Goal: Information Seeking & Learning: Learn about a topic

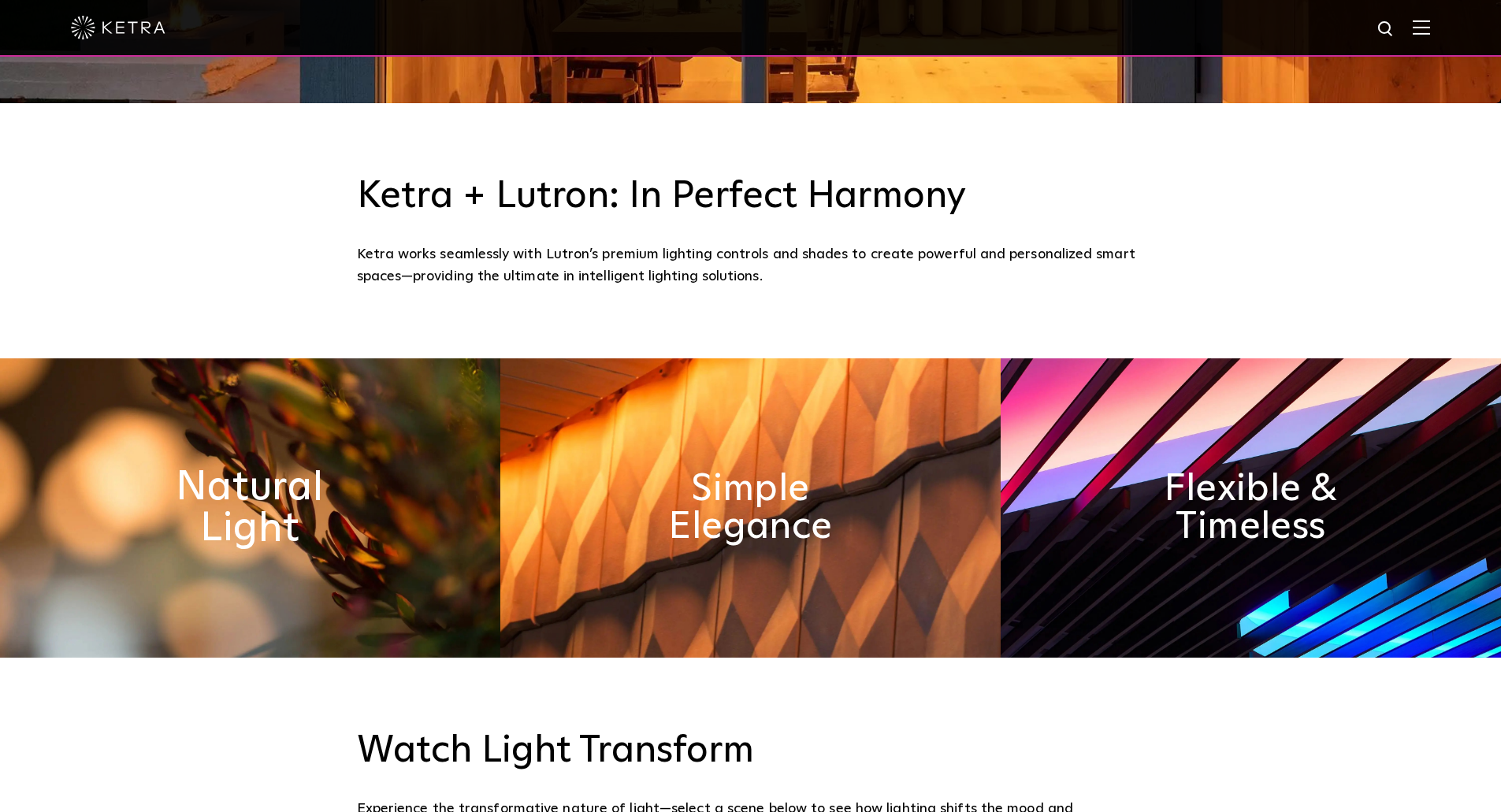
click at [299, 511] on h2 "Natural Light" at bounding box center [250, 508] width 257 height 83
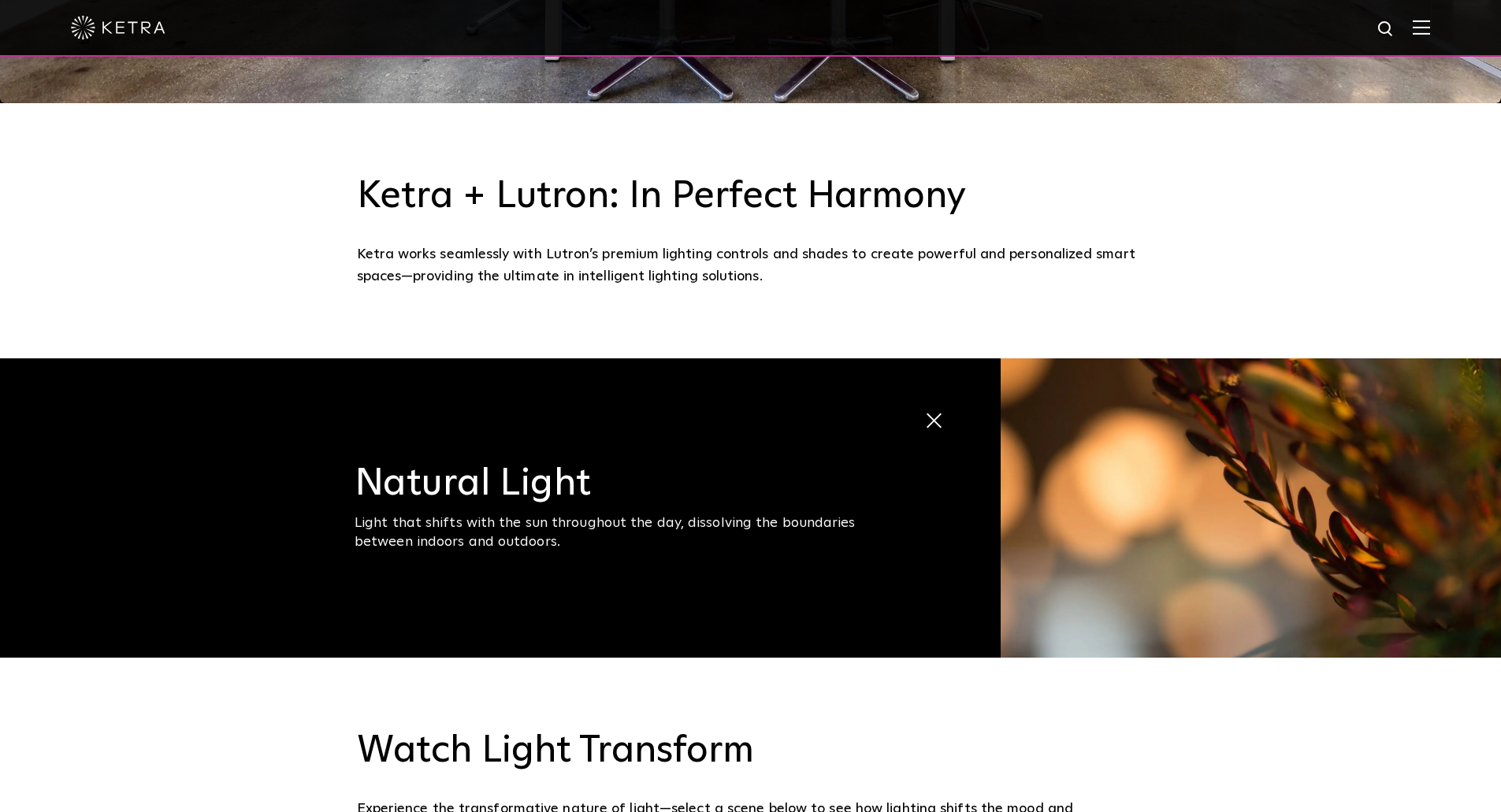
click at [924, 408] on span at bounding box center [924, 408] width 0 height 0
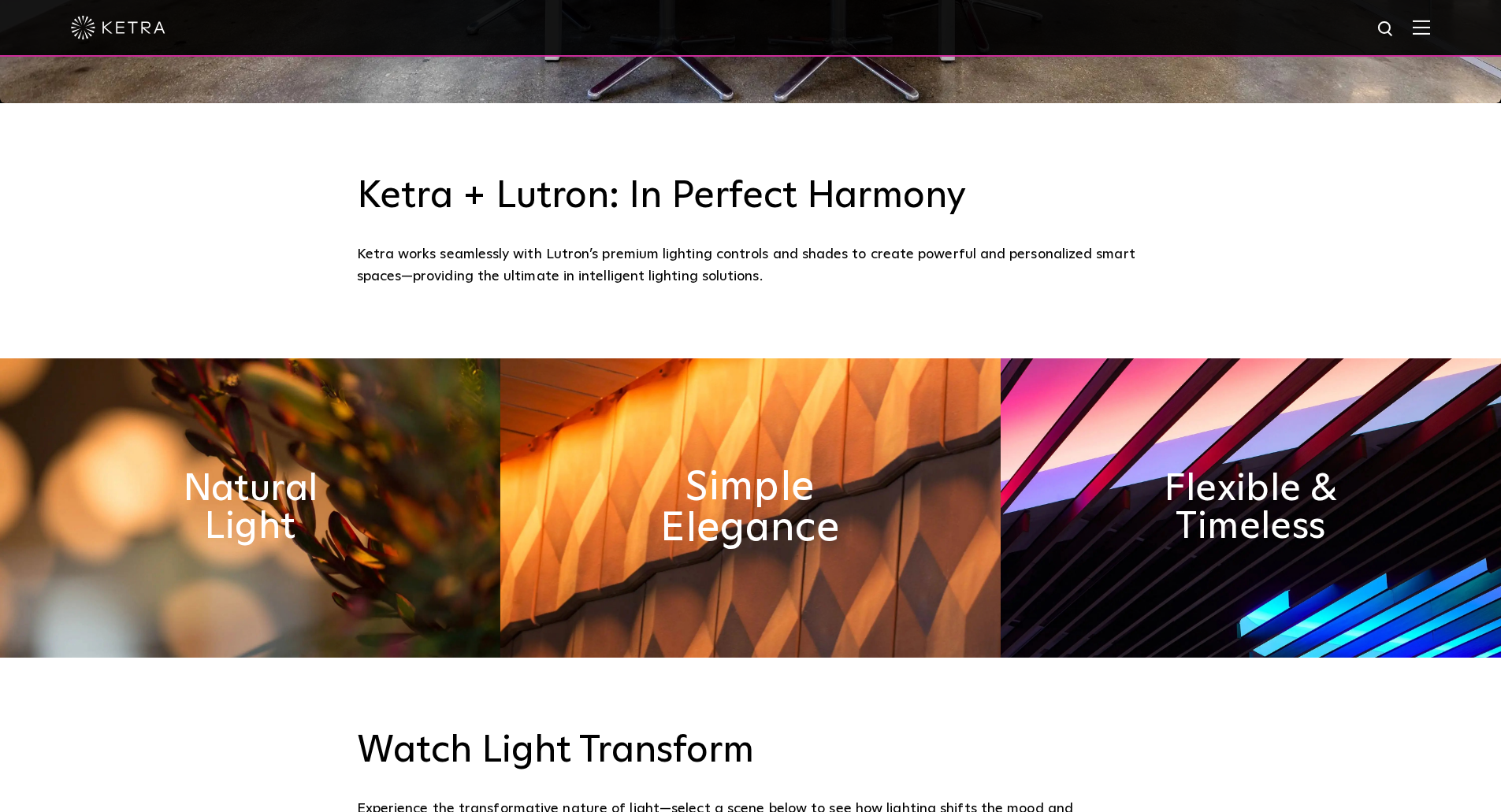
click at [737, 491] on h2 "Simple Elegance" at bounding box center [750, 508] width 257 height 83
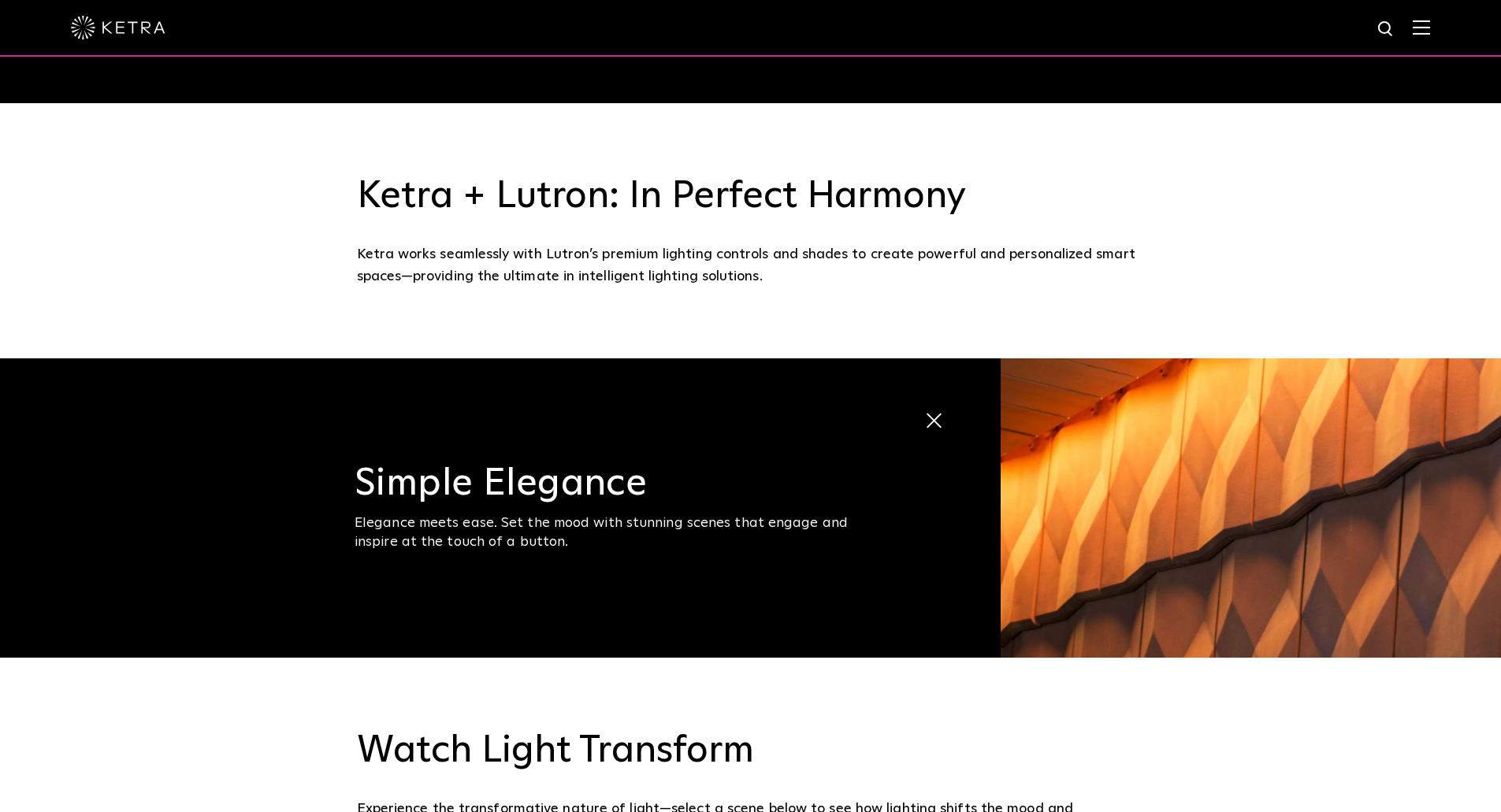
click at [936, 416] on span at bounding box center [937, 422] width 27 height 27
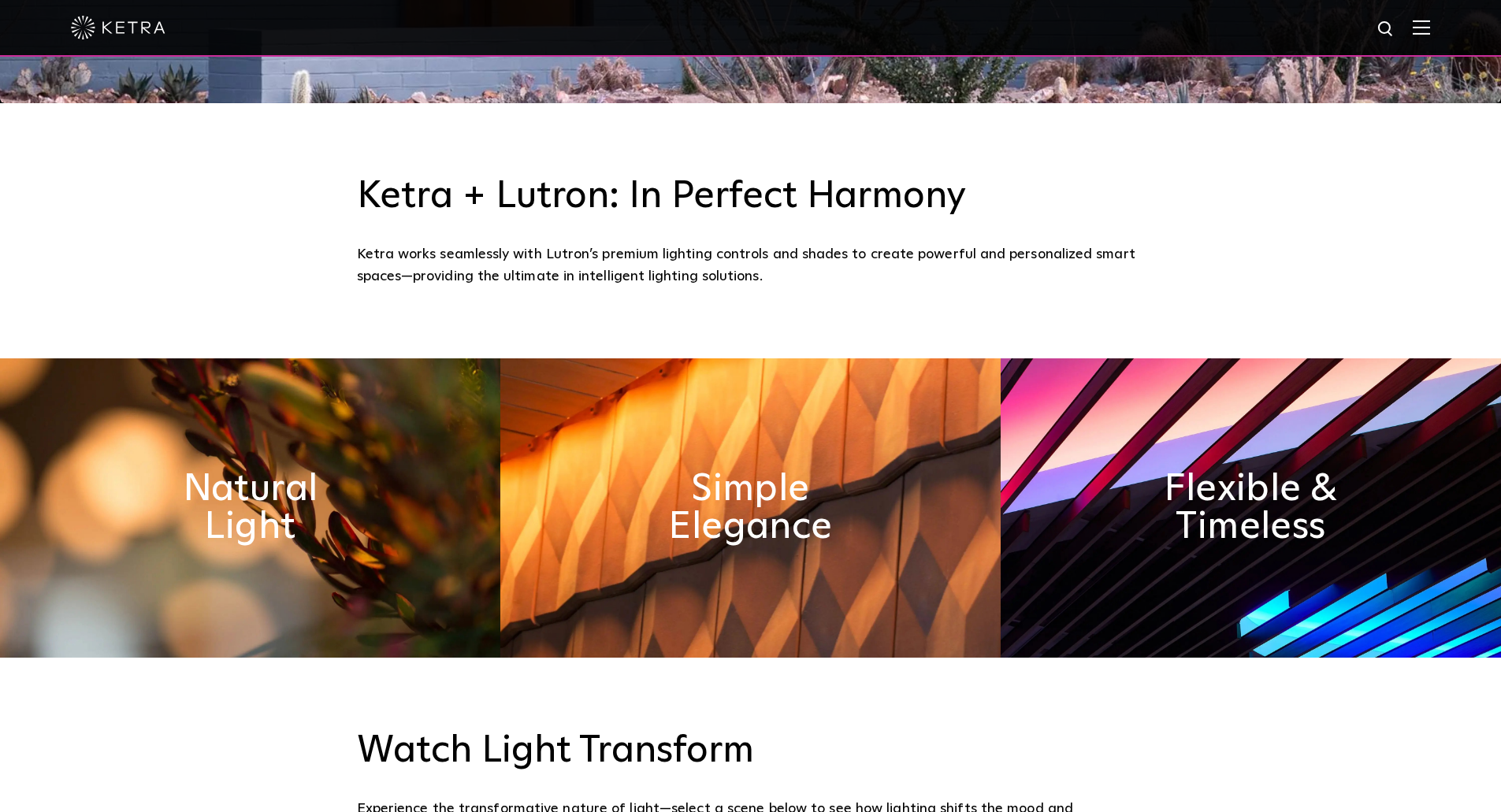
click at [1172, 452] on img at bounding box center [1250, 508] width 501 height 299
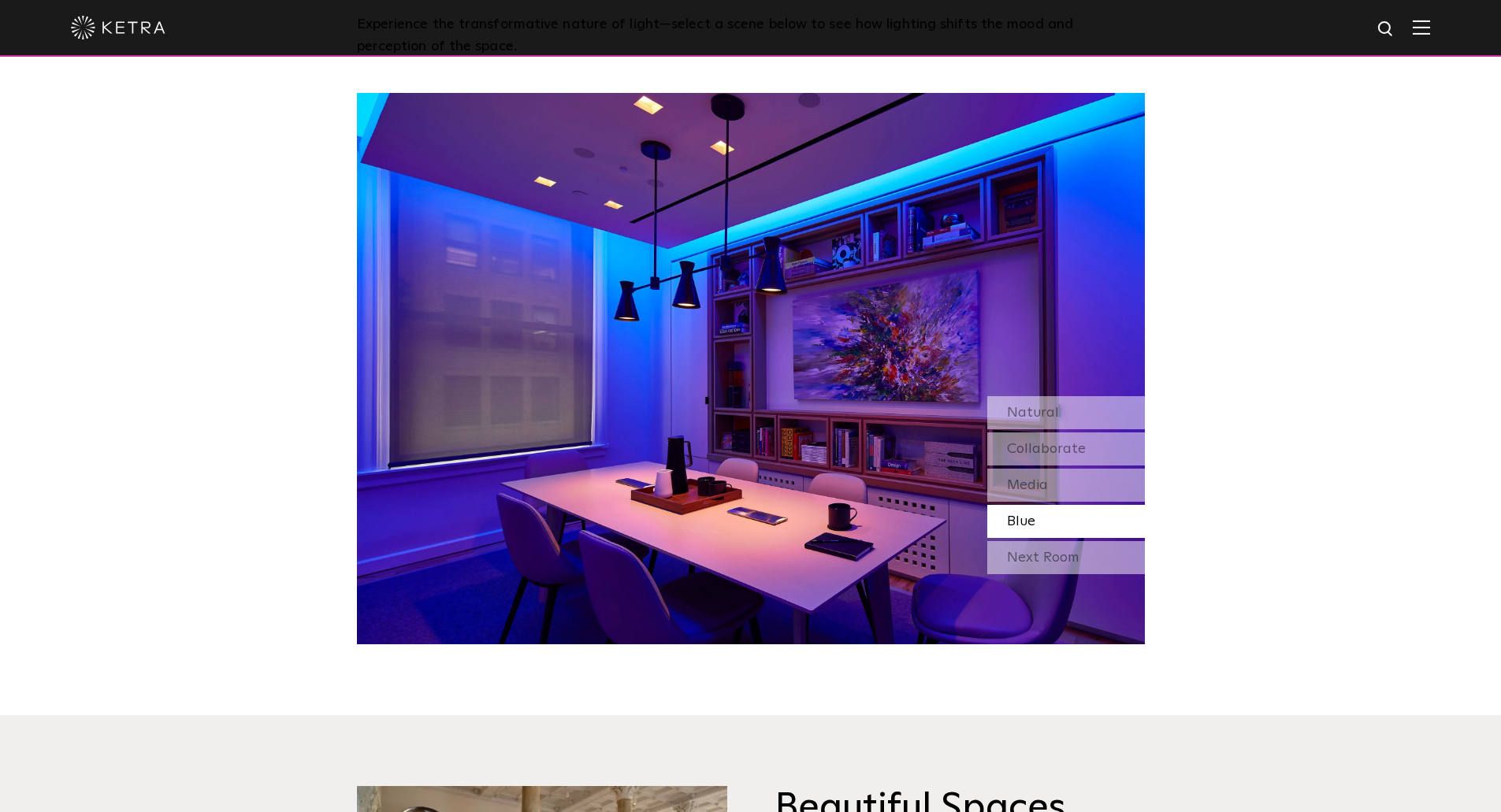
scroll to position [1497, 0]
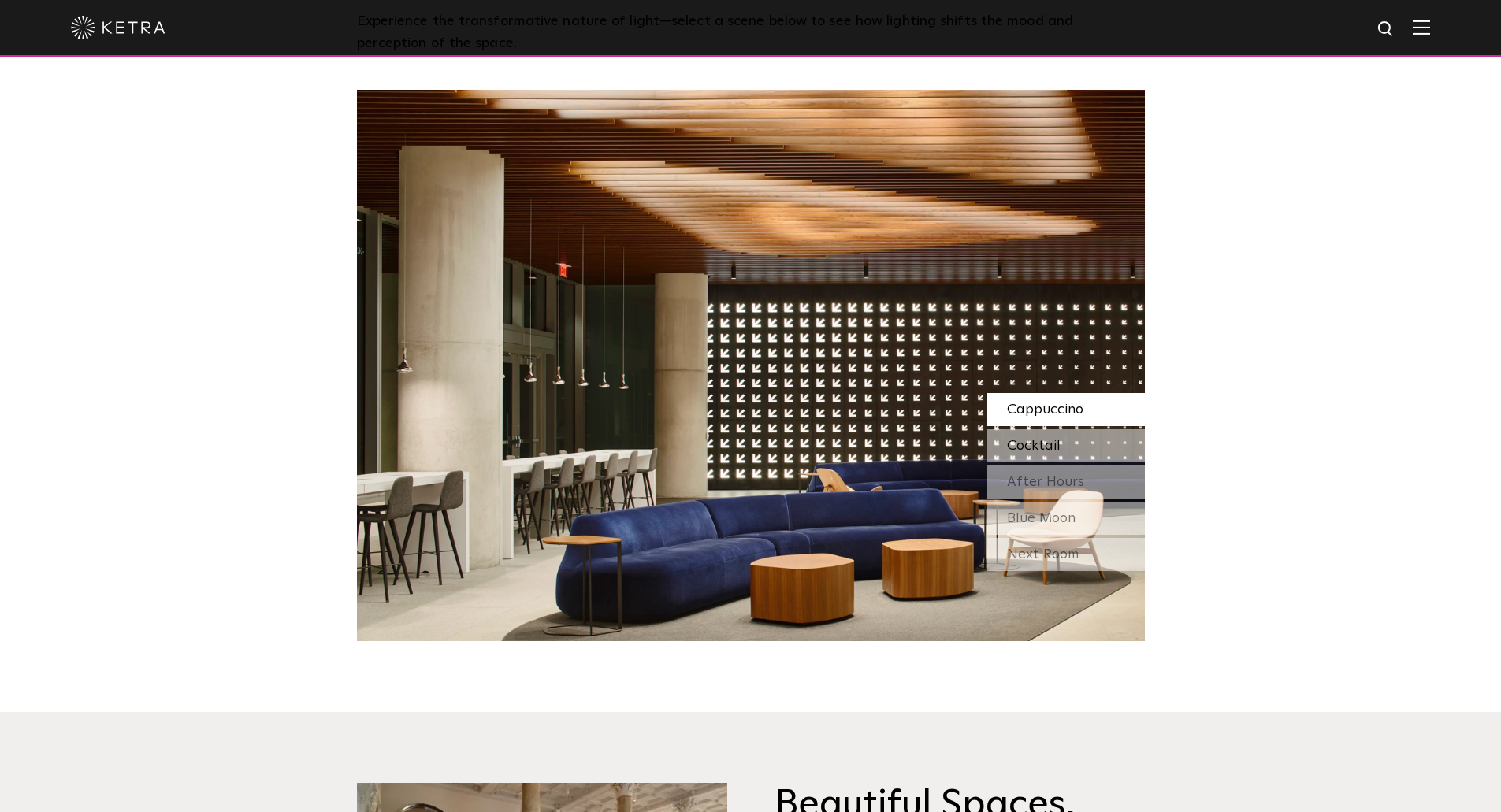
click at [1094, 447] on div "Cocktail" at bounding box center [1066, 445] width 158 height 33
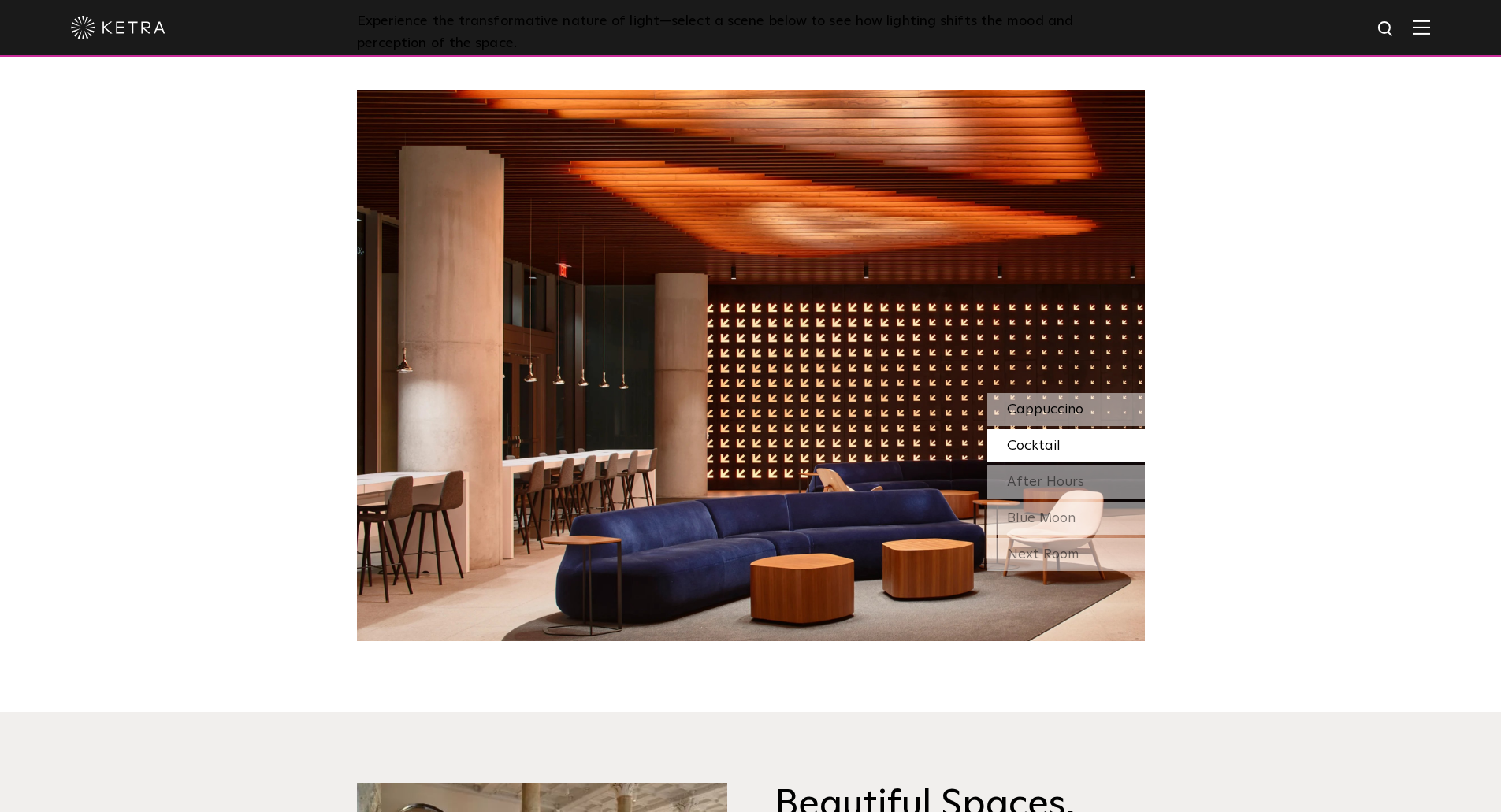
click at [1099, 413] on div "Cappuccino" at bounding box center [1066, 409] width 158 height 33
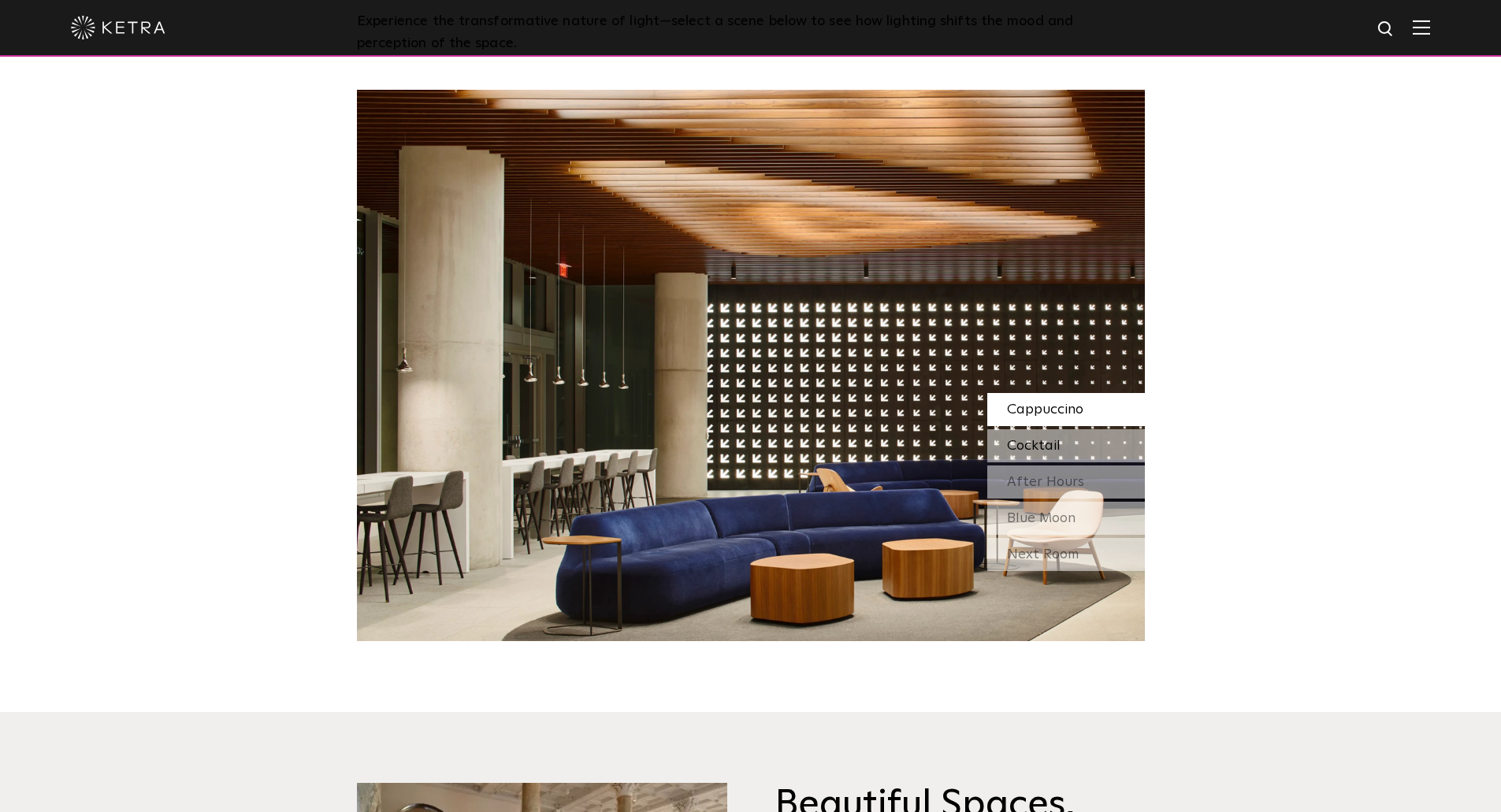
click at [1058, 447] on span "Cocktail" at bounding box center [1033, 445] width 53 height 14
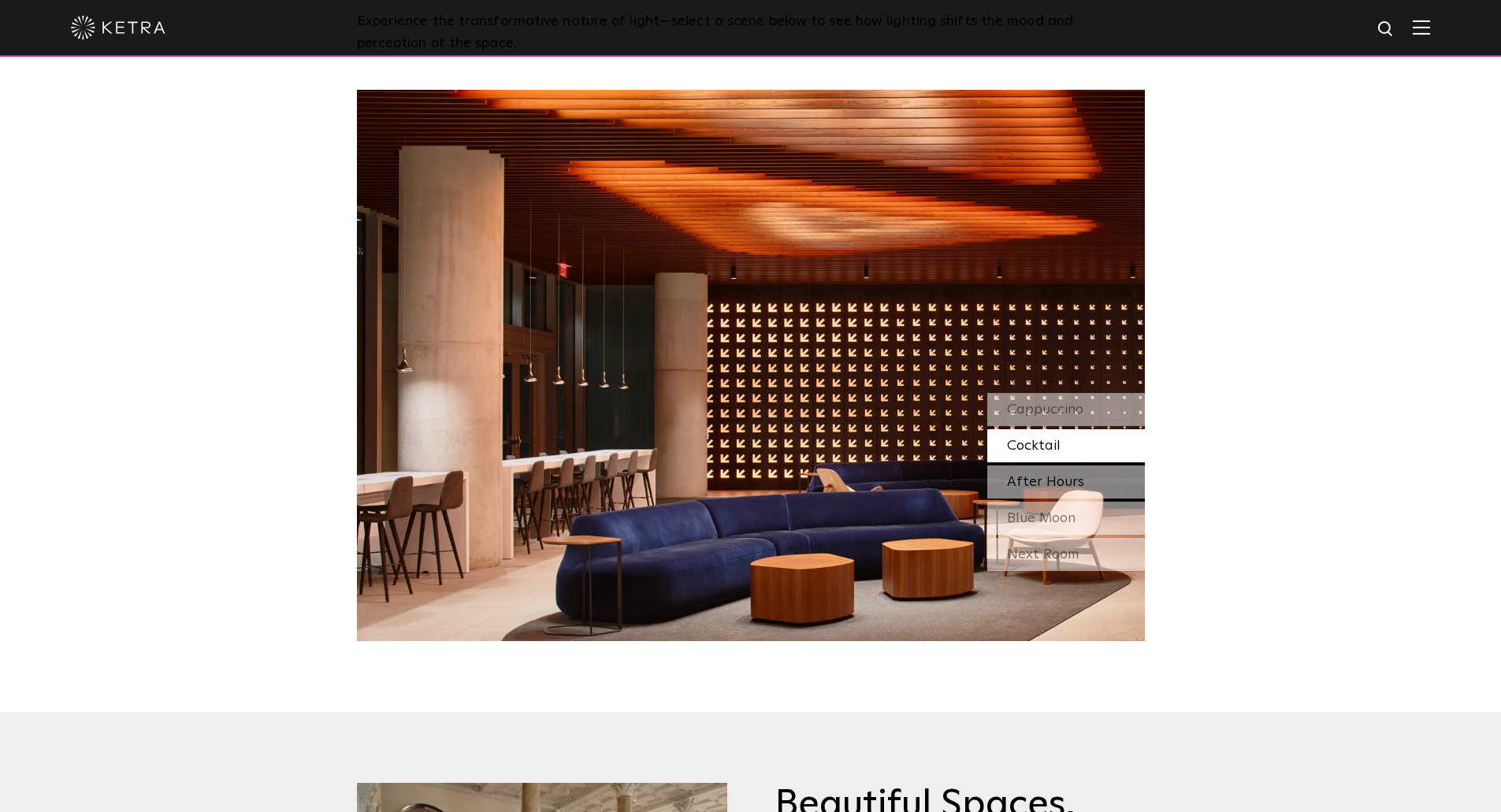
click at [1074, 475] on span "After Hours" at bounding box center [1046, 482] width 77 height 14
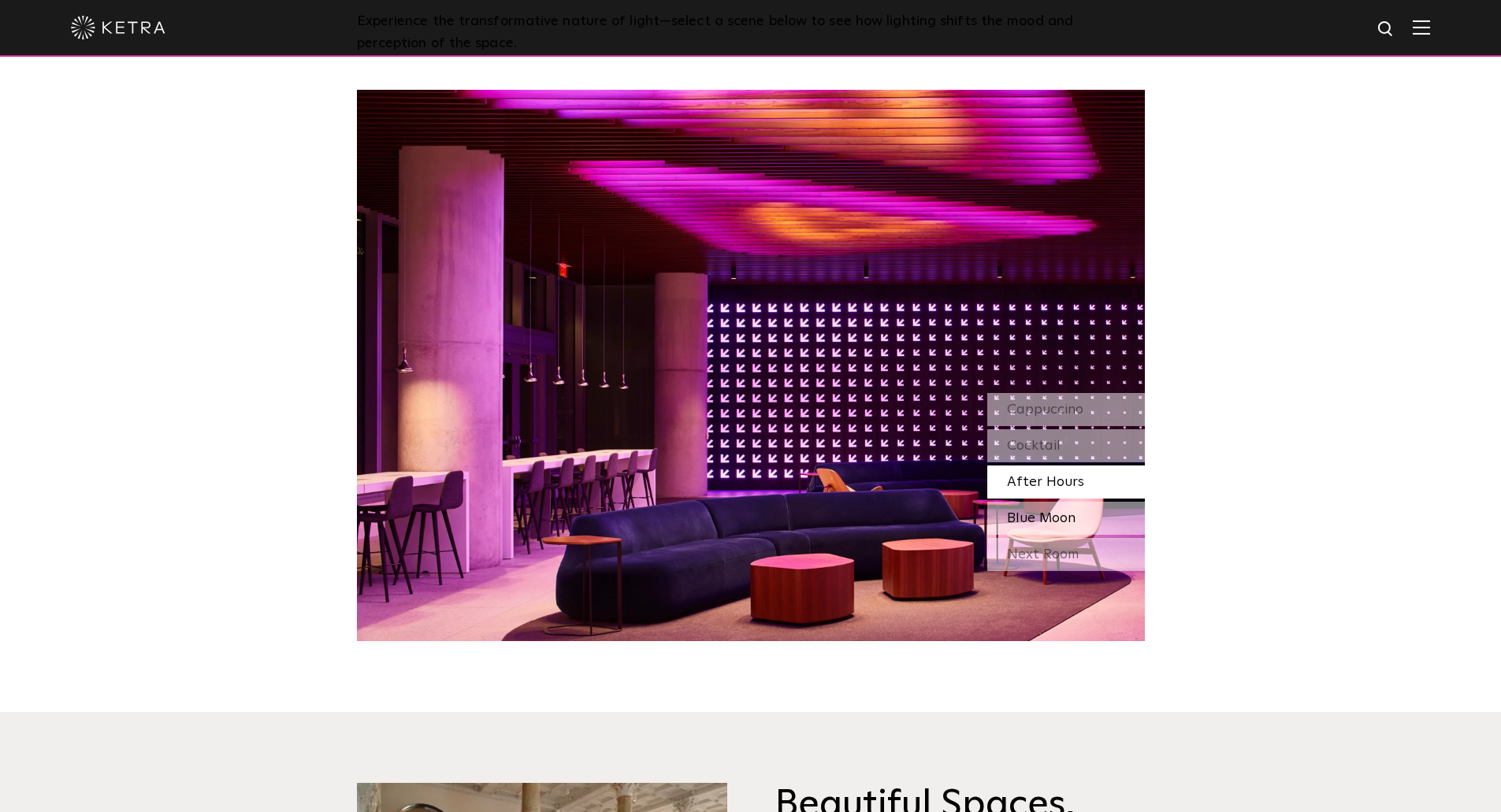
click at [1089, 524] on div "Blue Moon" at bounding box center [1066, 519] width 158 height 33
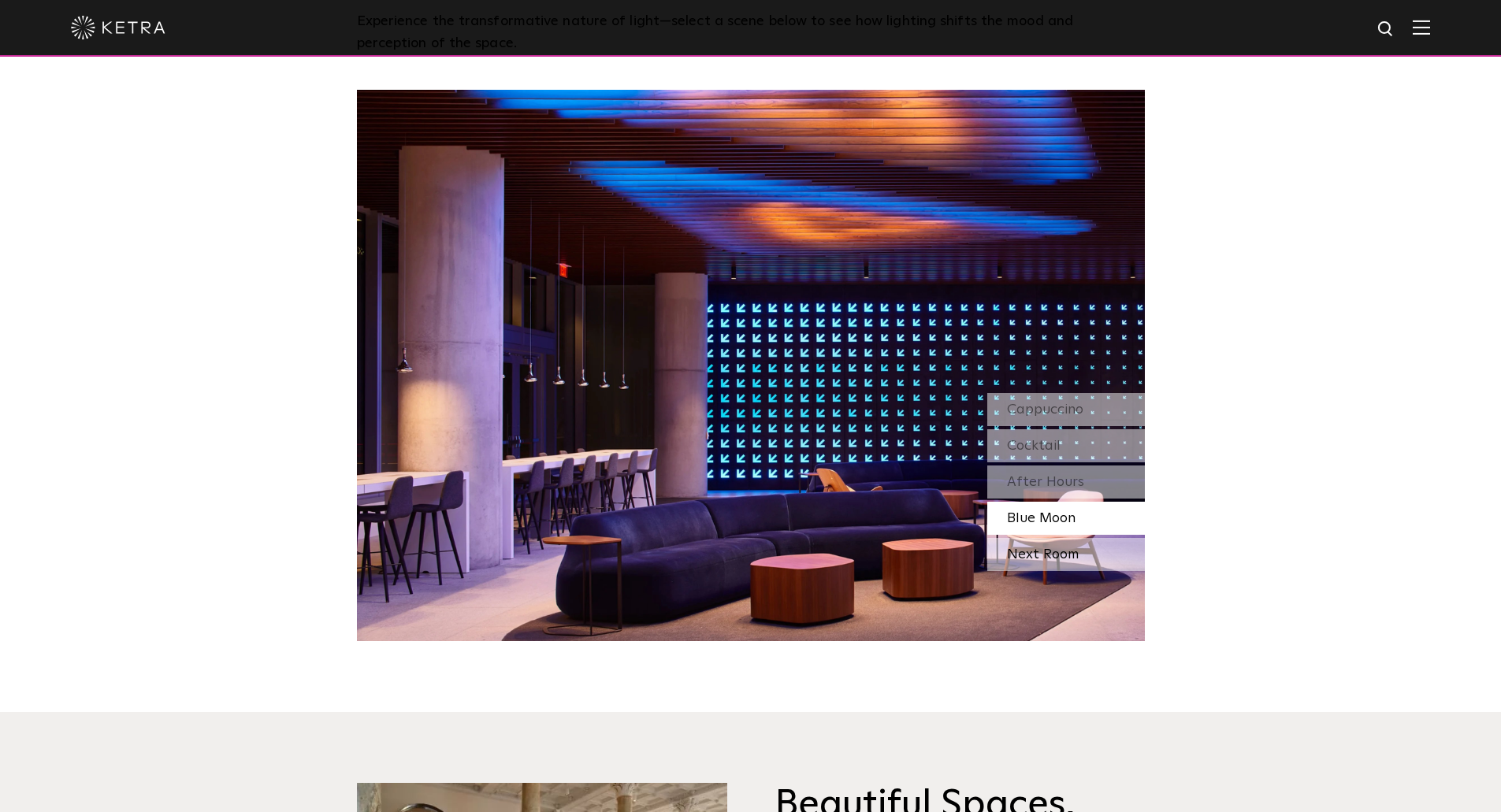
click at [1075, 554] on div "Next Room" at bounding box center [1066, 555] width 158 height 33
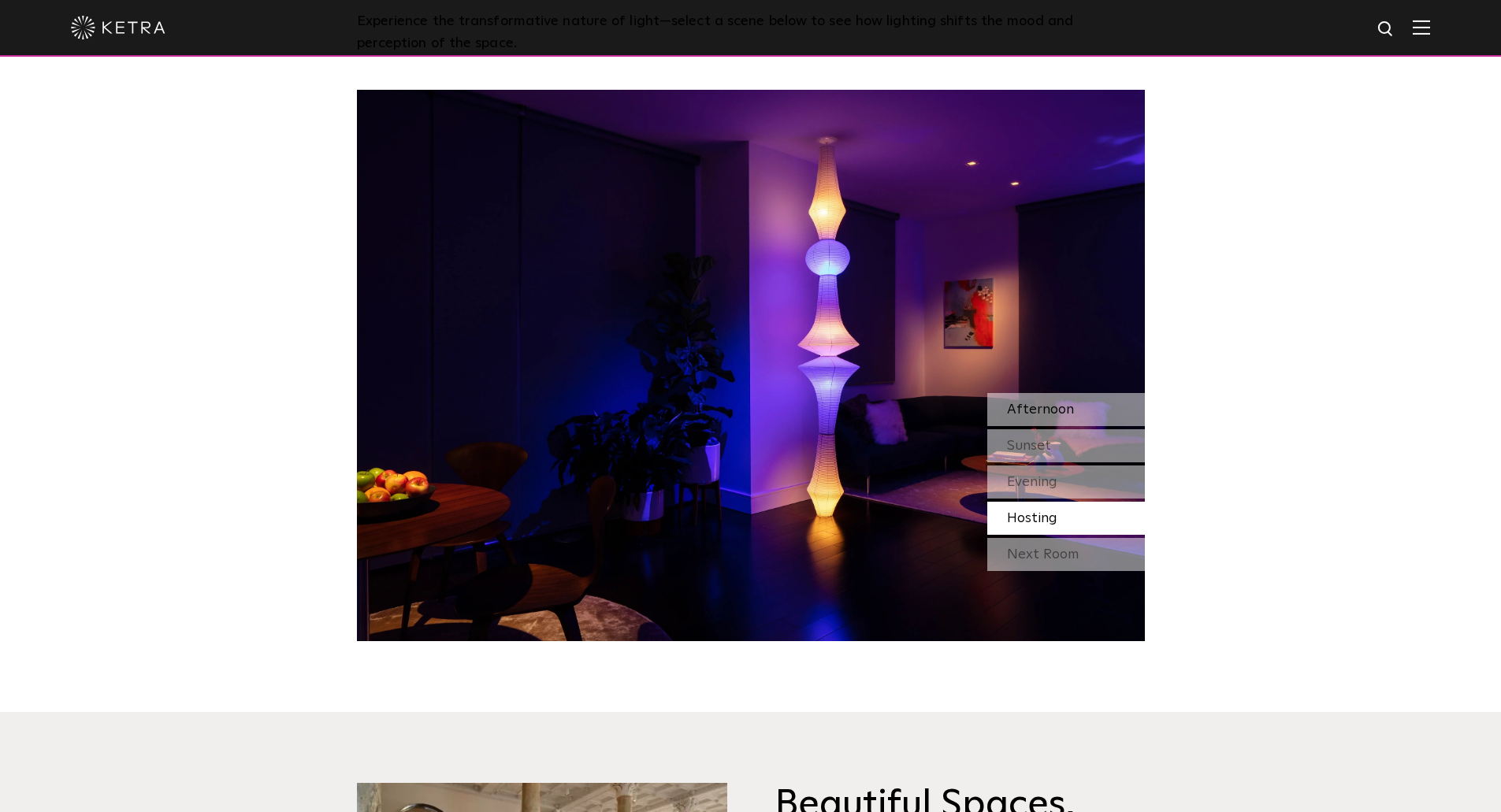
click at [1069, 403] on span "Afternoon" at bounding box center [1040, 409] width 67 height 14
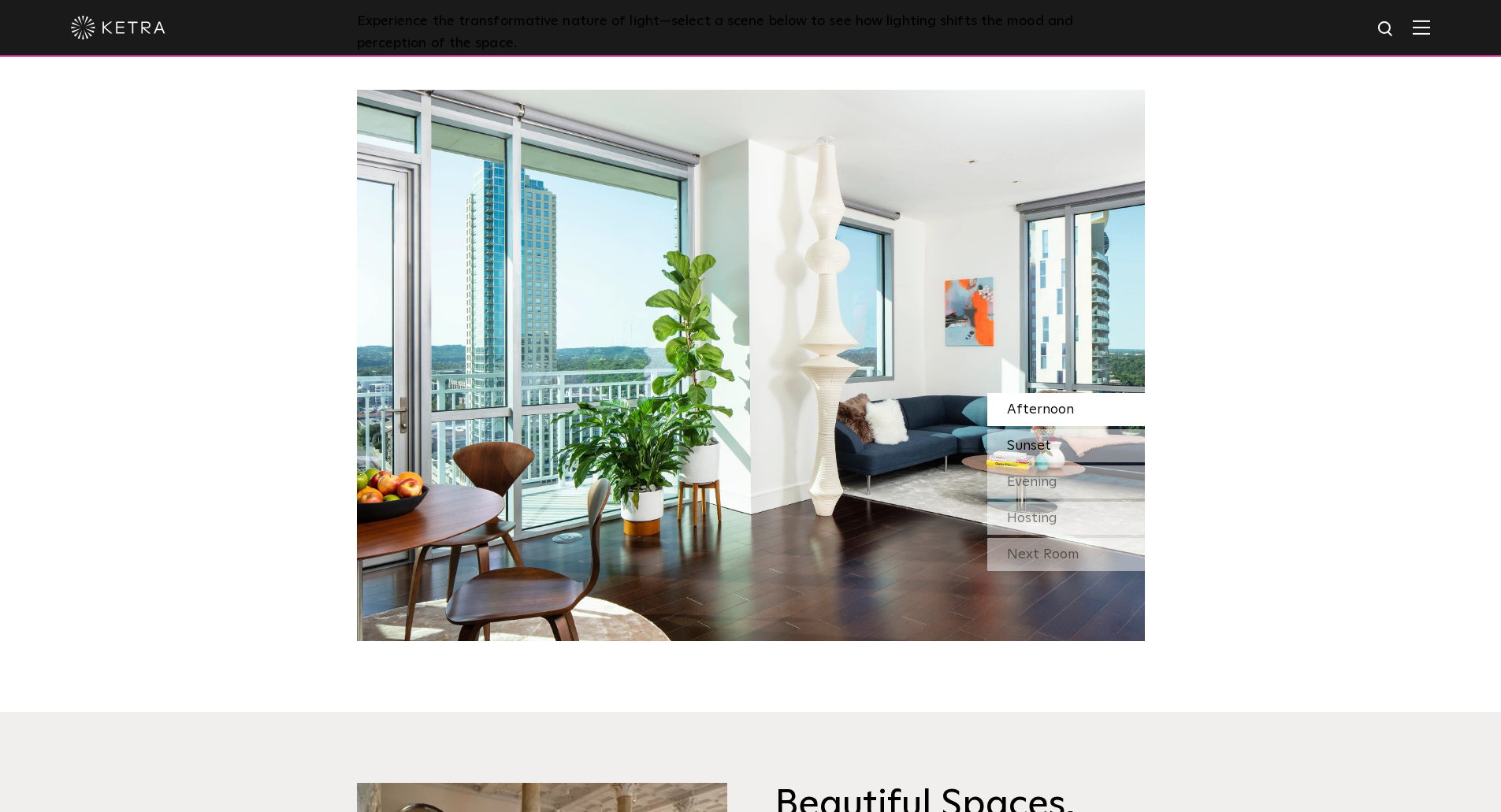
click at [1051, 444] on div "Sunset" at bounding box center [1066, 445] width 158 height 33
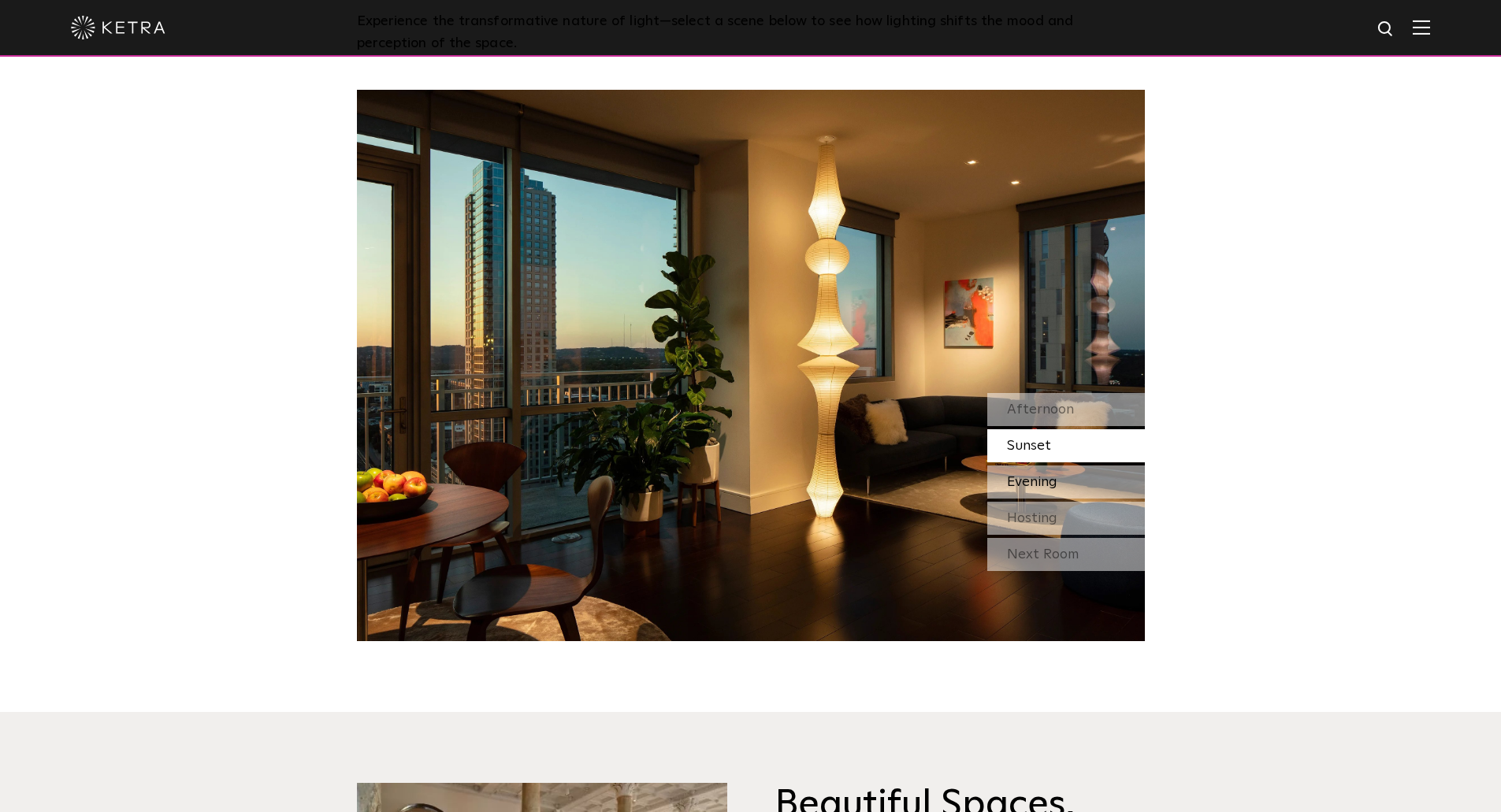
click at [1056, 482] on span "Evening" at bounding box center [1032, 482] width 50 height 14
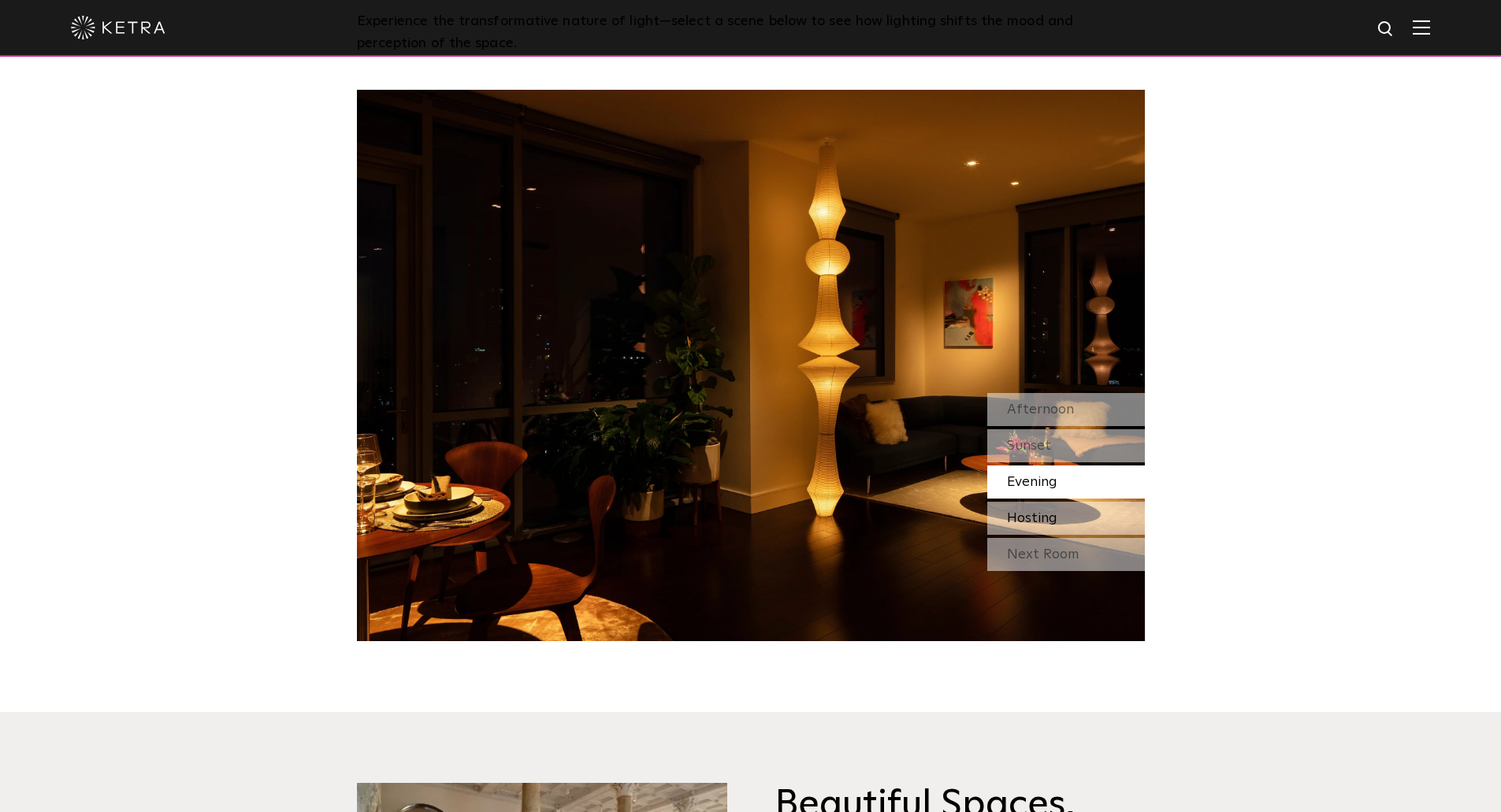
click at [1056, 516] on span "Hosting" at bounding box center [1032, 518] width 50 height 14
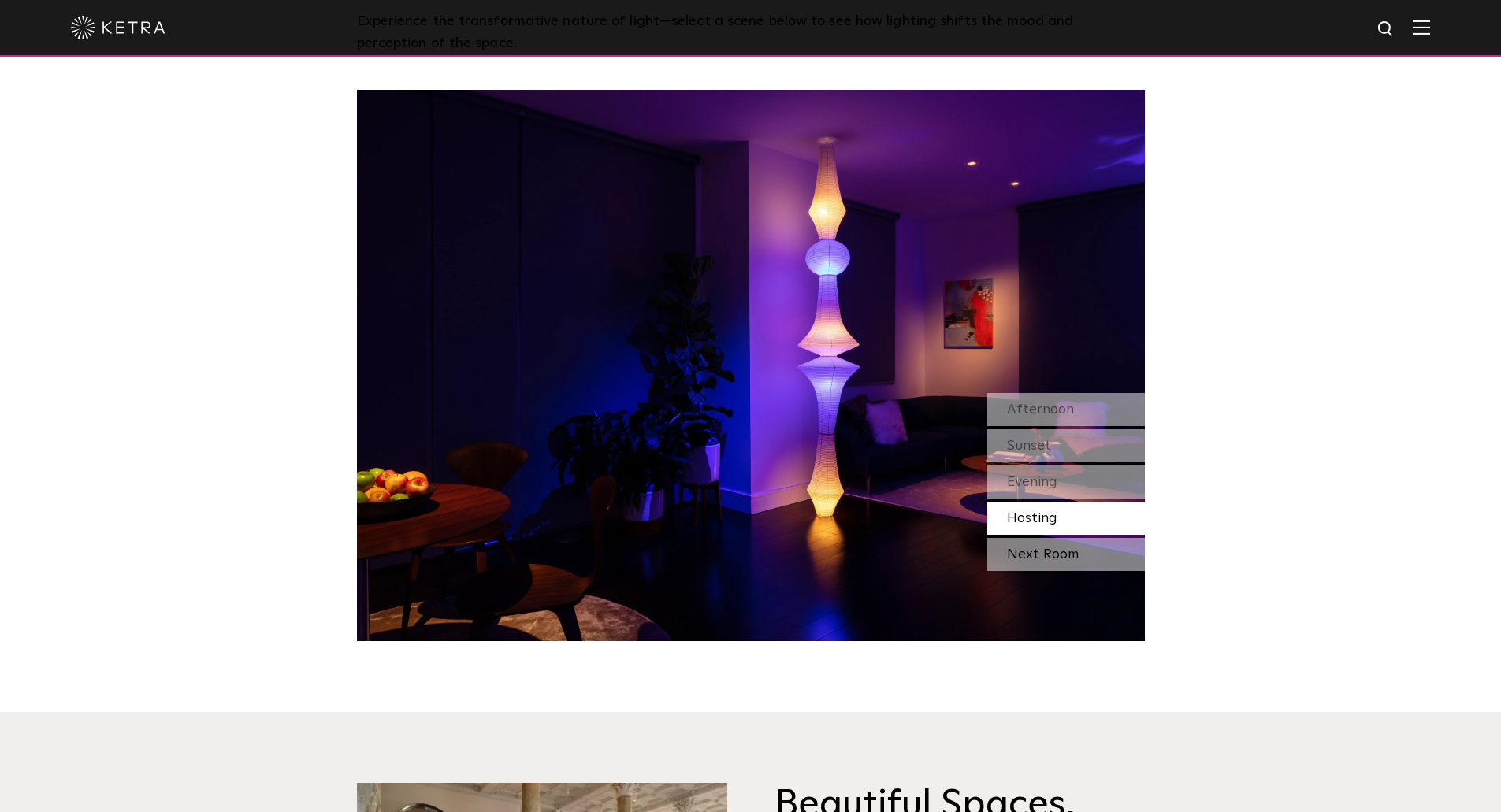
click at [1080, 561] on div "Next Room" at bounding box center [1066, 555] width 158 height 33
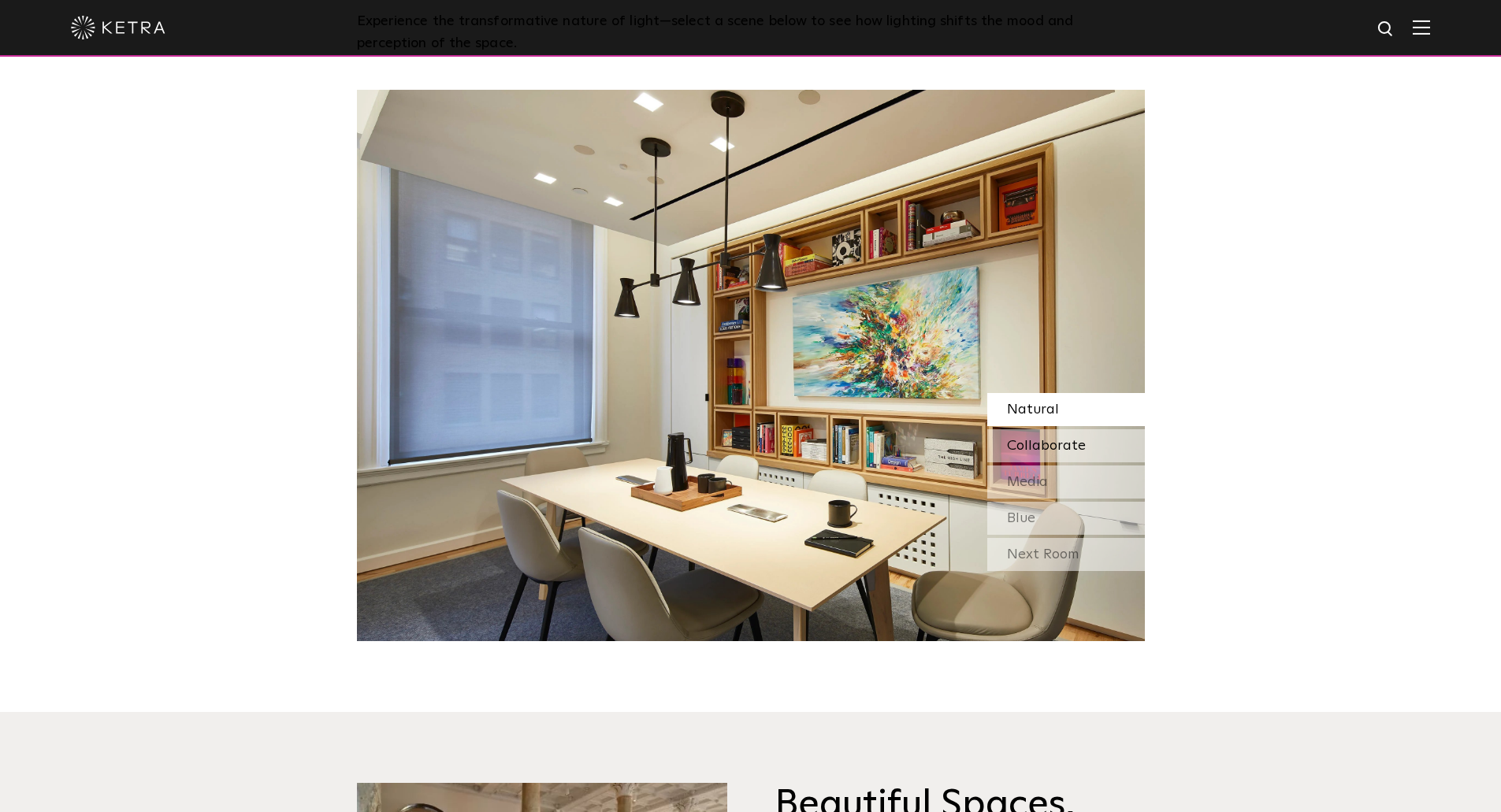
click at [1049, 444] on span "Collaborate" at bounding box center [1046, 445] width 79 height 14
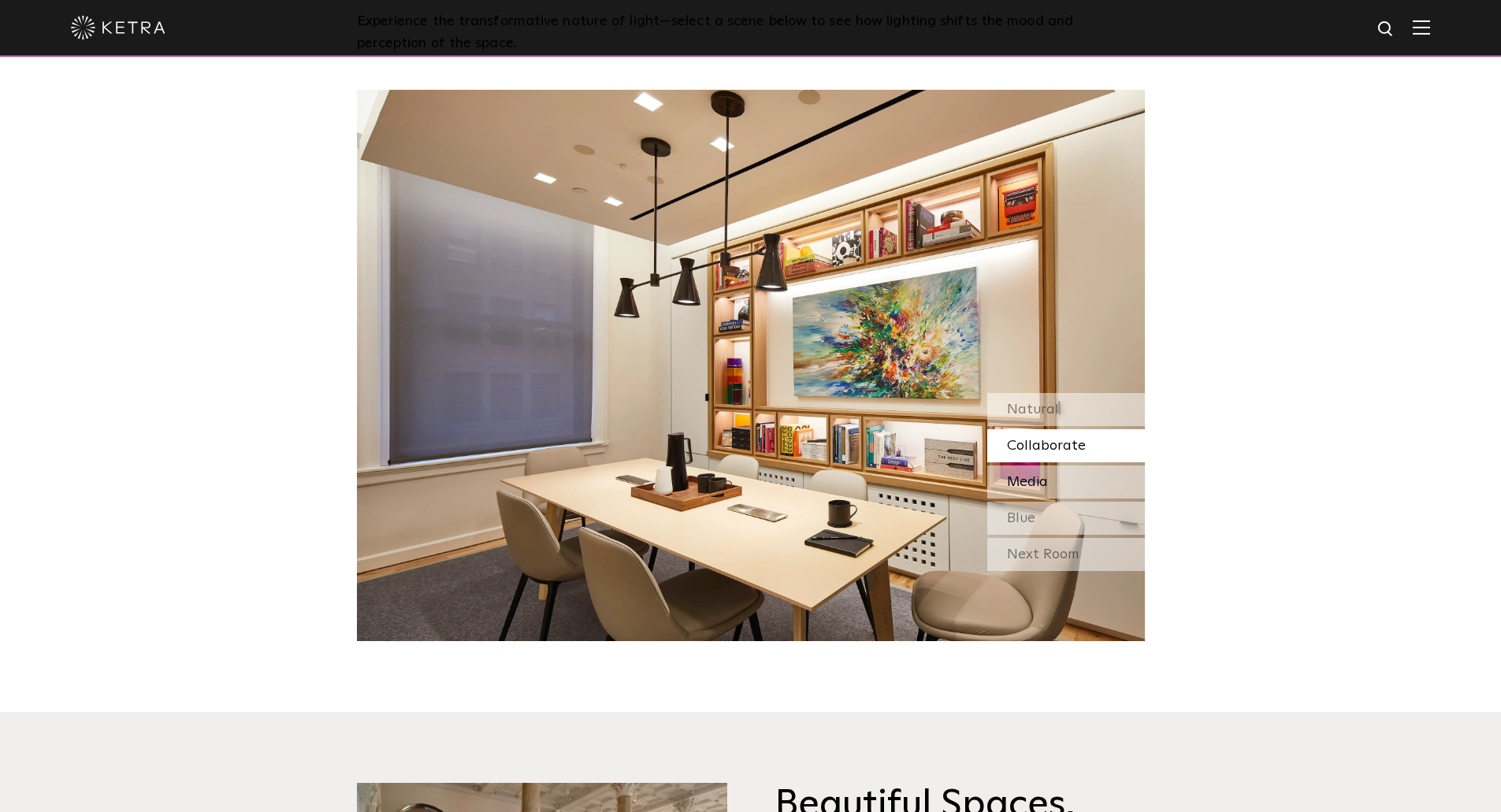
click at [1040, 478] on span "Media" at bounding box center [1028, 482] width 41 height 14
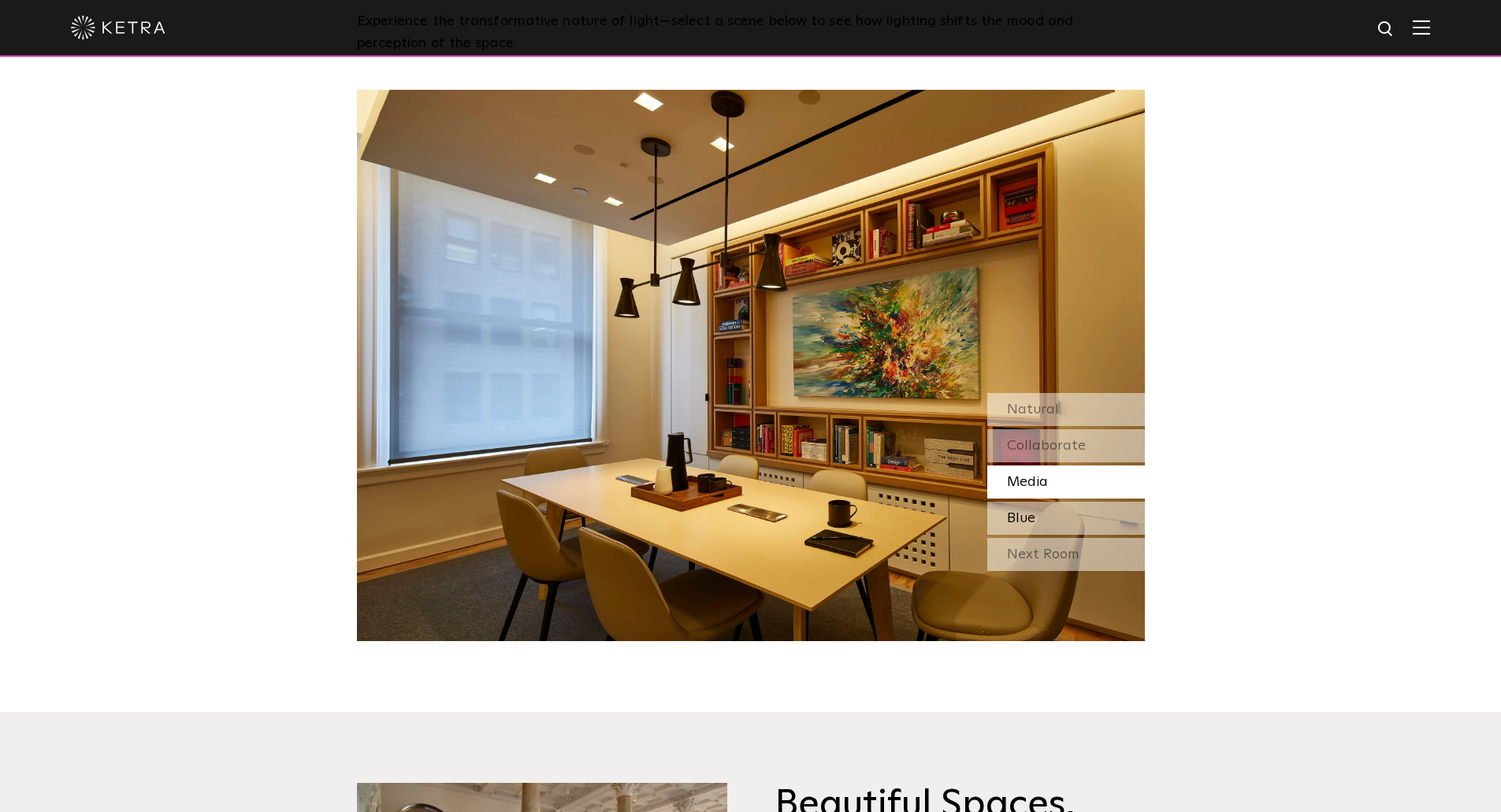
click at [1039, 517] on div "Blue" at bounding box center [1066, 519] width 158 height 33
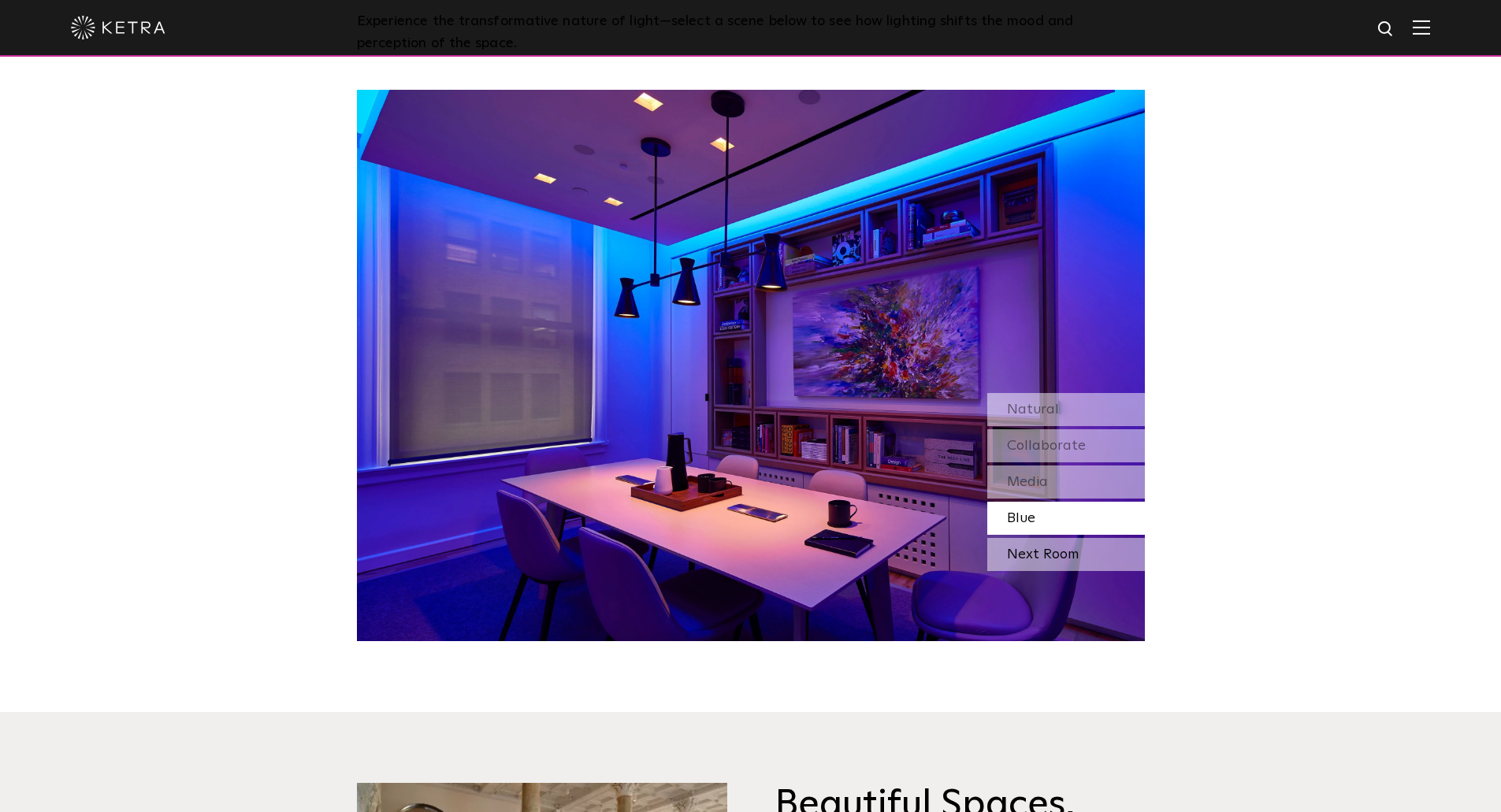
click at [1058, 562] on div "Next Room" at bounding box center [1066, 555] width 158 height 33
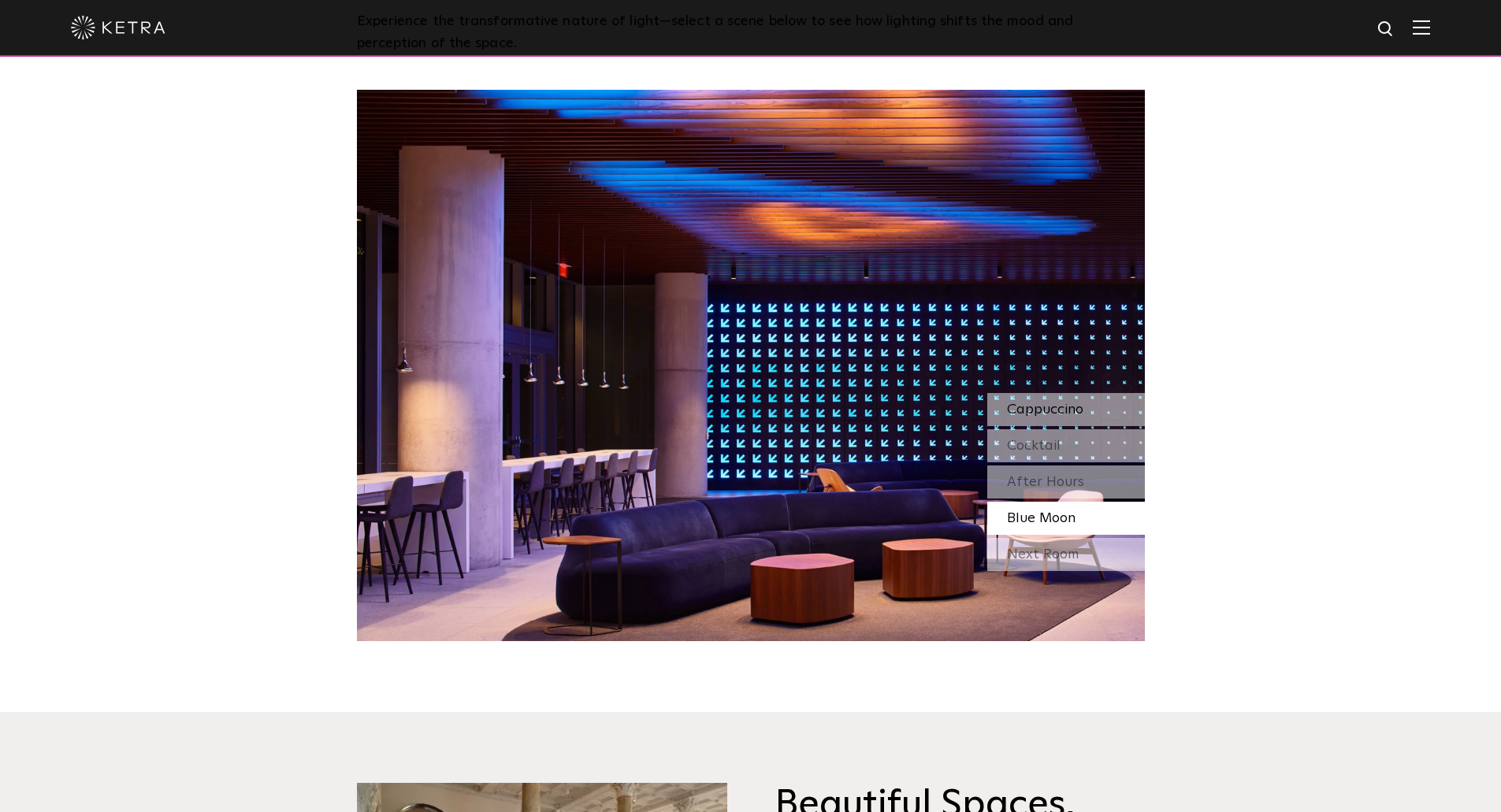
click at [1064, 403] on span "Cappuccino" at bounding box center [1045, 409] width 76 height 14
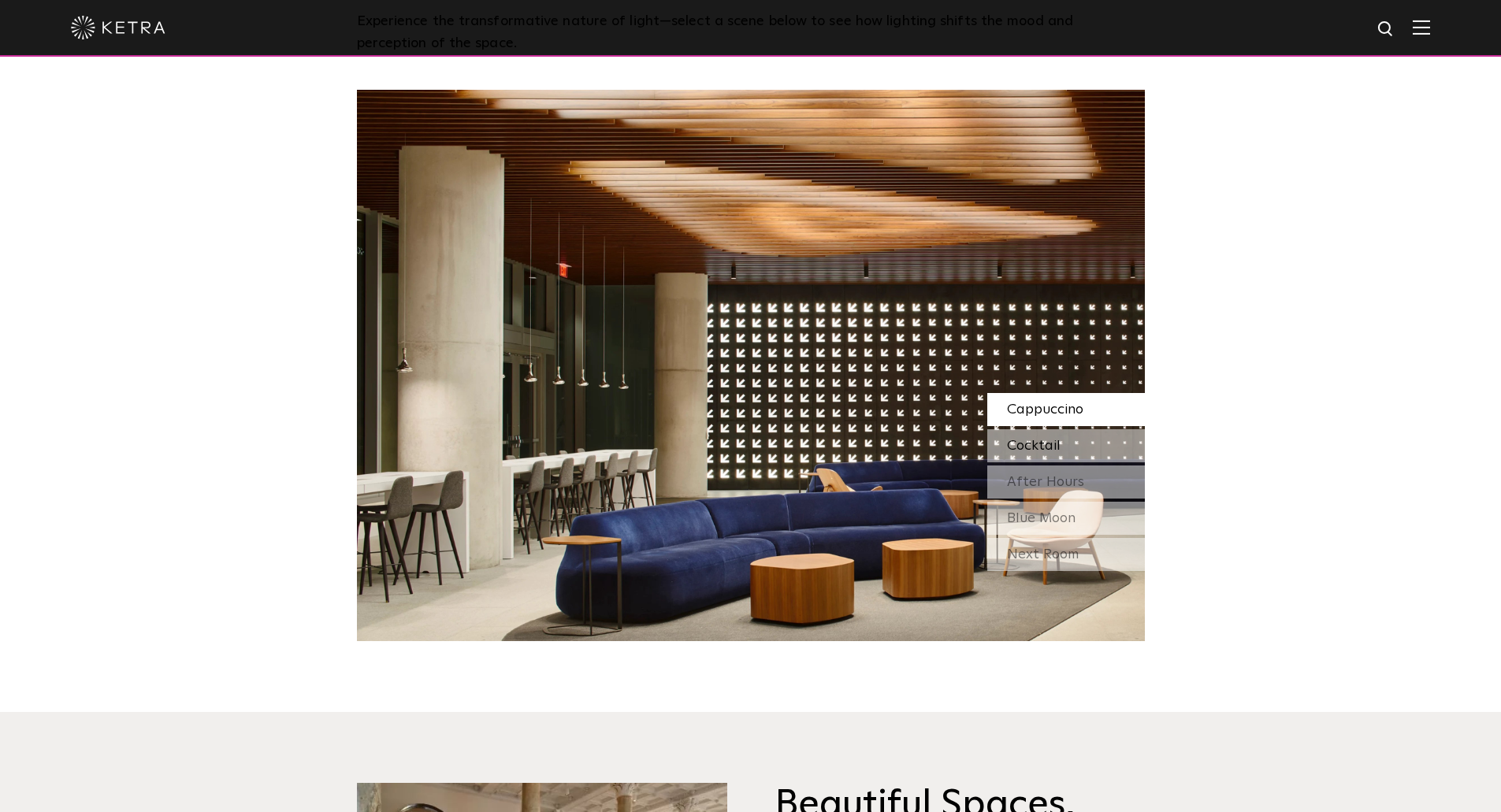
click at [1062, 444] on div "Cocktail" at bounding box center [1066, 445] width 158 height 33
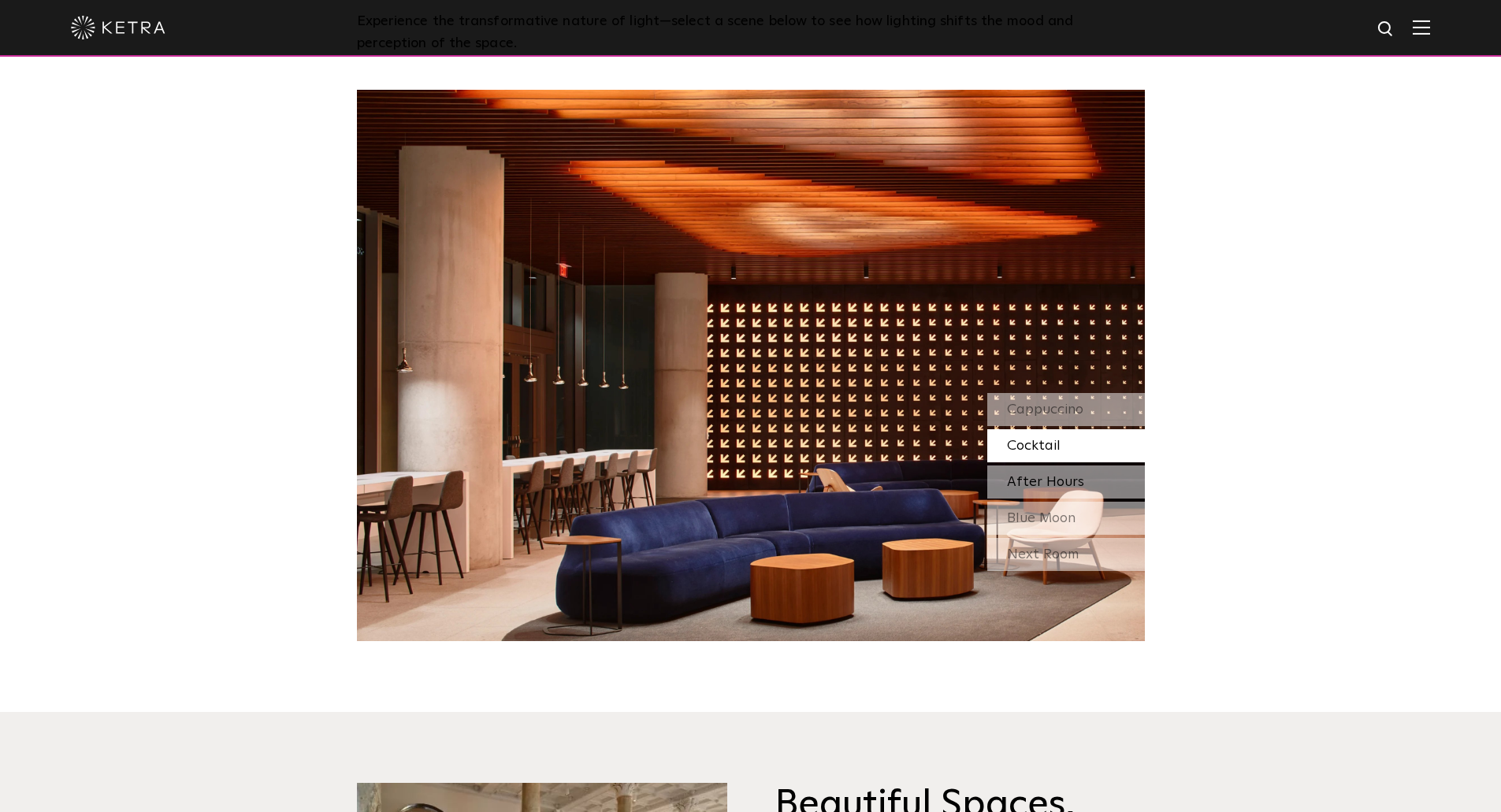
click at [1062, 486] on span "After Hours" at bounding box center [1046, 482] width 77 height 14
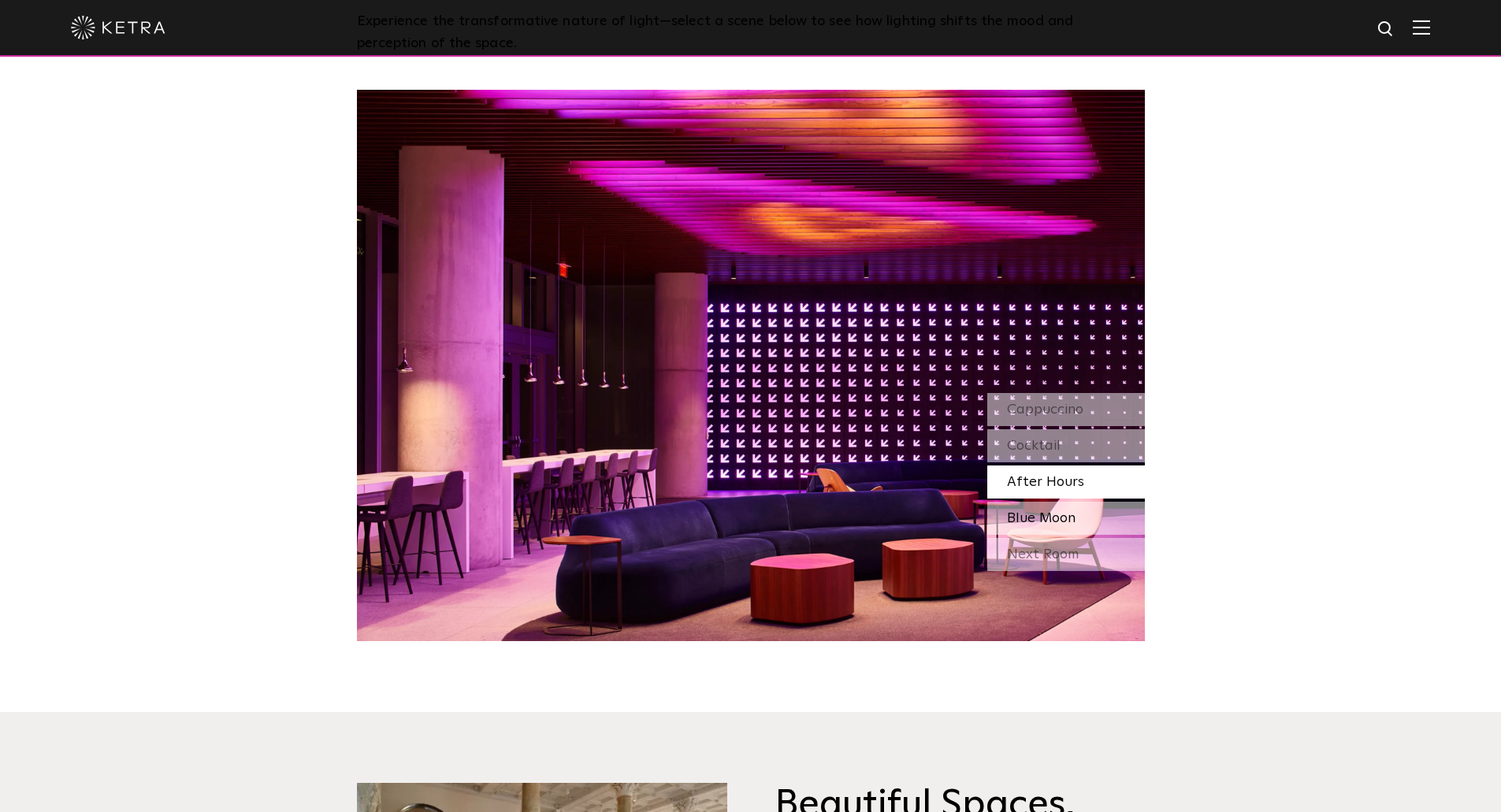
click at [1059, 519] on span "Blue Moon" at bounding box center [1041, 518] width 68 height 14
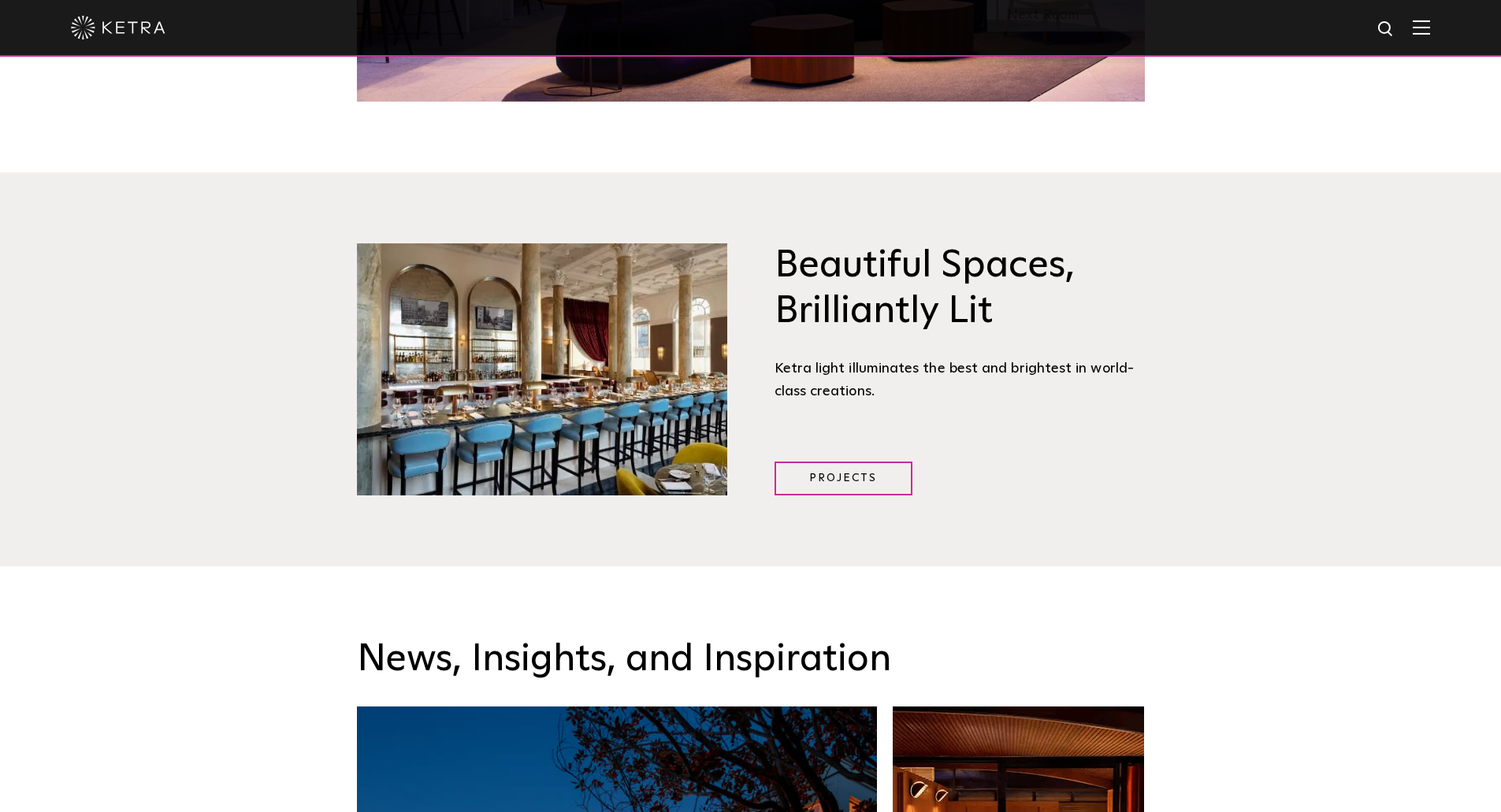
scroll to position [2127, 0]
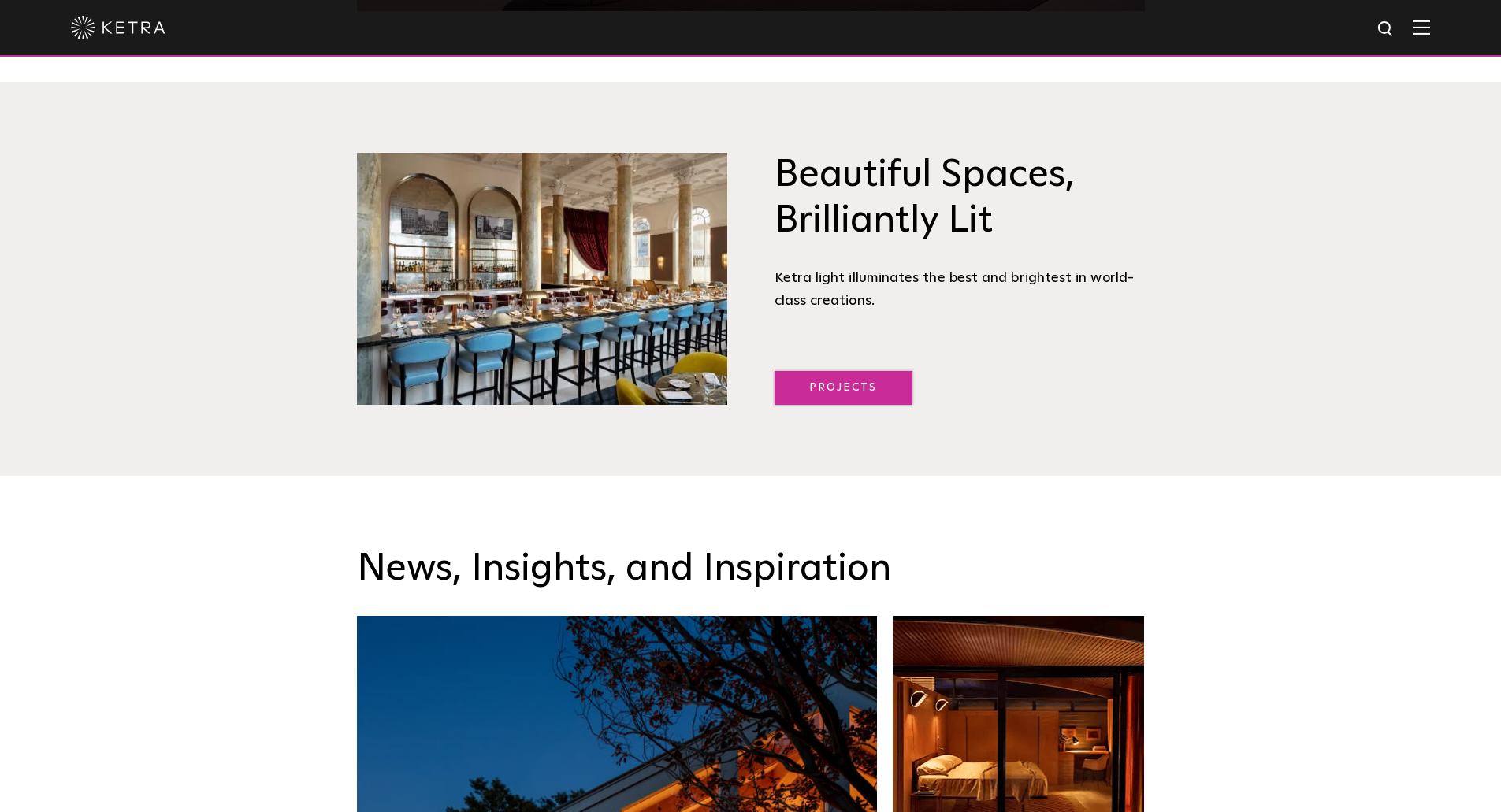
click at [834, 401] on link "Projects" at bounding box center [843, 388] width 138 height 34
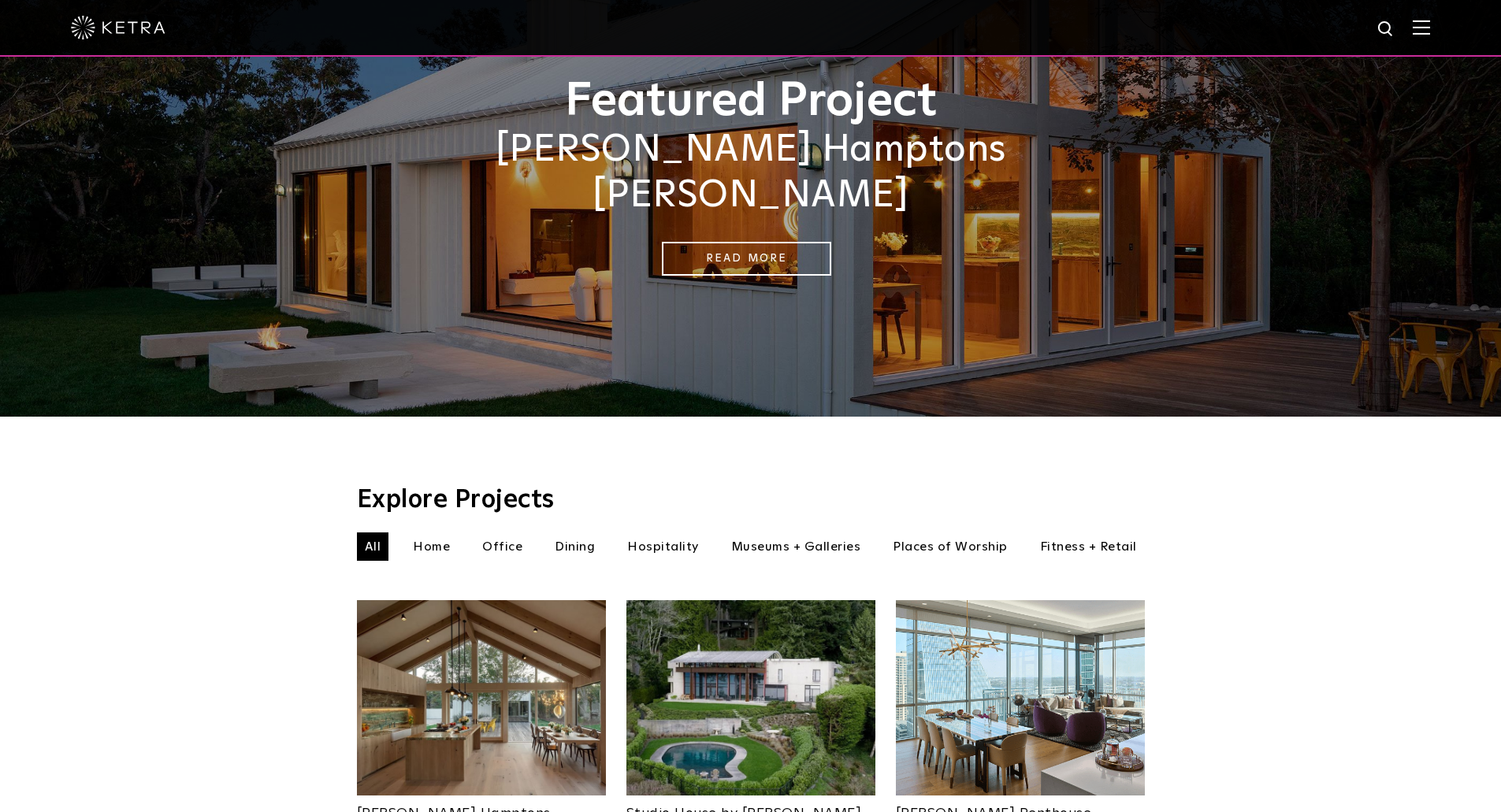
scroll to position [315, 0]
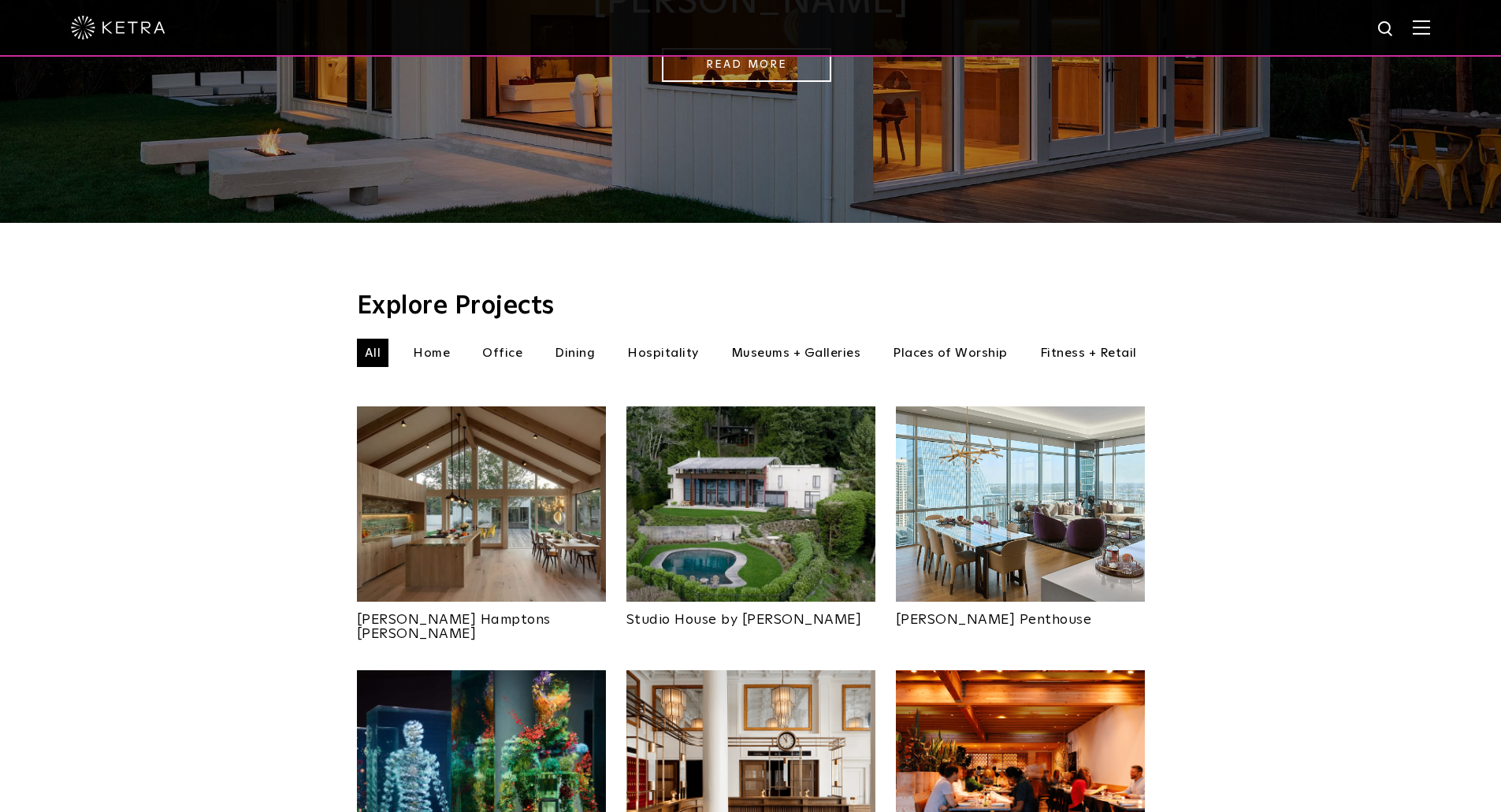
click at [441, 339] on li "Home" at bounding box center [432, 353] width 53 height 29
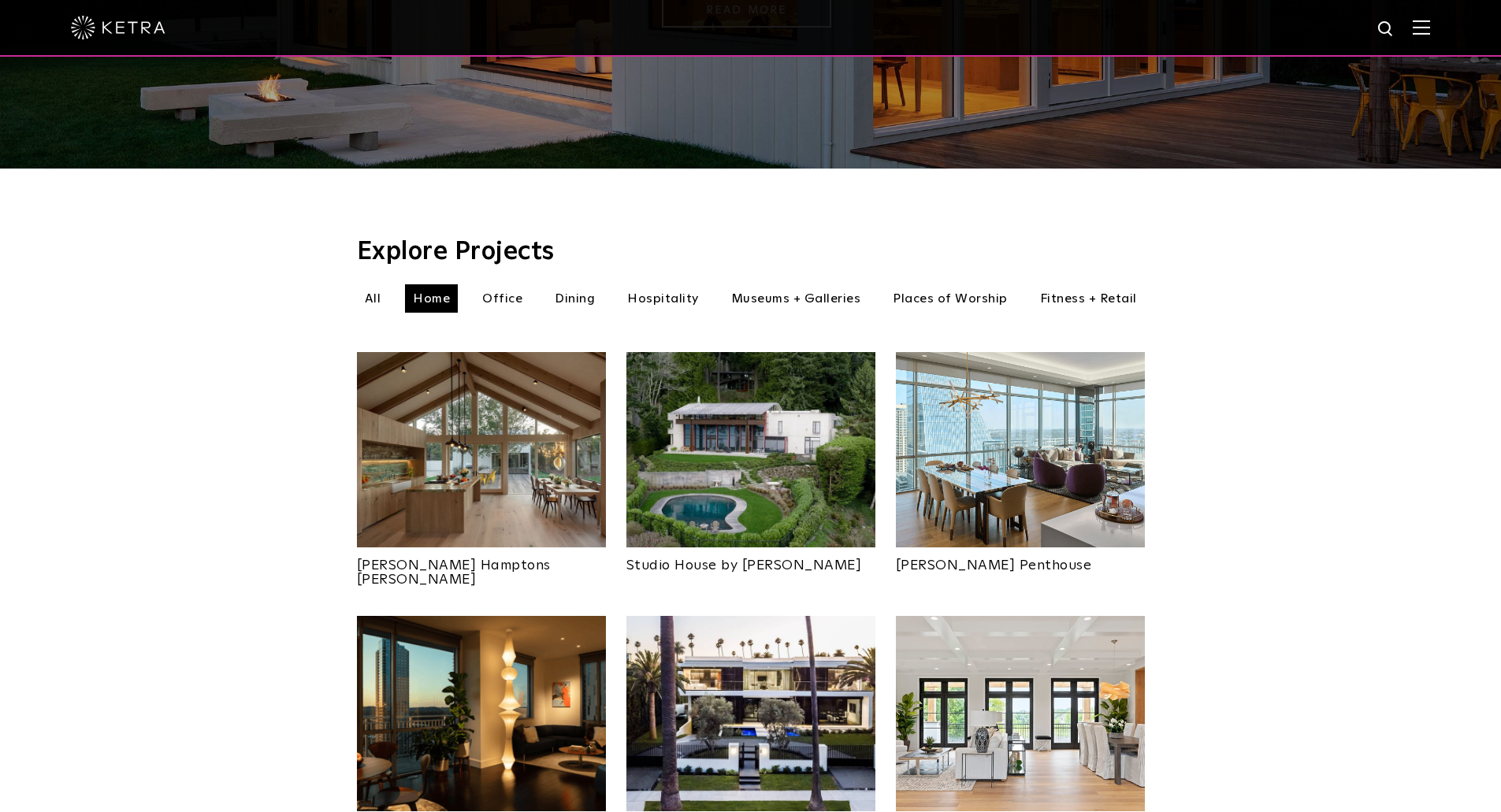
scroll to position [473, 0]
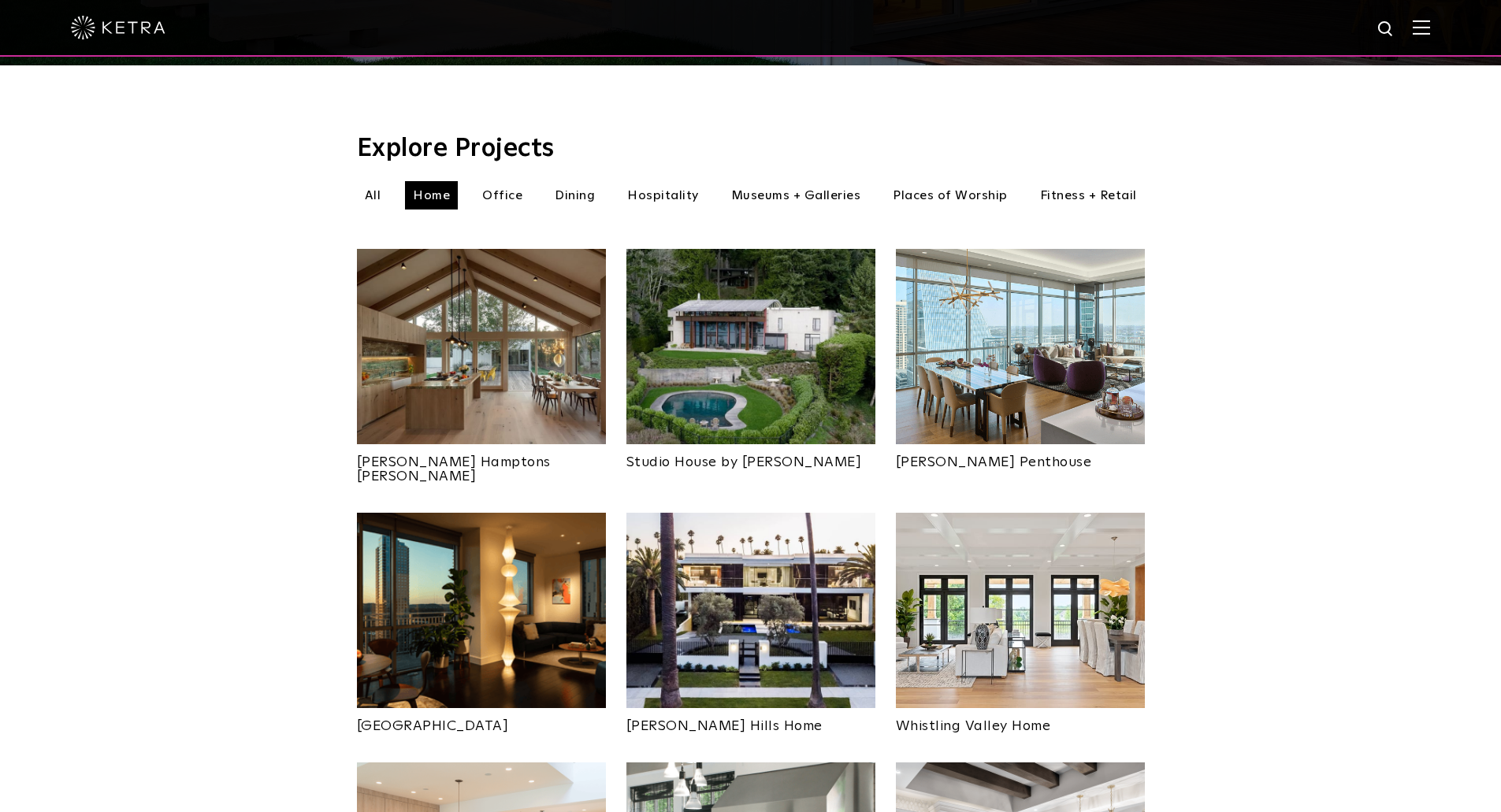
click at [475, 337] on img at bounding box center [481, 347] width 249 height 196
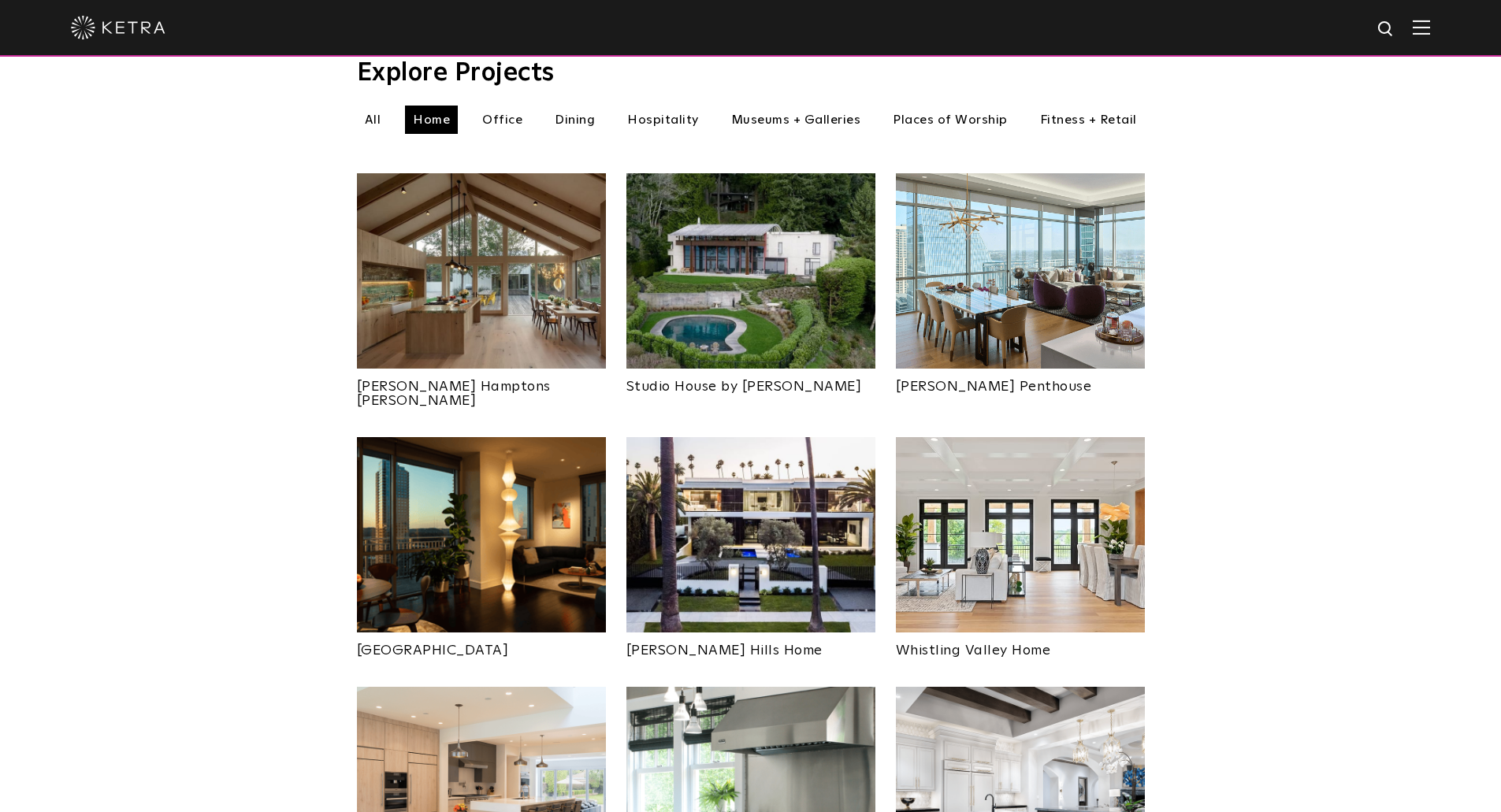
scroll to position [551, 0]
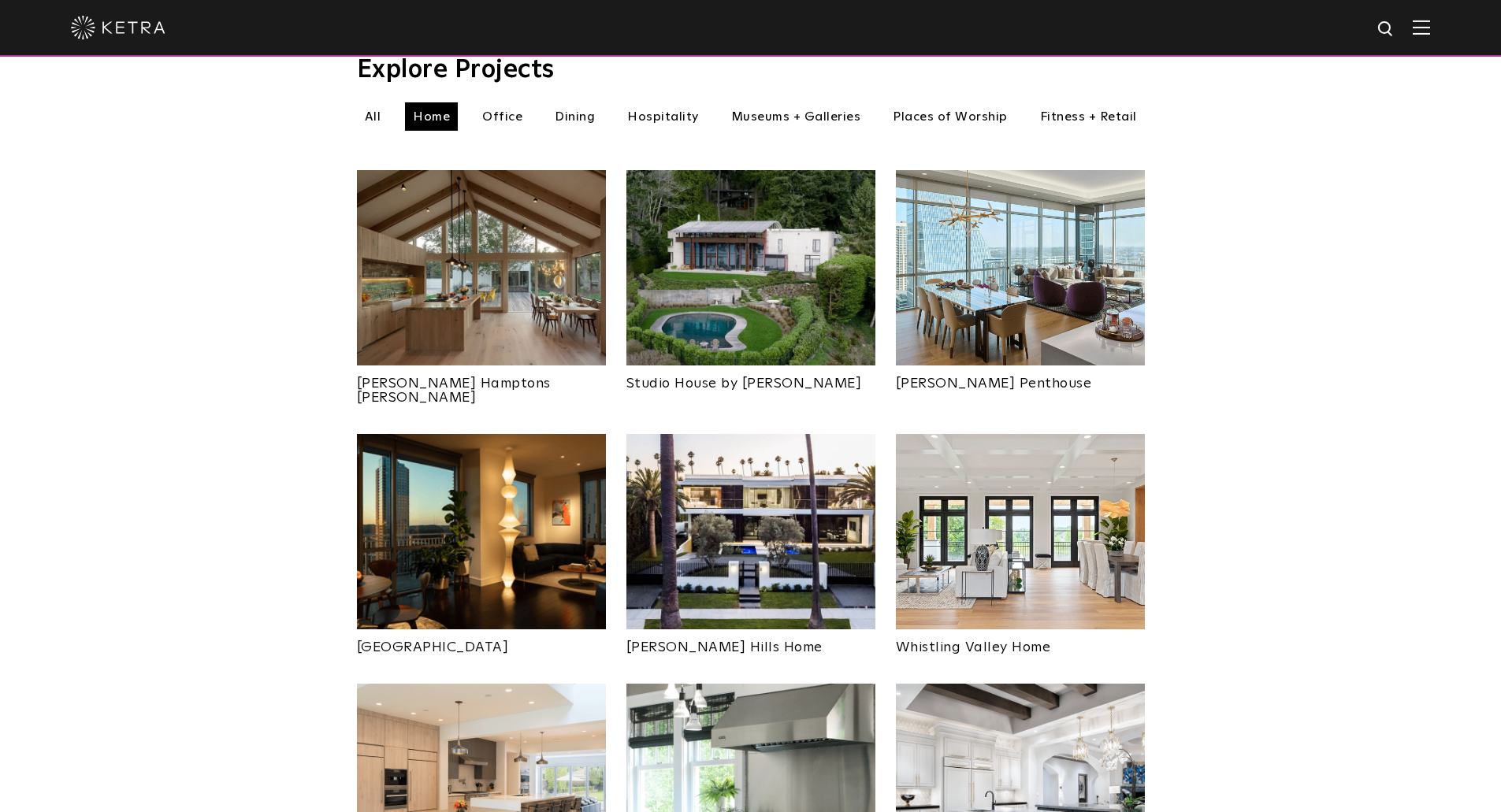
click at [746, 478] on img at bounding box center [750, 532] width 249 height 196
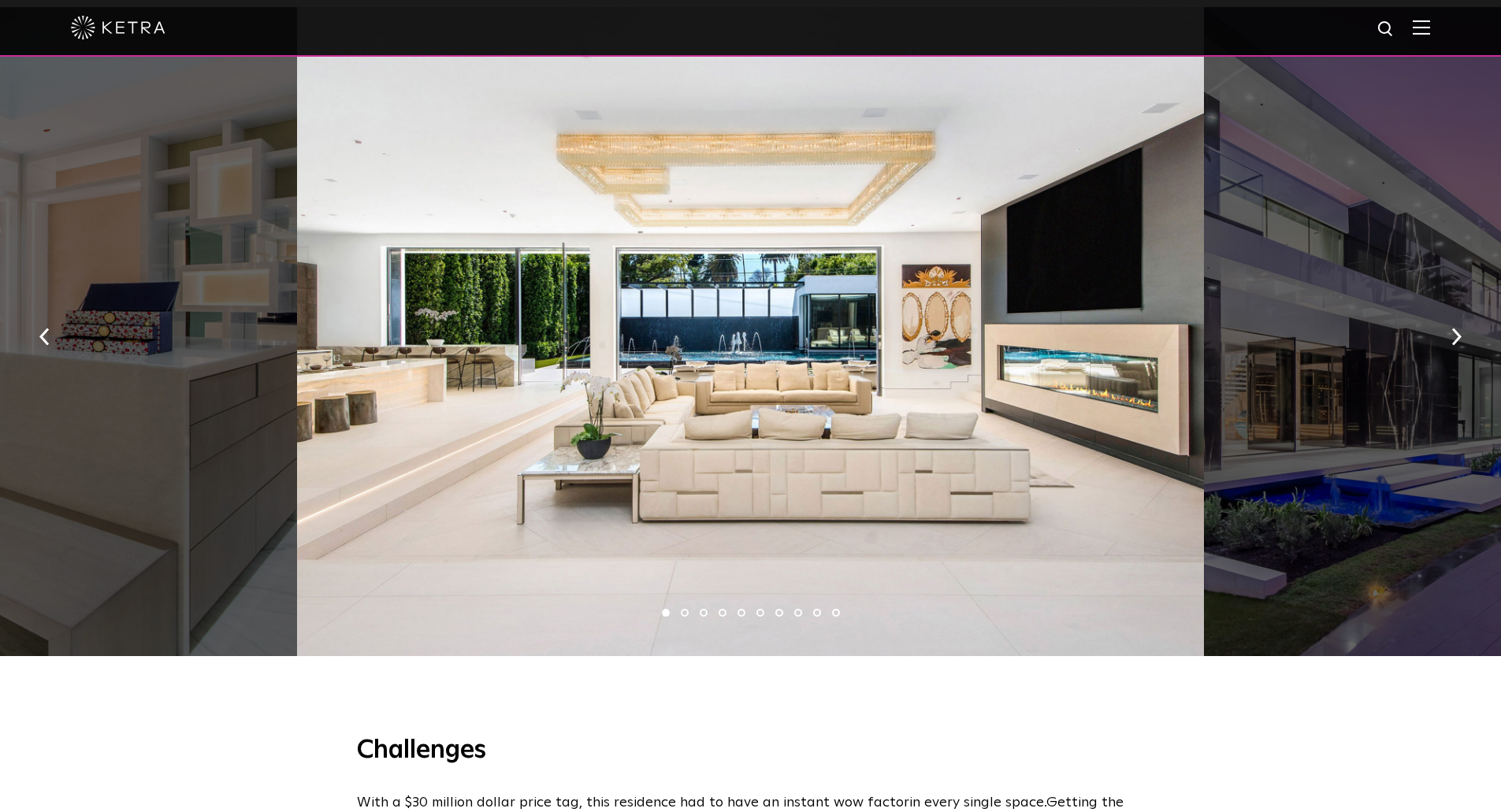
scroll to position [1103, 0]
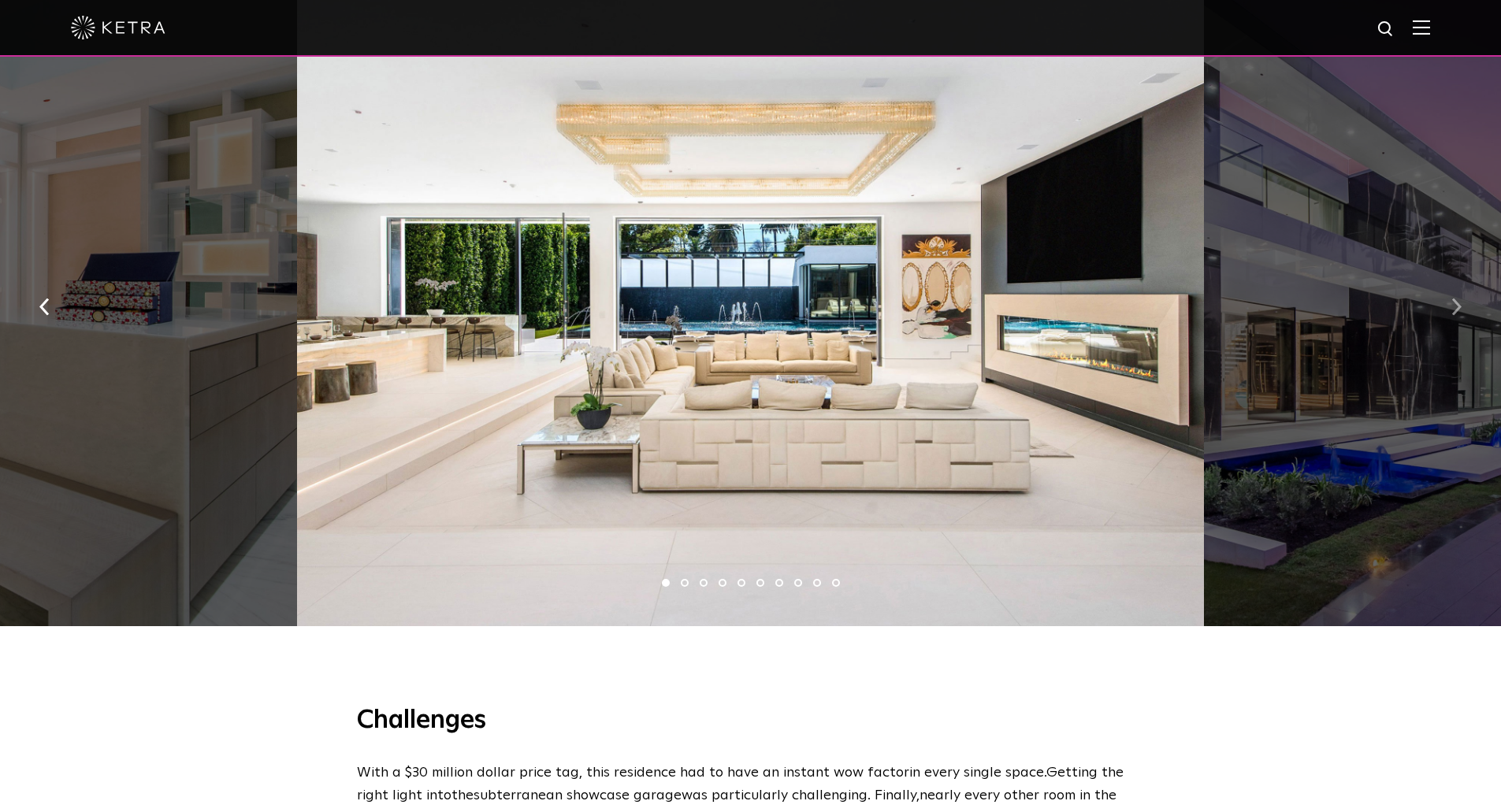
click at [1457, 312] on img "button" at bounding box center [1457, 306] width 10 height 17
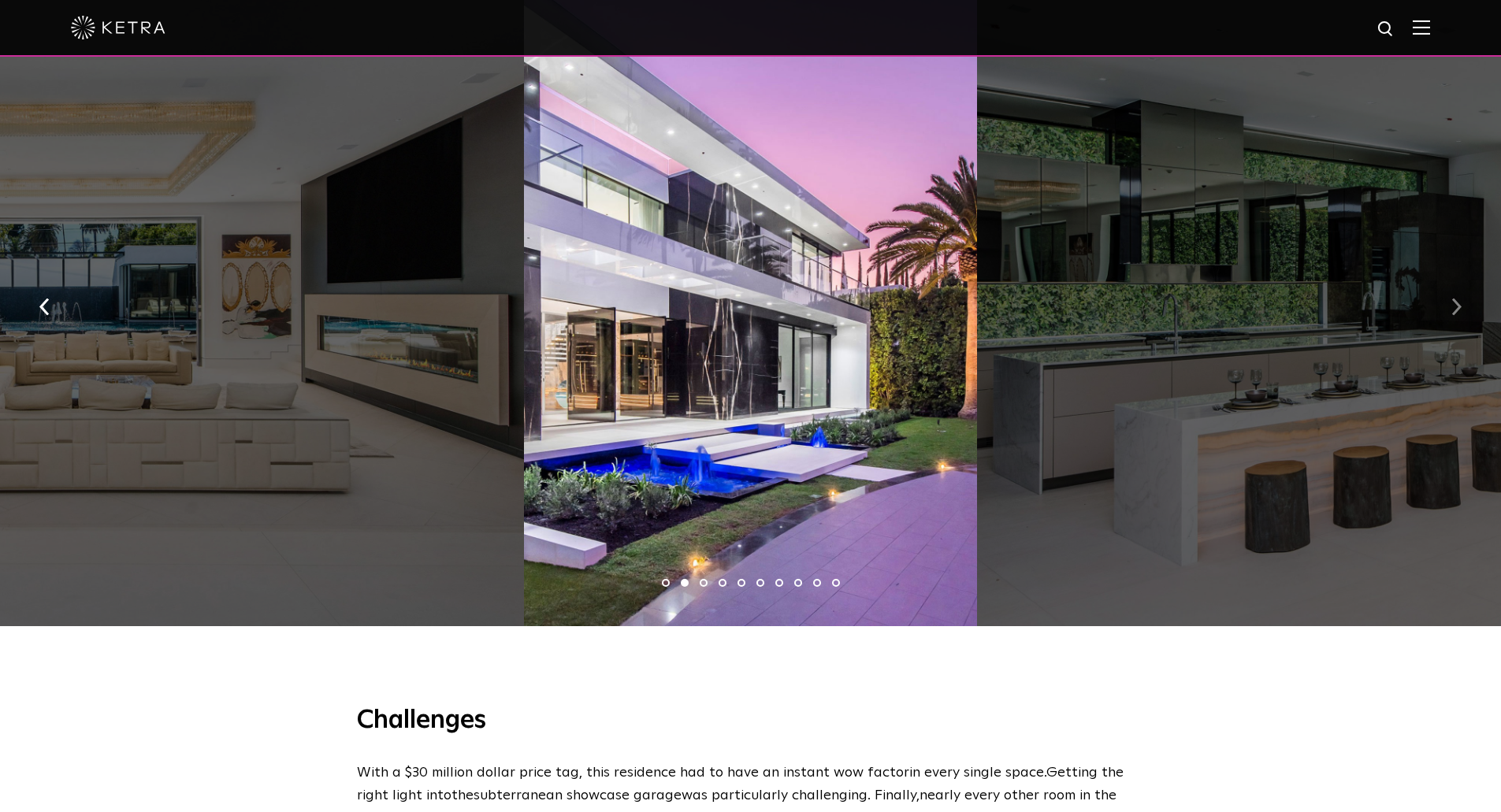
click at [1457, 312] on img "button" at bounding box center [1457, 306] width 10 height 17
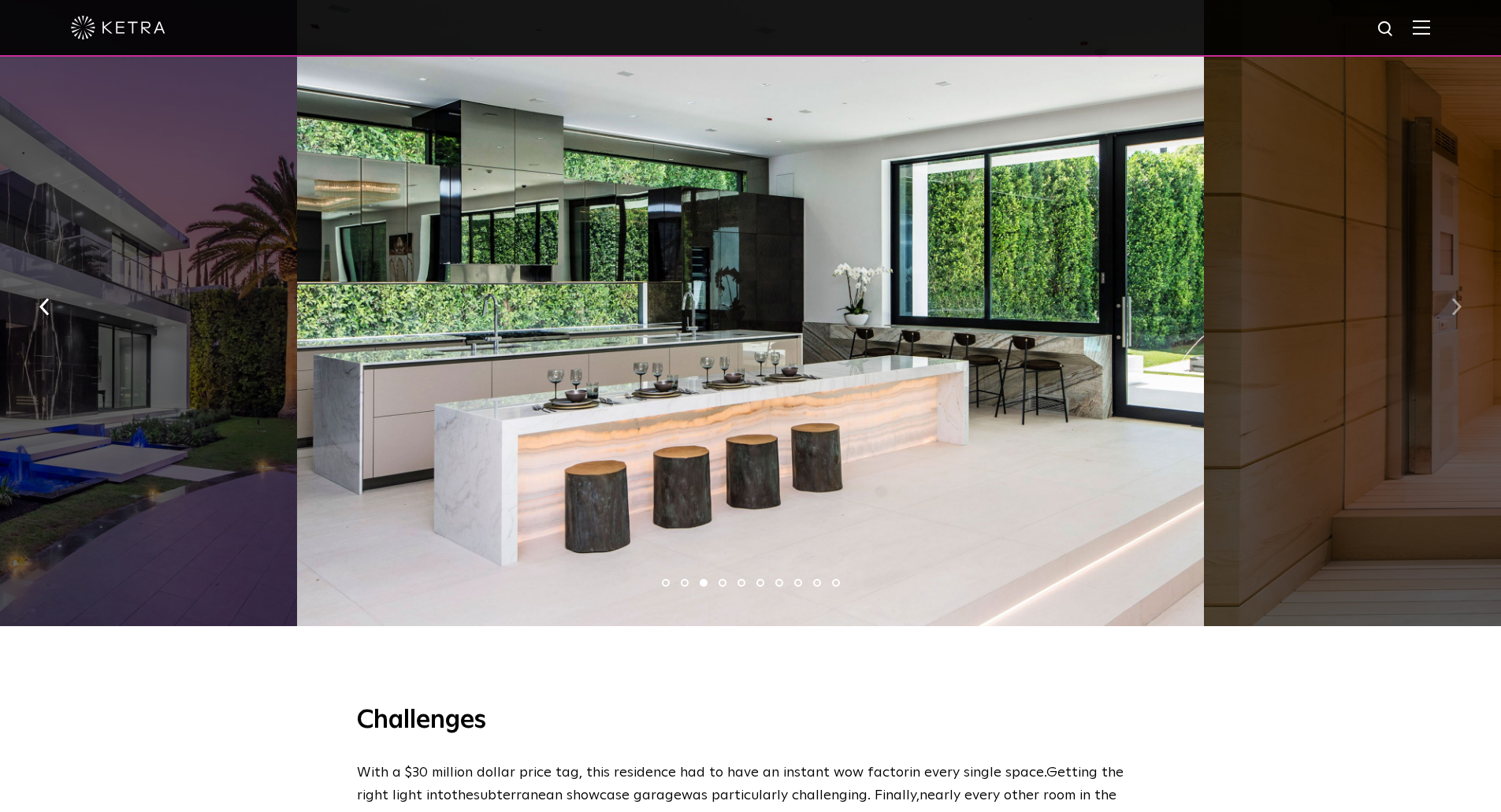
click at [1457, 312] on img "button" at bounding box center [1457, 306] width 10 height 17
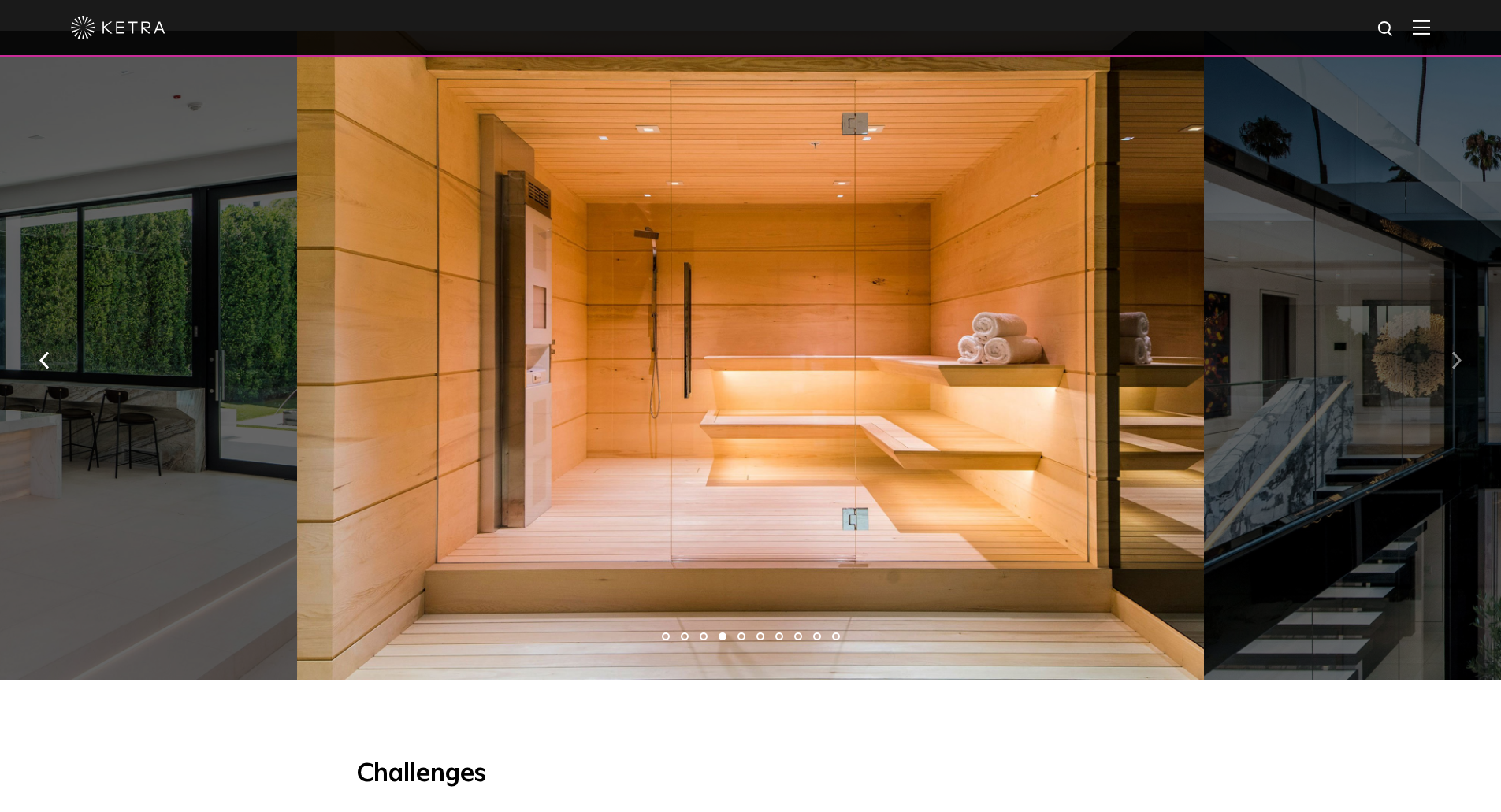
scroll to position [1024, 0]
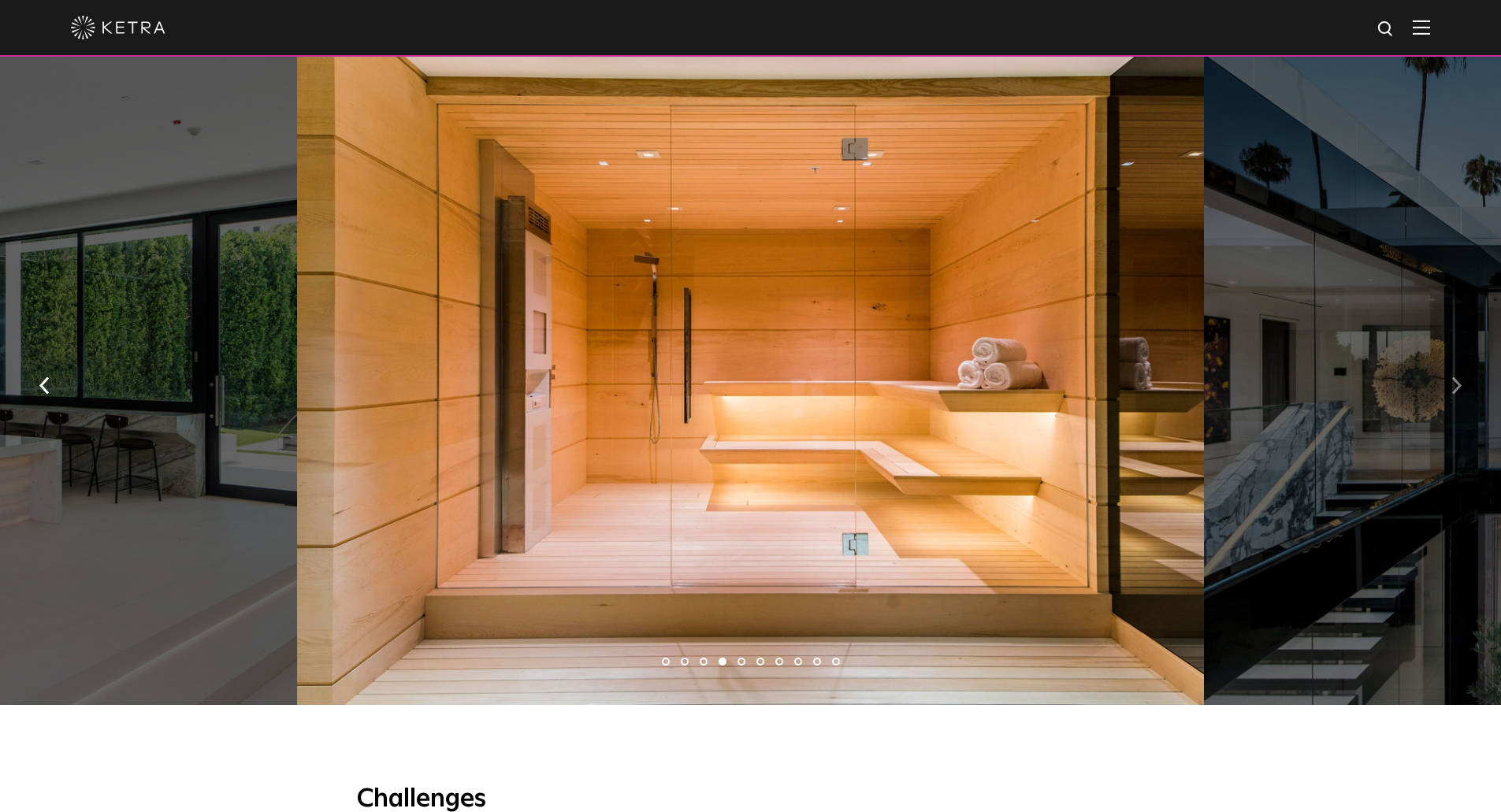
click at [1453, 387] on img "button" at bounding box center [1457, 385] width 10 height 17
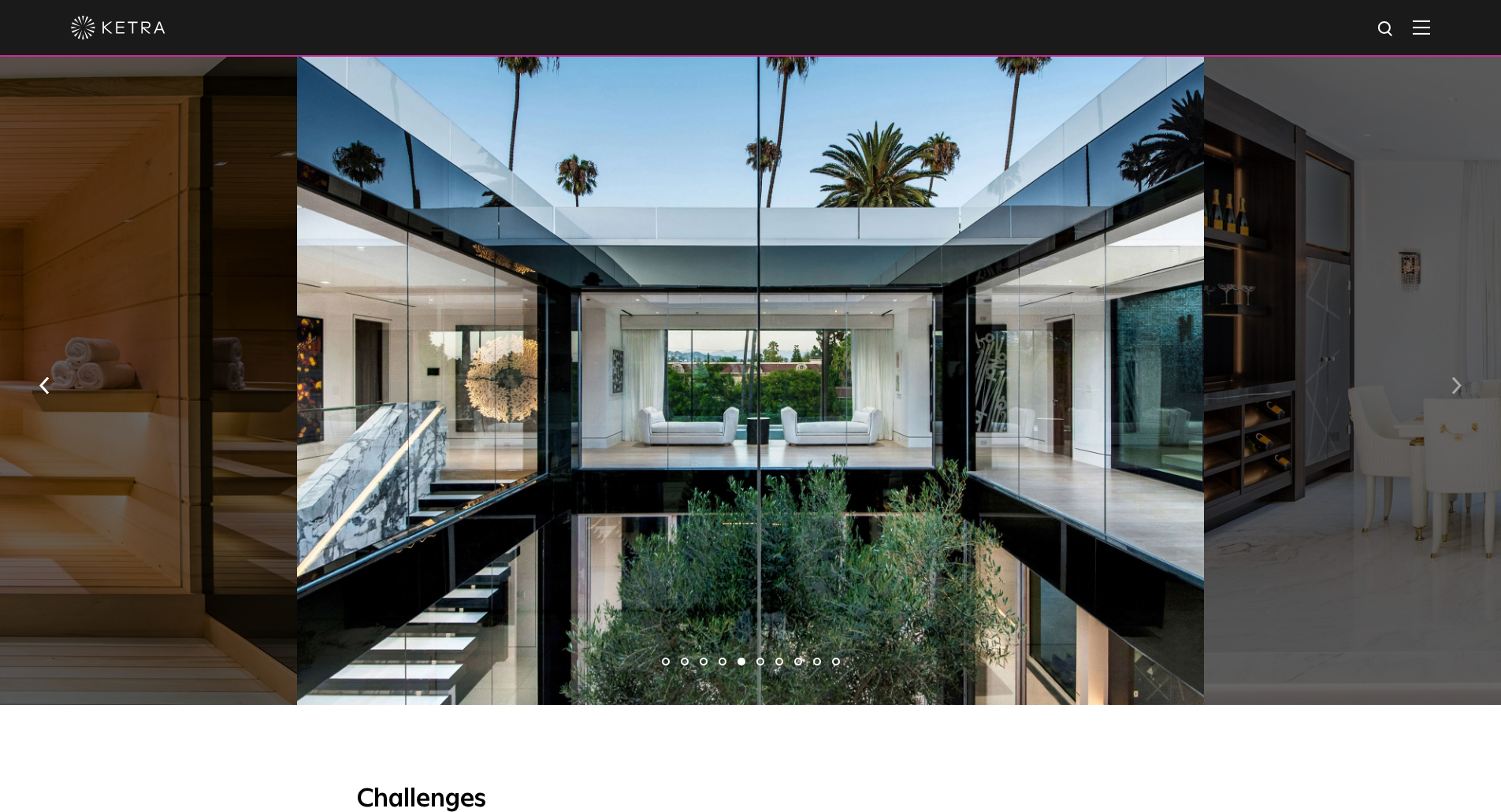
click at [1457, 393] on img "button" at bounding box center [1457, 385] width 10 height 17
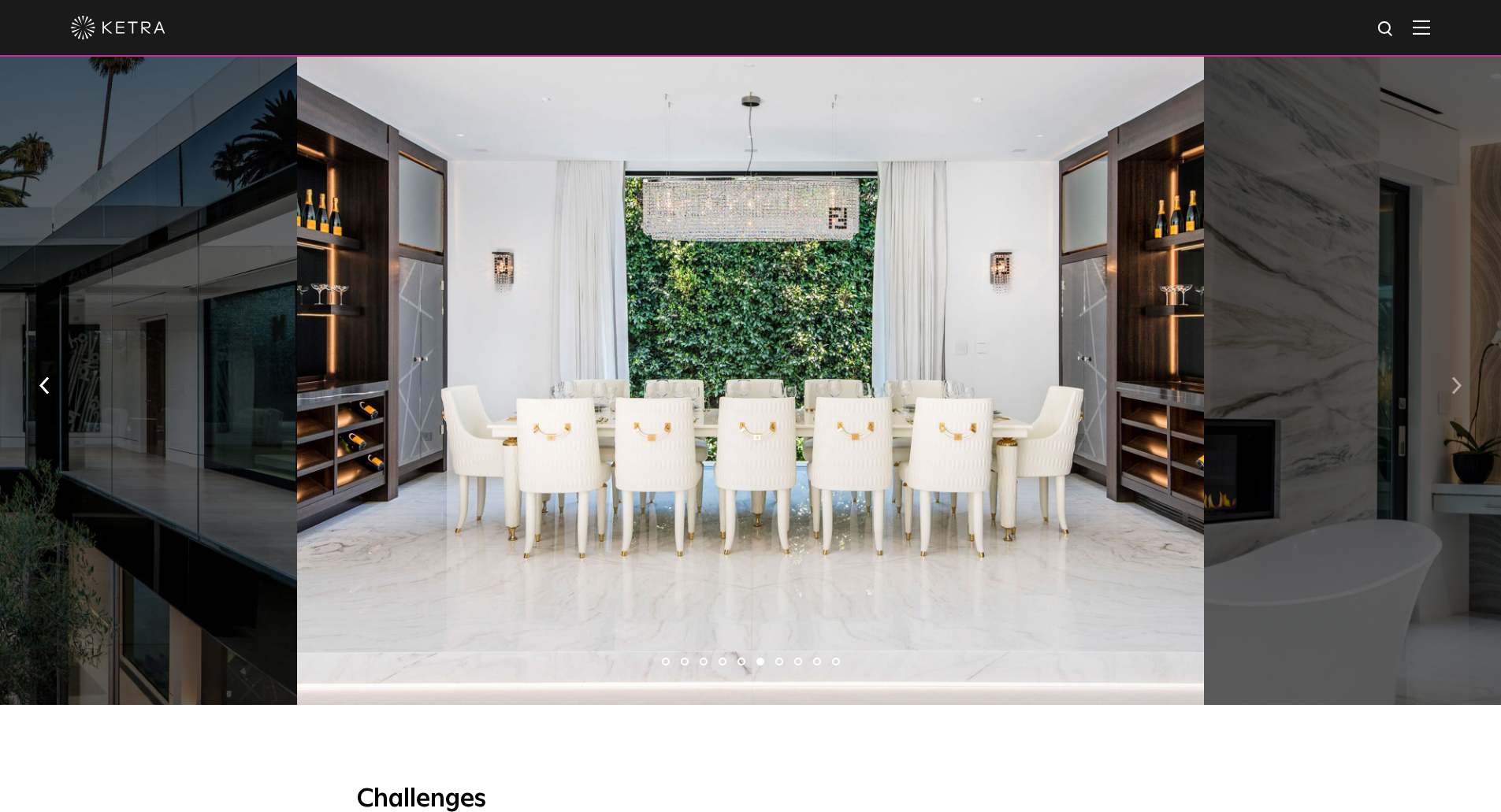
click at [1457, 392] on img "button" at bounding box center [1457, 385] width 10 height 17
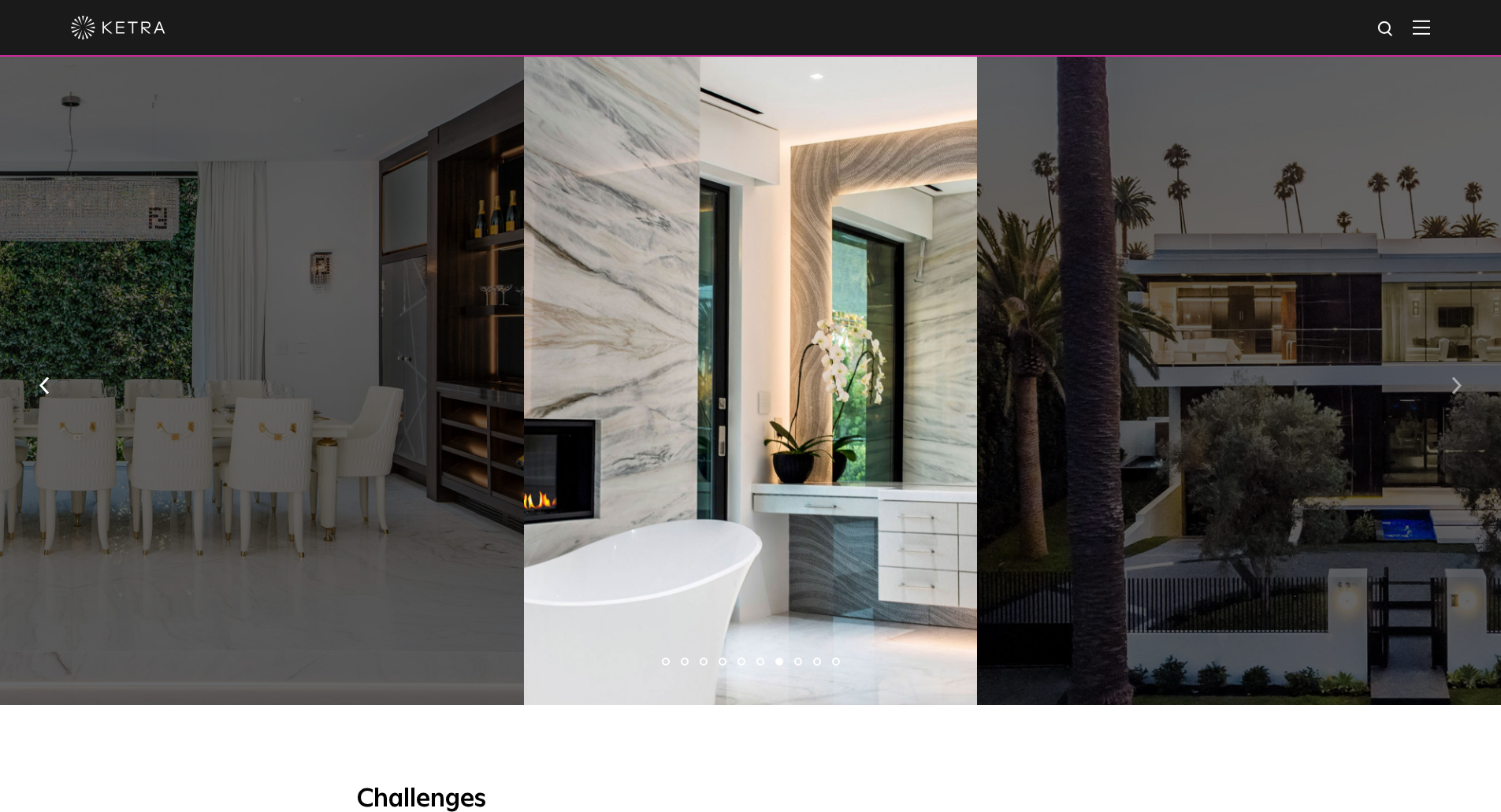
click at [1457, 392] on img "button" at bounding box center [1457, 385] width 10 height 17
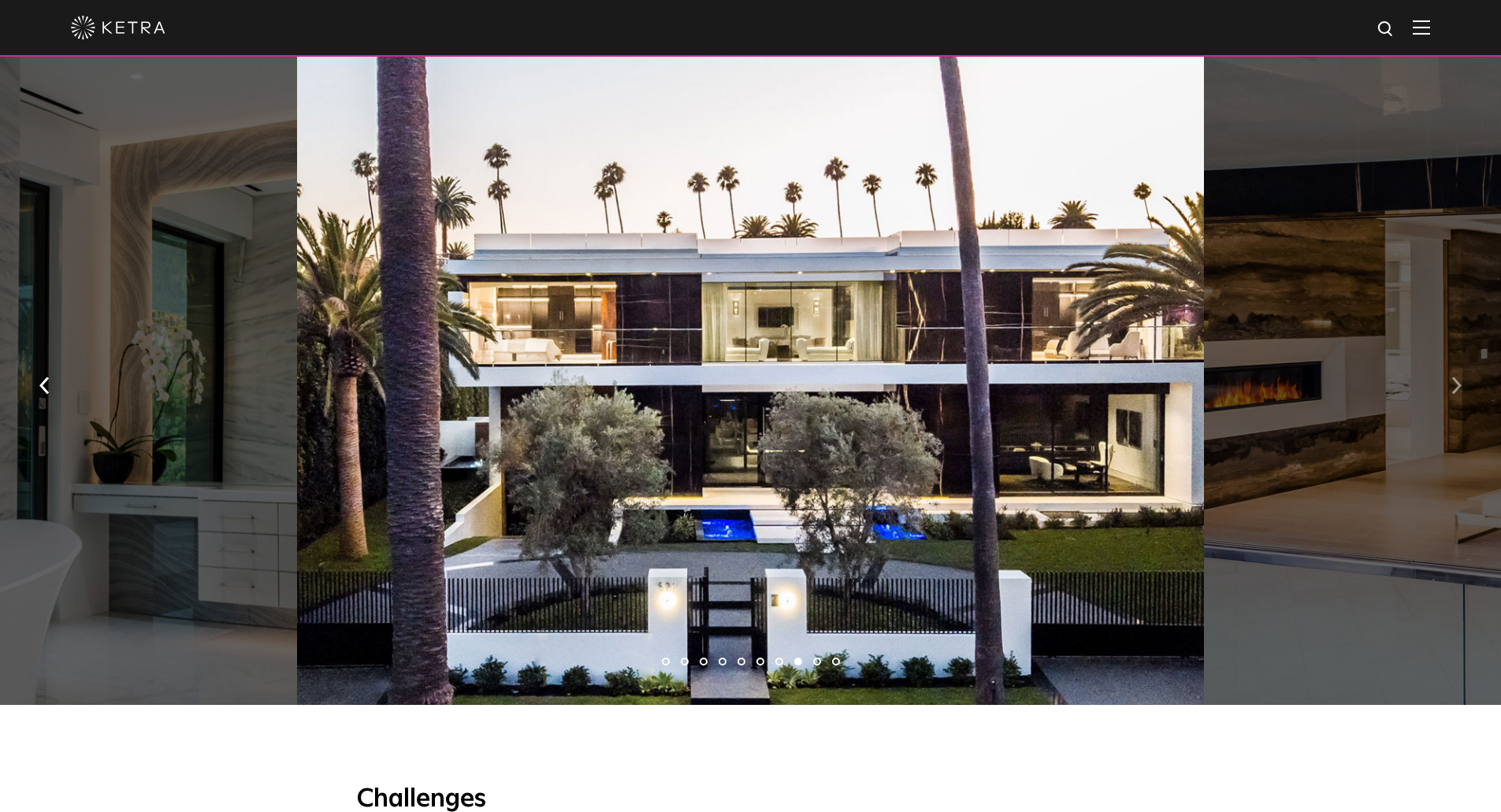
click at [1457, 392] on img "button" at bounding box center [1457, 385] width 10 height 17
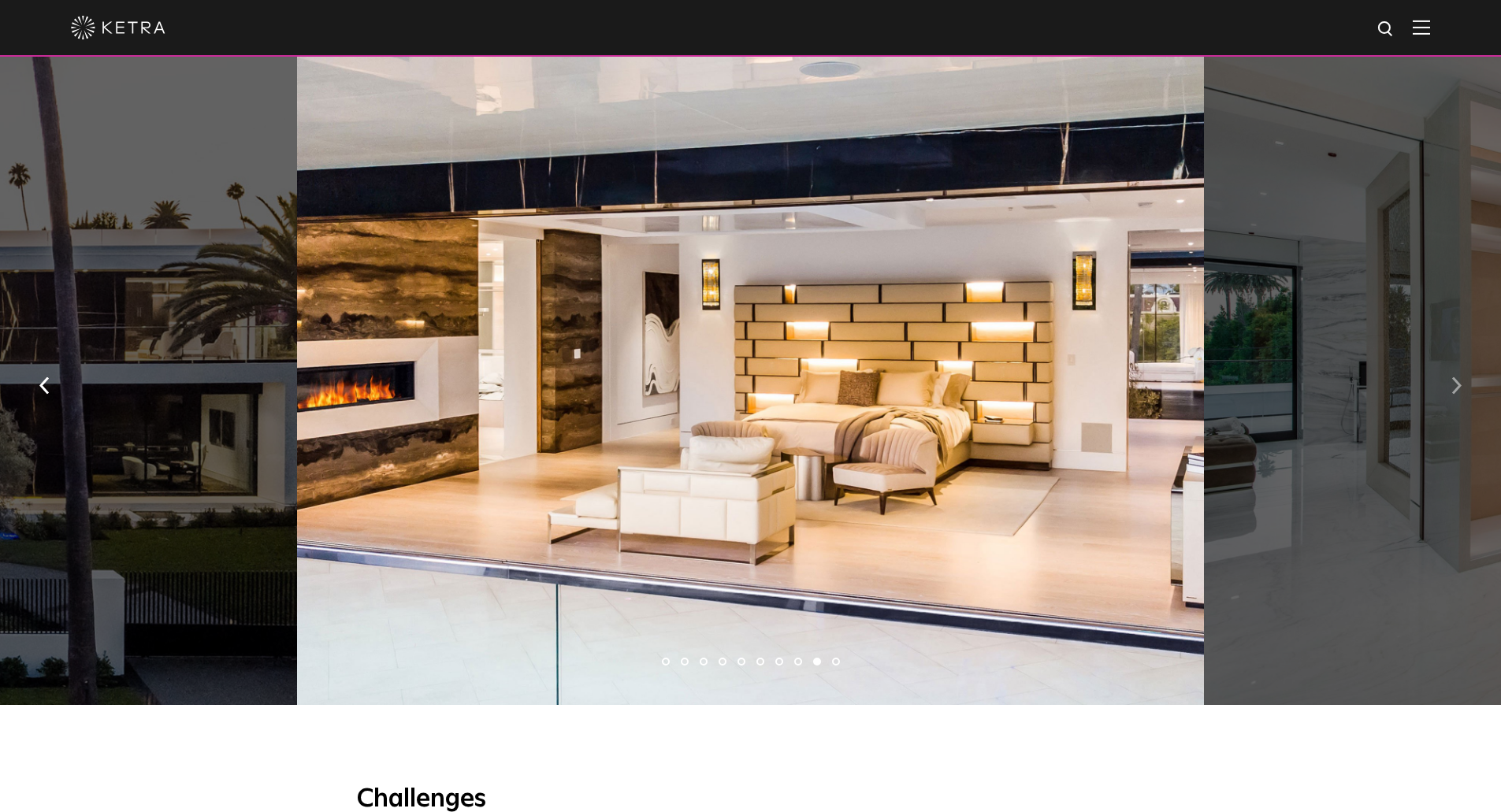
click at [1457, 392] on img "button" at bounding box center [1457, 385] width 10 height 17
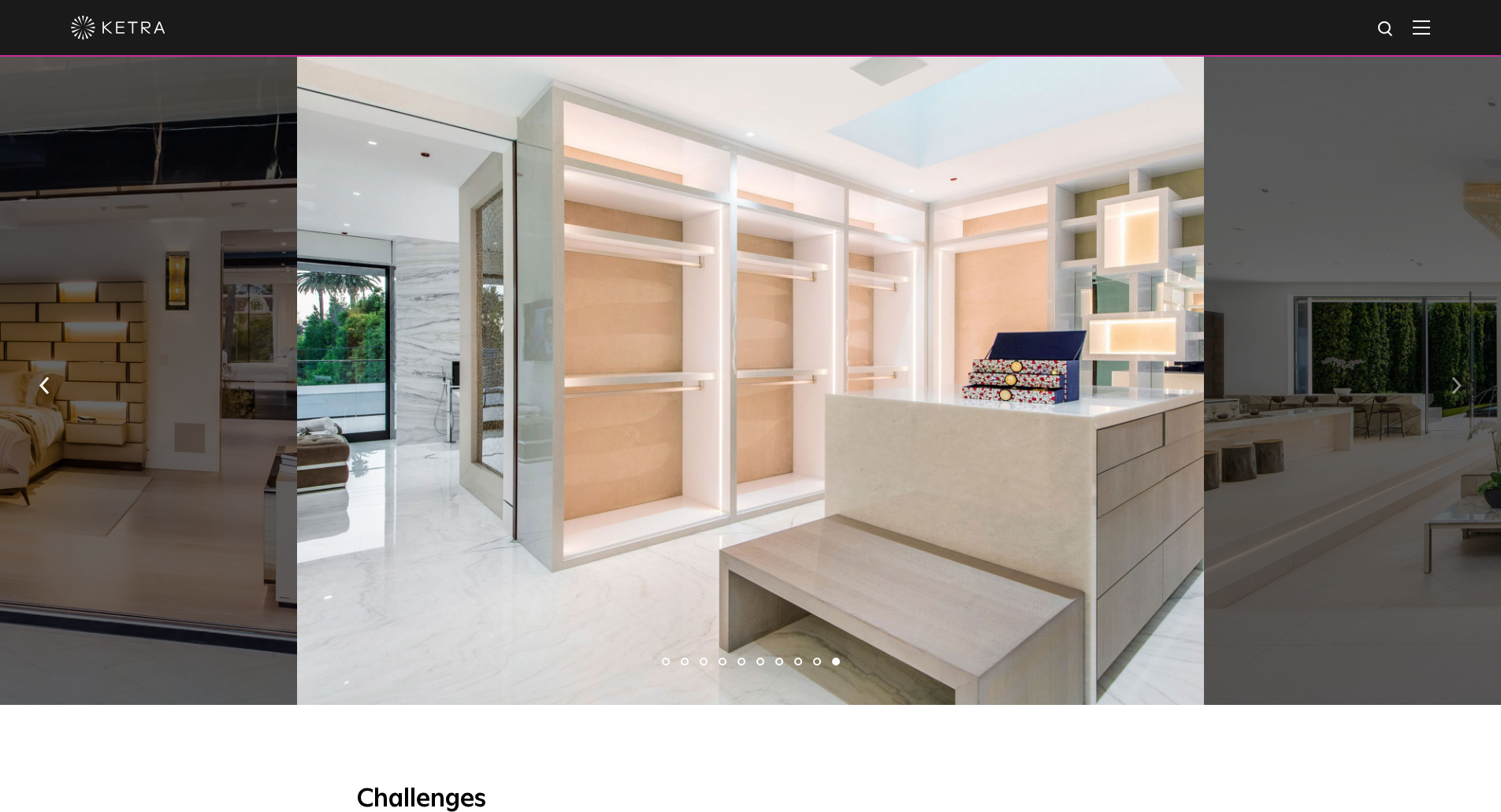
click at [1457, 392] on img "button" at bounding box center [1457, 385] width 10 height 17
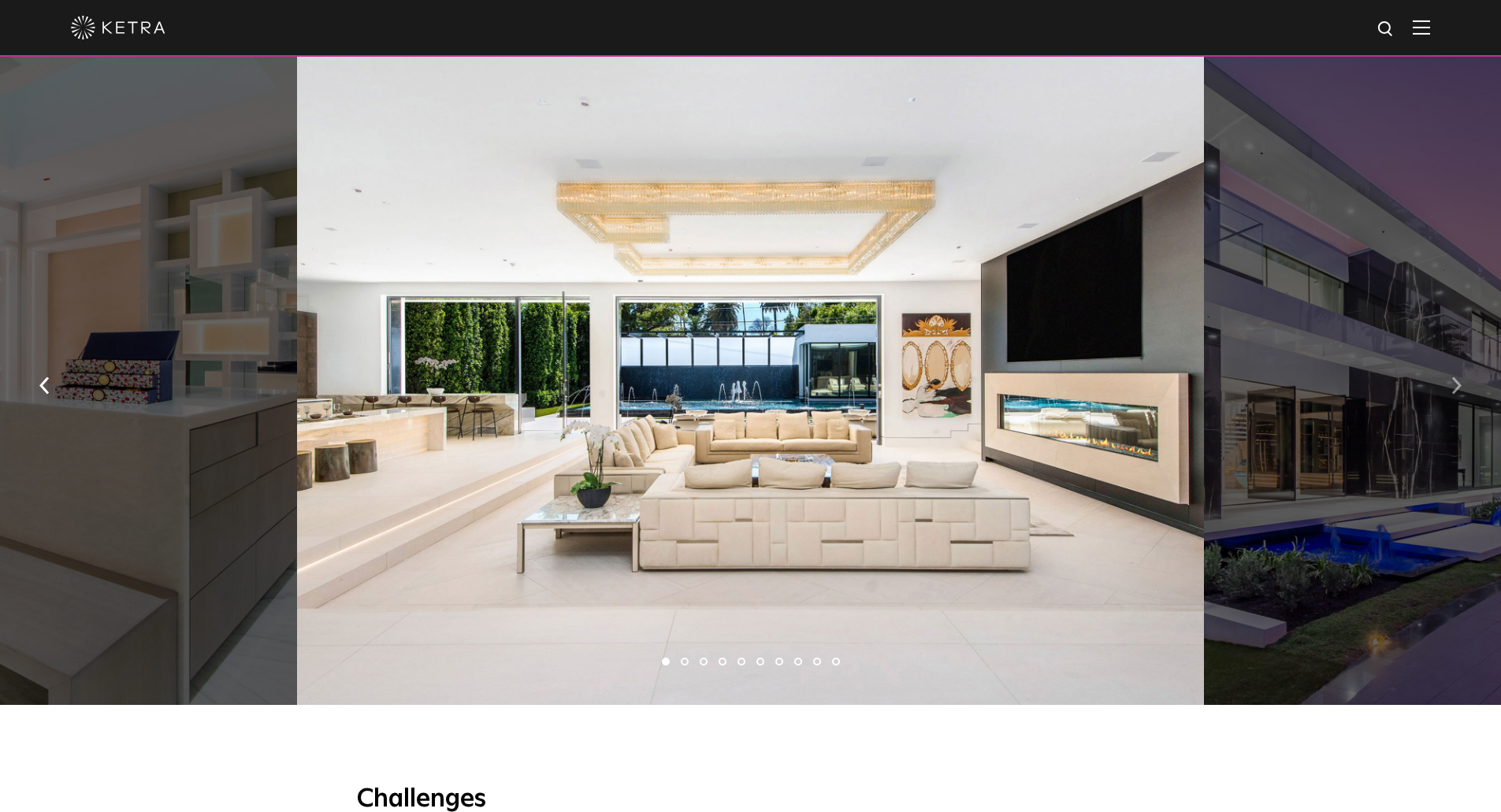
click at [1457, 392] on img "button" at bounding box center [1457, 385] width 10 height 17
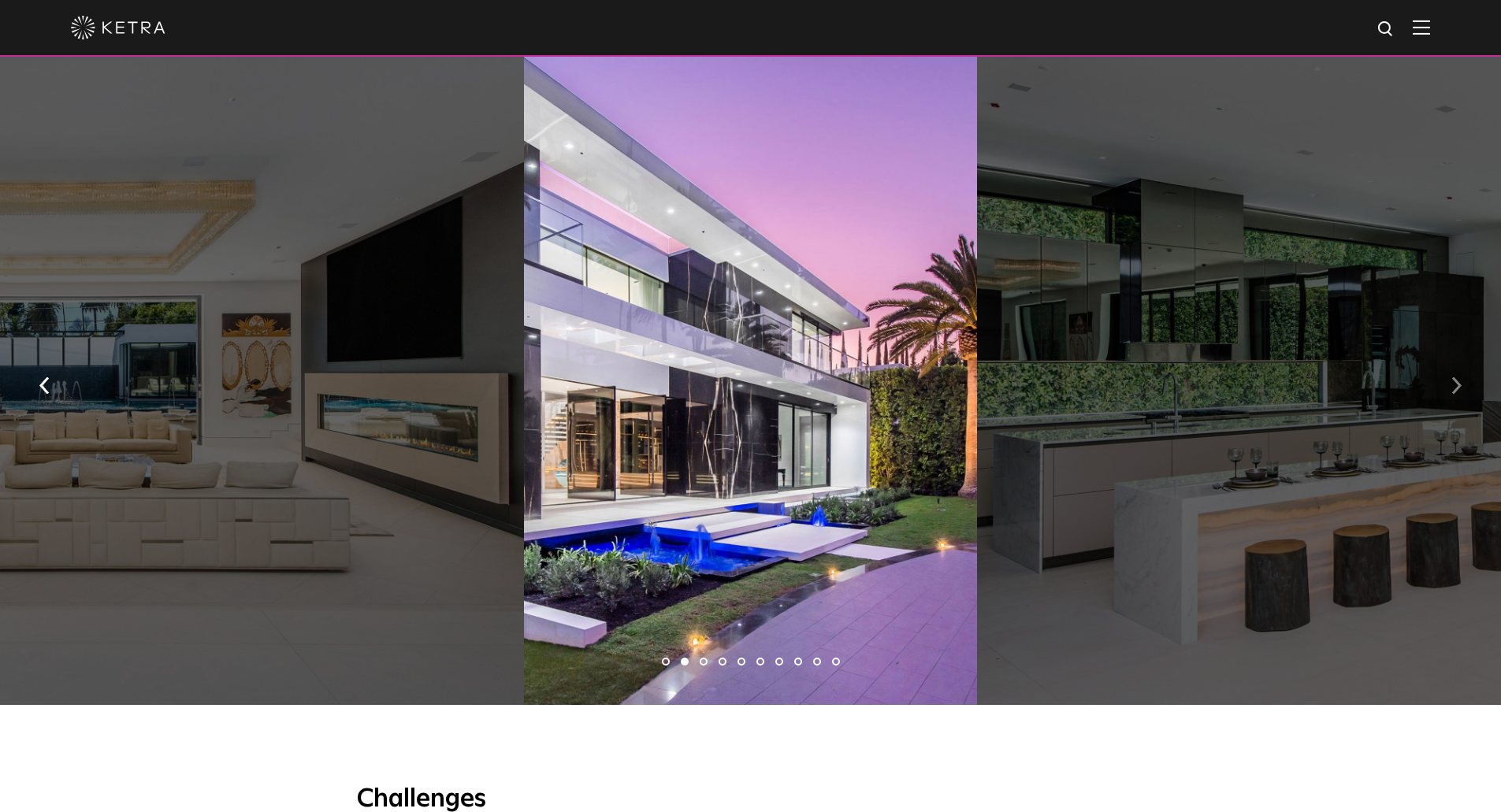
click at [1457, 392] on img "button" at bounding box center [1457, 385] width 10 height 17
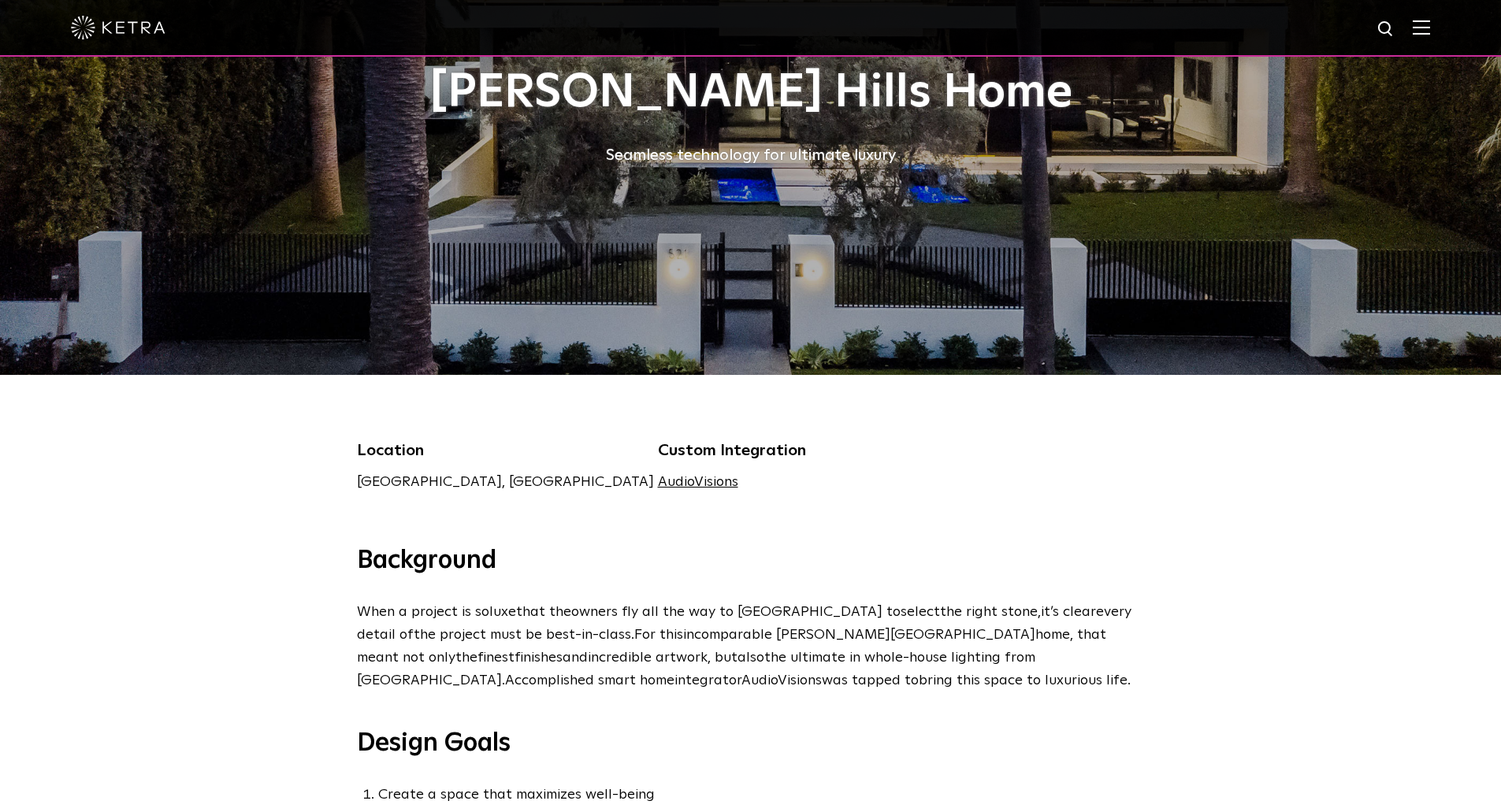
scroll to position [0, 0]
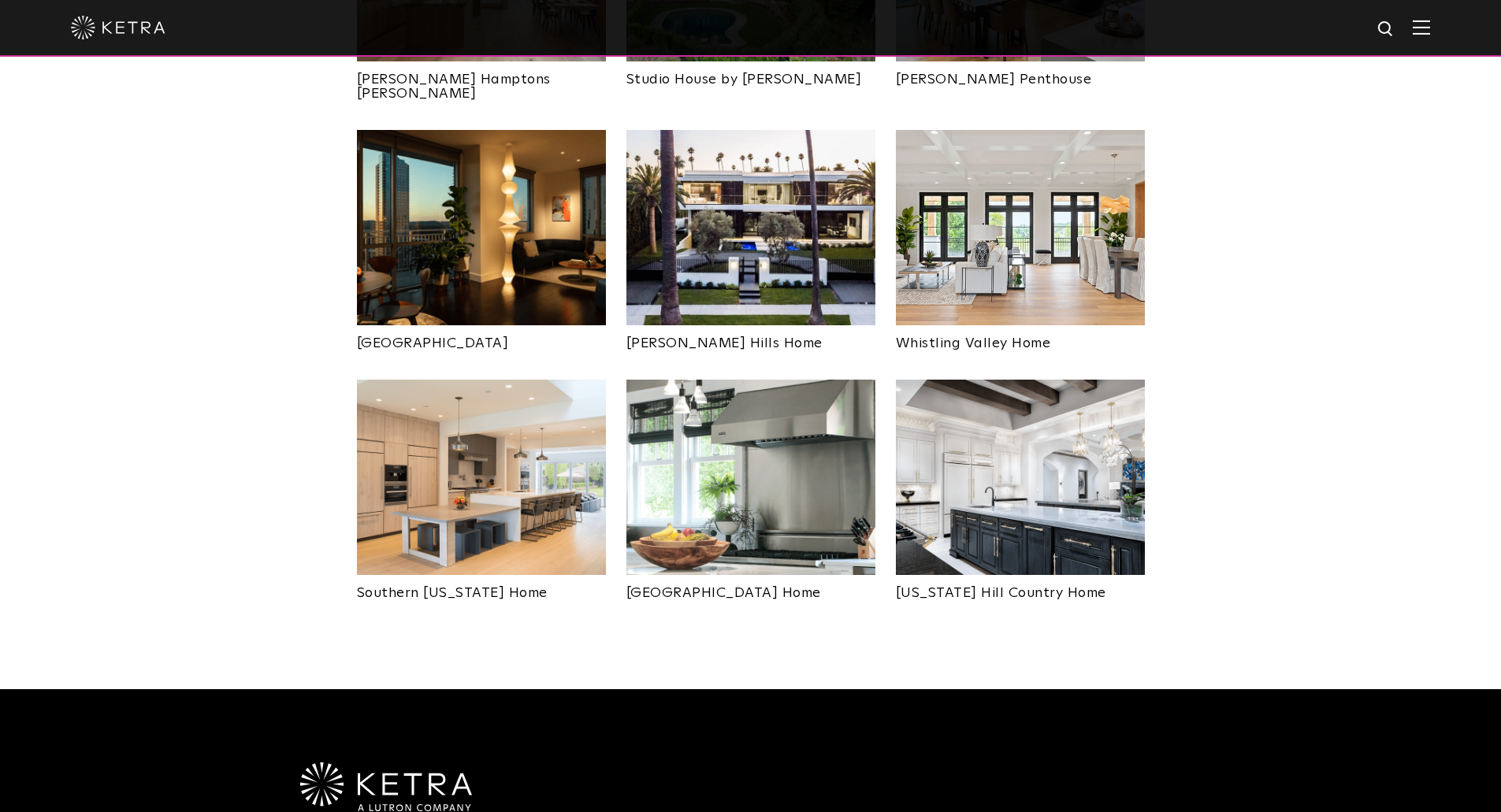
scroll to position [867, 0]
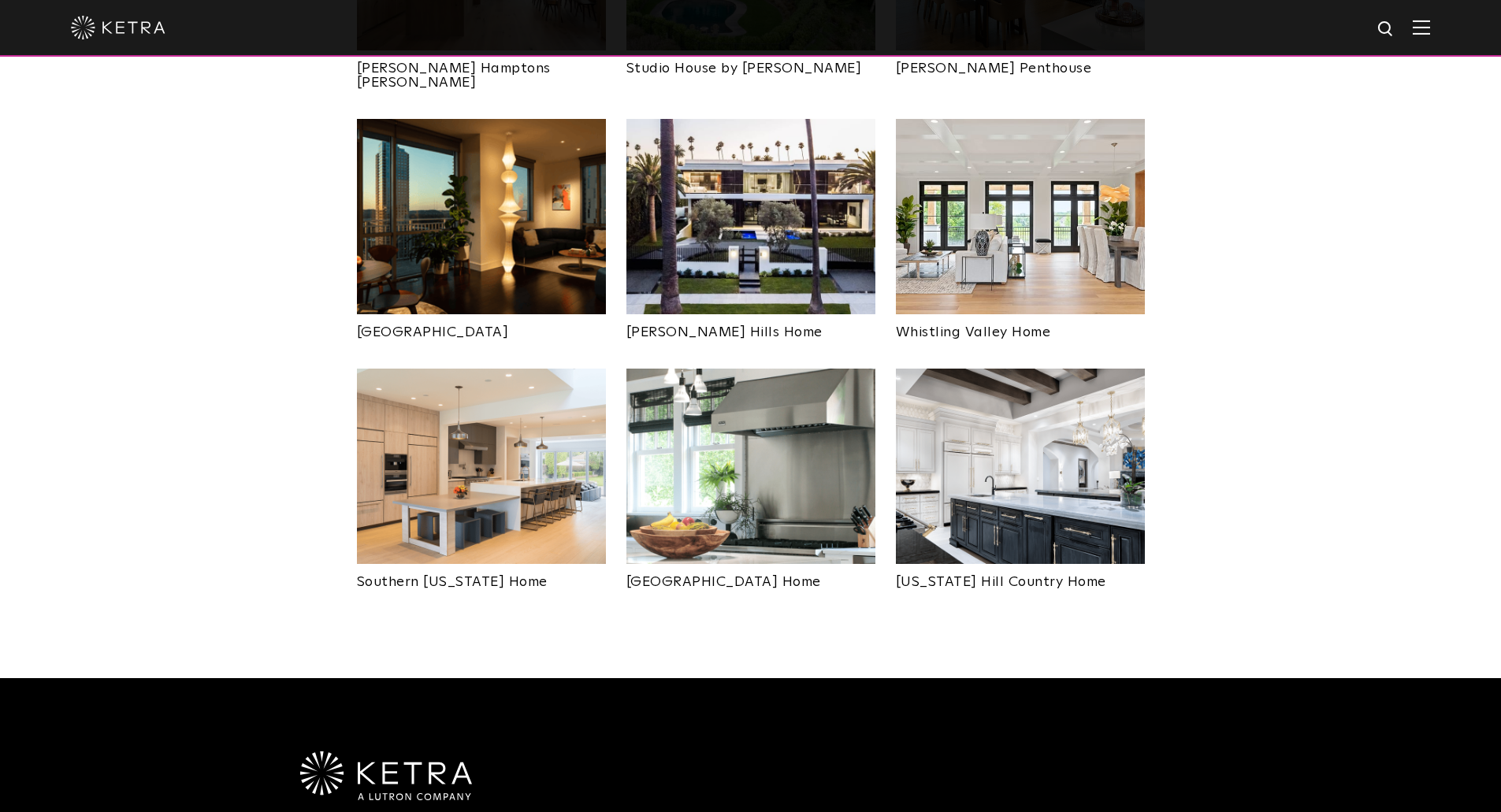
click at [1022, 416] on img at bounding box center [1020, 467] width 249 height 196
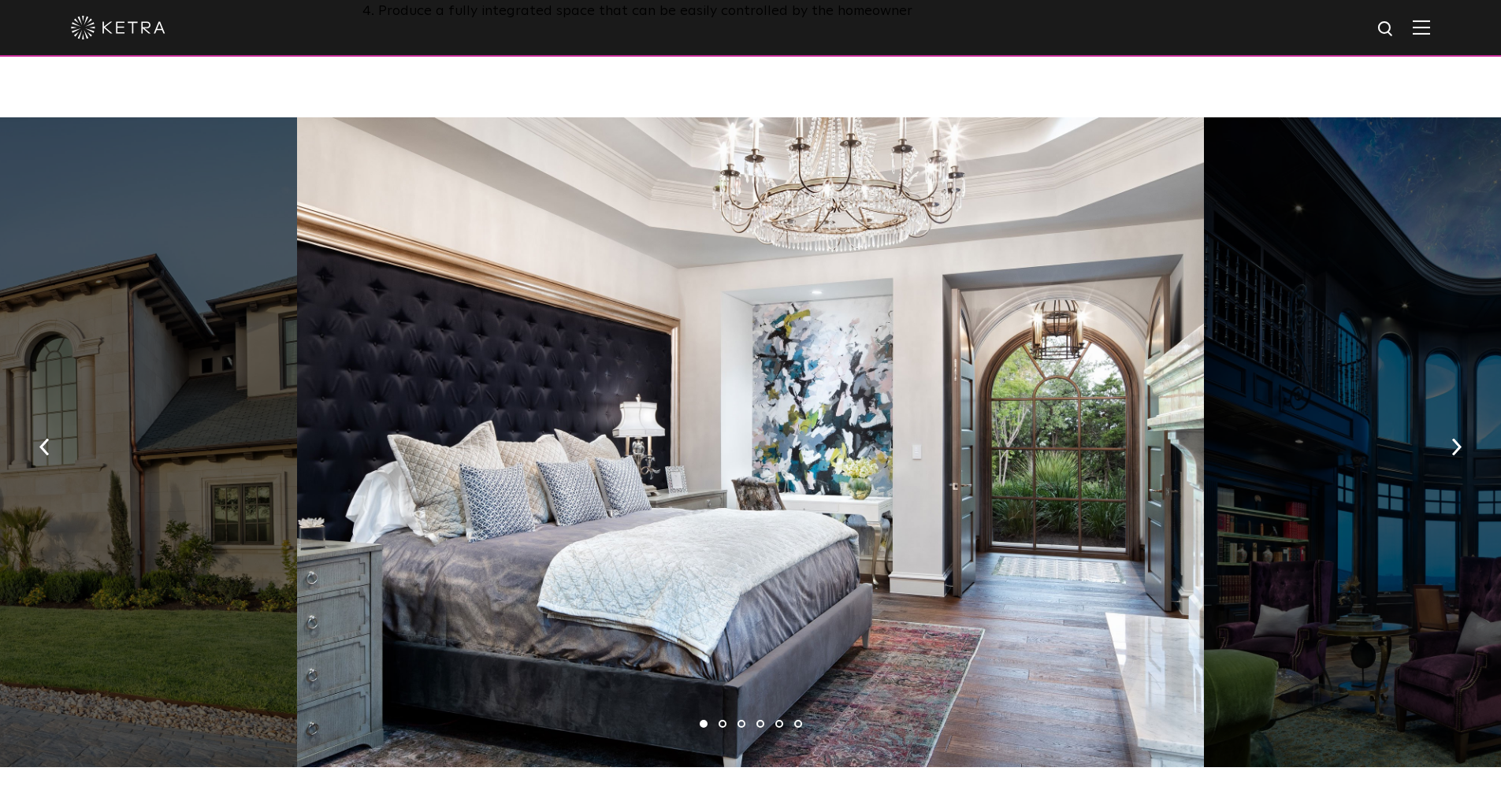
scroll to position [1103, 0]
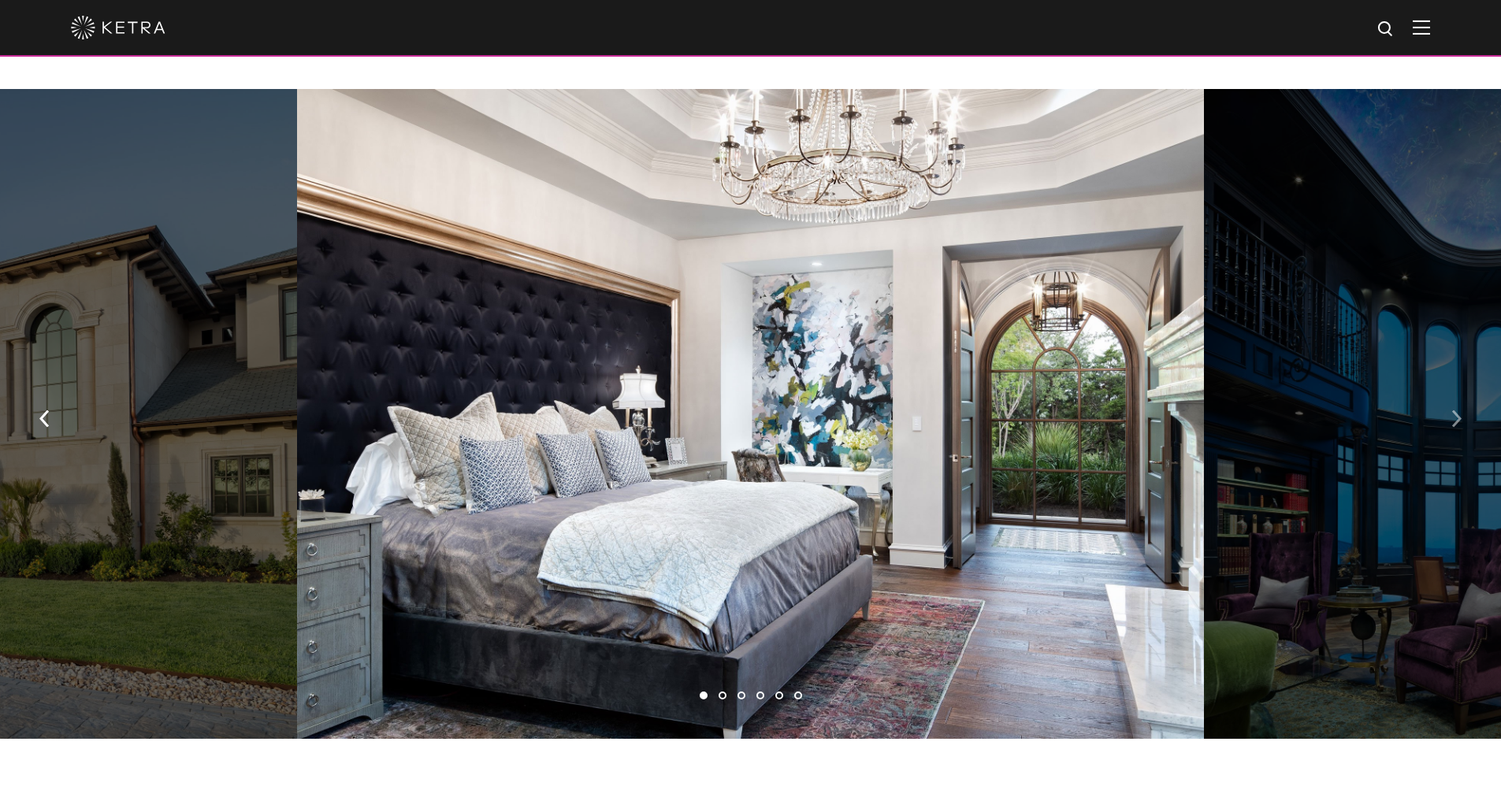
click at [1454, 410] on img "button" at bounding box center [1457, 418] width 10 height 17
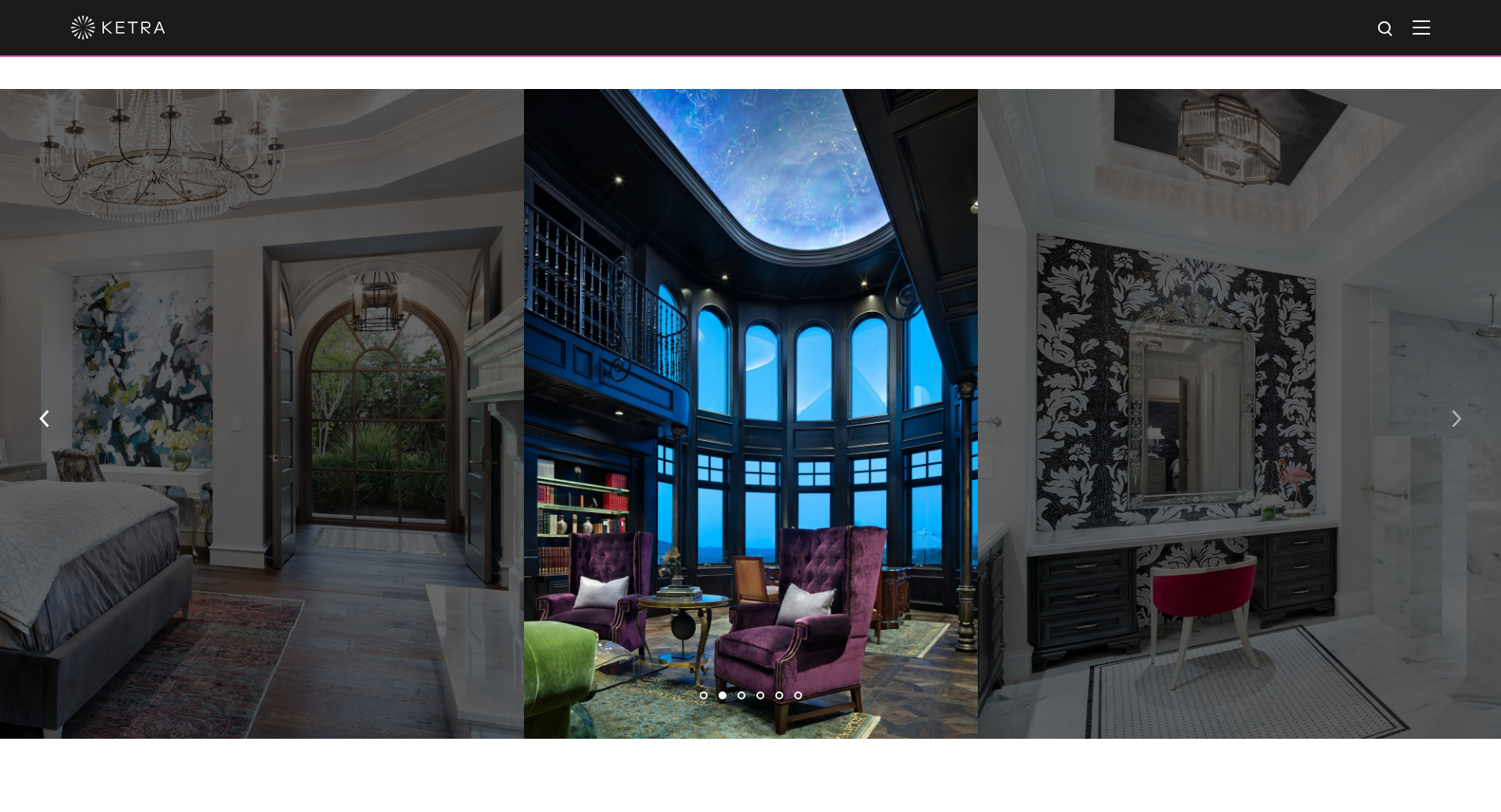
click at [1454, 410] on img "button" at bounding box center [1457, 418] width 10 height 17
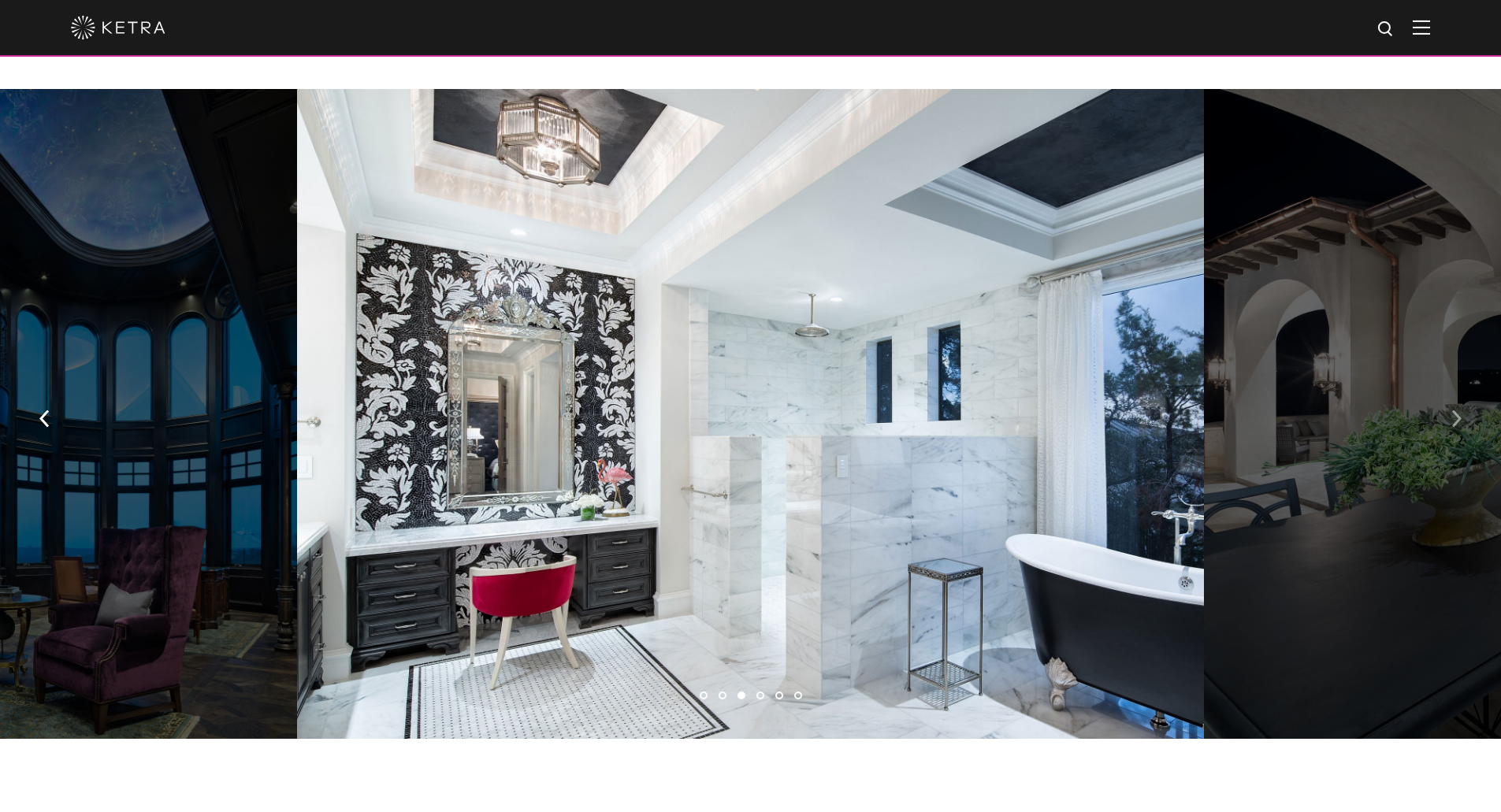
click at [1454, 410] on img "button" at bounding box center [1457, 418] width 10 height 17
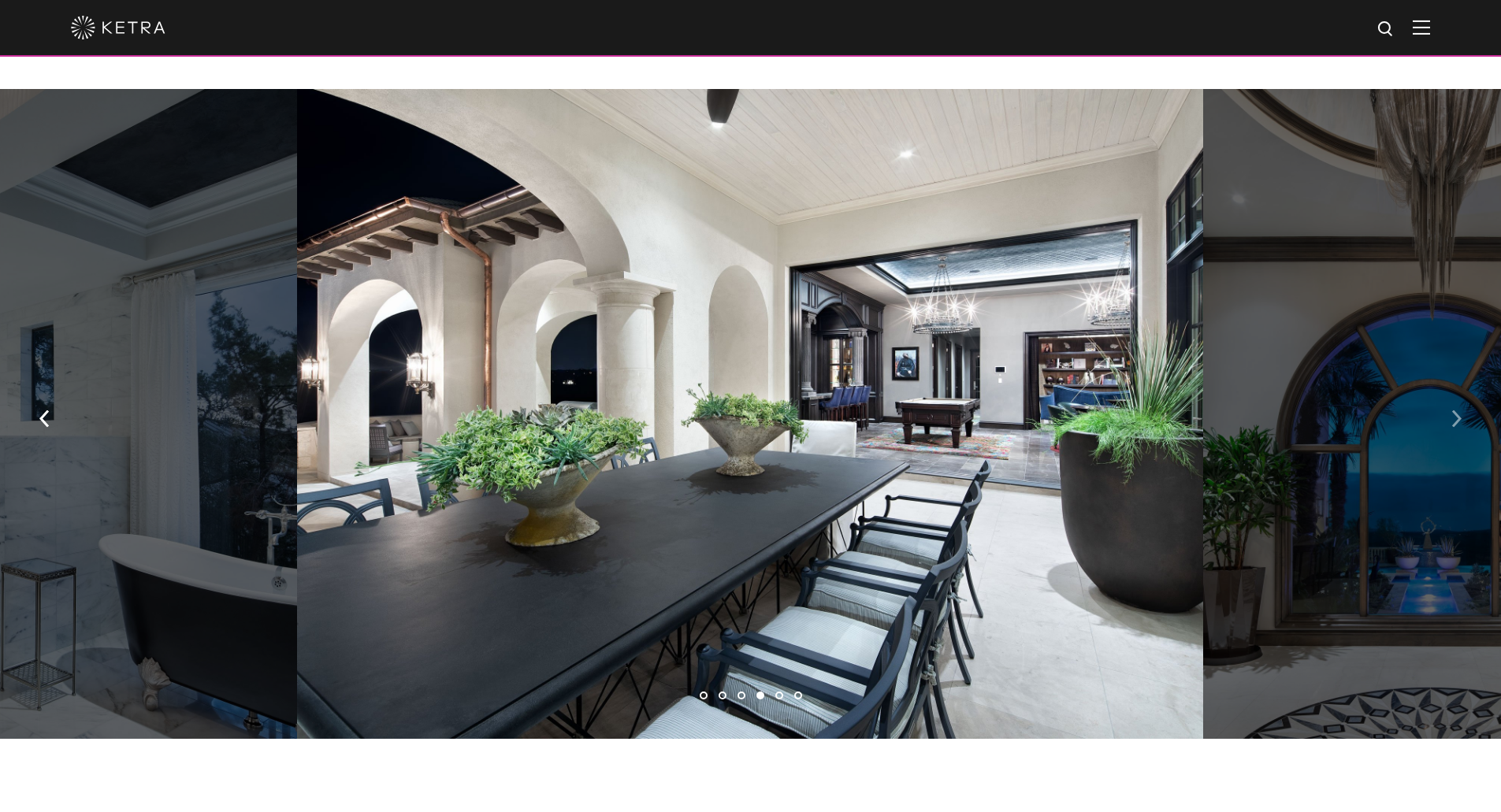
click at [1454, 410] on img "button" at bounding box center [1457, 418] width 10 height 17
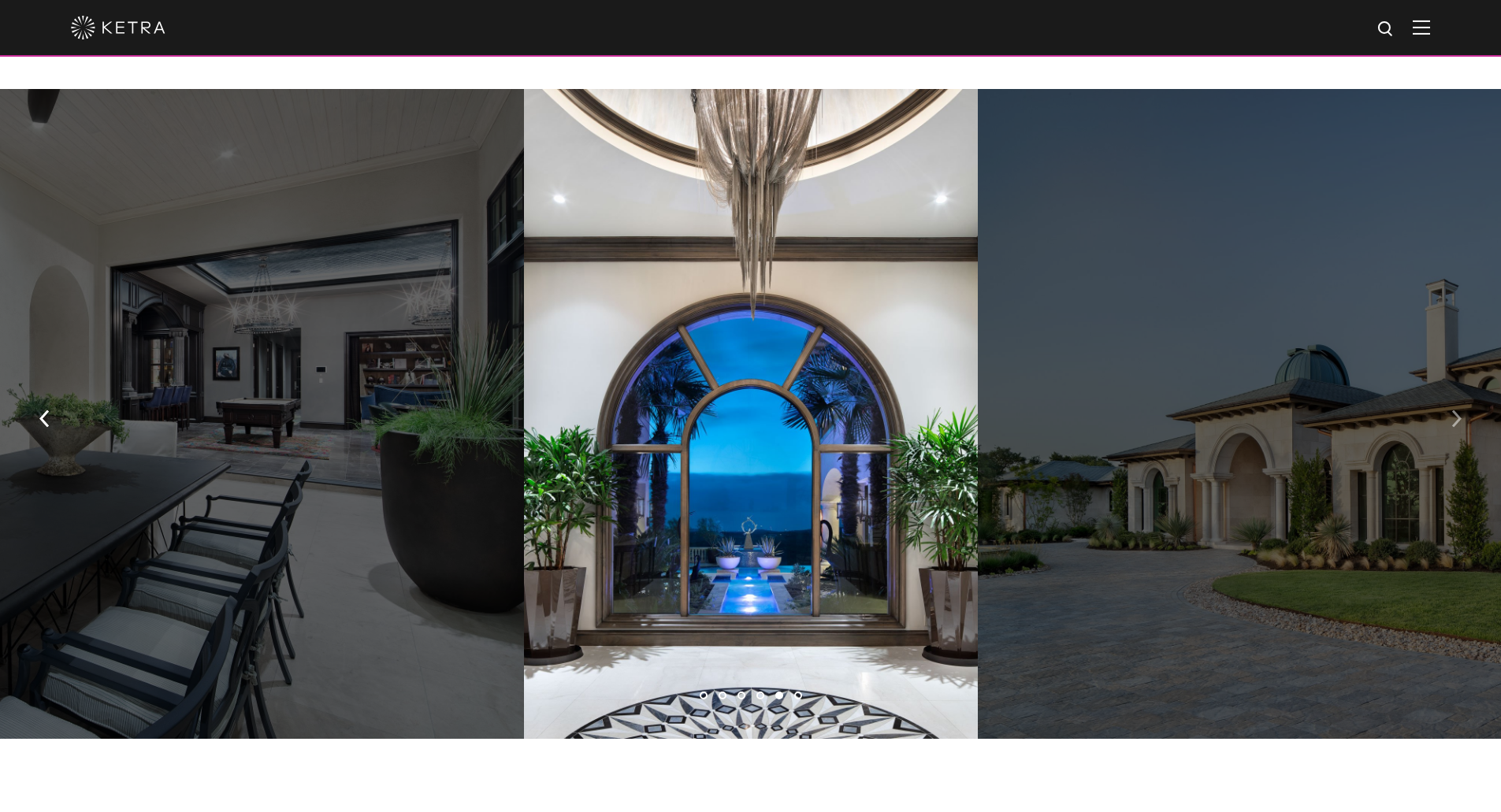
click at [1454, 410] on img "button" at bounding box center [1457, 418] width 10 height 17
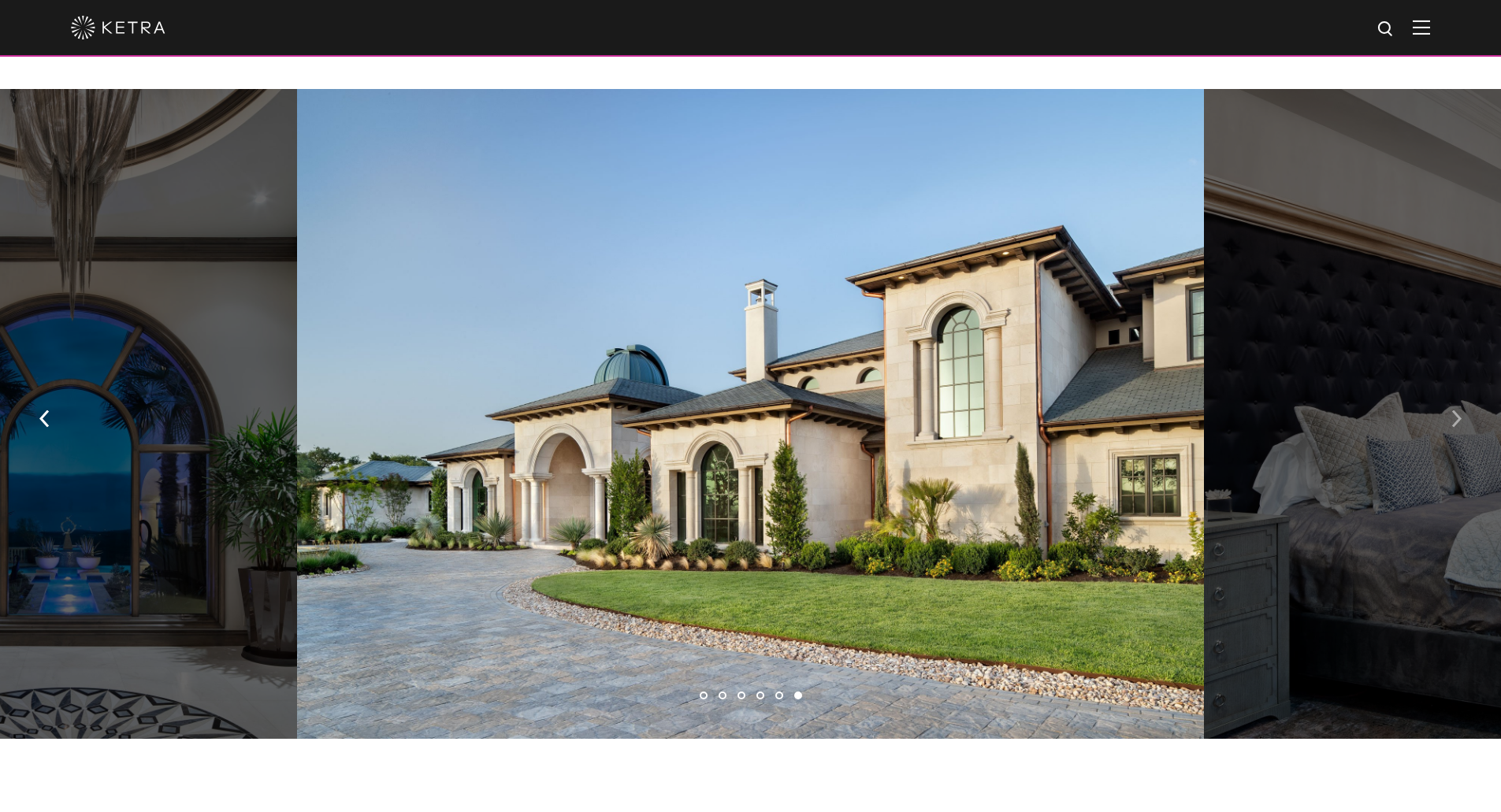
click at [1454, 410] on img "button" at bounding box center [1457, 418] width 10 height 17
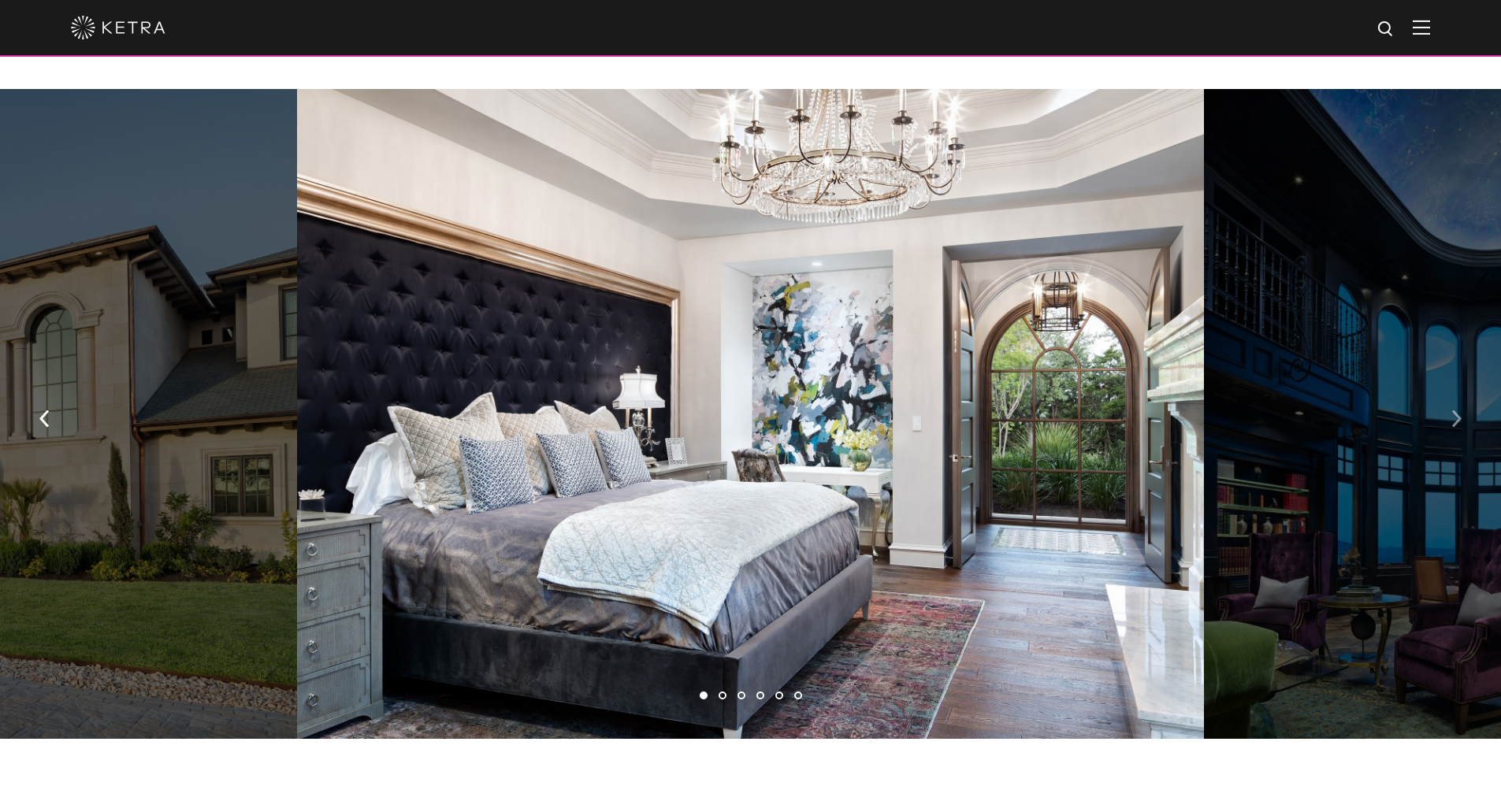
click at [1454, 410] on img "button" at bounding box center [1457, 418] width 10 height 17
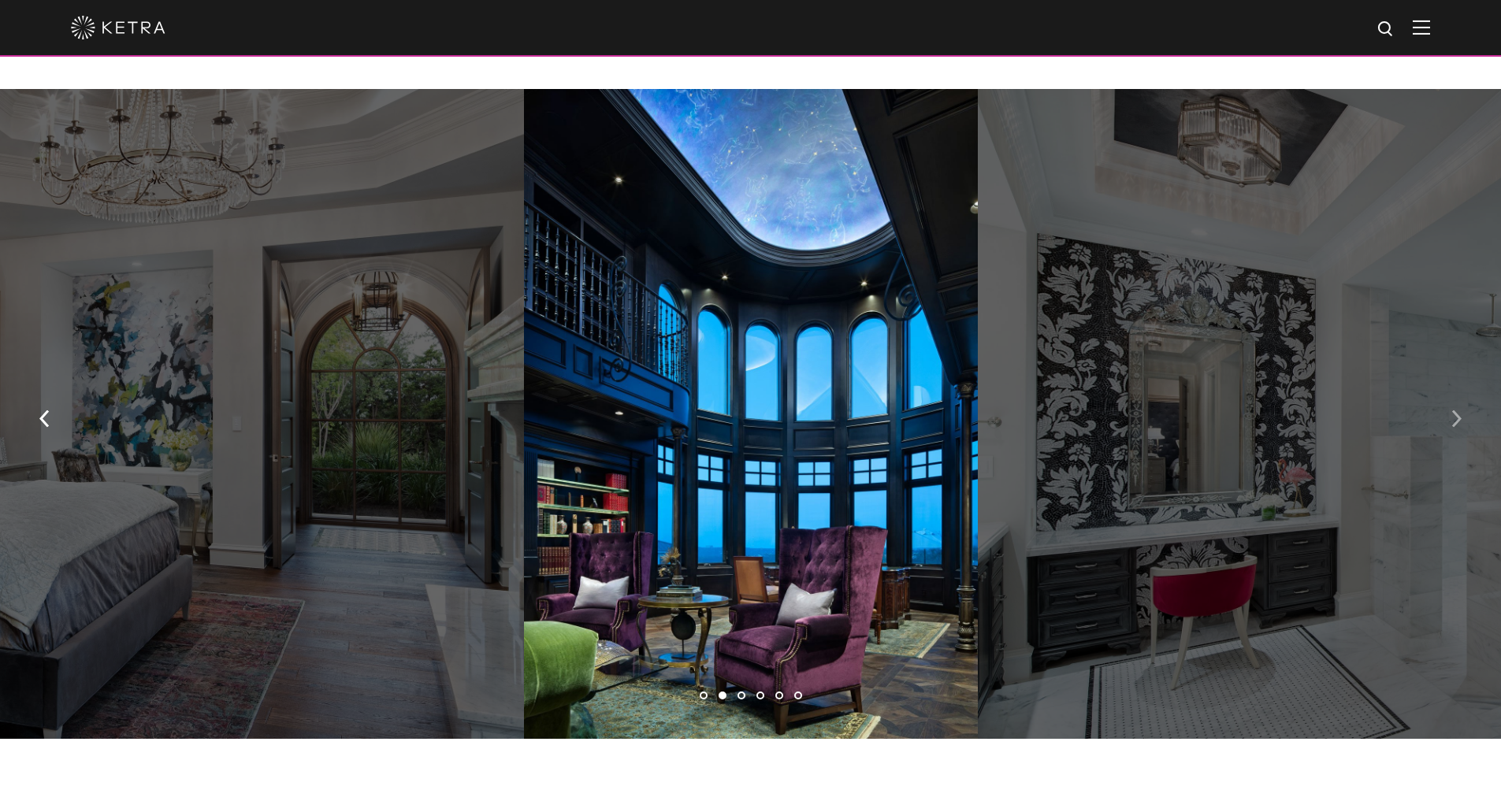
click at [1454, 410] on img "button" at bounding box center [1457, 418] width 10 height 17
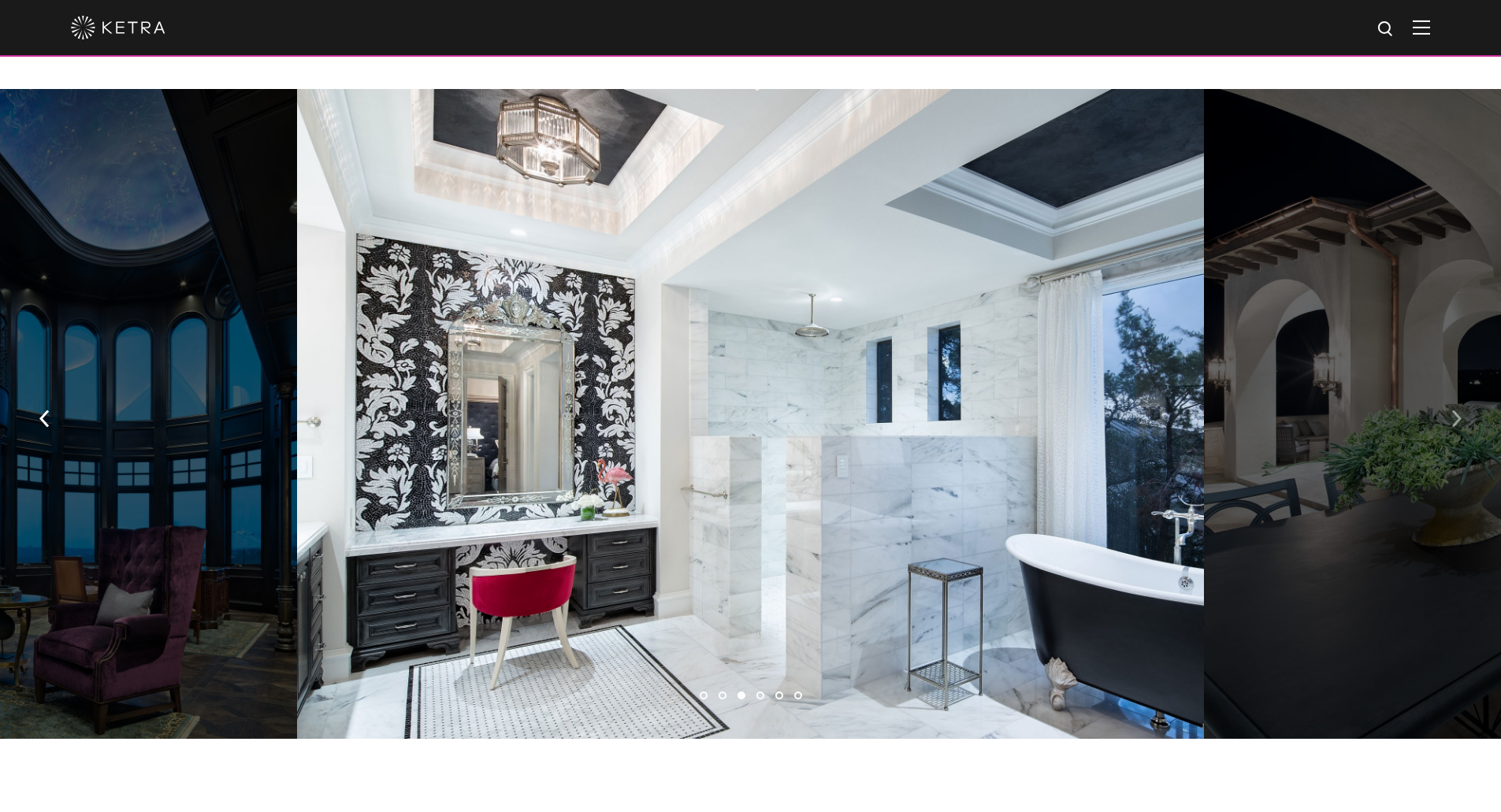
click at [1454, 410] on img "button" at bounding box center [1457, 418] width 10 height 17
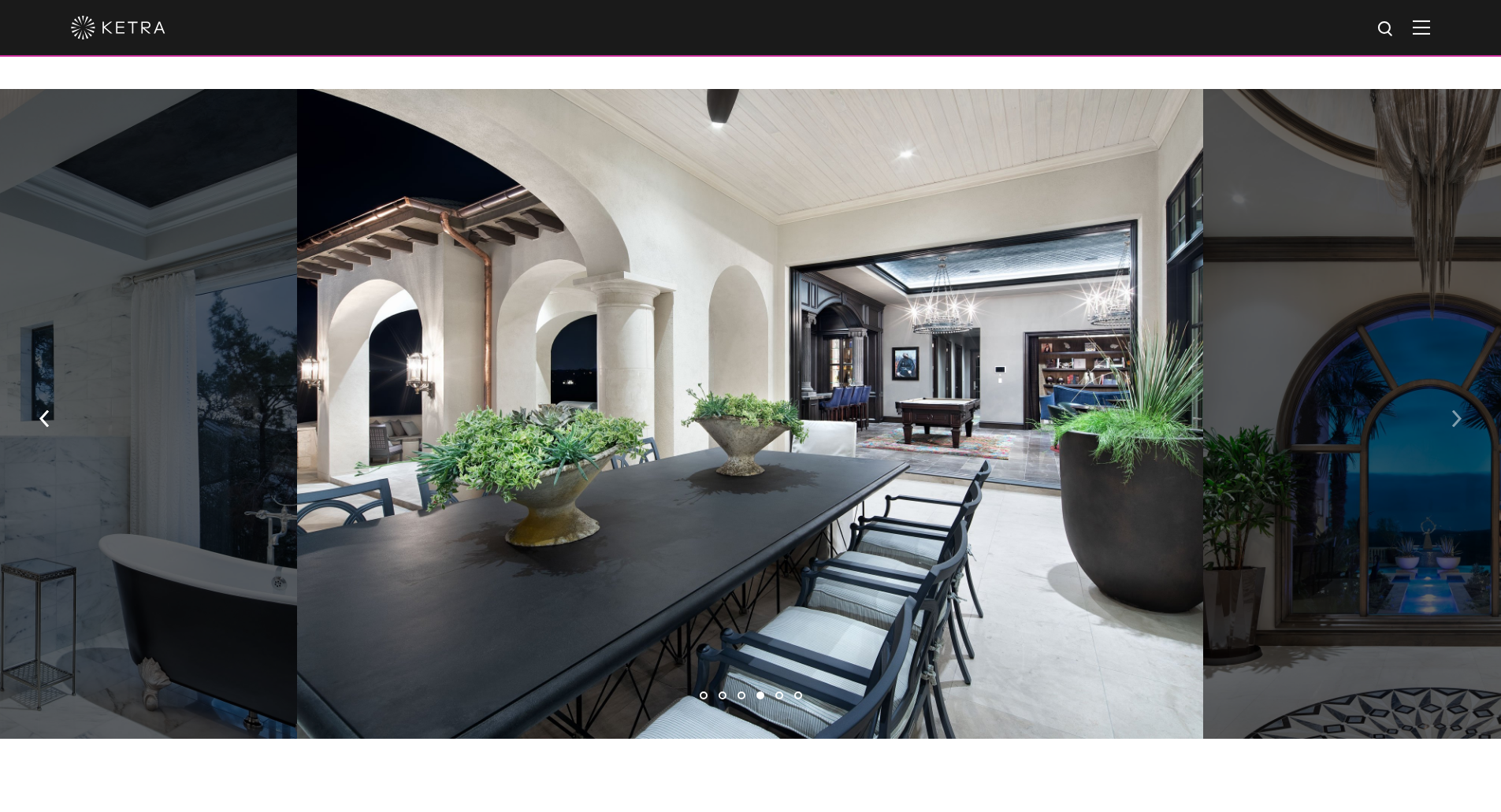
click at [1454, 410] on img "button" at bounding box center [1457, 418] width 10 height 17
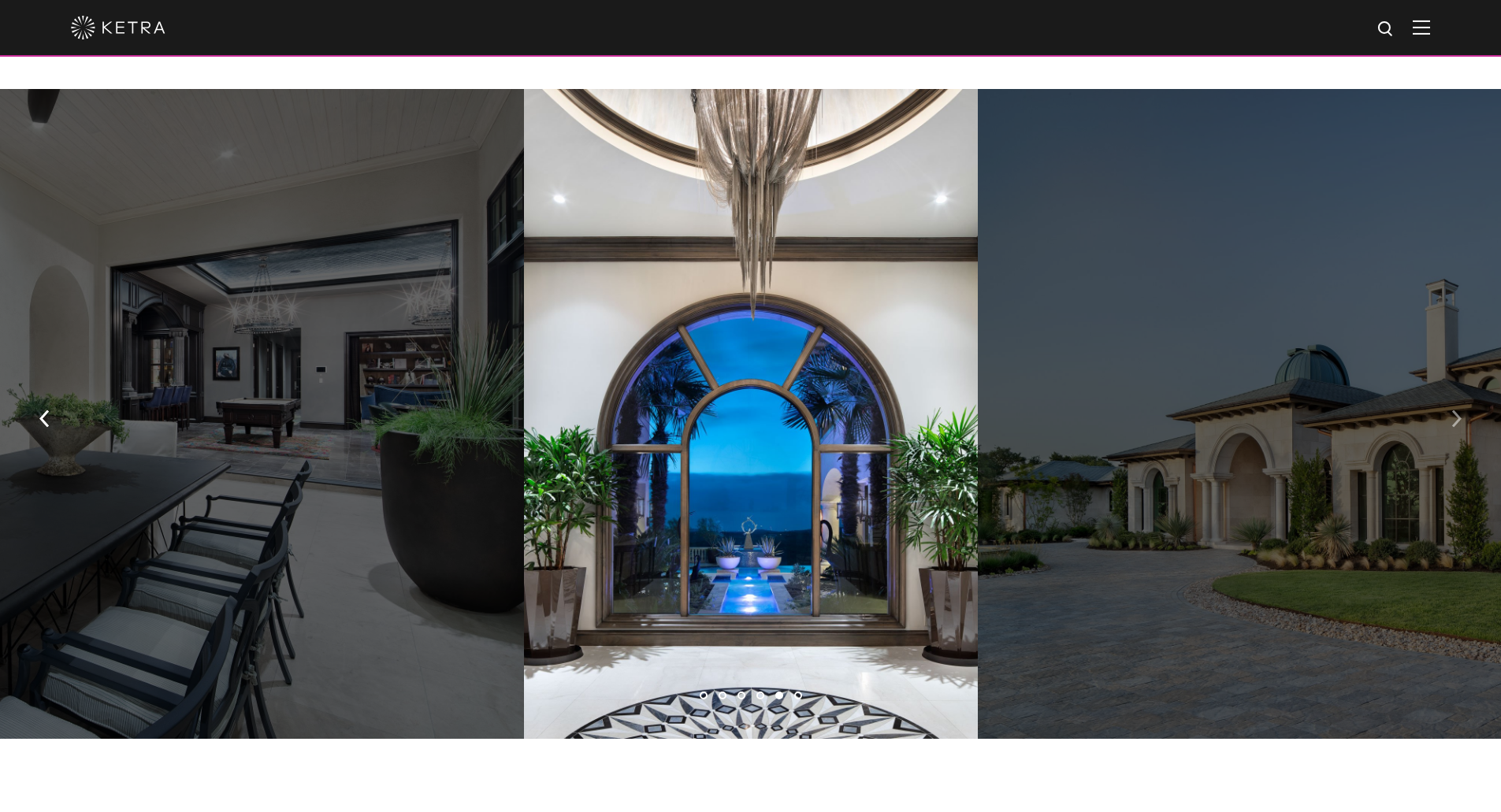
click at [1454, 410] on img "button" at bounding box center [1457, 418] width 10 height 17
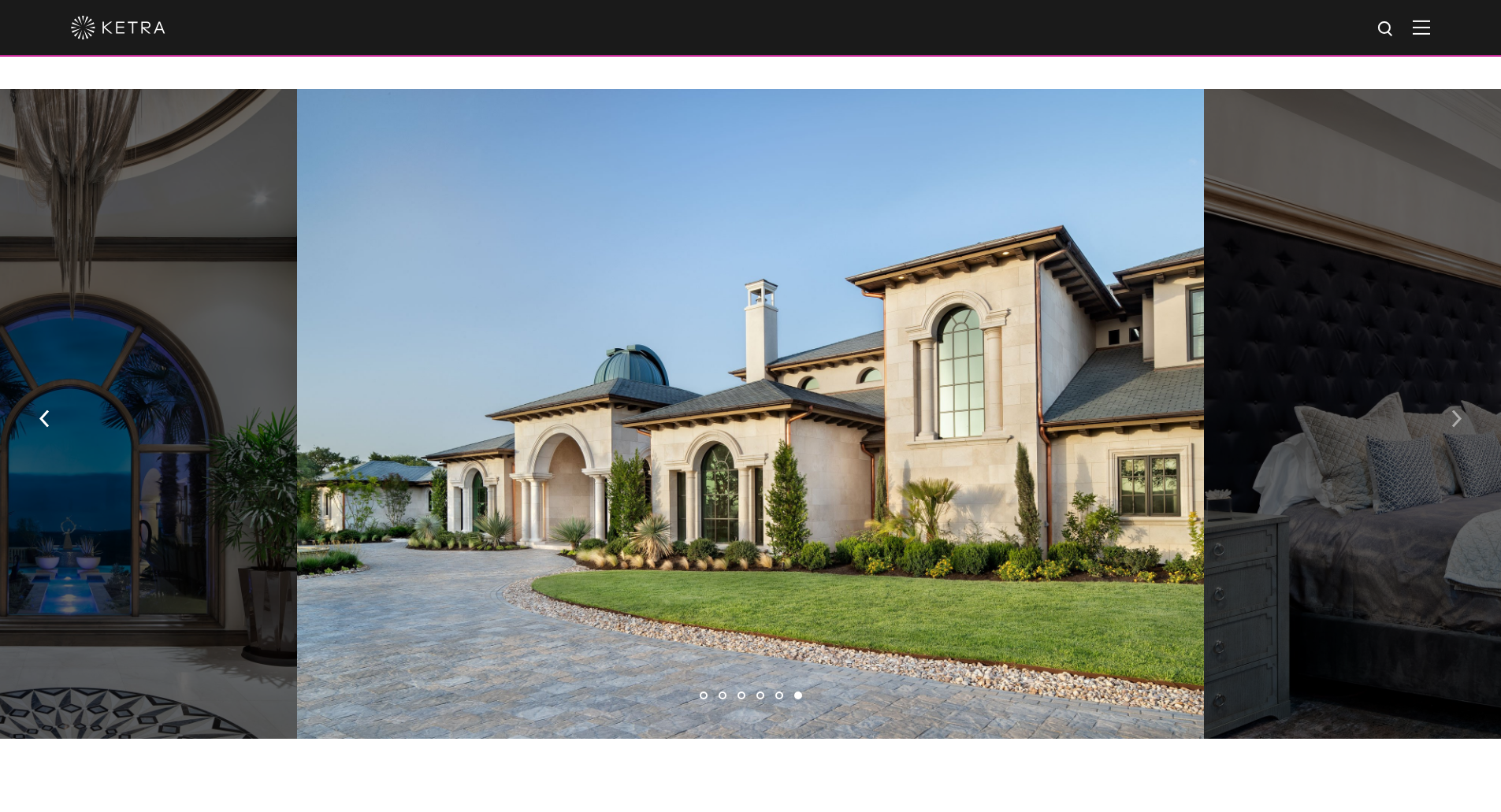
click at [1454, 410] on img "button" at bounding box center [1457, 418] width 10 height 17
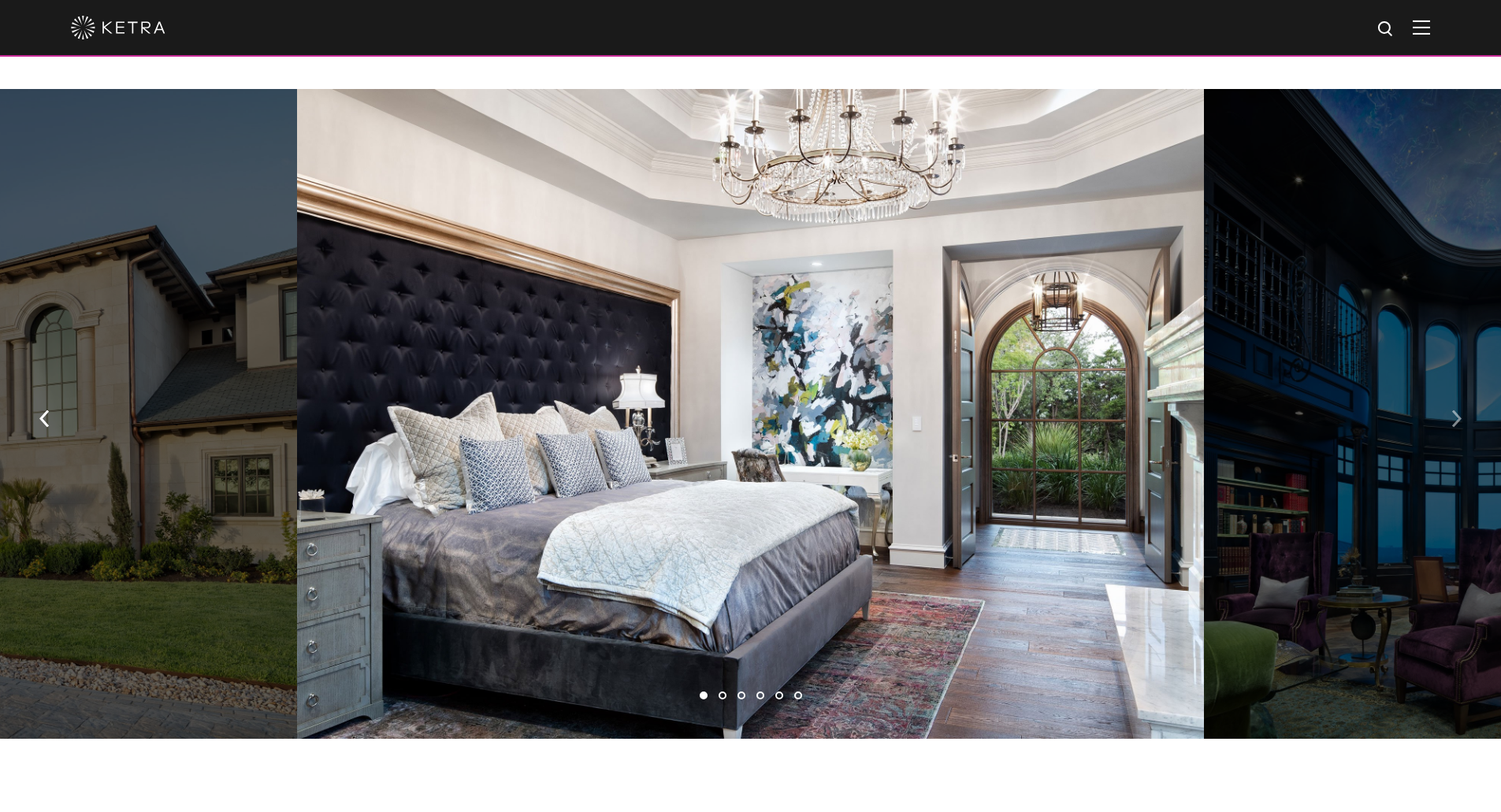
click at [1454, 410] on img "button" at bounding box center [1457, 418] width 10 height 17
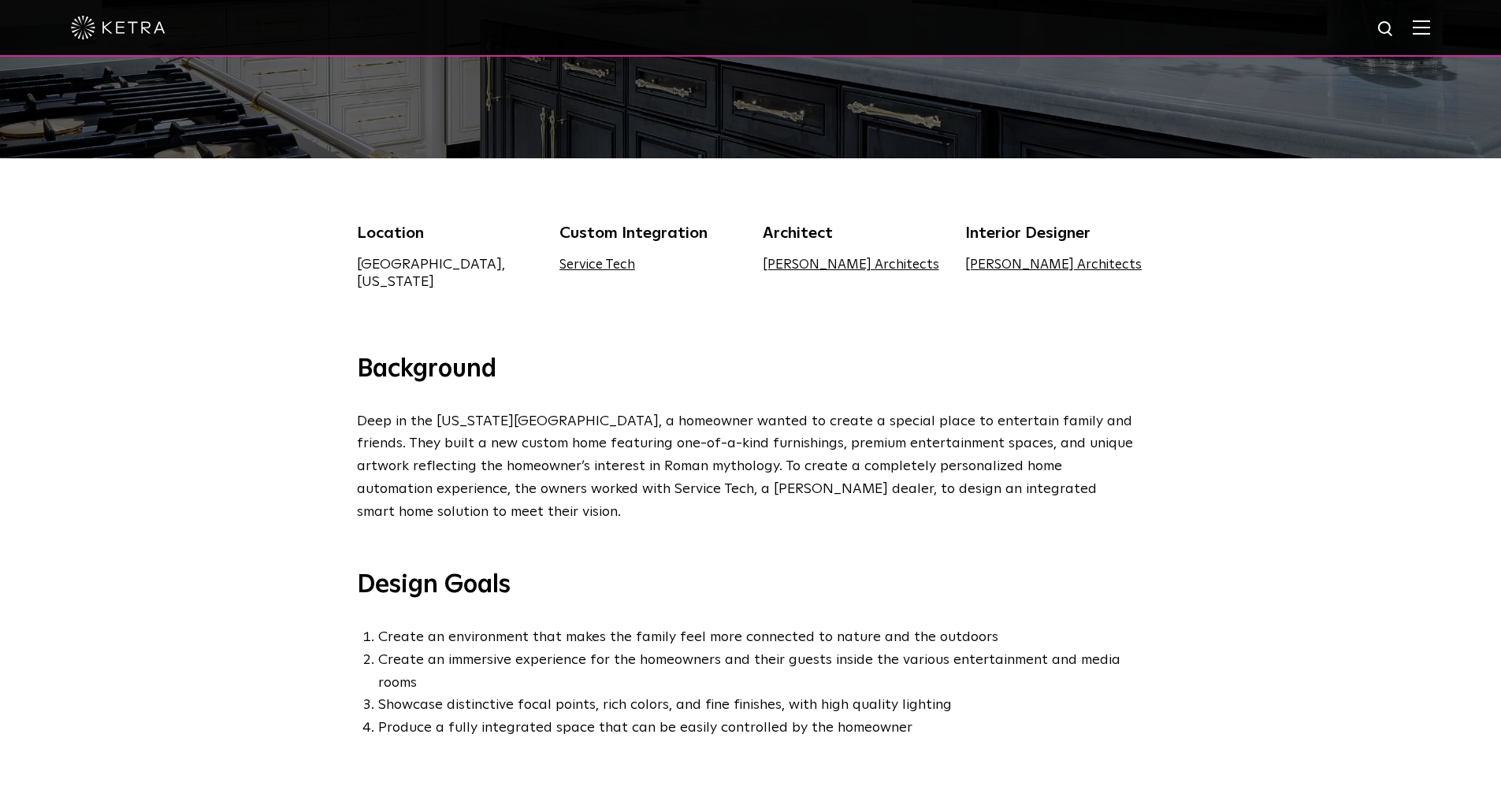
scroll to position [473, 0]
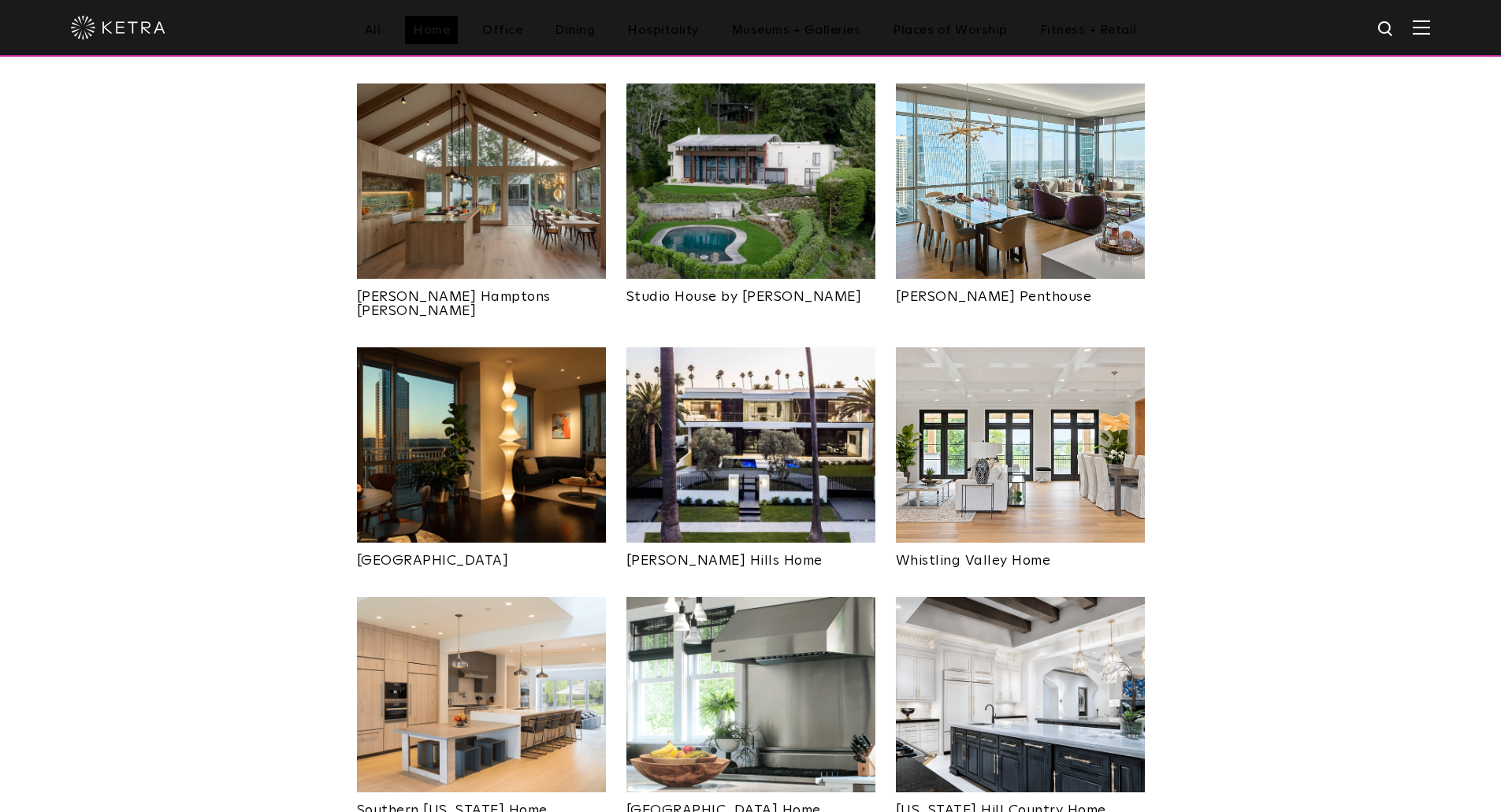
click at [465, 430] on img at bounding box center [481, 445] width 249 height 196
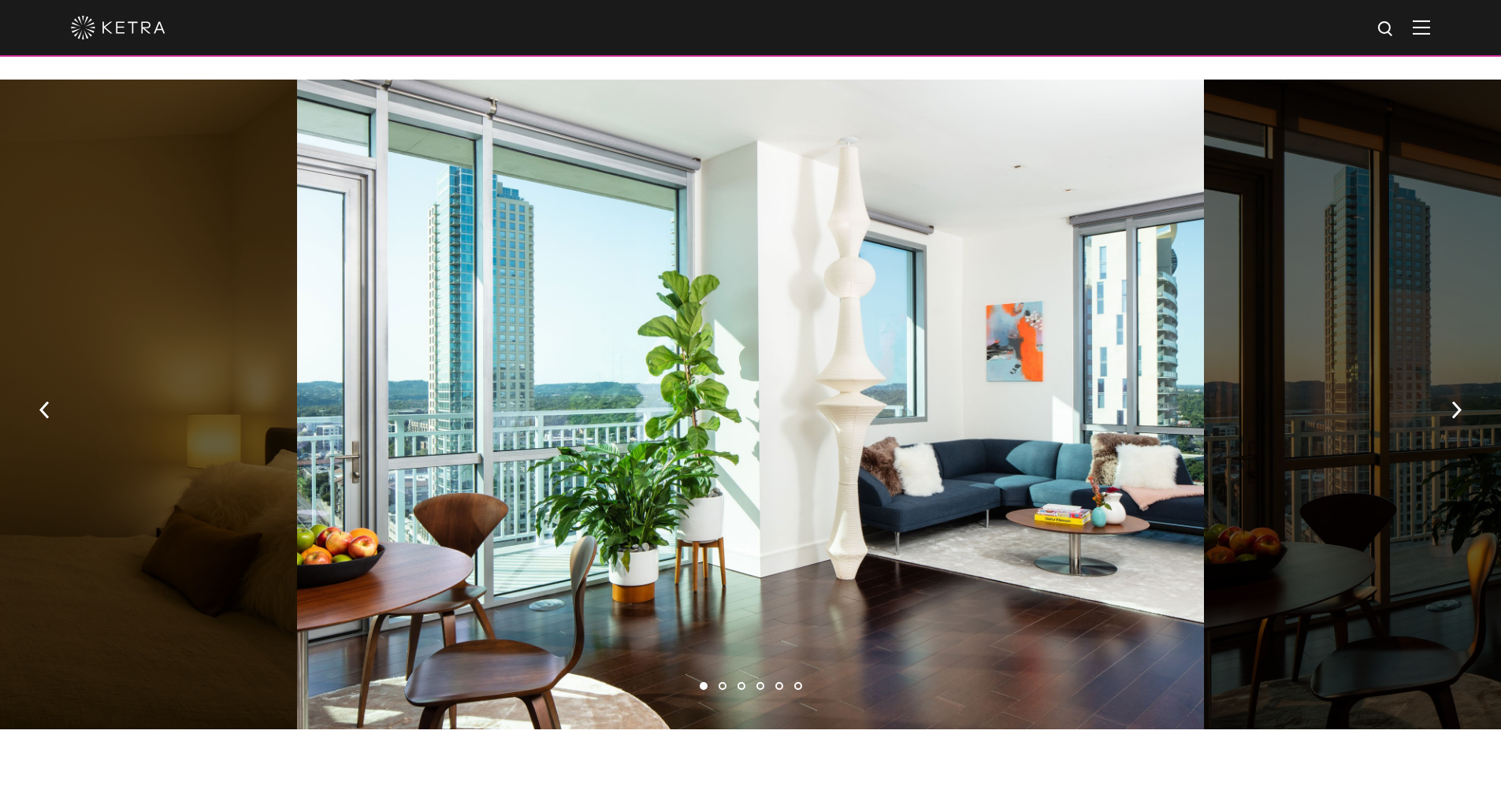
scroll to position [1103, 0]
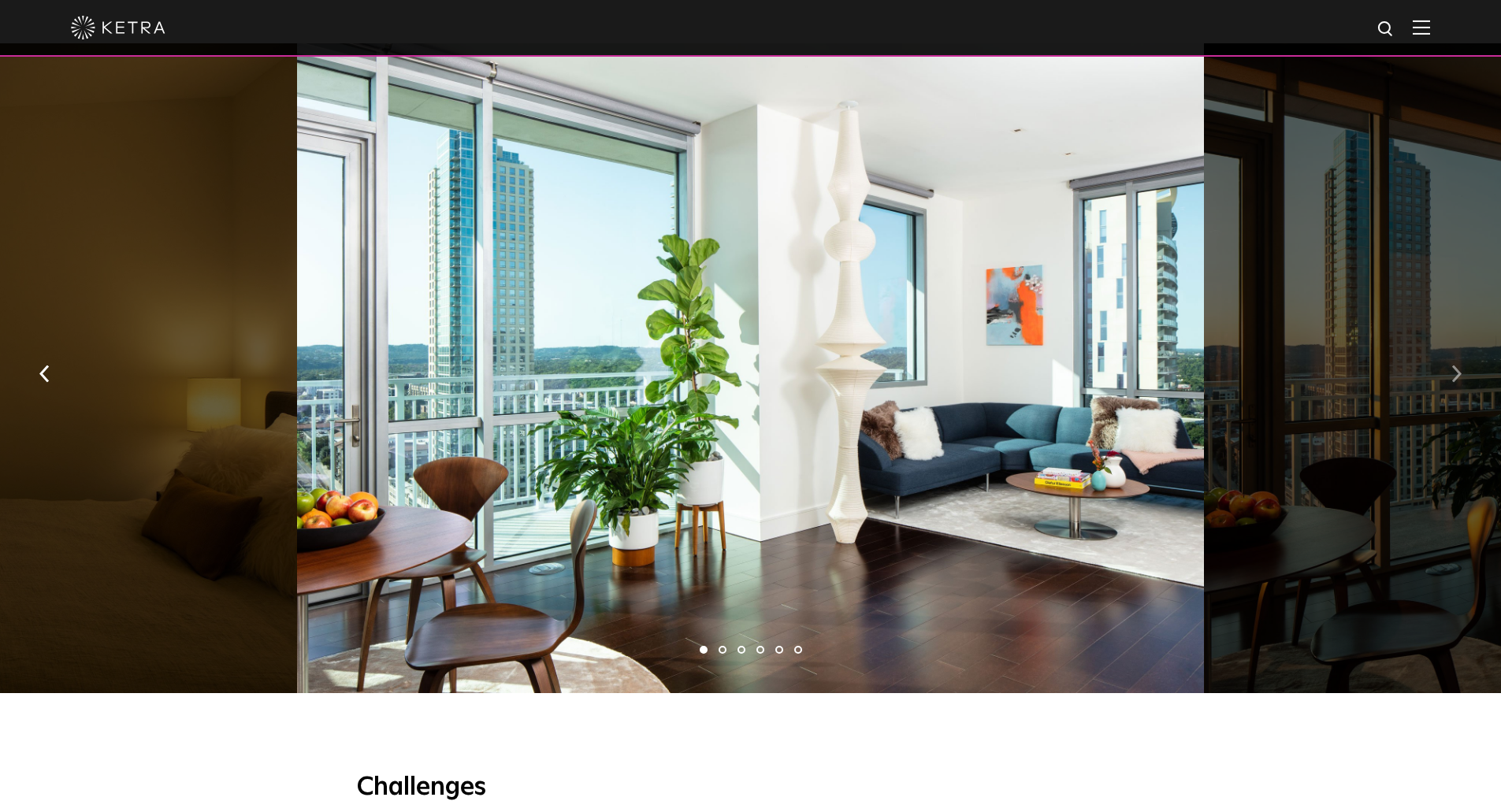
click at [1448, 346] on button "button" at bounding box center [1456, 372] width 34 height 54
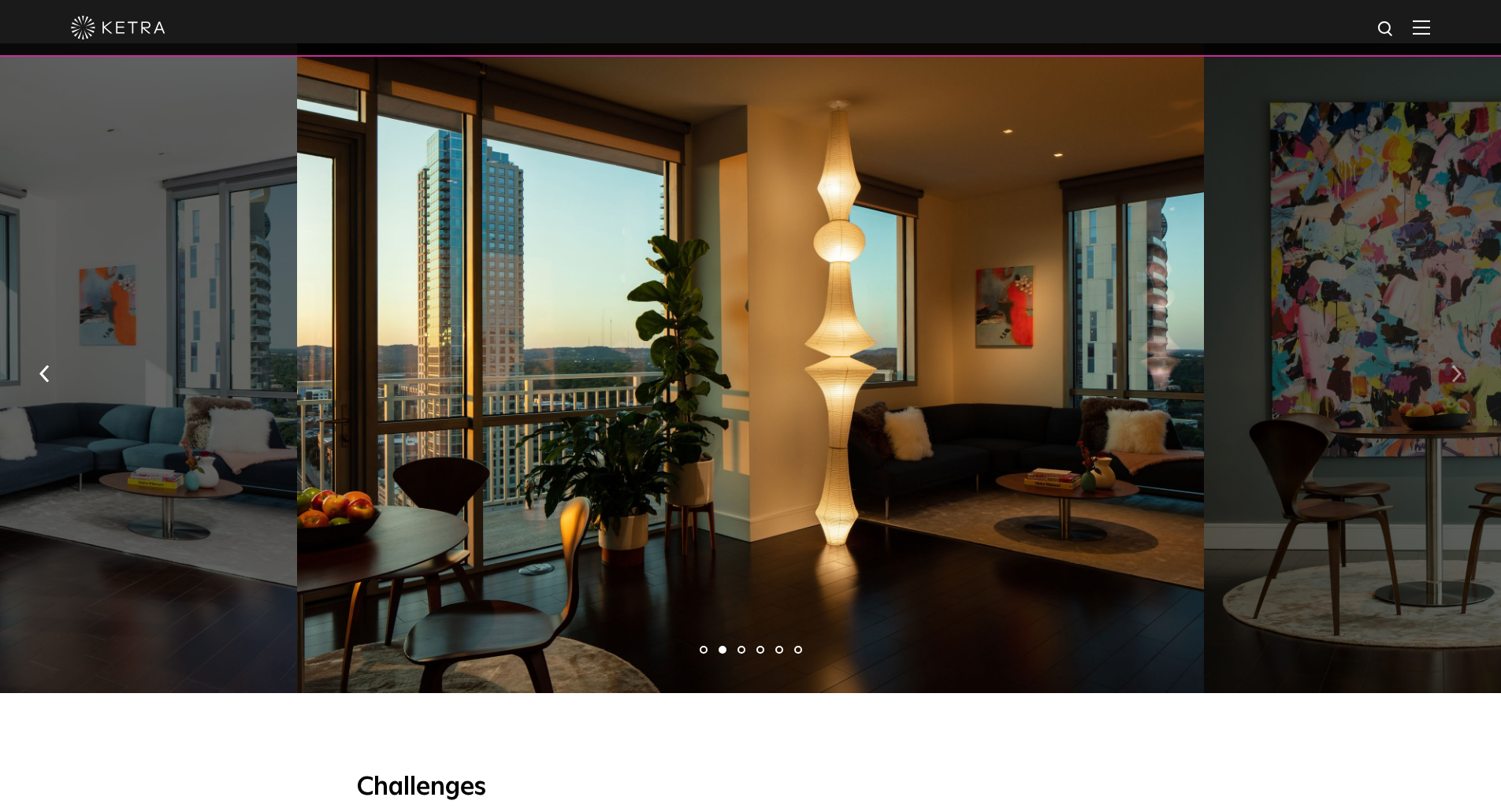
scroll to position [1024, 0]
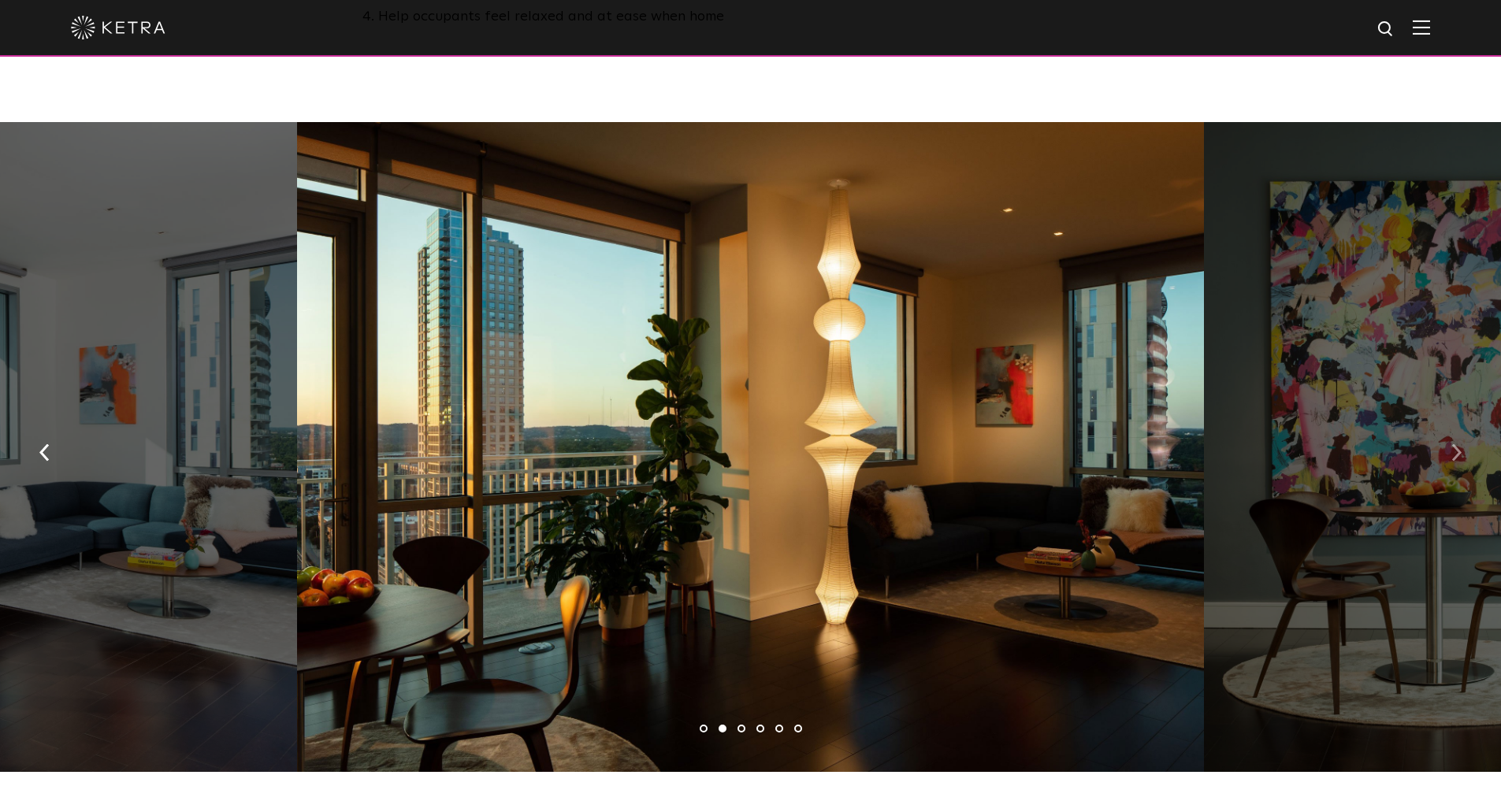
click at [1457, 444] on img "button" at bounding box center [1457, 452] width 10 height 17
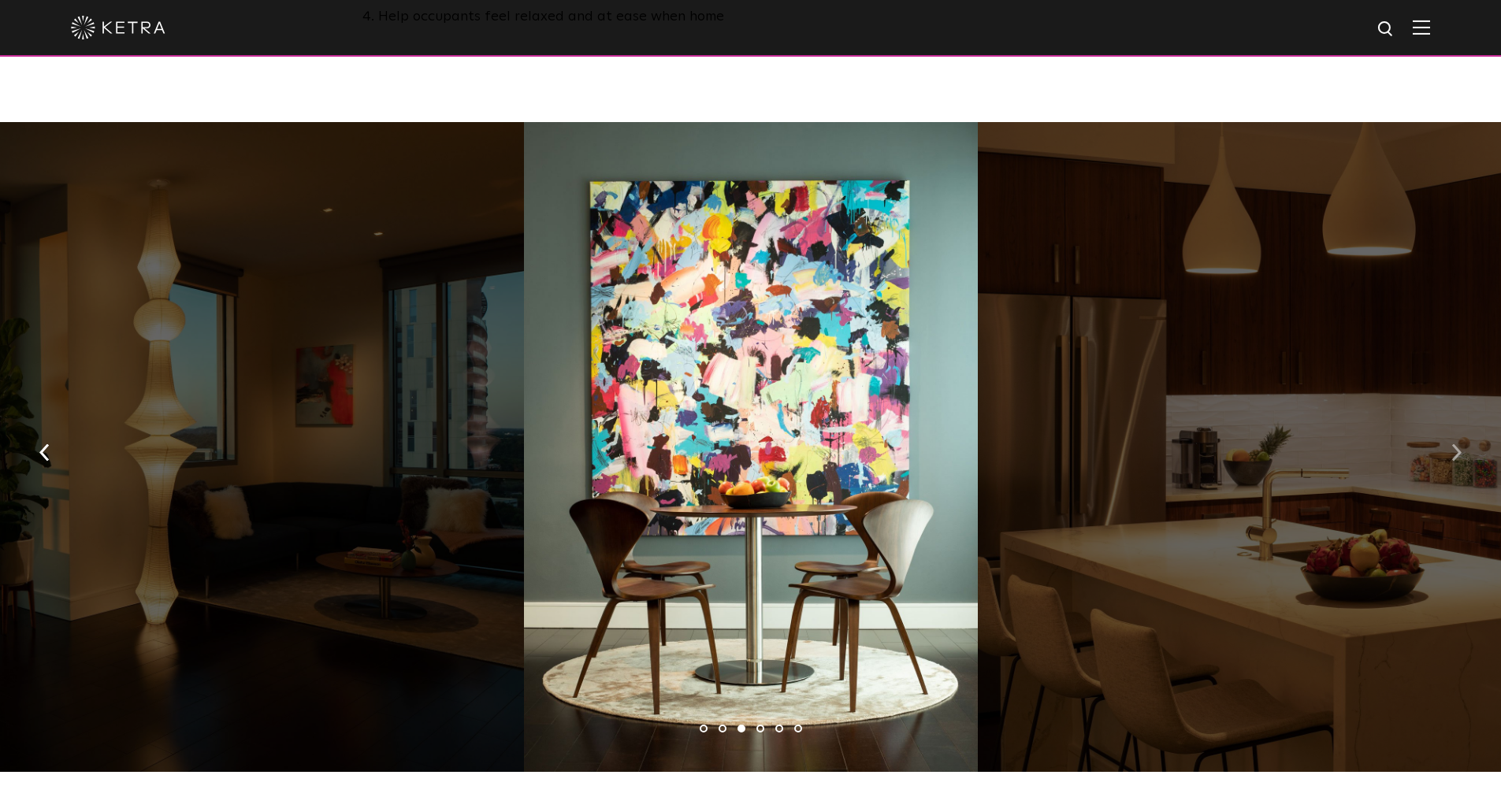
click at [1457, 444] on img "button" at bounding box center [1457, 452] width 10 height 17
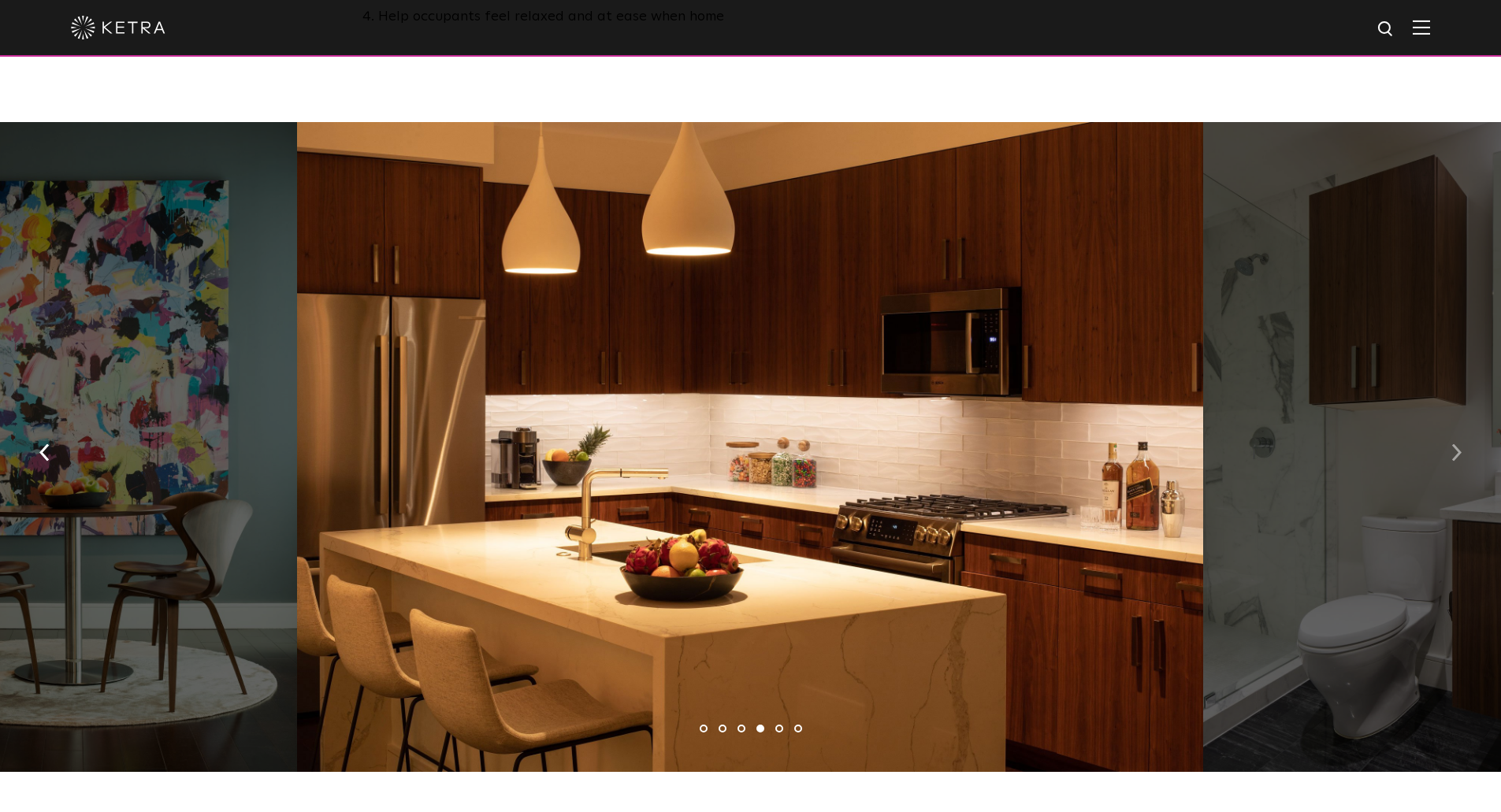
click at [1457, 444] on img "button" at bounding box center [1457, 452] width 10 height 17
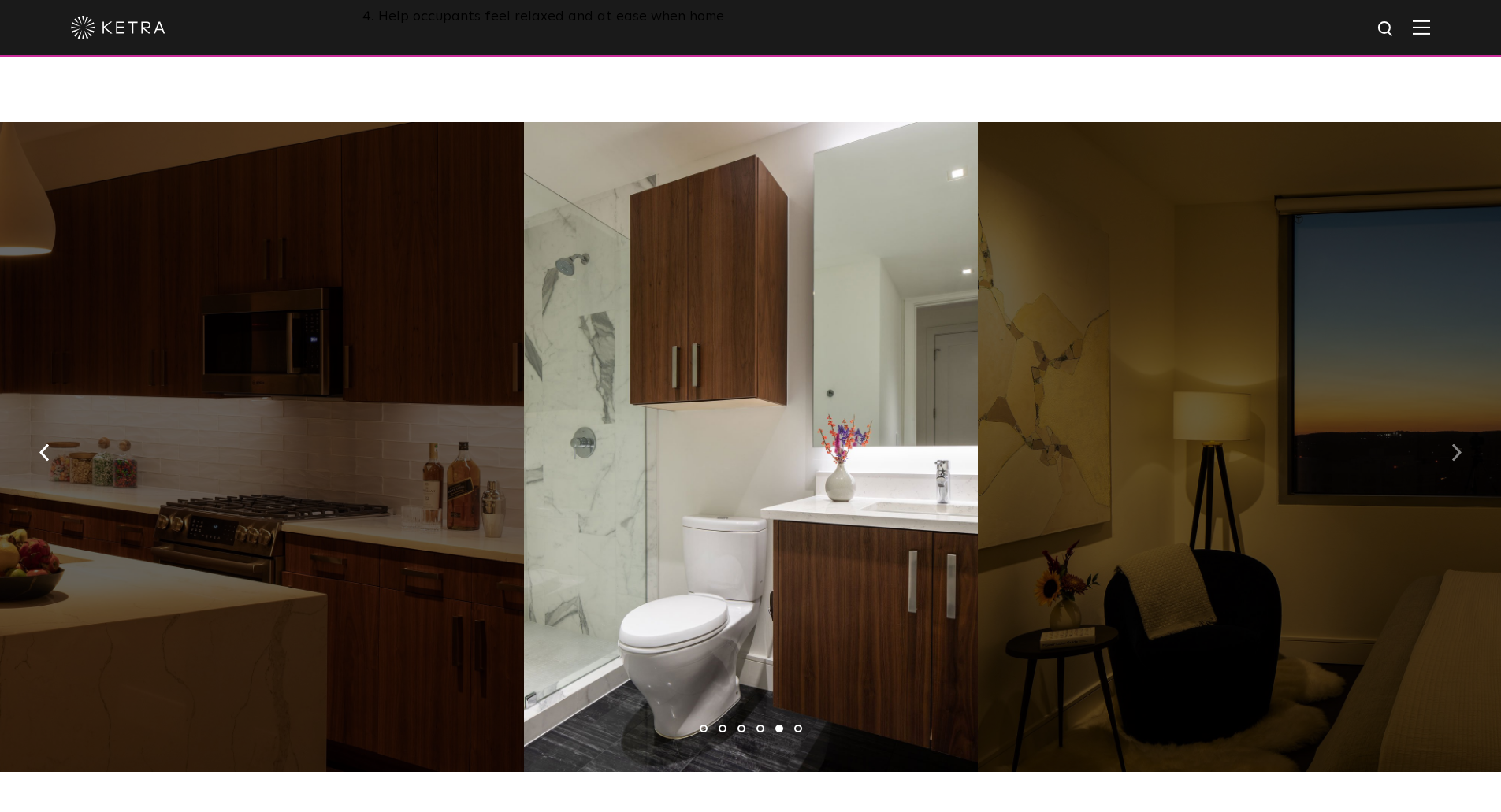
click at [1457, 444] on img "button" at bounding box center [1457, 452] width 10 height 17
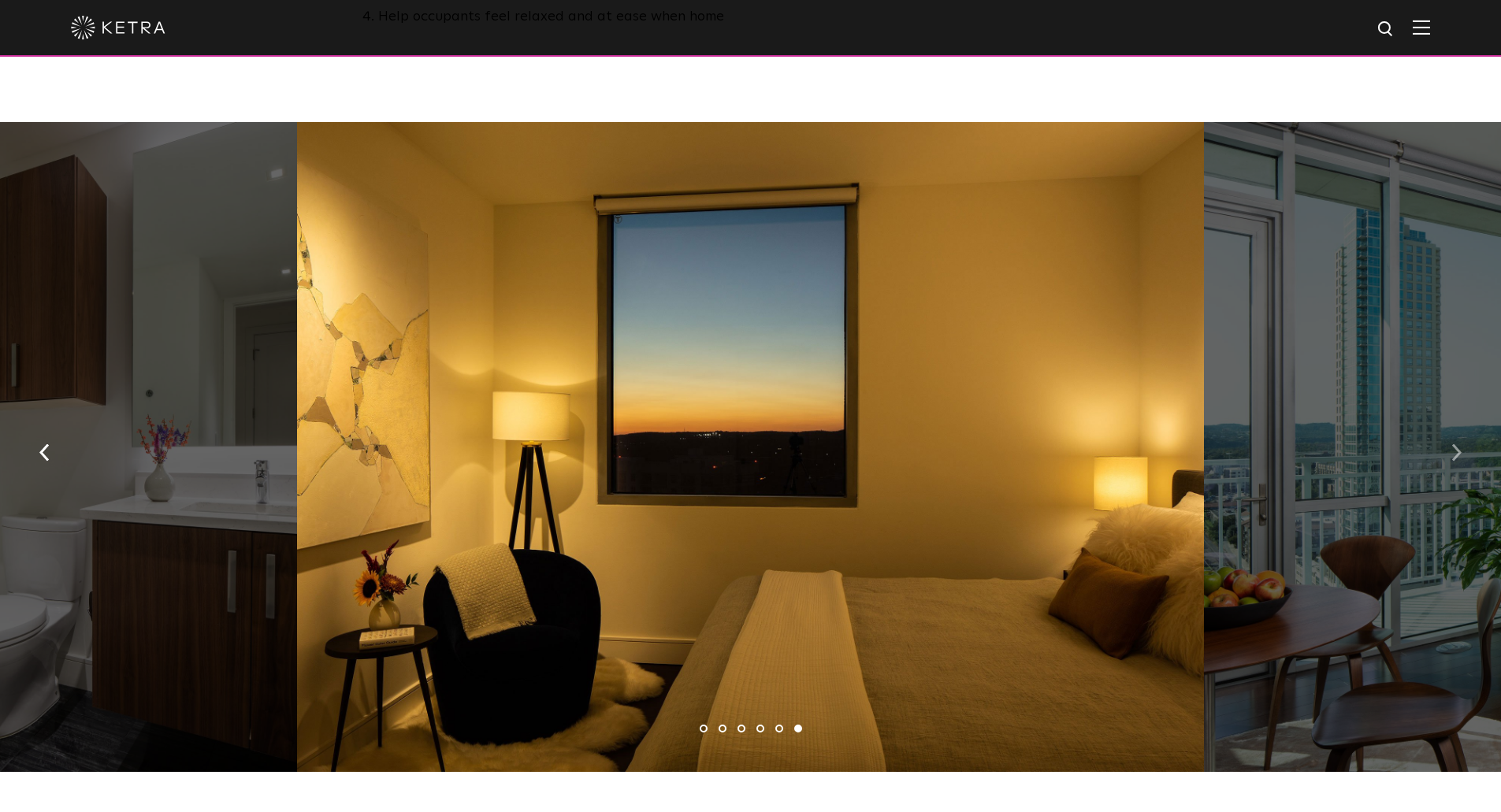
click at [1457, 444] on img "button" at bounding box center [1457, 452] width 10 height 17
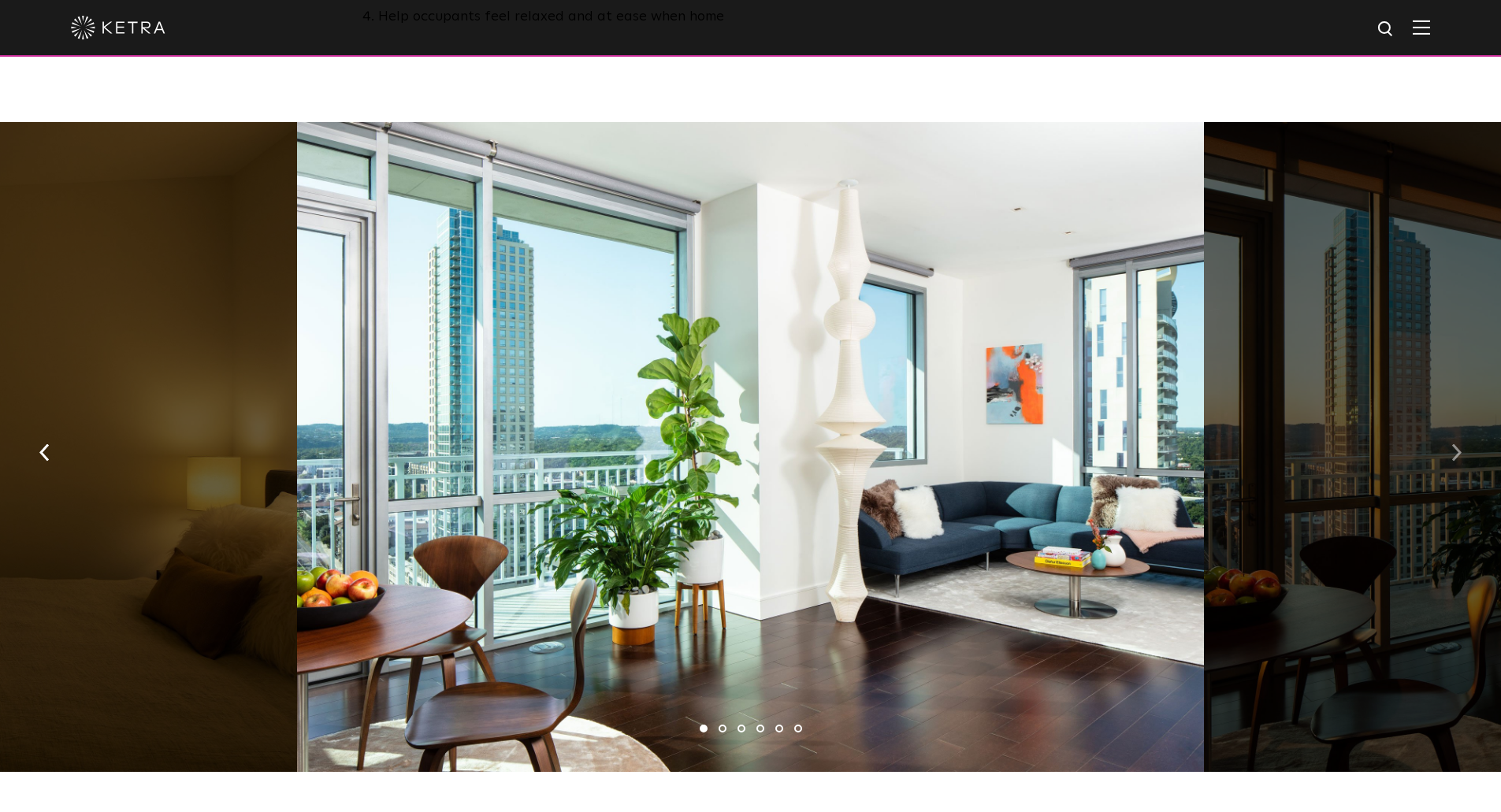
click at [1457, 444] on img "button" at bounding box center [1457, 452] width 10 height 17
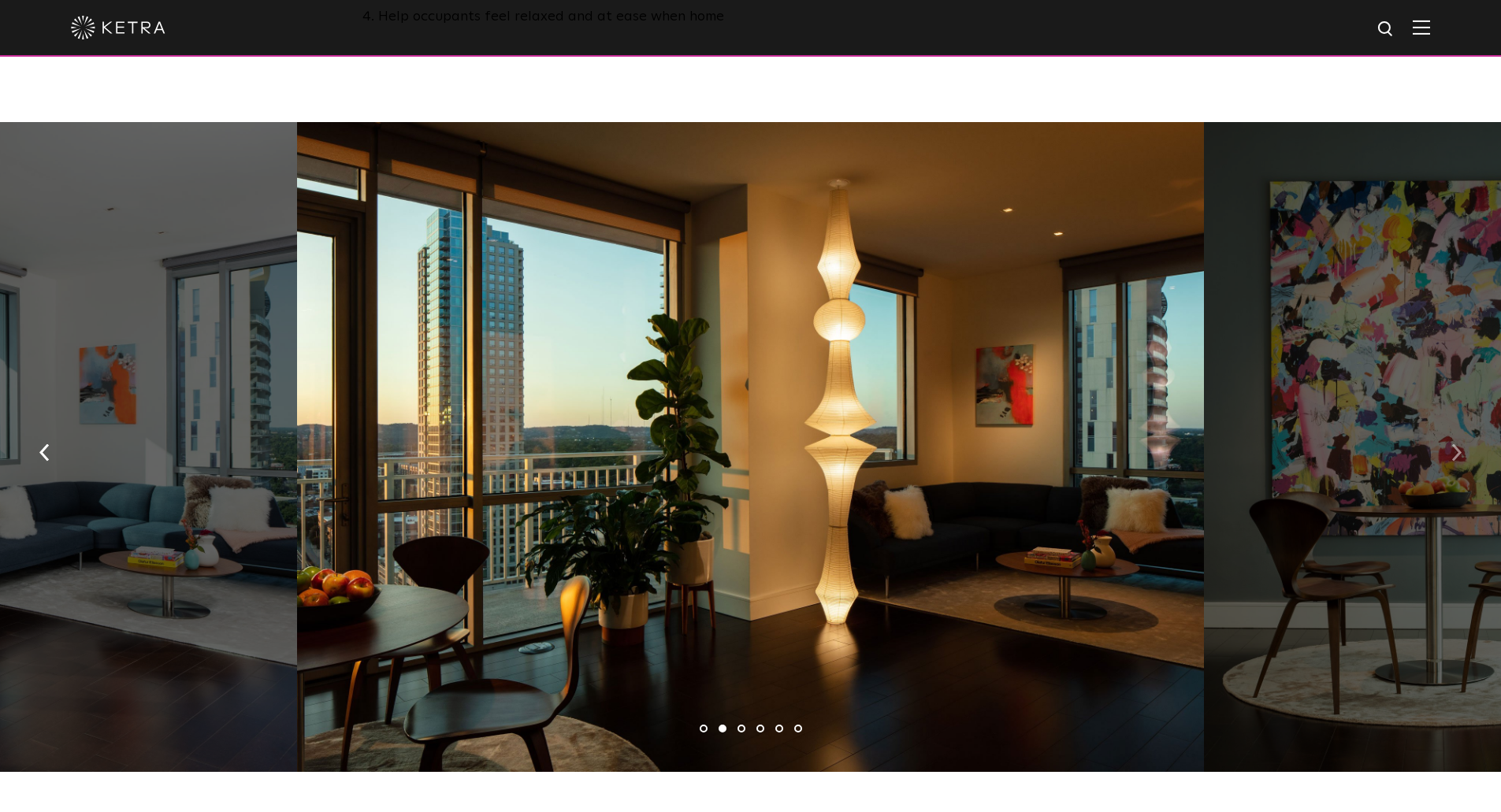
click at [1457, 444] on img "button" at bounding box center [1457, 452] width 10 height 17
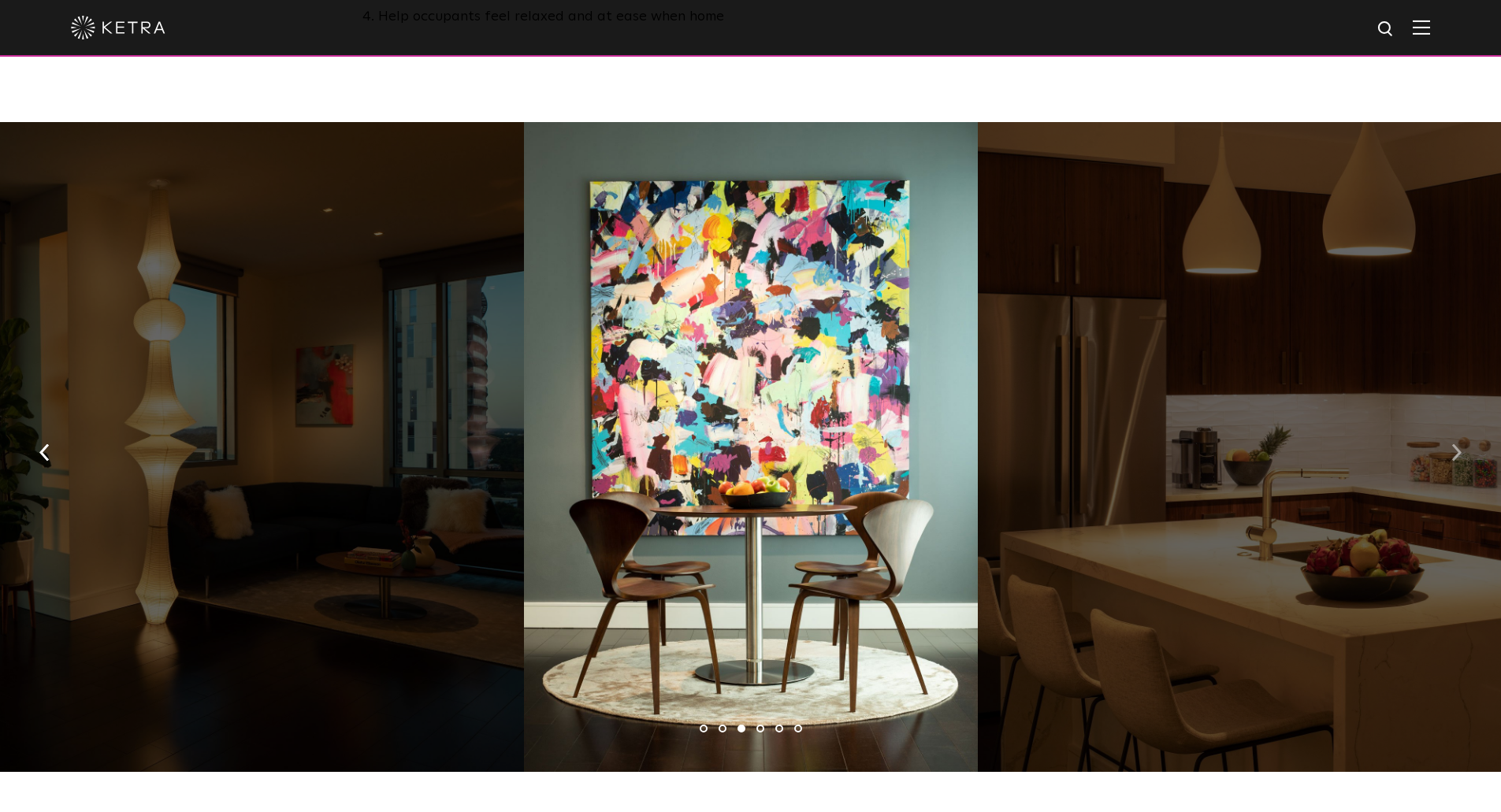
click at [1457, 444] on img "button" at bounding box center [1457, 452] width 10 height 17
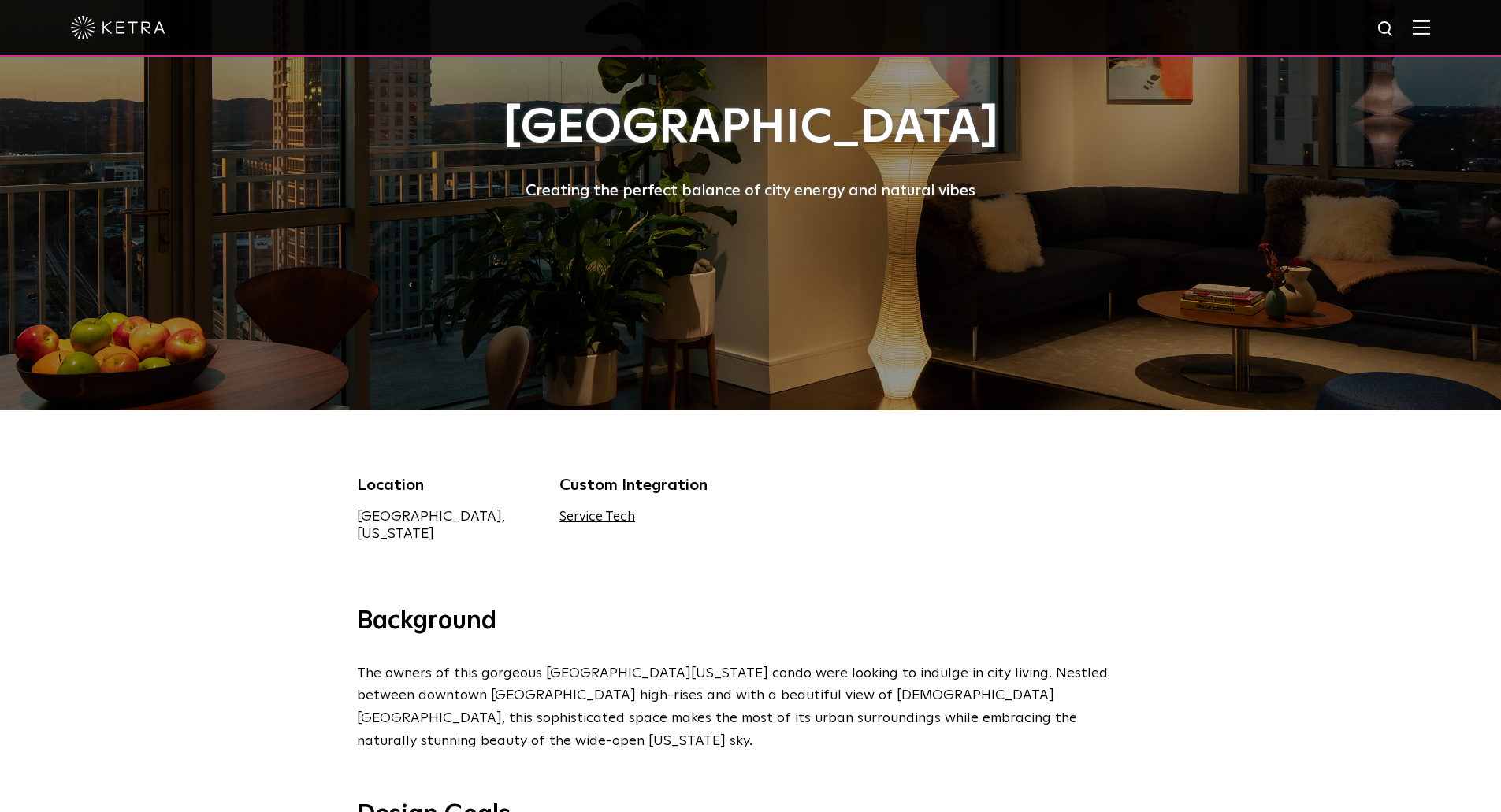
scroll to position [0, 0]
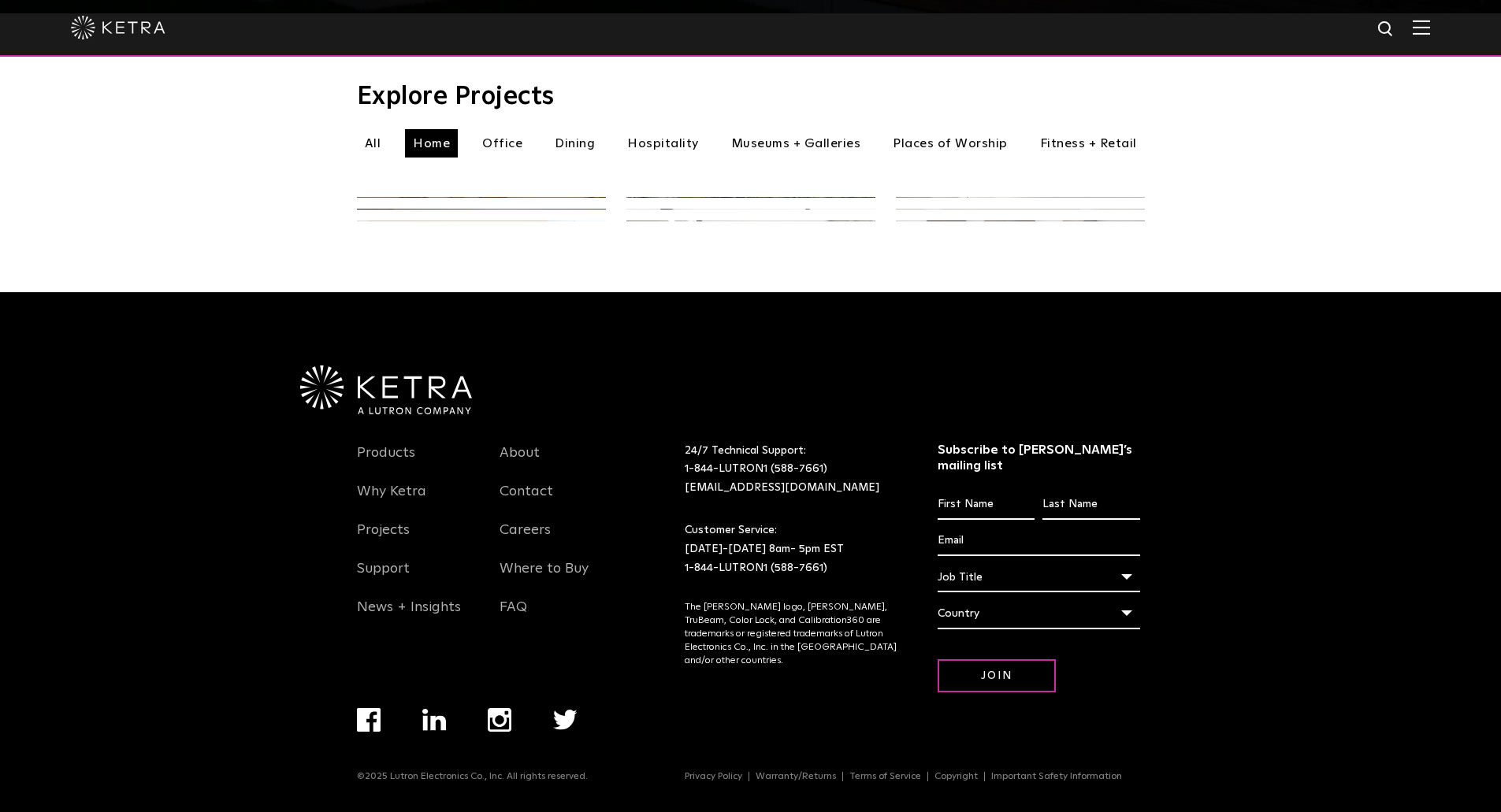
scroll to position [633, 0]
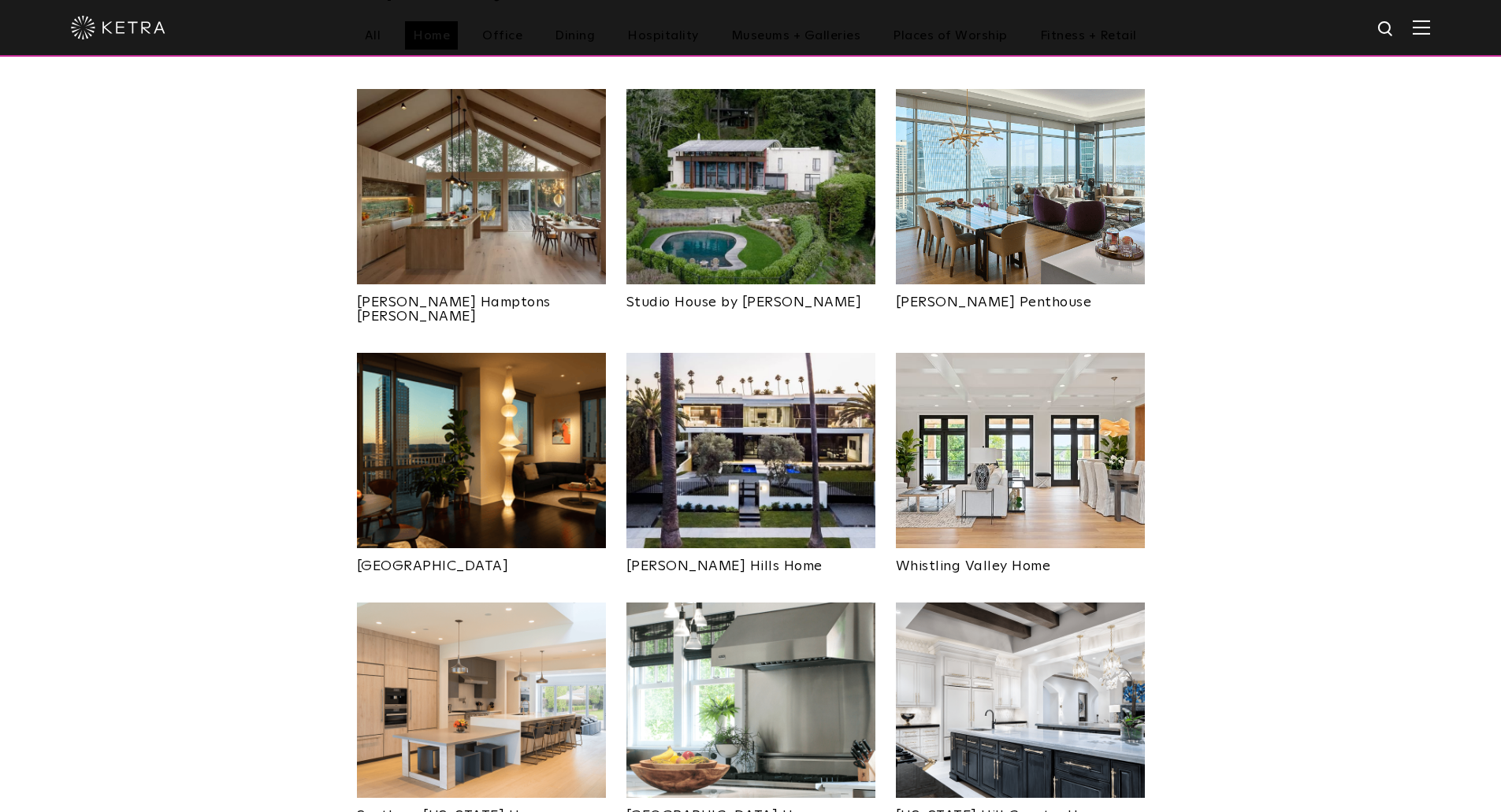
click at [471, 655] on img at bounding box center [481, 700] width 249 height 196
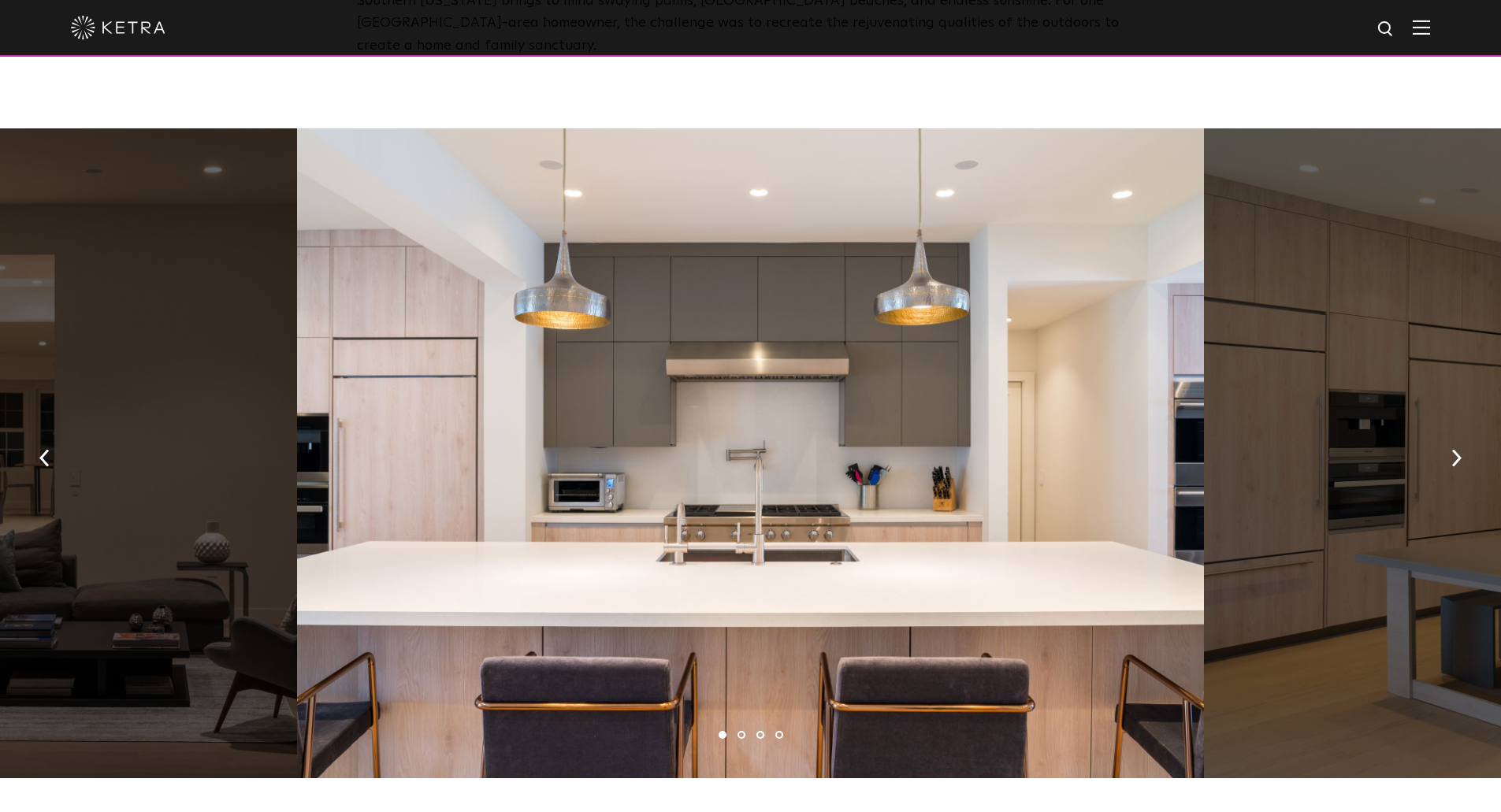
scroll to position [788, 0]
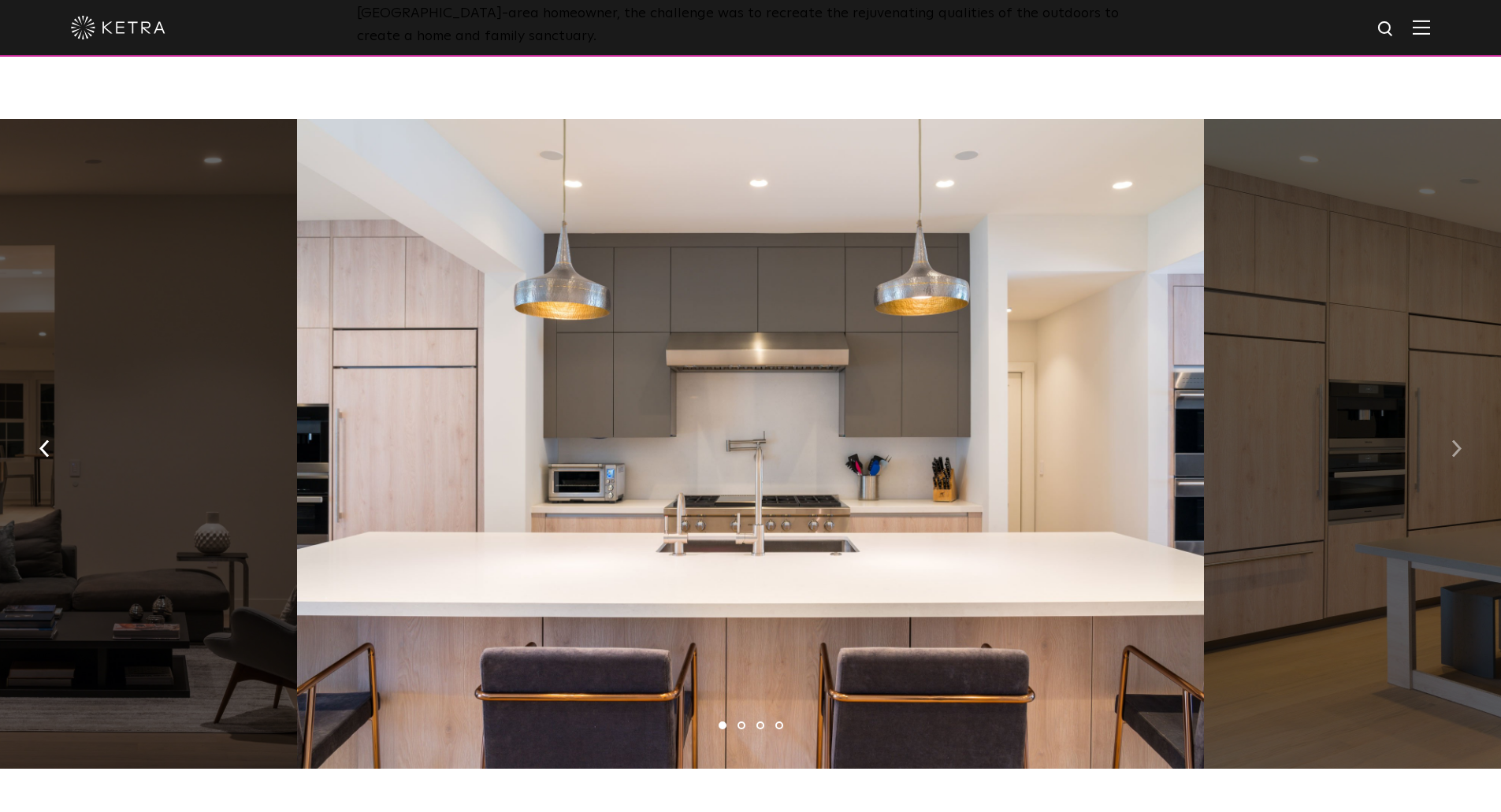
click at [1454, 441] on img "button" at bounding box center [1457, 449] width 10 height 17
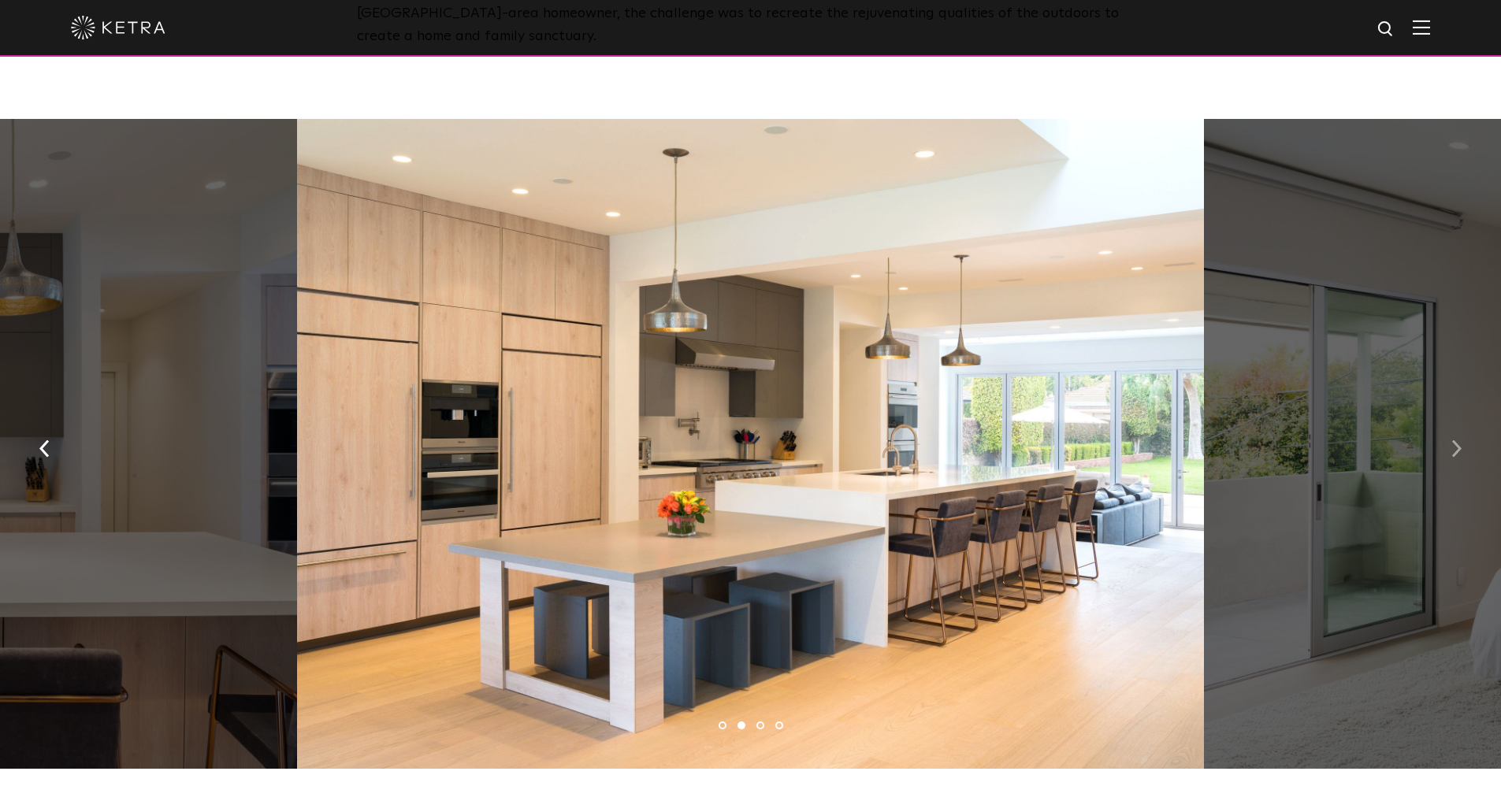
click at [1456, 441] on img "button" at bounding box center [1457, 449] width 10 height 17
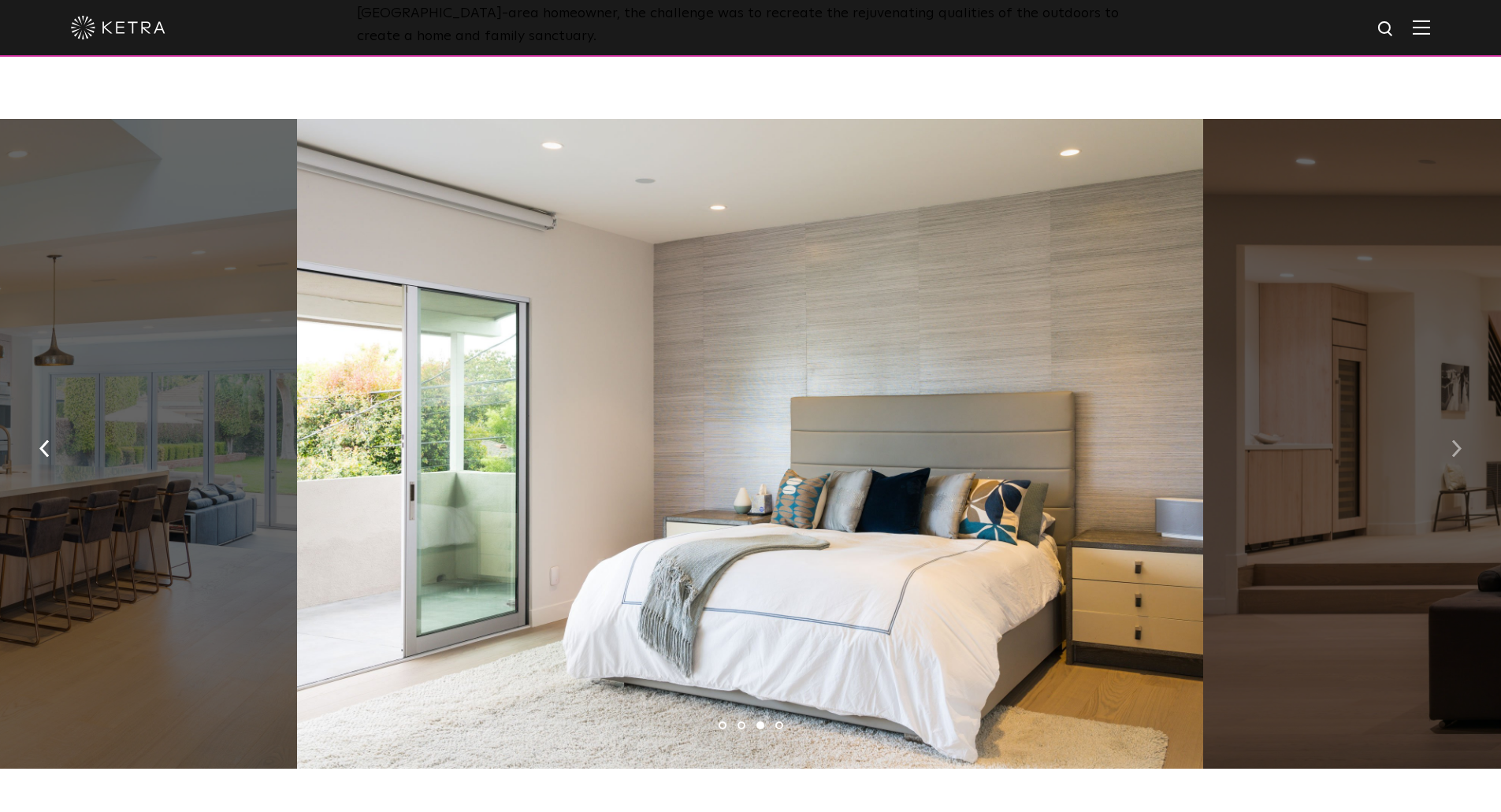
click at [1456, 441] on img "button" at bounding box center [1457, 449] width 10 height 17
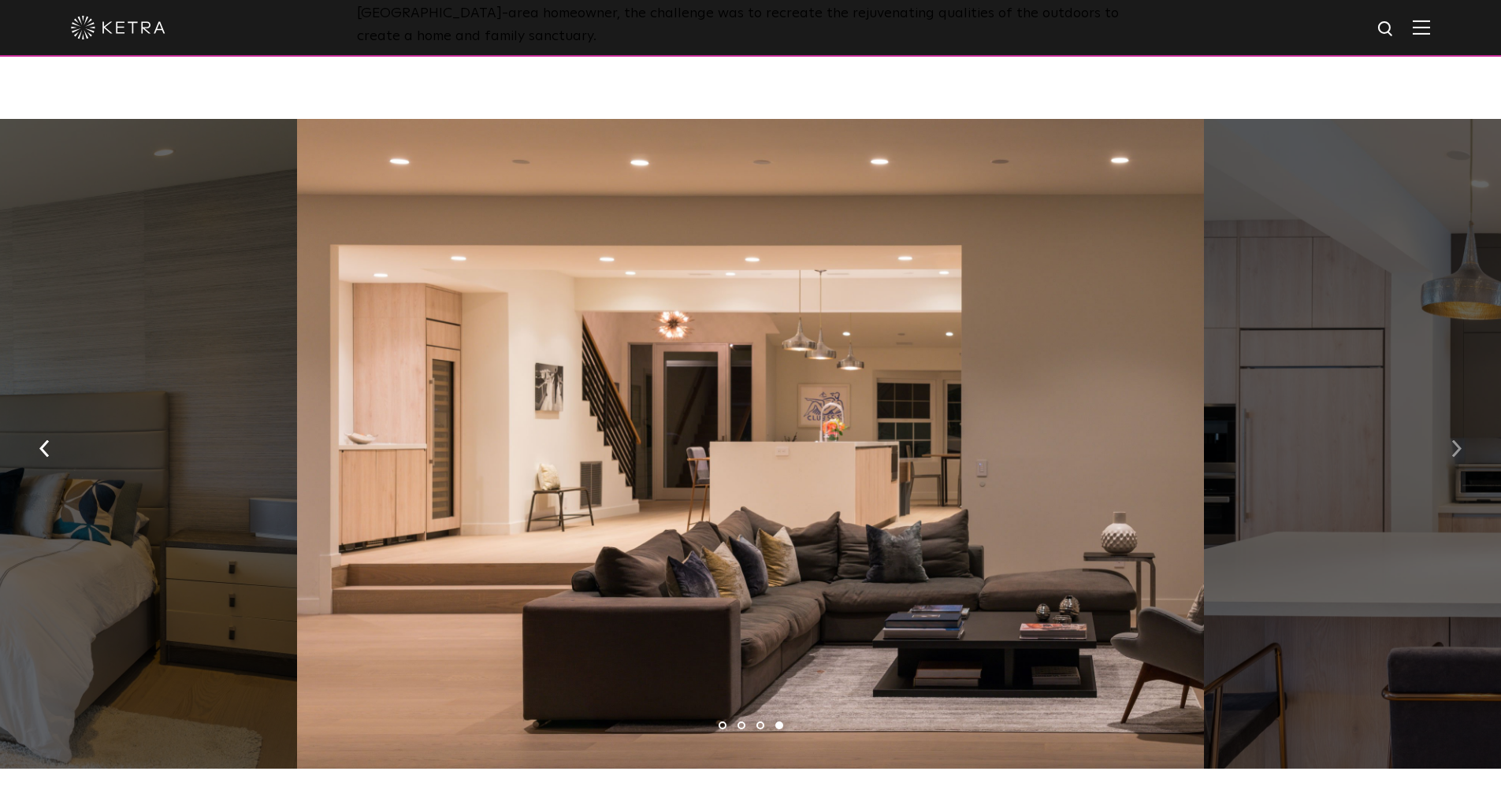
click at [1456, 441] on img "button" at bounding box center [1457, 449] width 10 height 17
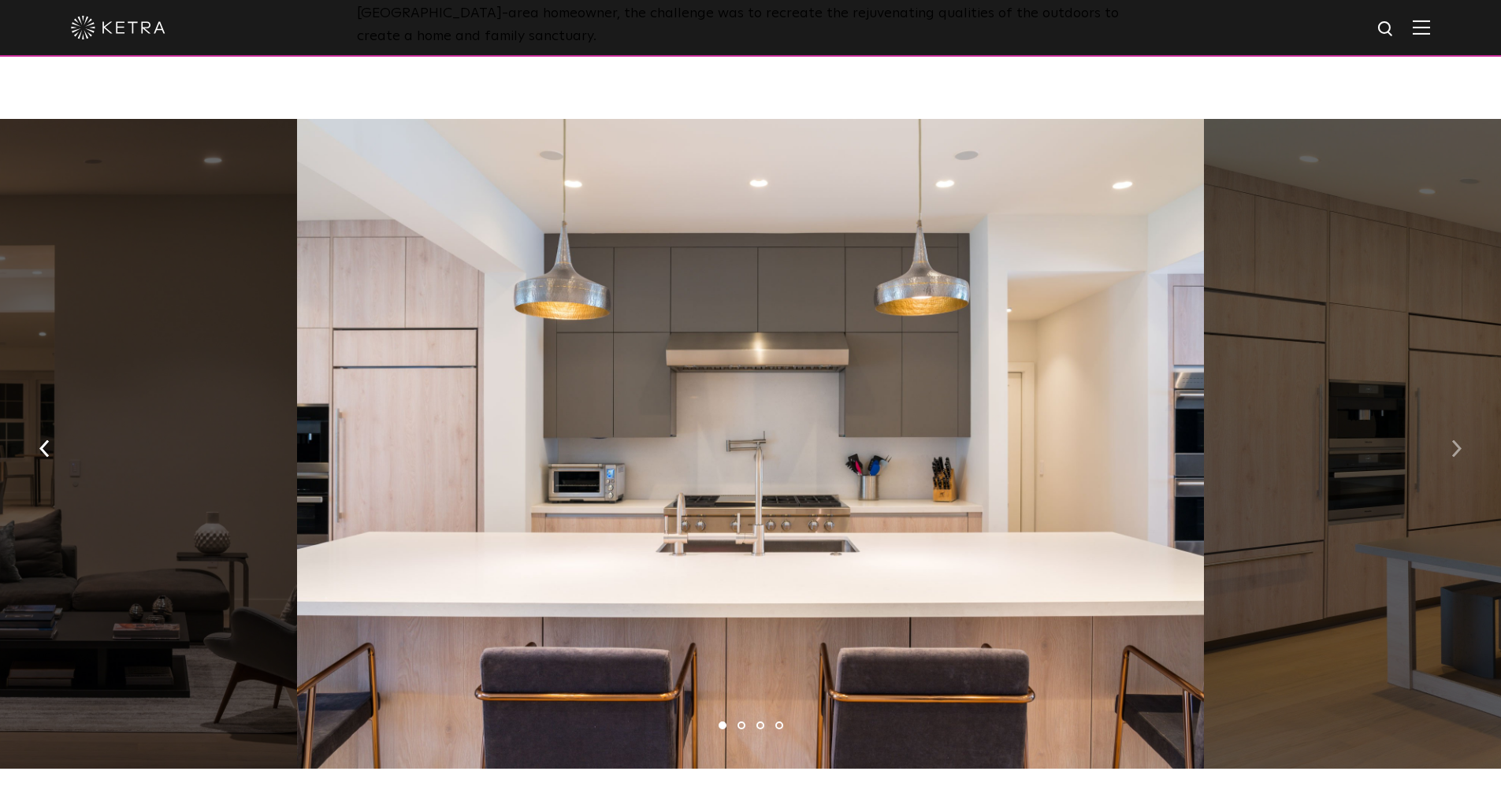
click at [1456, 441] on img "button" at bounding box center [1457, 449] width 10 height 17
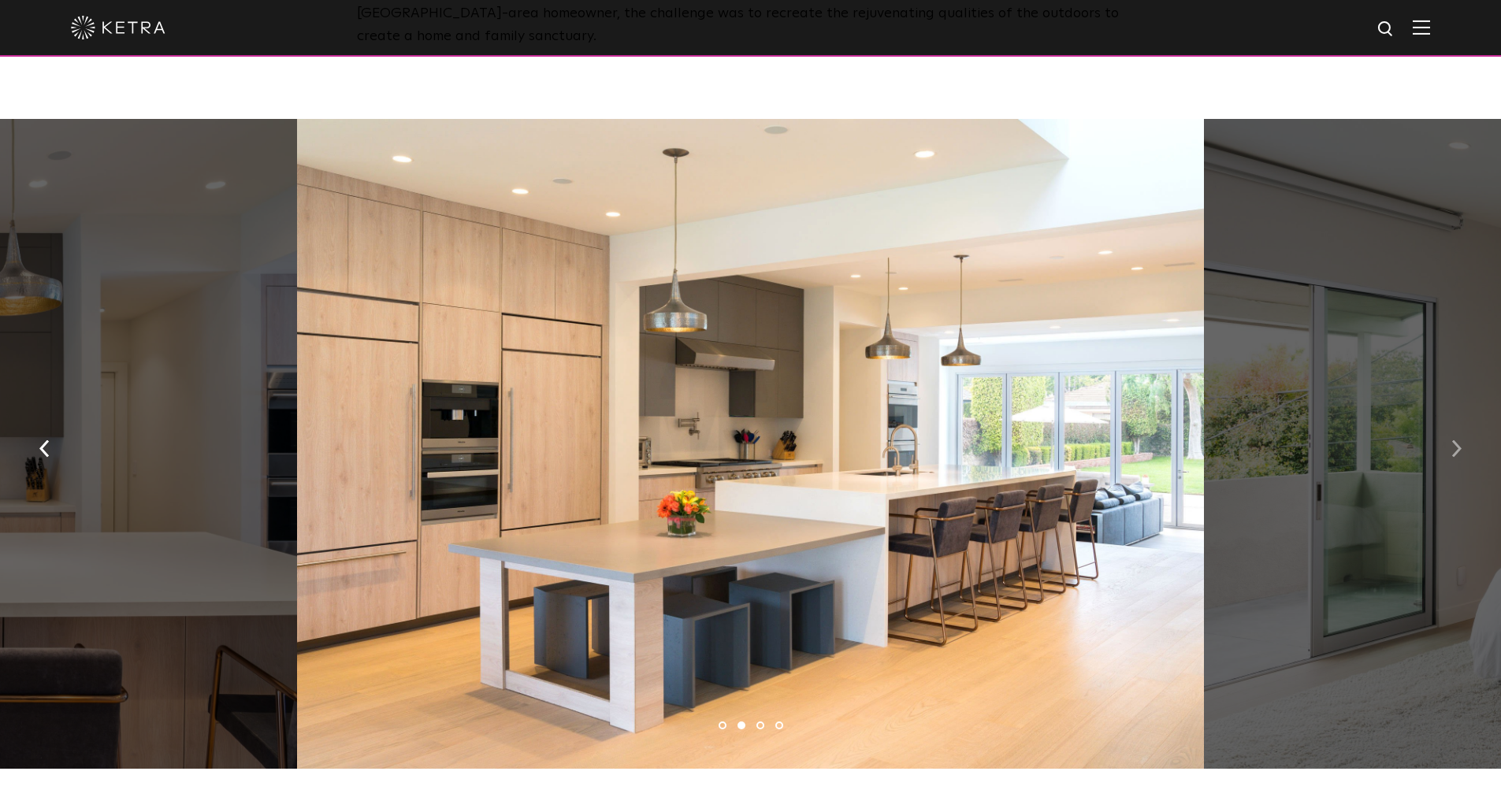
click at [1456, 441] on img "button" at bounding box center [1457, 449] width 10 height 17
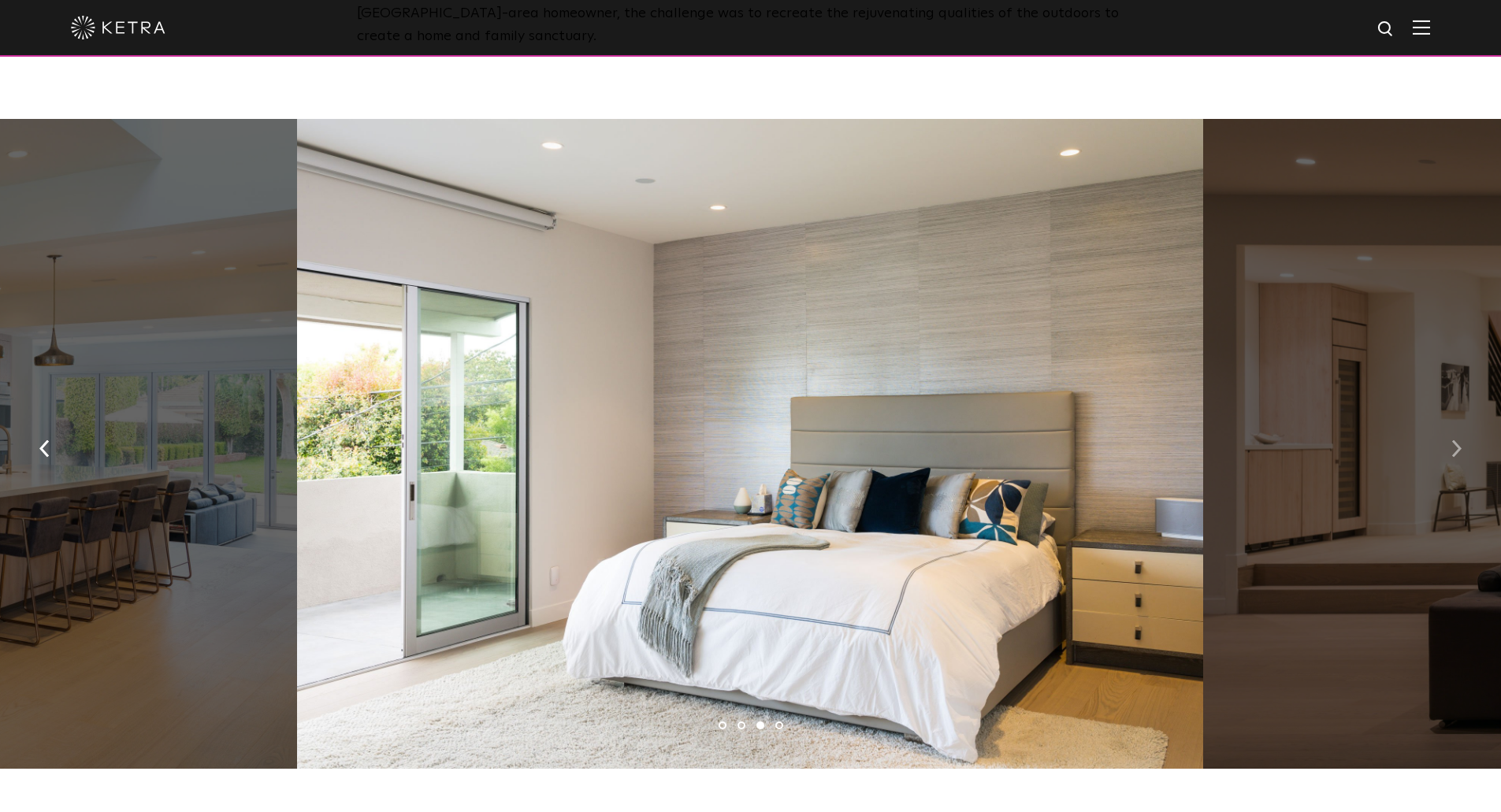
click at [1456, 441] on img "button" at bounding box center [1457, 449] width 10 height 17
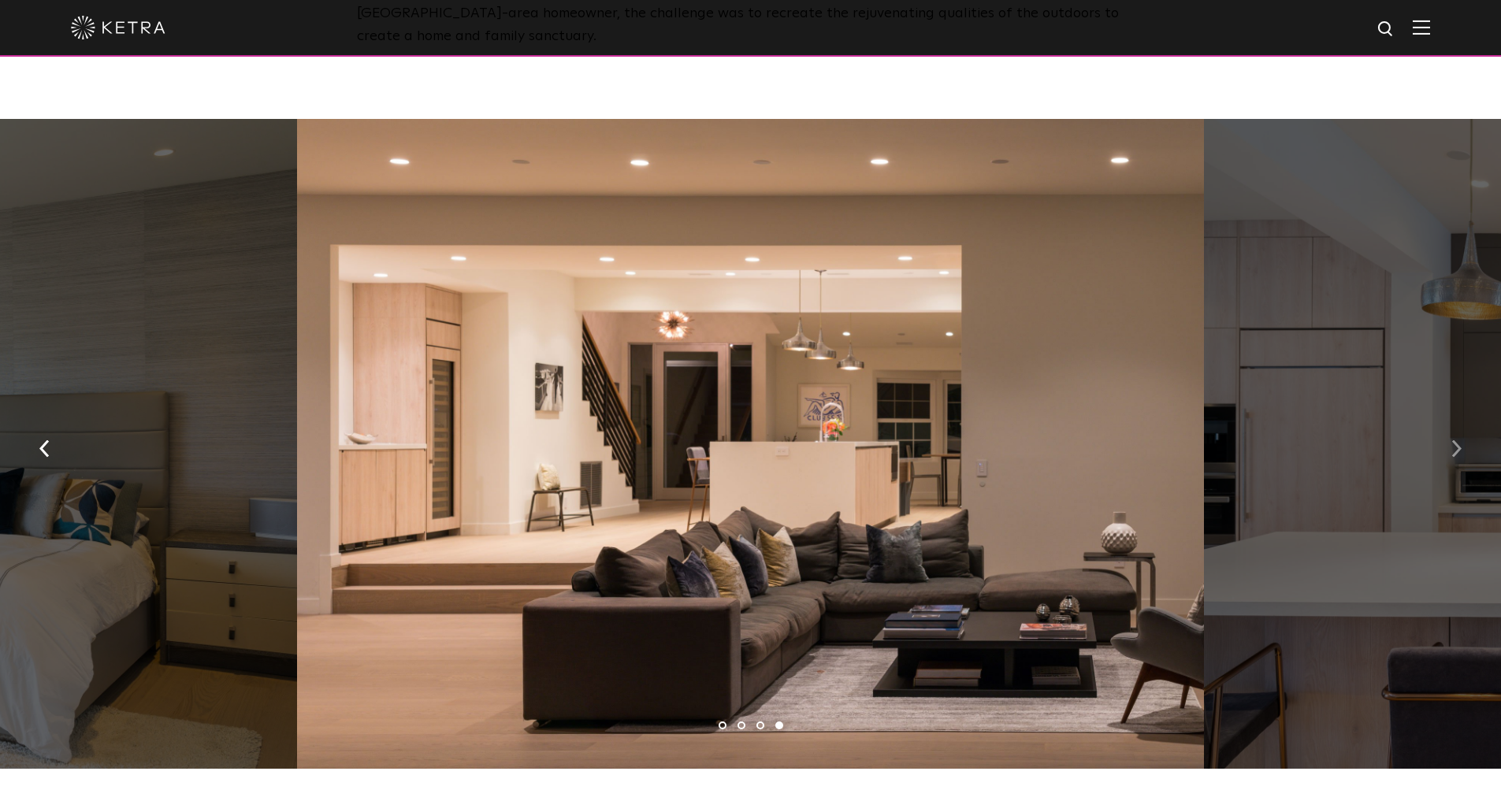
click at [1456, 441] on img "button" at bounding box center [1457, 449] width 10 height 17
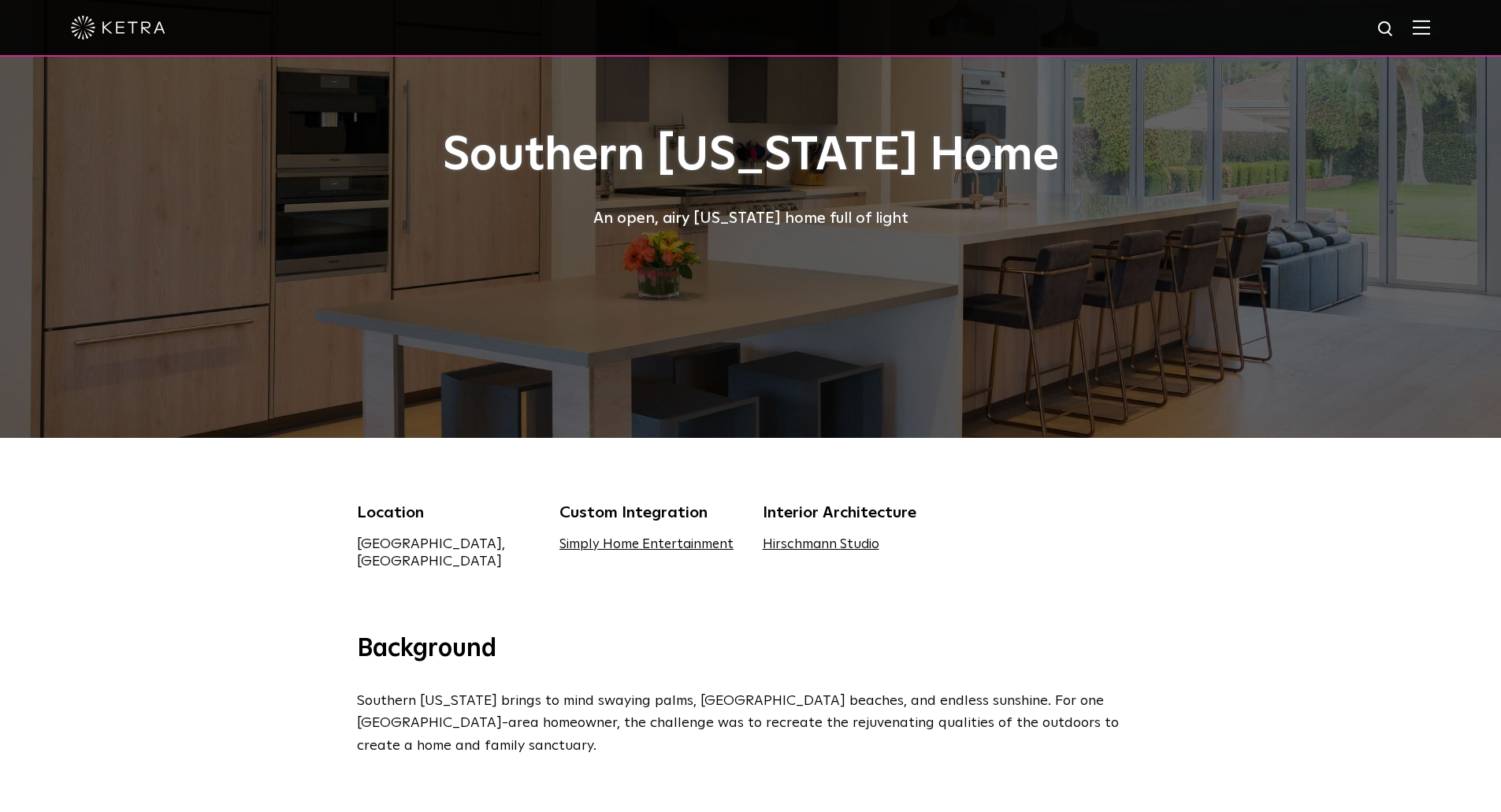
scroll to position [0, 0]
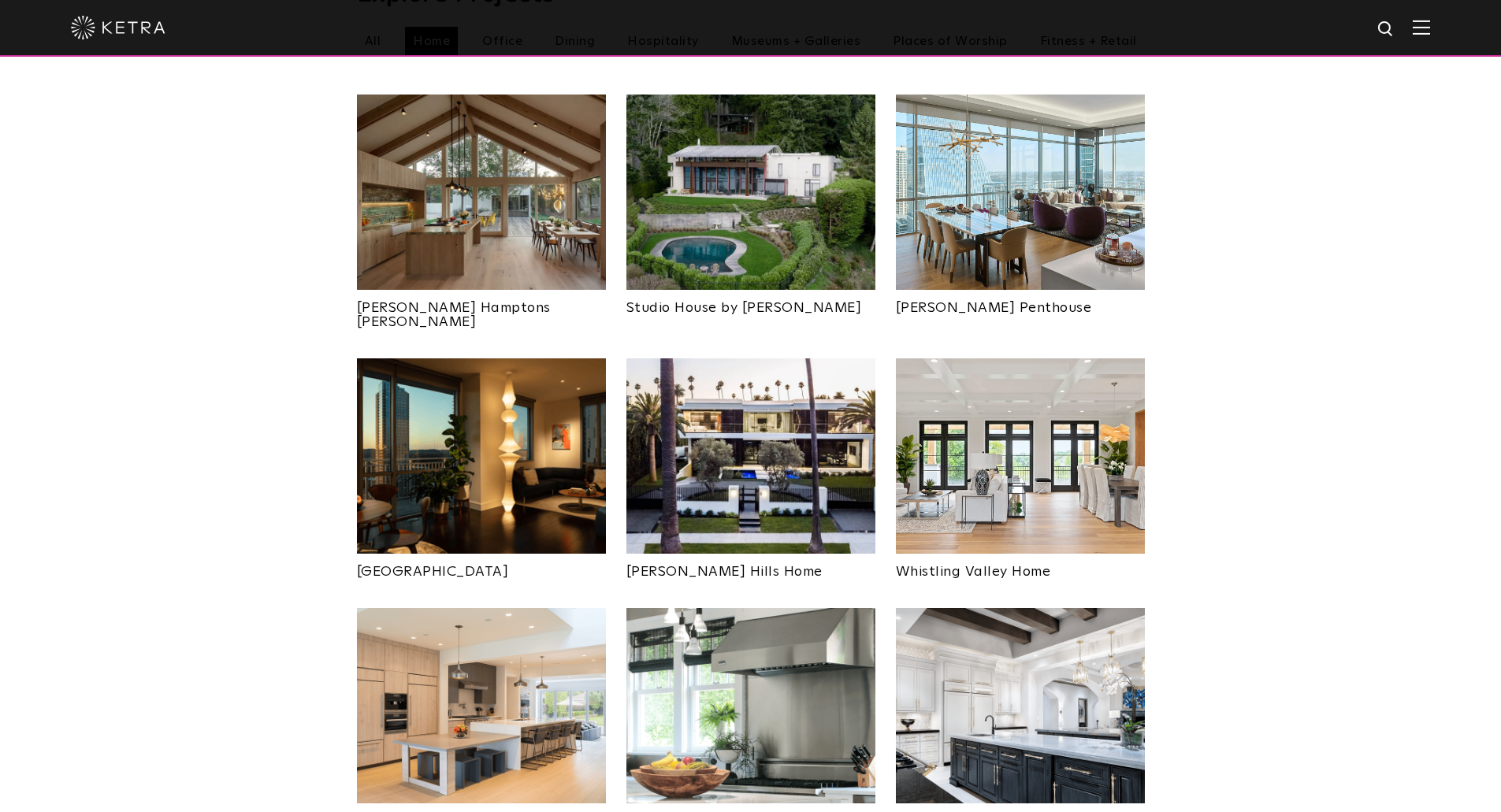
scroll to position [785, 0]
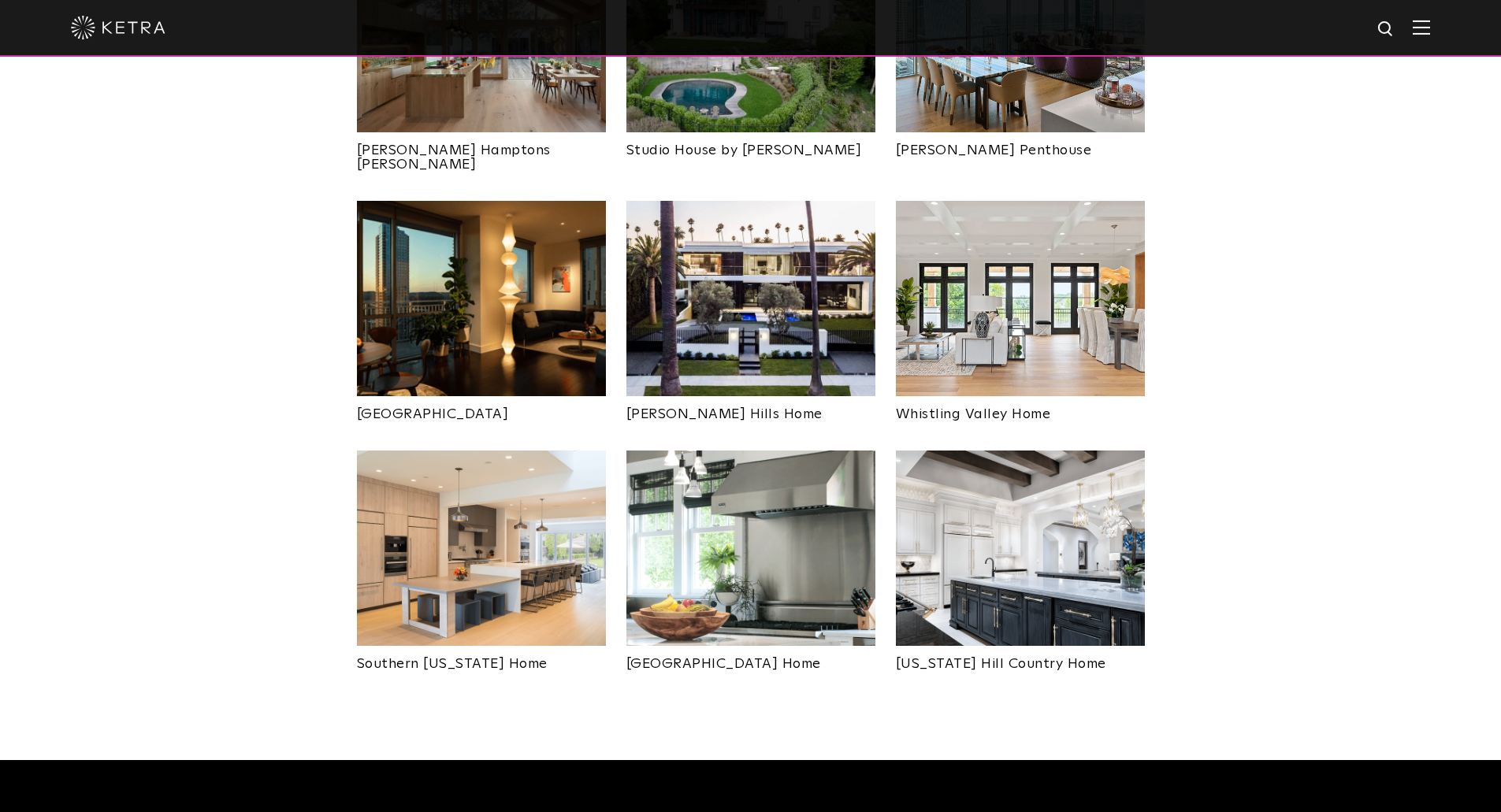
click at [790, 507] on img at bounding box center [750, 548] width 249 height 196
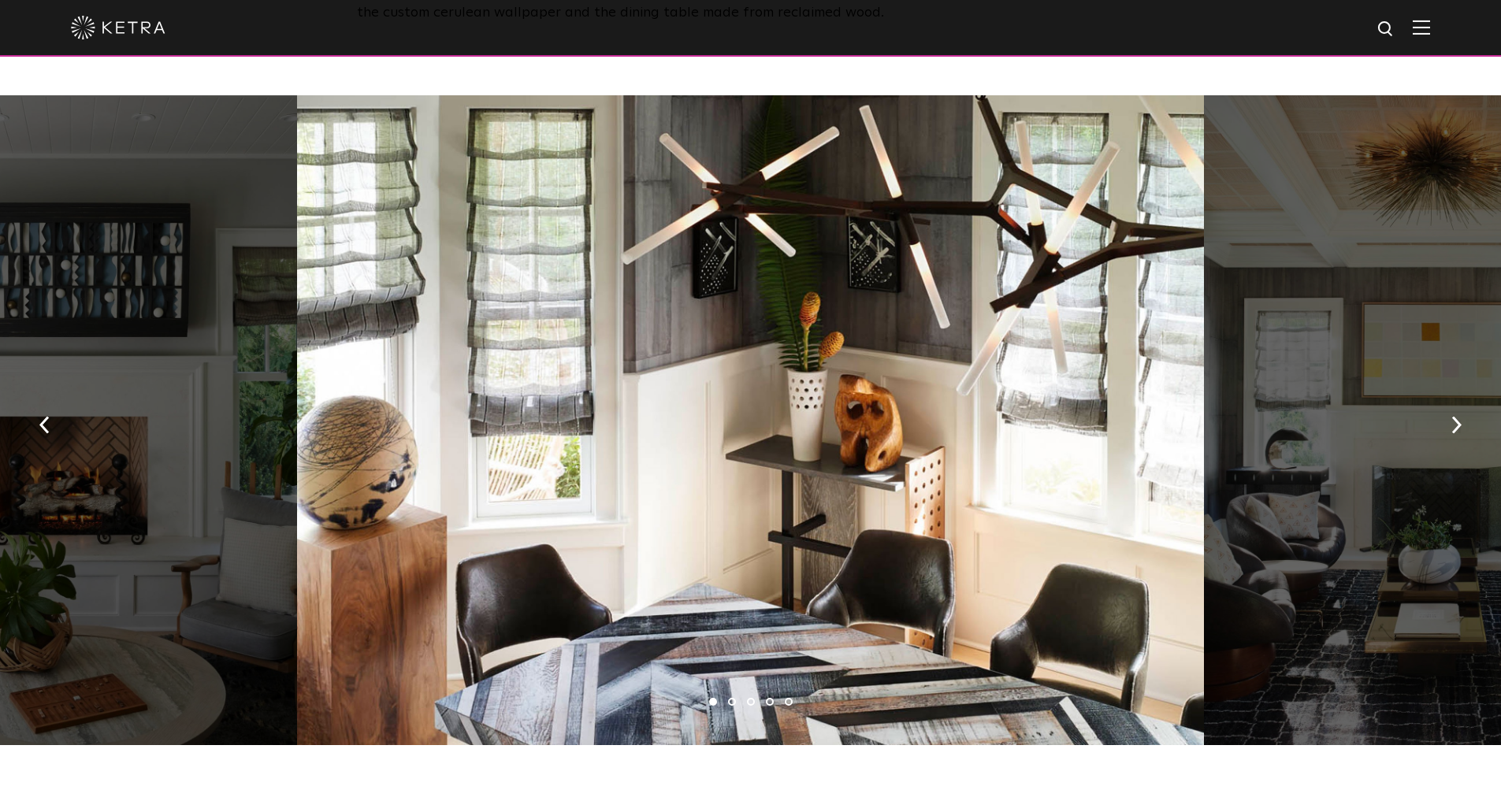
scroll to position [1103, 0]
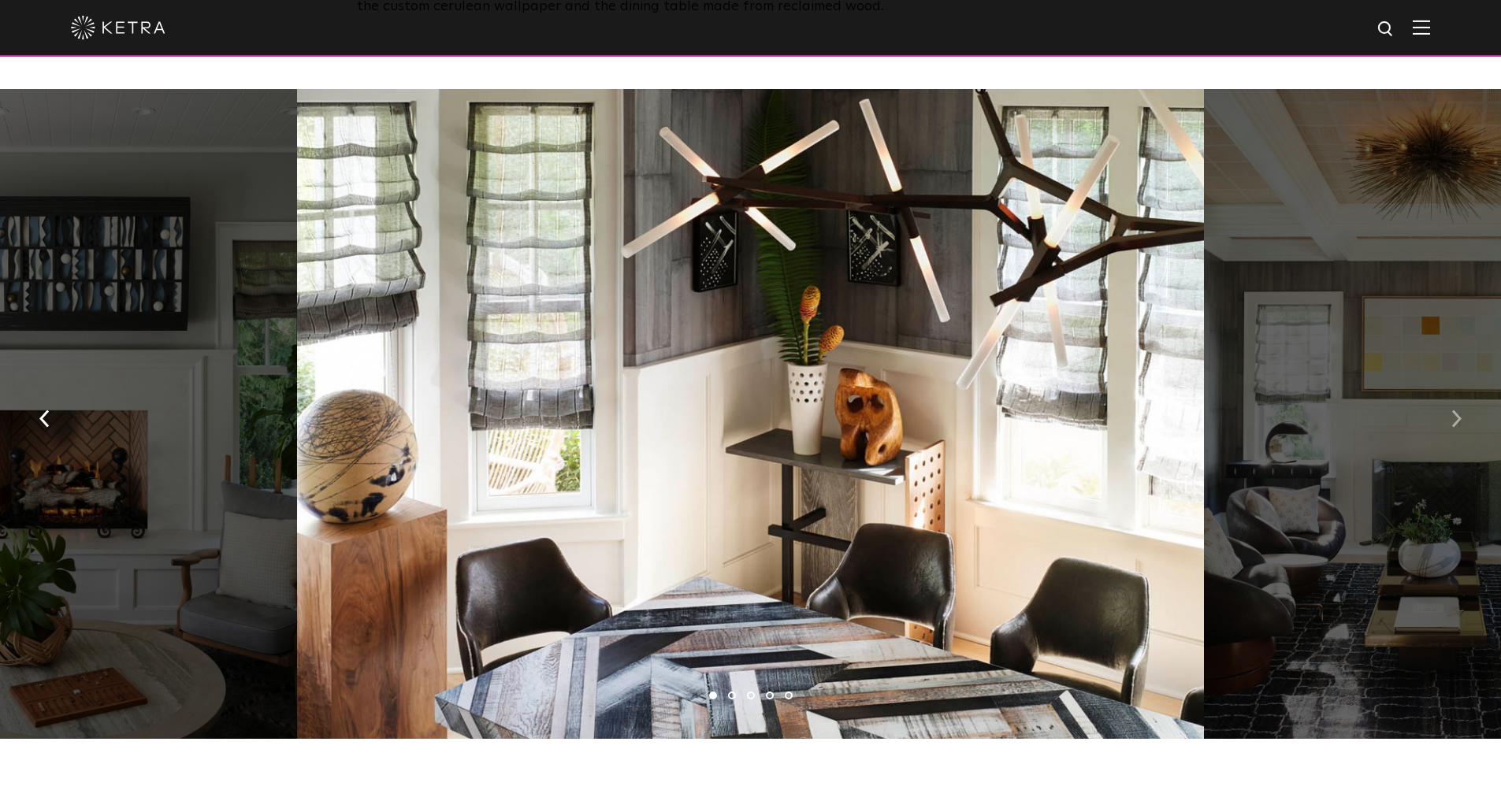
click at [1457, 419] on button "button" at bounding box center [1456, 418] width 34 height 54
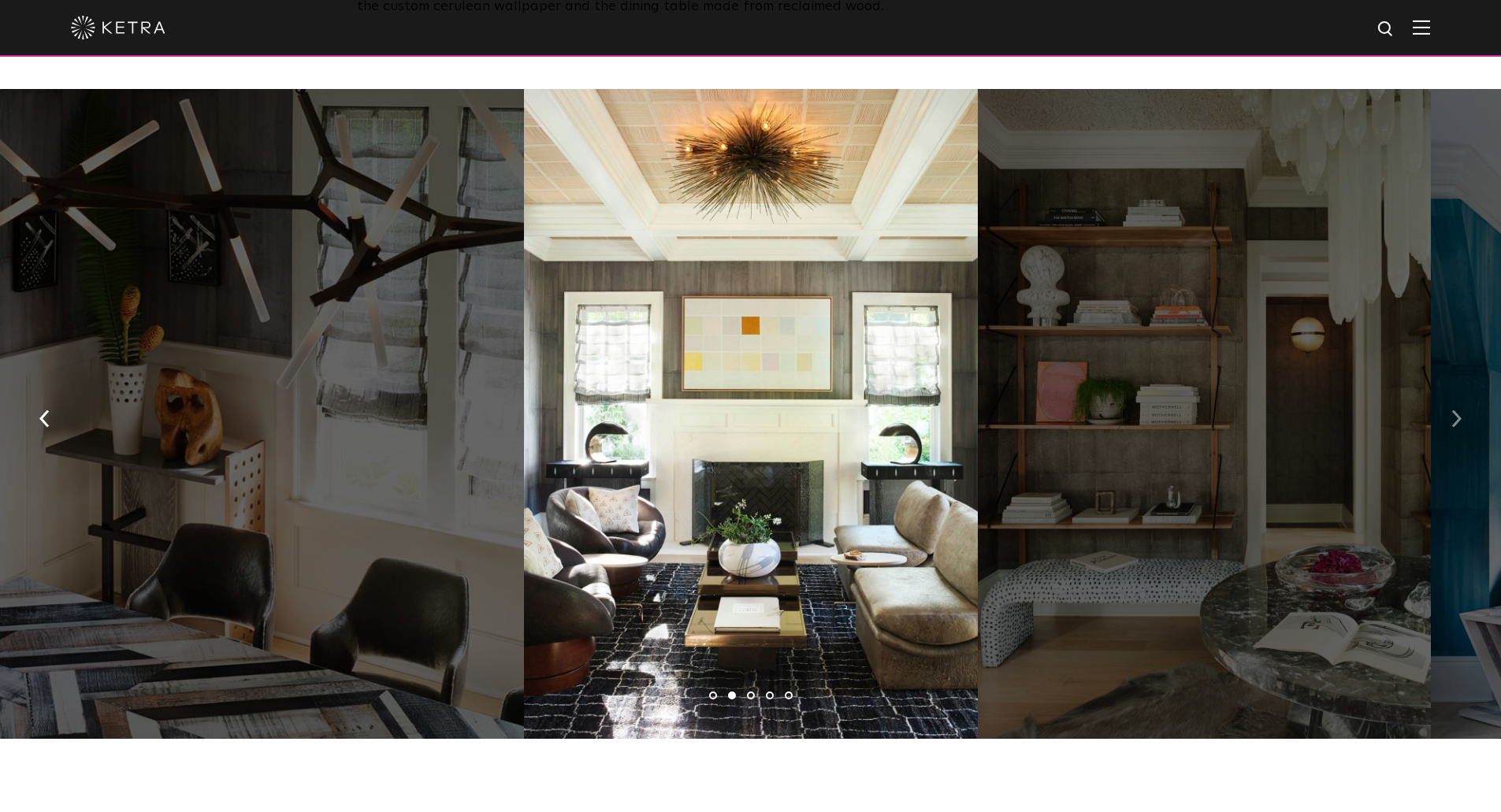
click at [1457, 419] on button "button" at bounding box center [1456, 418] width 34 height 54
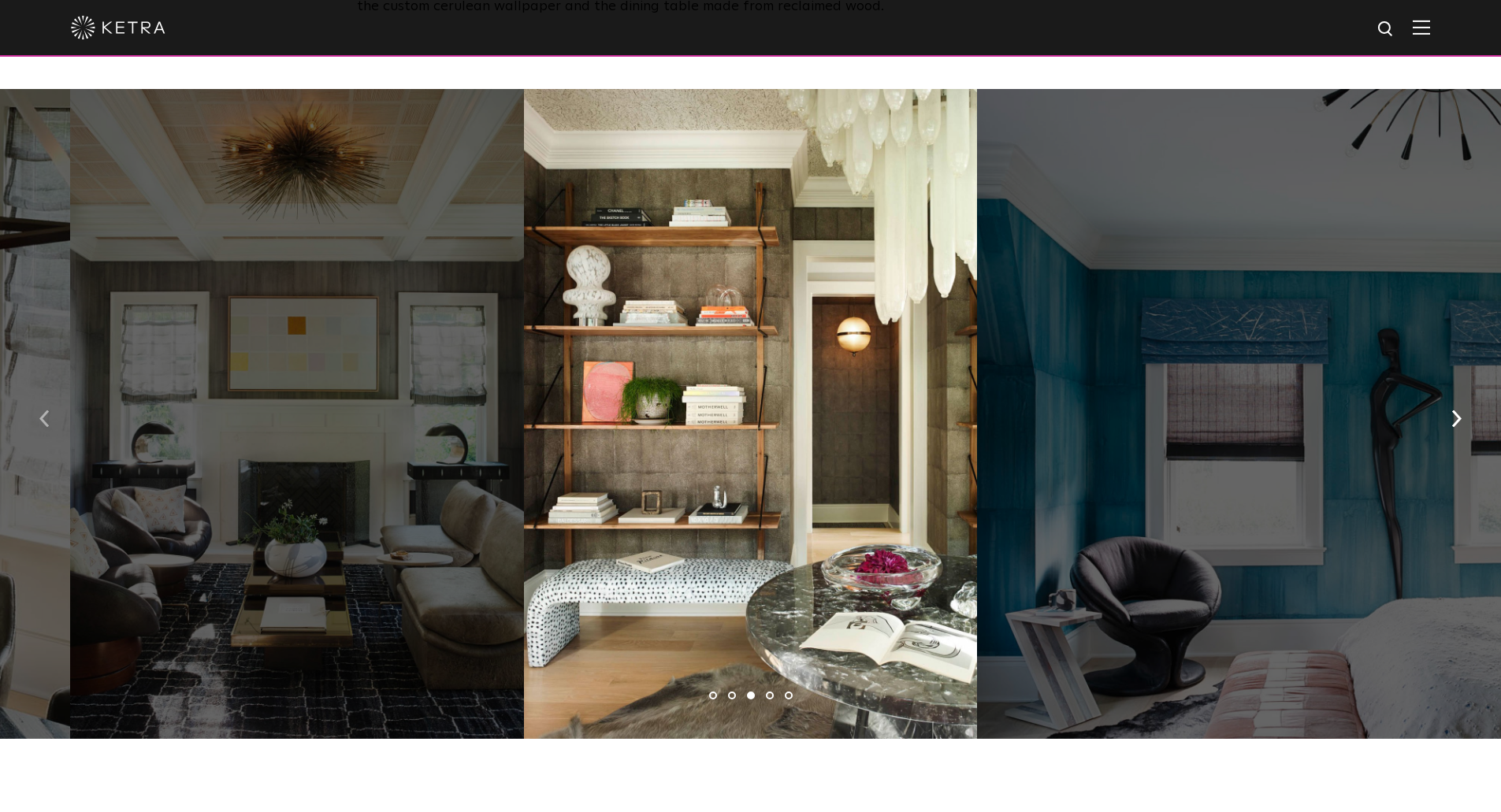
click at [42, 410] on img "button" at bounding box center [44, 418] width 10 height 17
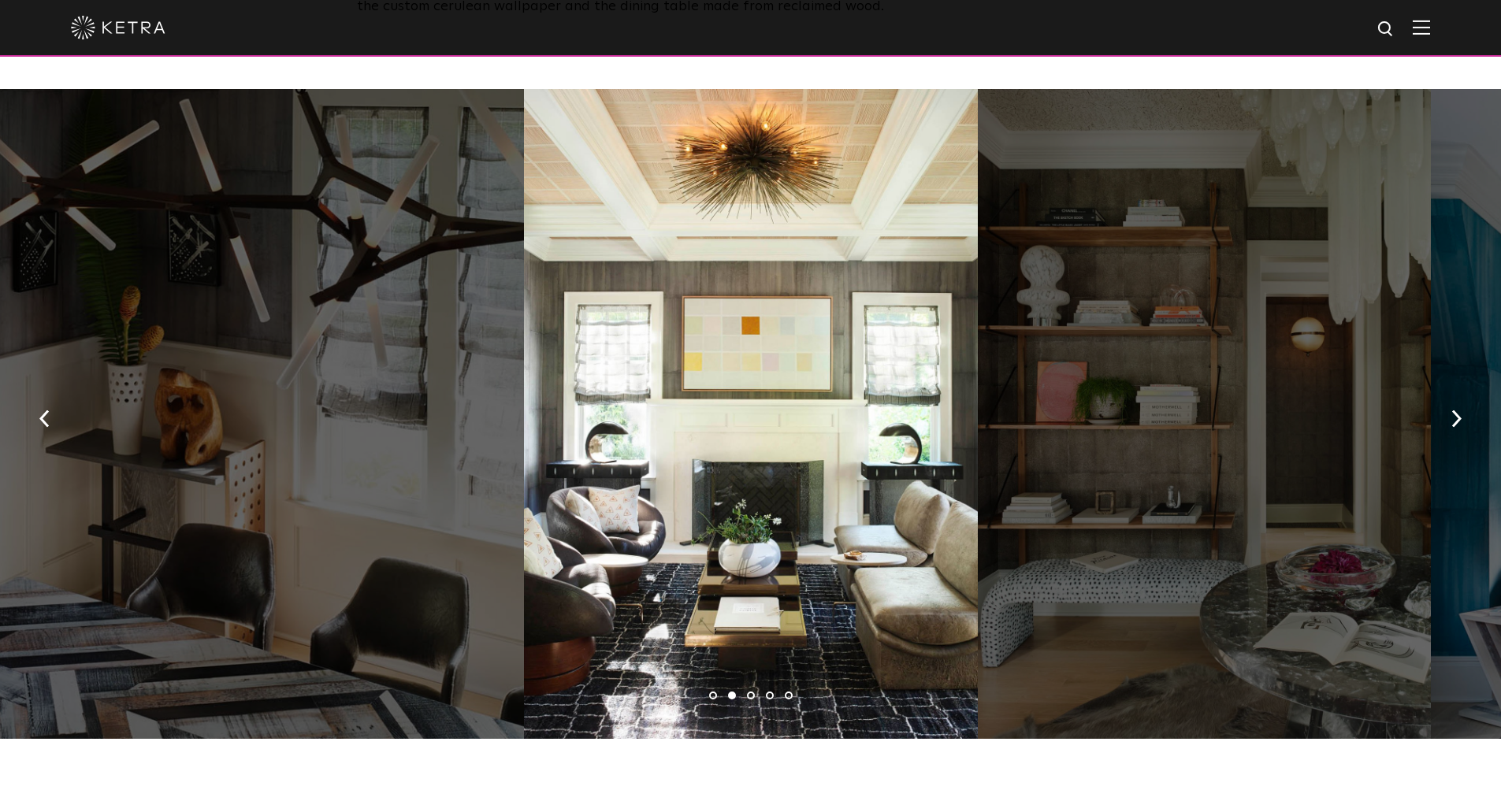
click at [754, 329] on div at bounding box center [750, 413] width 453 height 650
click at [1457, 414] on img "button" at bounding box center [1457, 418] width 10 height 17
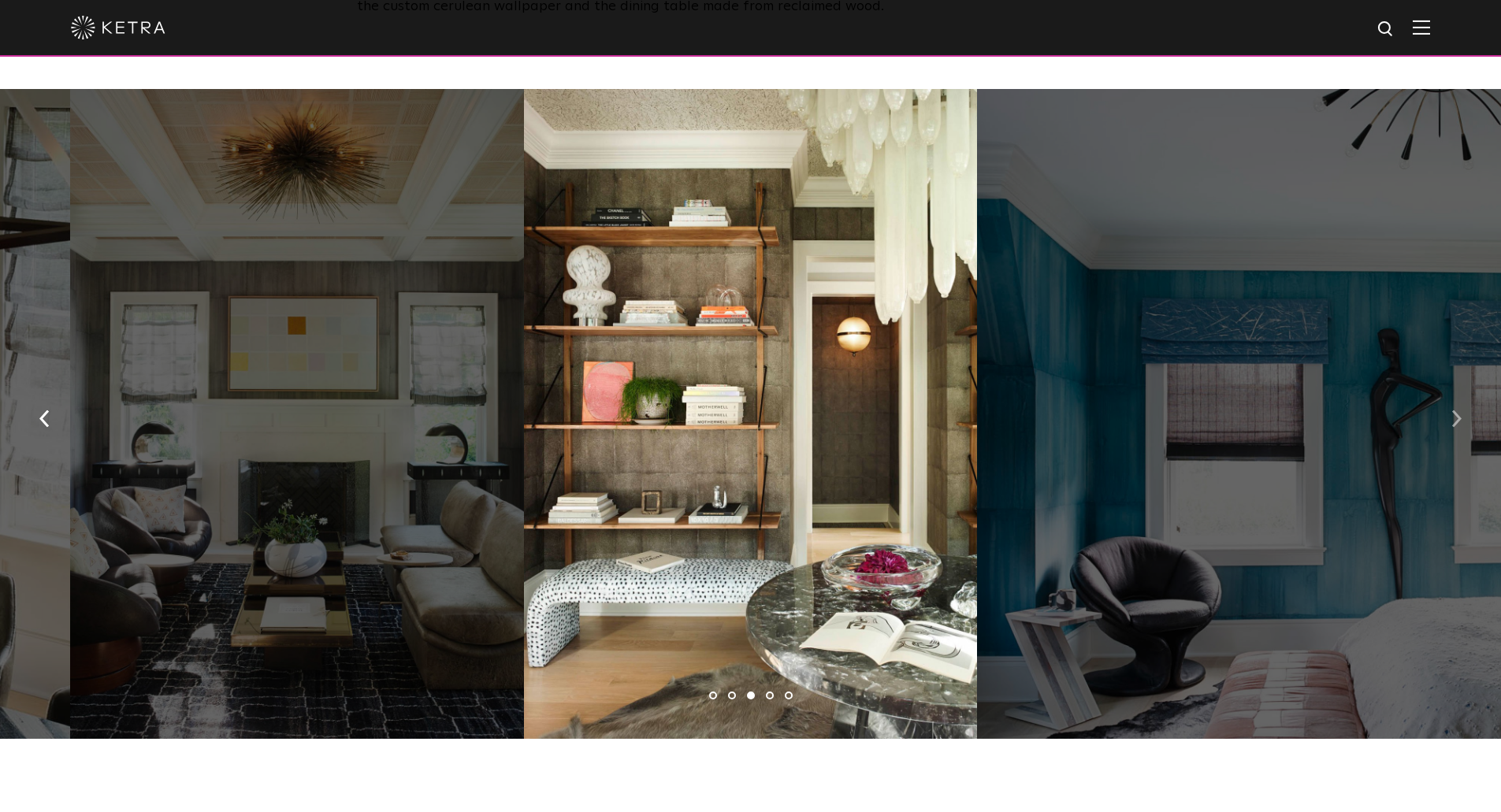
click at [1457, 414] on img "button" at bounding box center [1457, 418] width 10 height 17
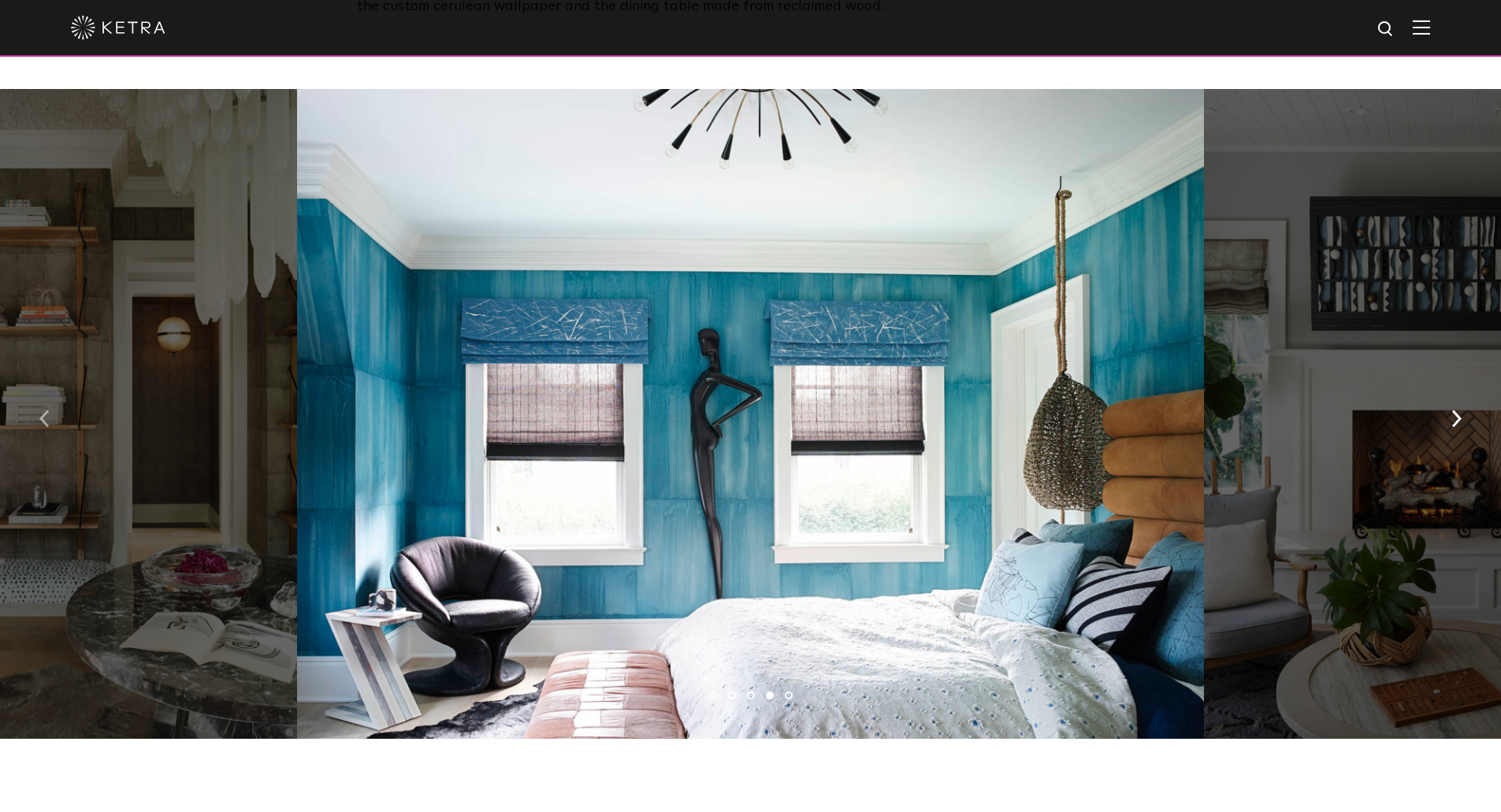
click at [38, 401] on button "button" at bounding box center [44, 418] width 34 height 54
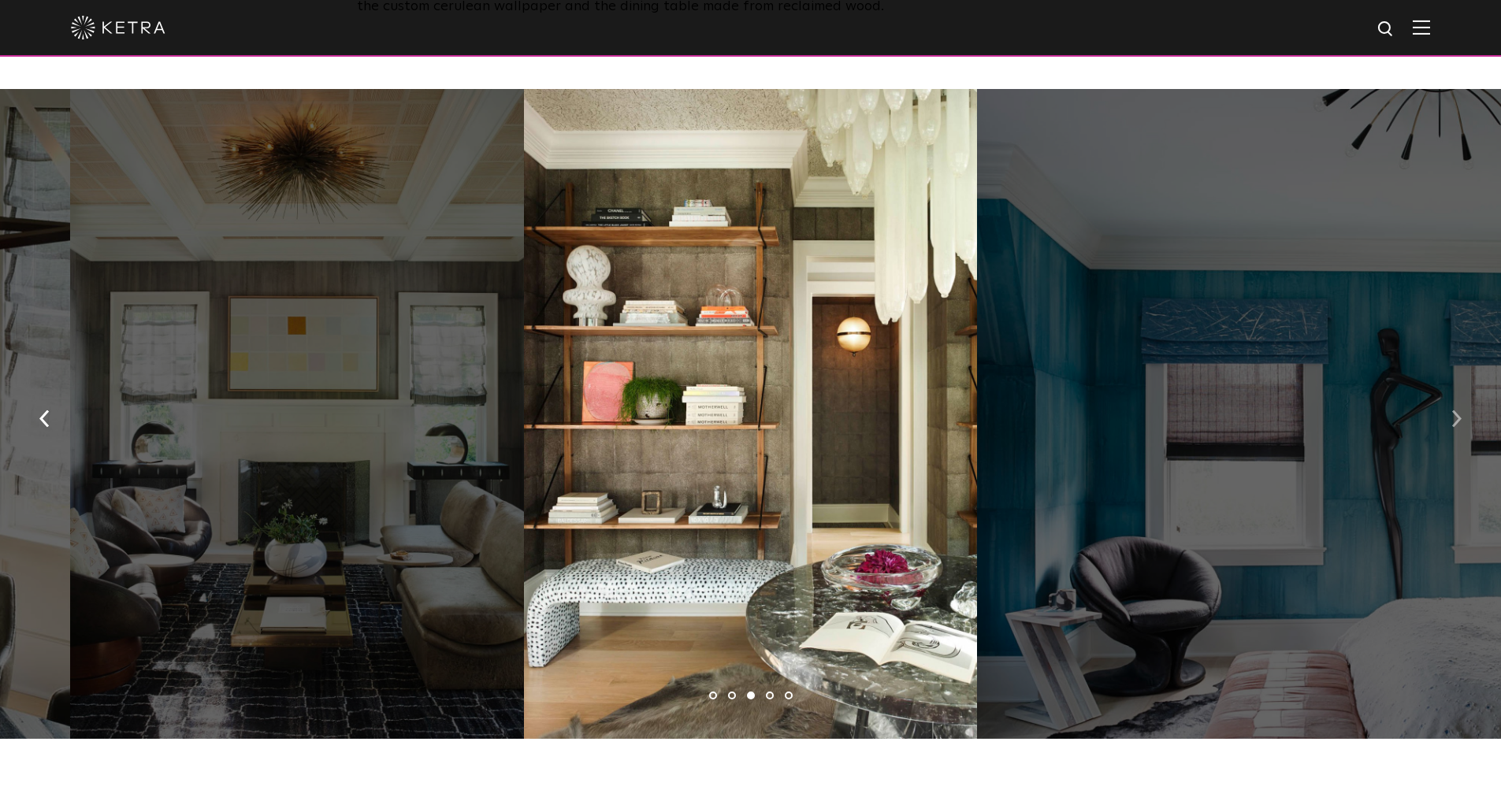
click at [1455, 410] on img "button" at bounding box center [1457, 418] width 10 height 17
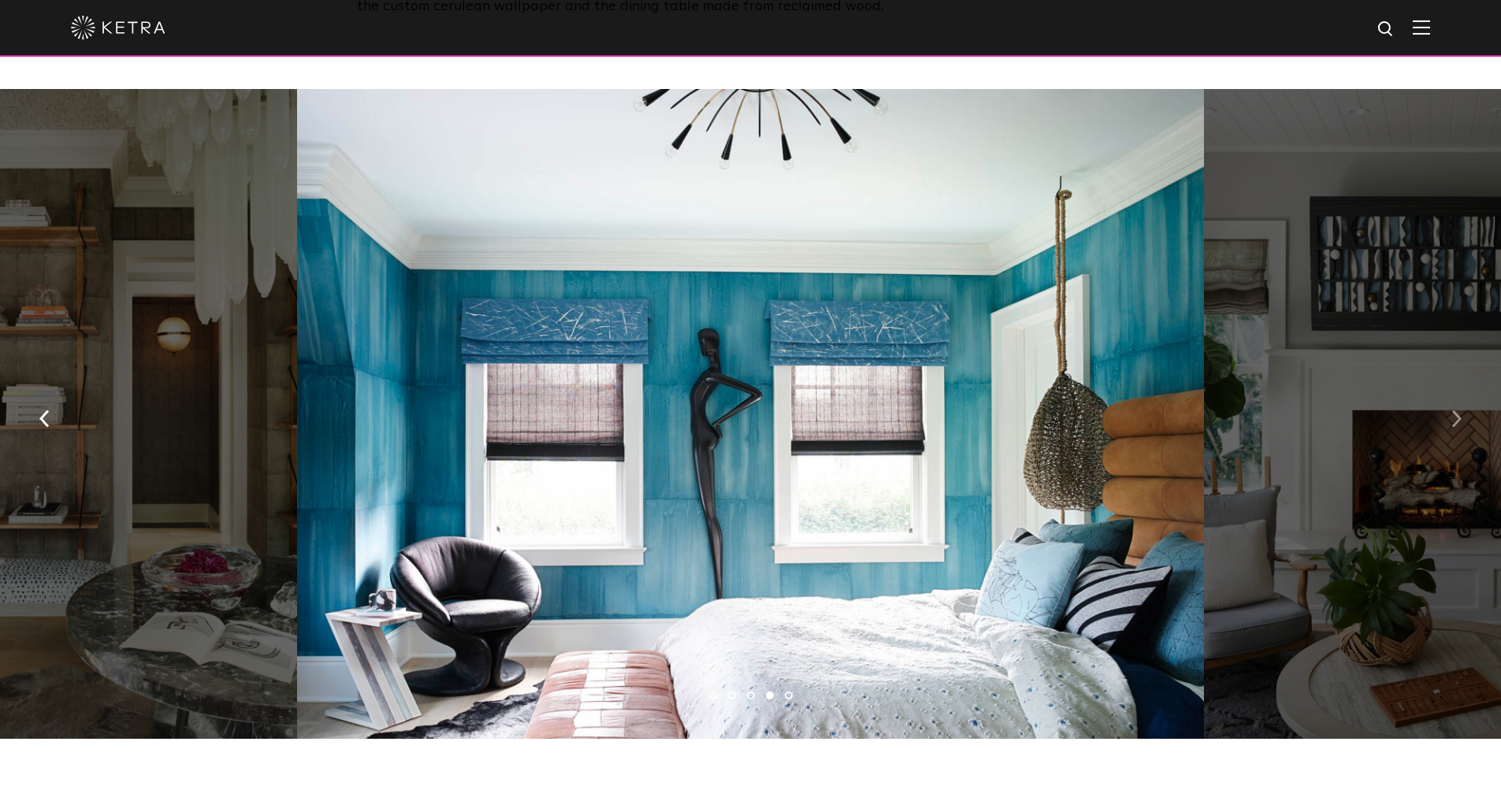
click at [1455, 410] on img "button" at bounding box center [1457, 418] width 10 height 17
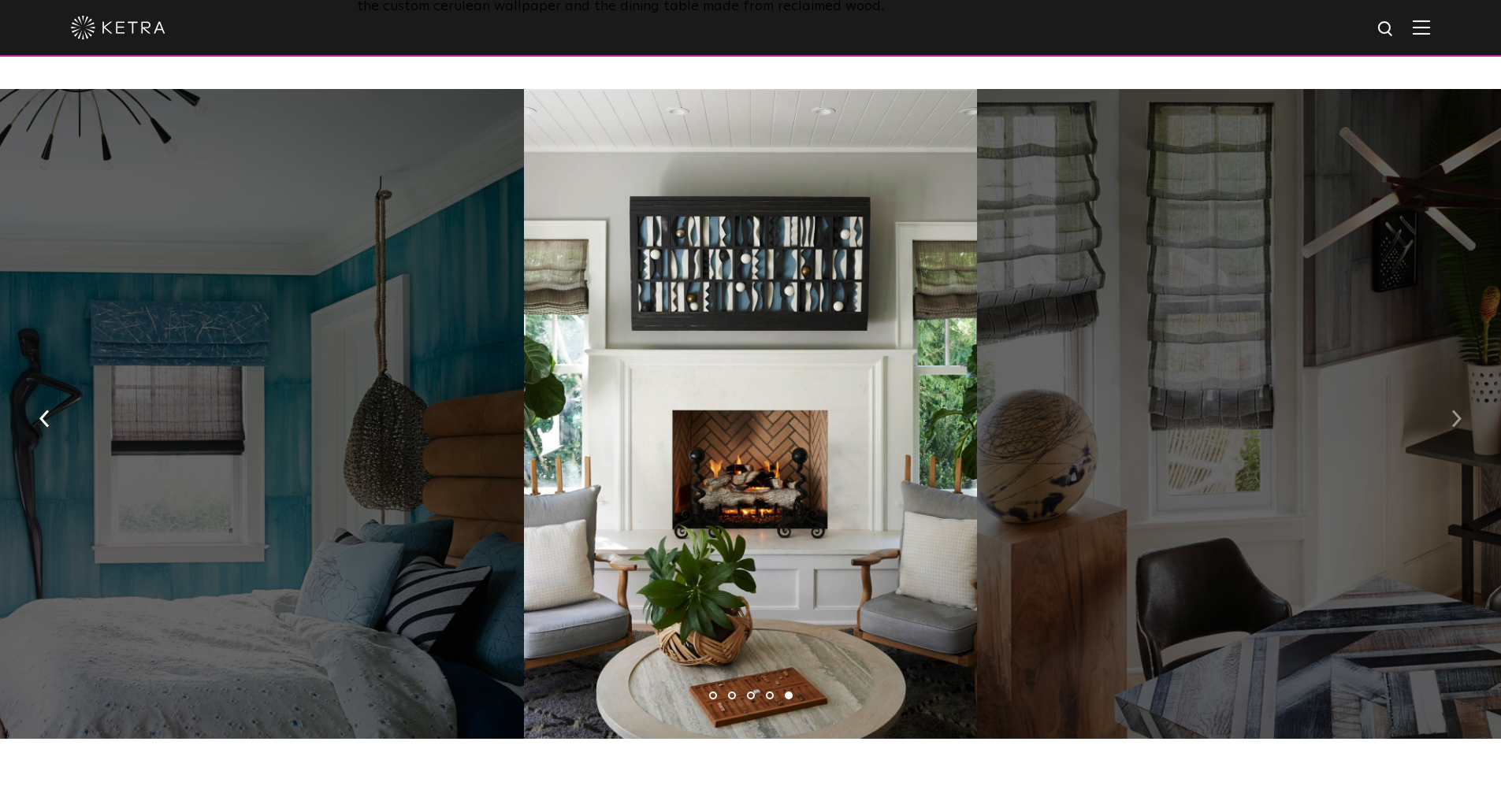
click at [1456, 410] on img "button" at bounding box center [1457, 418] width 10 height 17
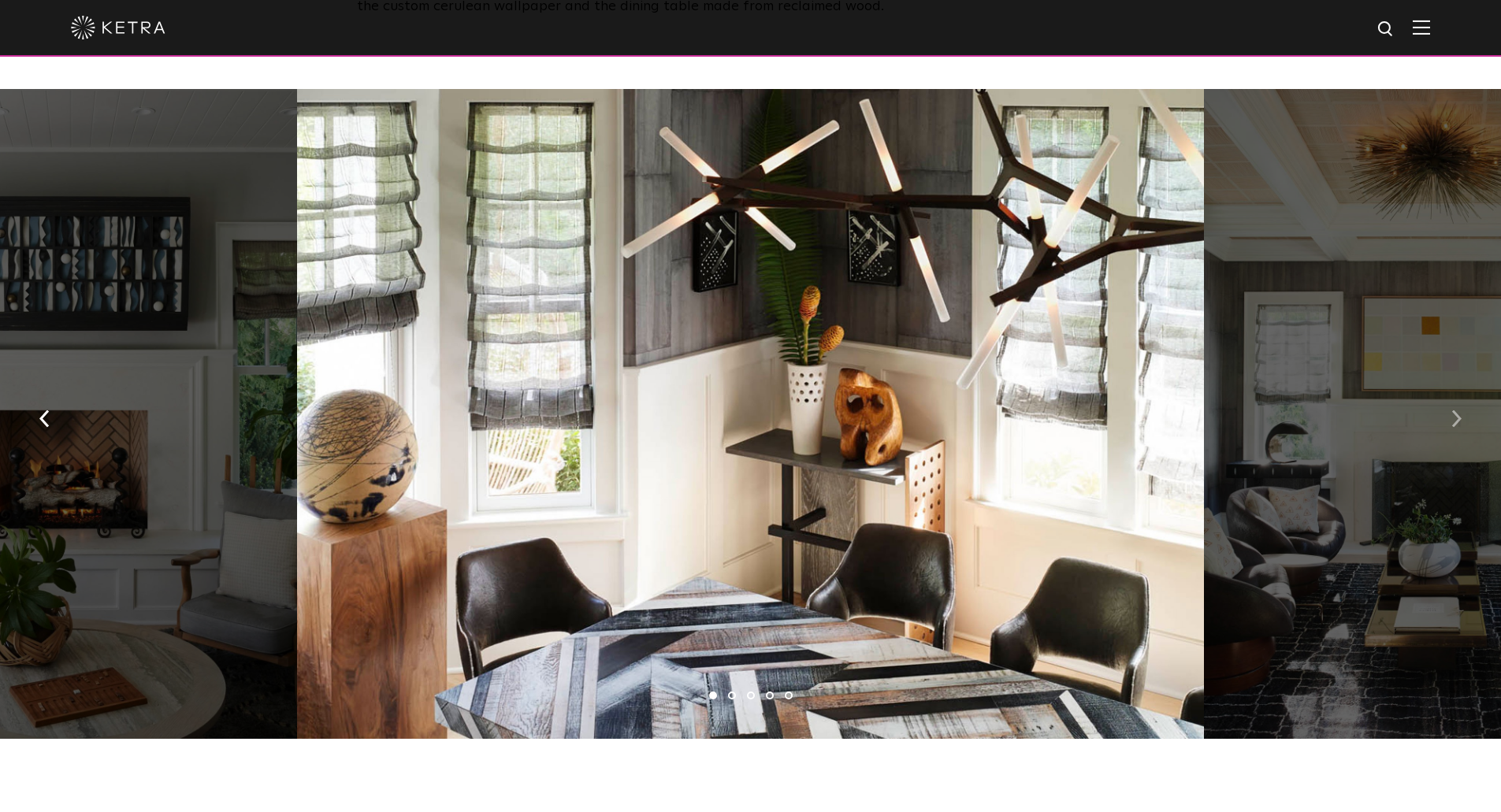
click at [1456, 410] on img "button" at bounding box center [1457, 418] width 10 height 17
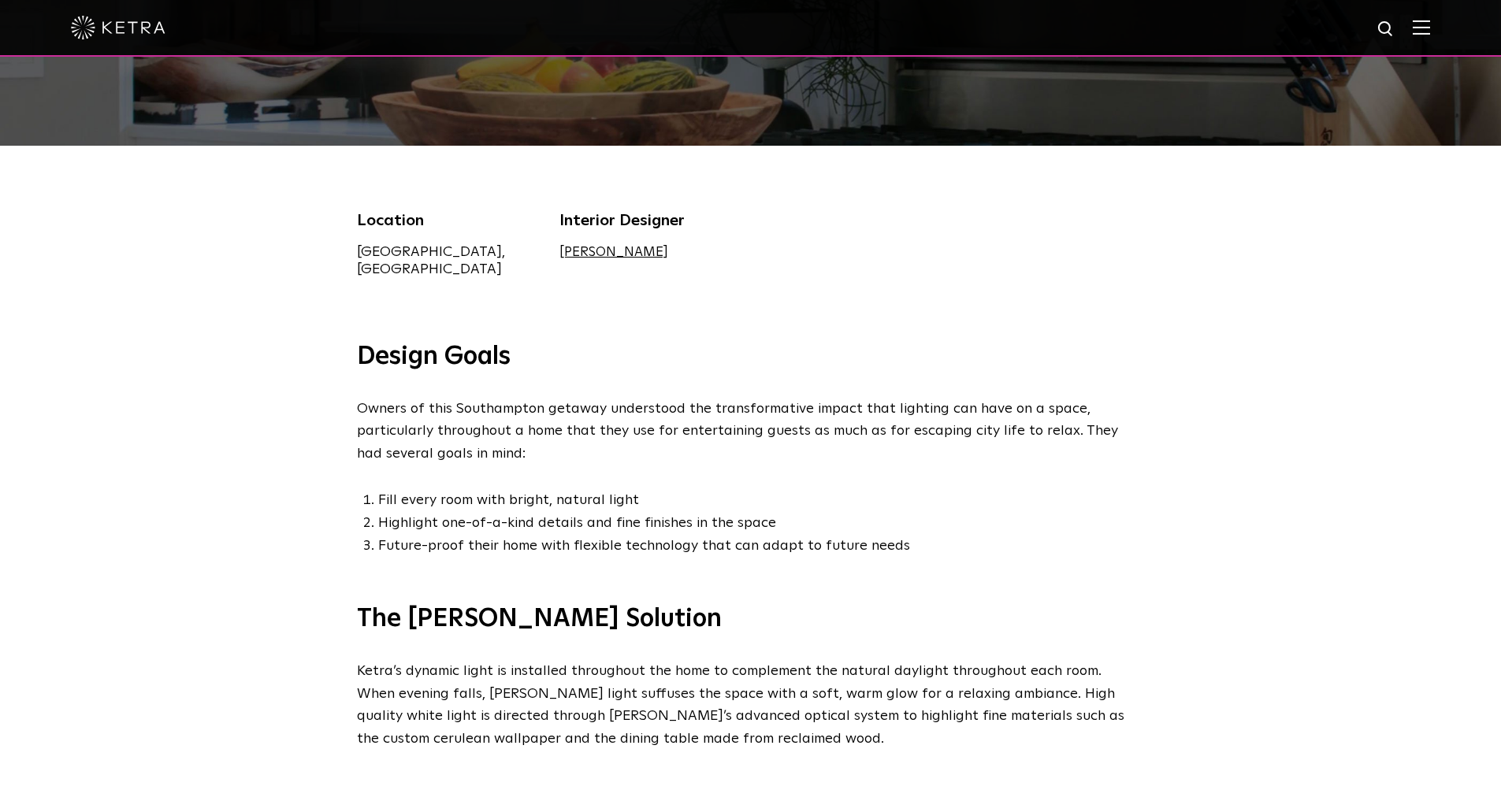
scroll to position [158, 0]
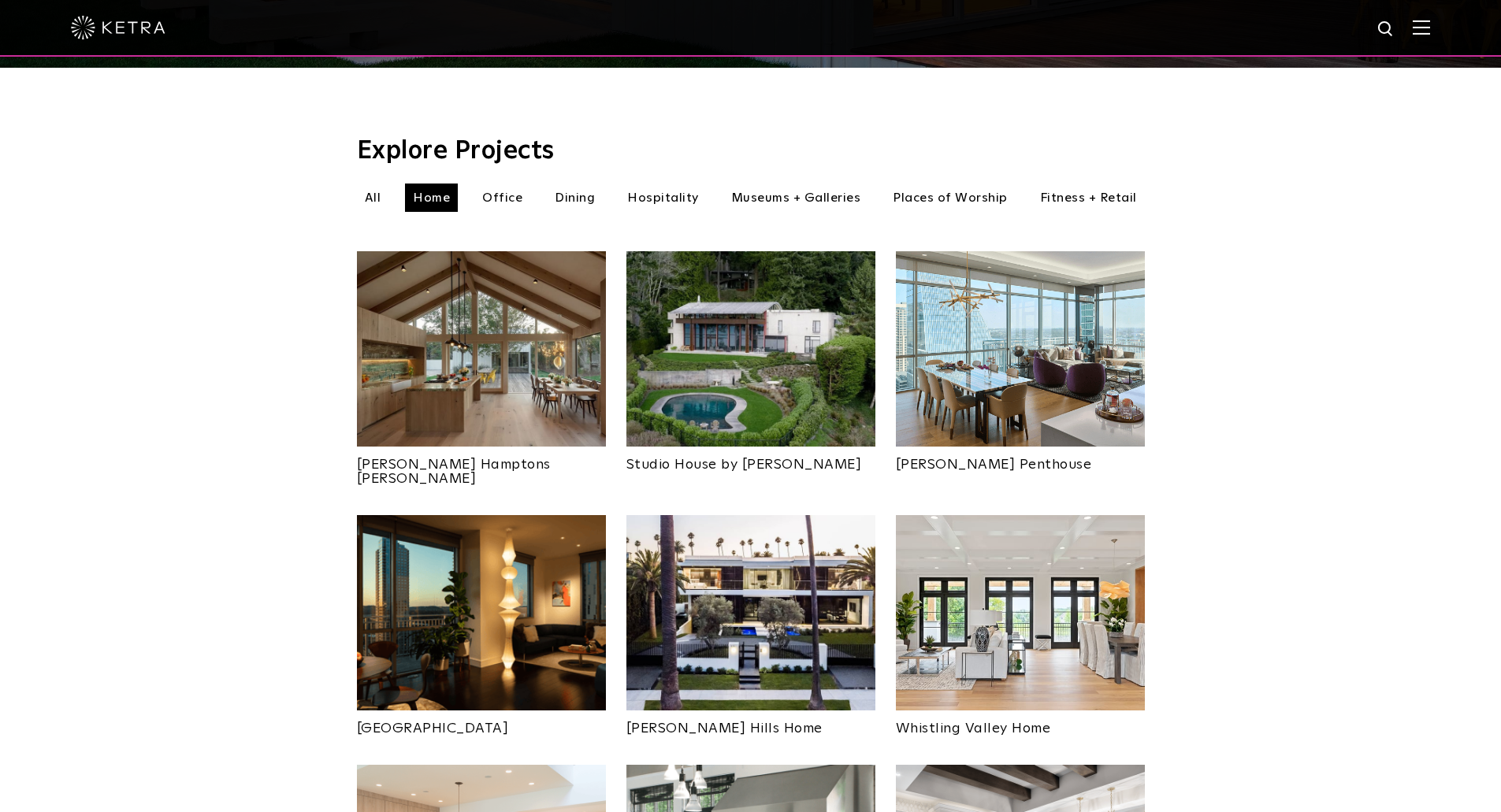
scroll to position [469, 0]
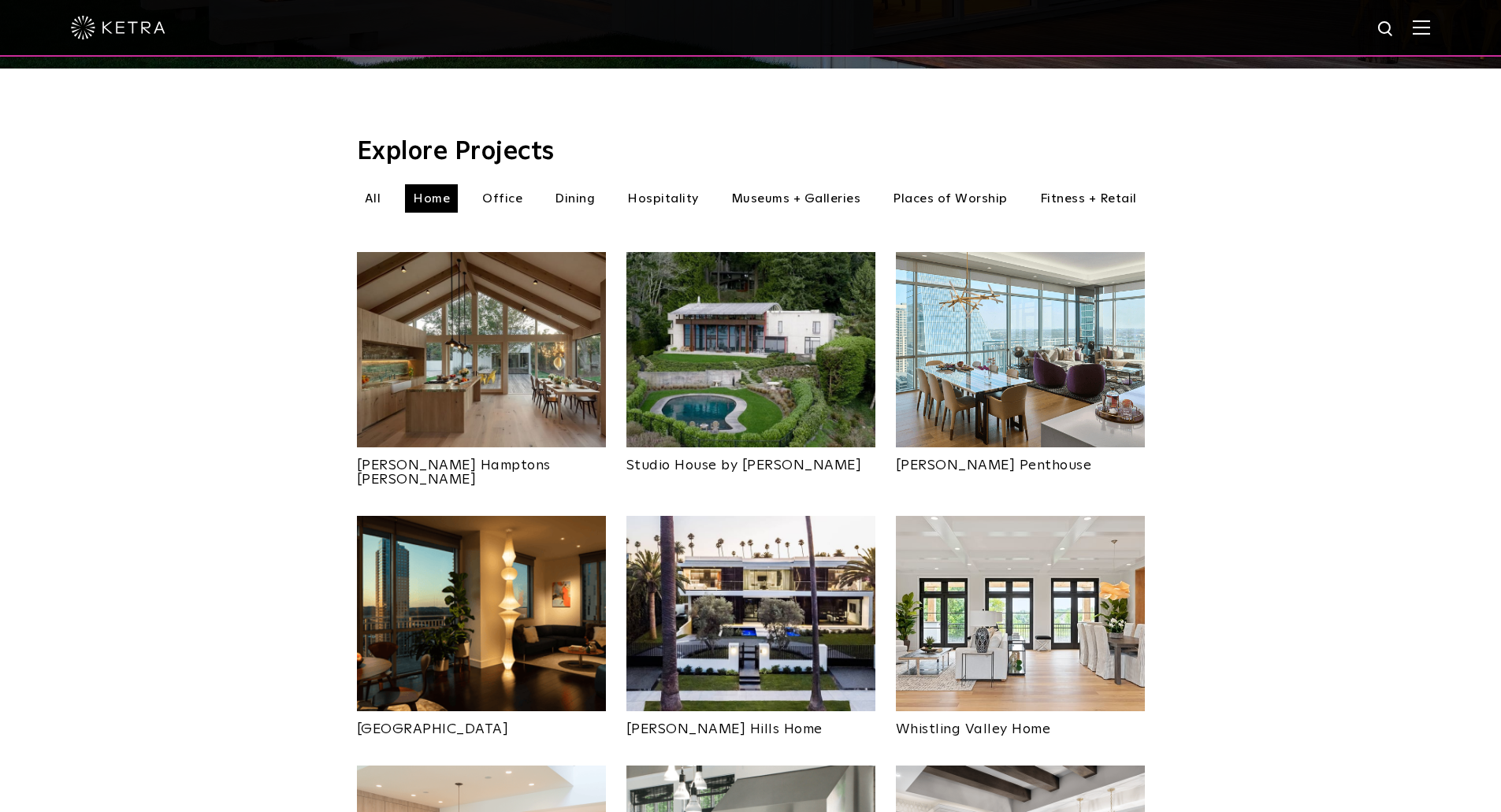
click at [1028, 342] on img at bounding box center [1020, 350] width 249 height 196
click at [512, 184] on li "Office" at bounding box center [502, 198] width 56 height 29
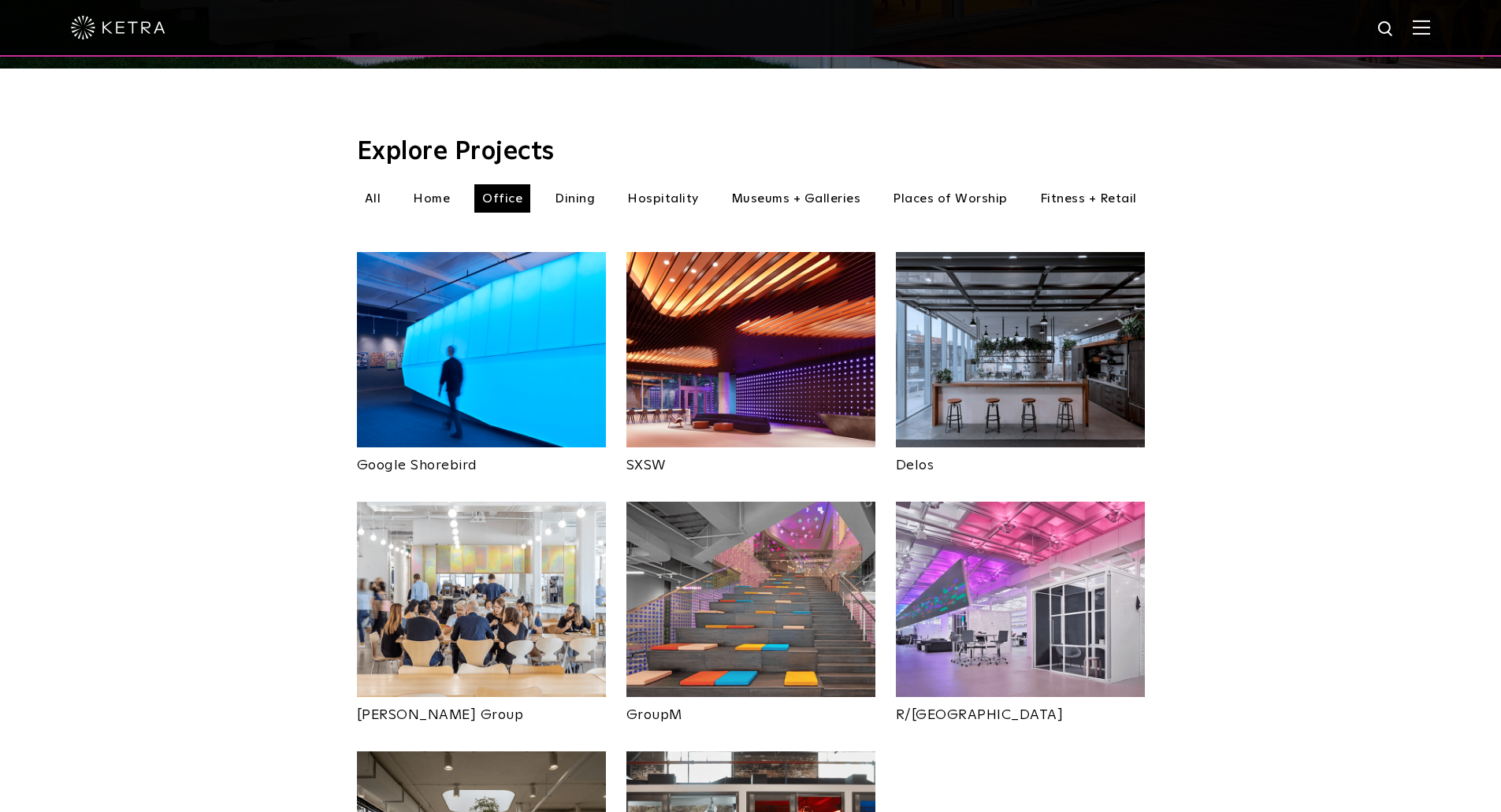
click at [441, 334] on img at bounding box center [481, 350] width 249 height 196
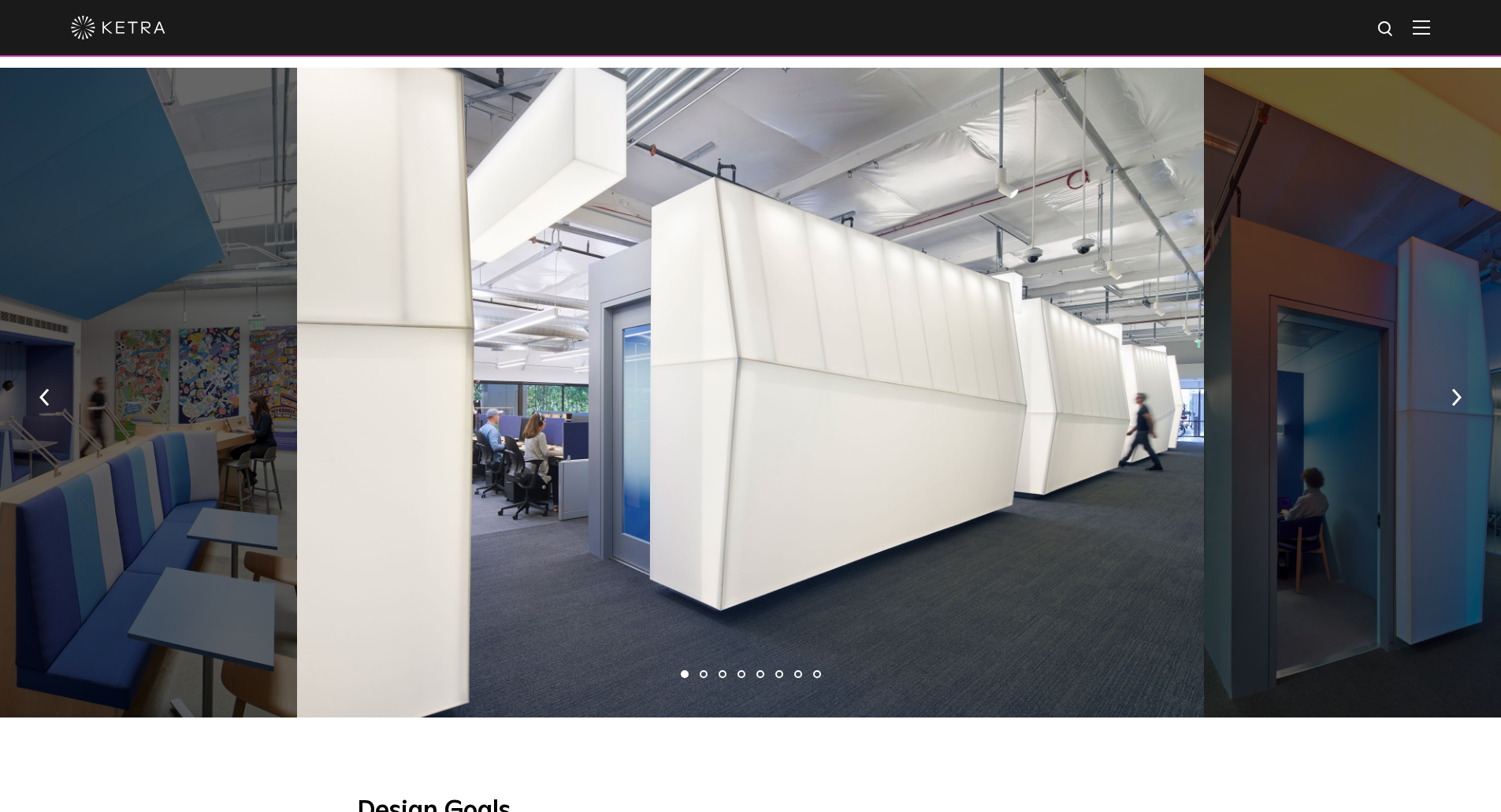
scroll to position [945, 0]
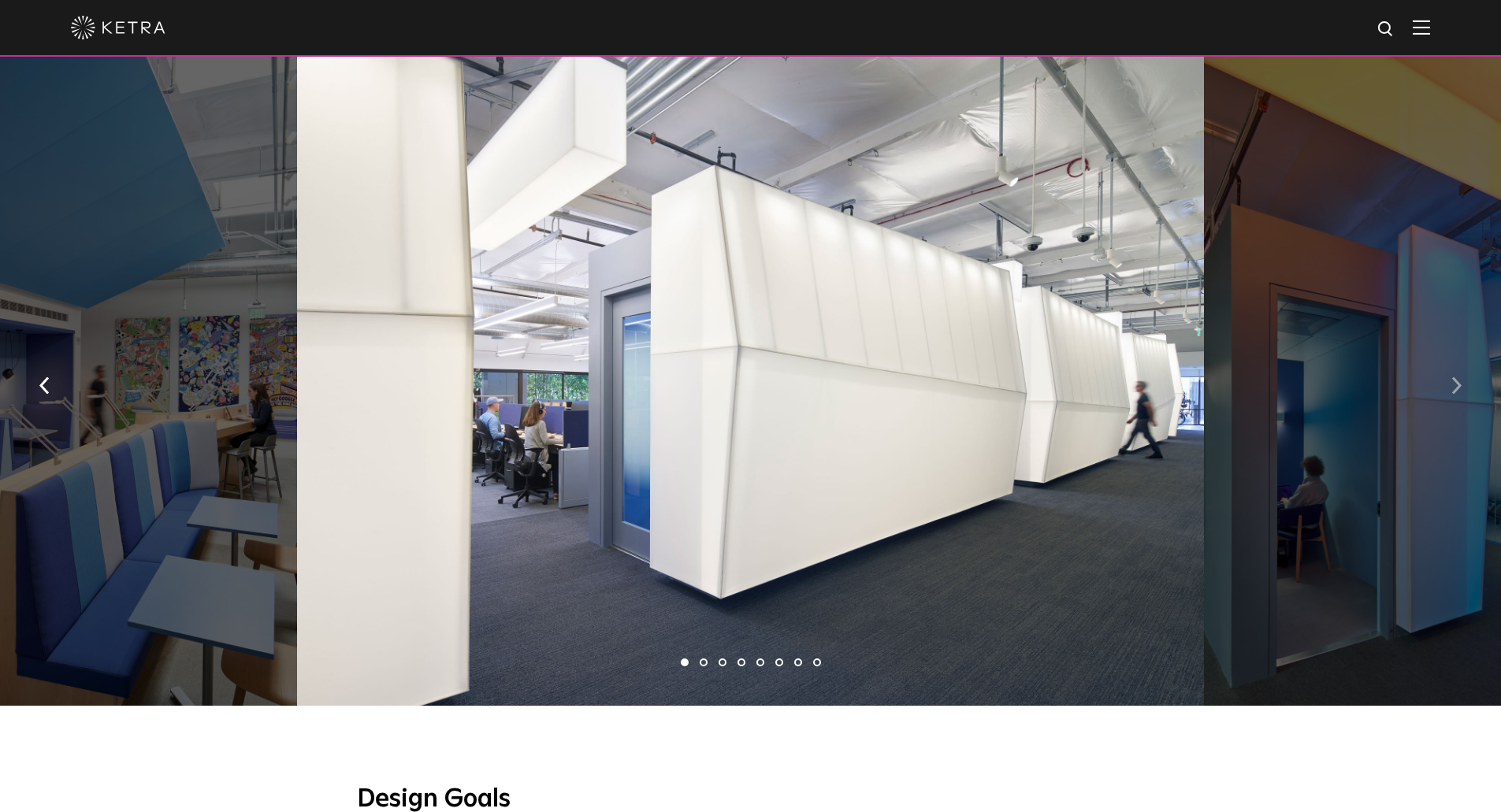
click at [1459, 381] on img "button" at bounding box center [1457, 385] width 10 height 17
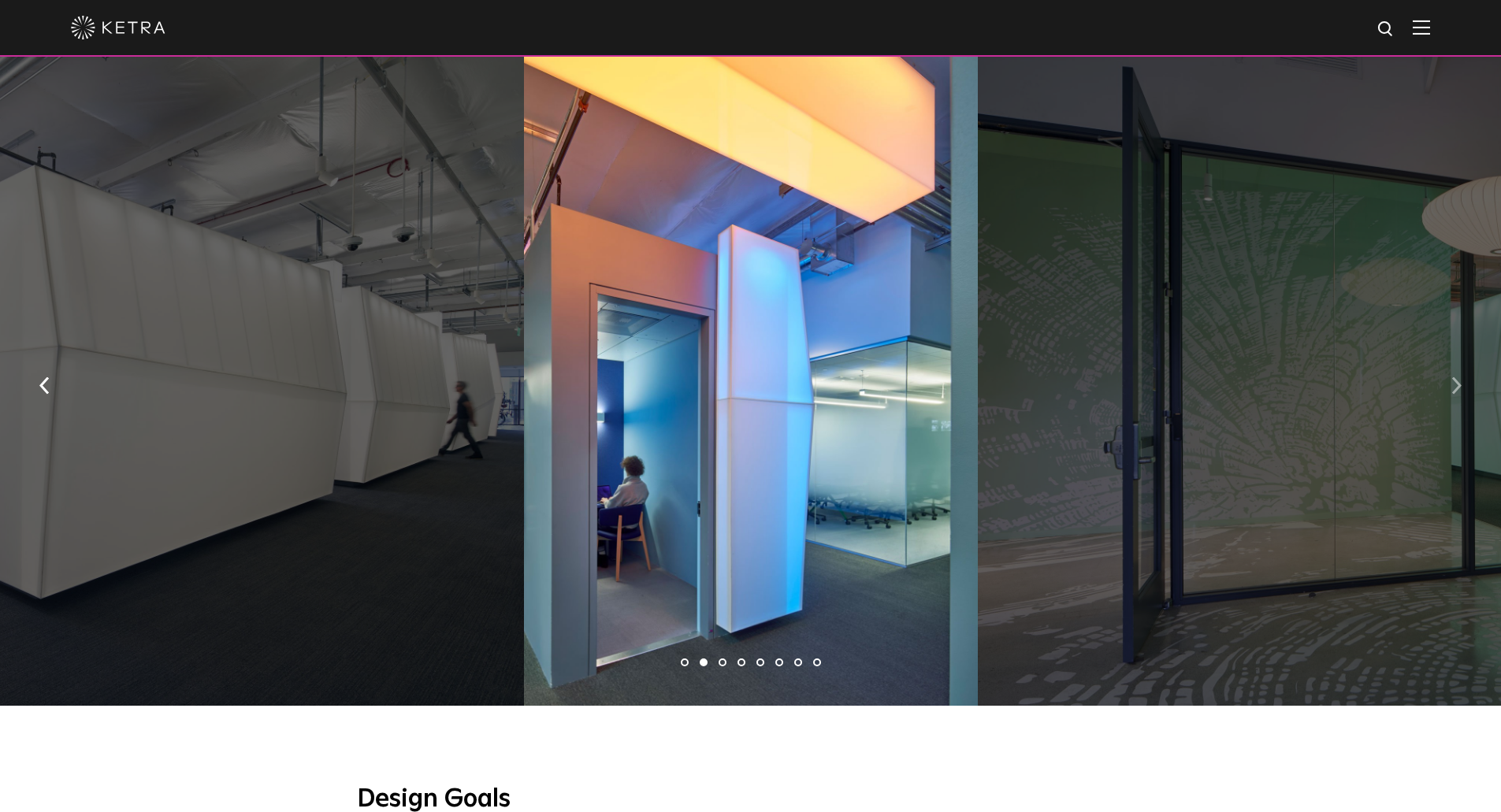
click at [1459, 381] on img "button" at bounding box center [1457, 385] width 10 height 17
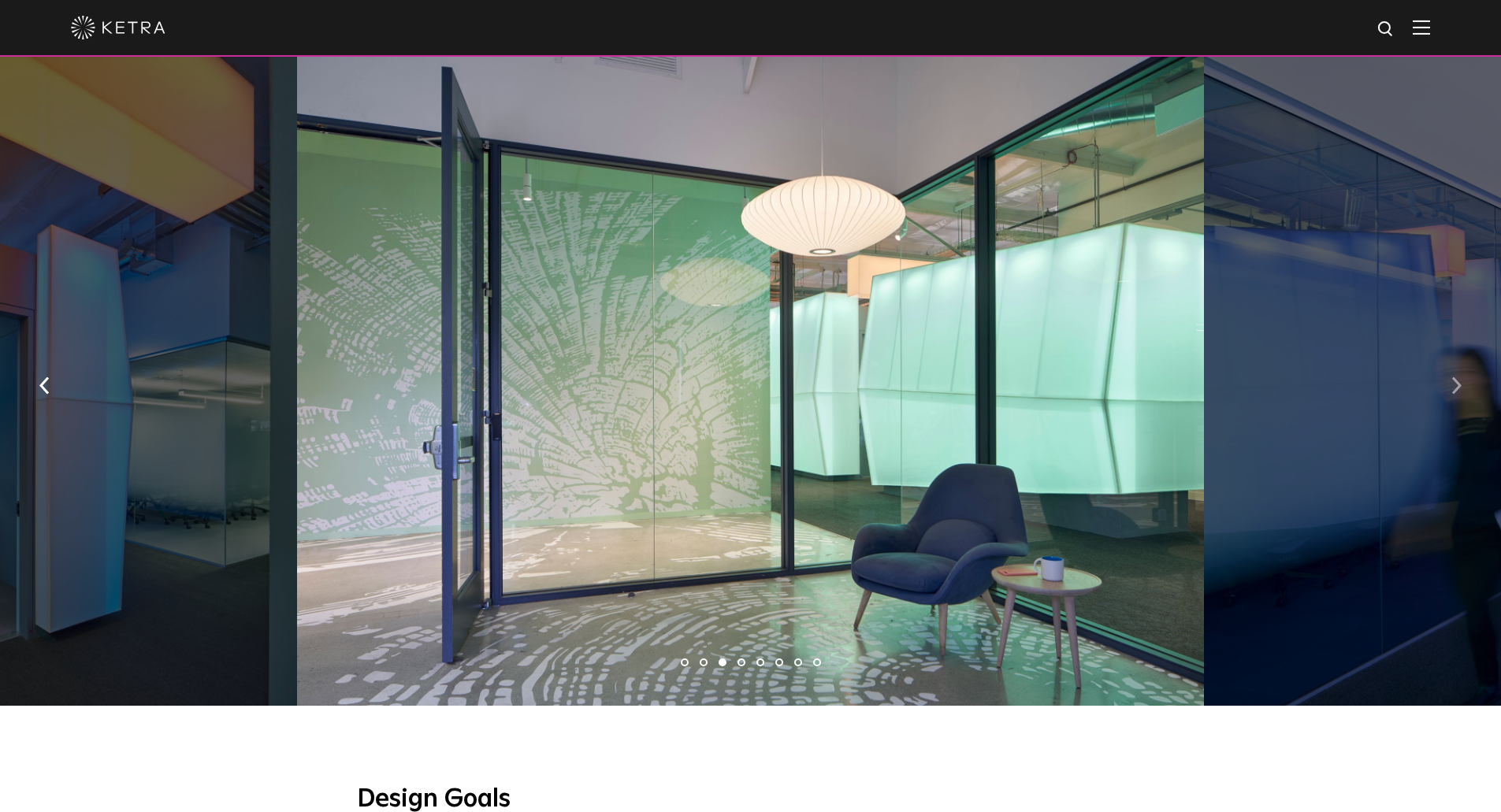
click at [1459, 381] on img "button" at bounding box center [1457, 385] width 10 height 17
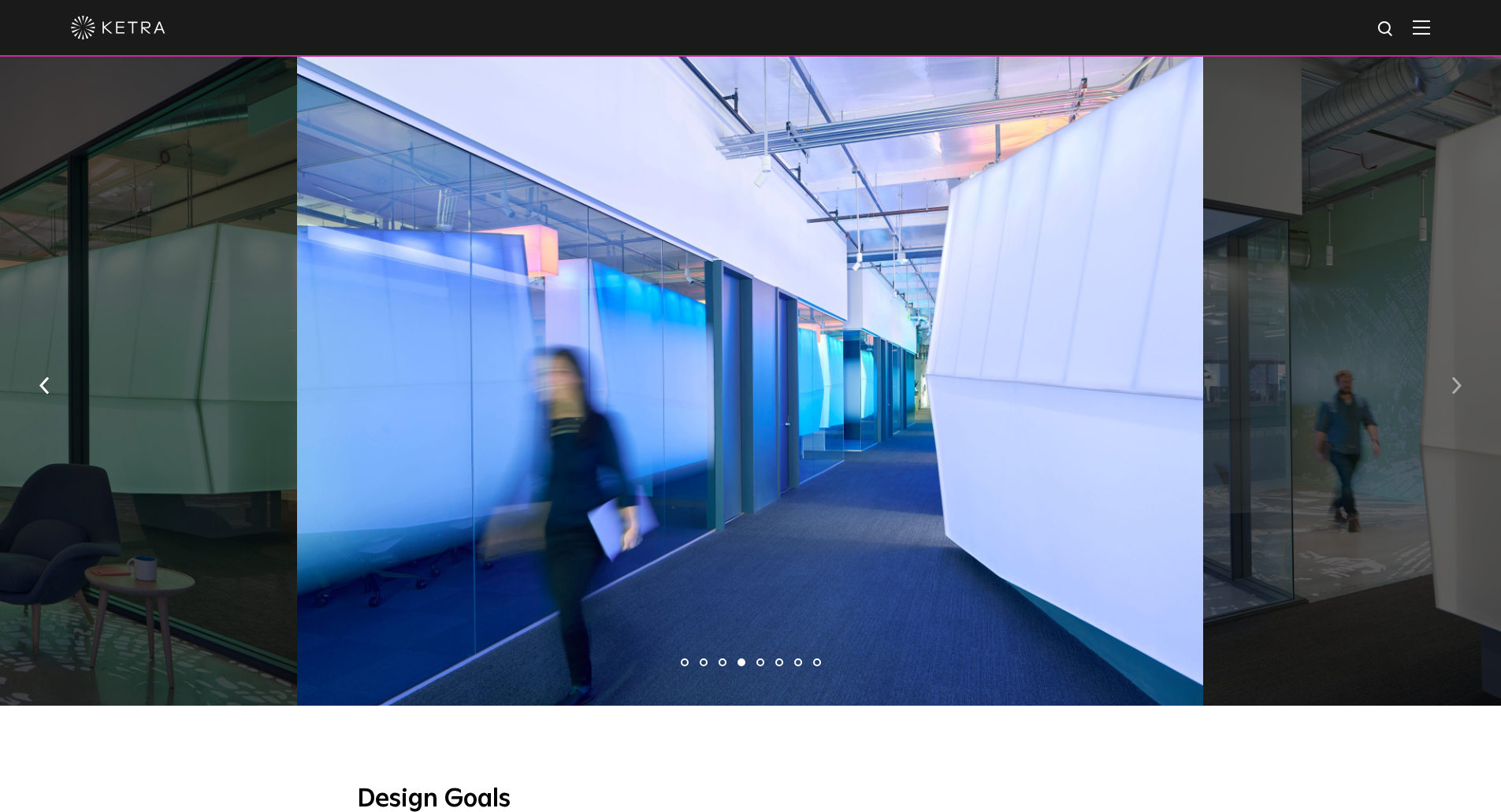
click at [1459, 381] on img "button" at bounding box center [1457, 385] width 10 height 17
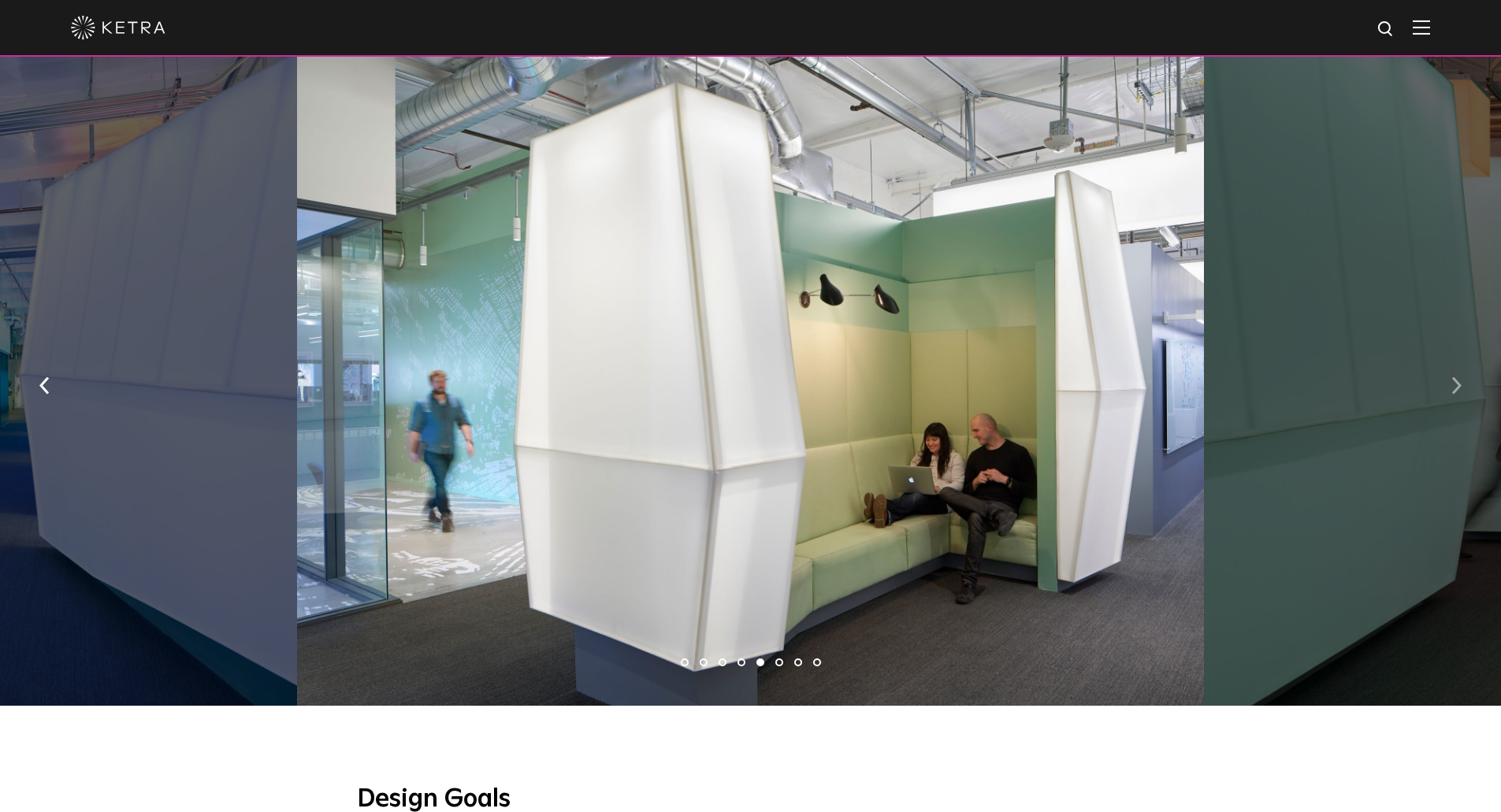
click at [1459, 381] on img "button" at bounding box center [1457, 385] width 10 height 17
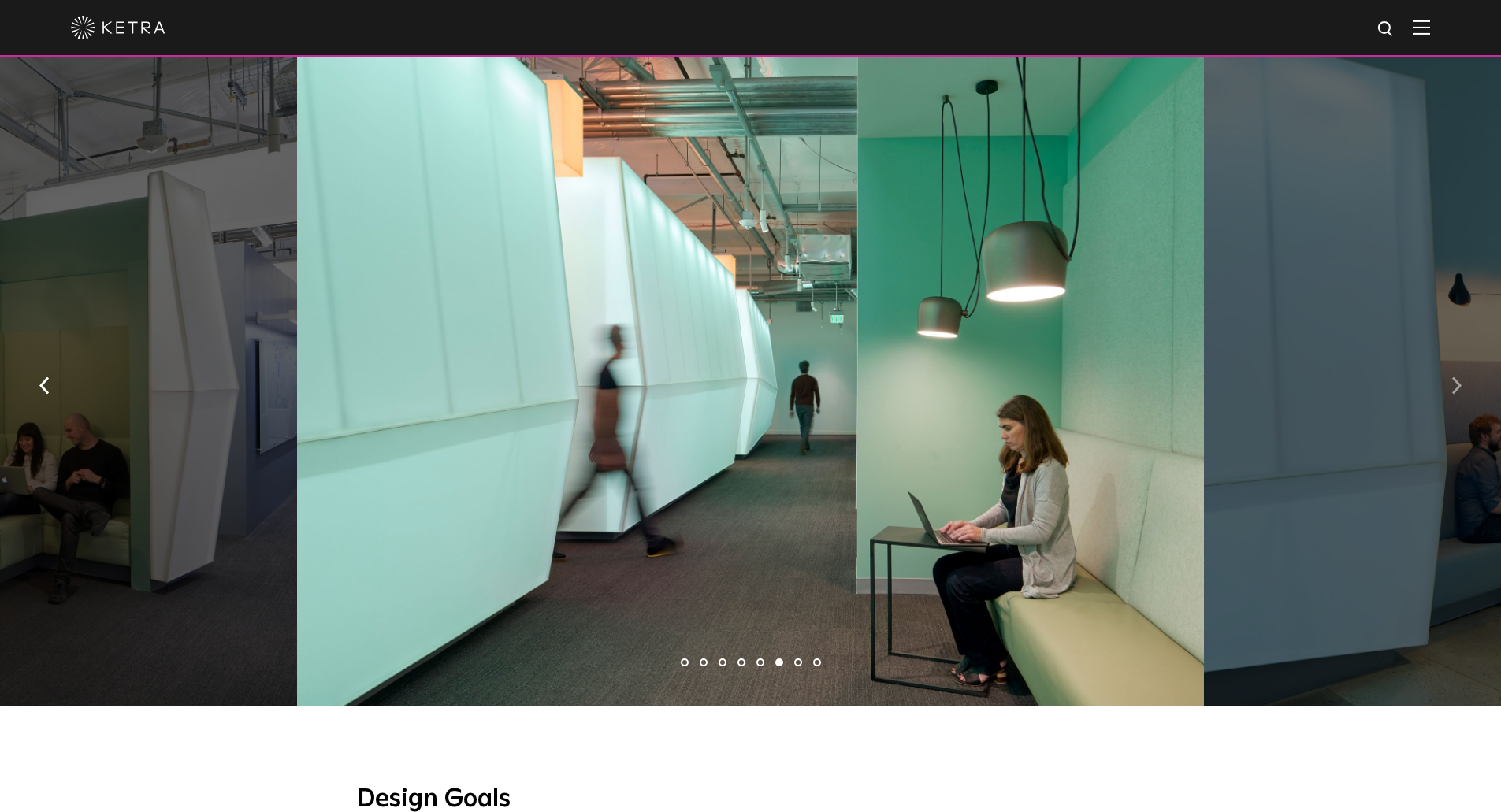
click at [1459, 381] on img "button" at bounding box center [1457, 385] width 10 height 17
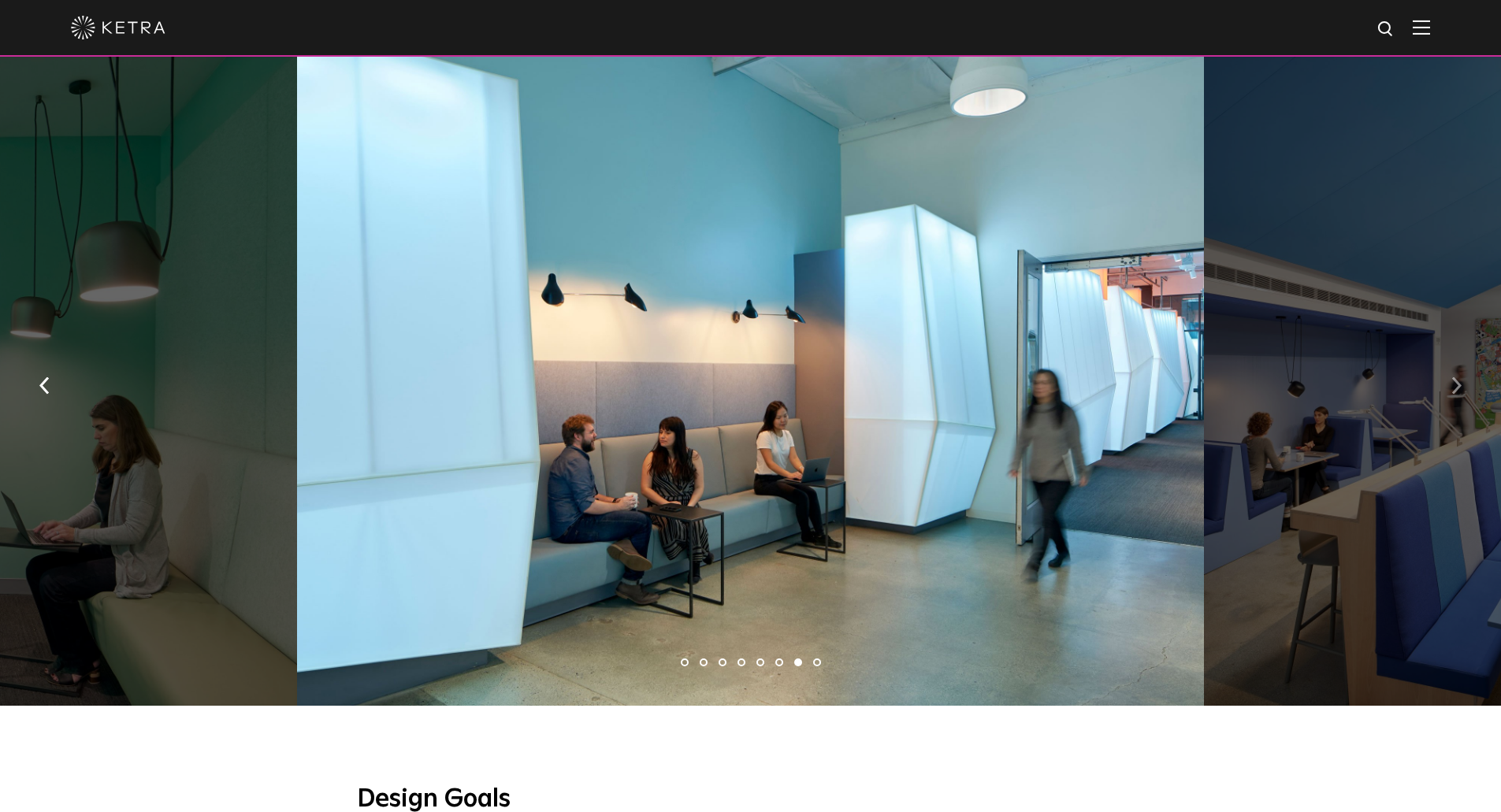
click at [1459, 381] on img "button" at bounding box center [1457, 385] width 10 height 17
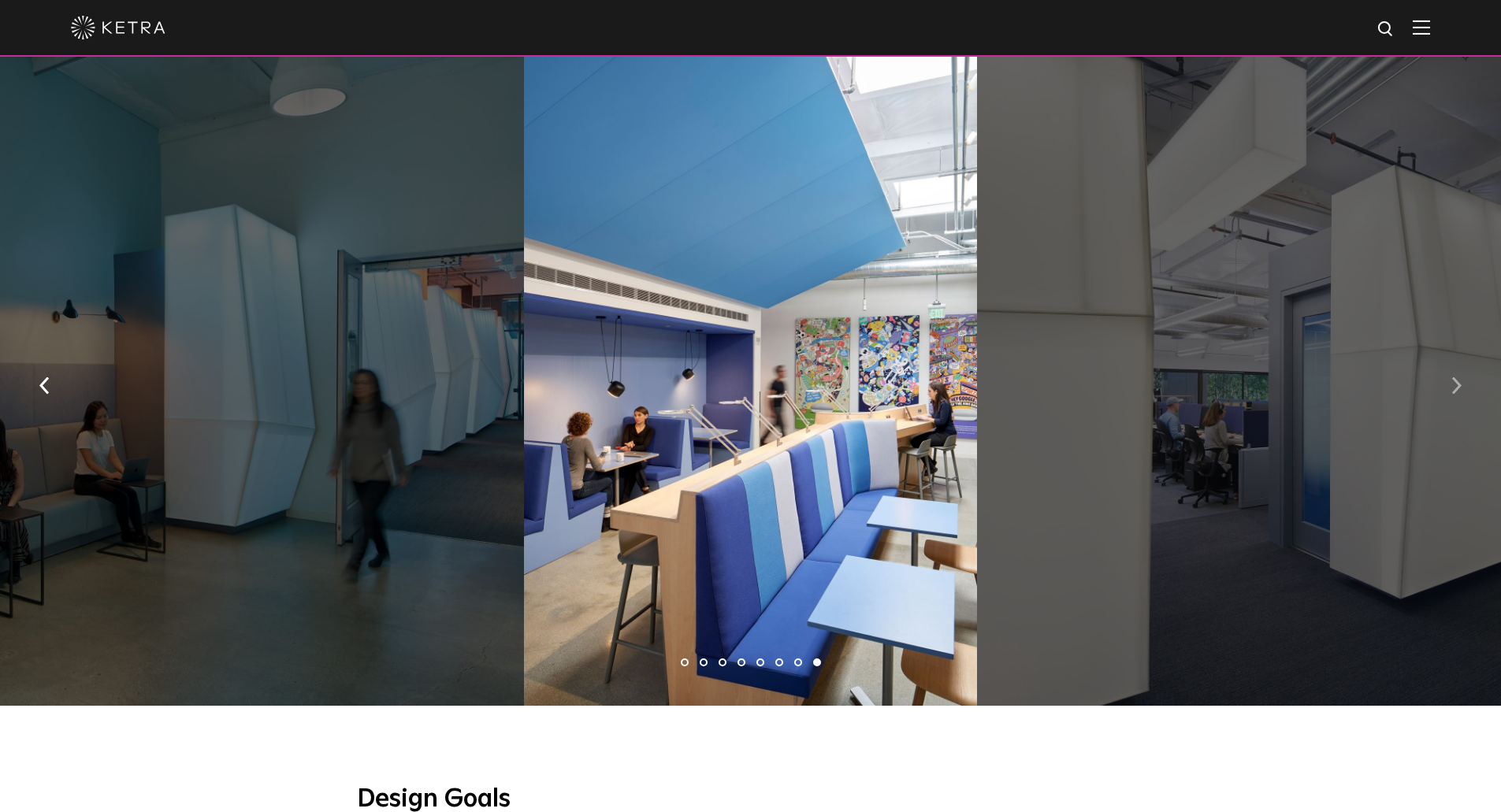
click at [1459, 381] on img "button" at bounding box center [1457, 385] width 10 height 17
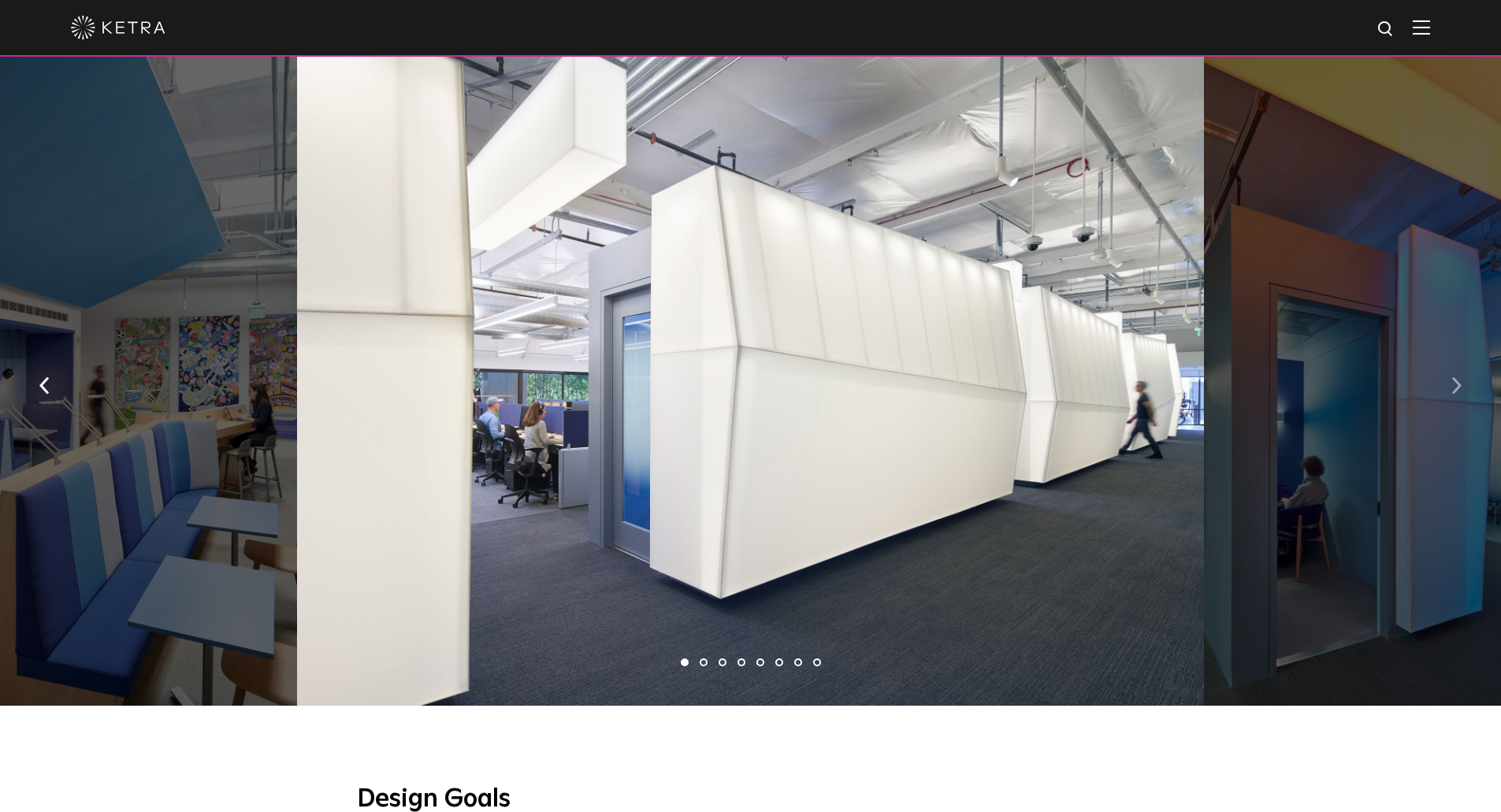
click at [1459, 381] on img "button" at bounding box center [1457, 385] width 10 height 17
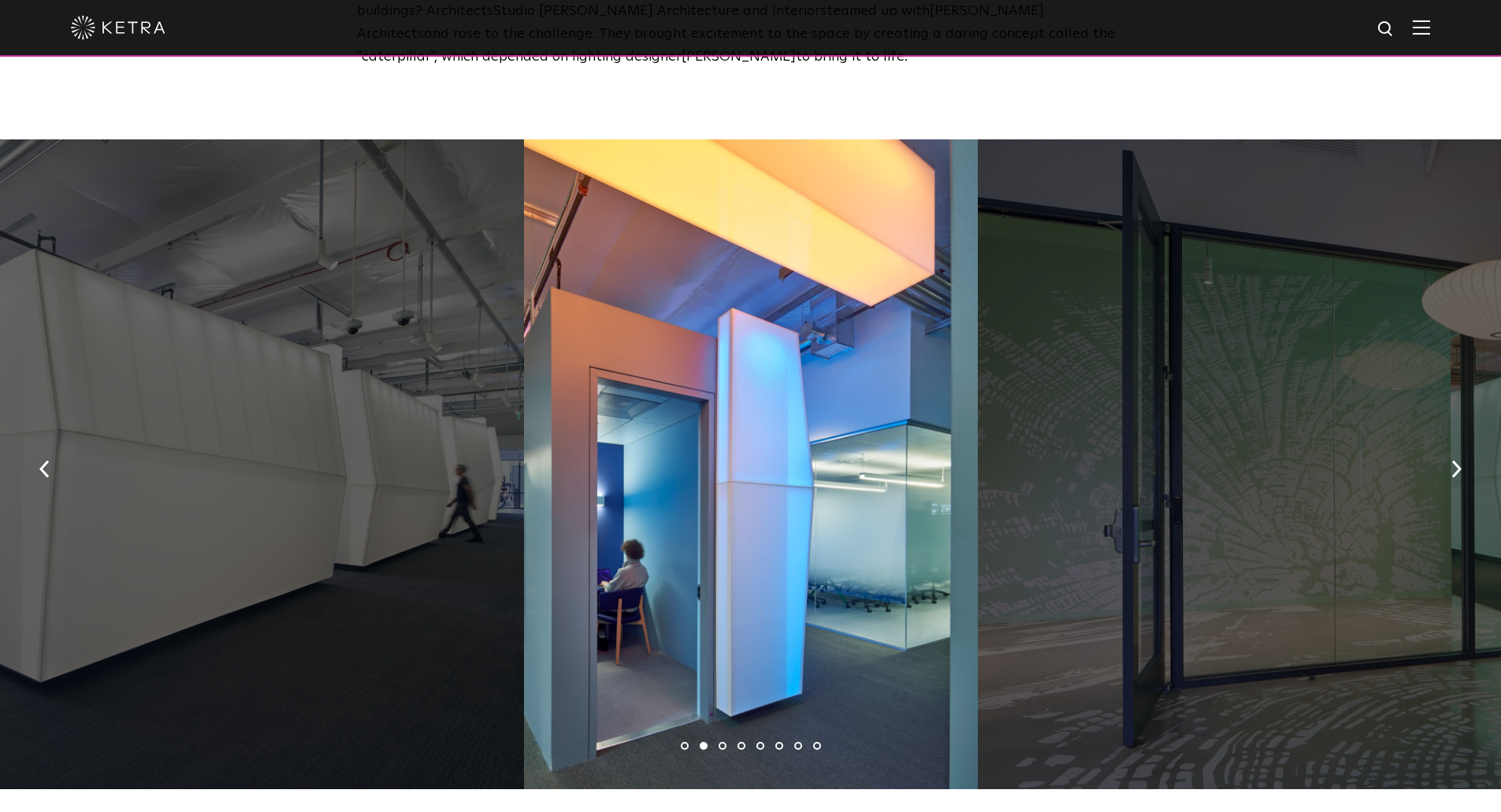
scroll to position [551, 0]
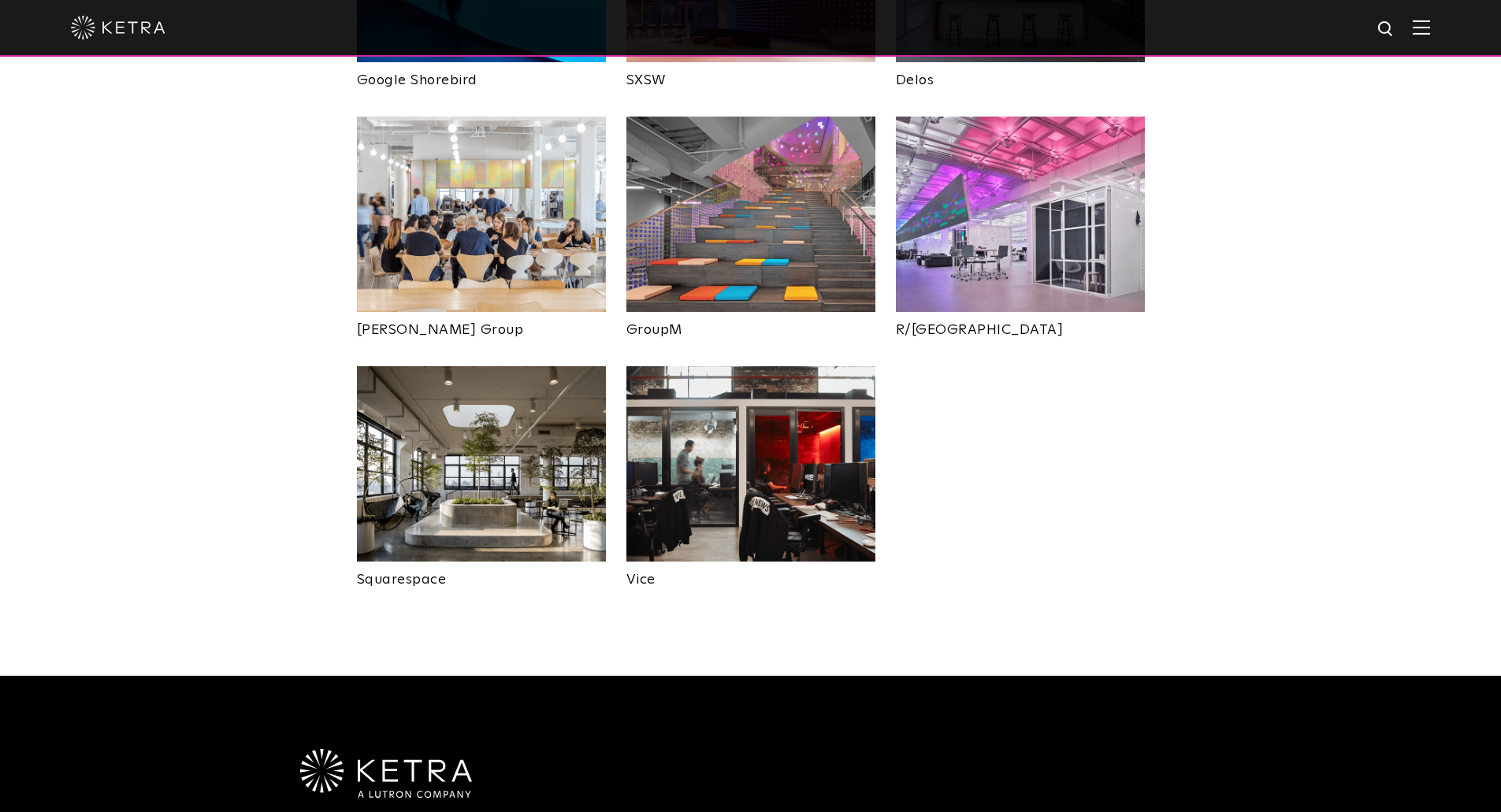
scroll to position [864, 0]
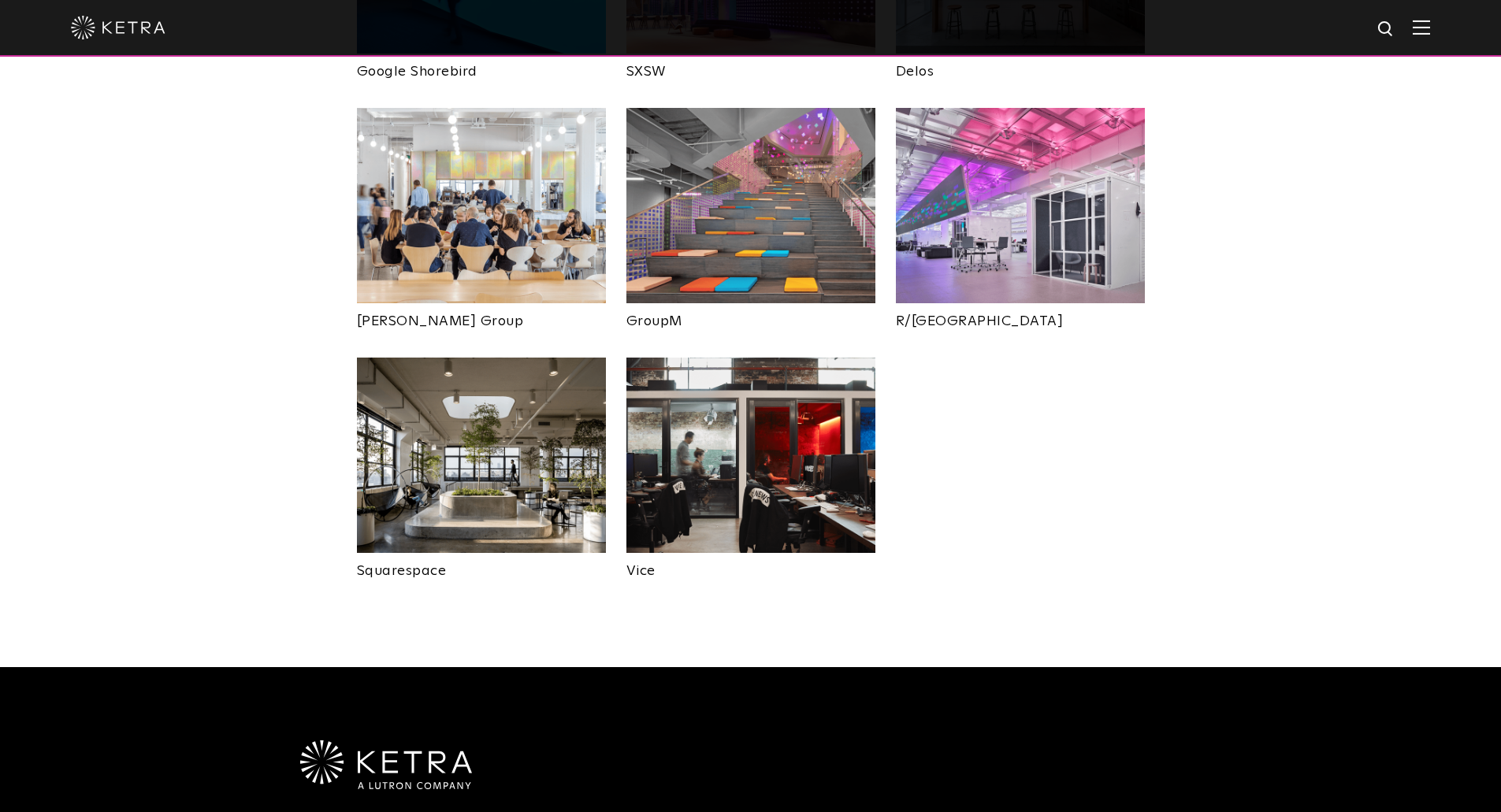
click at [723, 472] on img at bounding box center [750, 455] width 249 height 196
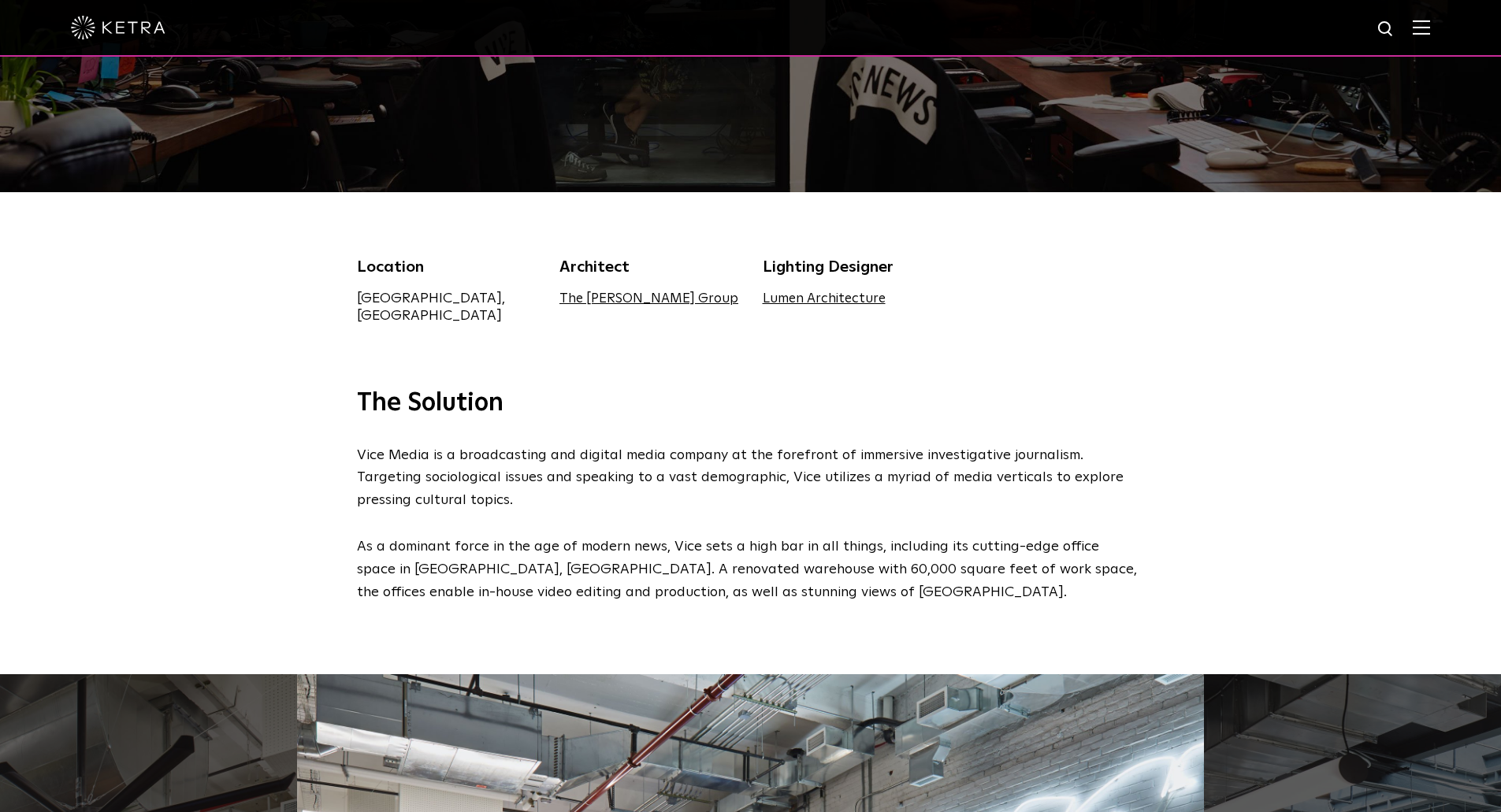
scroll to position [315, 0]
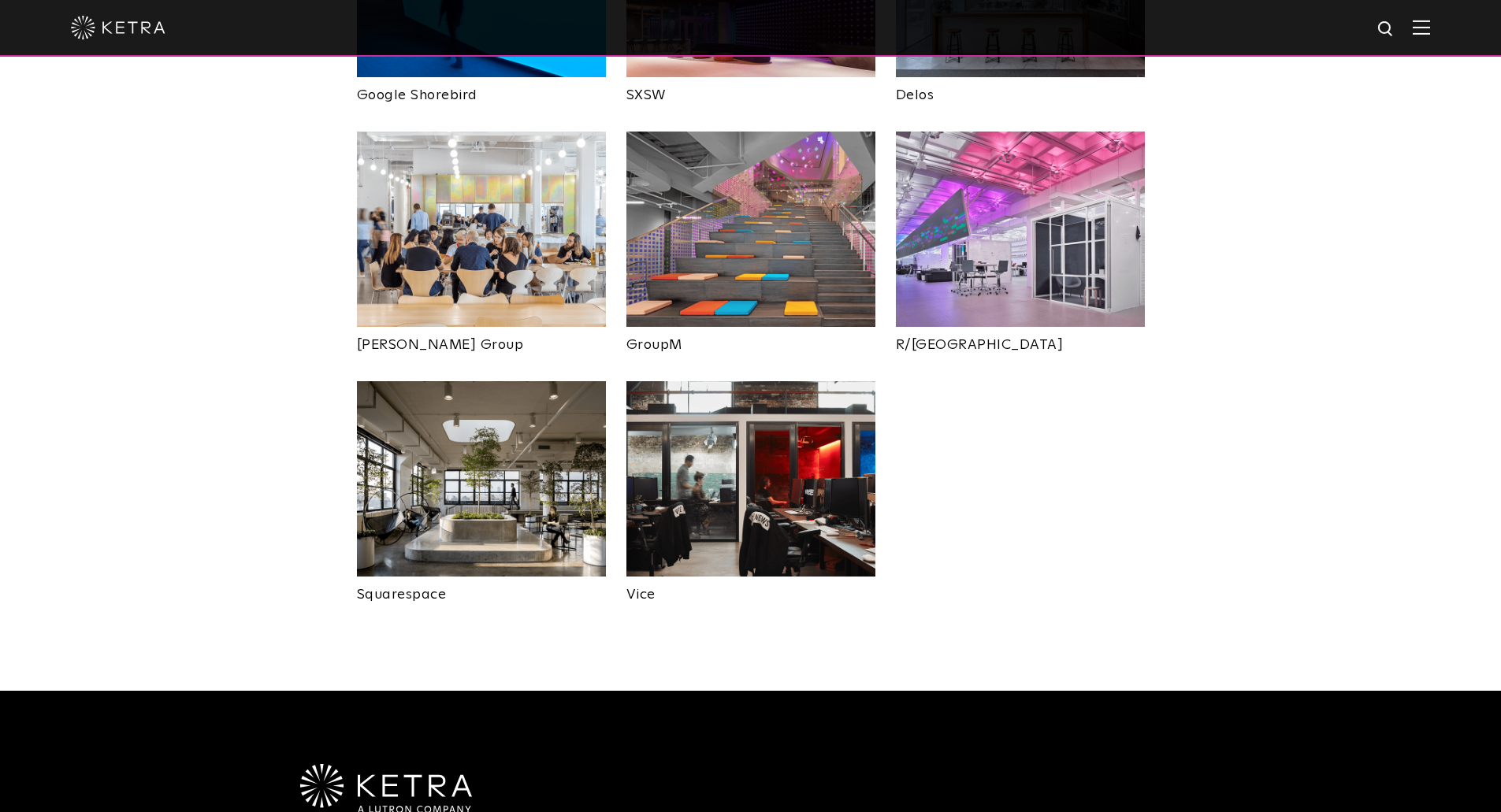
scroll to position [842, 0]
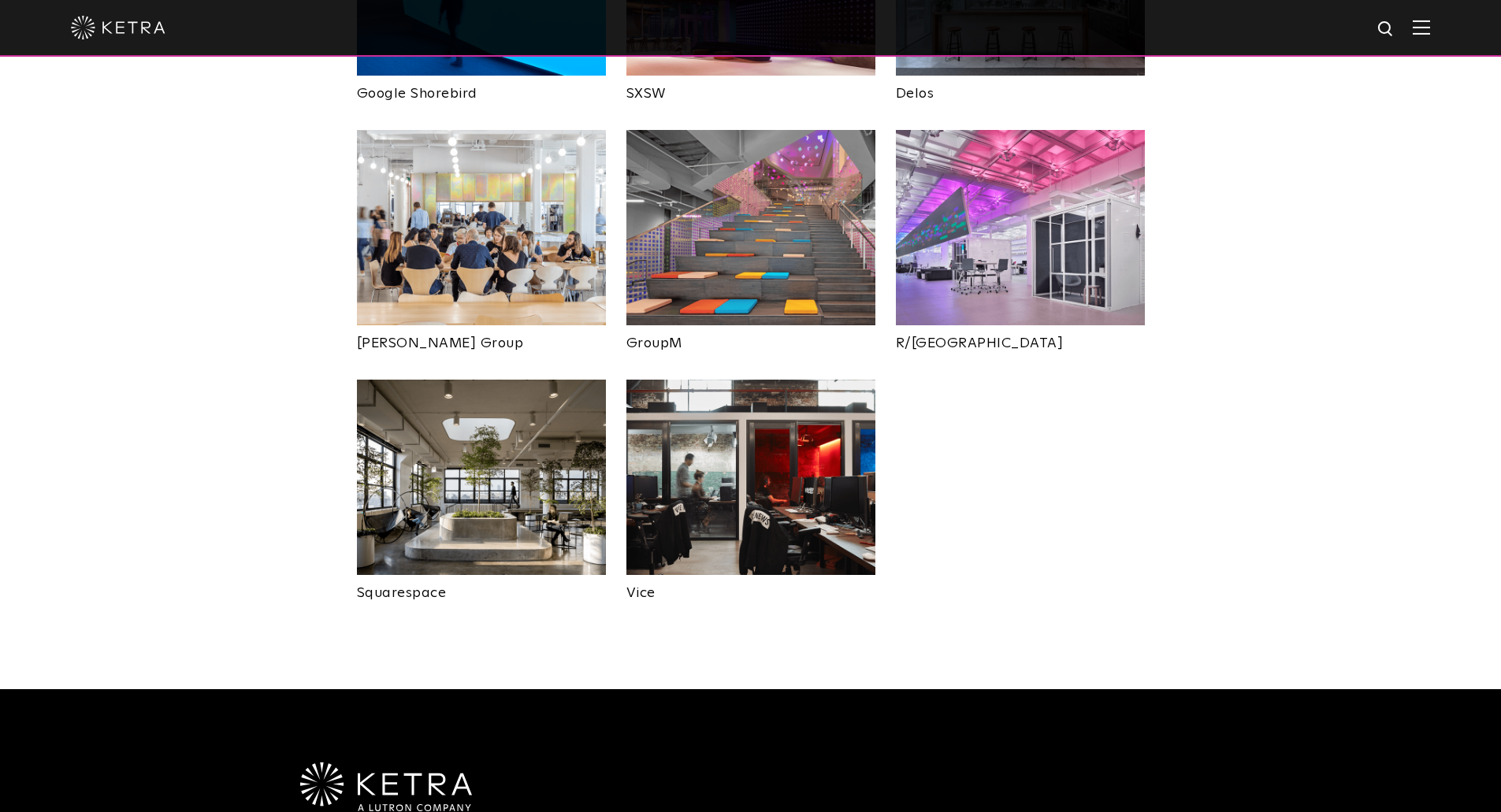
click at [505, 456] on img at bounding box center [481, 478] width 249 height 196
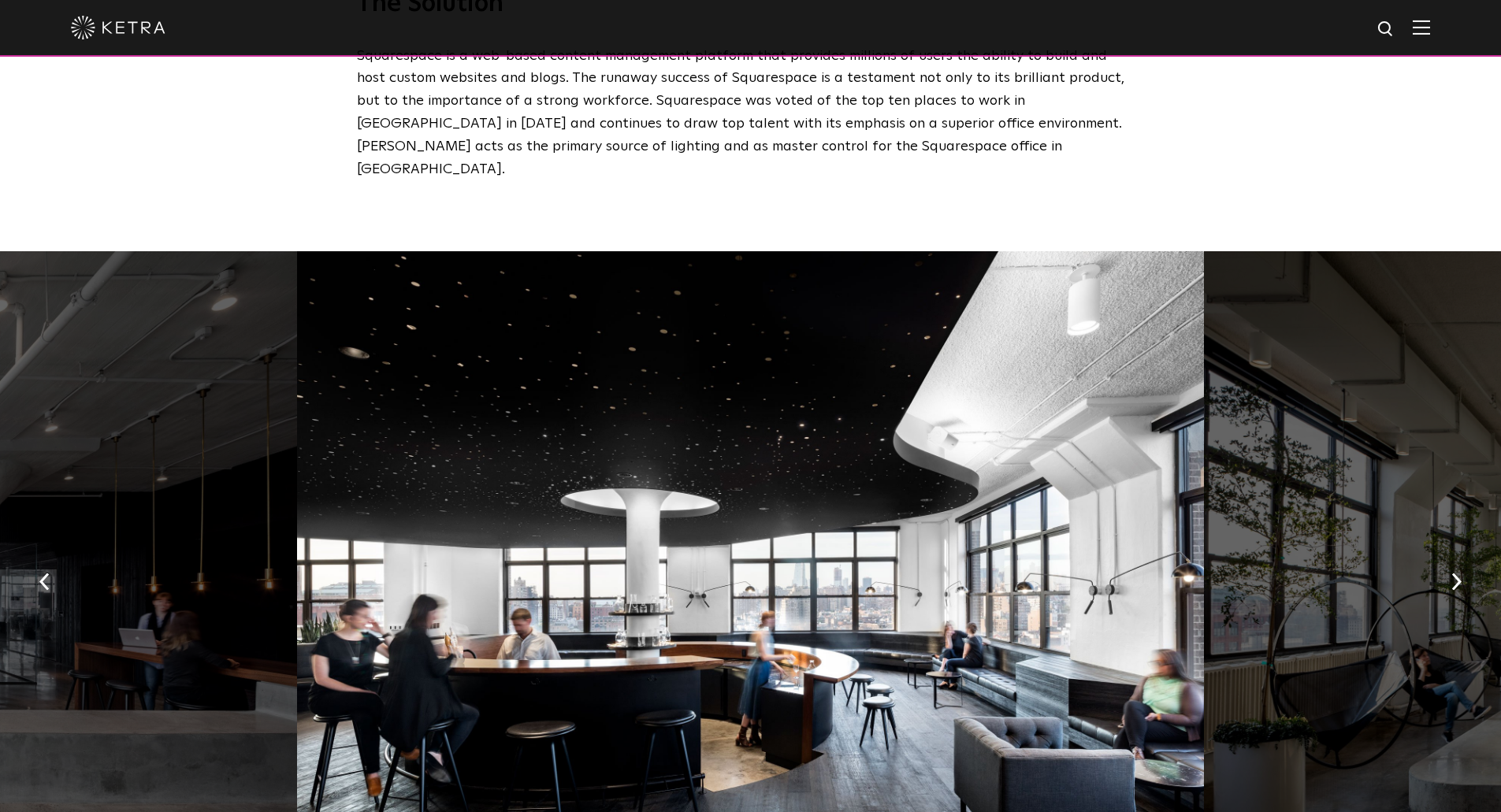
scroll to position [867, 0]
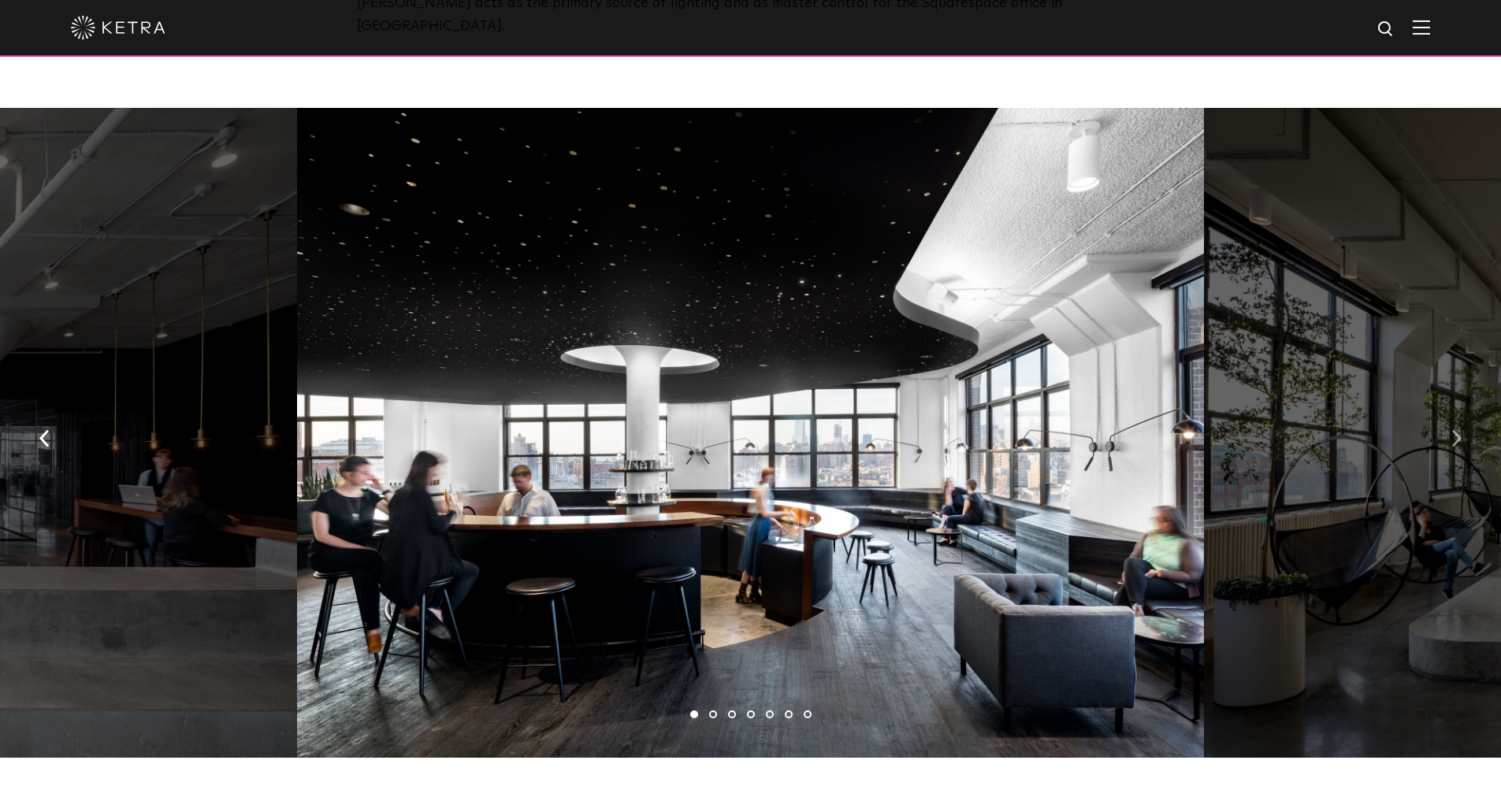
click at [1462, 410] on button "button" at bounding box center [1456, 436] width 34 height 54
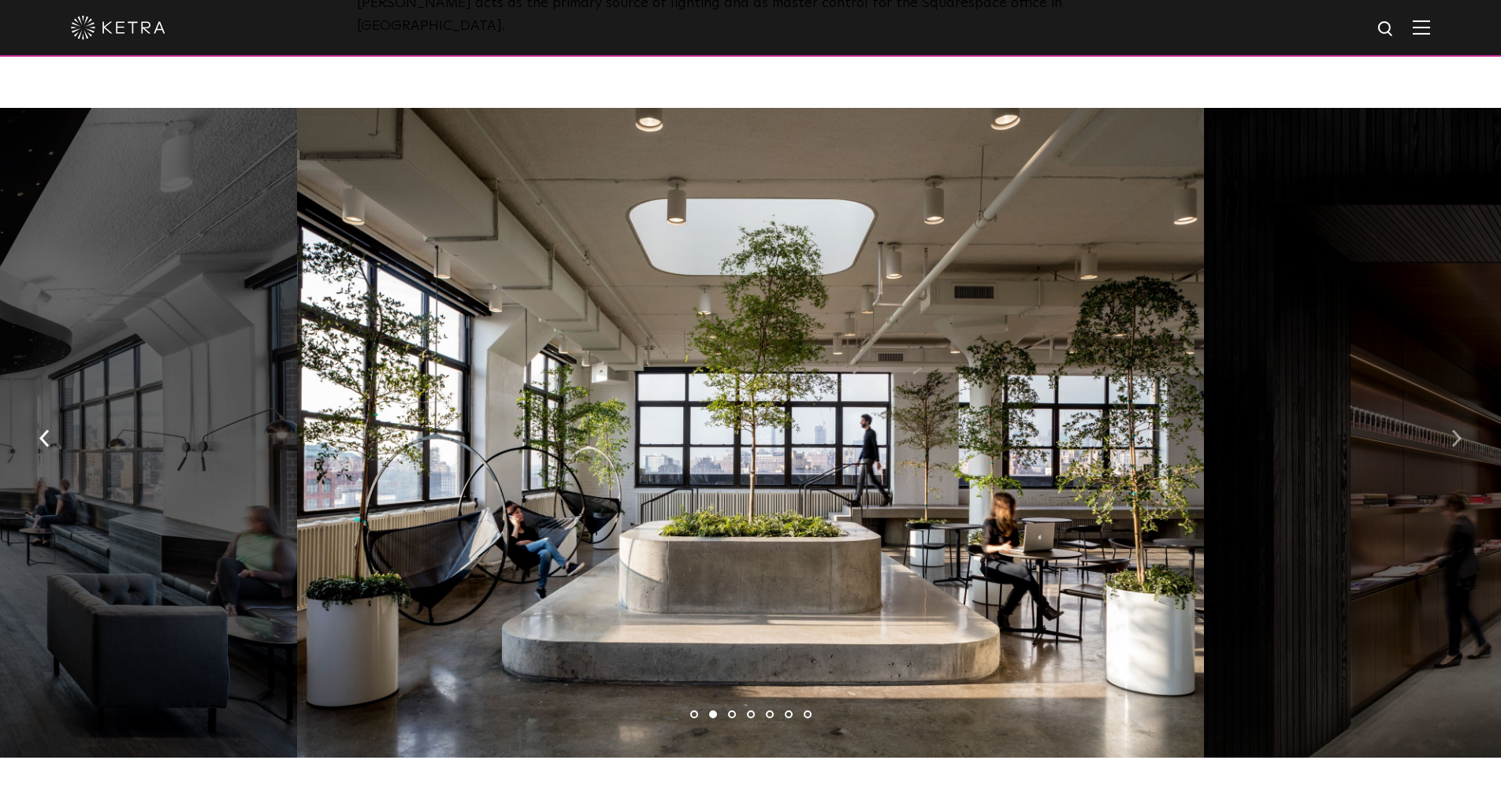
click at [1461, 429] on img "button" at bounding box center [1457, 437] width 10 height 17
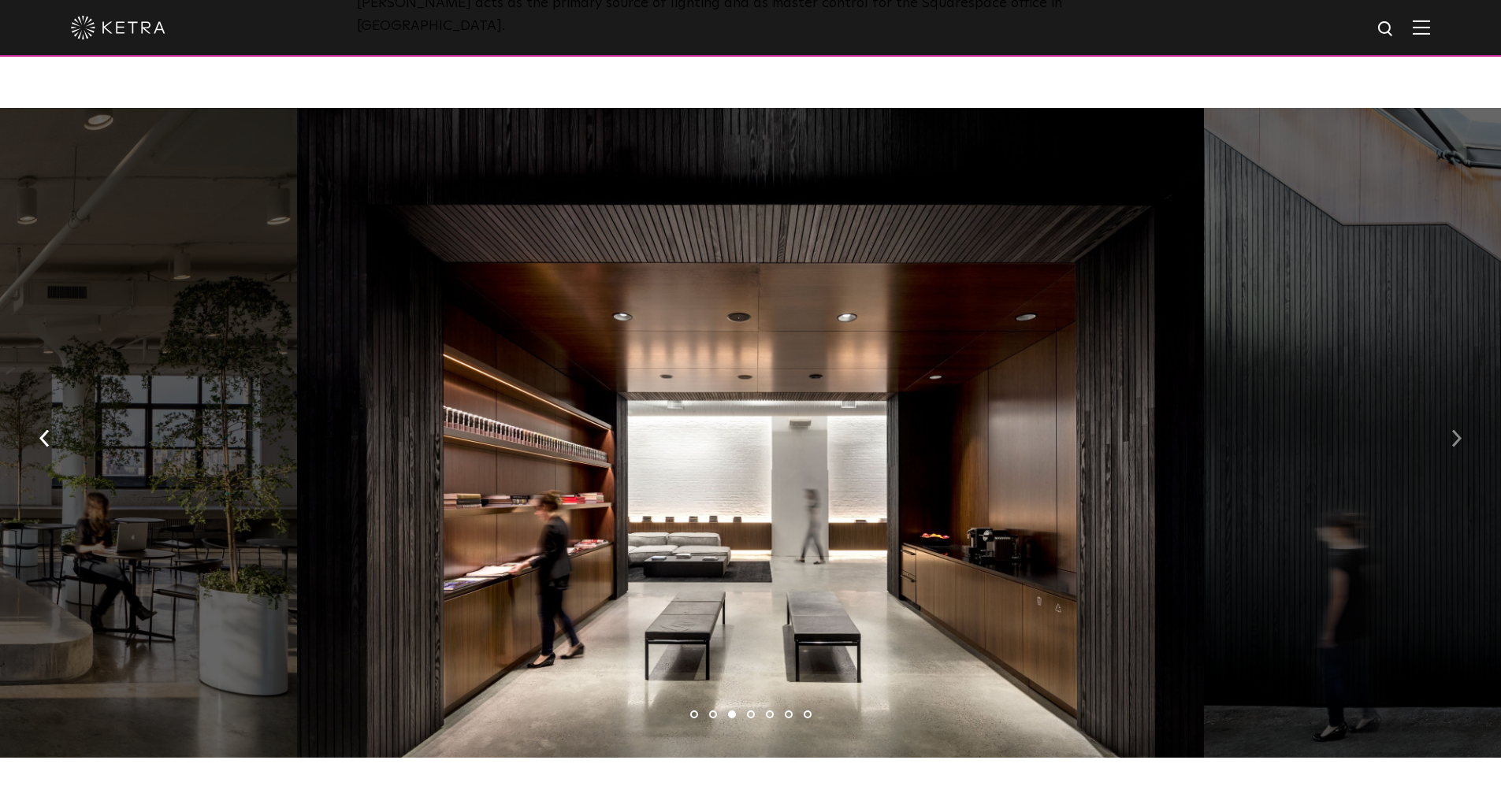
click at [1461, 429] on img "button" at bounding box center [1457, 437] width 10 height 17
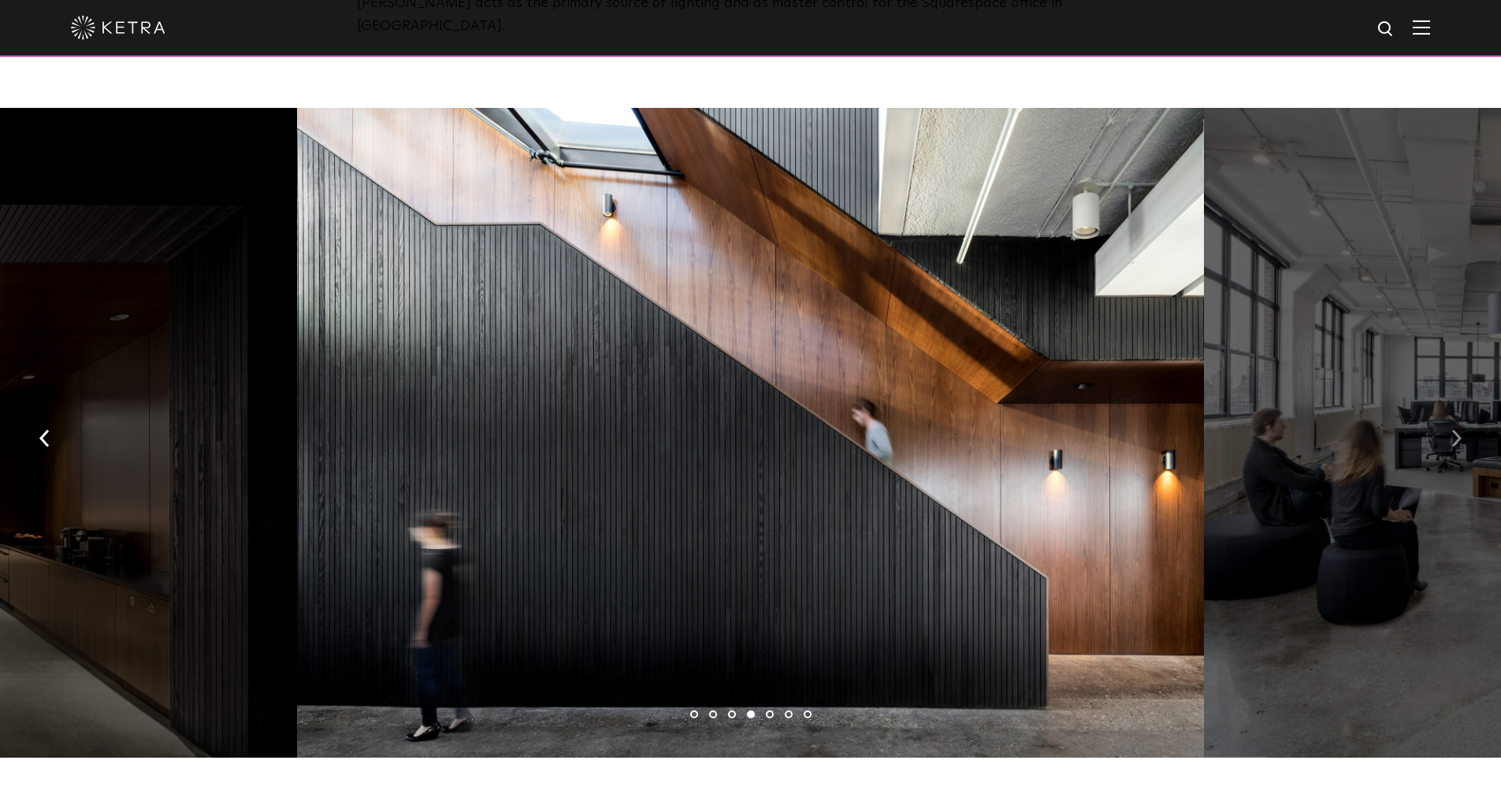
click at [1461, 429] on img "button" at bounding box center [1457, 437] width 10 height 17
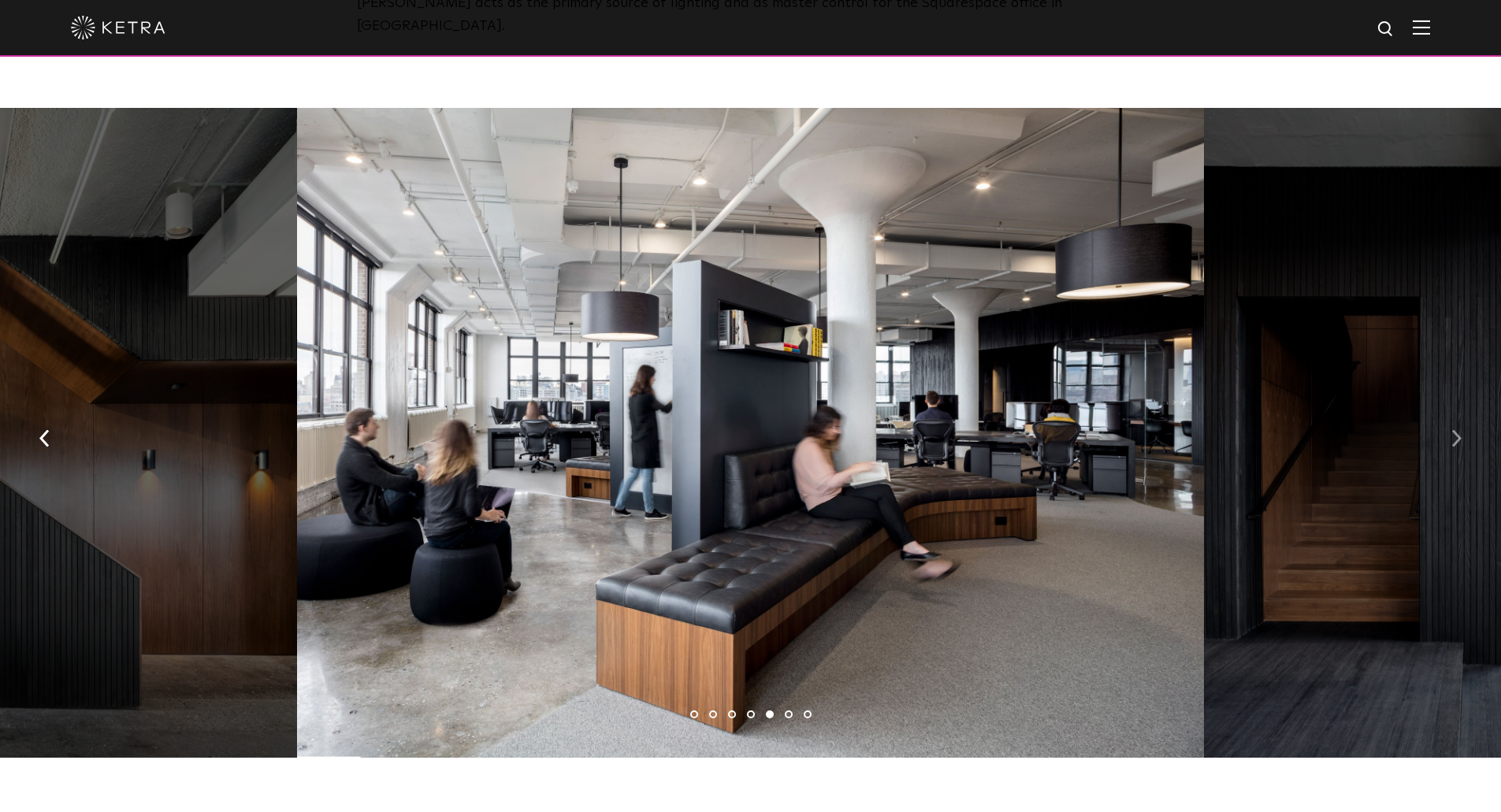
click at [1461, 429] on img "button" at bounding box center [1457, 437] width 10 height 17
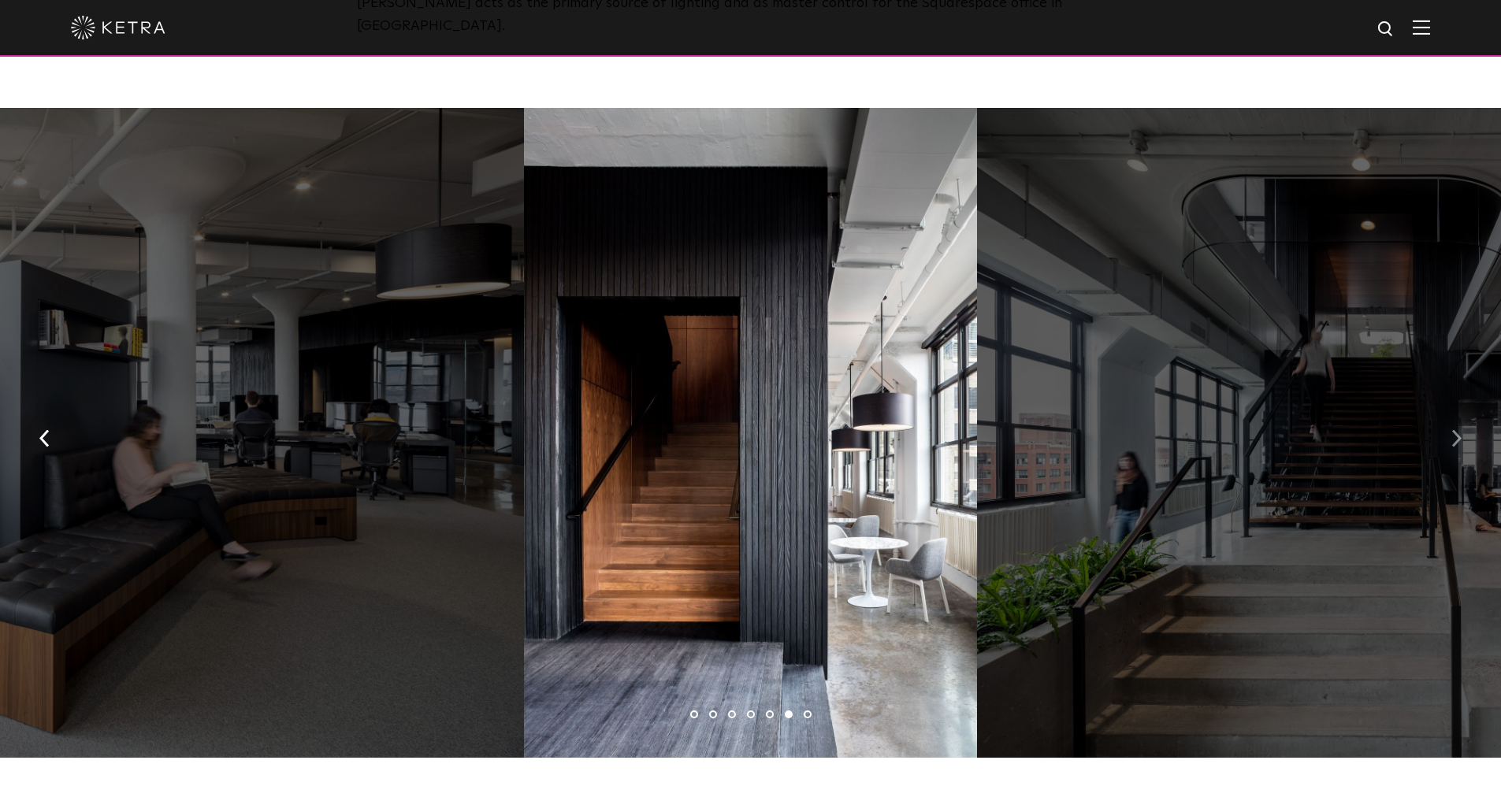
click at [1461, 429] on img "button" at bounding box center [1457, 437] width 10 height 17
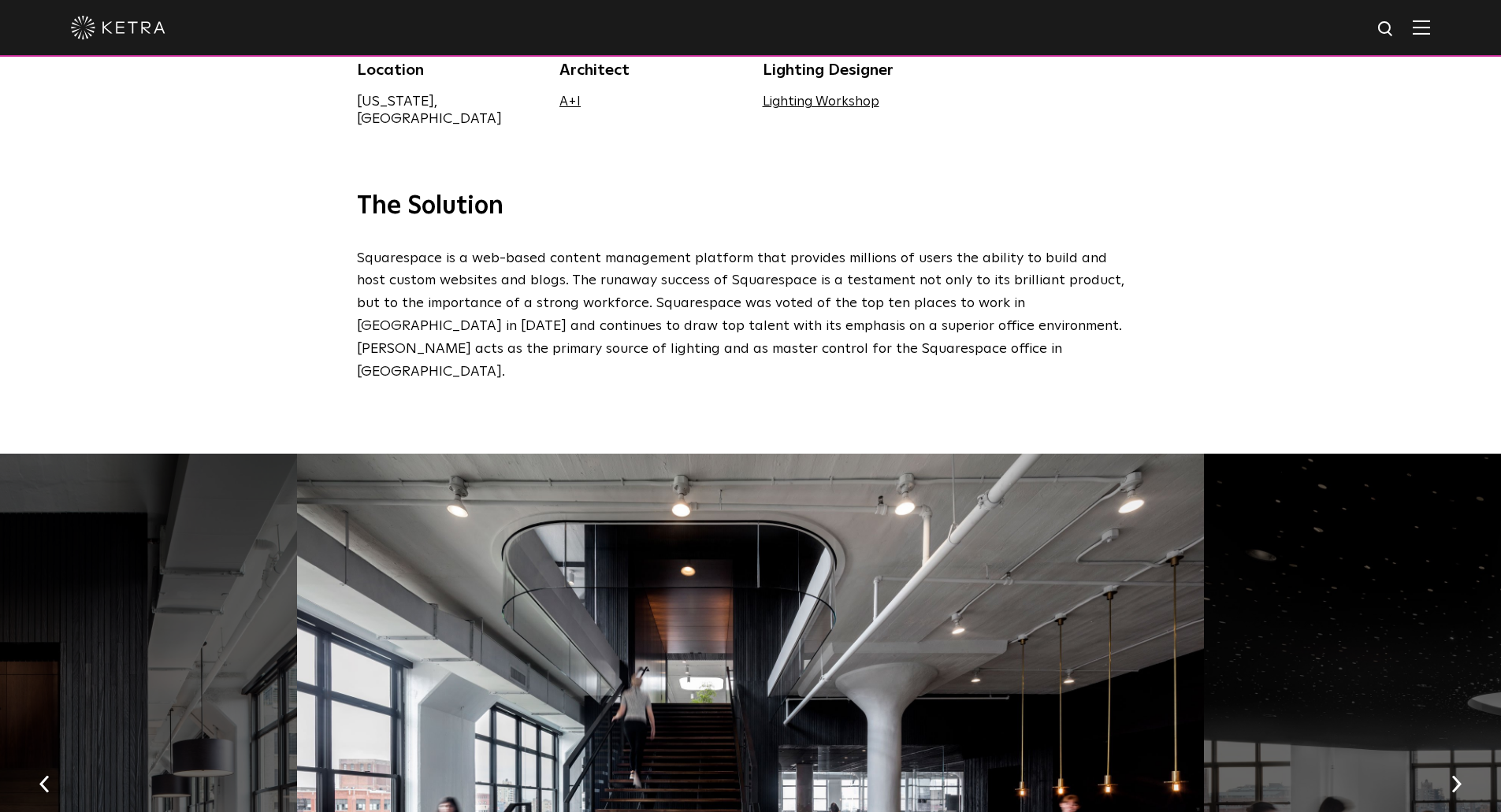
scroll to position [394, 0]
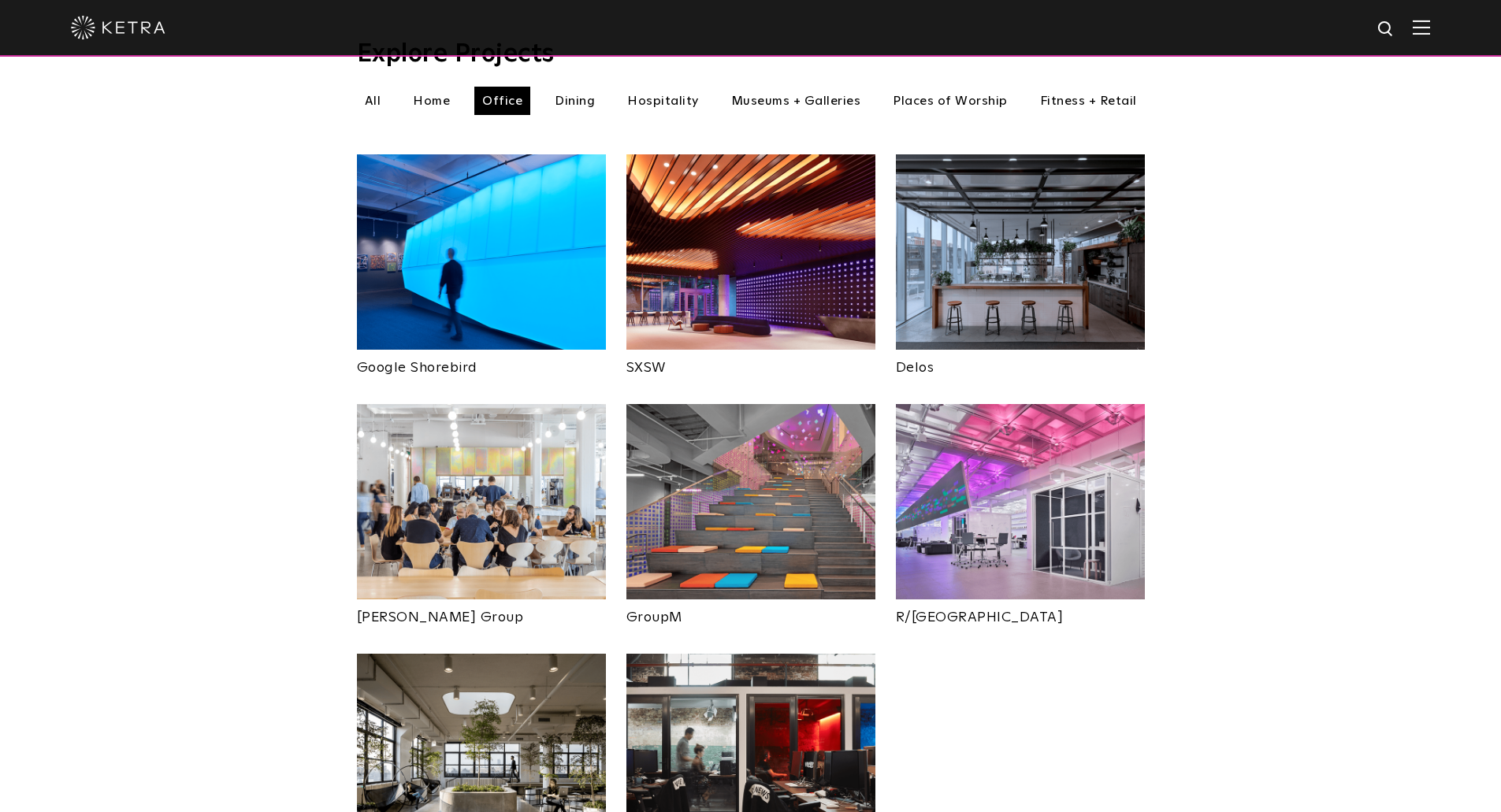
scroll to position [460, 0]
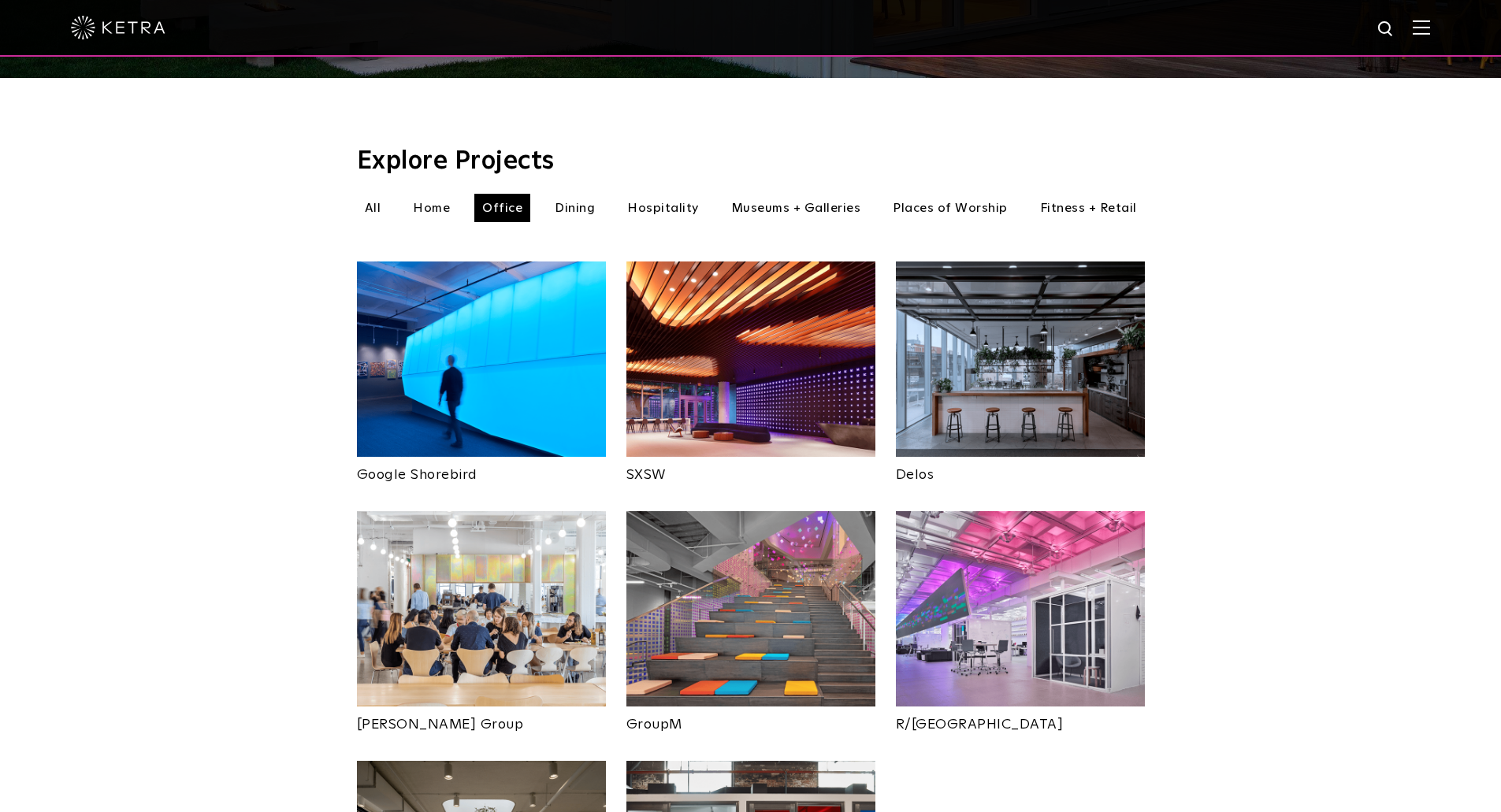
click at [1007, 552] on img at bounding box center [1020, 609] width 249 height 196
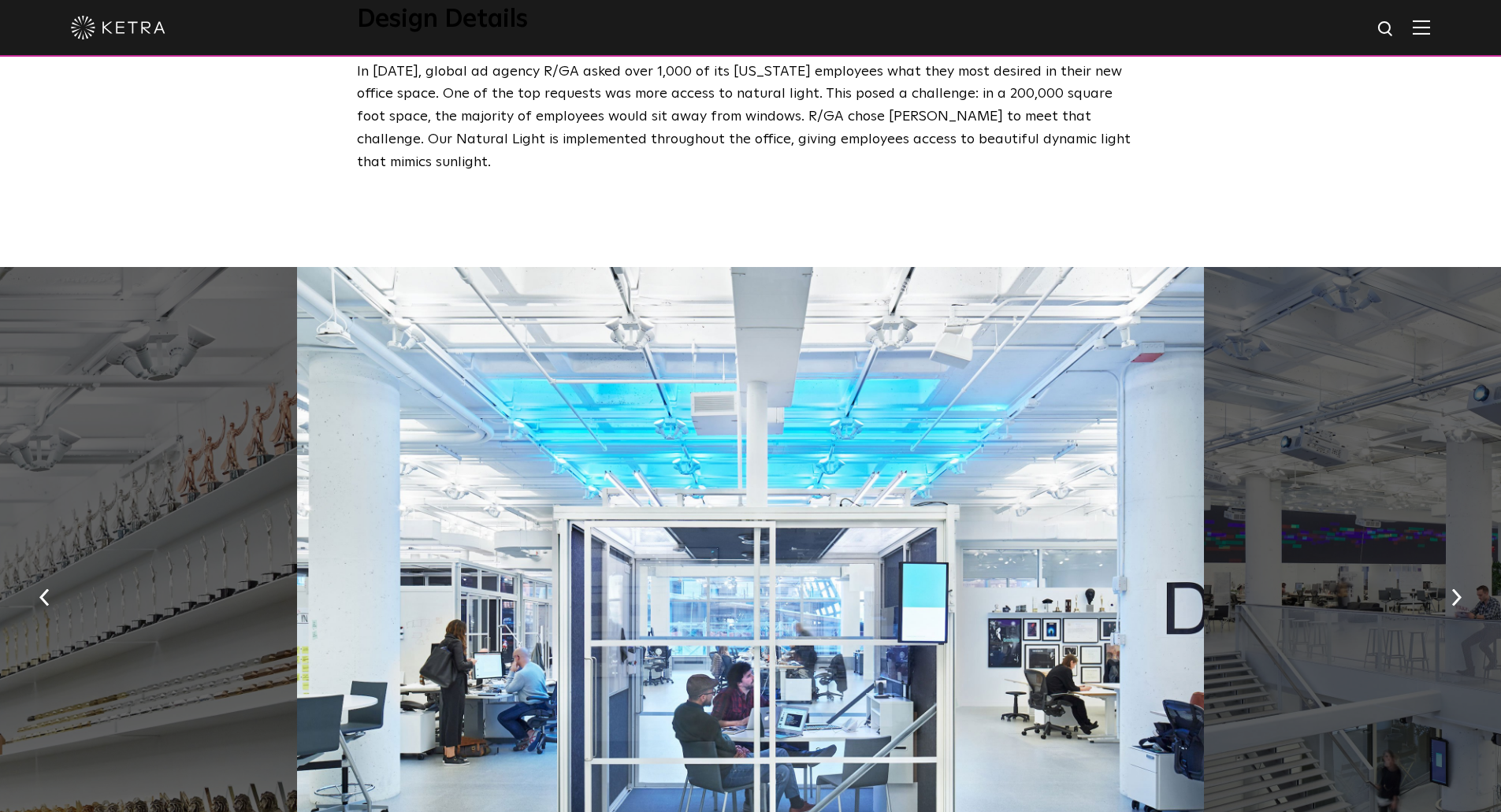
scroll to position [867, 0]
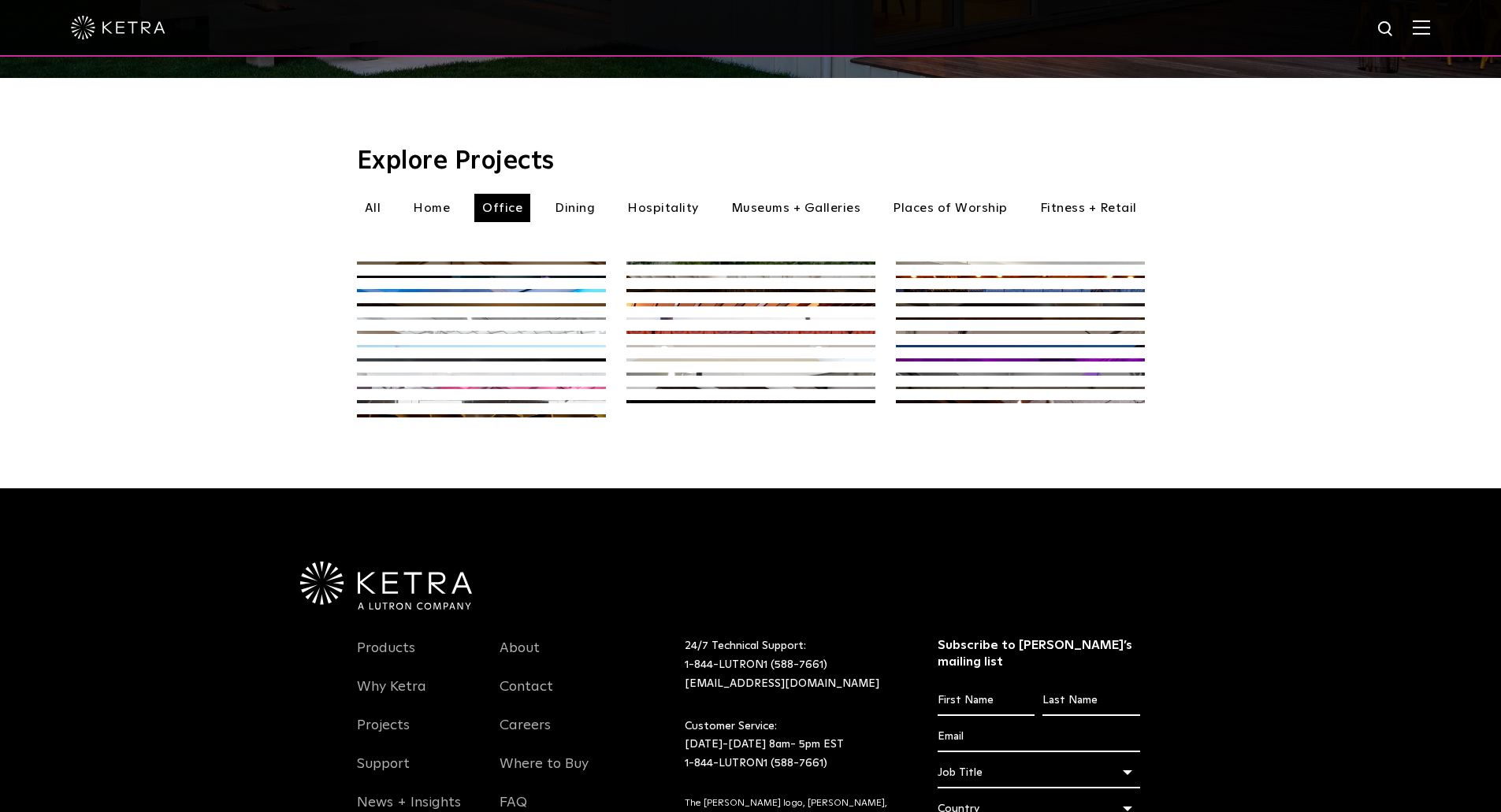
scroll to position [460, 0]
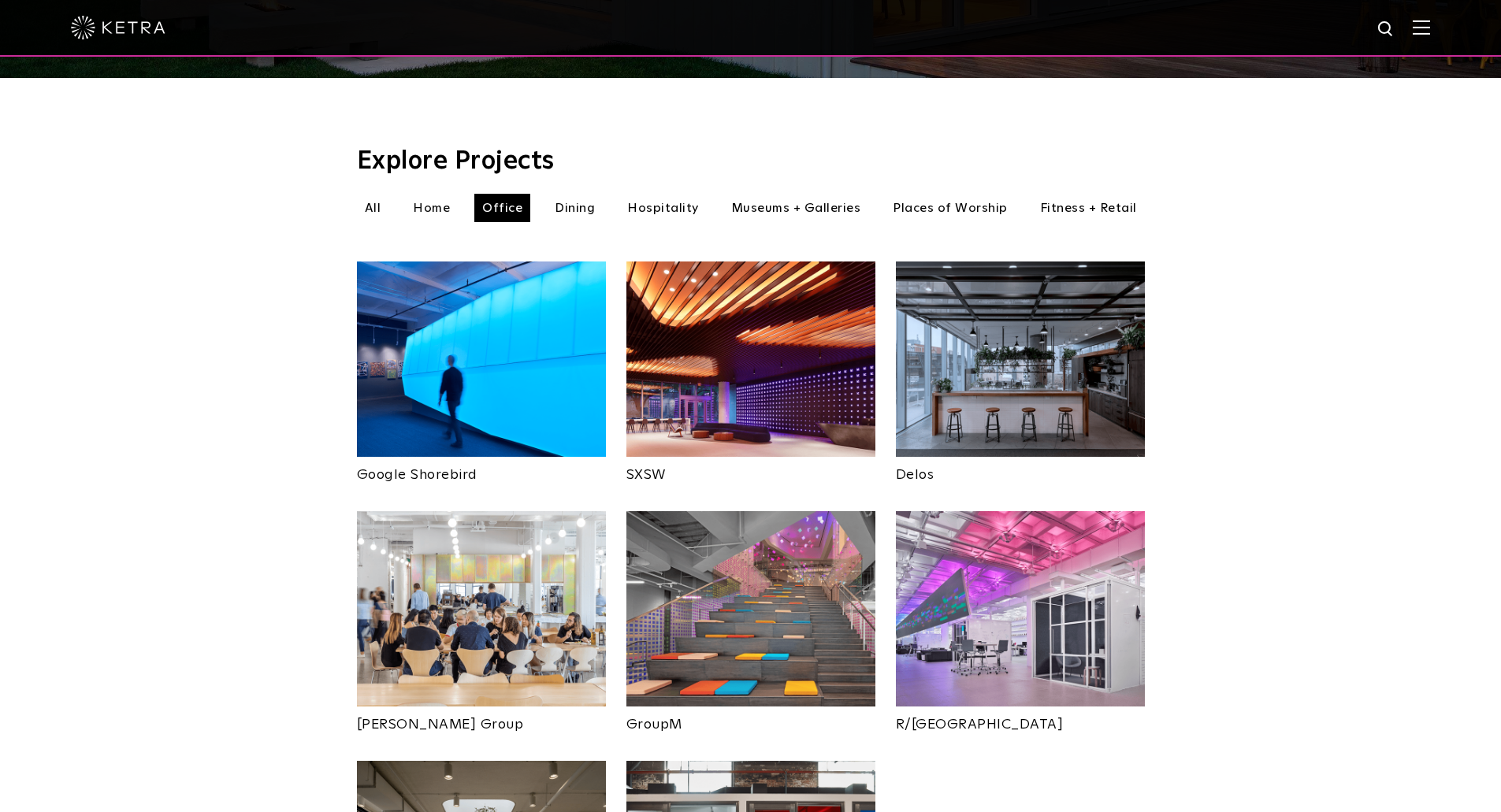
click at [778, 606] on img at bounding box center [750, 609] width 249 height 196
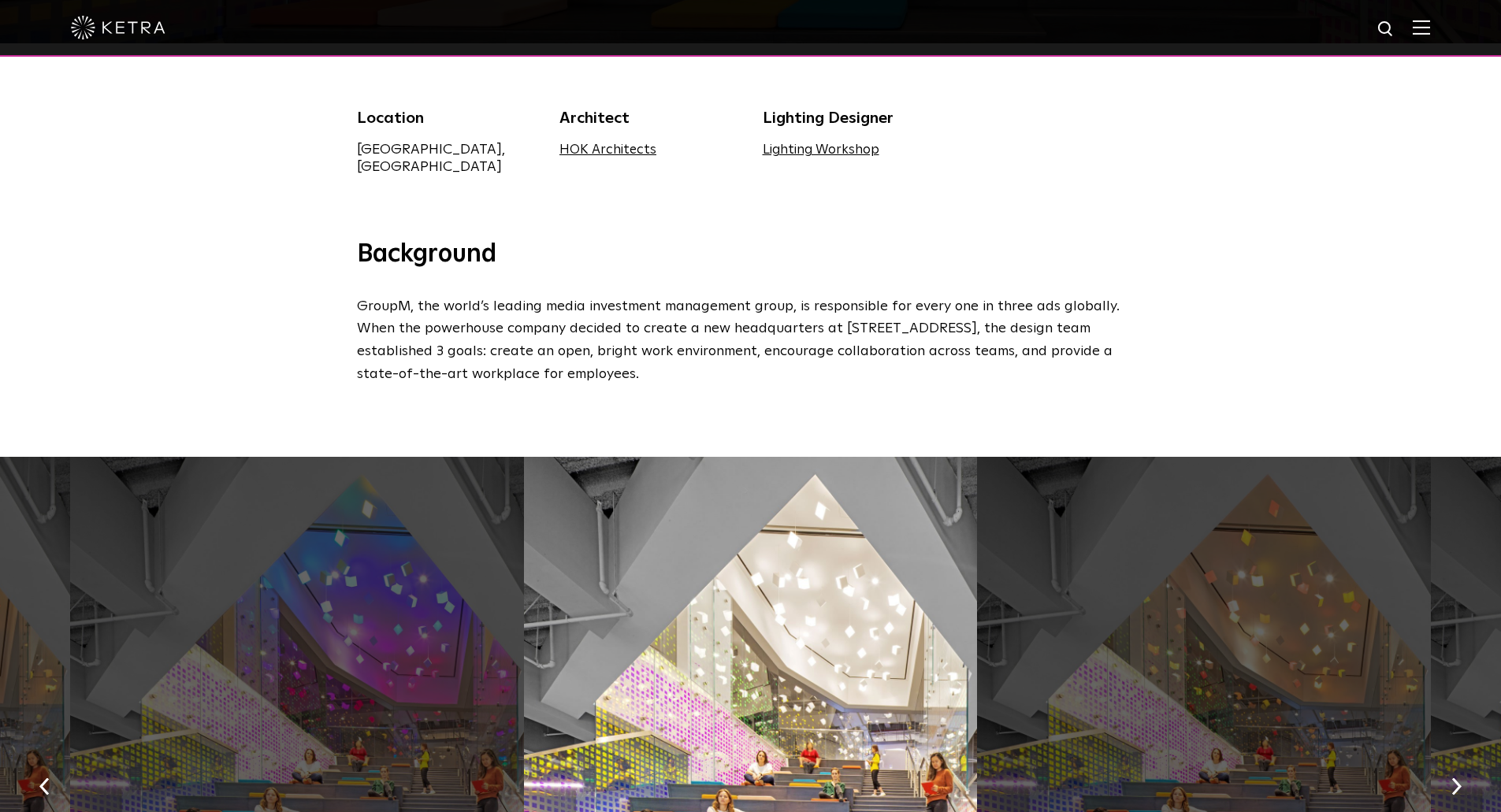
scroll to position [867, 0]
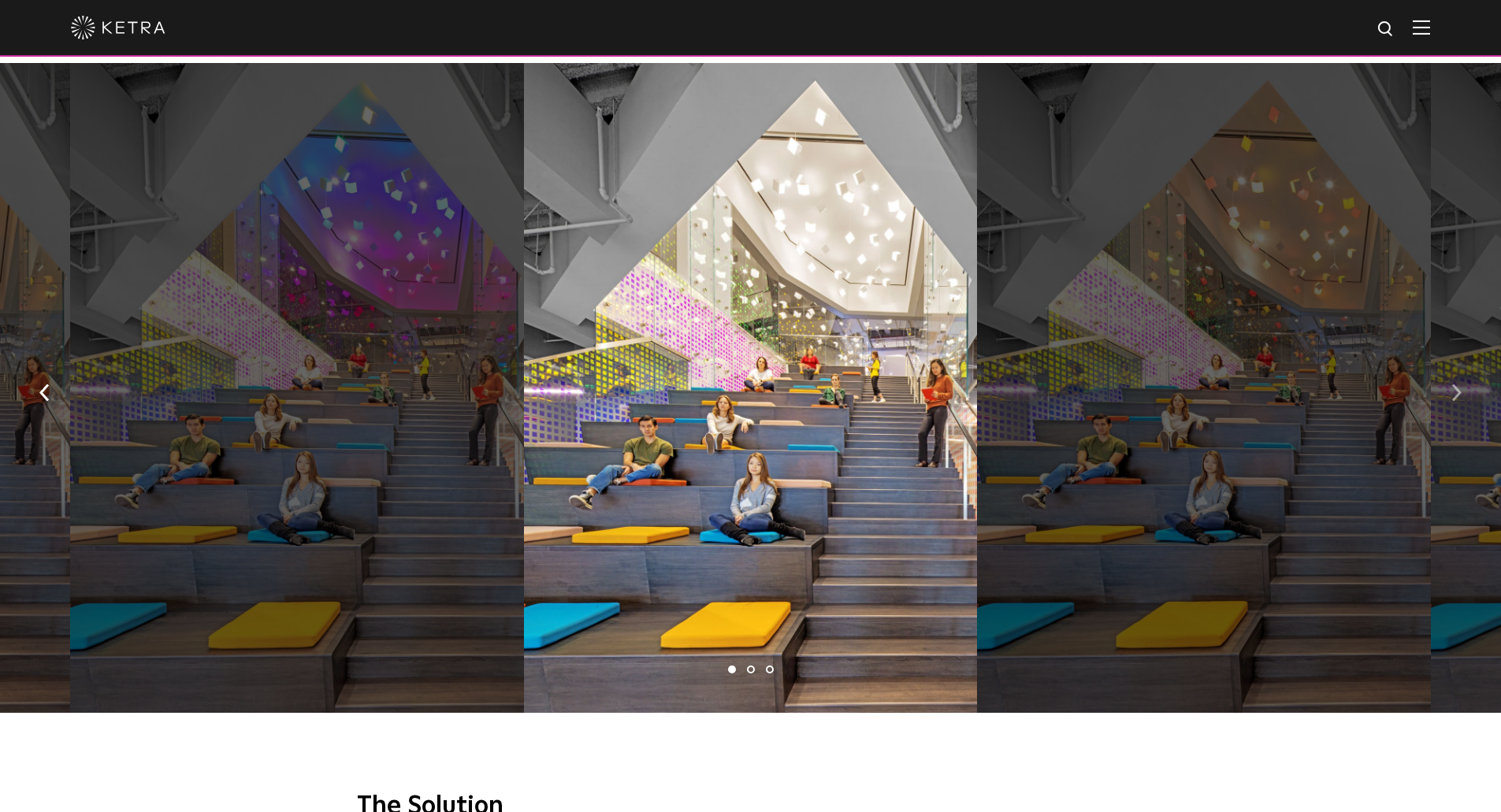
click at [1444, 385] on button "button" at bounding box center [1456, 392] width 34 height 54
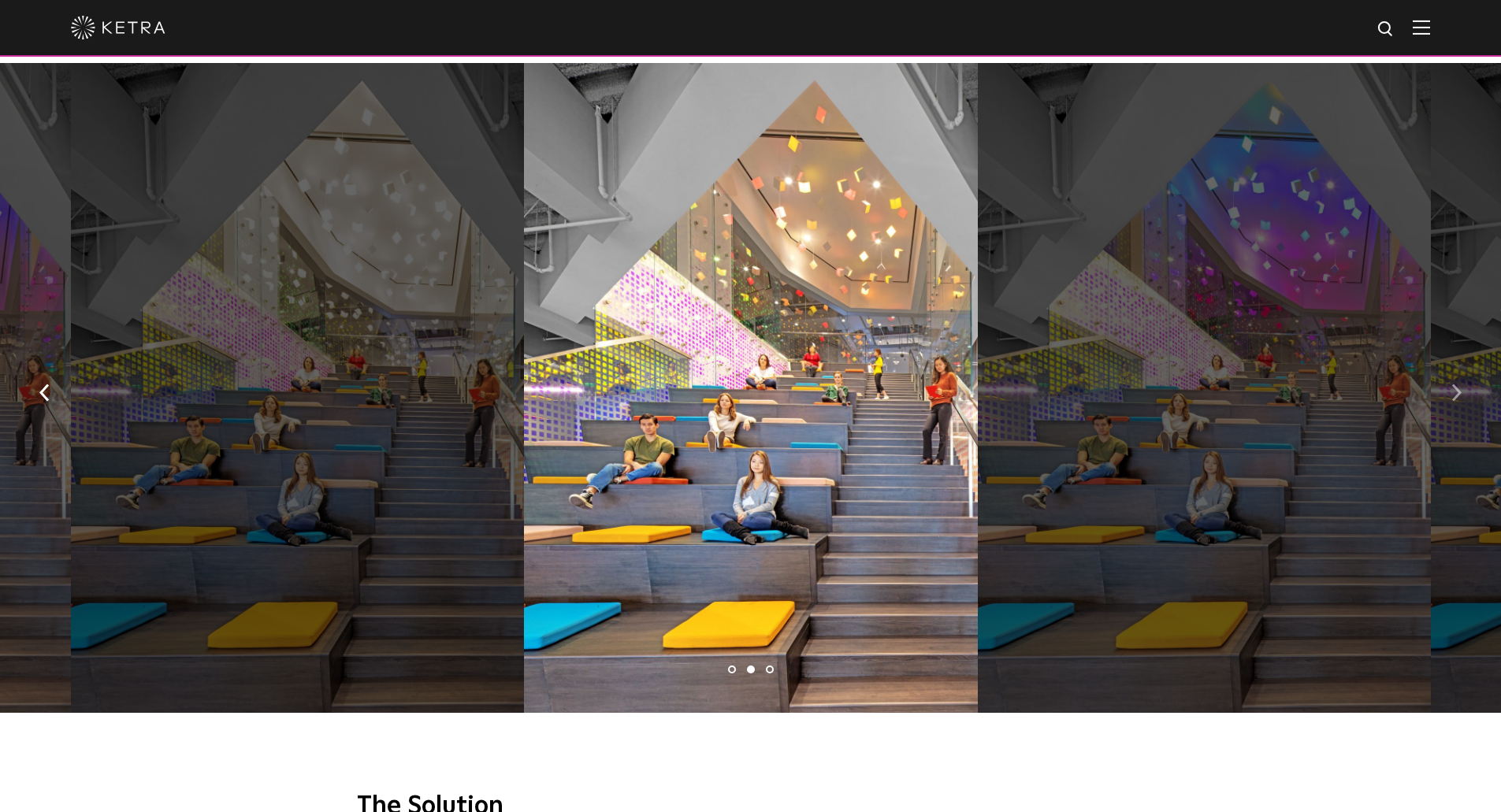
click at [1448, 385] on button "button" at bounding box center [1456, 392] width 34 height 54
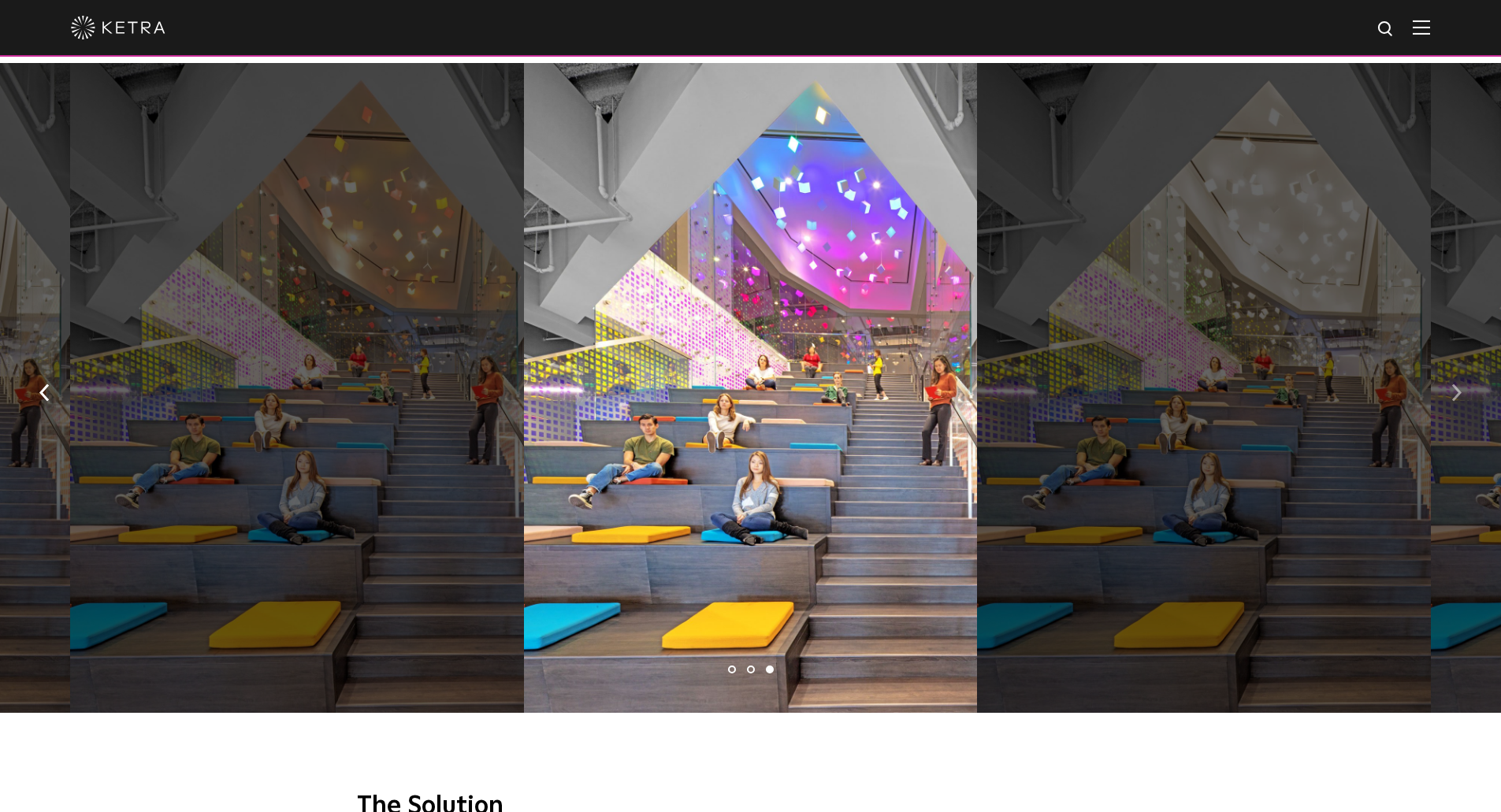
click at [1448, 385] on button "button" at bounding box center [1456, 392] width 34 height 54
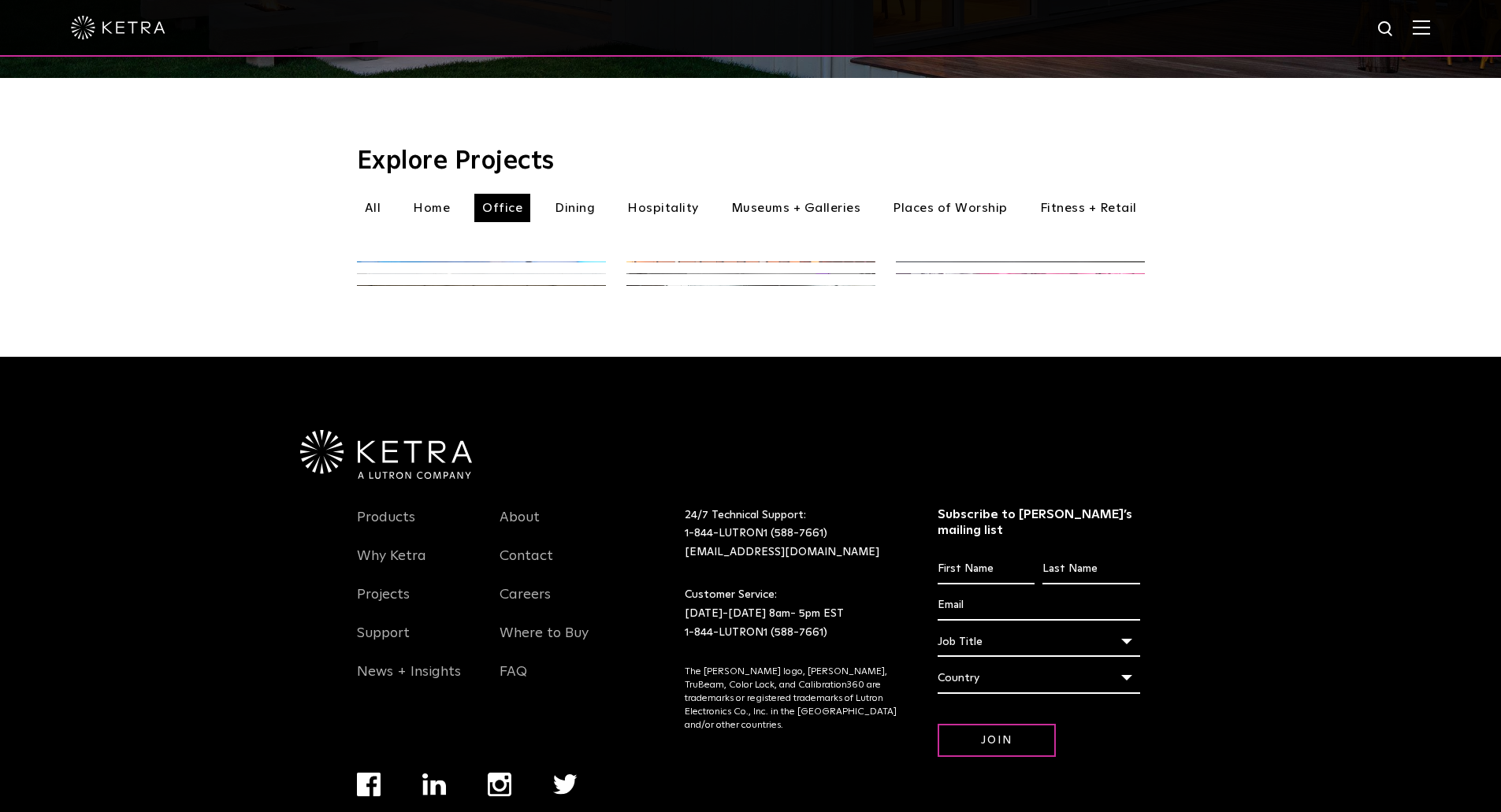
scroll to position [460, 0]
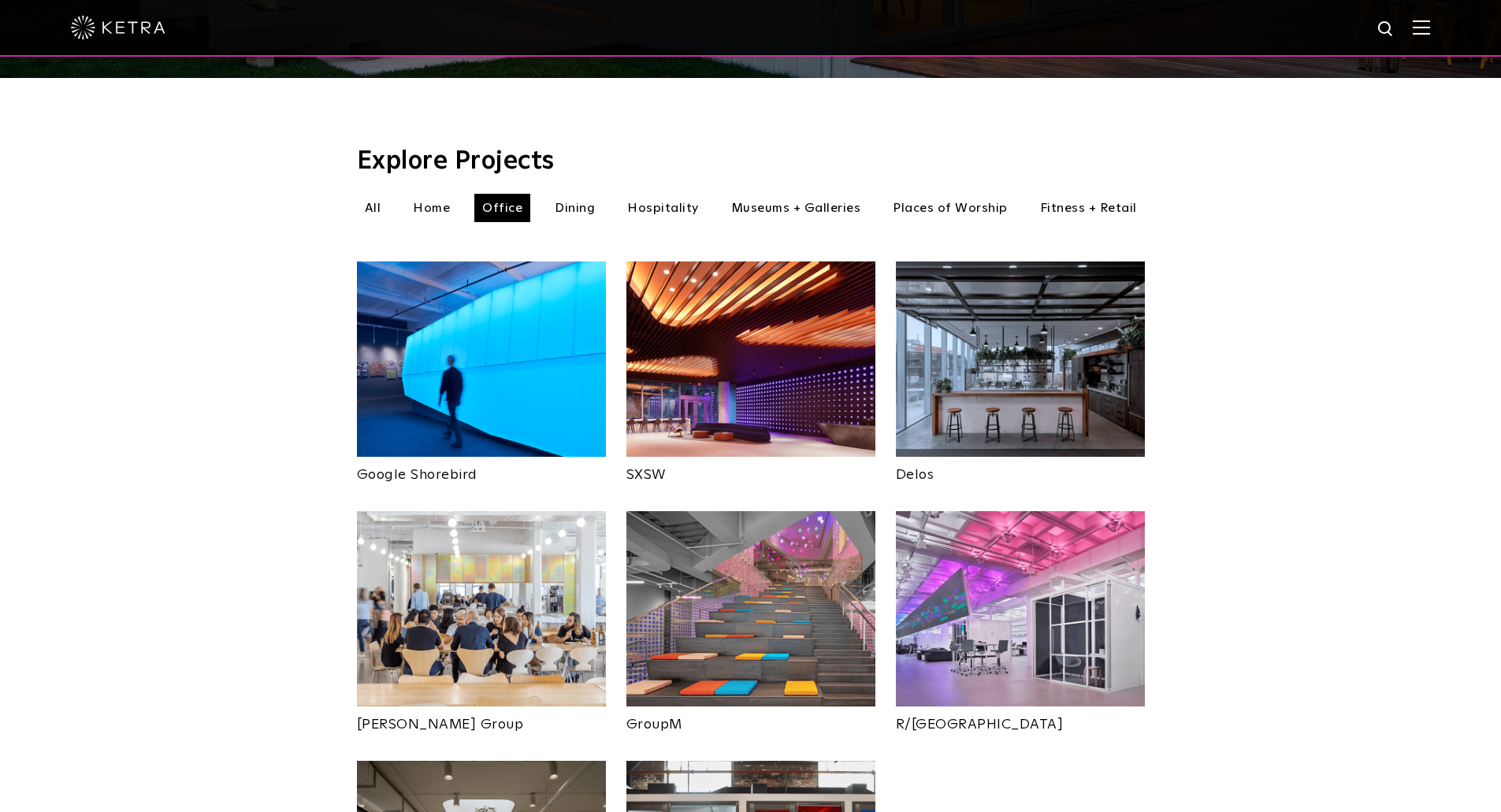
click at [439, 561] on img at bounding box center [481, 609] width 249 height 196
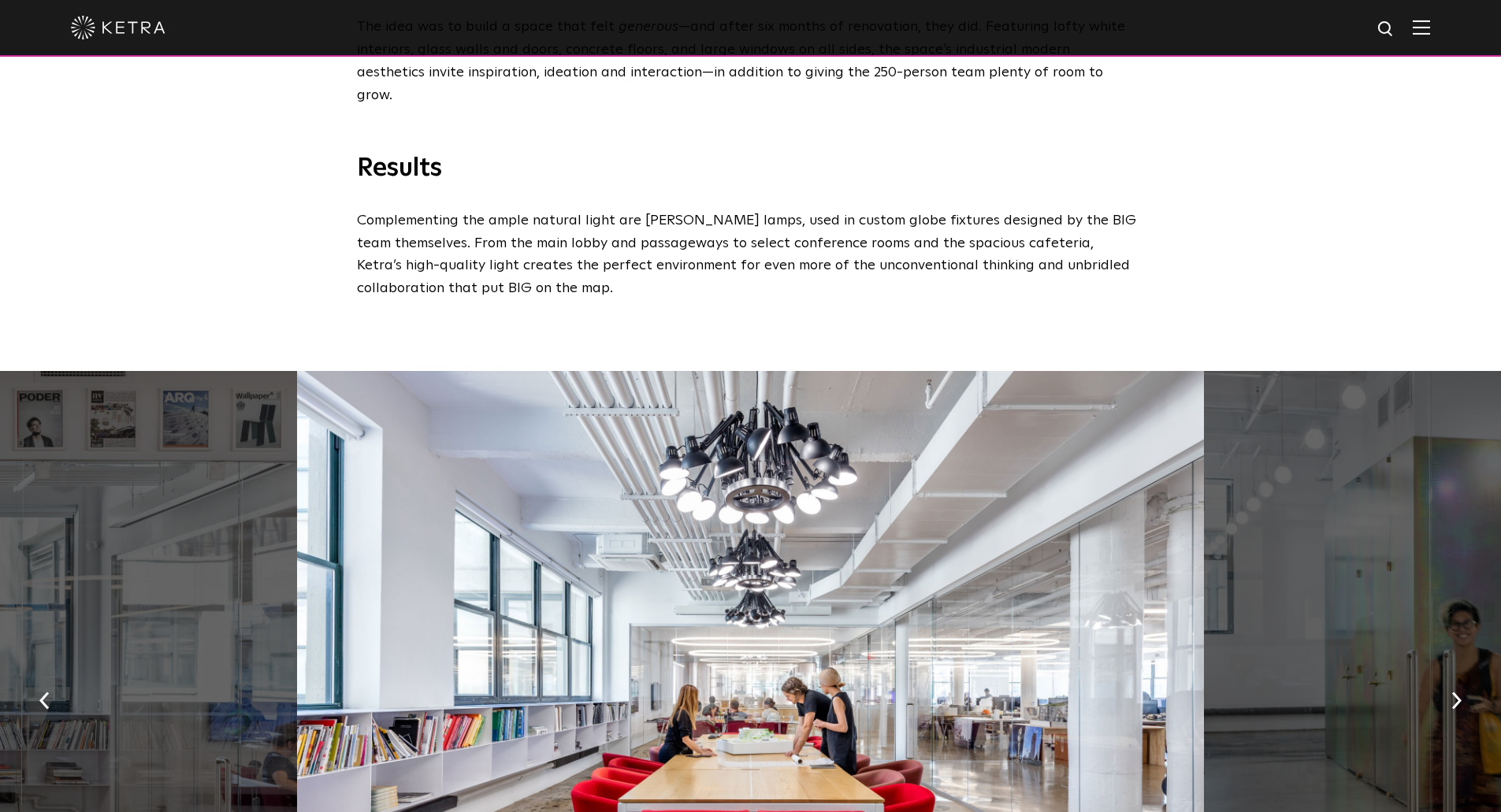
scroll to position [1261, 0]
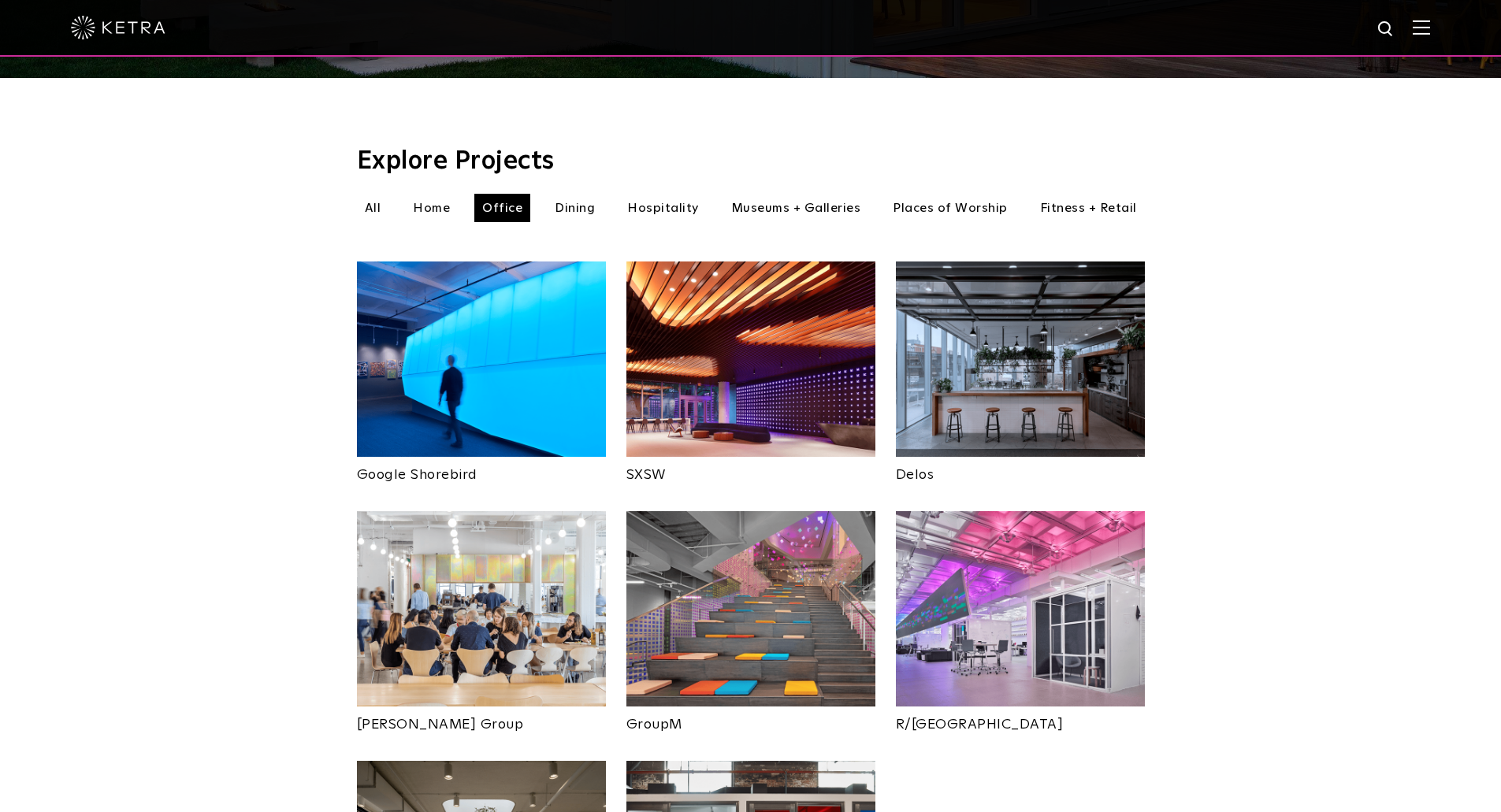
click at [950, 341] on img at bounding box center [1020, 359] width 249 height 196
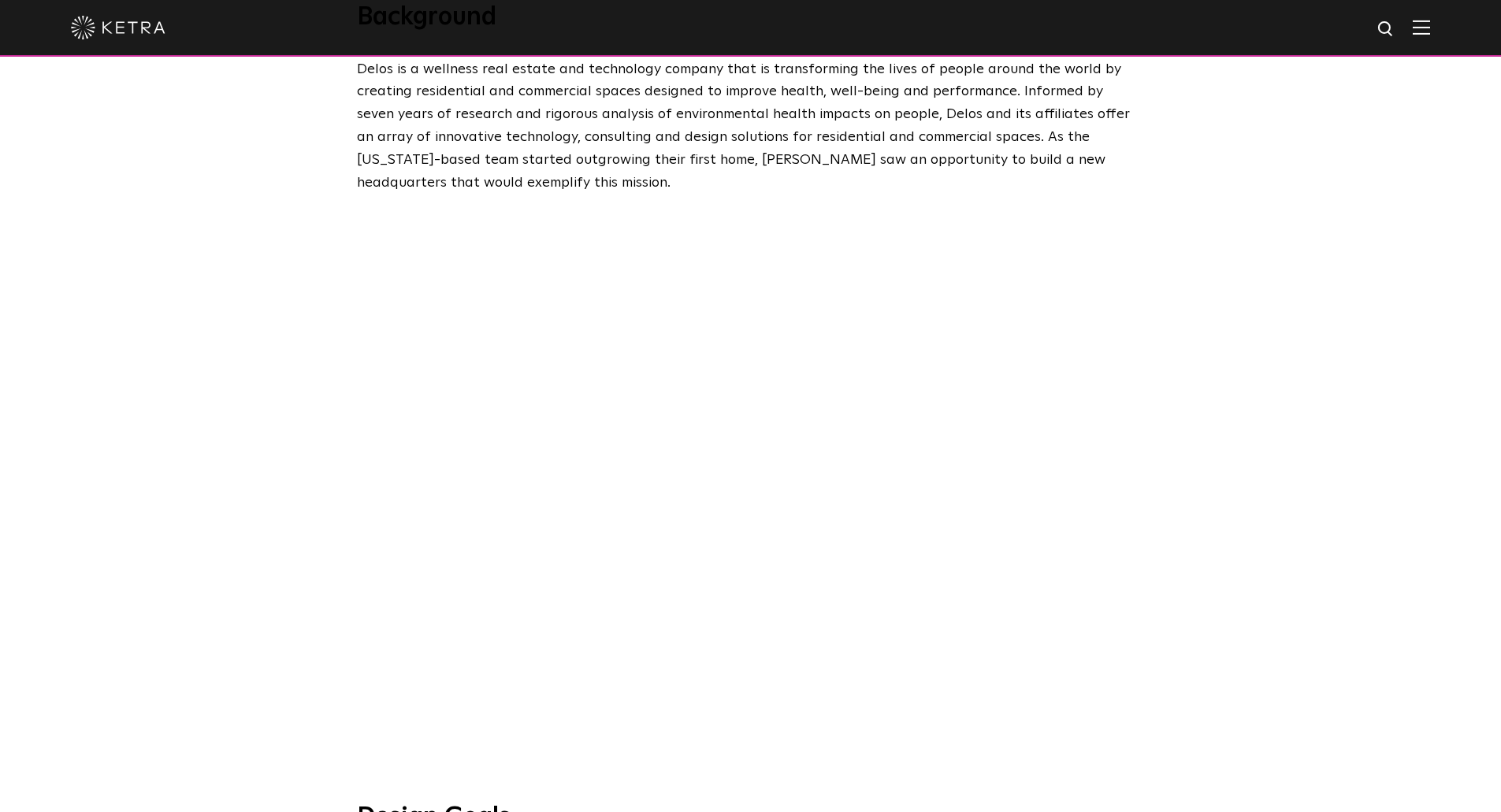
scroll to position [709, 0]
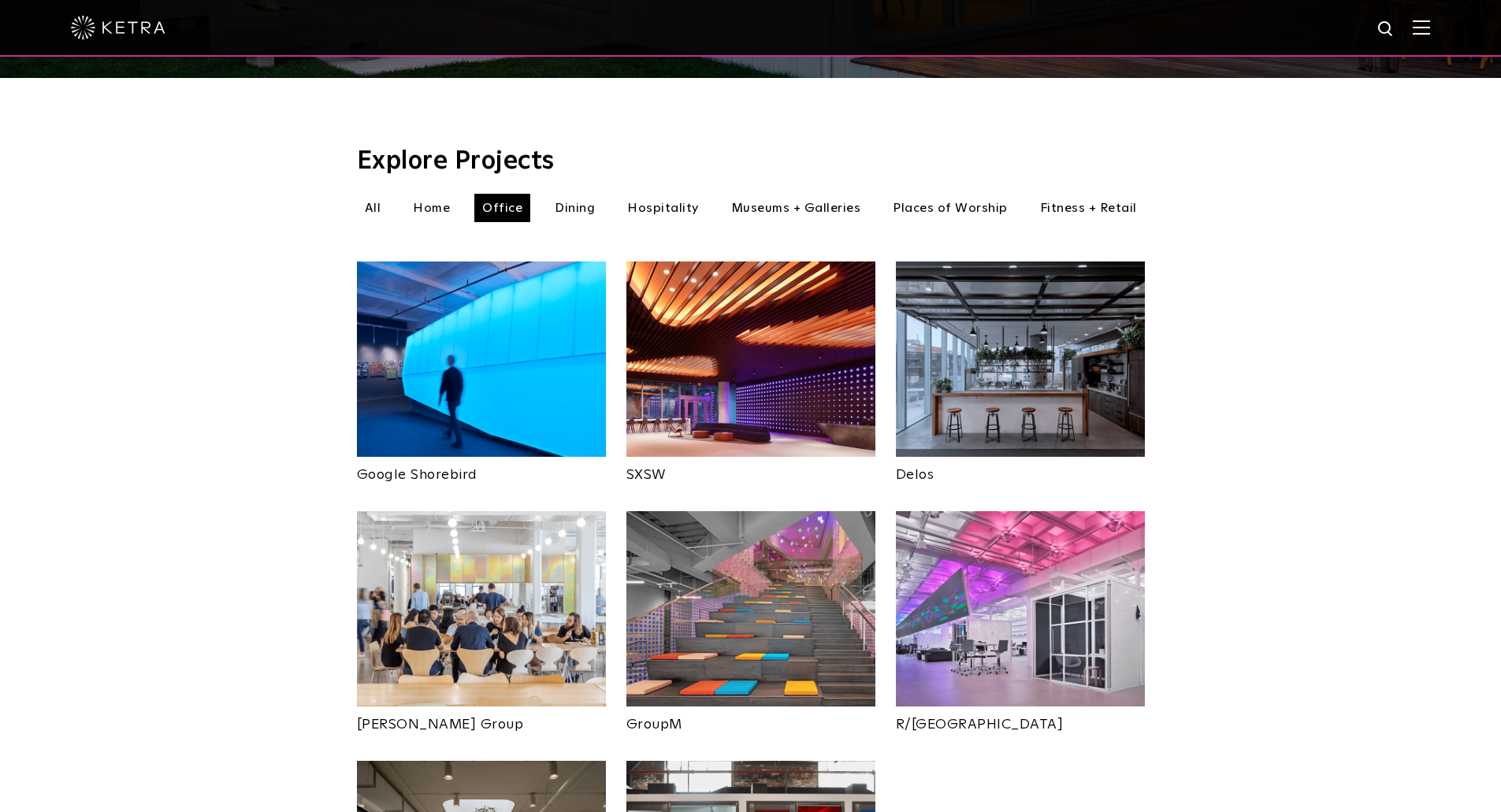
click at [746, 327] on img at bounding box center [750, 359] width 249 height 196
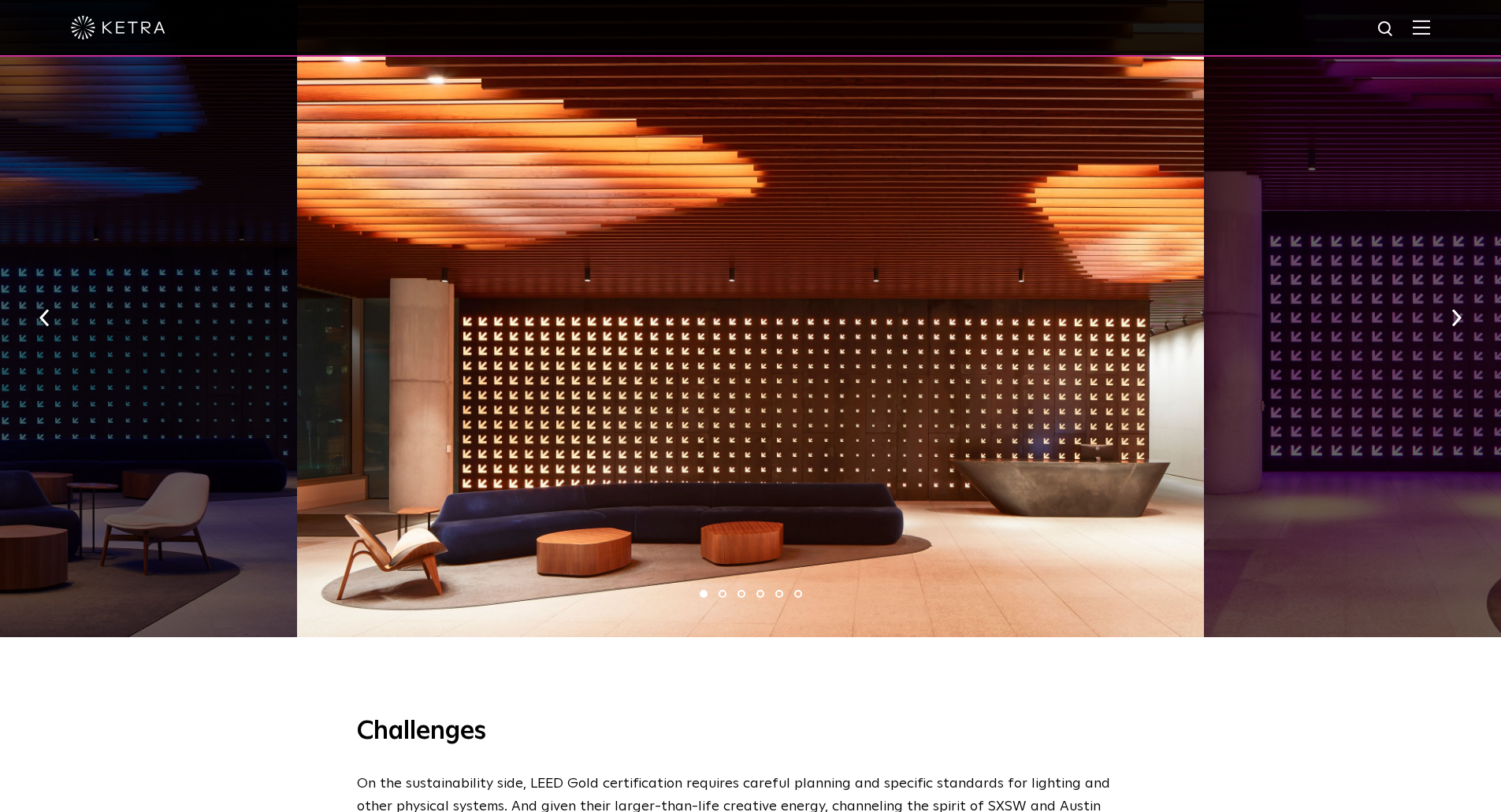
scroll to position [1261, 0]
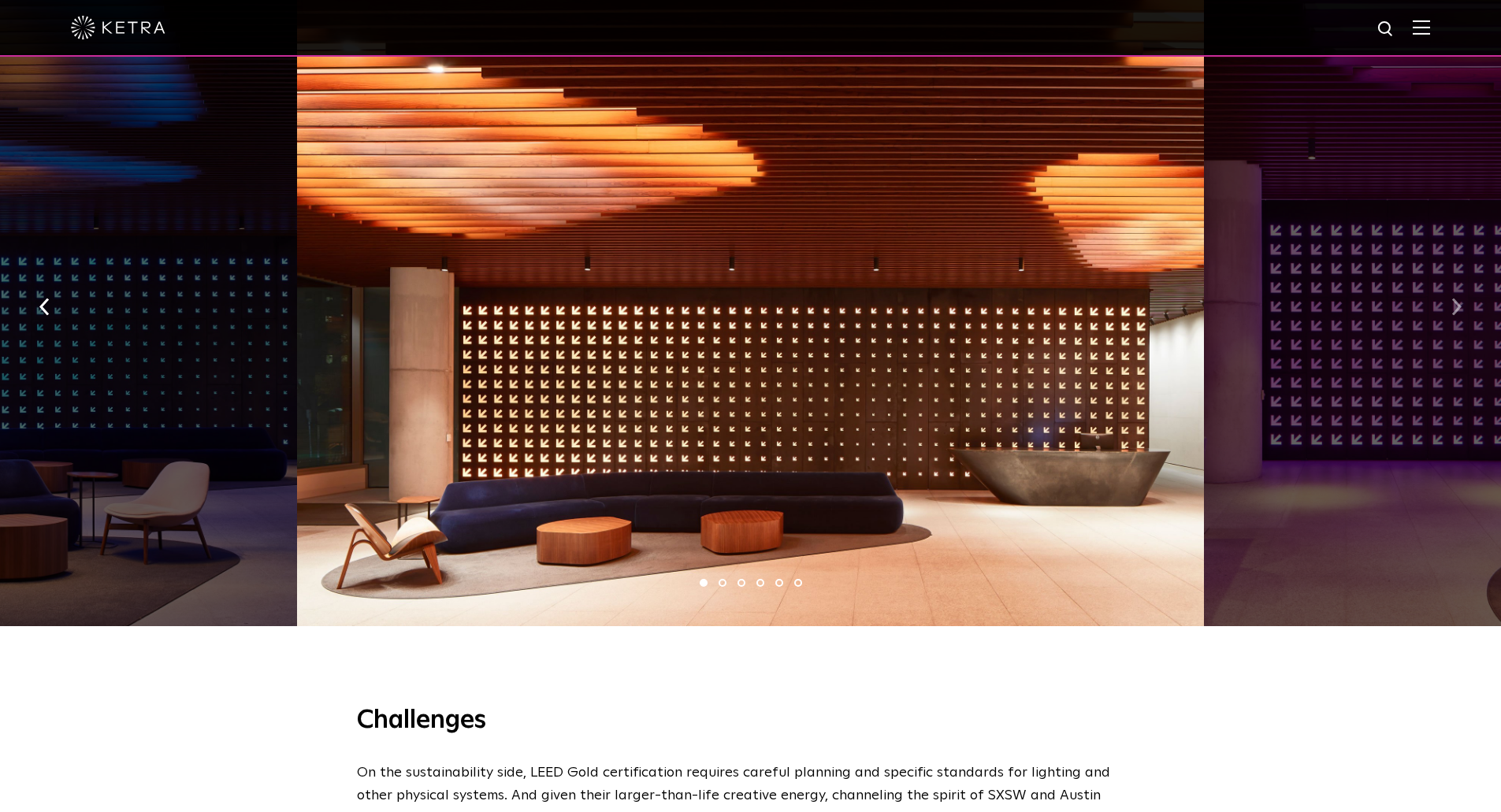
click at [1453, 298] on img "button" at bounding box center [1457, 306] width 10 height 17
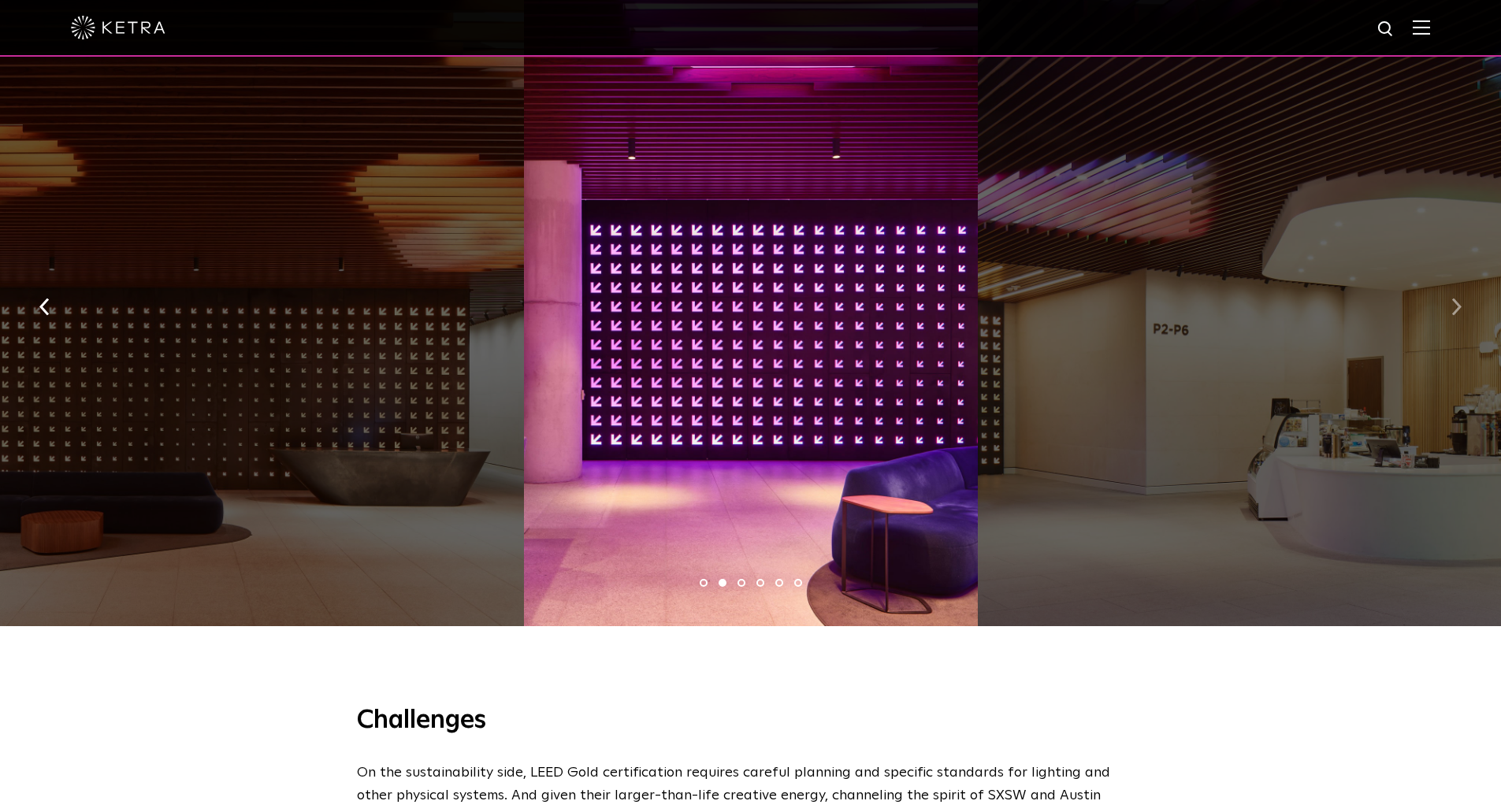
click at [1453, 298] on img "button" at bounding box center [1457, 306] width 10 height 17
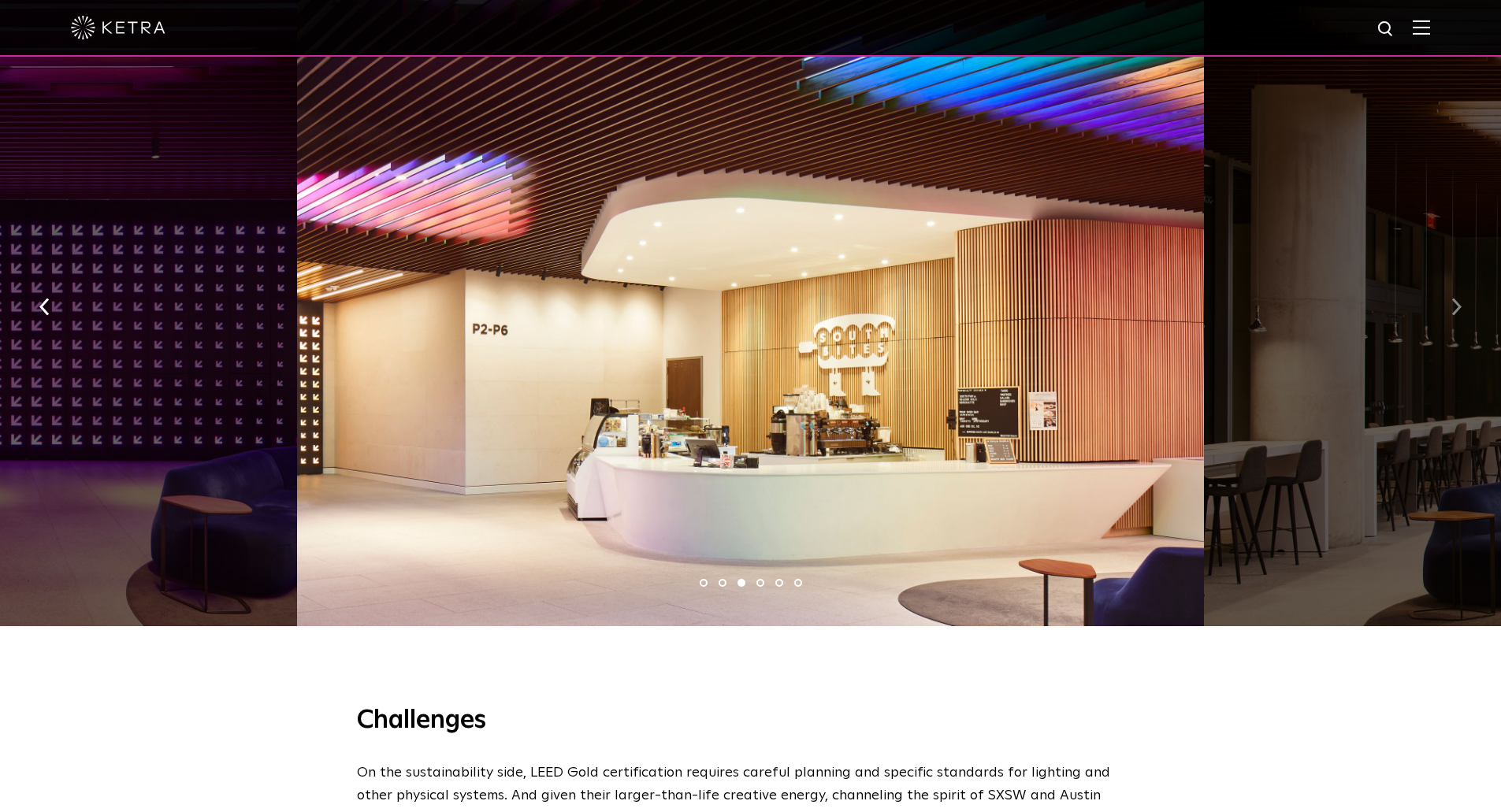
click at [1453, 298] on img "button" at bounding box center [1457, 306] width 10 height 17
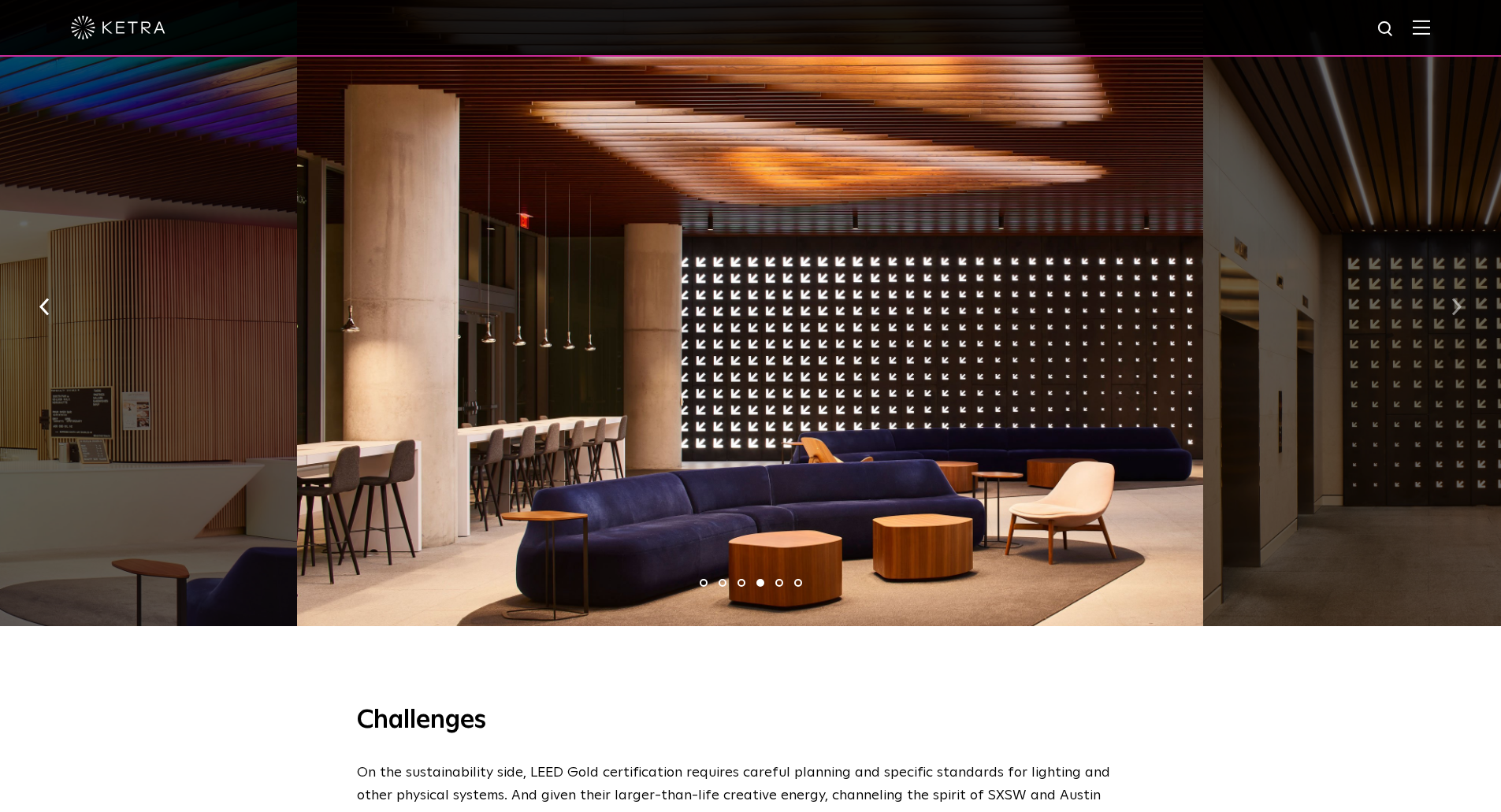
click at [1453, 298] on img "button" at bounding box center [1457, 306] width 10 height 17
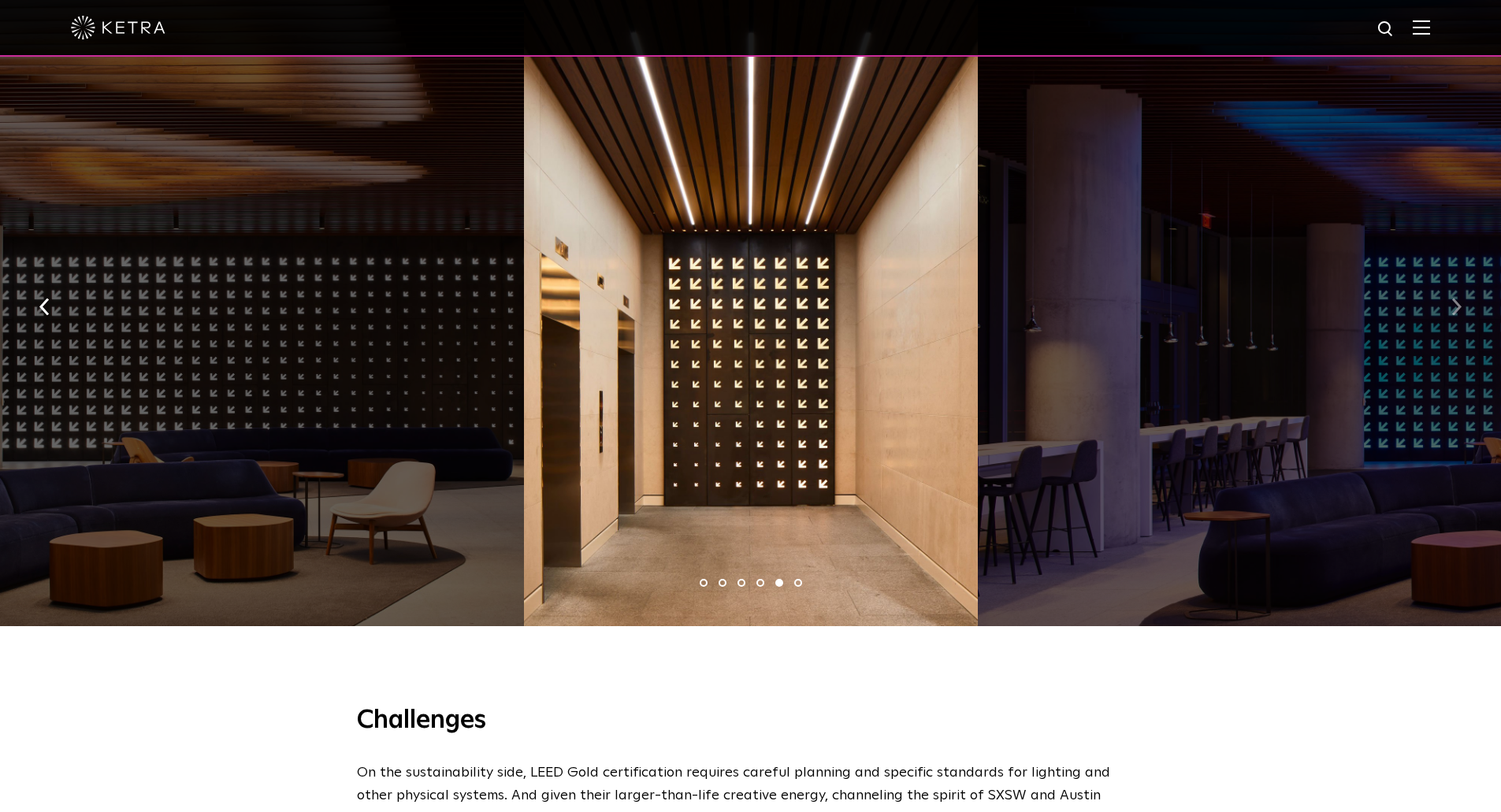
click at [1453, 298] on img "button" at bounding box center [1457, 306] width 10 height 17
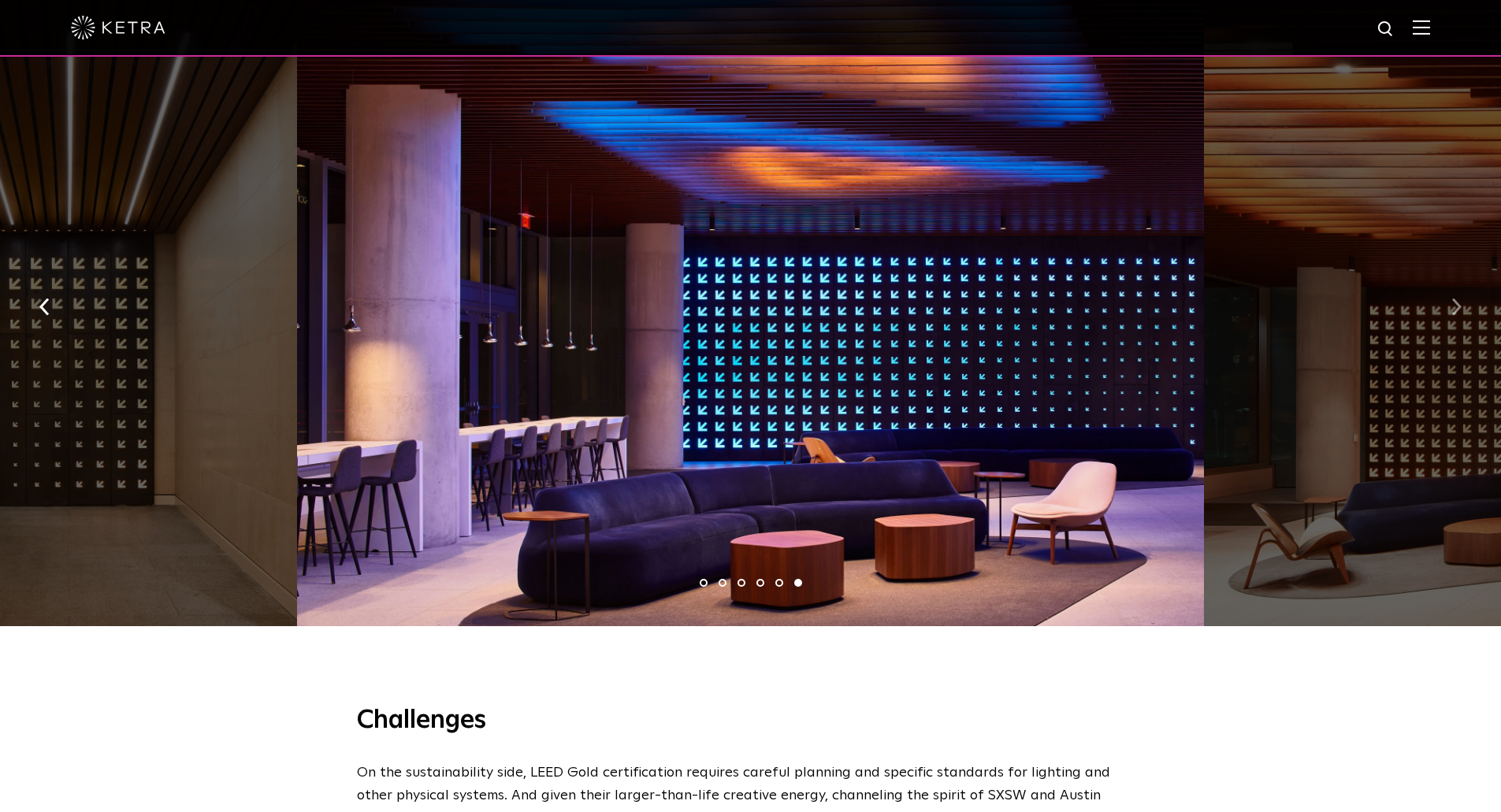
click at [1453, 298] on img "button" at bounding box center [1457, 306] width 10 height 17
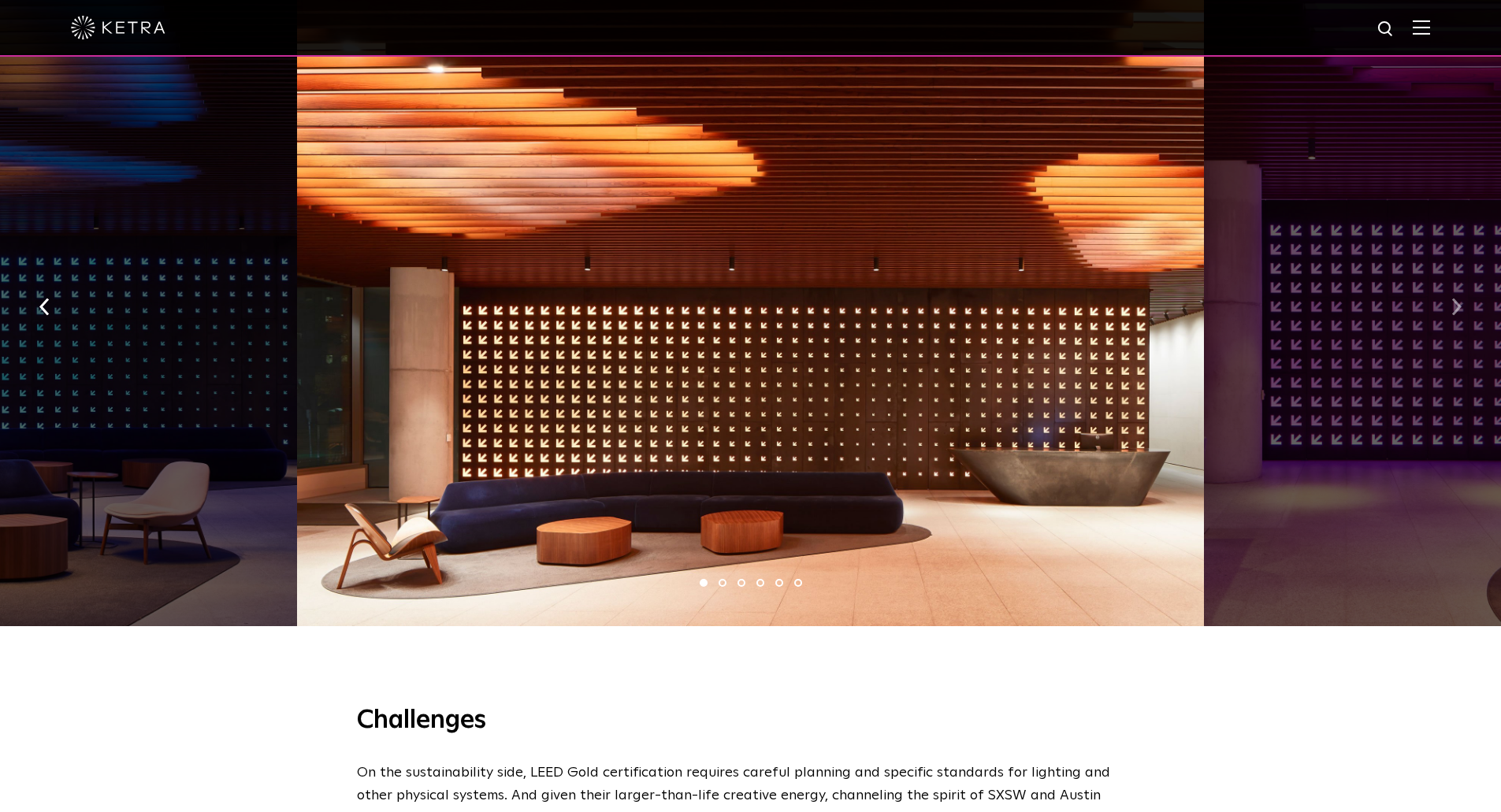
click at [1453, 298] on img "button" at bounding box center [1457, 306] width 10 height 17
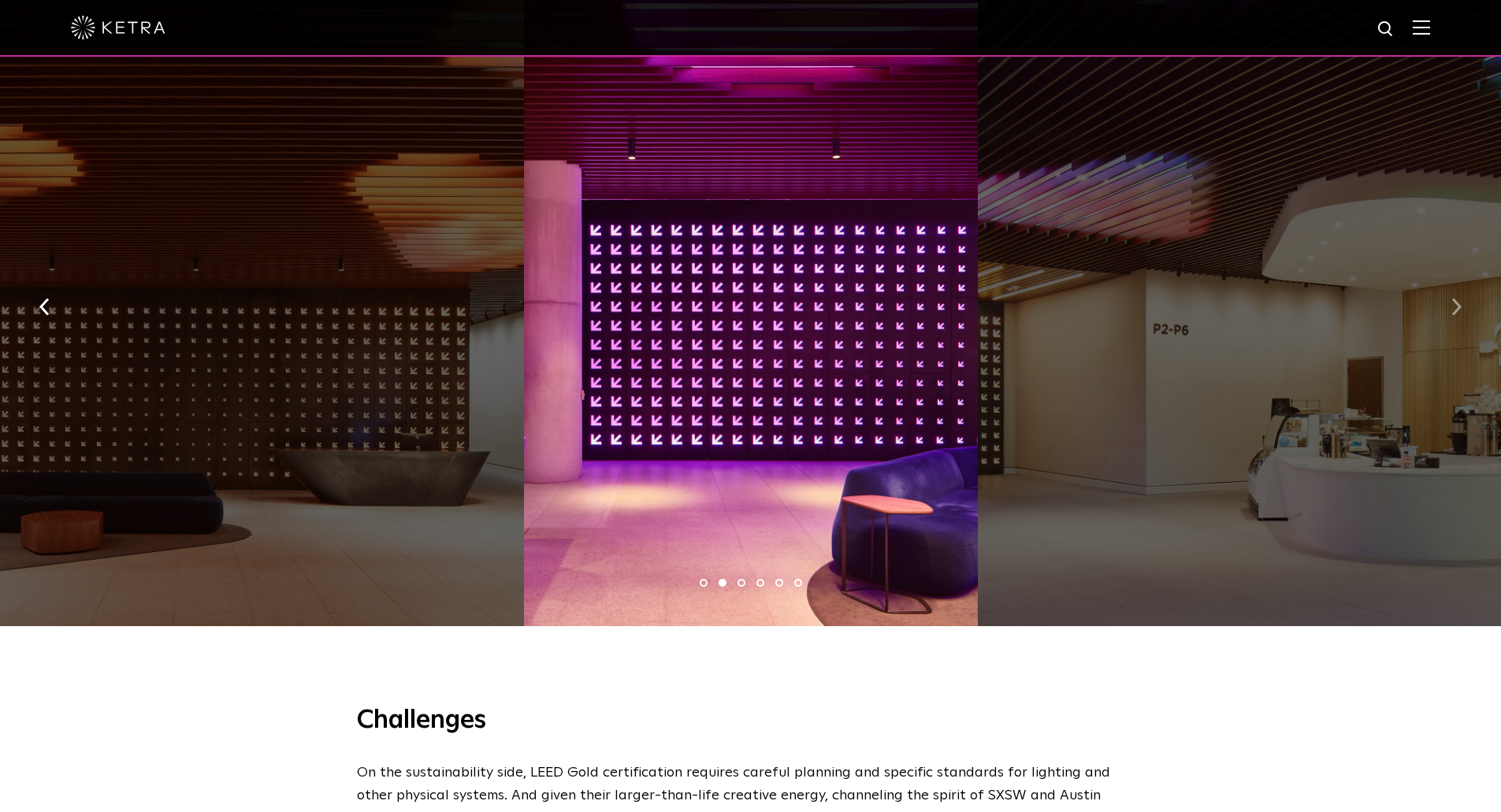
click at [1453, 298] on img "button" at bounding box center [1457, 306] width 10 height 17
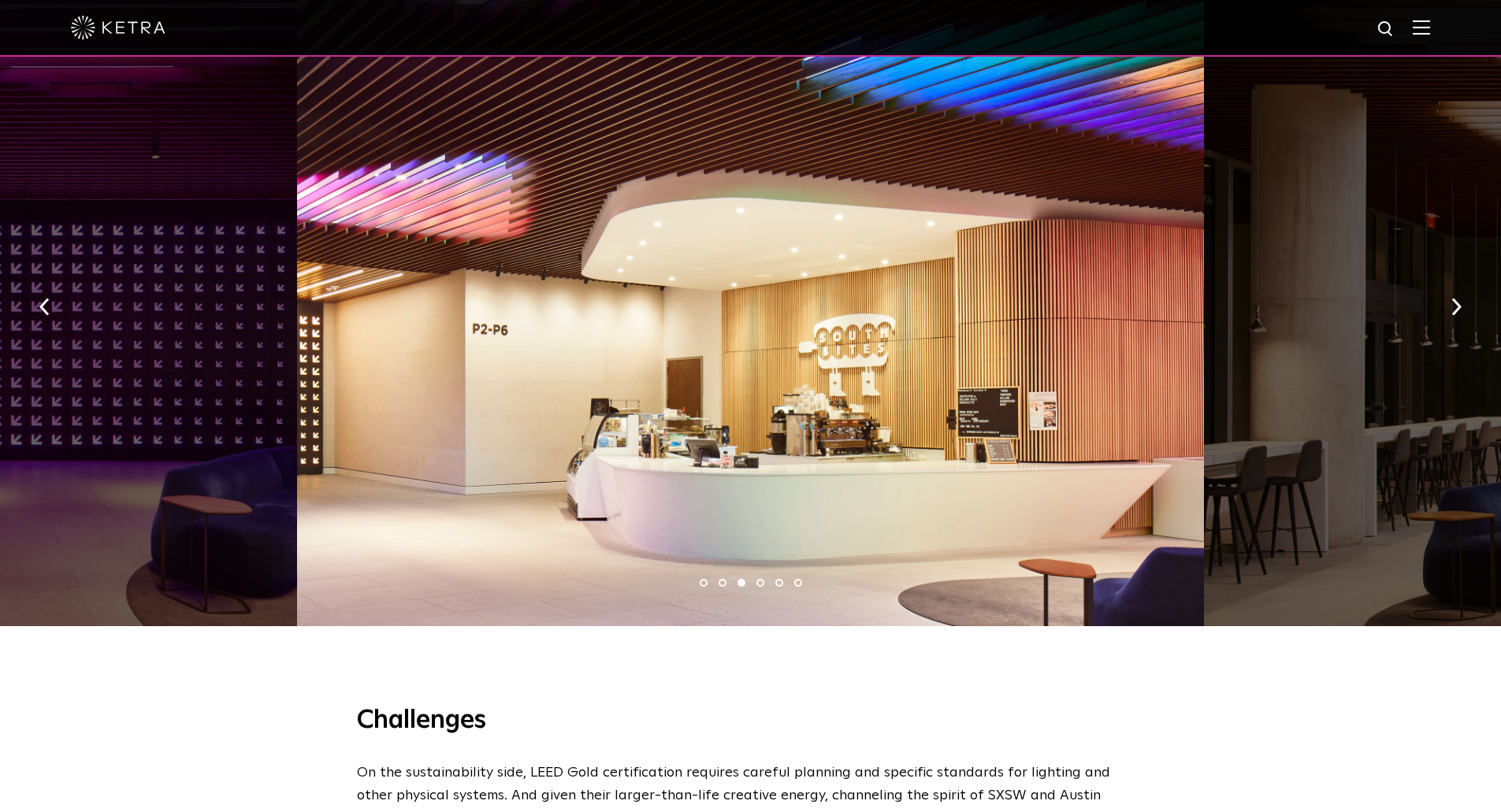
scroll to position [709, 0]
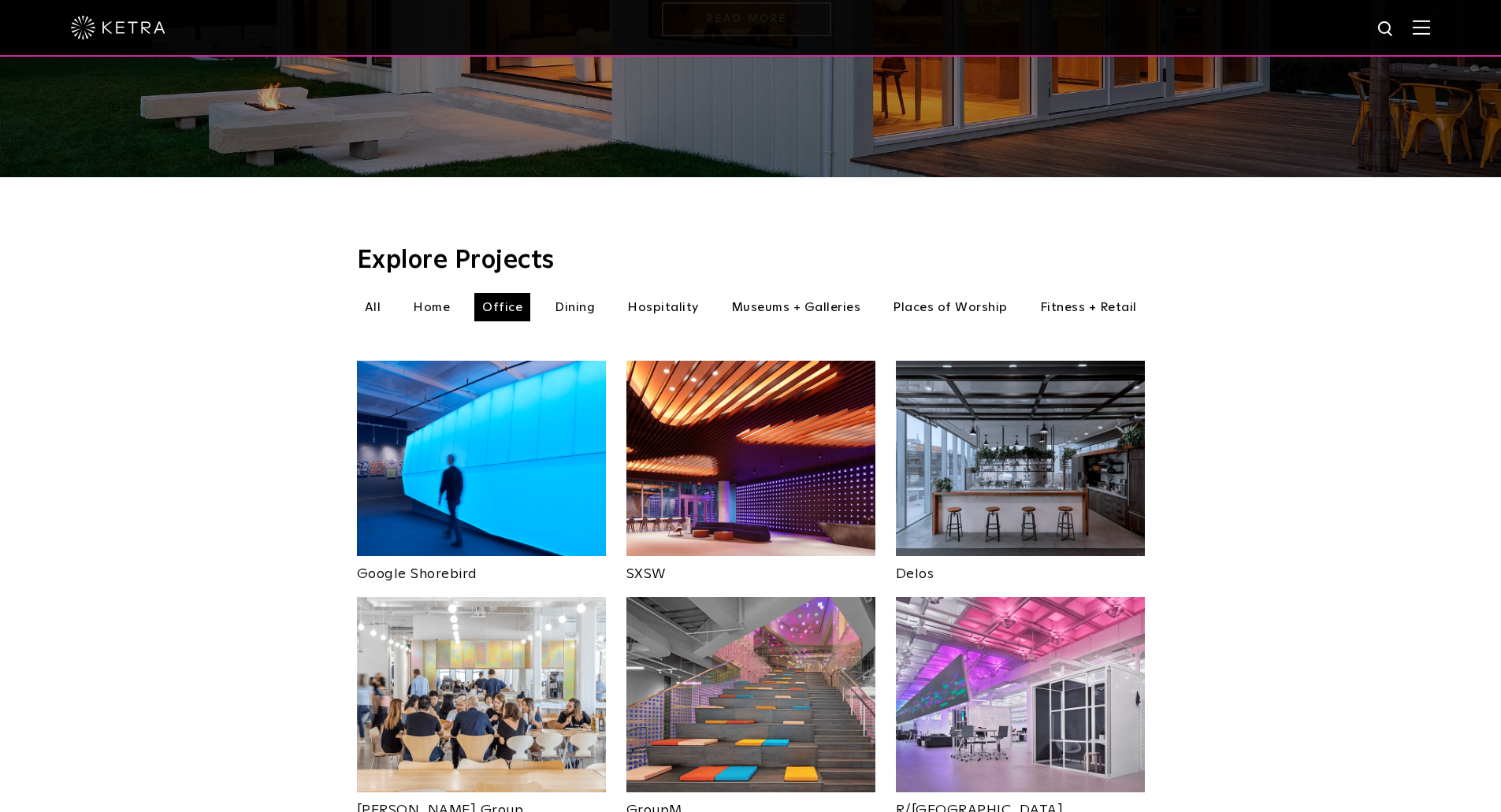
scroll to position [67, 0]
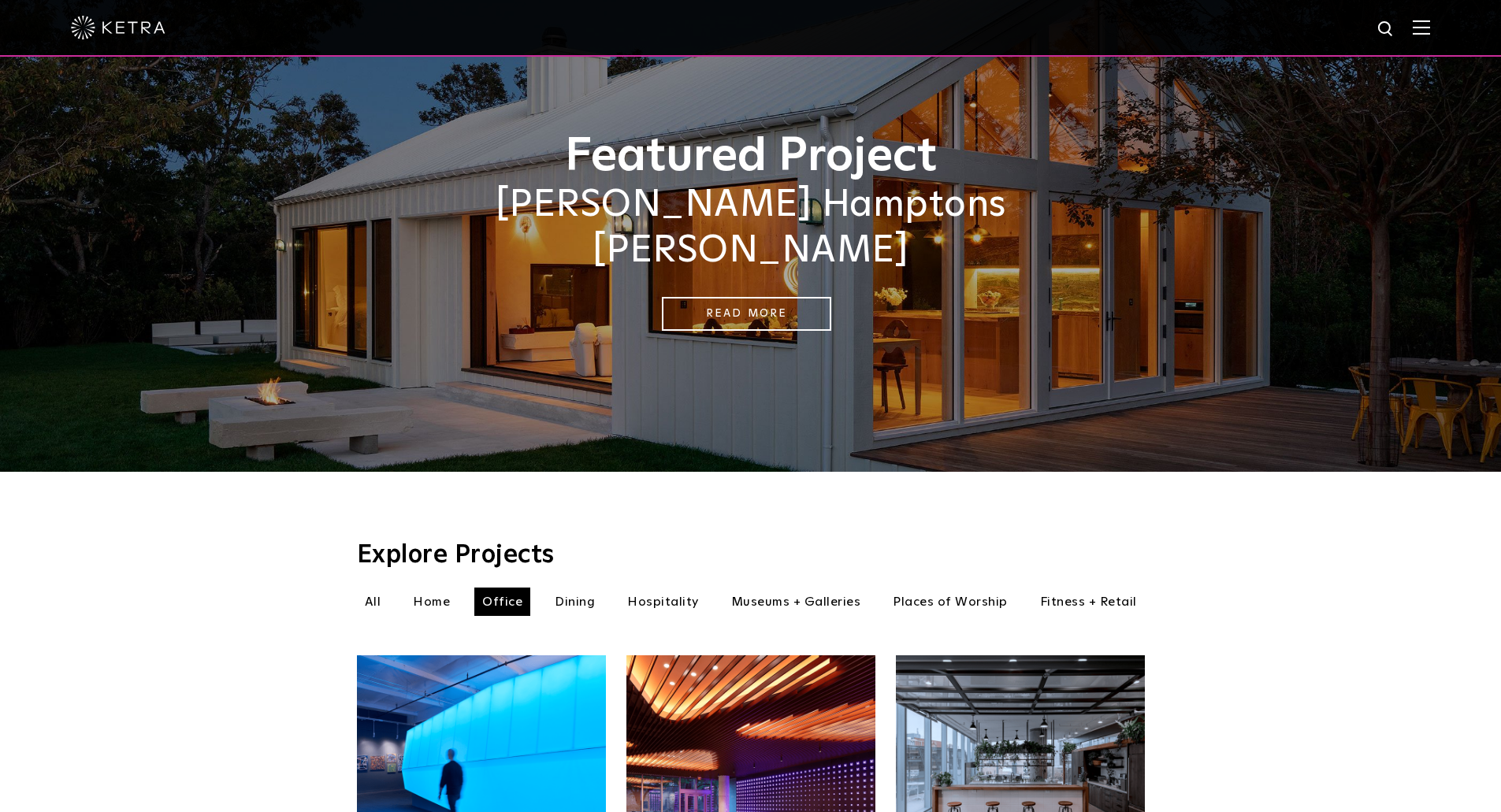
click at [564, 588] on li "Dining" at bounding box center [575, 602] width 56 height 29
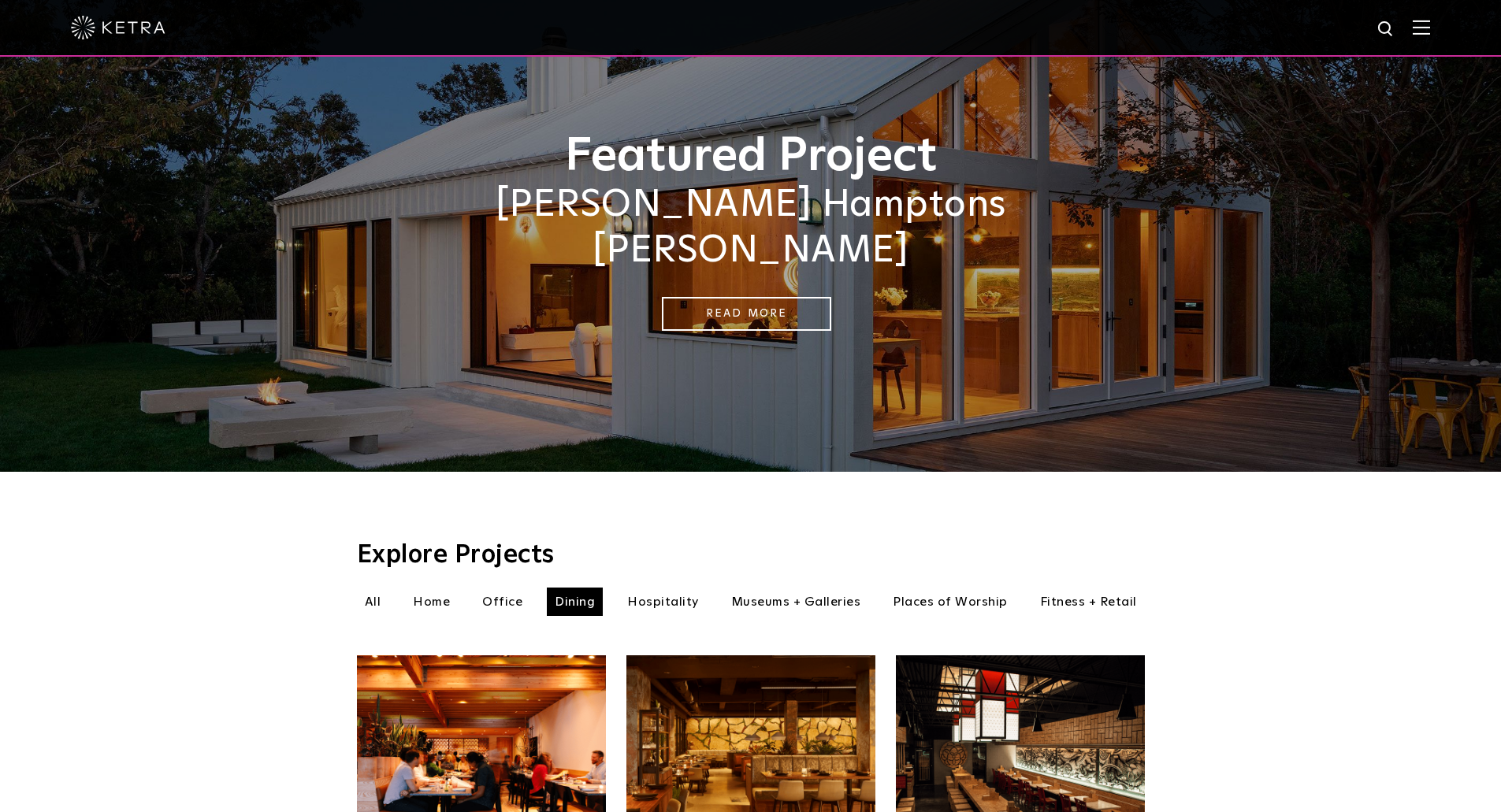
scroll to position [381, 0]
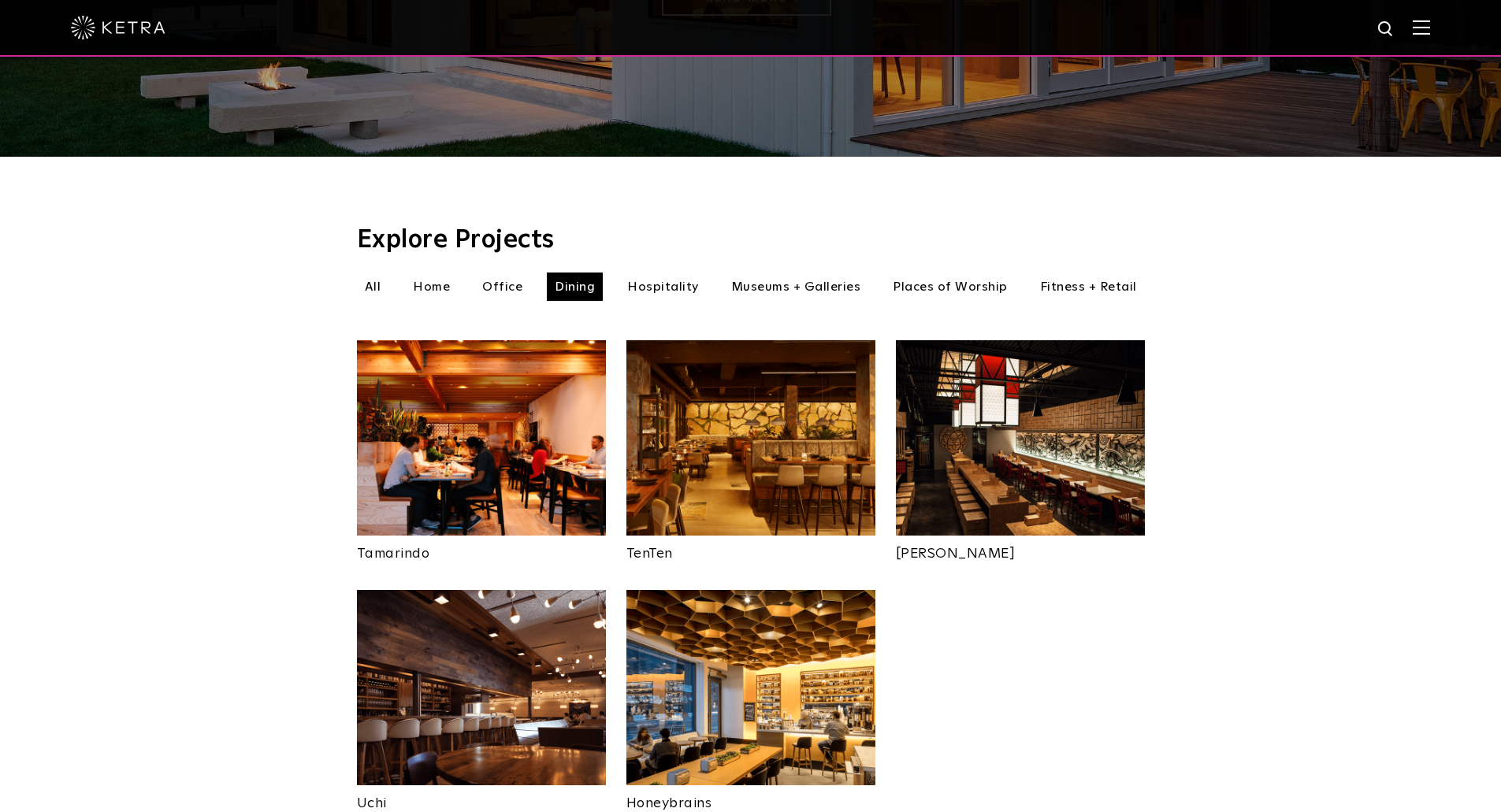
click at [446, 454] on img at bounding box center [481, 438] width 249 height 196
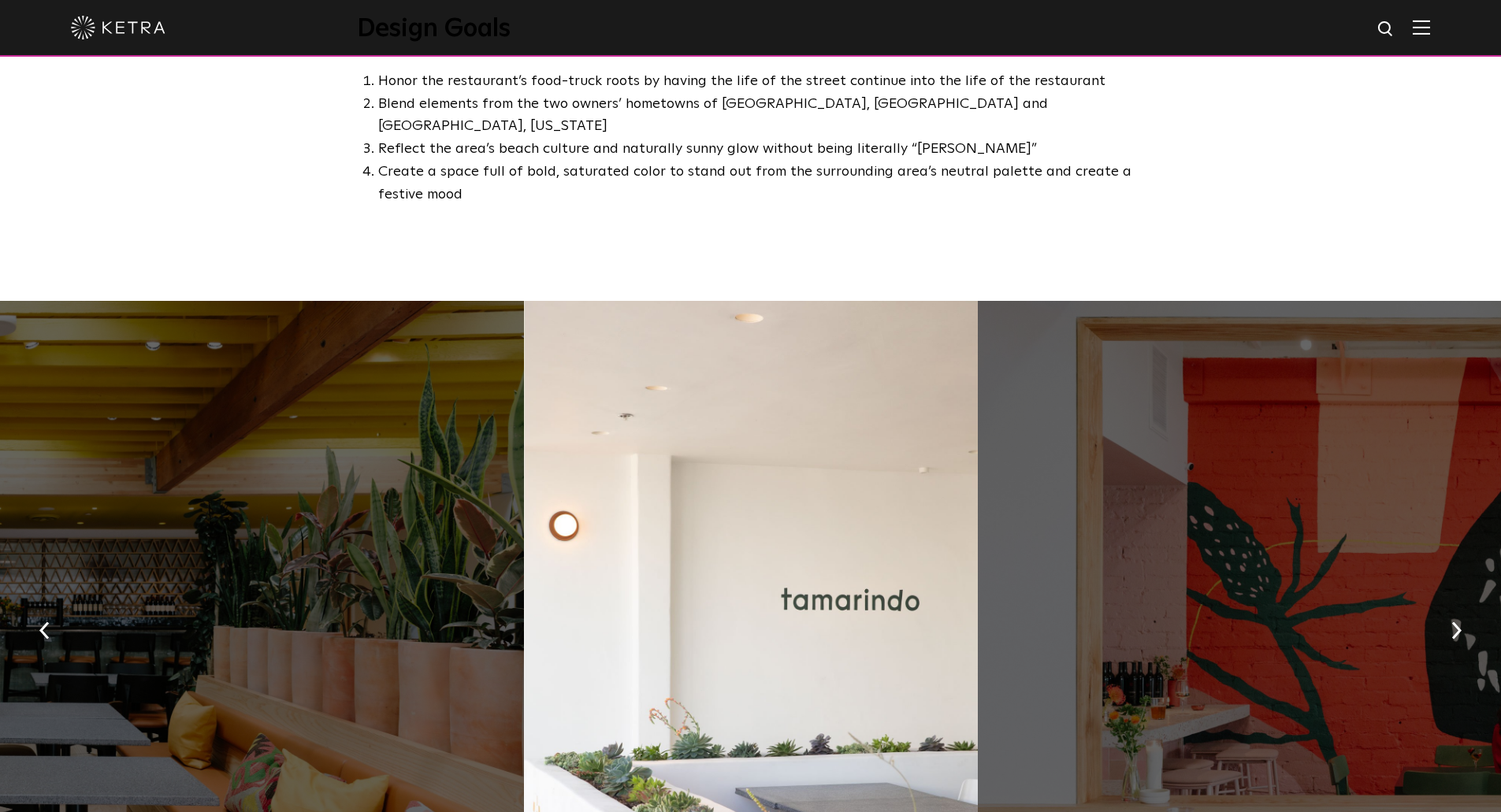
scroll to position [945, 0]
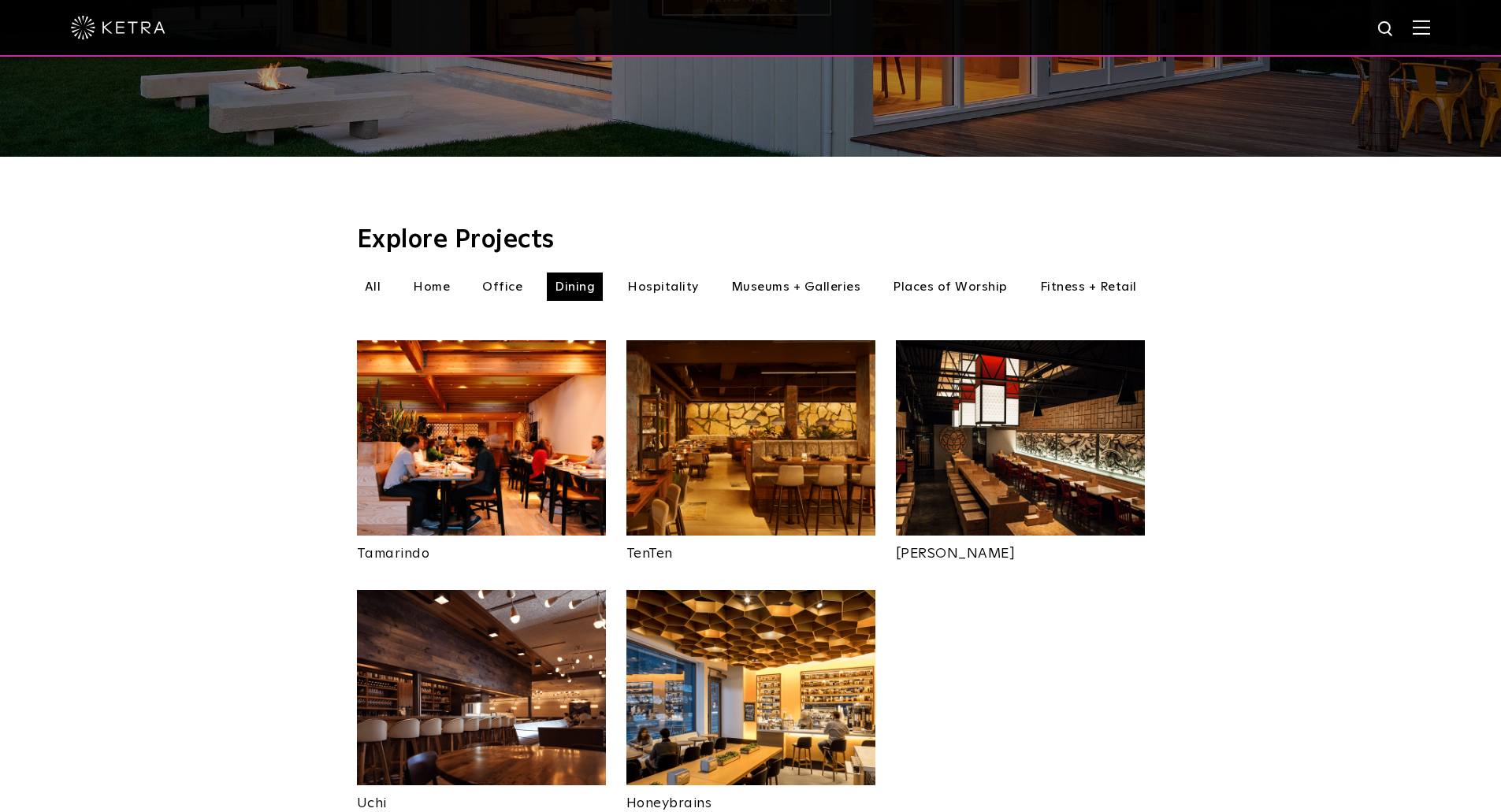
click at [723, 388] on img at bounding box center [750, 438] width 249 height 196
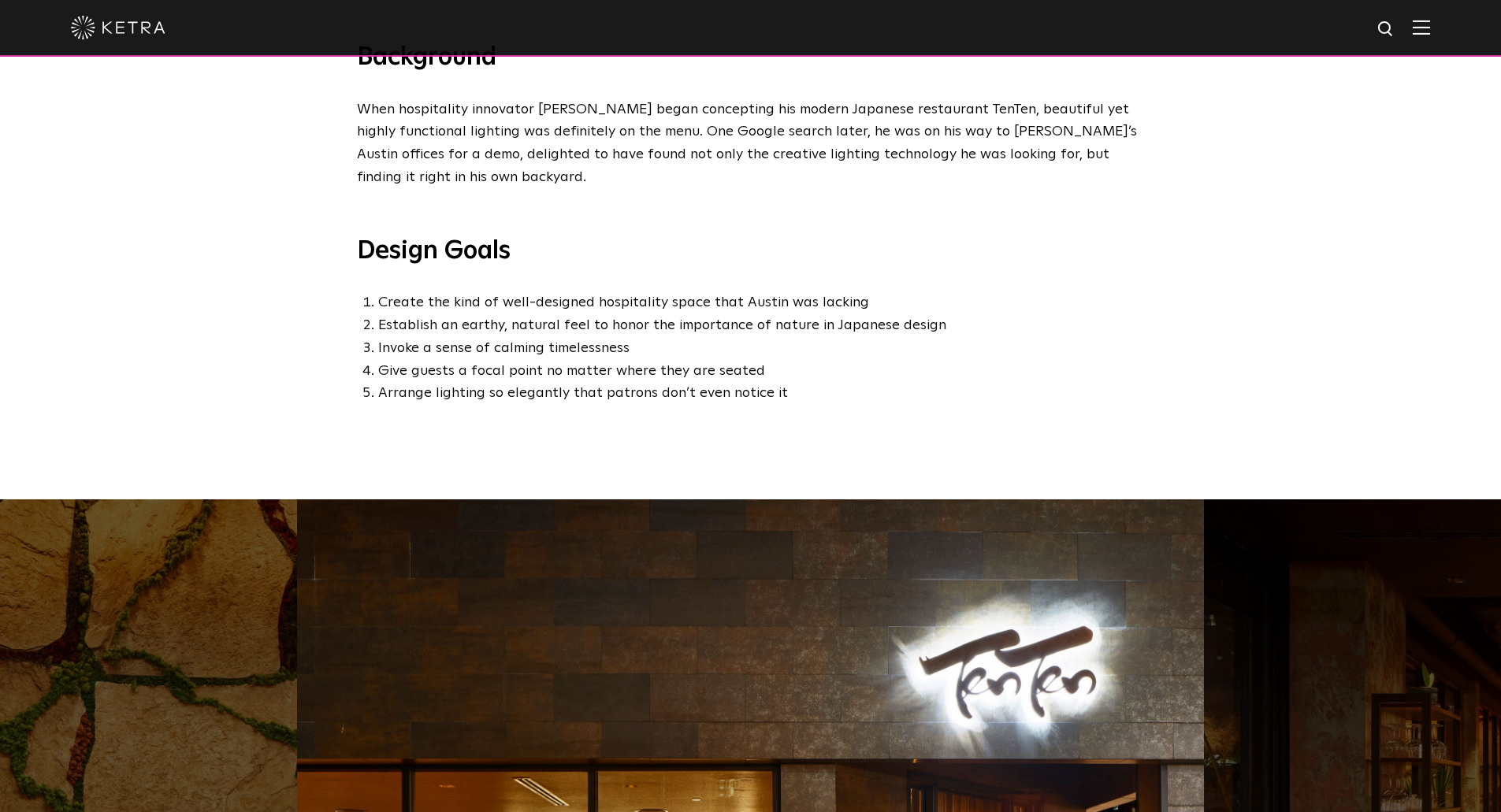
scroll to position [788, 0]
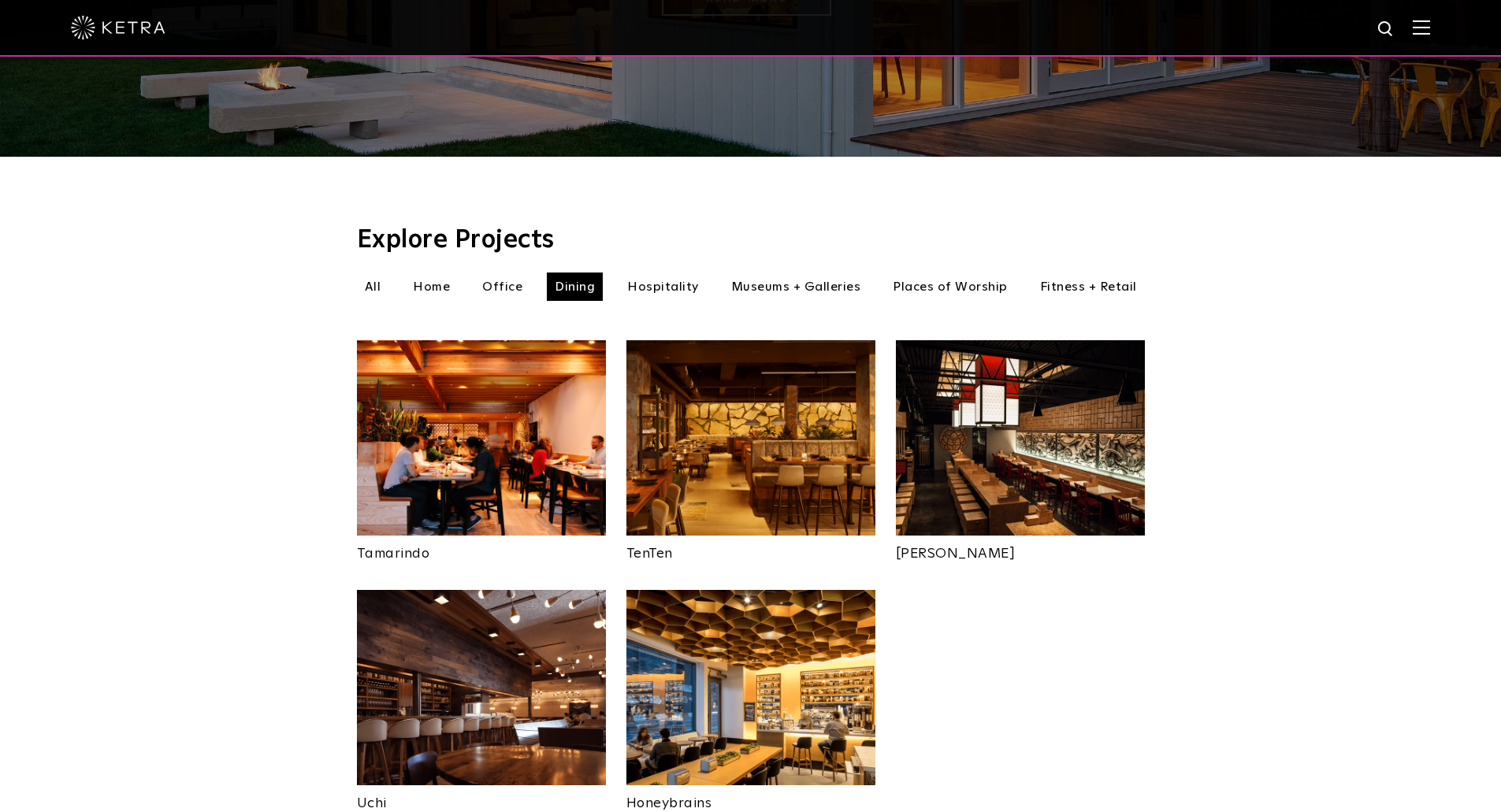
click at [1072, 394] on img at bounding box center [1020, 438] width 249 height 196
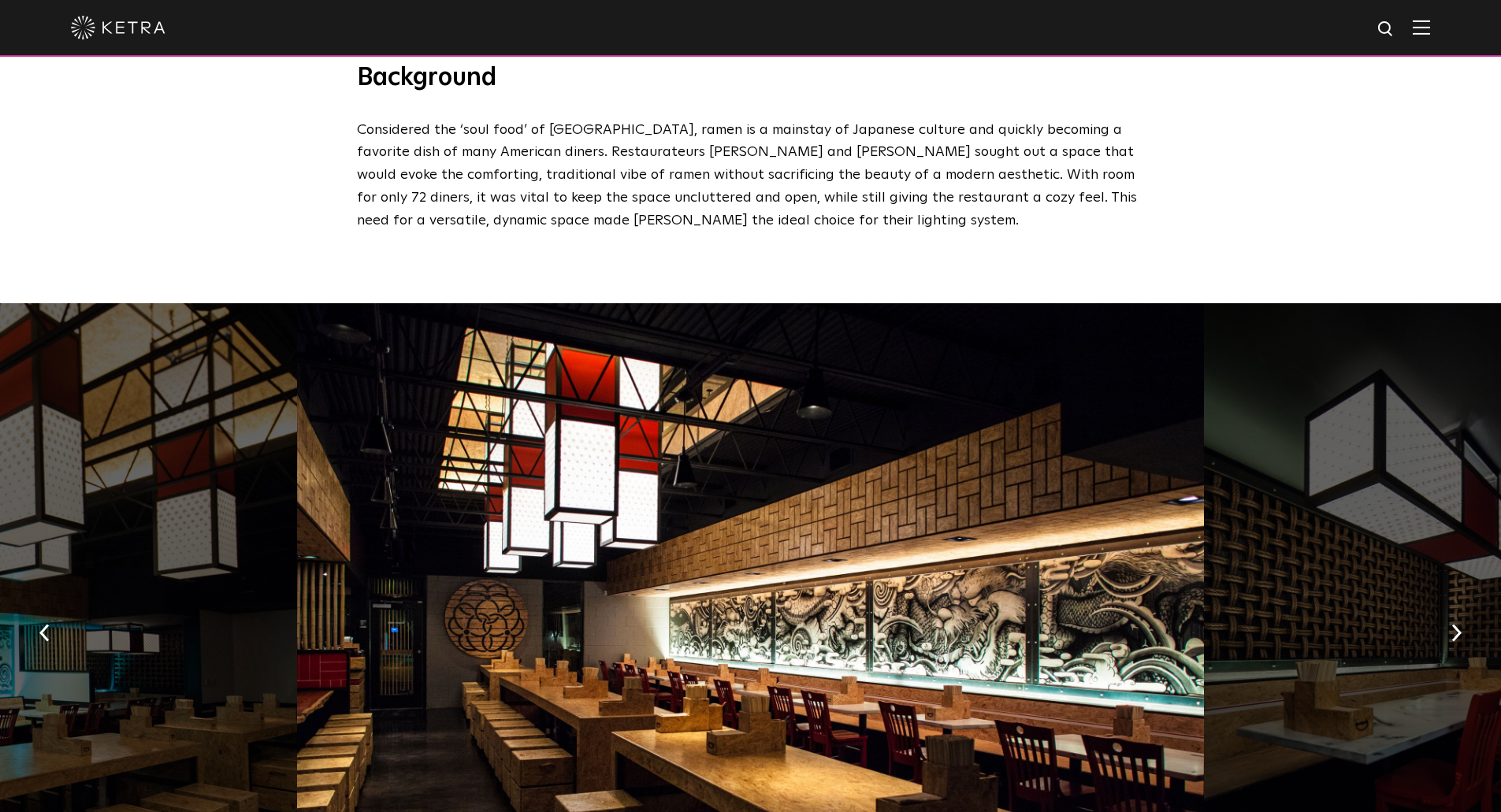
scroll to position [867, 0]
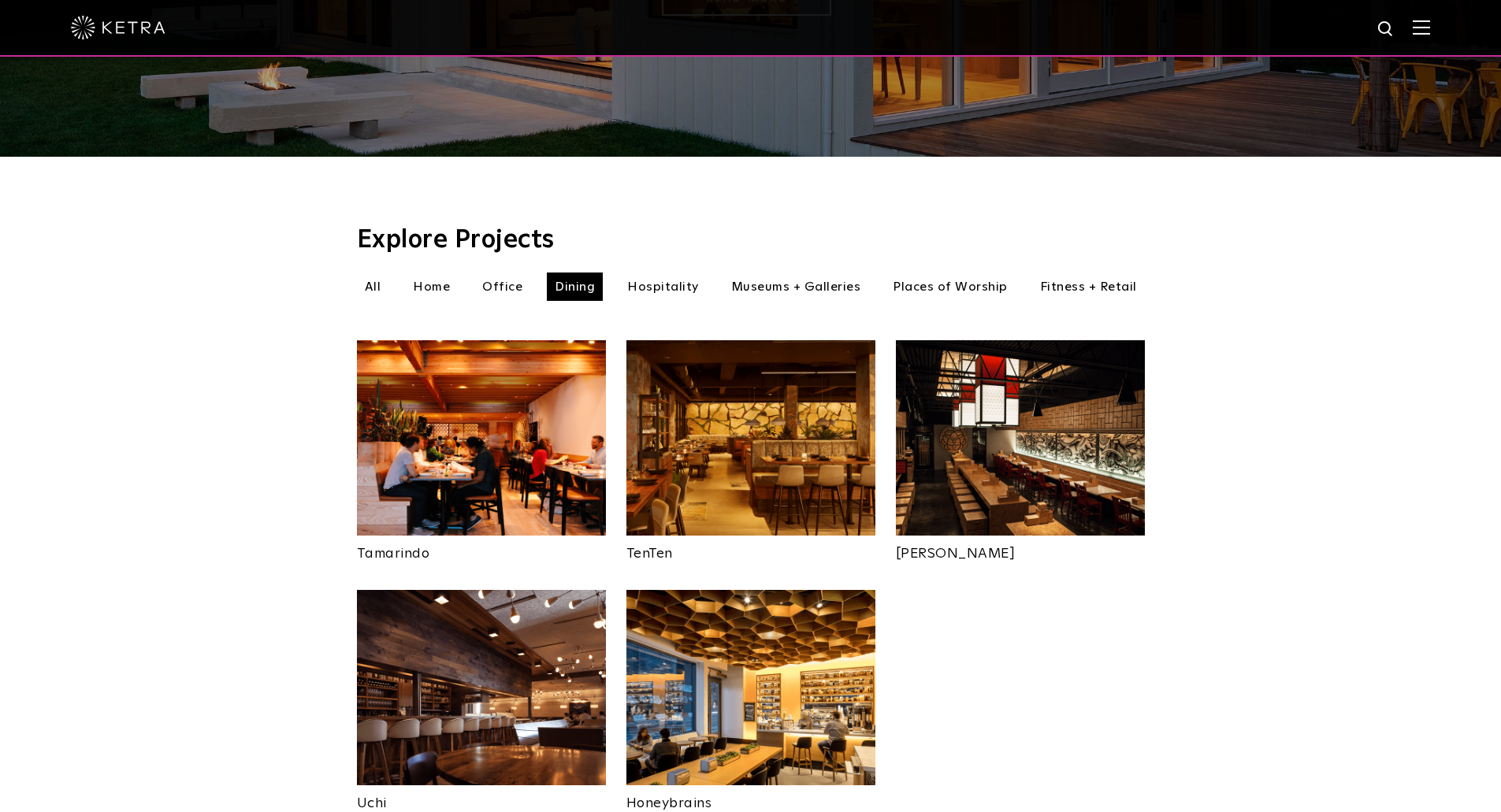
click at [475, 635] on img at bounding box center [481, 688] width 249 height 196
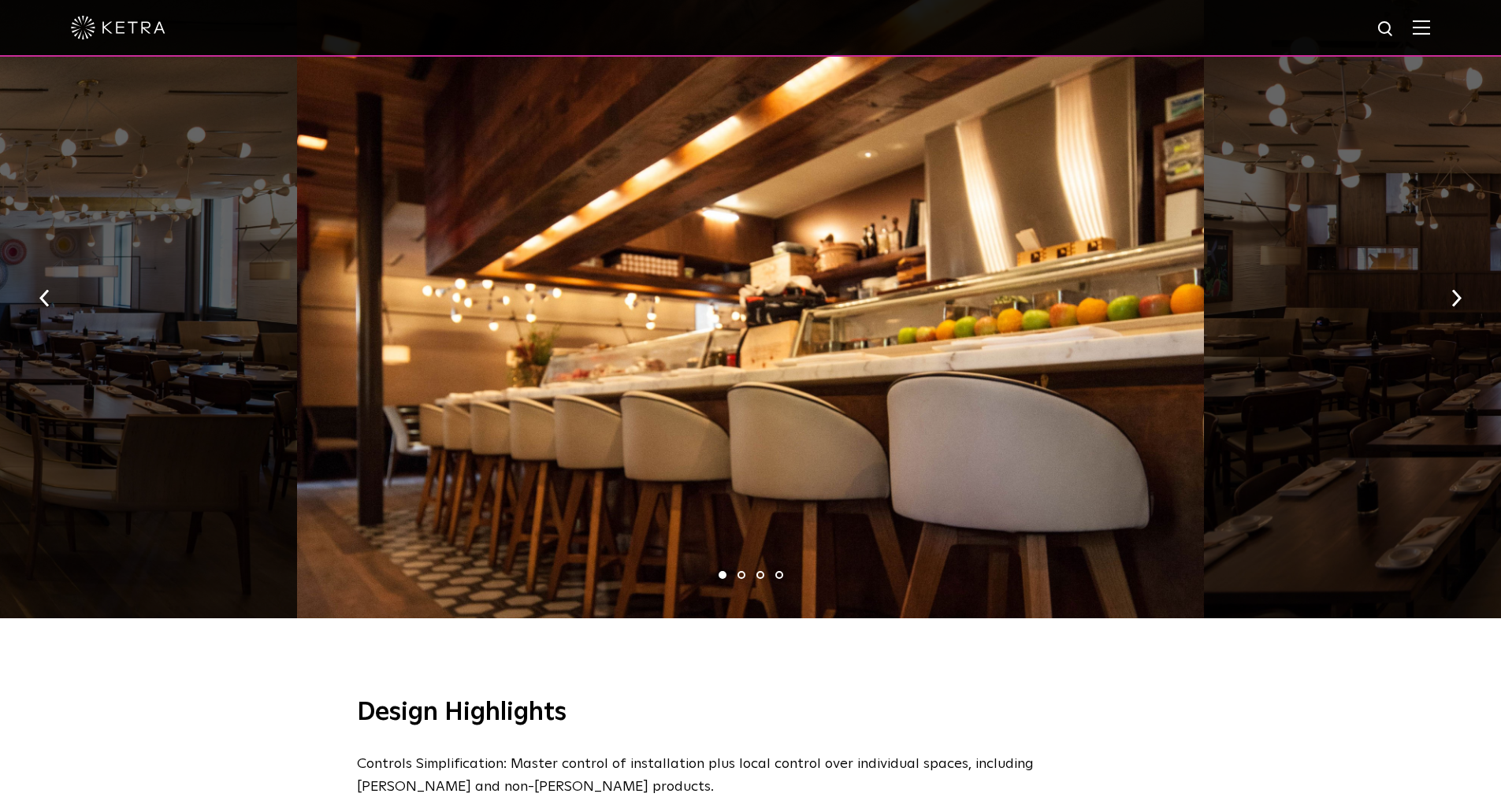
scroll to position [945, 0]
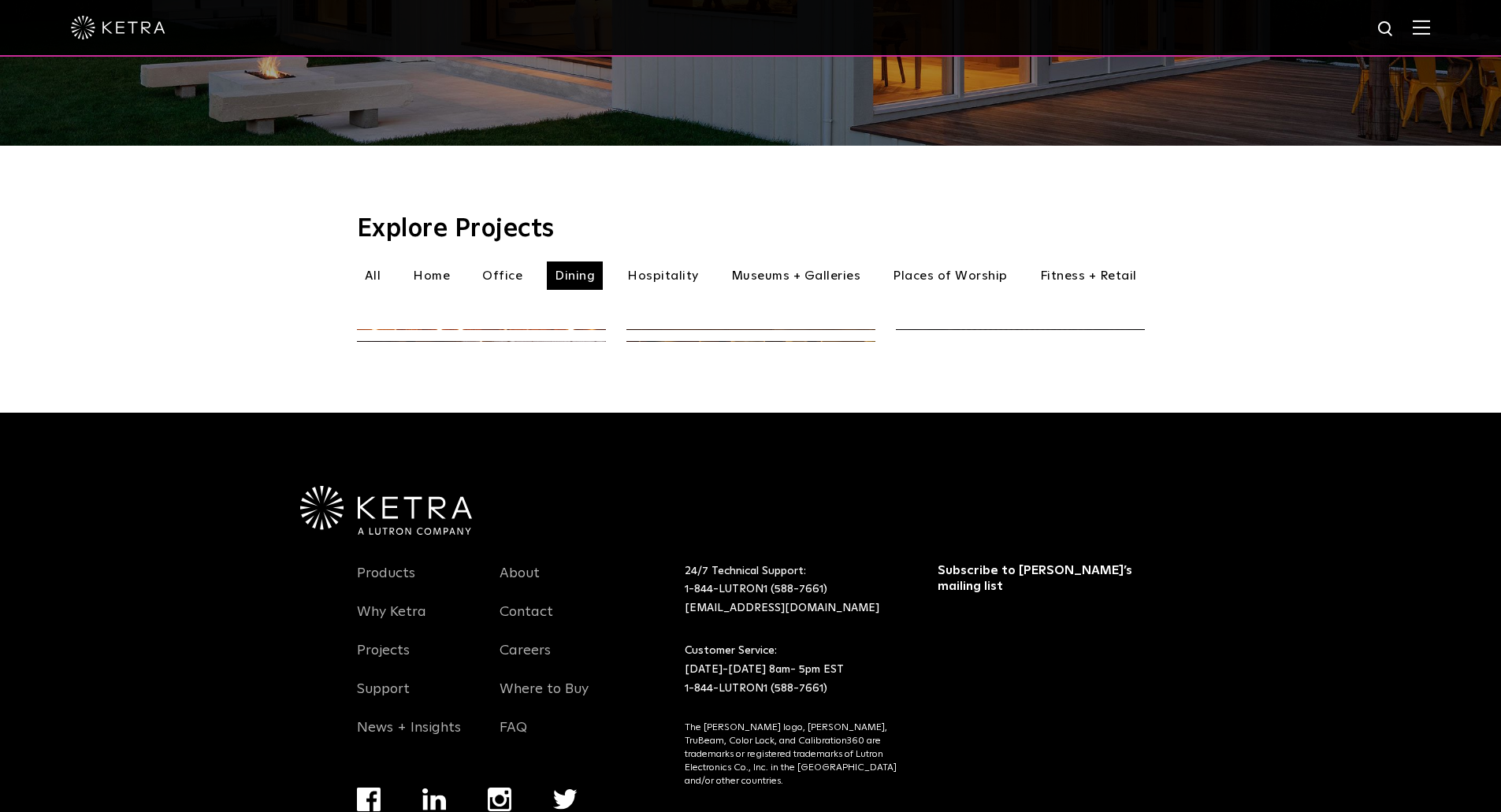
scroll to position [381, 0]
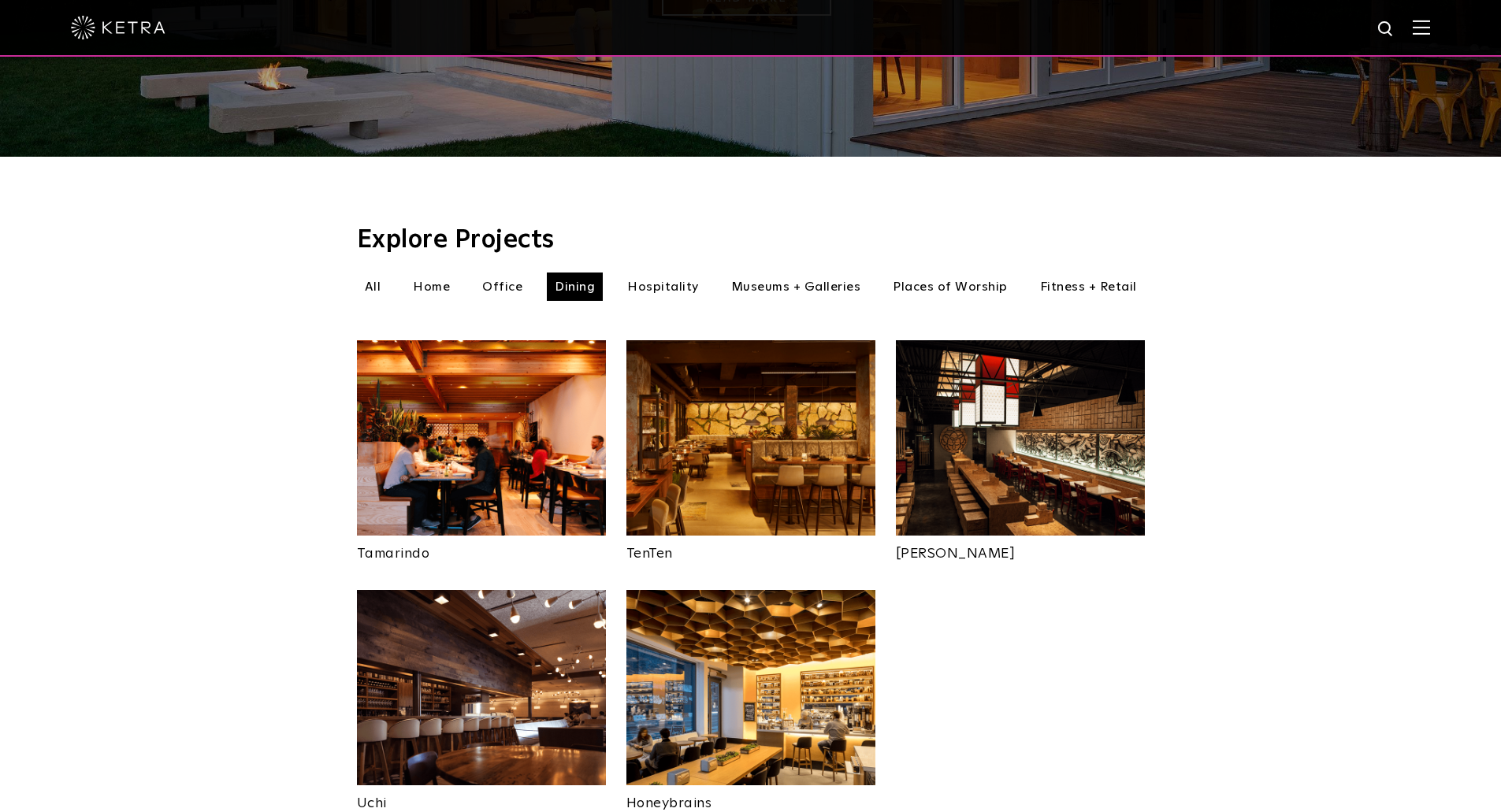
click at [803, 676] on img at bounding box center [750, 688] width 249 height 196
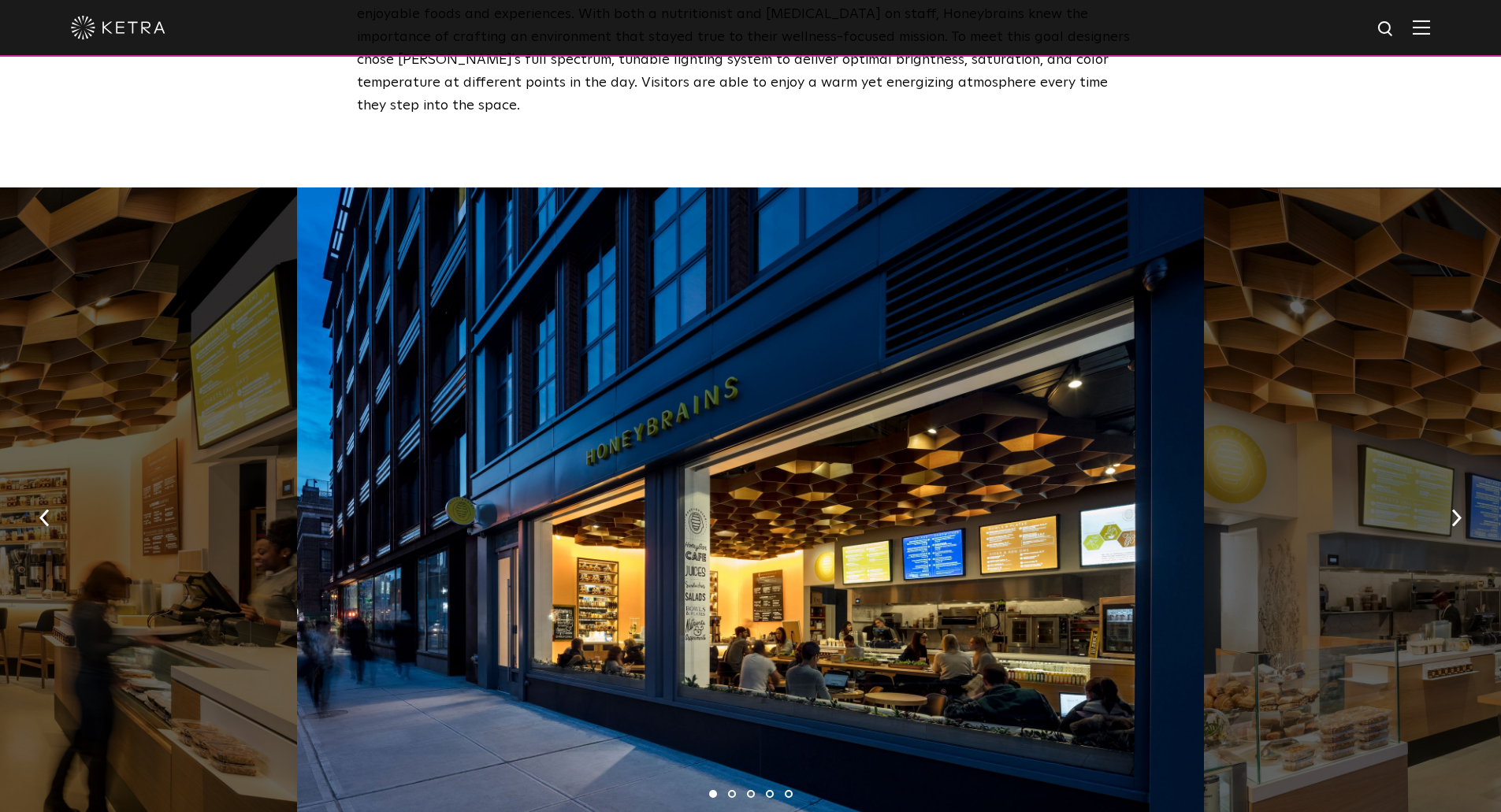
scroll to position [945, 0]
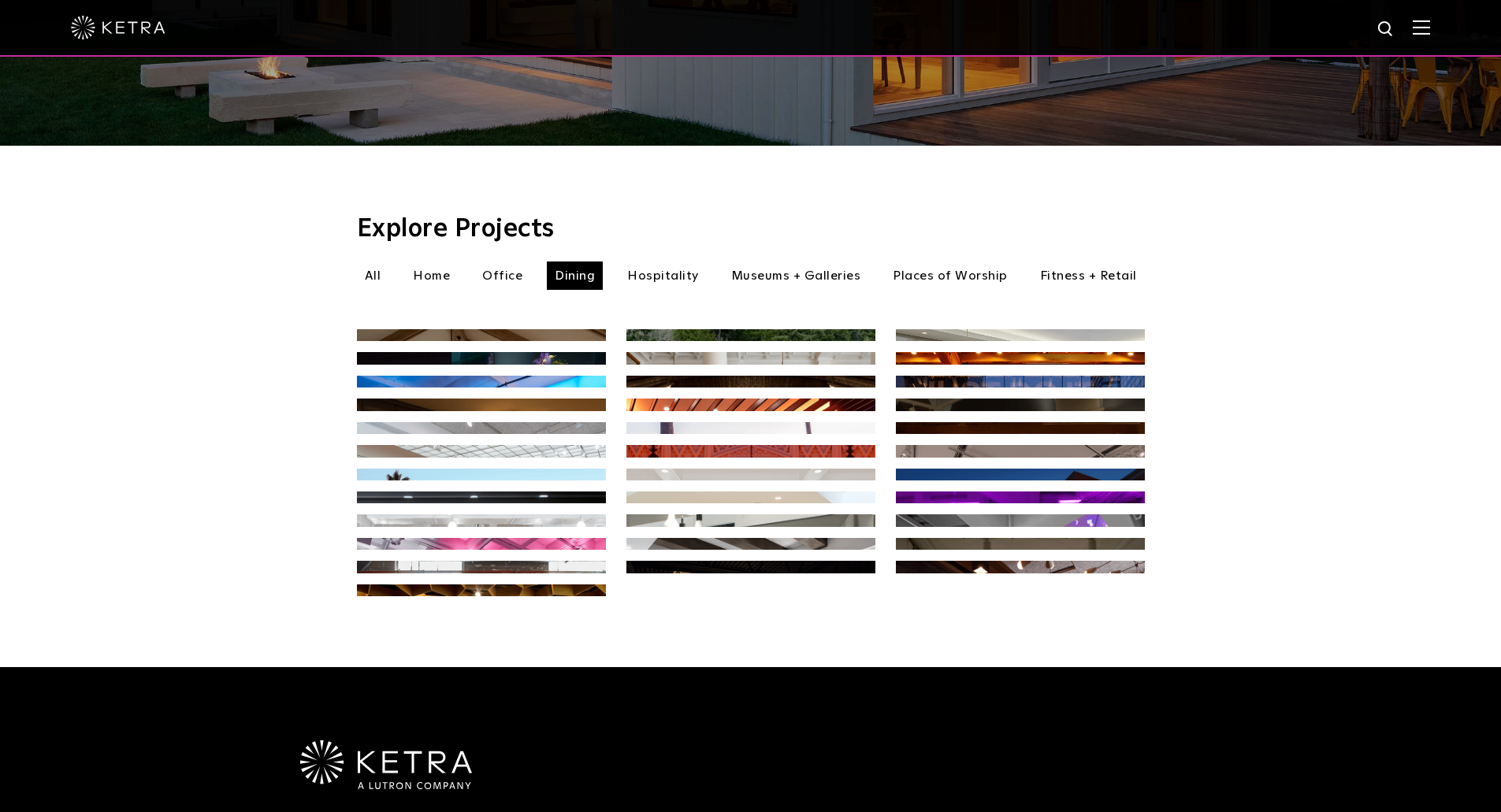
scroll to position [381, 0]
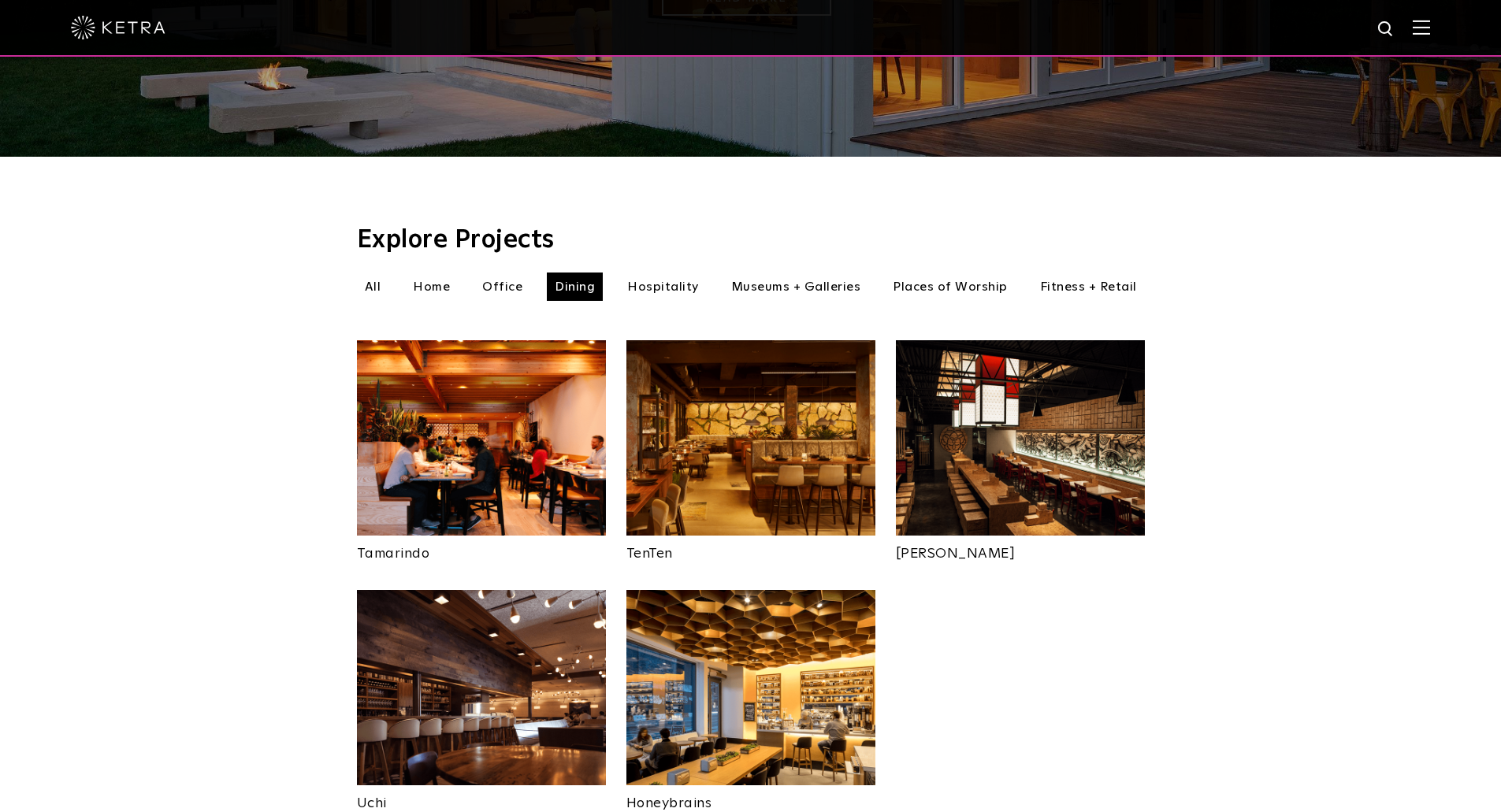
click at [654, 273] on li "Hospitality" at bounding box center [663, 287] width 87 height 29
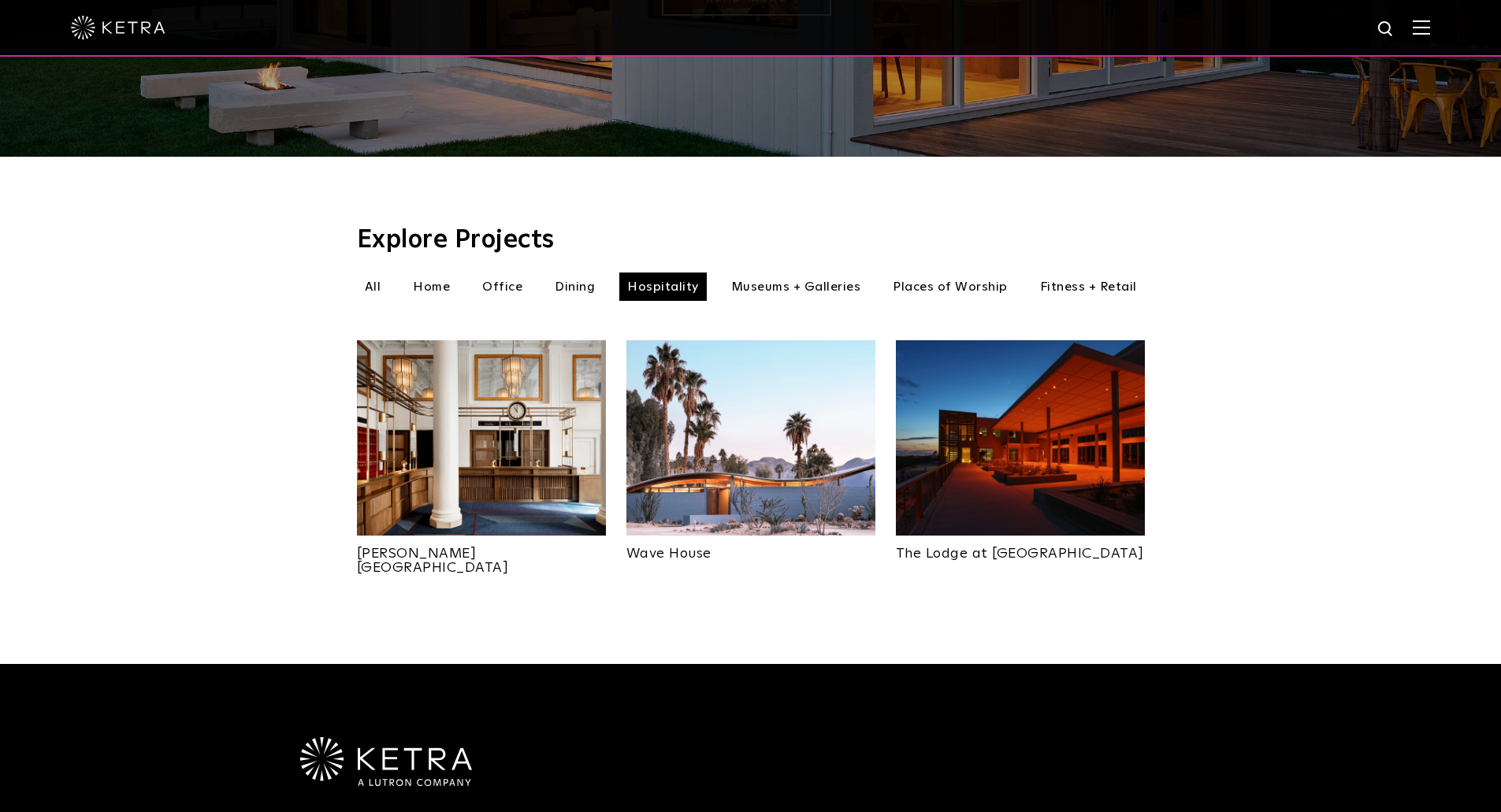
click at [513, 422] on img at bounding box center [481, 438] width 249 height 196
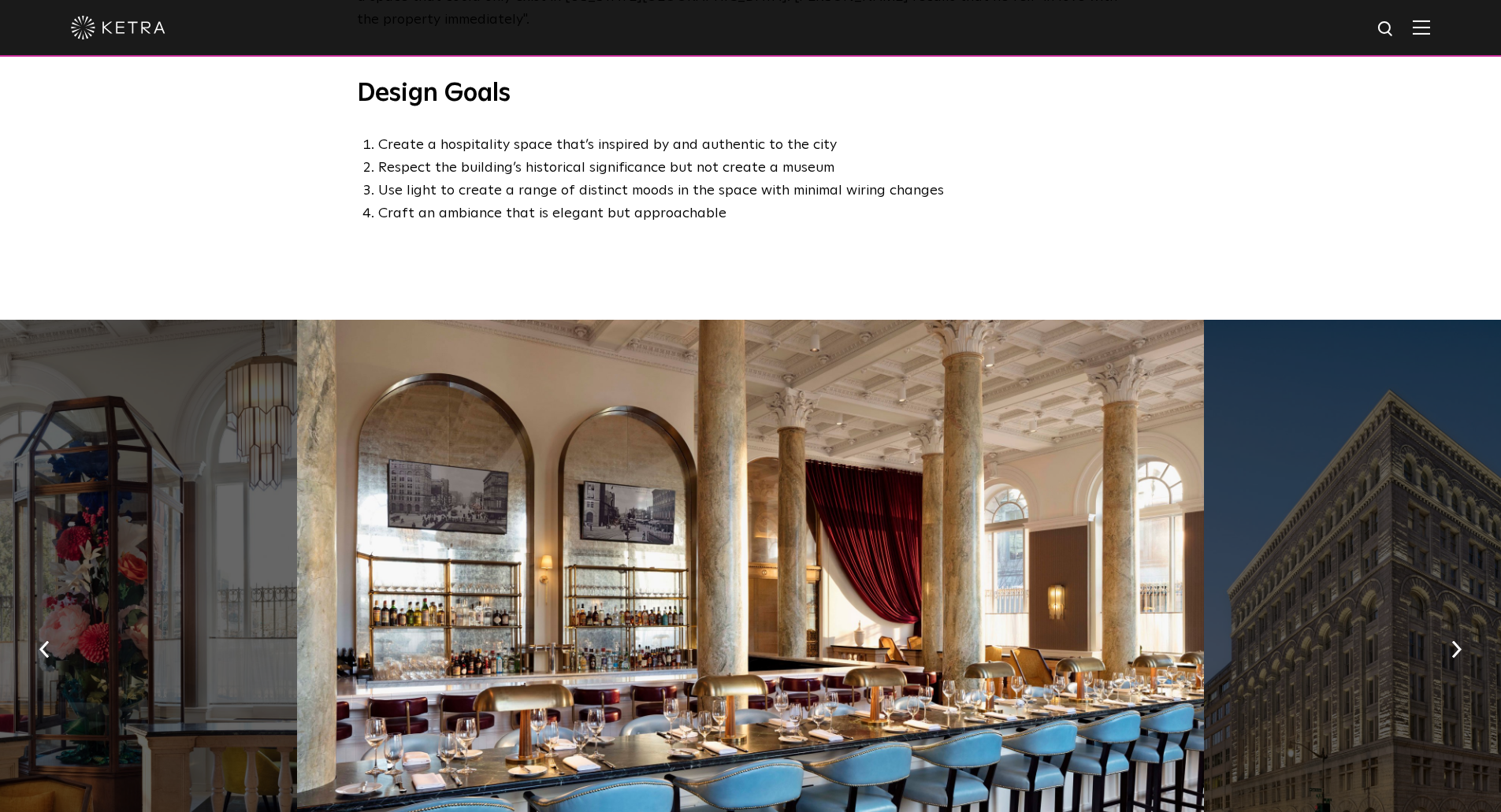
scroll to position [945, 0]
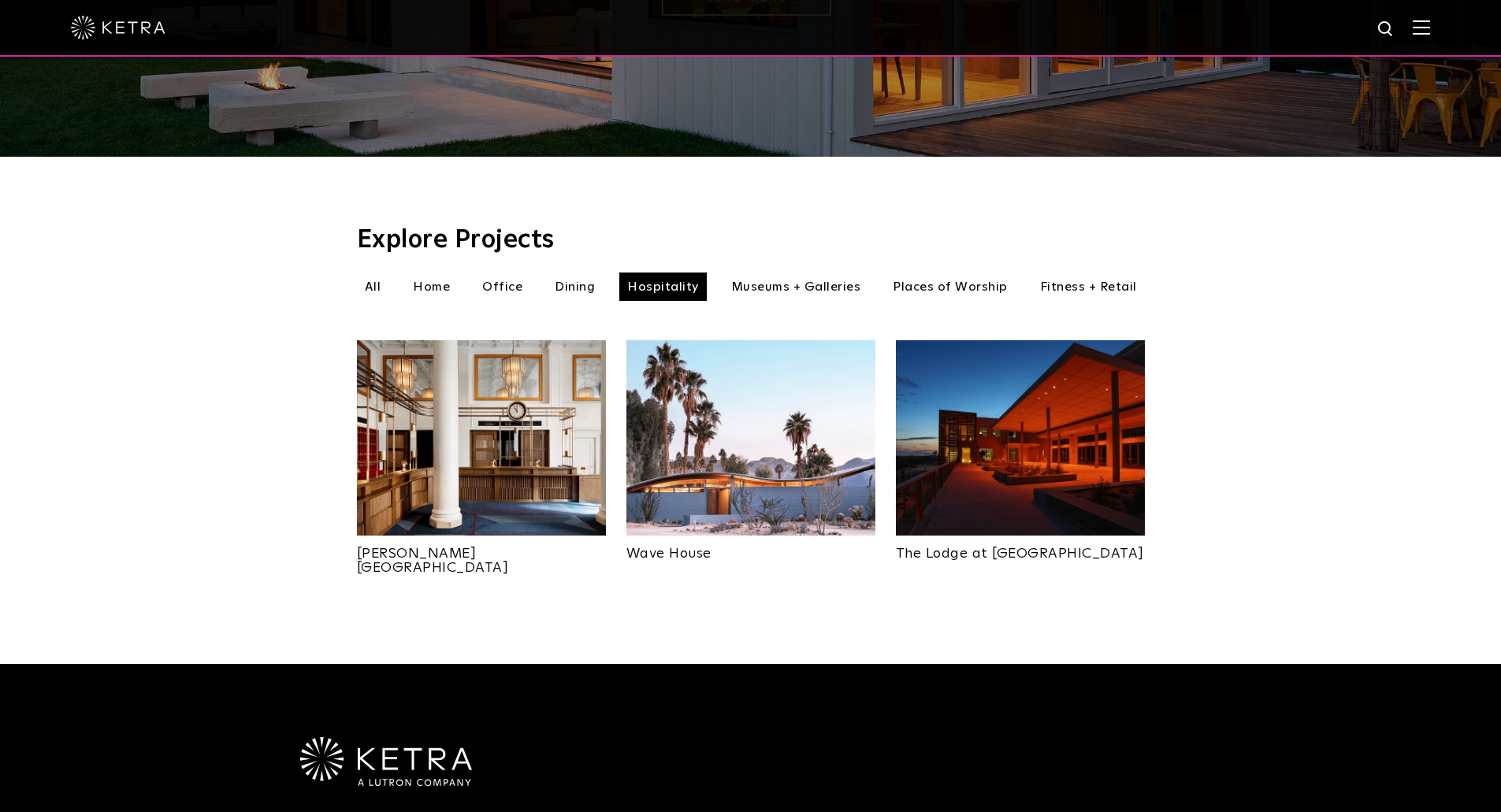
click at [722, 403] on img at bounding box center [750, 438] width 249 height 196
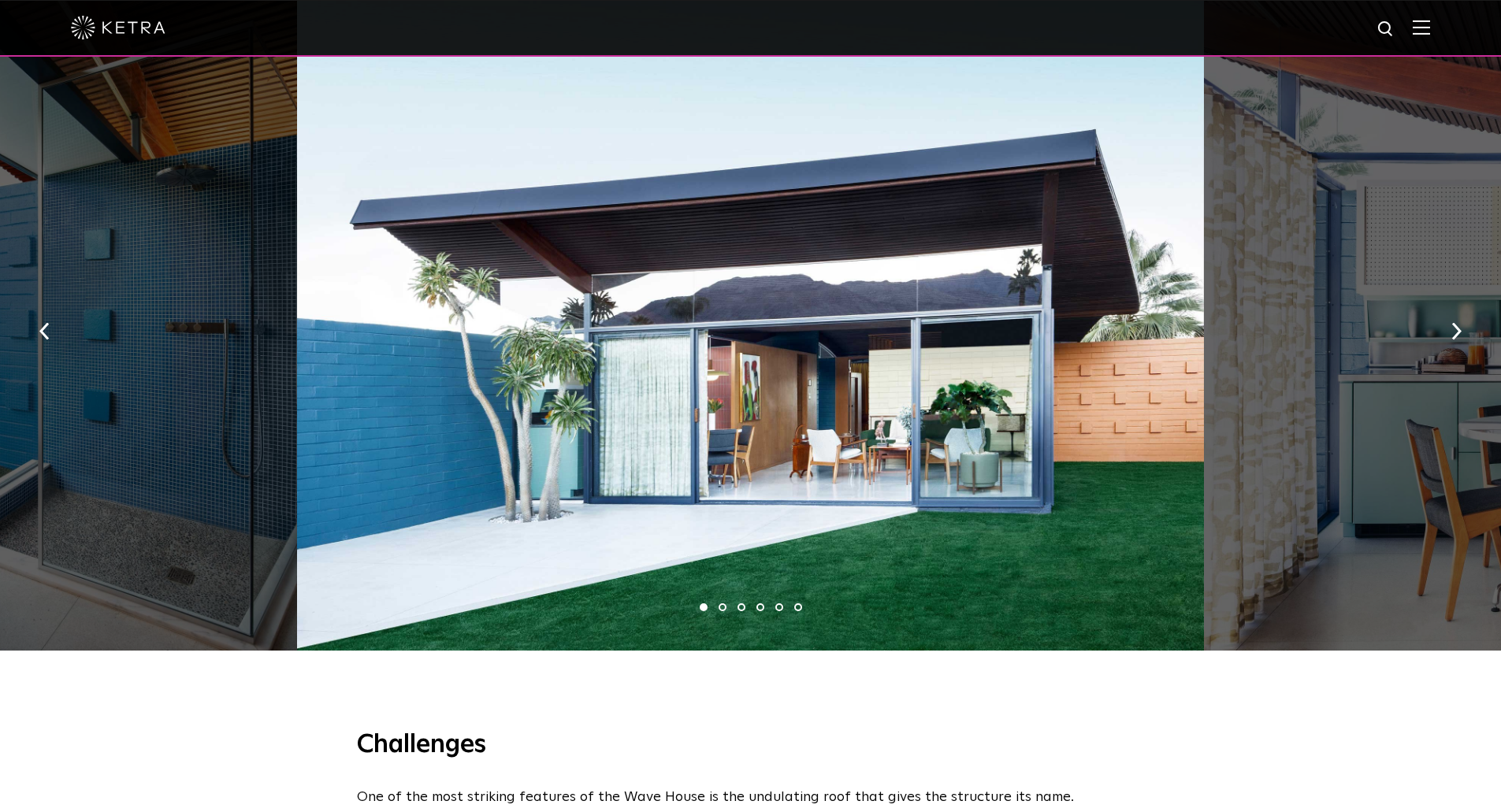
scroll to position [1182, 0]
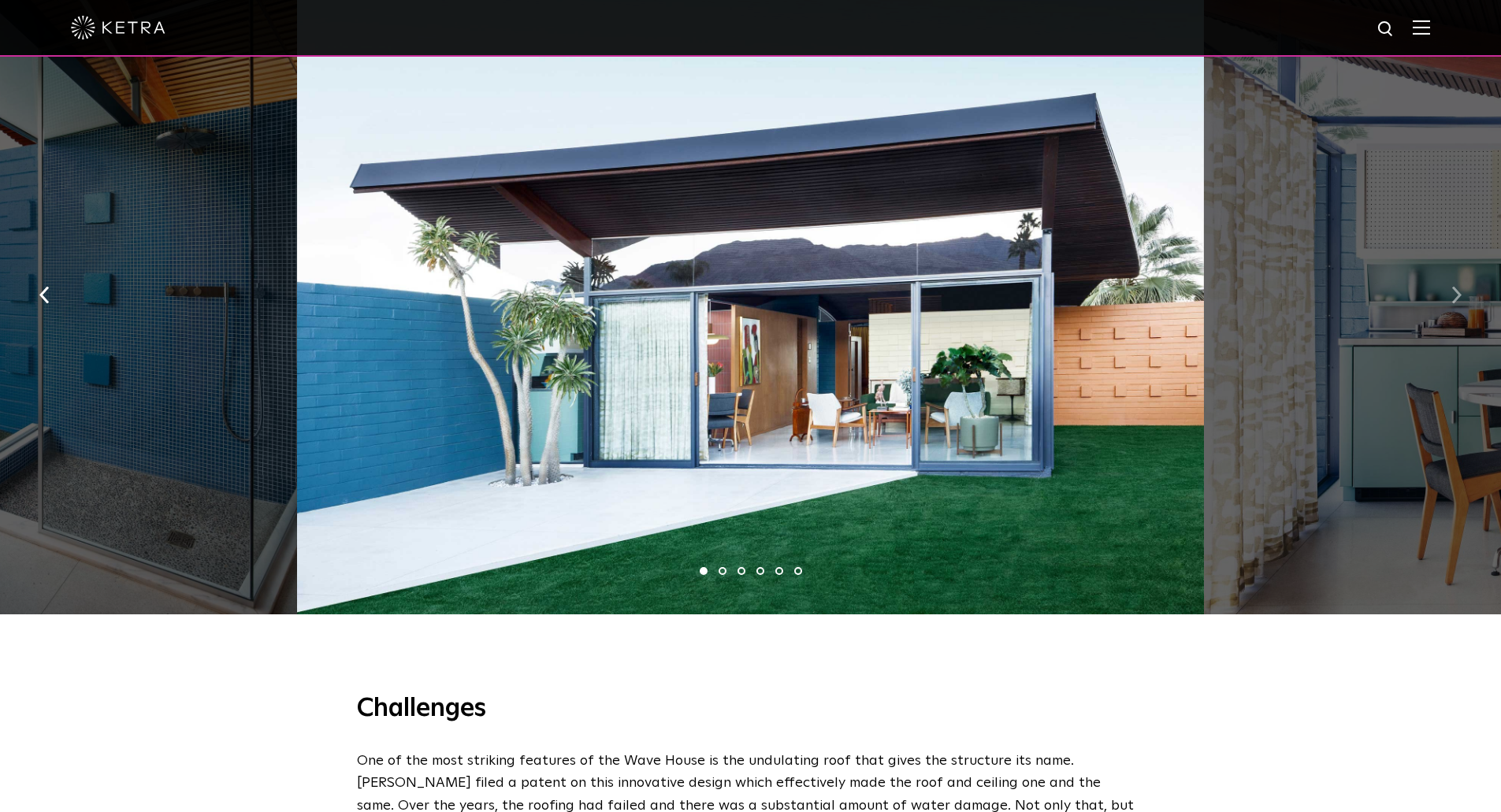
click at [1457, 286] on img "button" at bounding box center [1457, 294] width 10 height 17
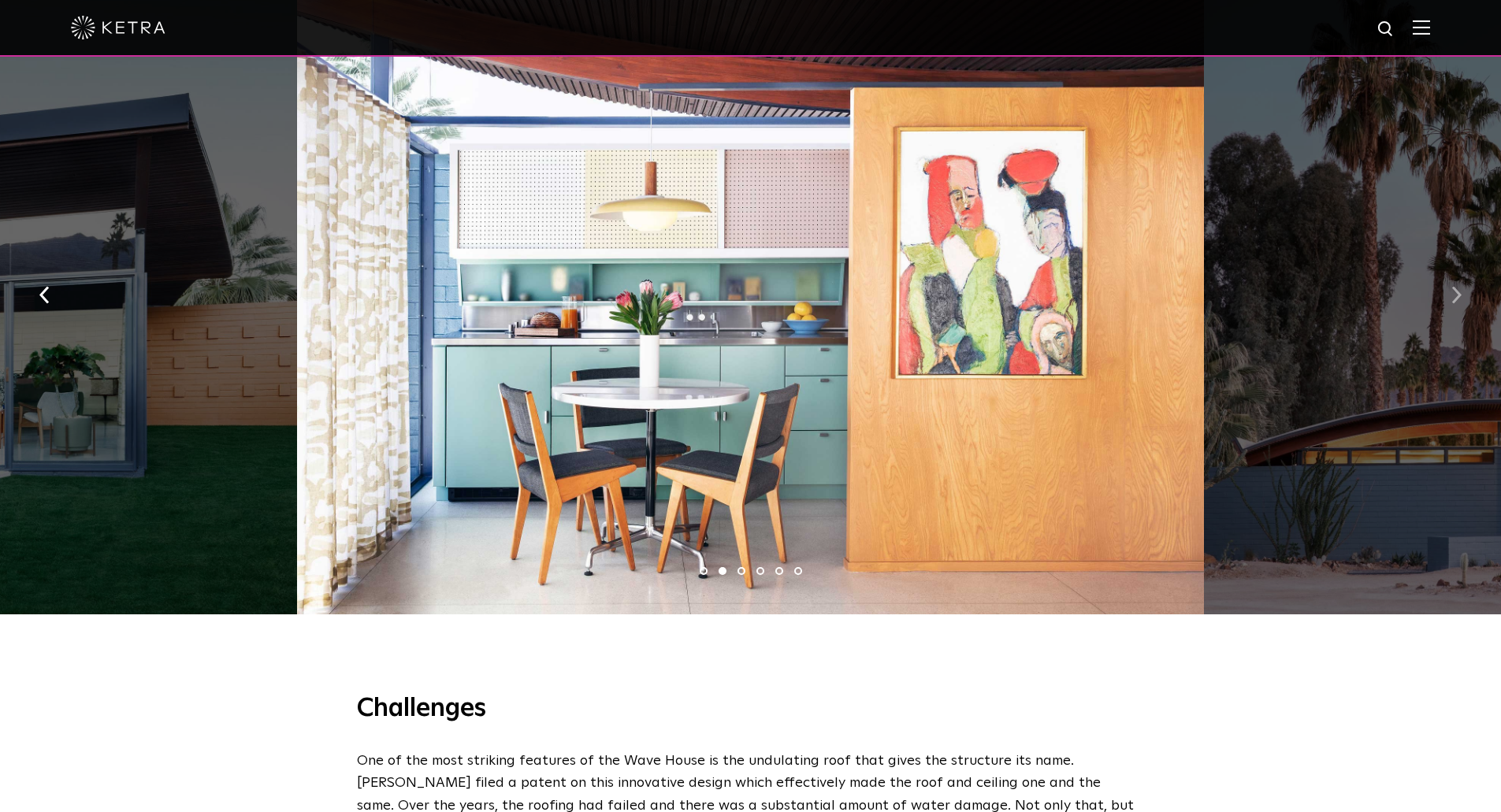
click at [1457, 286] on img "button" at bounding box center [1457, 294] width 10 height 17
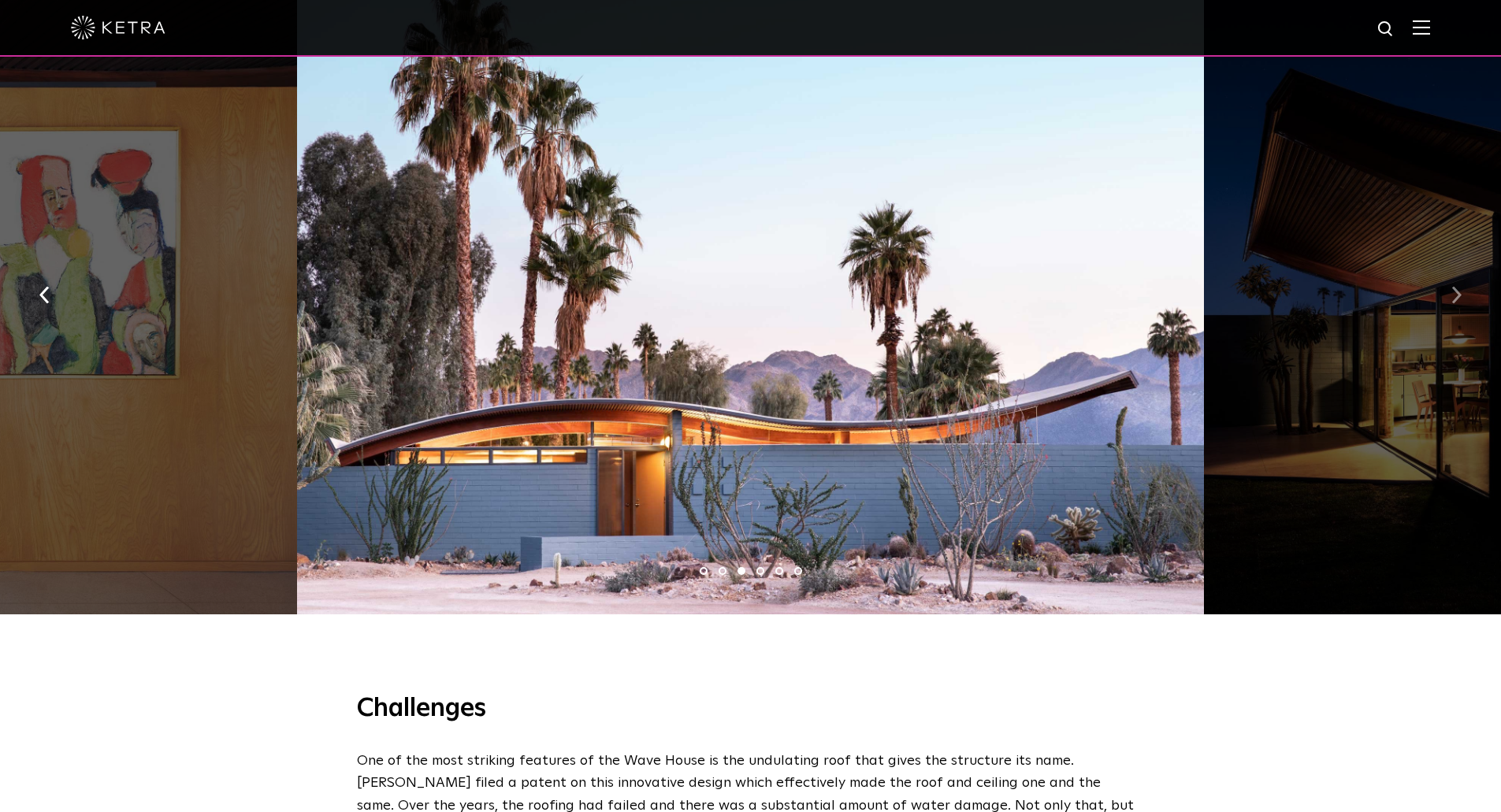
click at [1457, 286] on img "button" at bounding box center [1457, 294] width 10 height 17
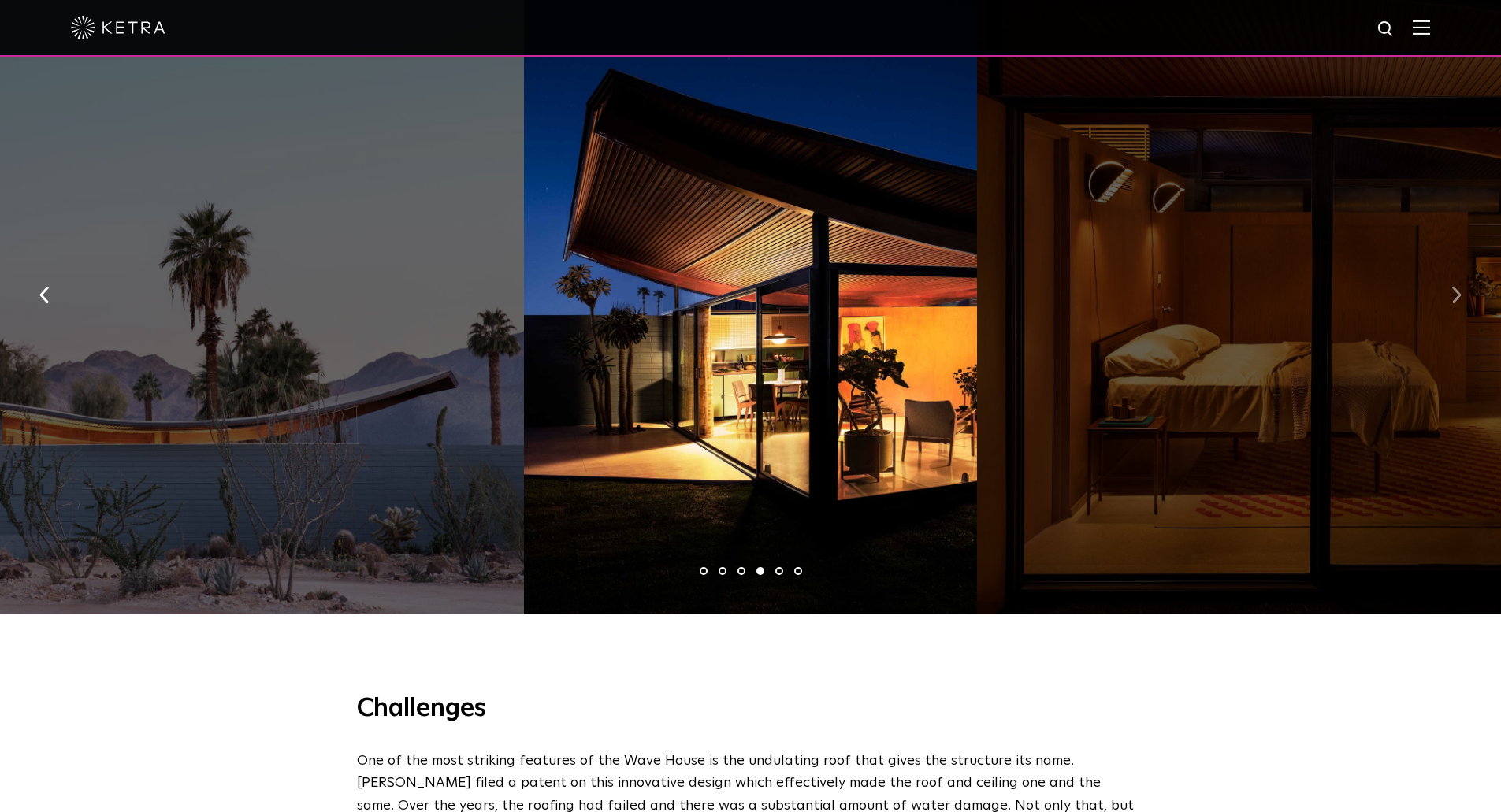
click at [1457, 286] on img "button" at bounding box center [1457, 294] width 10 height 17
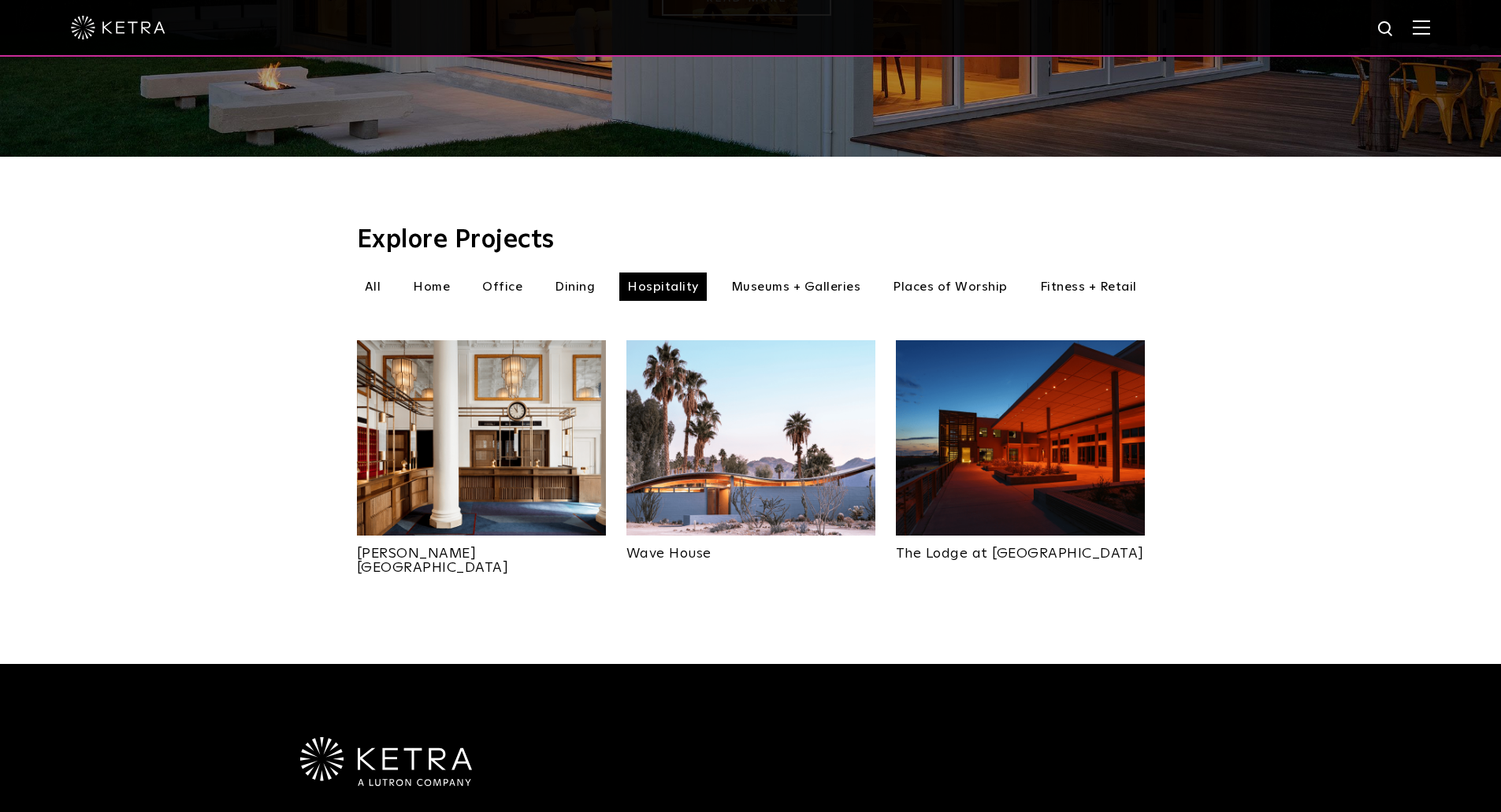
click at [990, 398] on img at bounding box center [1020, 438] width 249 height 196
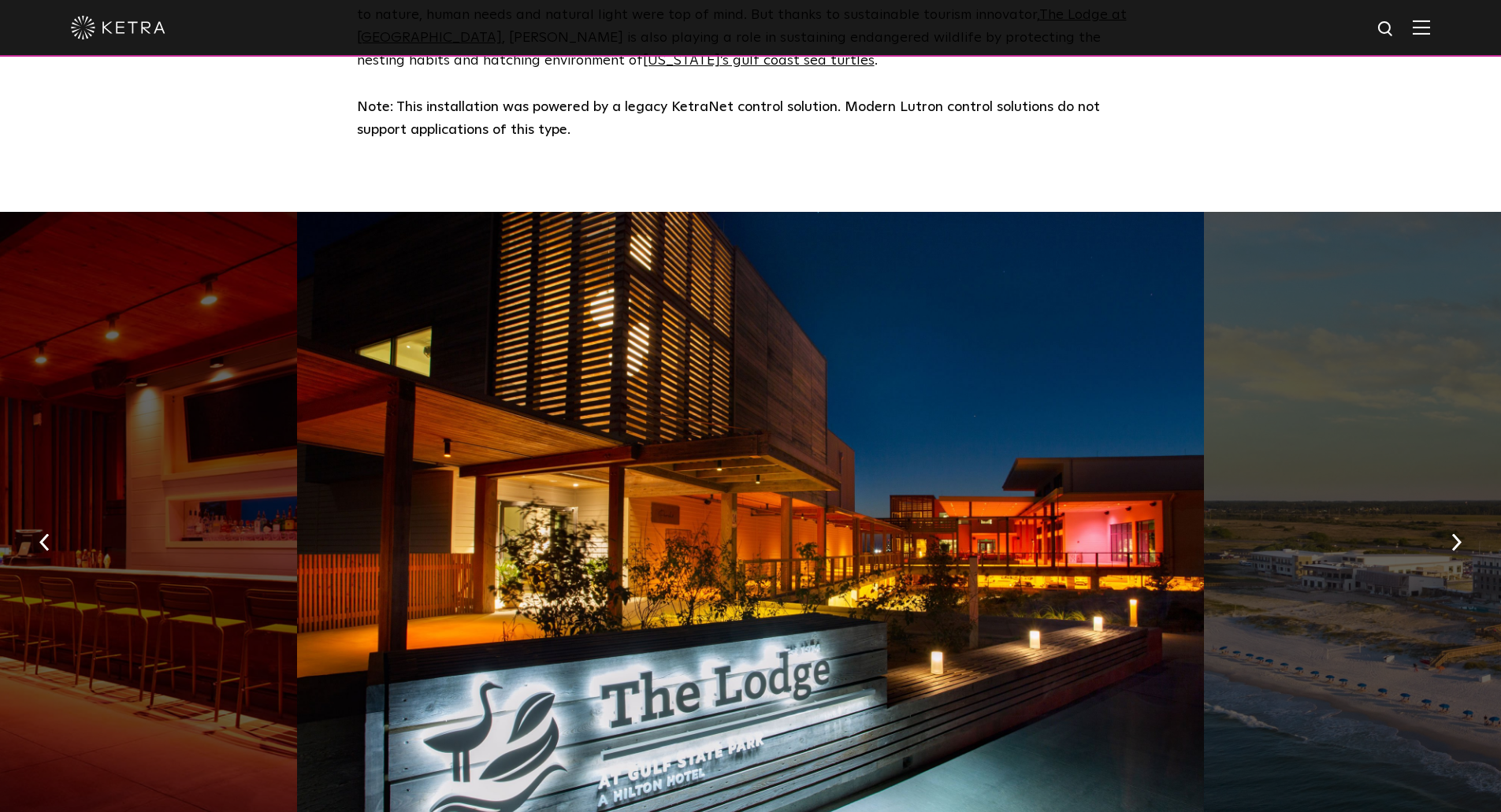
scroll to position [788, 0]
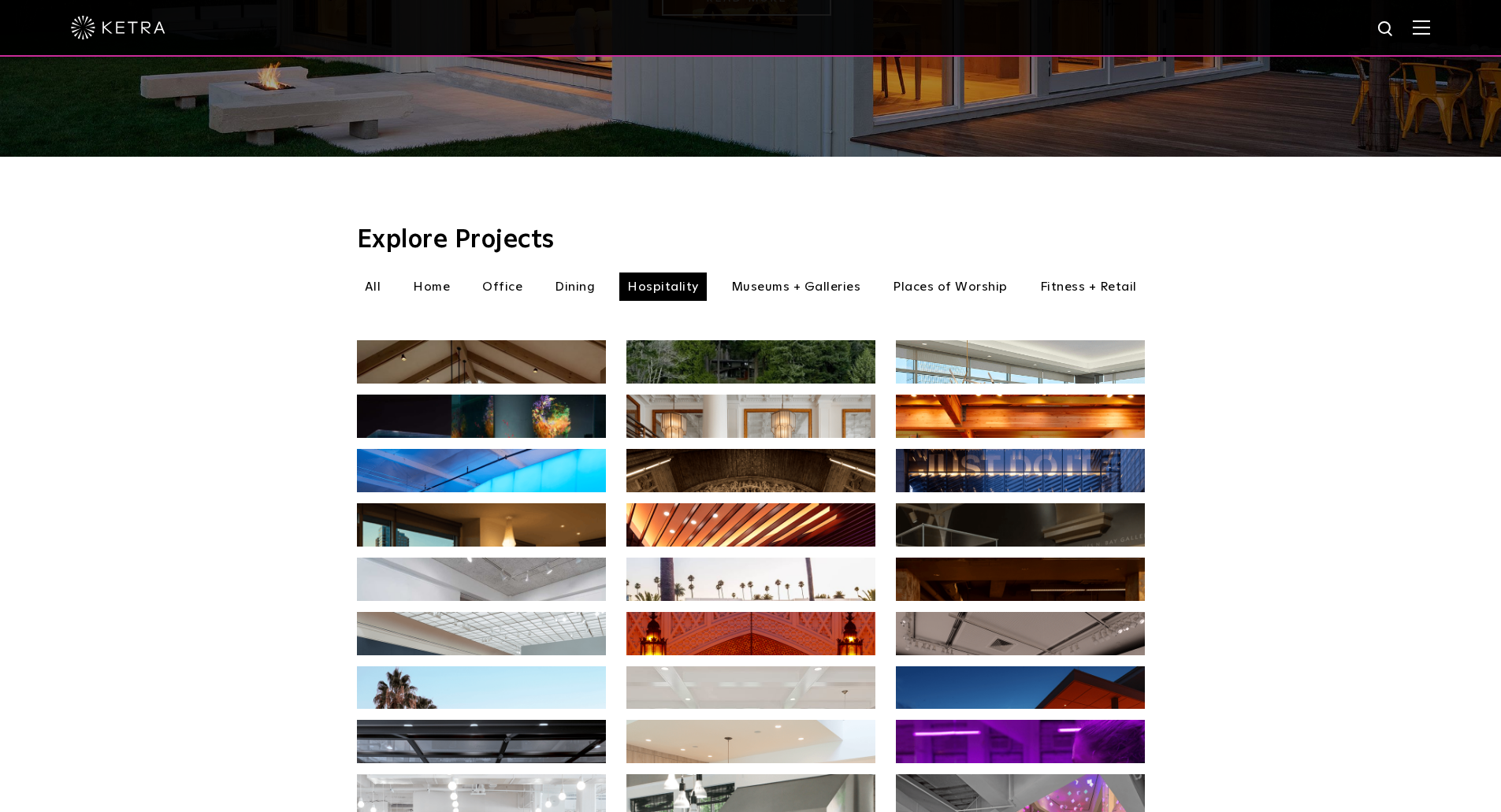
scroll to position [381, 0]
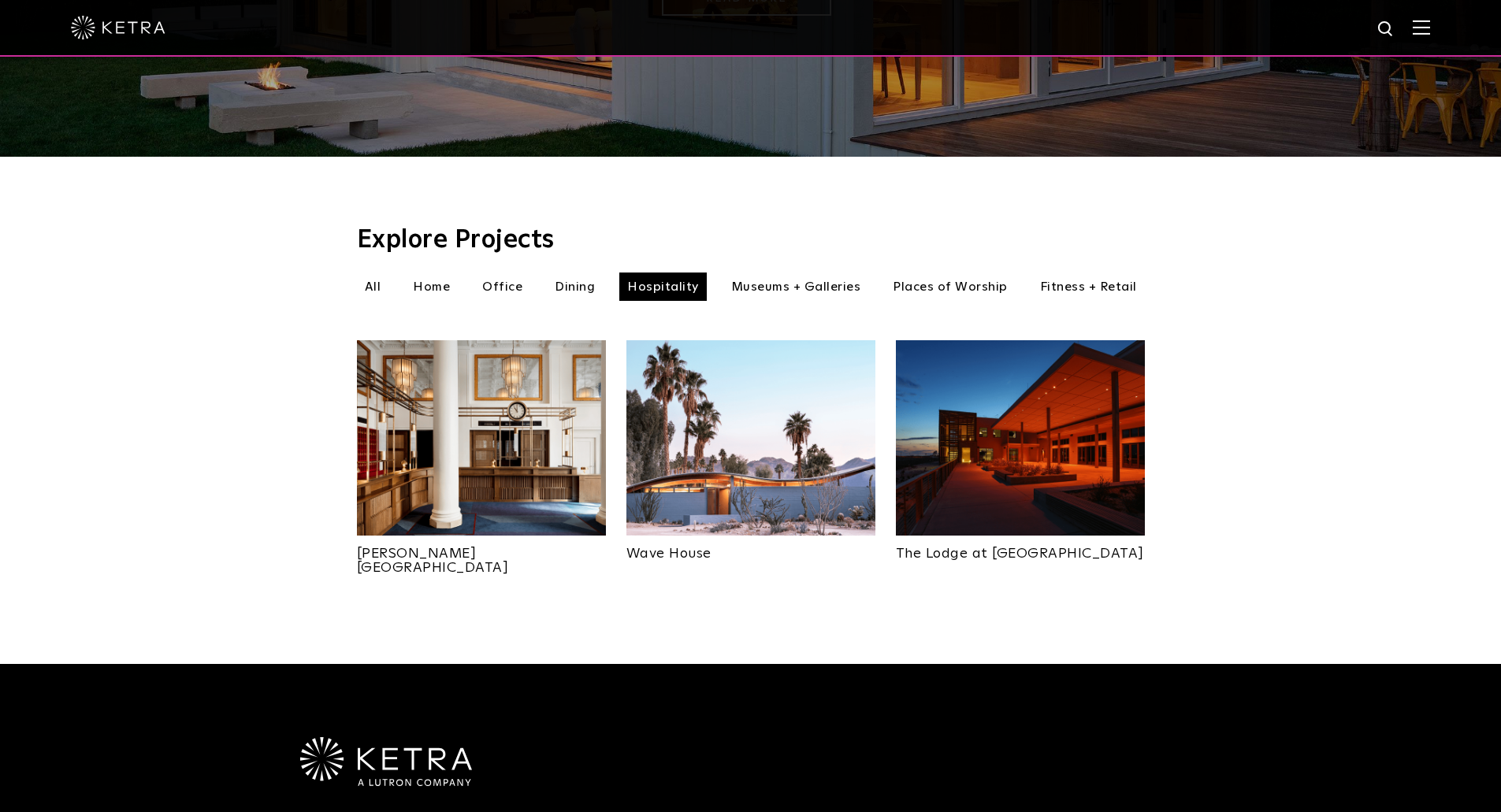
click at [779, 273] on li "Museums + Galleries" at bounding box center [796, 287] width 145 height 29
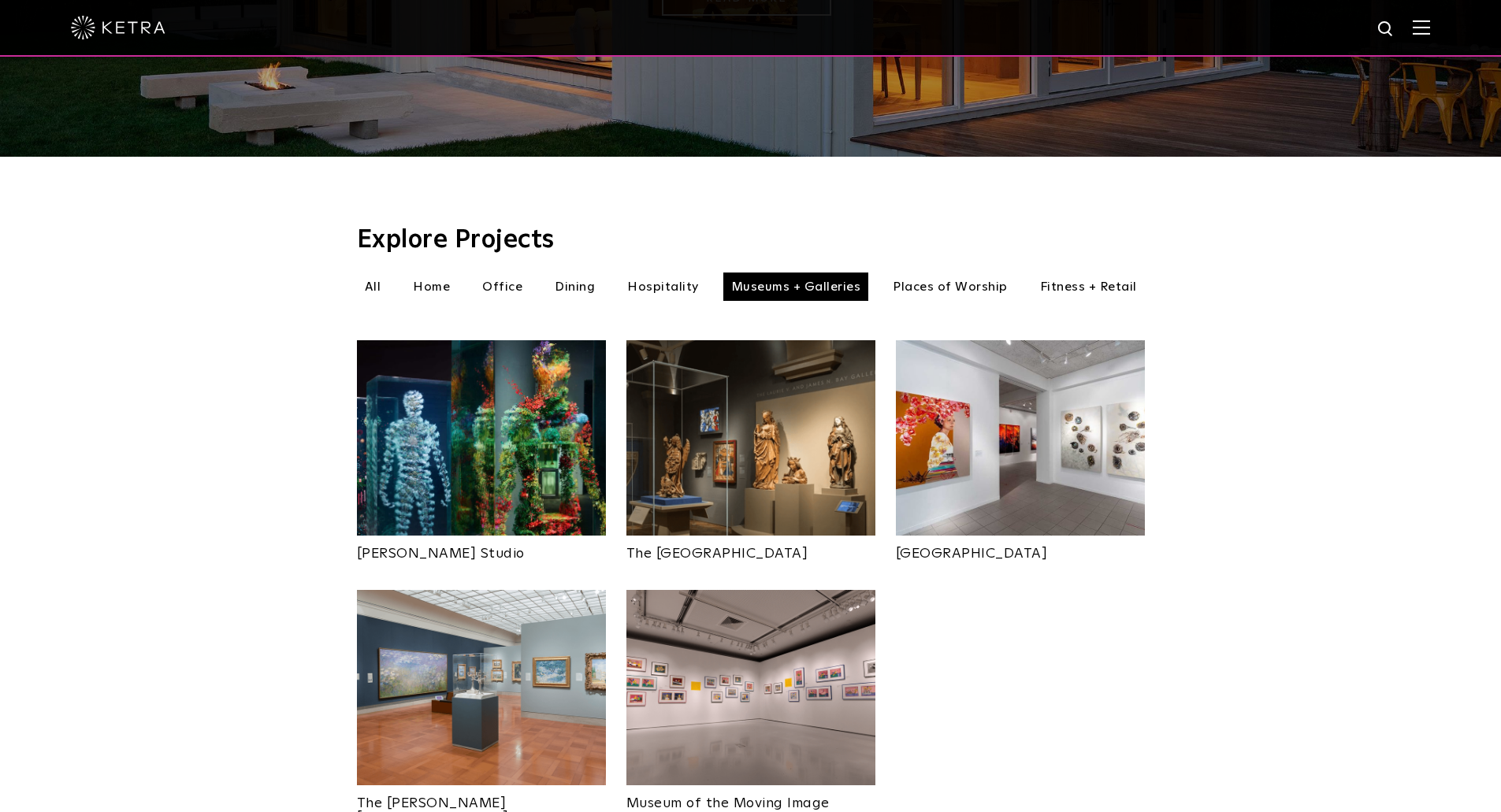
scroll to position [460, 0]
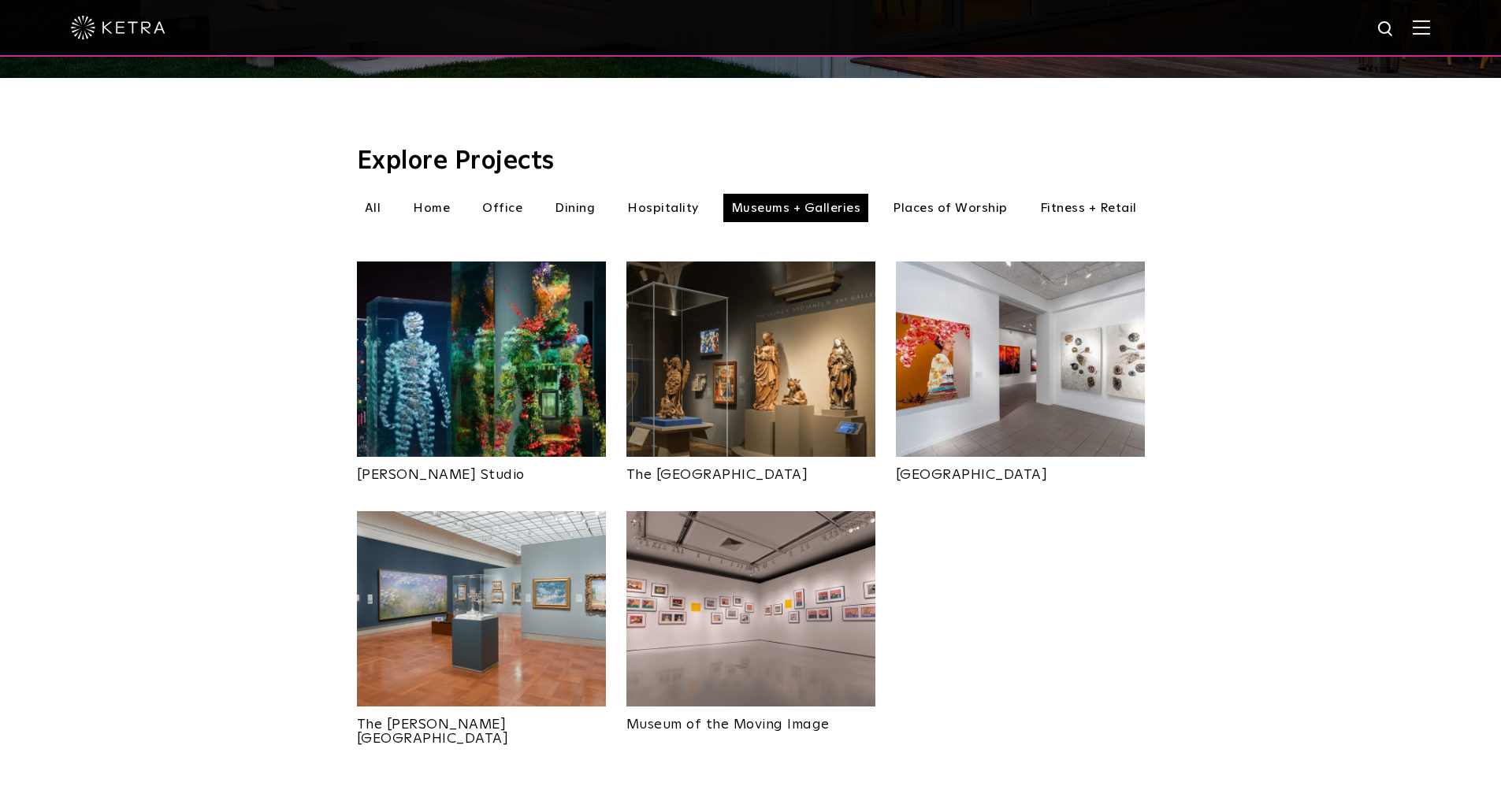
click at [467, 373] on img at bounding box center [481, 359] width 249 height 196
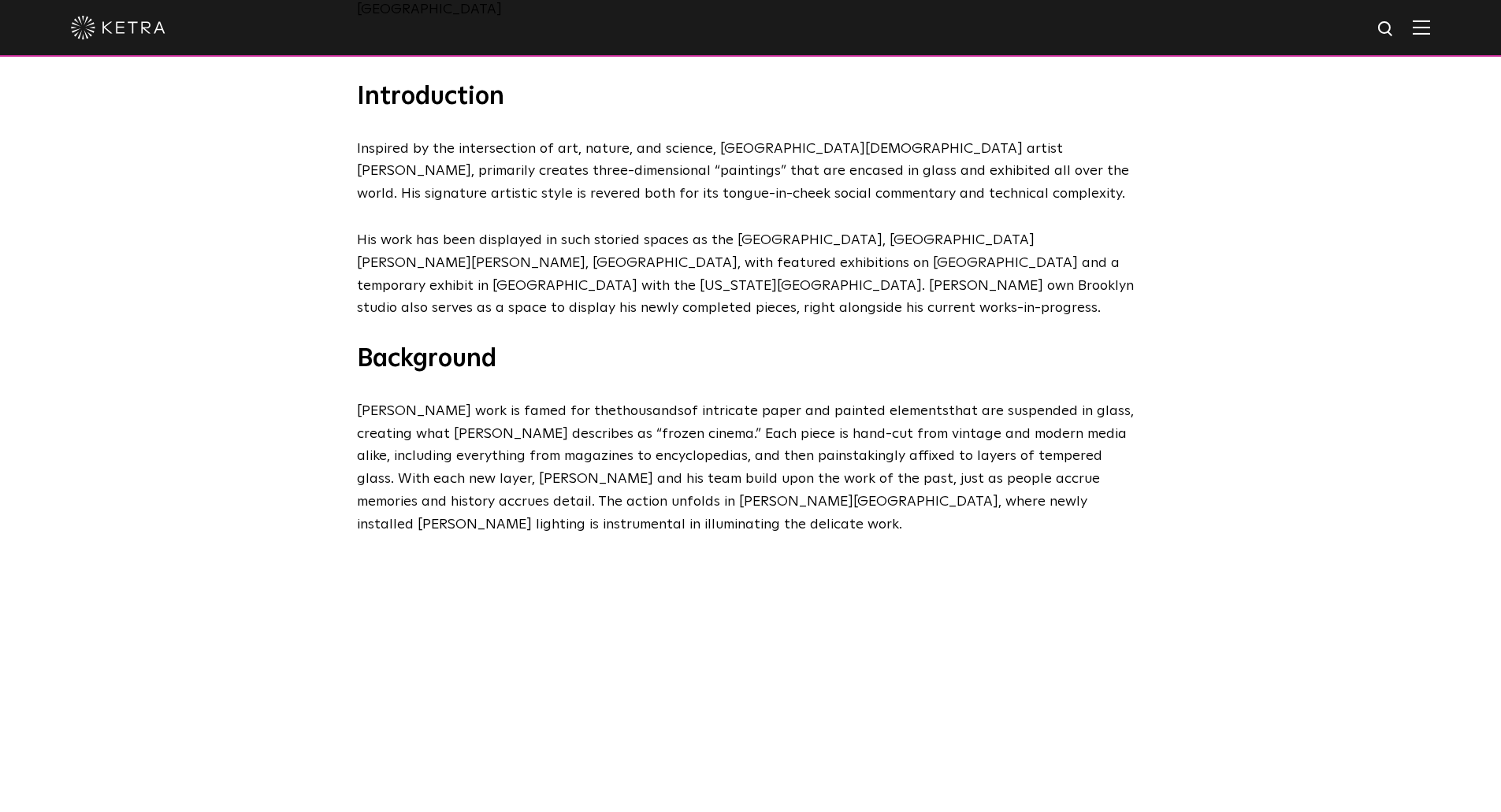
scroll to position [1024, 0]
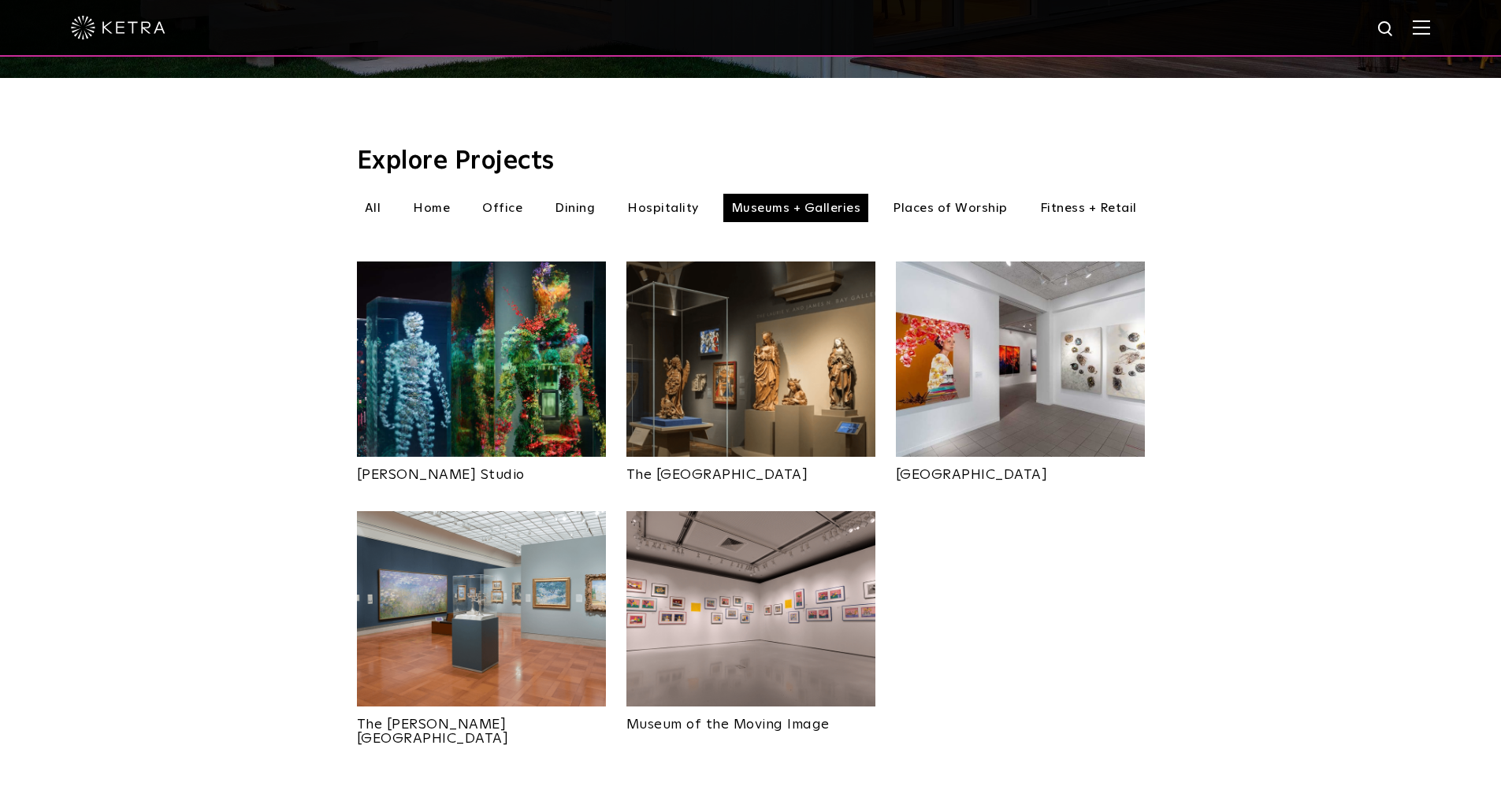
click at [751, 367] on img at bounding box center [750, 359] width 249 height 196
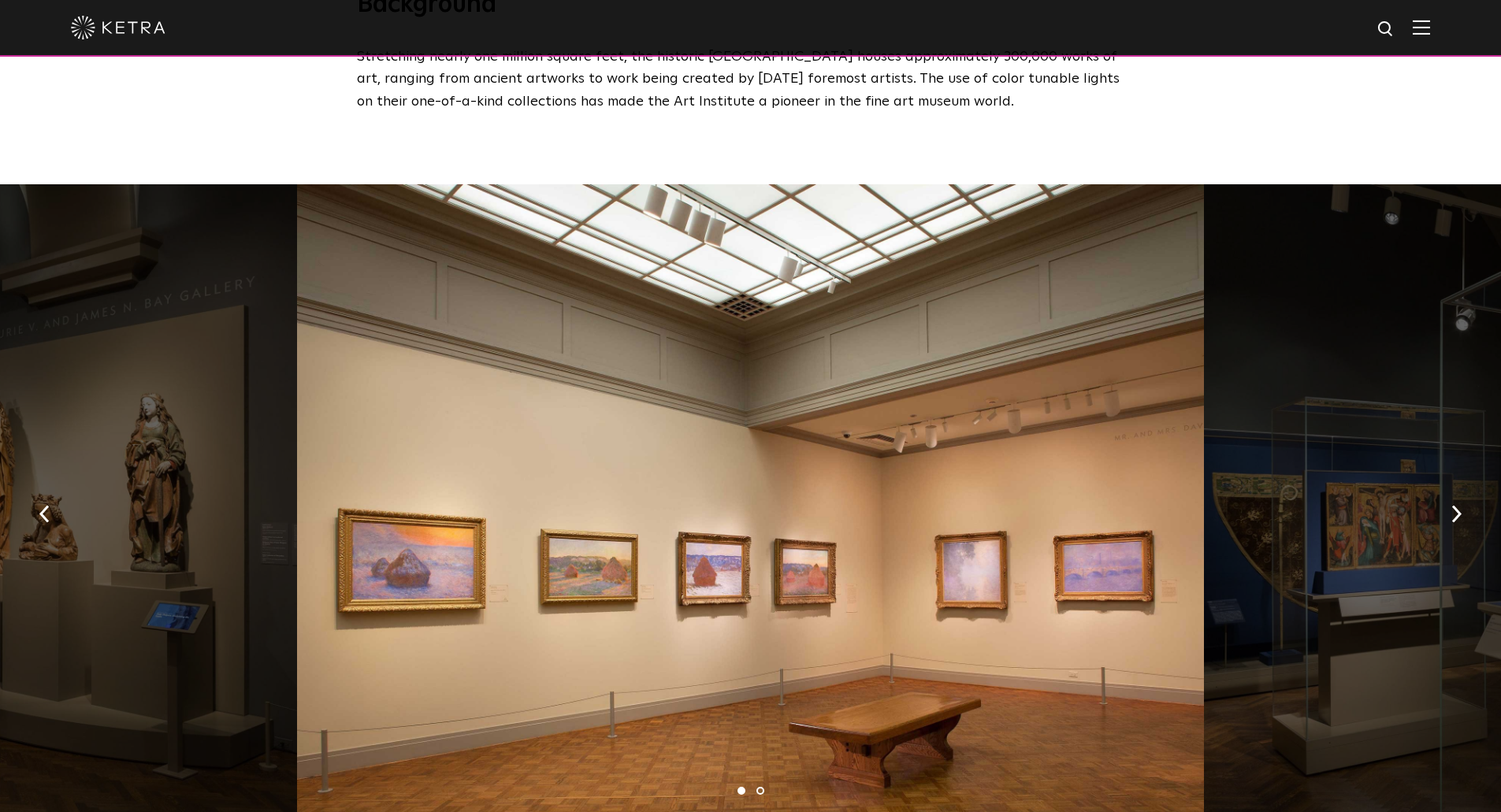
scroll to position [945, 0]
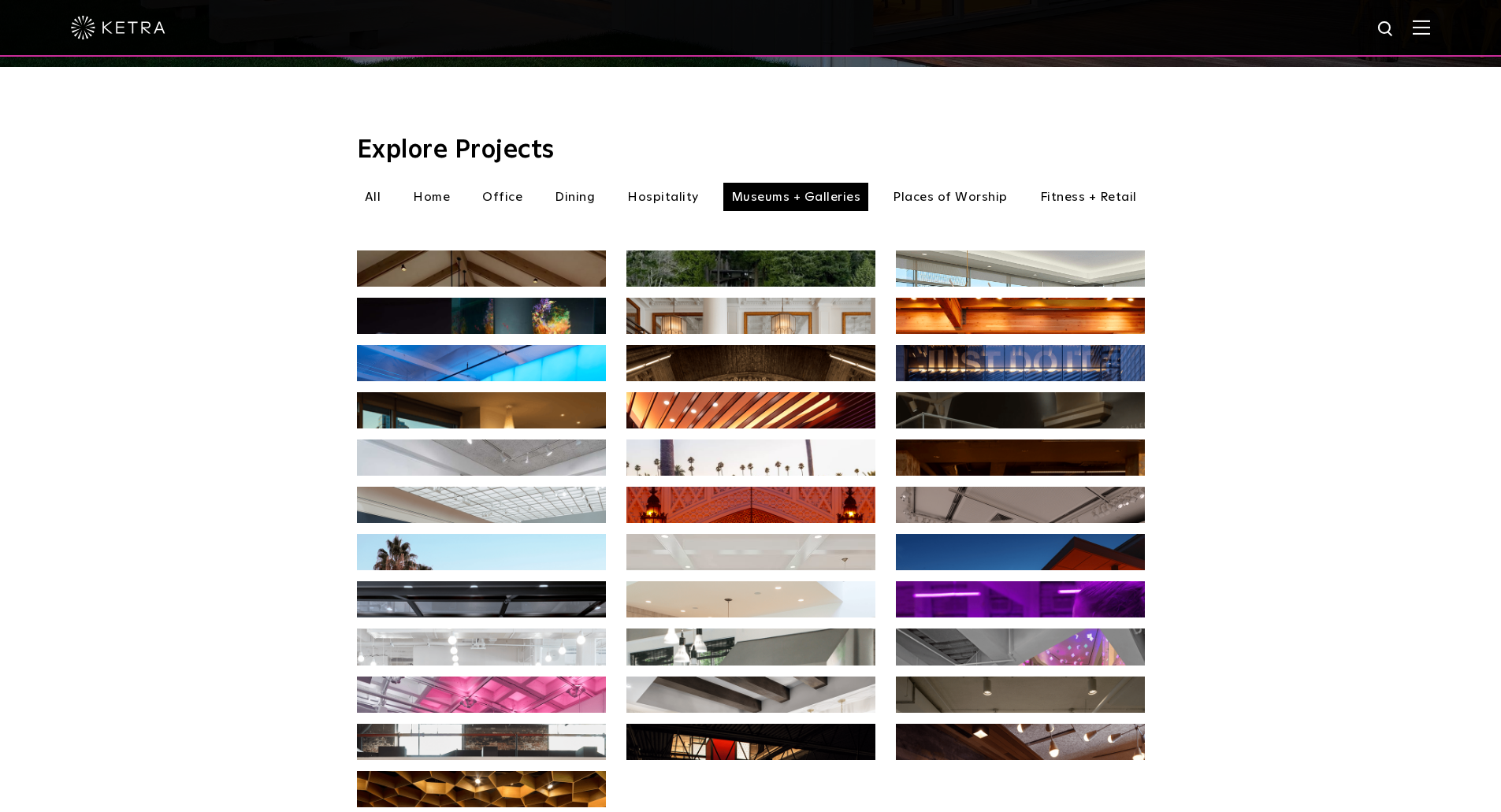
scroll to position [460, 0]
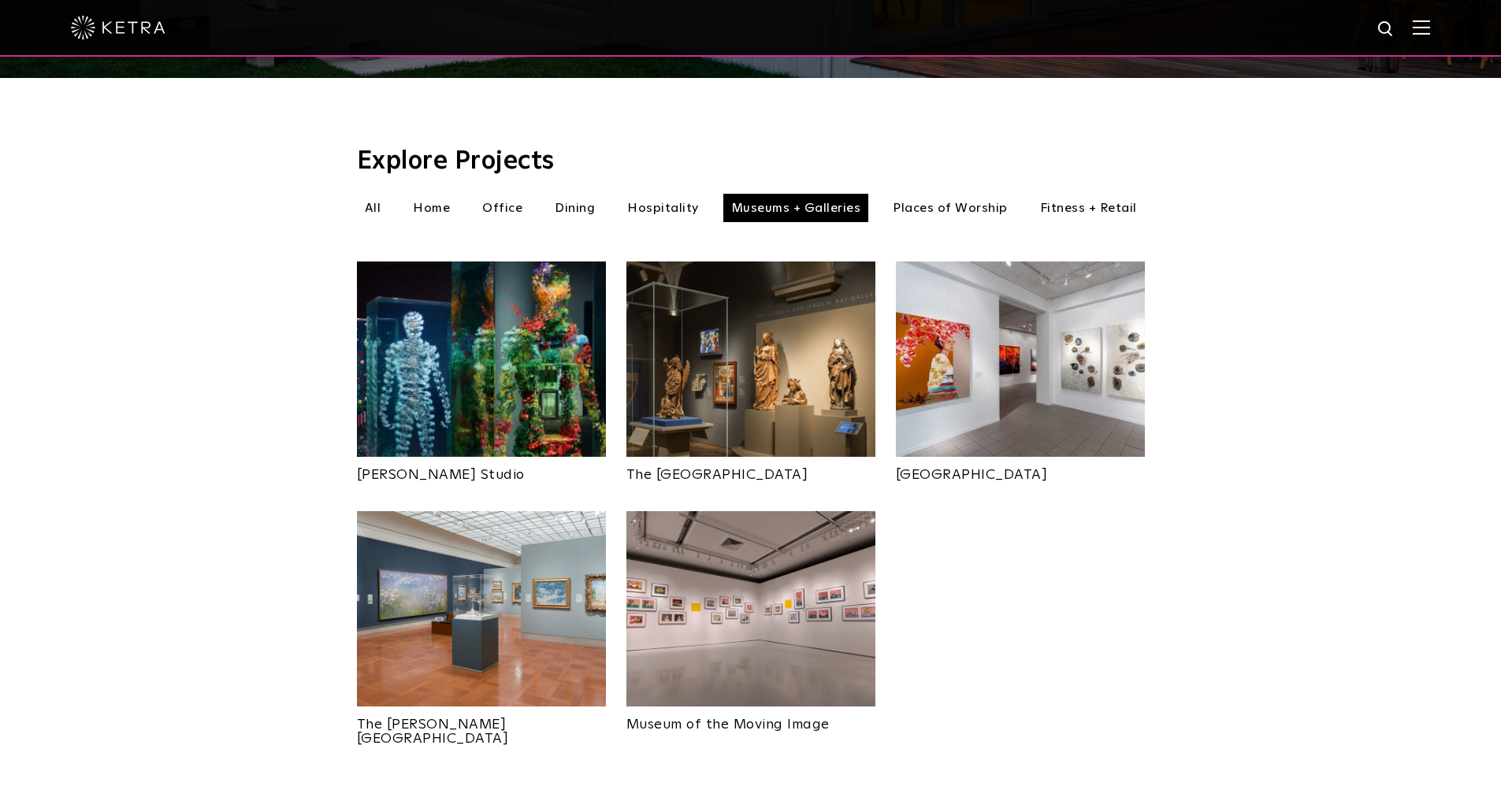
click at [1010, 326] on img at bounding box center [1020, 359] width 249 height 196
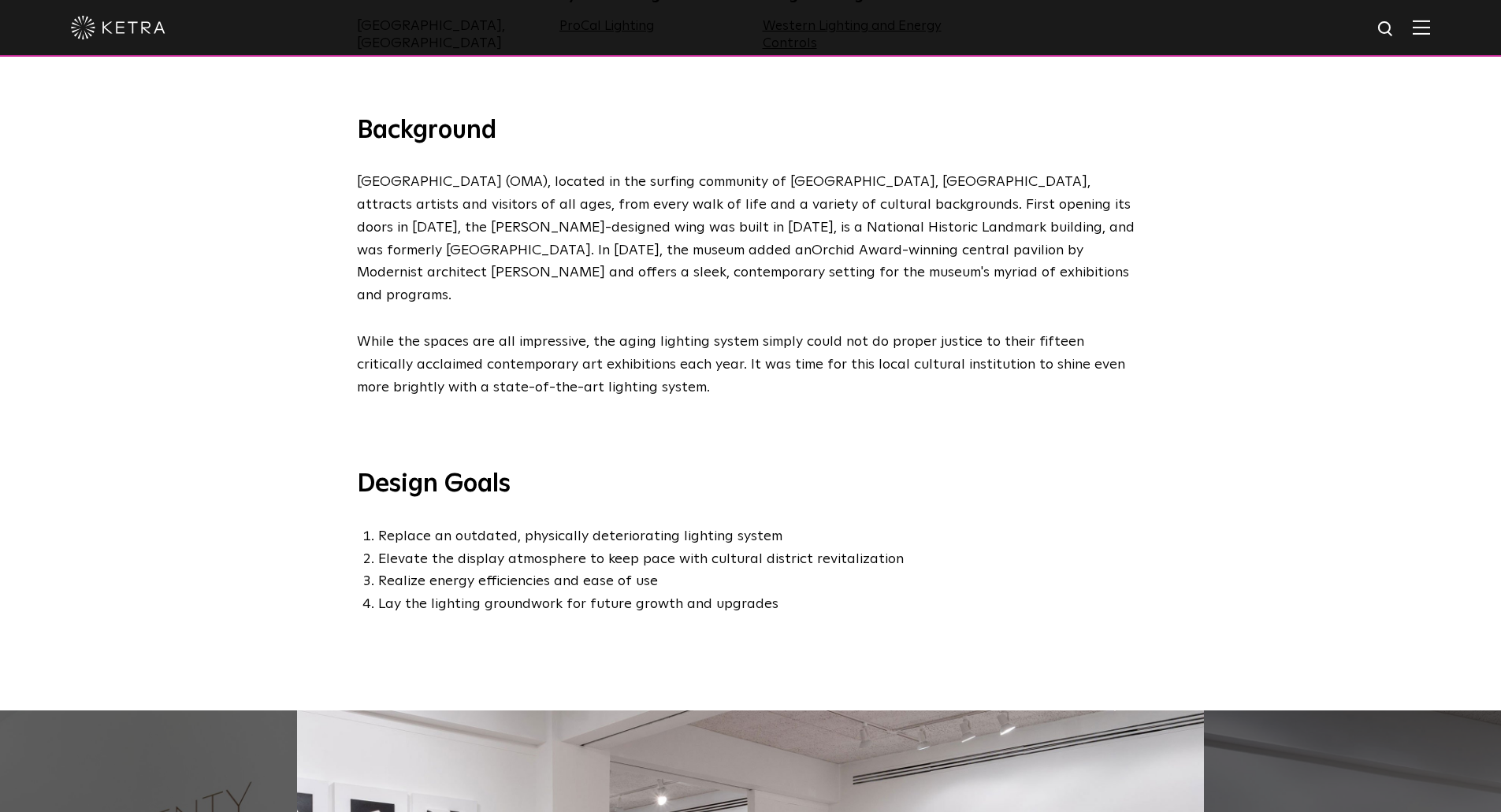
scroll to position [1103, 0]
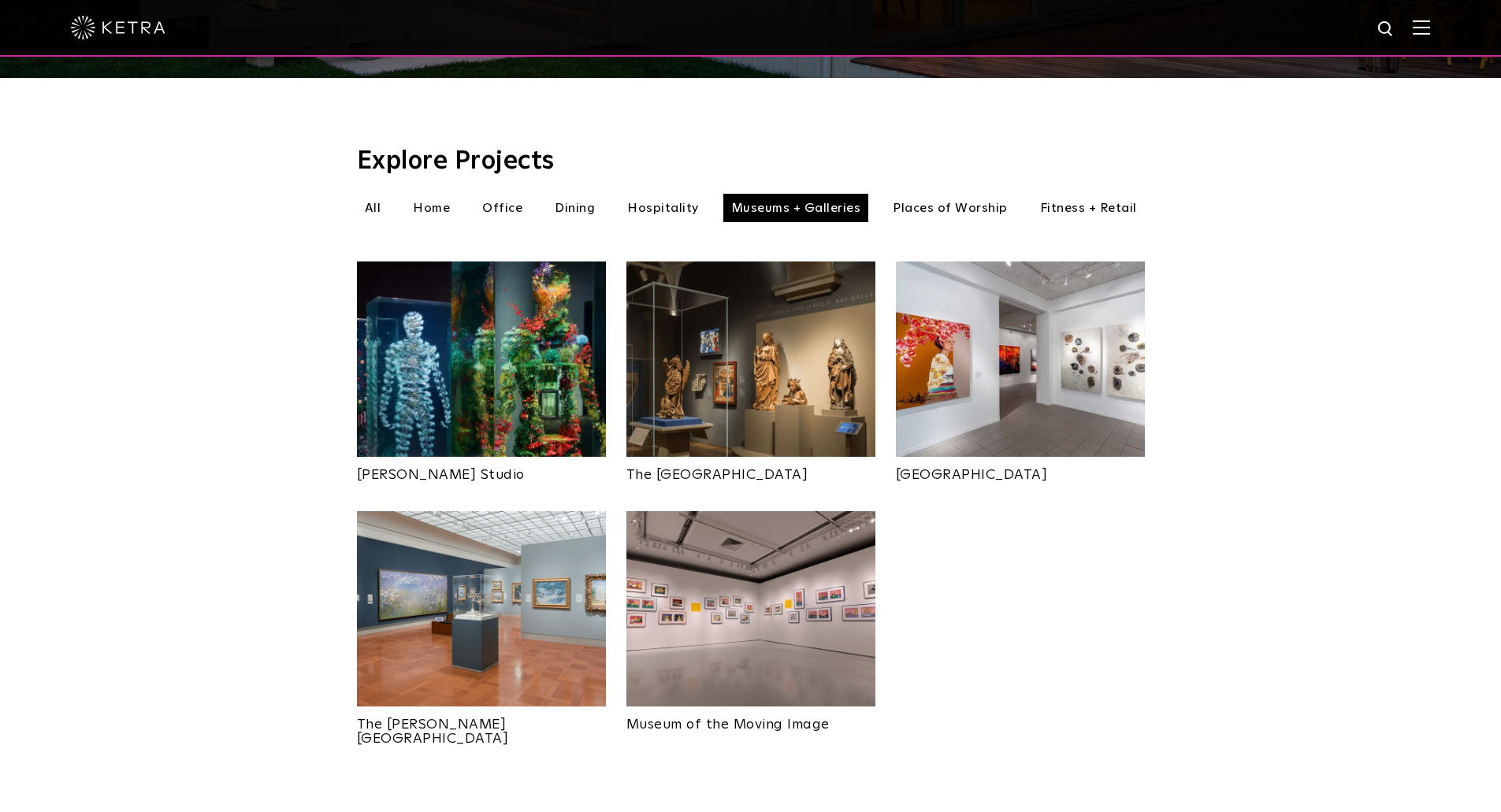
click at [506, 614] on img at bounding box center [481, 609] width 249 height 196
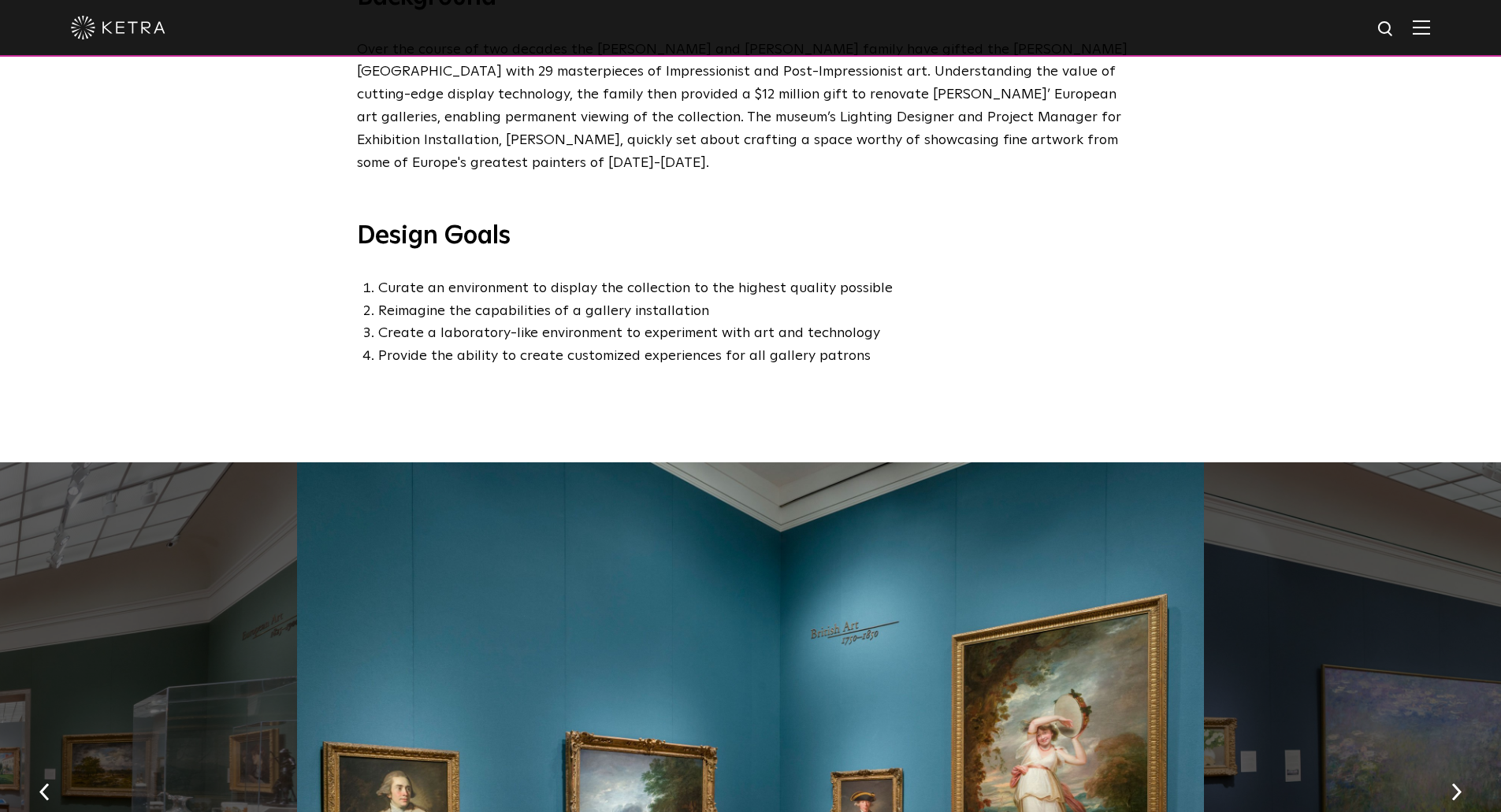
scroll to position [945, 0]
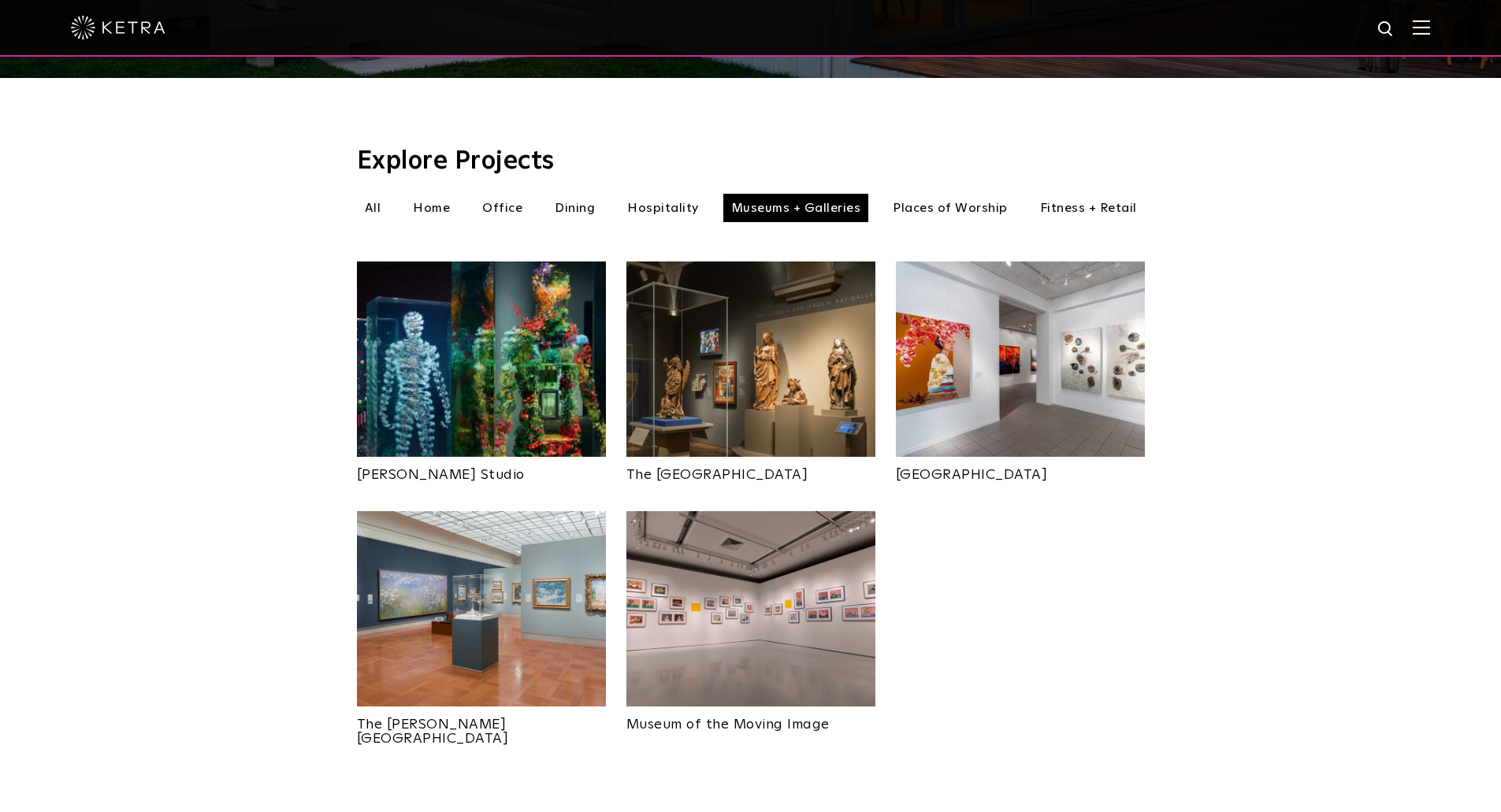
click at [813, 557] on img at bounding box center [750, 609] width 249 height 196
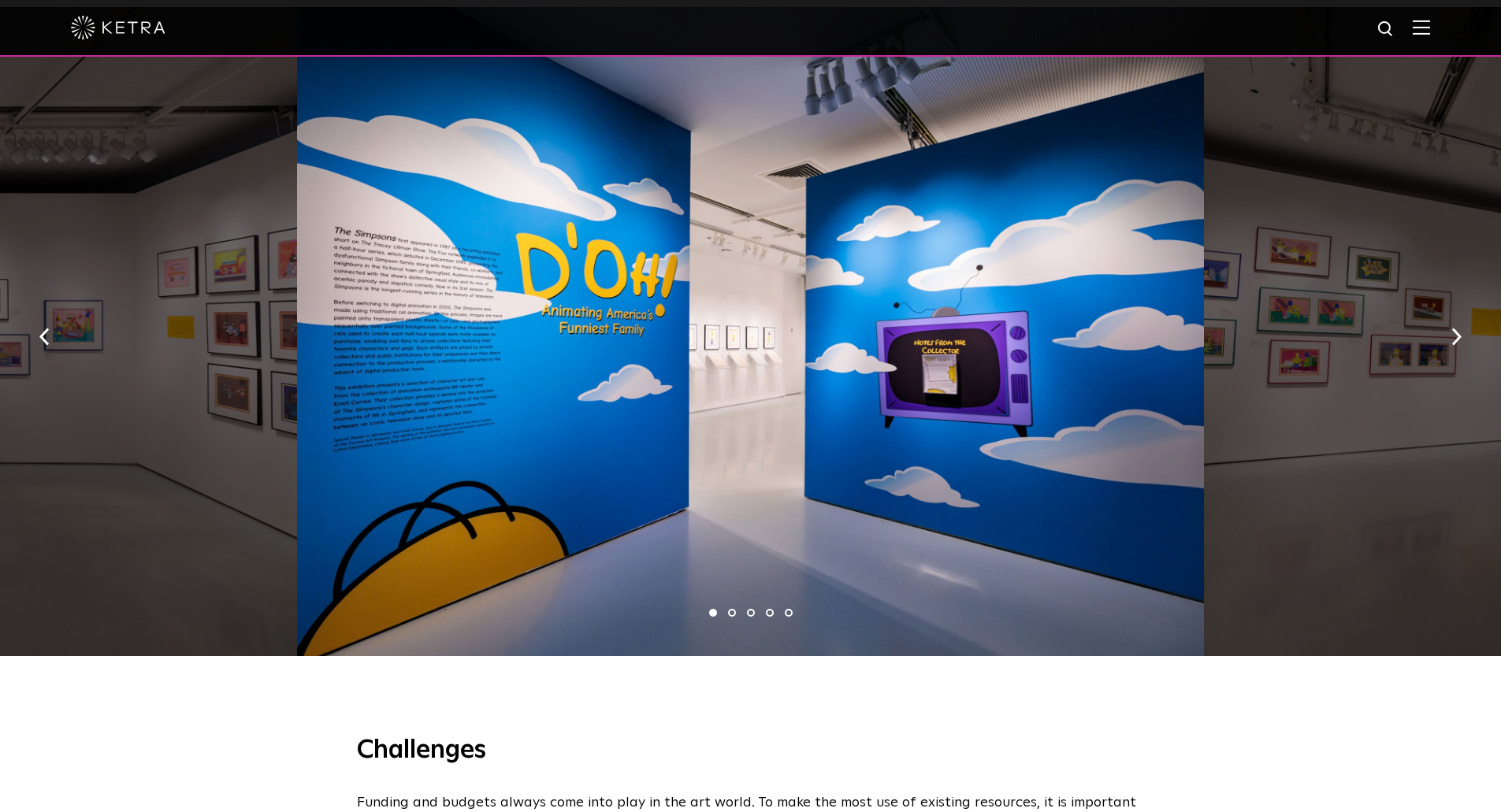
scroll to position [1182, 0]
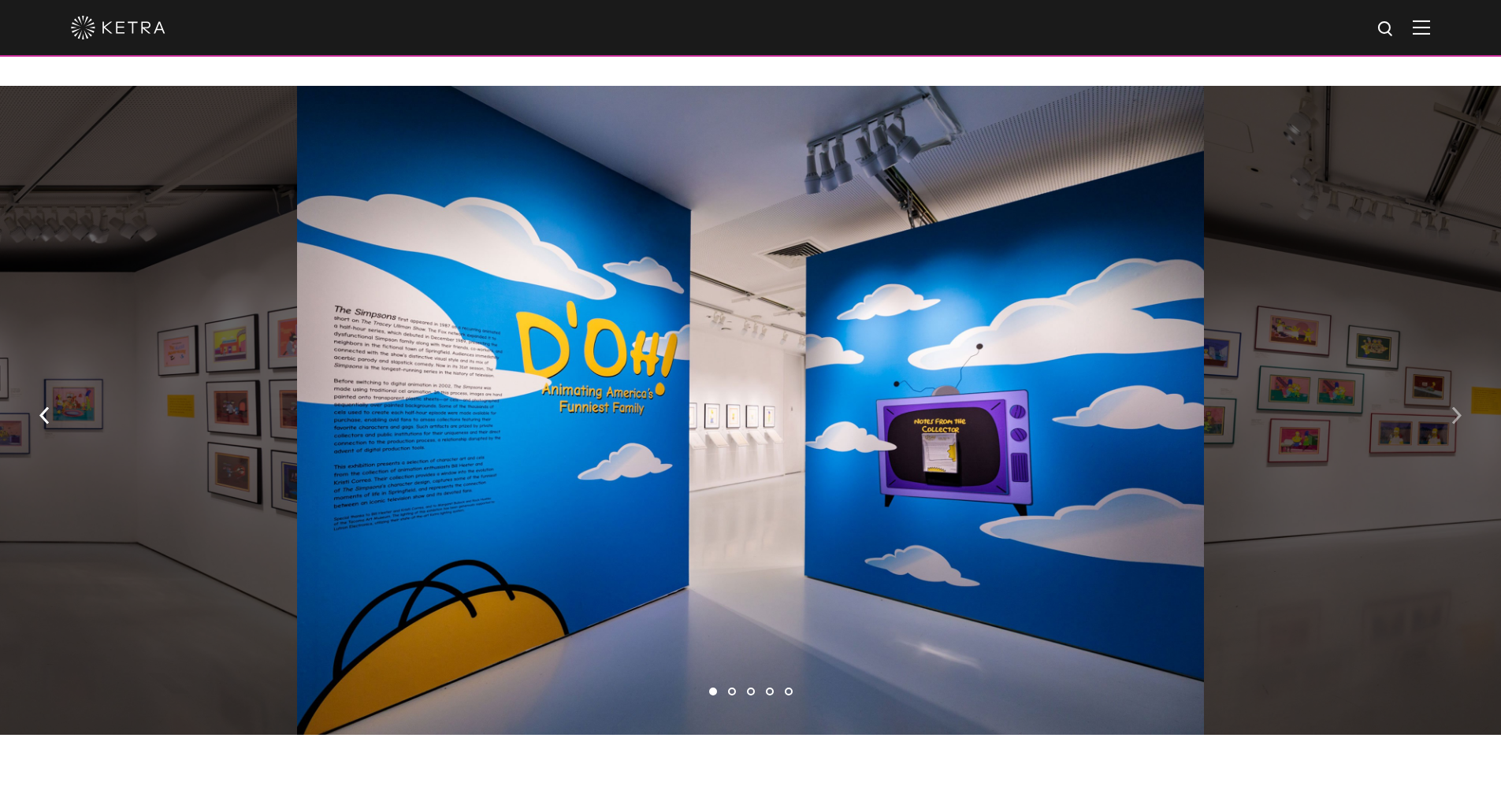
click at [1455, 407] on img "button" at bounding box center [1457, 415] width 10 height 17
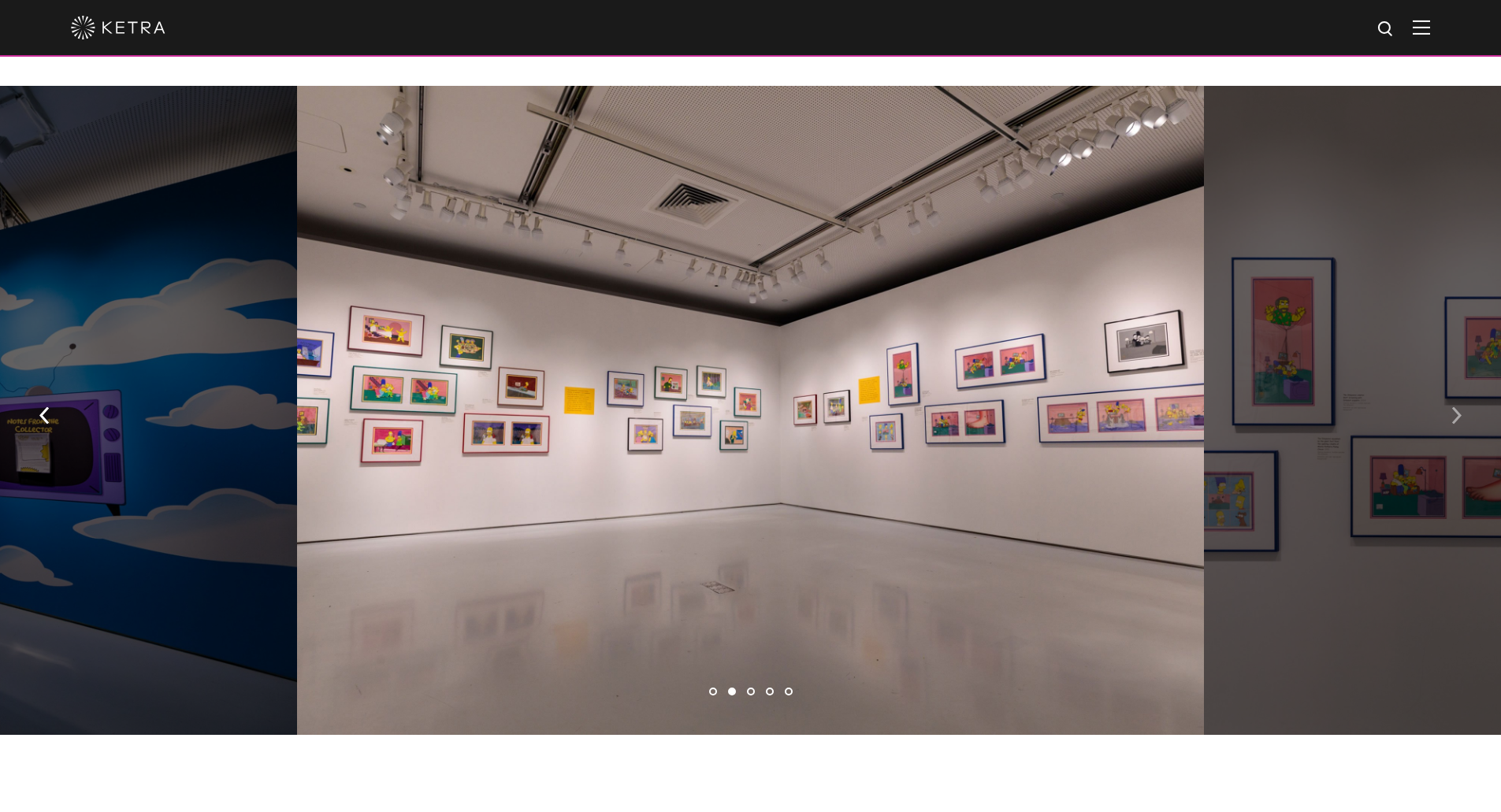
click at [1455, 407] on img "button" at bounding box center [1457, 415] width 10 height 17
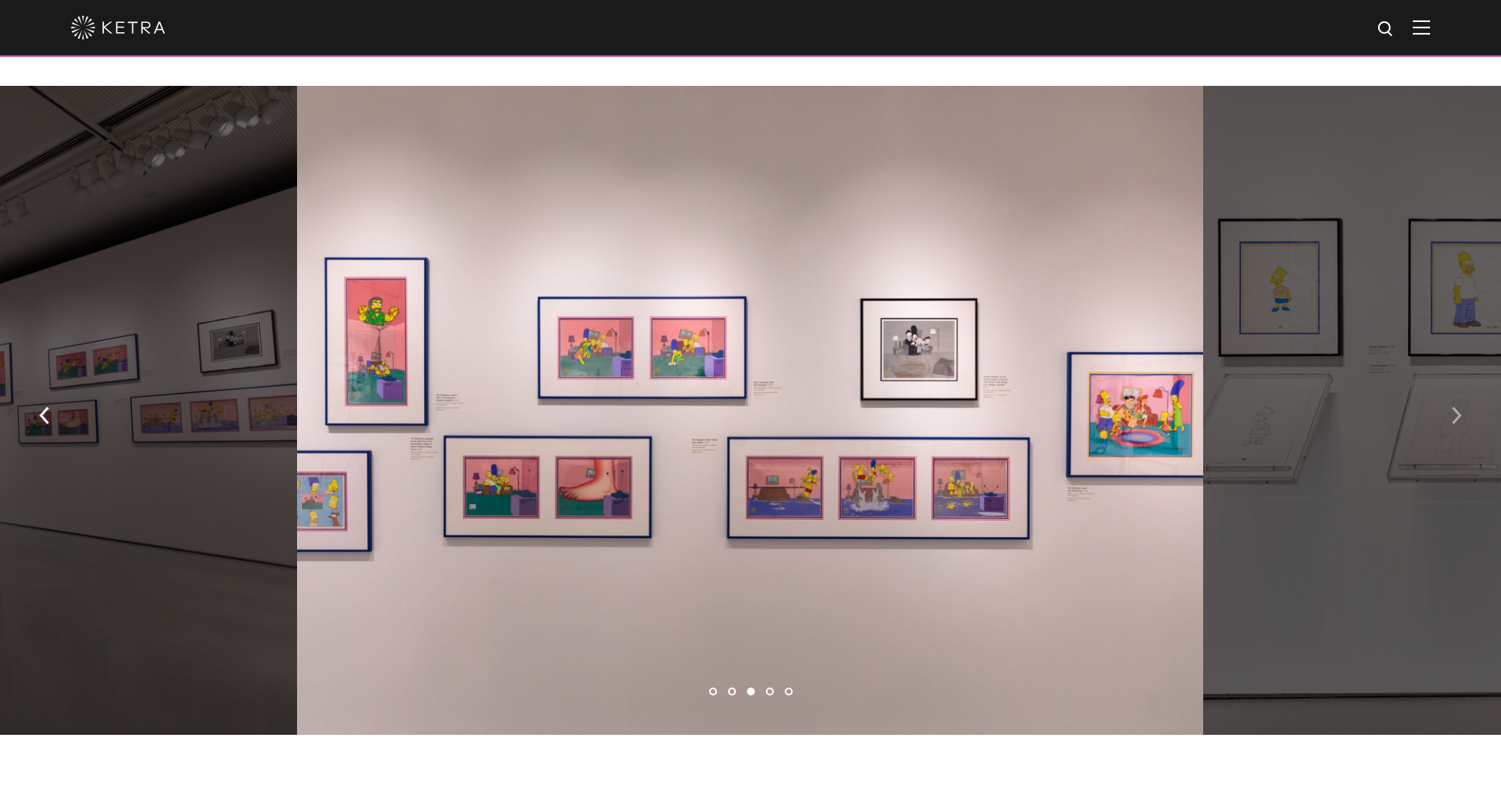
click at [1455, 407] on img "button" at bounding box center [1457, 415] width 10 height 17
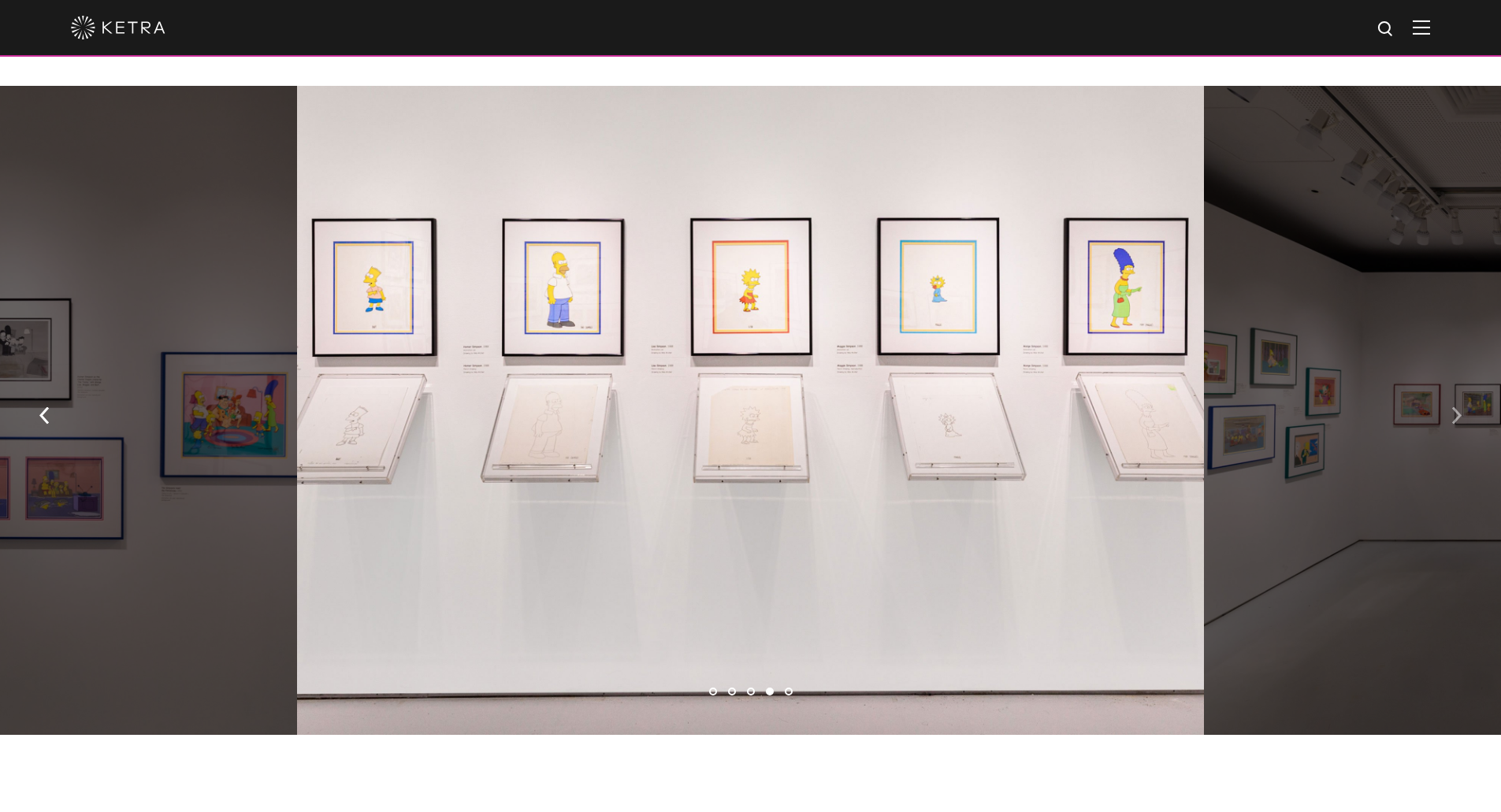
click at [1455, 407] on img "button" at bounding box center [1457, 415] width 10 height 17
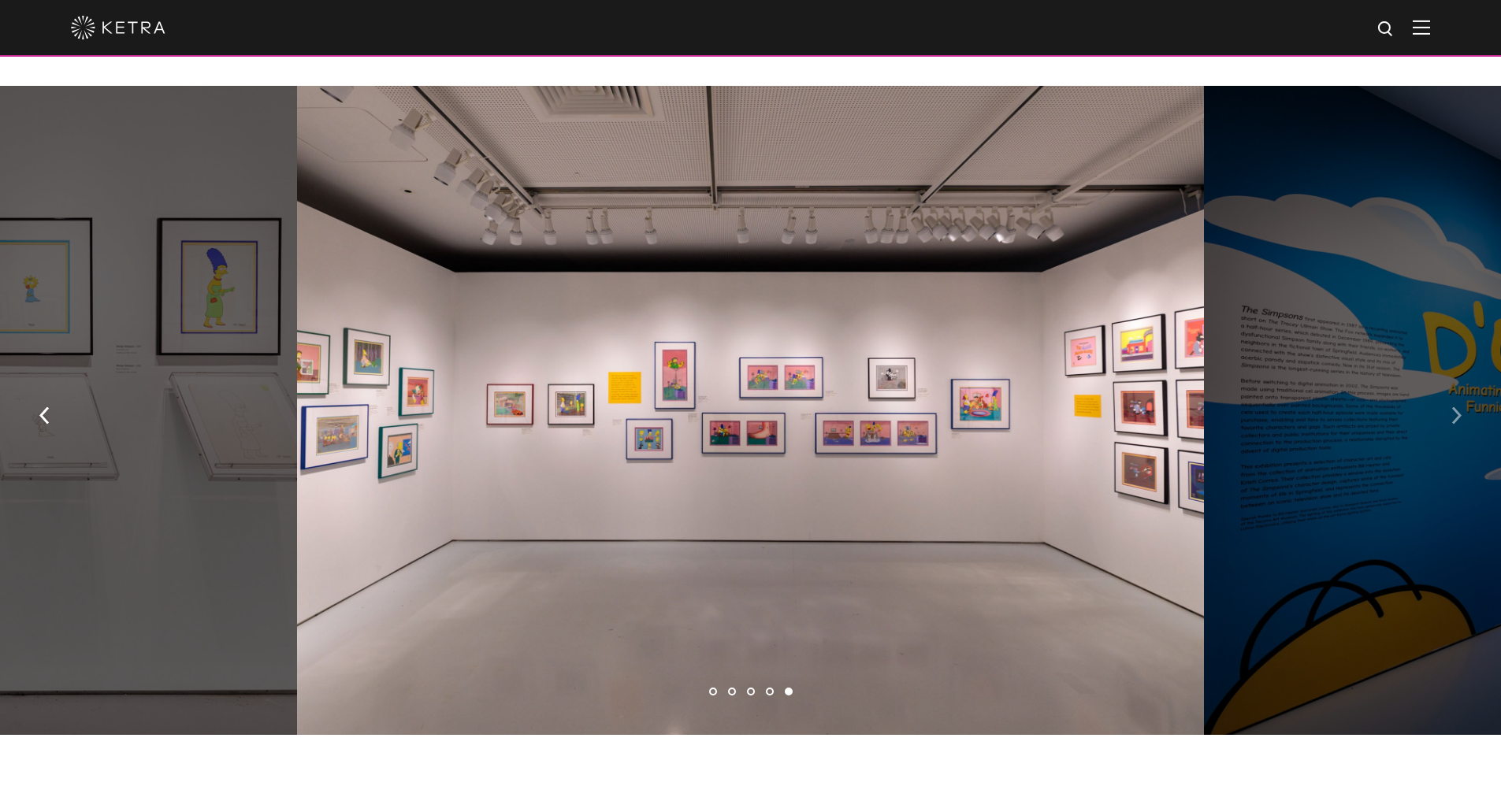
click at [1455, 407] on img "button" at bounding box center [1457, 415] width 10 height 17
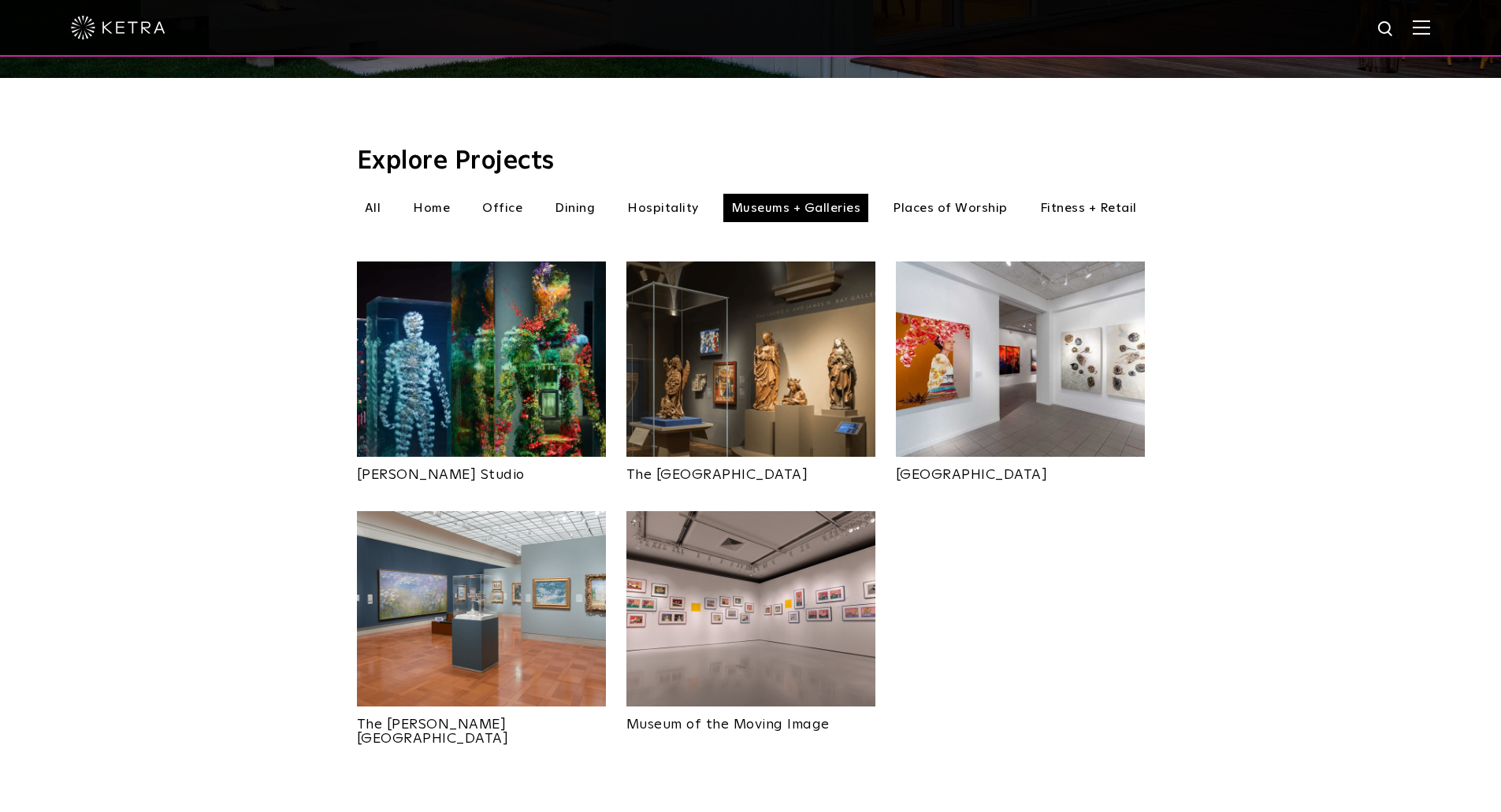
click at [922, 194] on li "Places of Worship" at bounding box center [950, 208] width 131 height 29
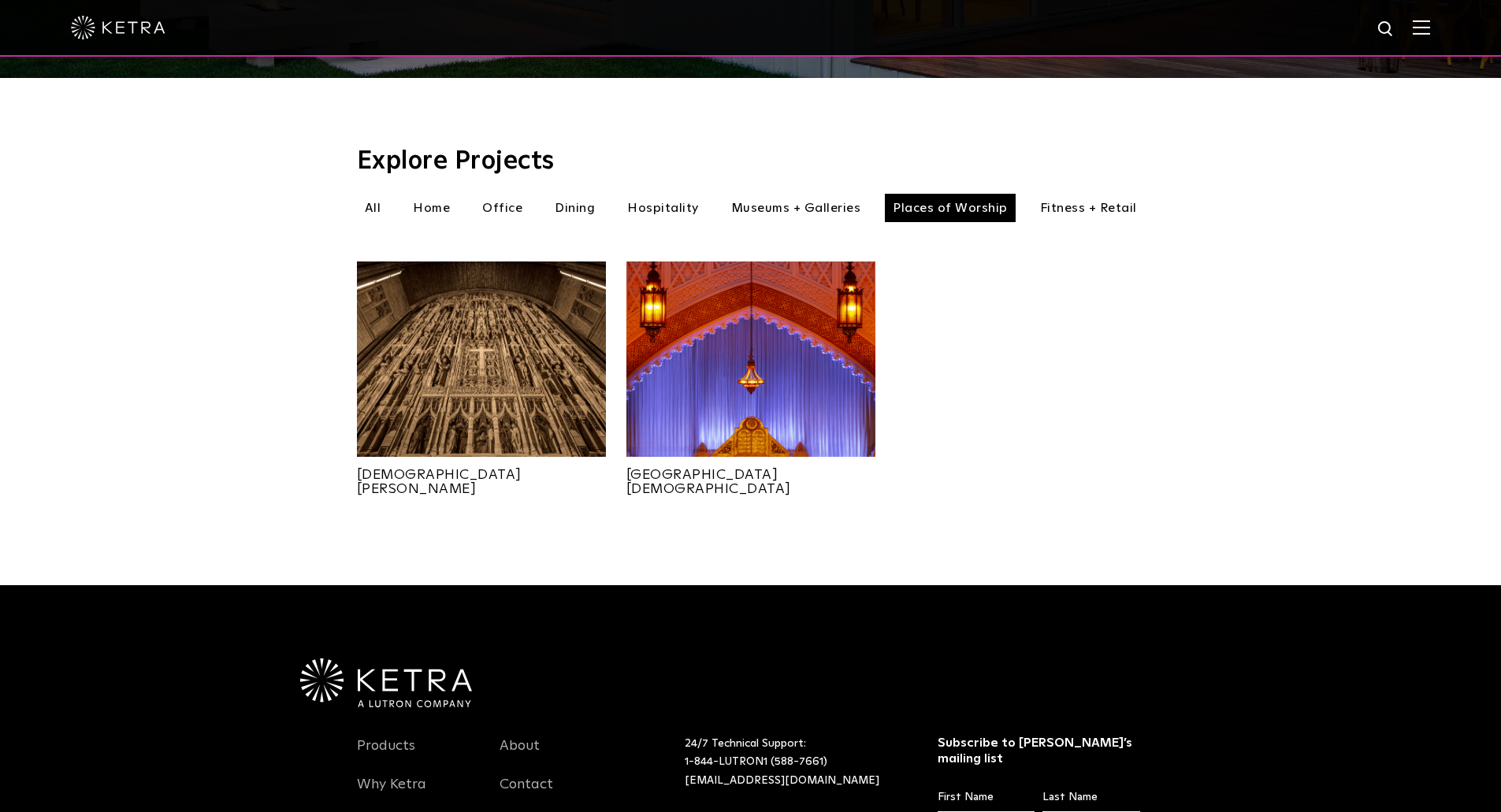
click at [427, 338] on img at bounding box center [481, 359] width 249 height 196
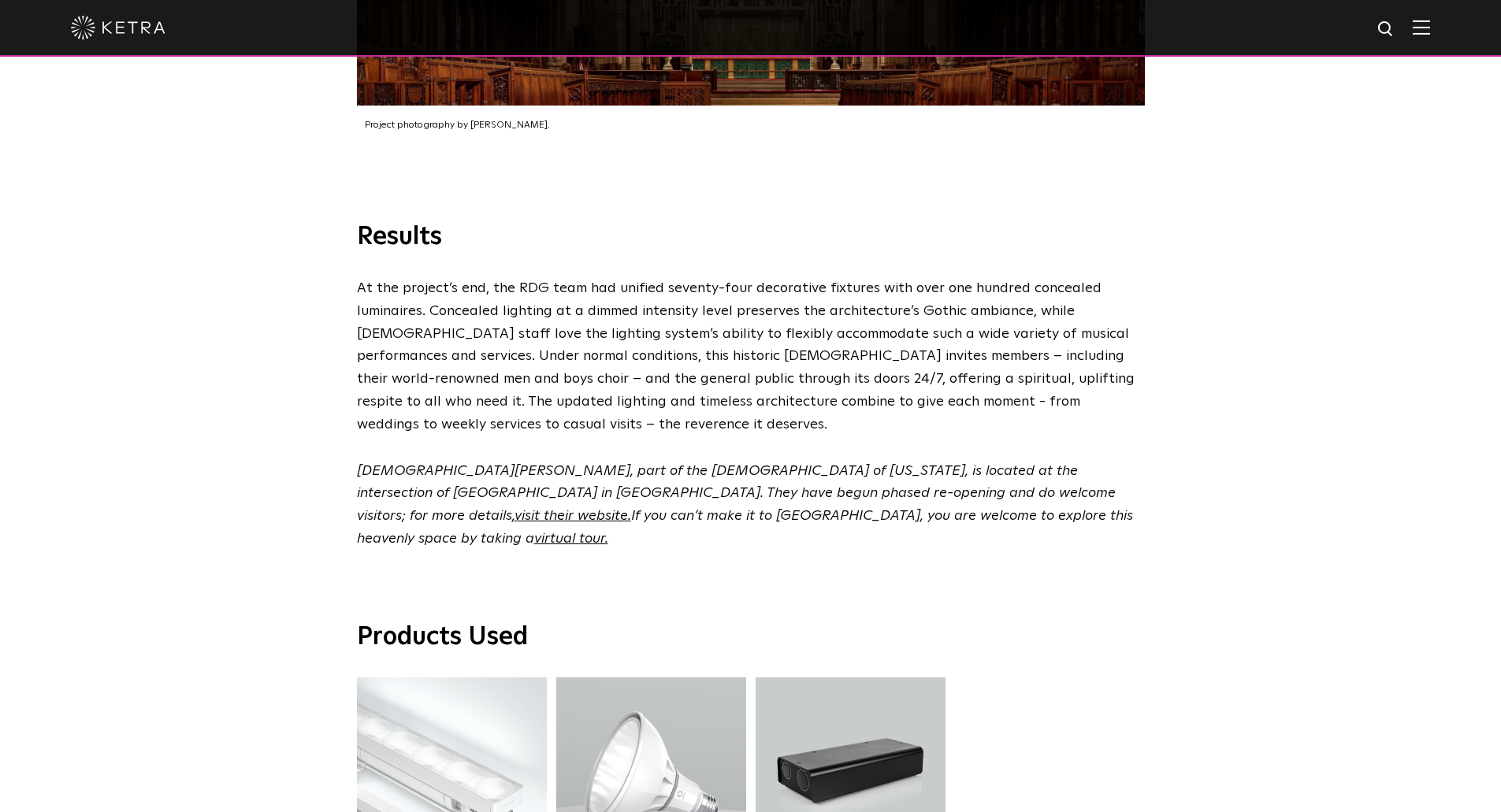
scroll to position [4176, 0]
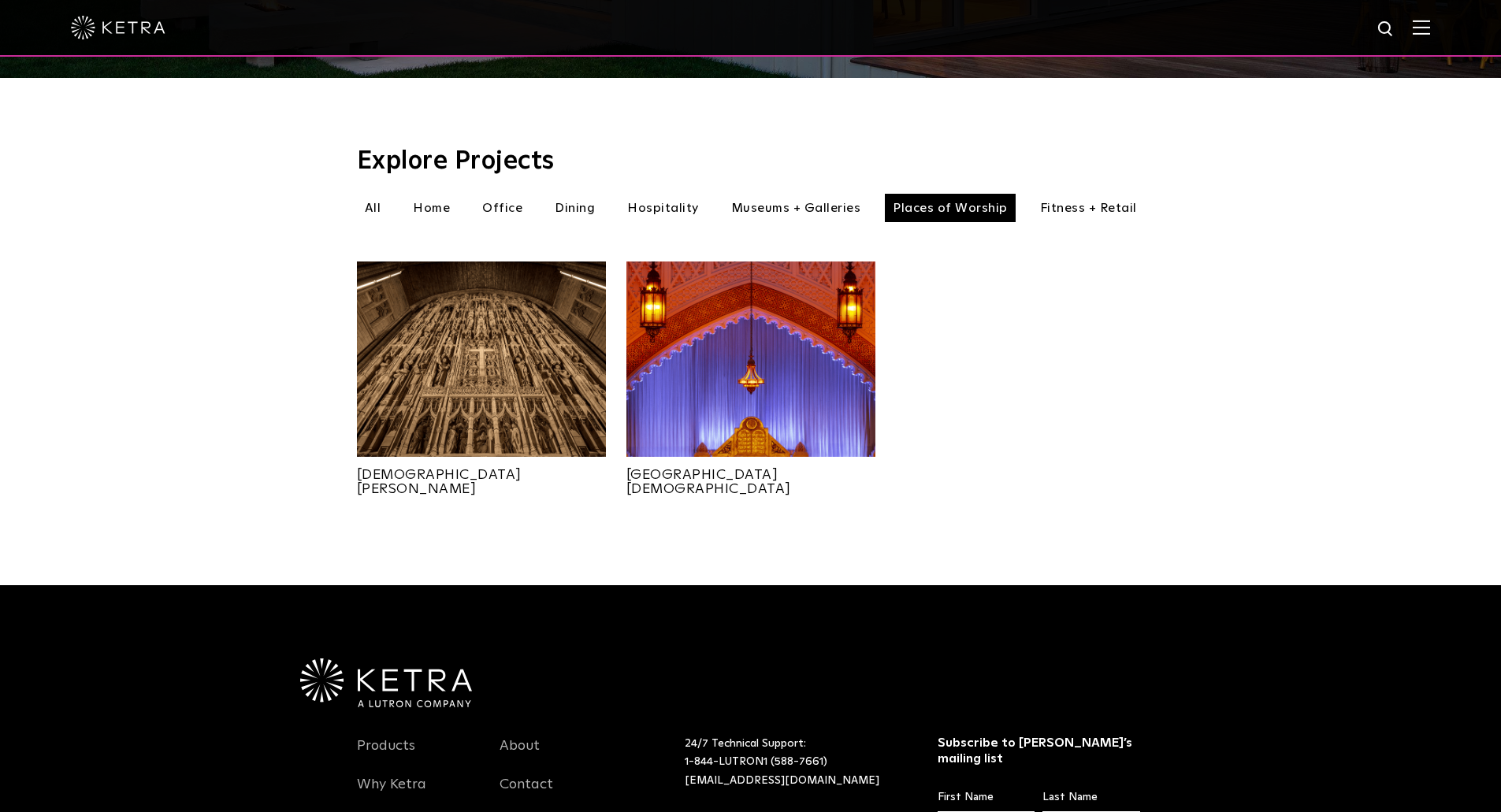
click at [710, 320] on img at bounding box center [750, 359] width 249 height 196
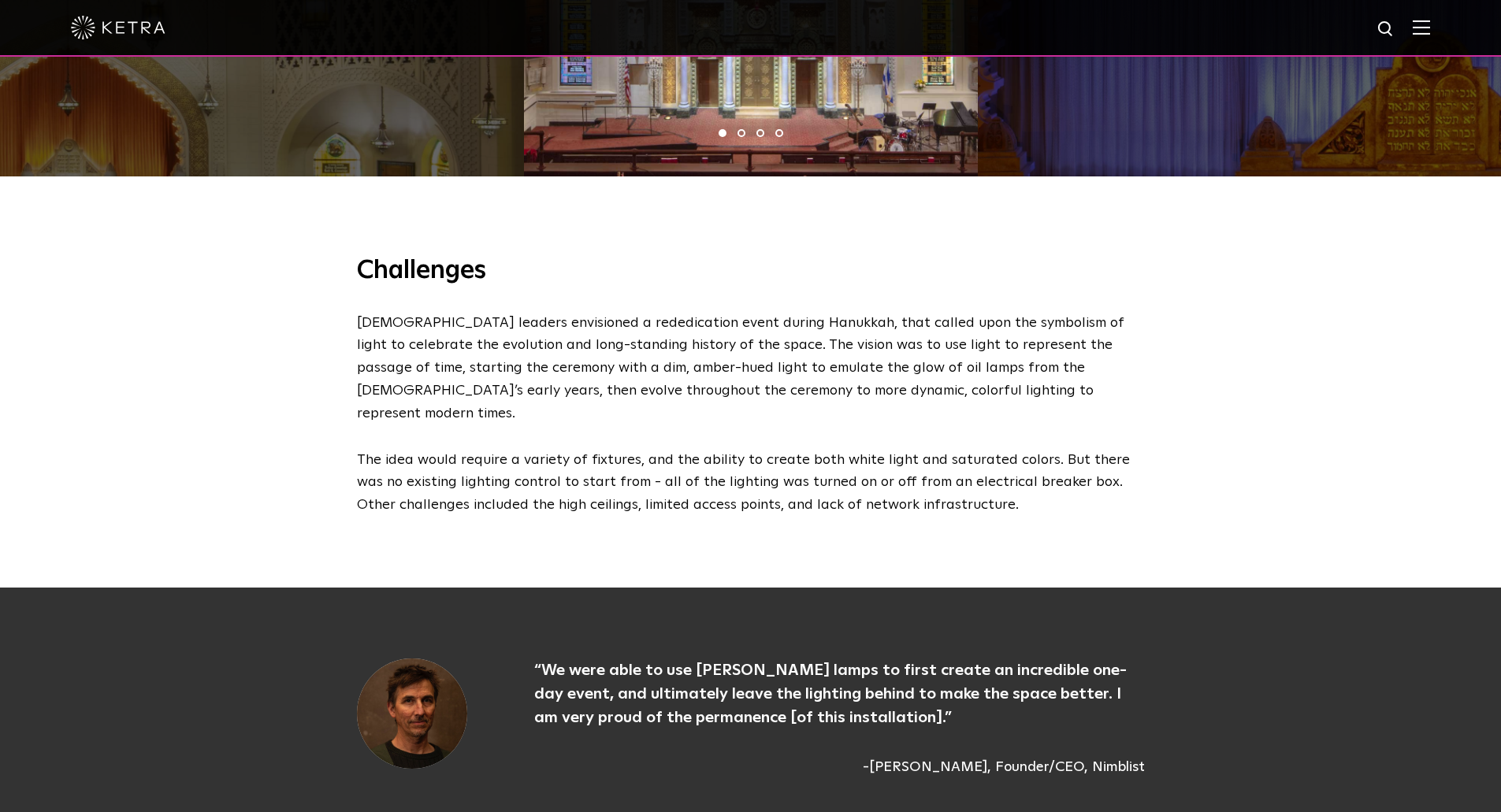
scroll to position [2206, 0]
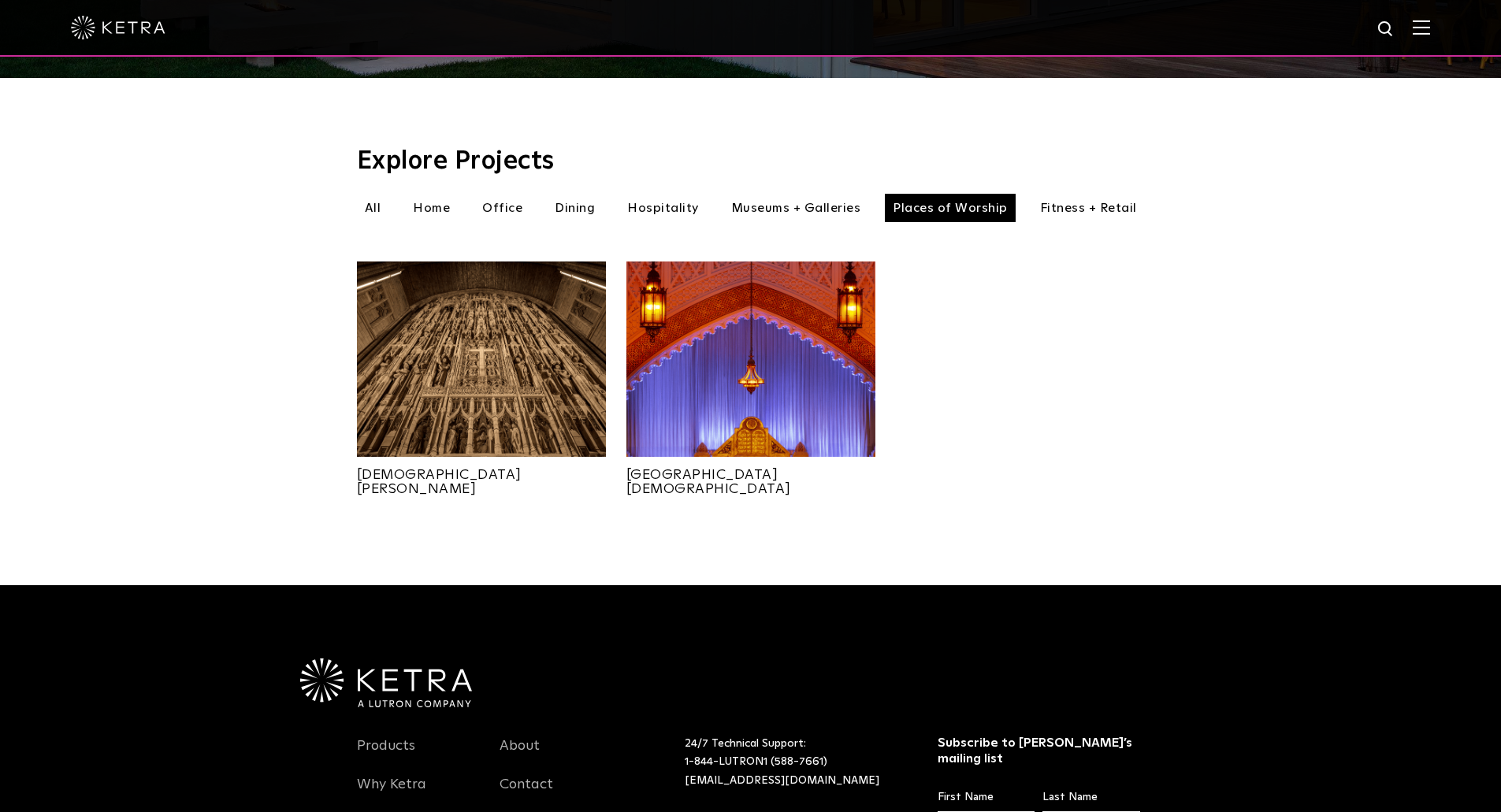
click at [1110, 194] on li "Fitness + Retail" at bounding box center [1088, 208] width 113 height 29
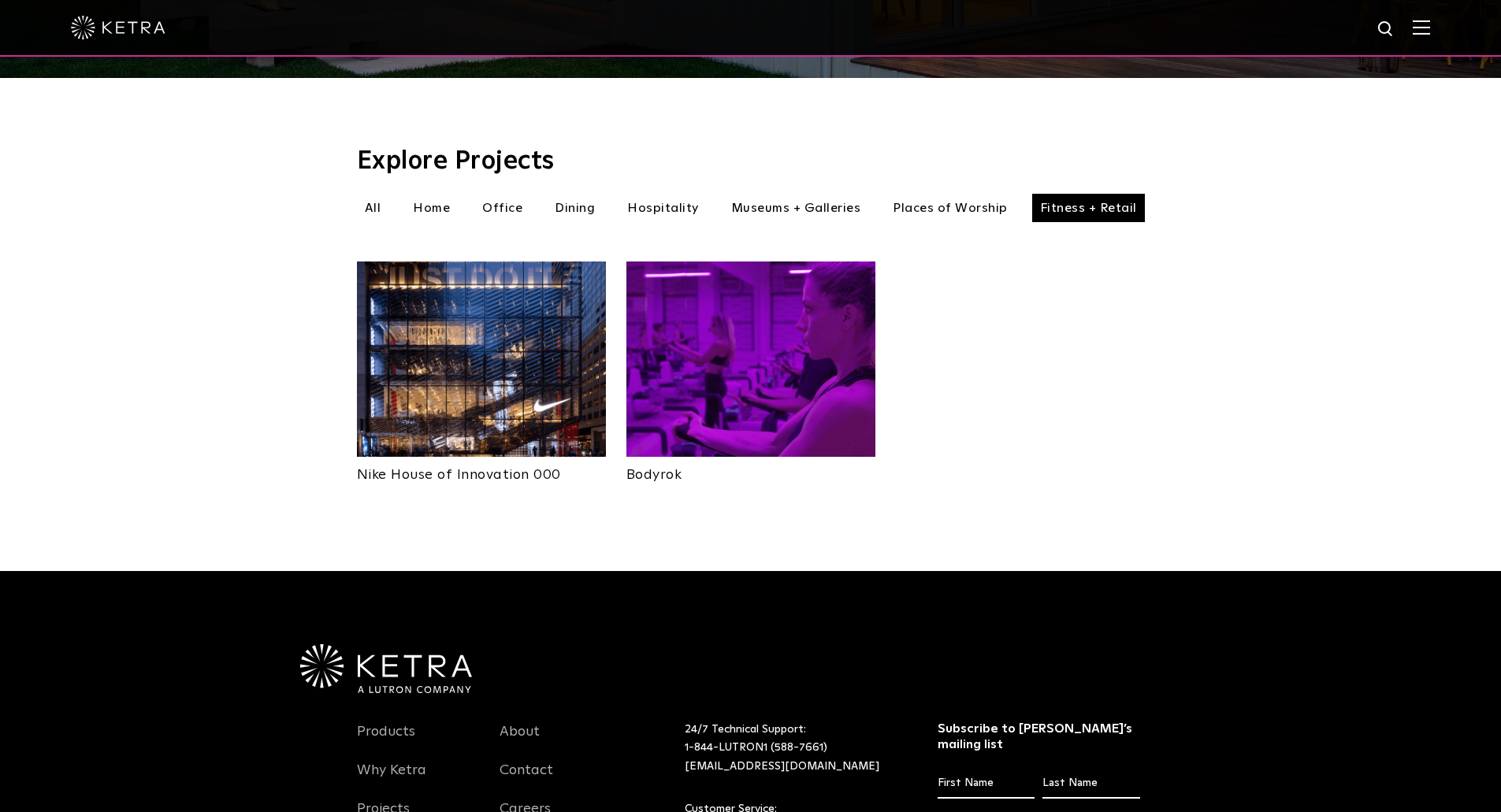
click at [492, 296] on img at bounding box center [481, 359] width 249 height 196
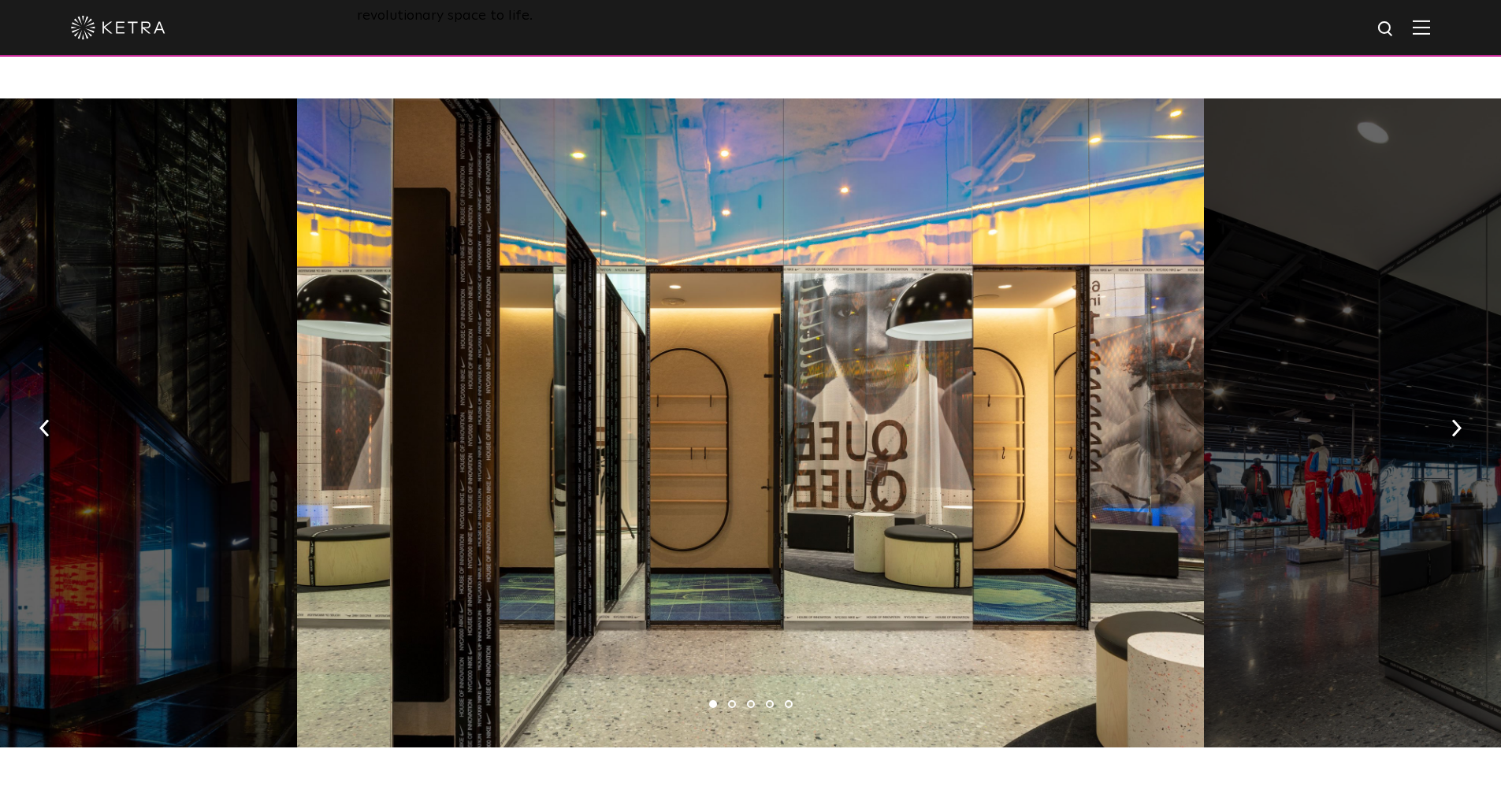
scroll to position [867, 0]
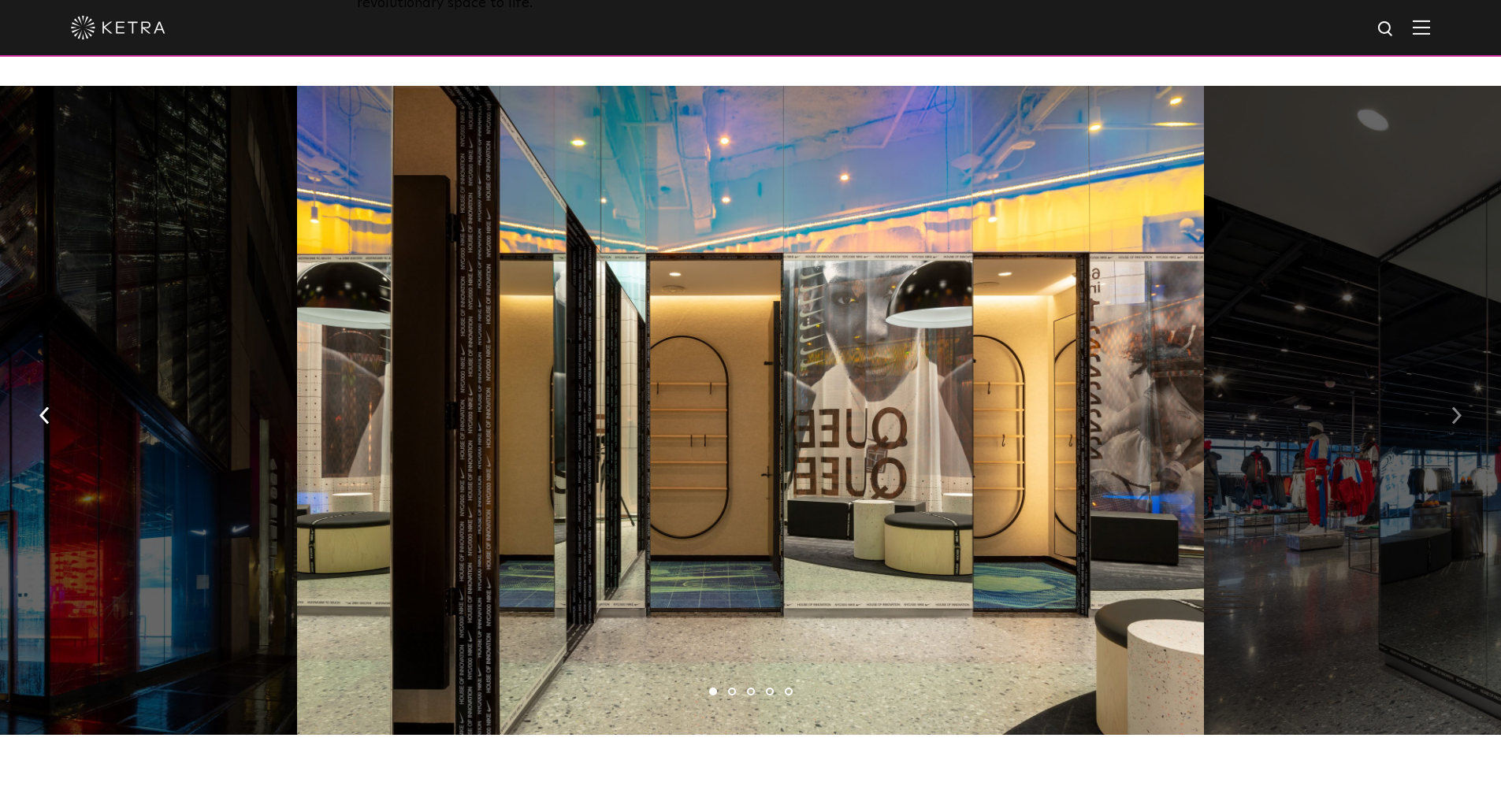
click at [1461, 407] on img "button" at bounding box center [1457, 415] width 10 height 17
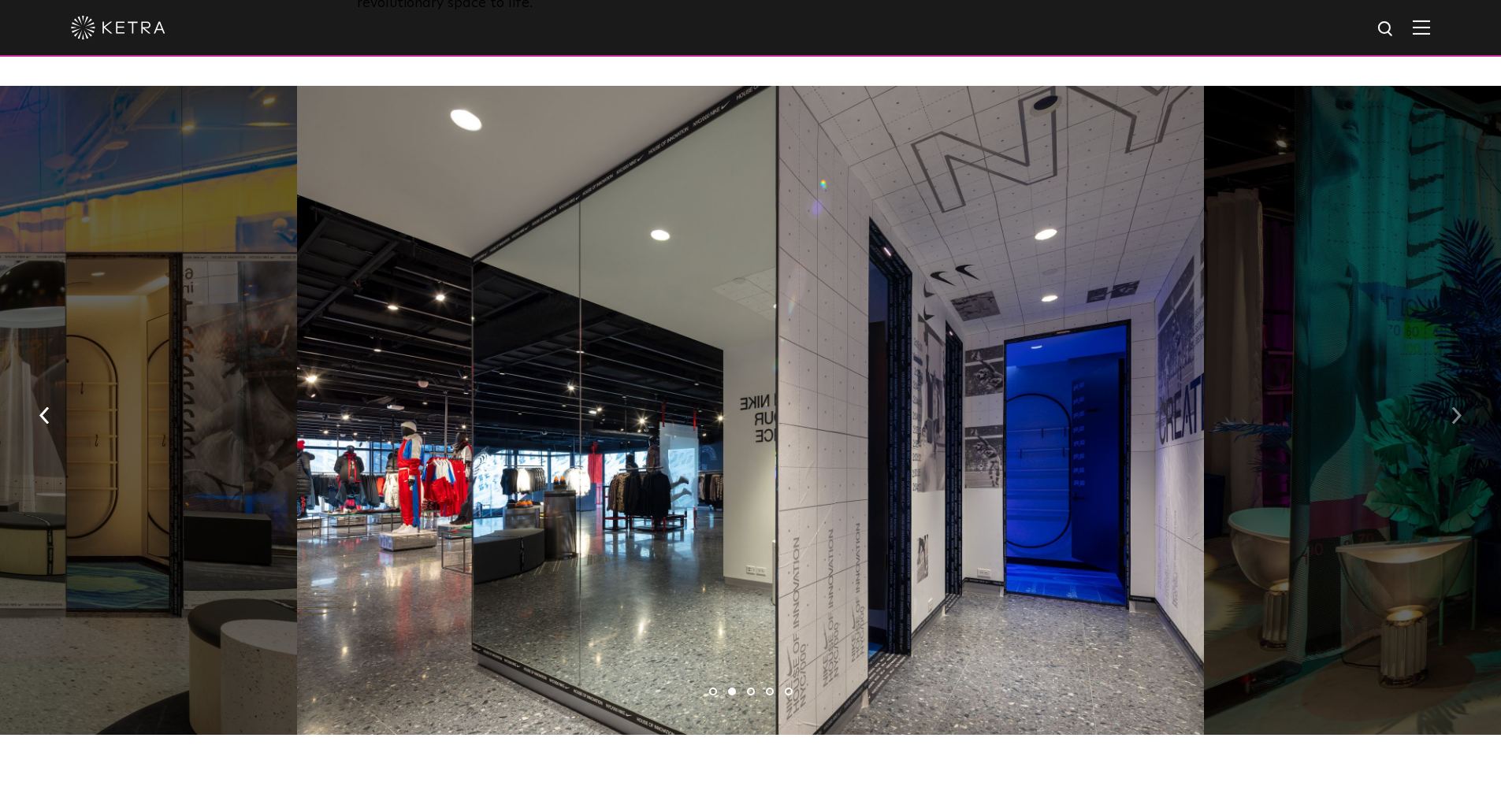
click at [1460, 407] on img "button" at bounding box center [1457, 415] width 10 height 17
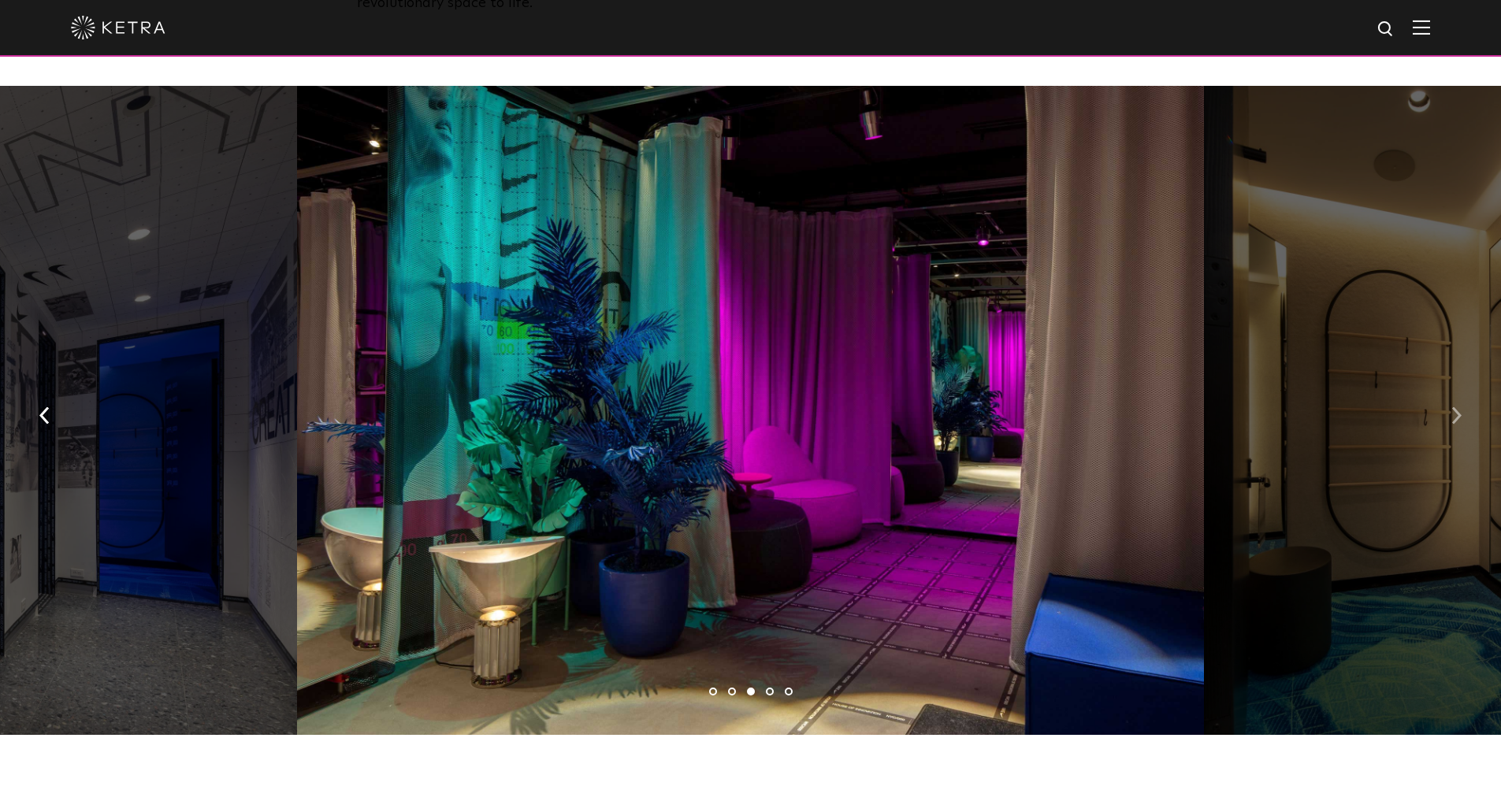
click at [1459, 407] on img "button" at bounding box center [1457, 415] width 10 height 17
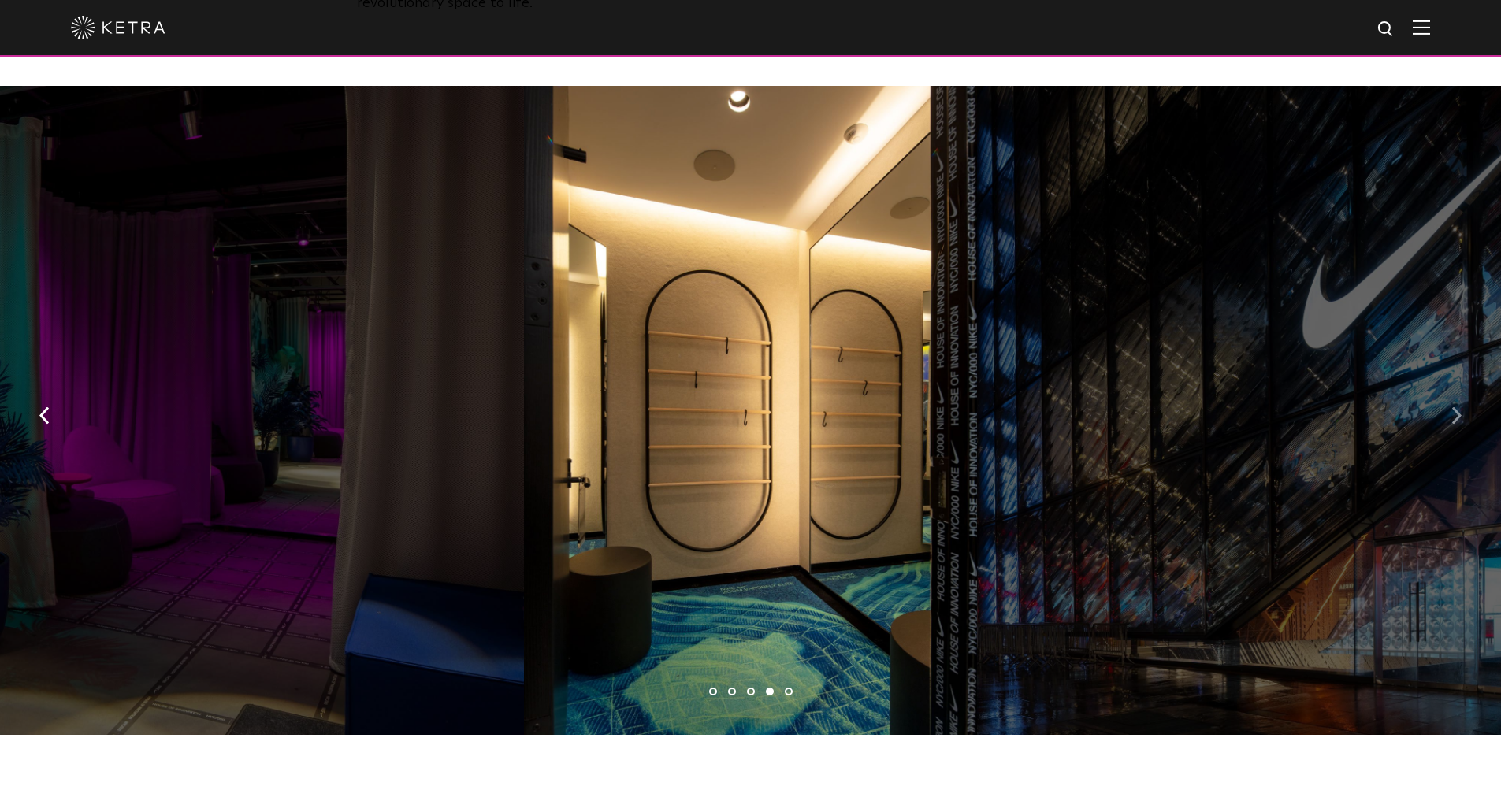
click at [1459, 407] on img "button" at bounding box center [1457, 415] width 10 height 17
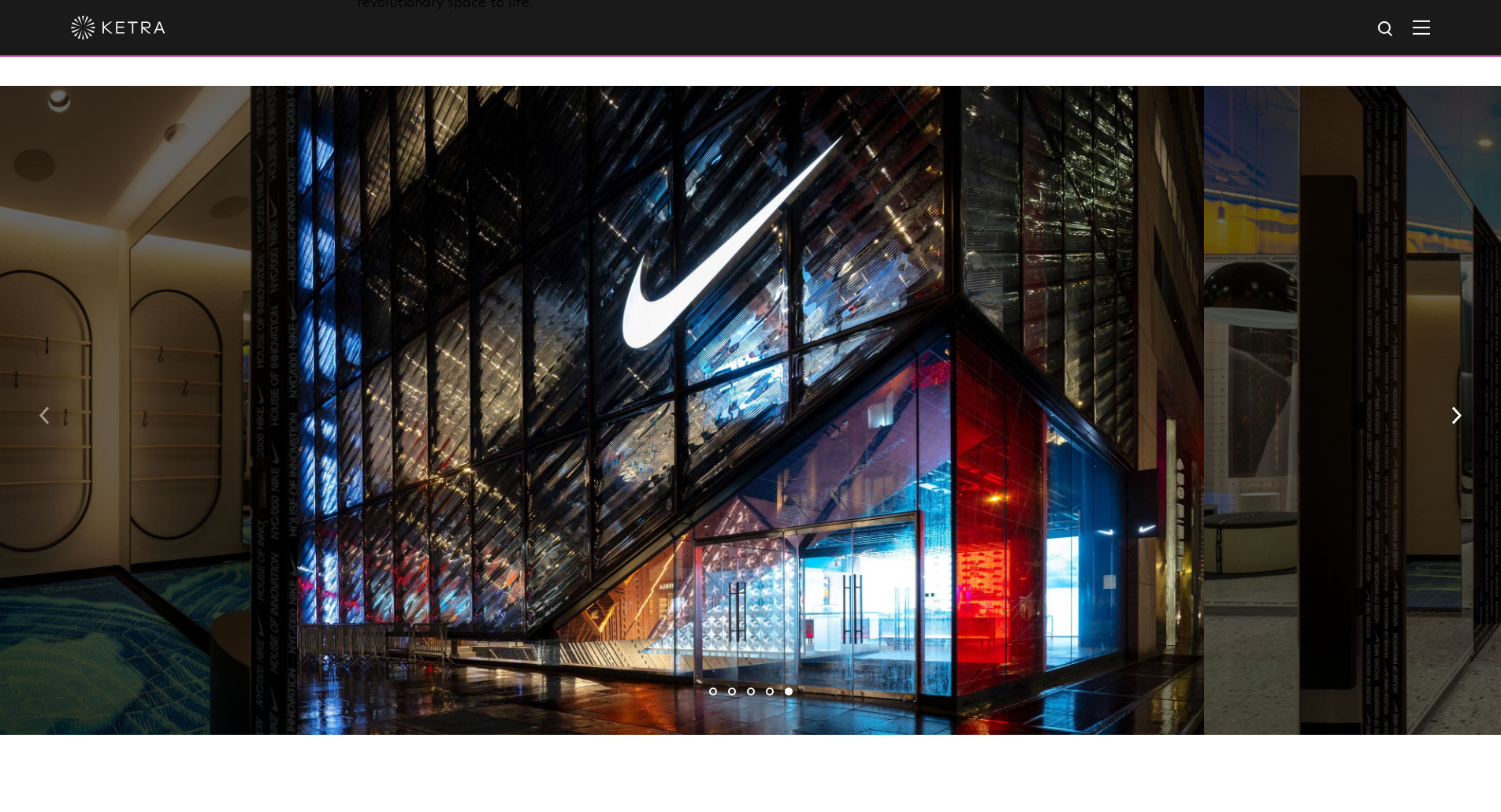
click at [42, 407] on img "button" at bounding box center [44, 415] width 10 height 17
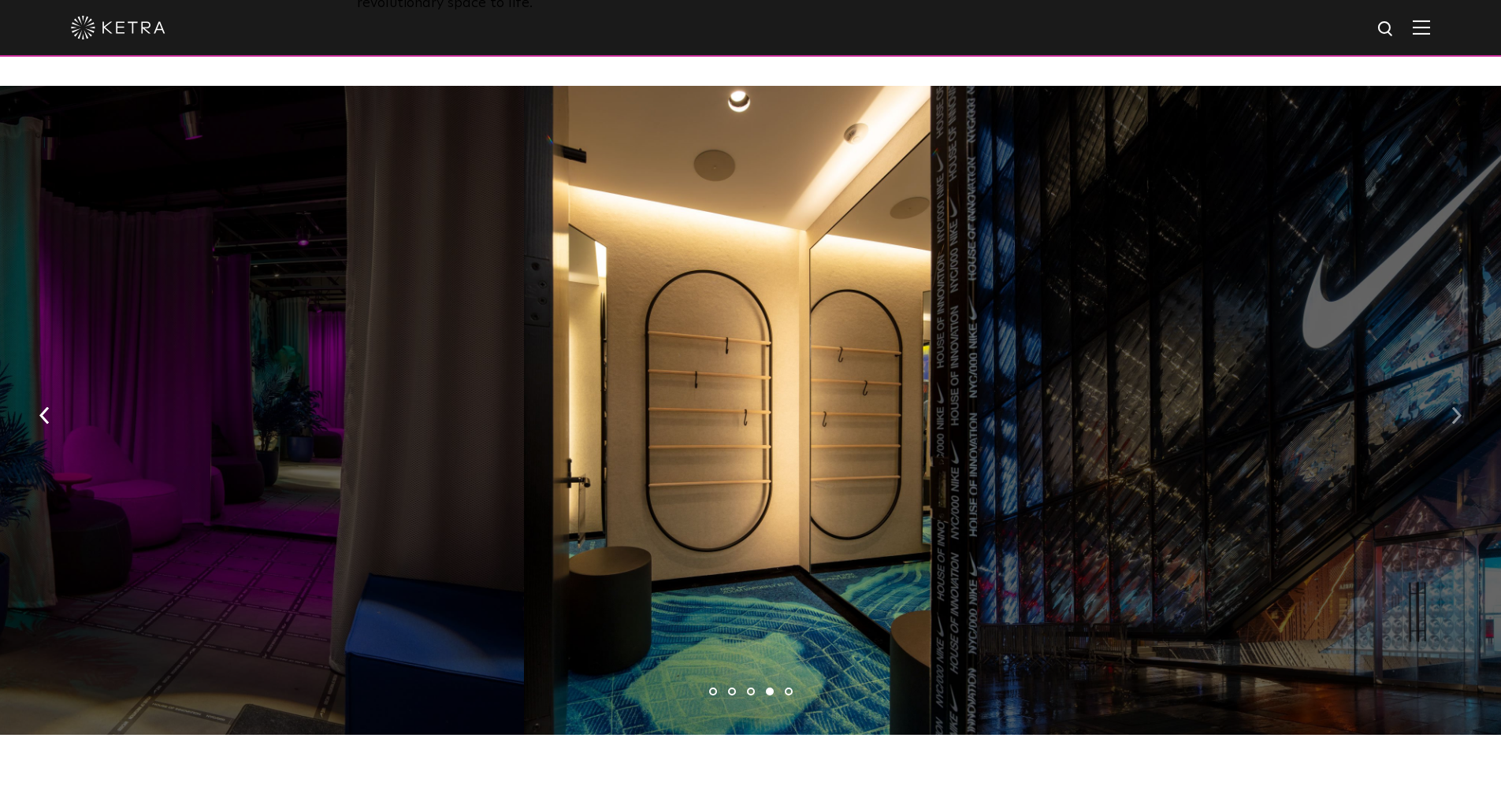
click at [1457, 407] on img "button" at bounding box center [1457, 415] width 10 height 17
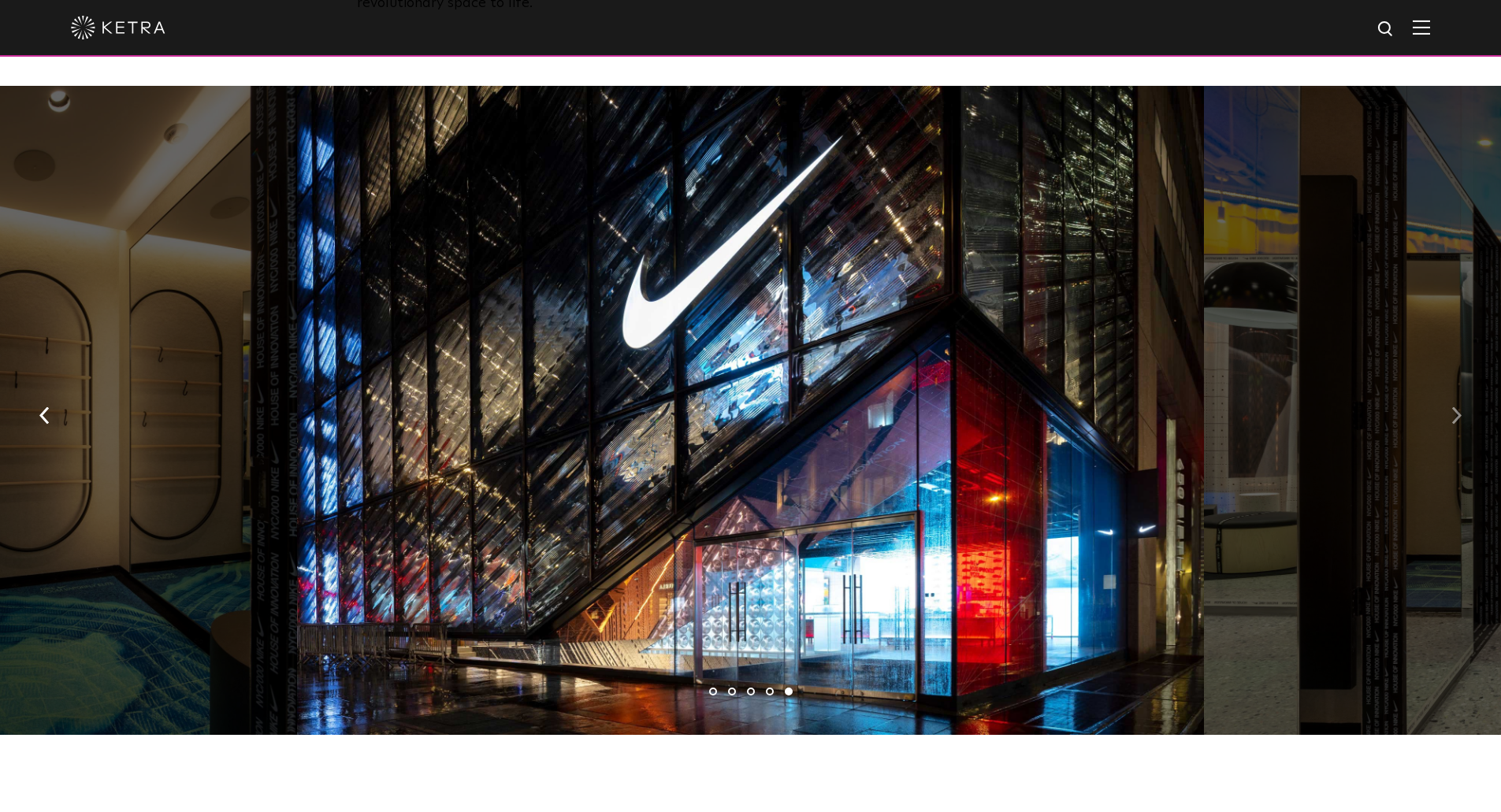
click at [1457, 407] on img "button" at bounding box center [1457, 415] width 10 height 17
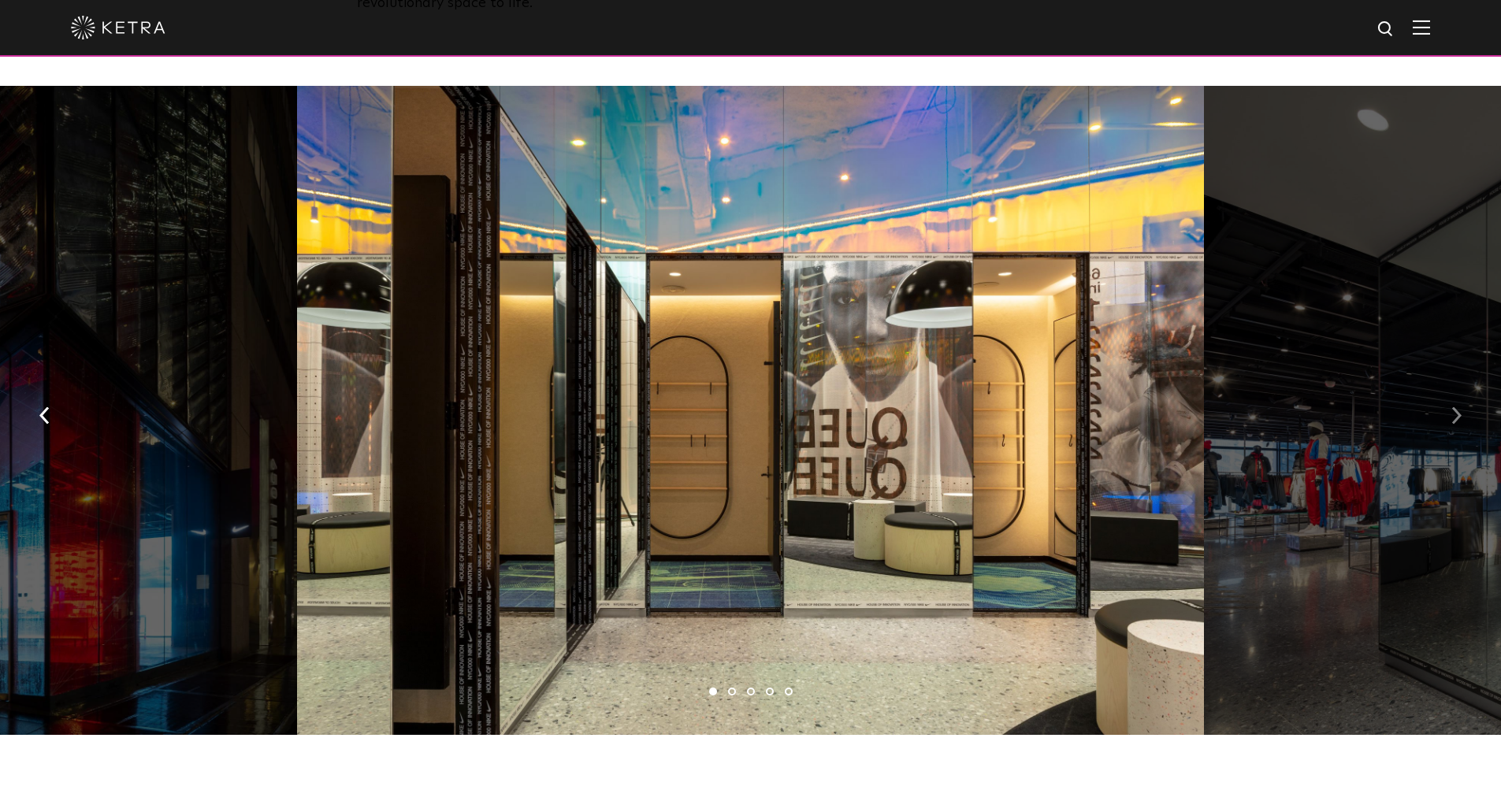
click at [1457, 407] on img "button" at bounding box center [1457, 415] width 10 height 17
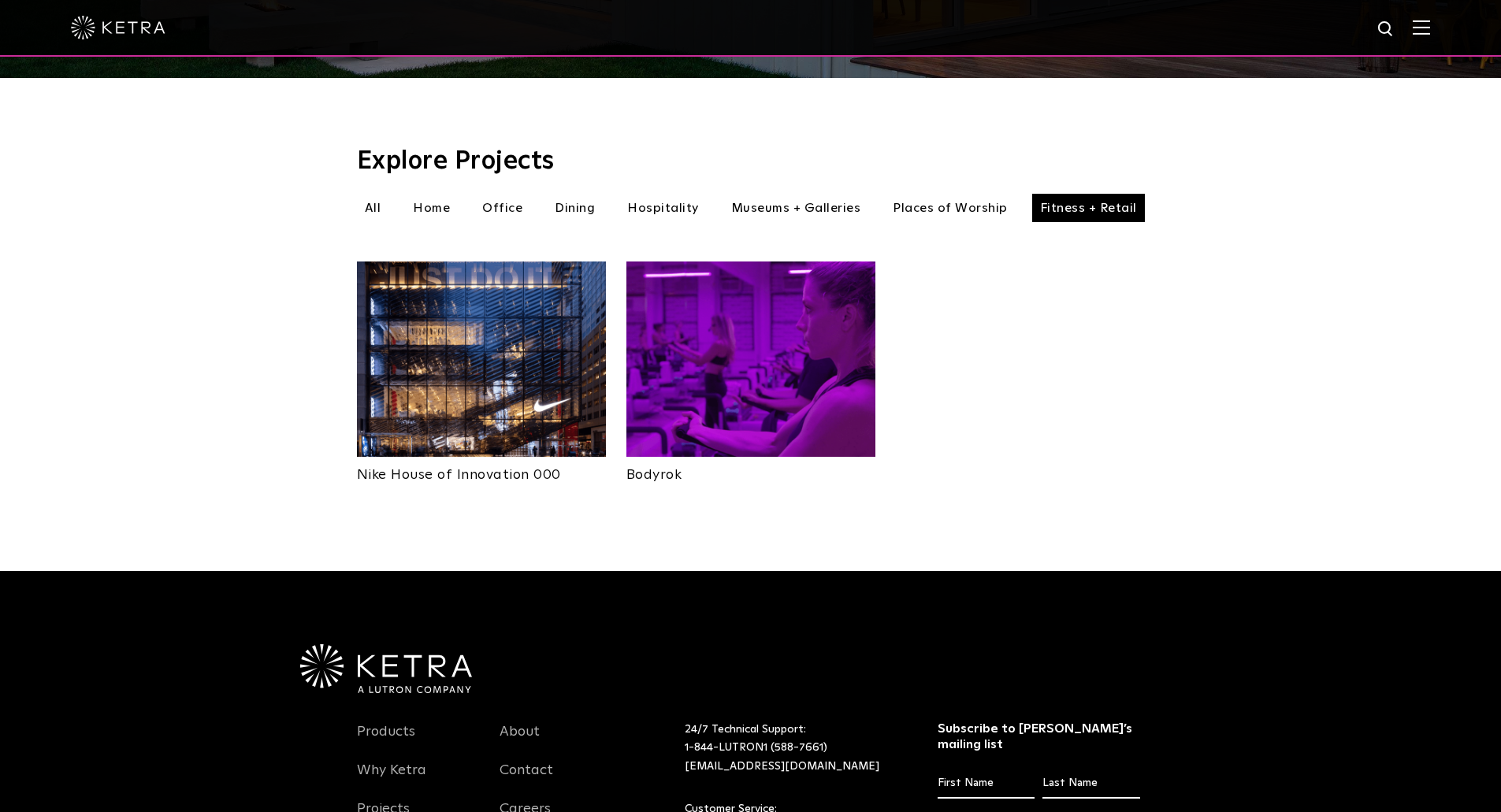
click at [757, 352] on img at bounding box center [750, 359] width 249 height 196
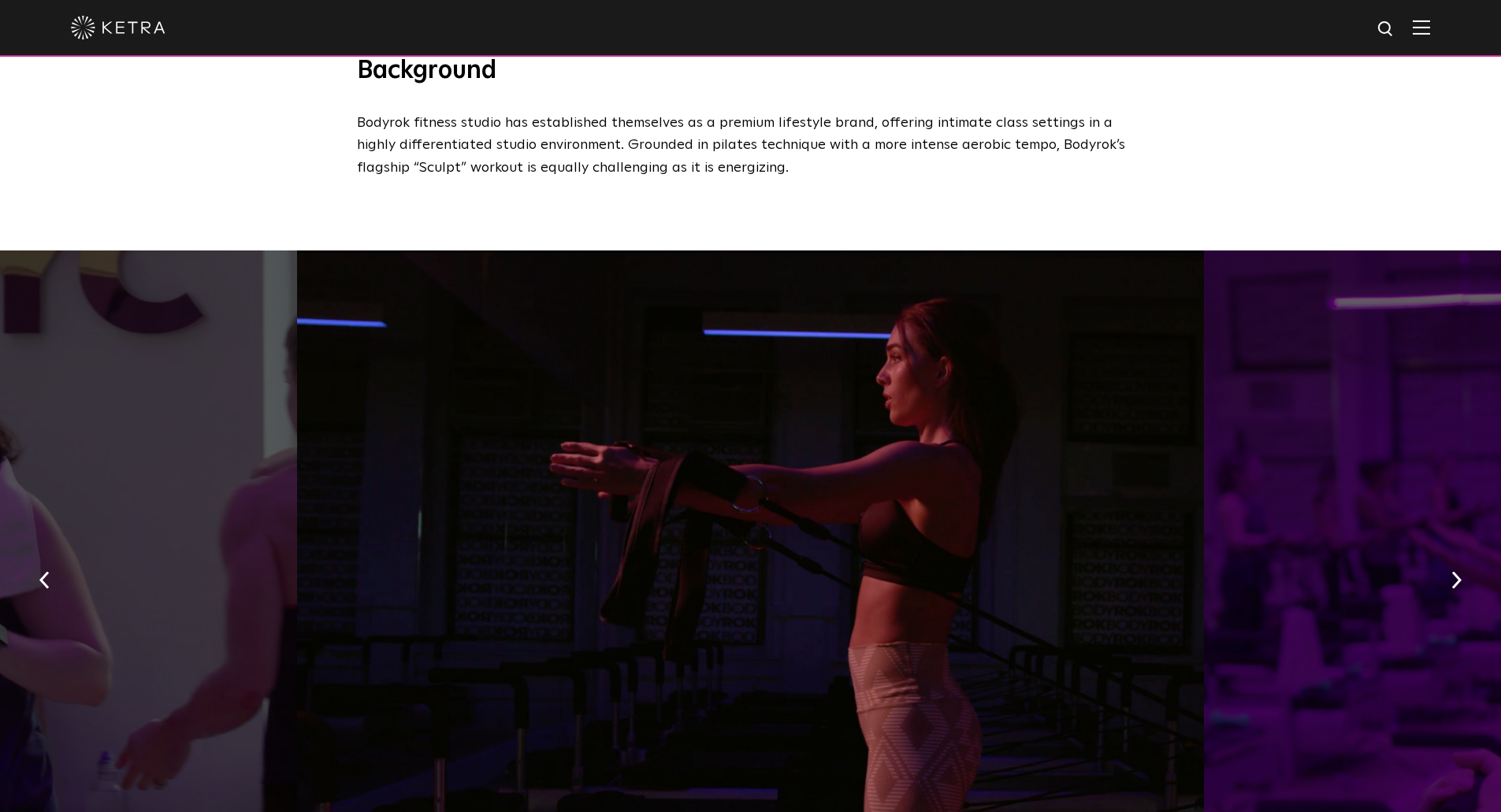
scroll to position [867, 0]
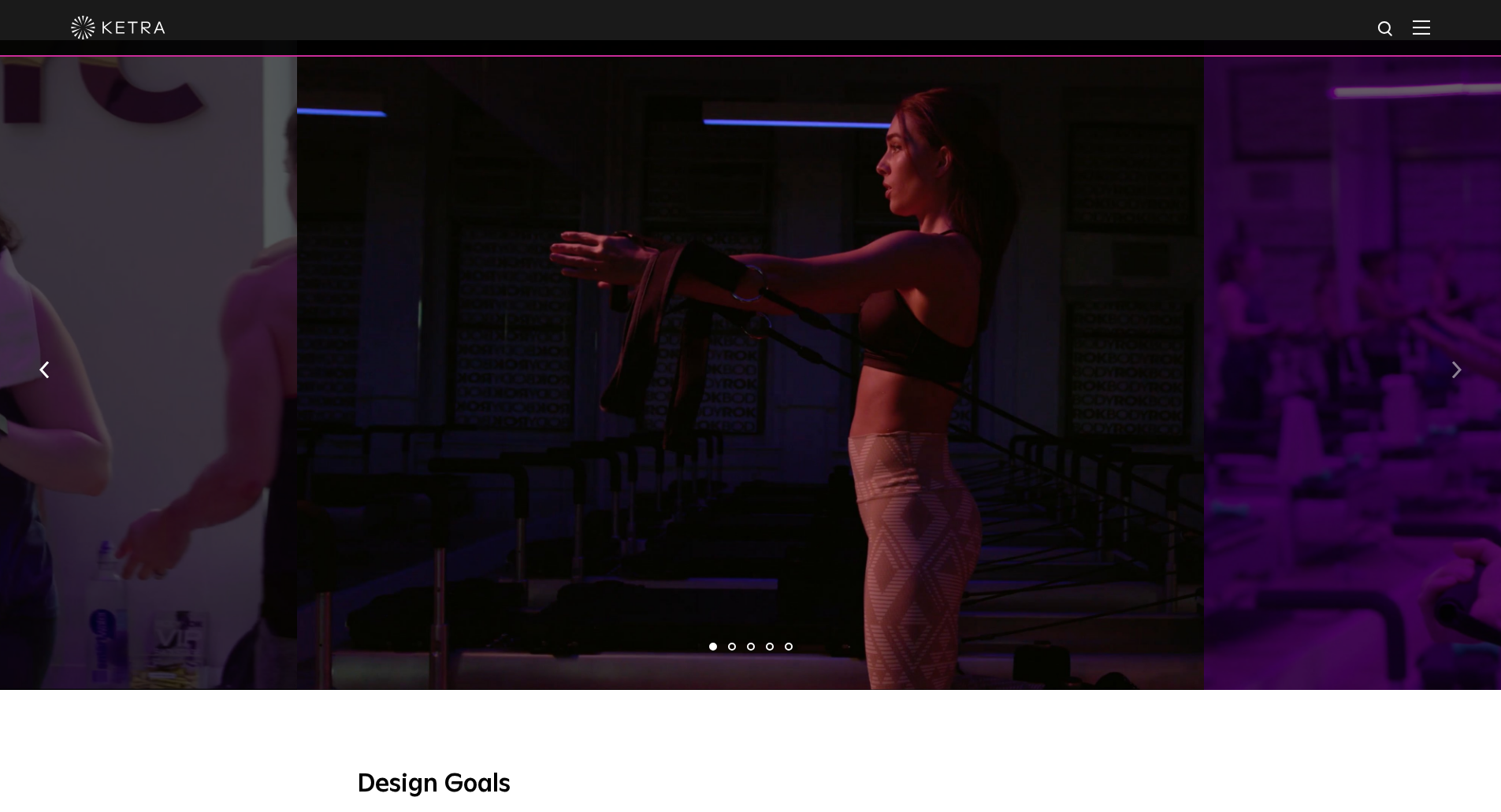
click at [1451, 359] on button "button" at bounding box center [1456, 369] width 34 height 54
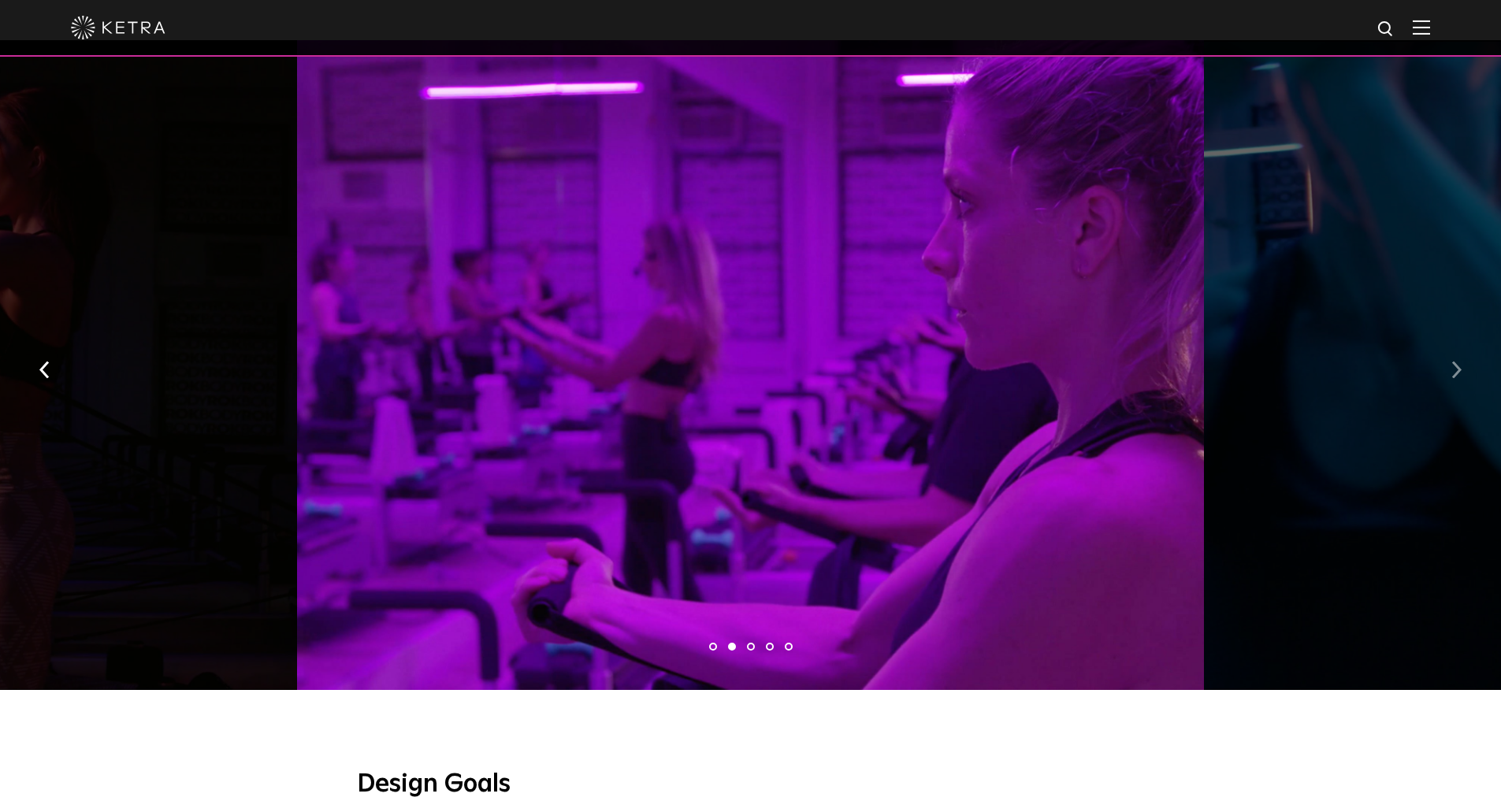
click at [1451, 359] on button "button" at bounding box center [1456, 369] width 34 height 54
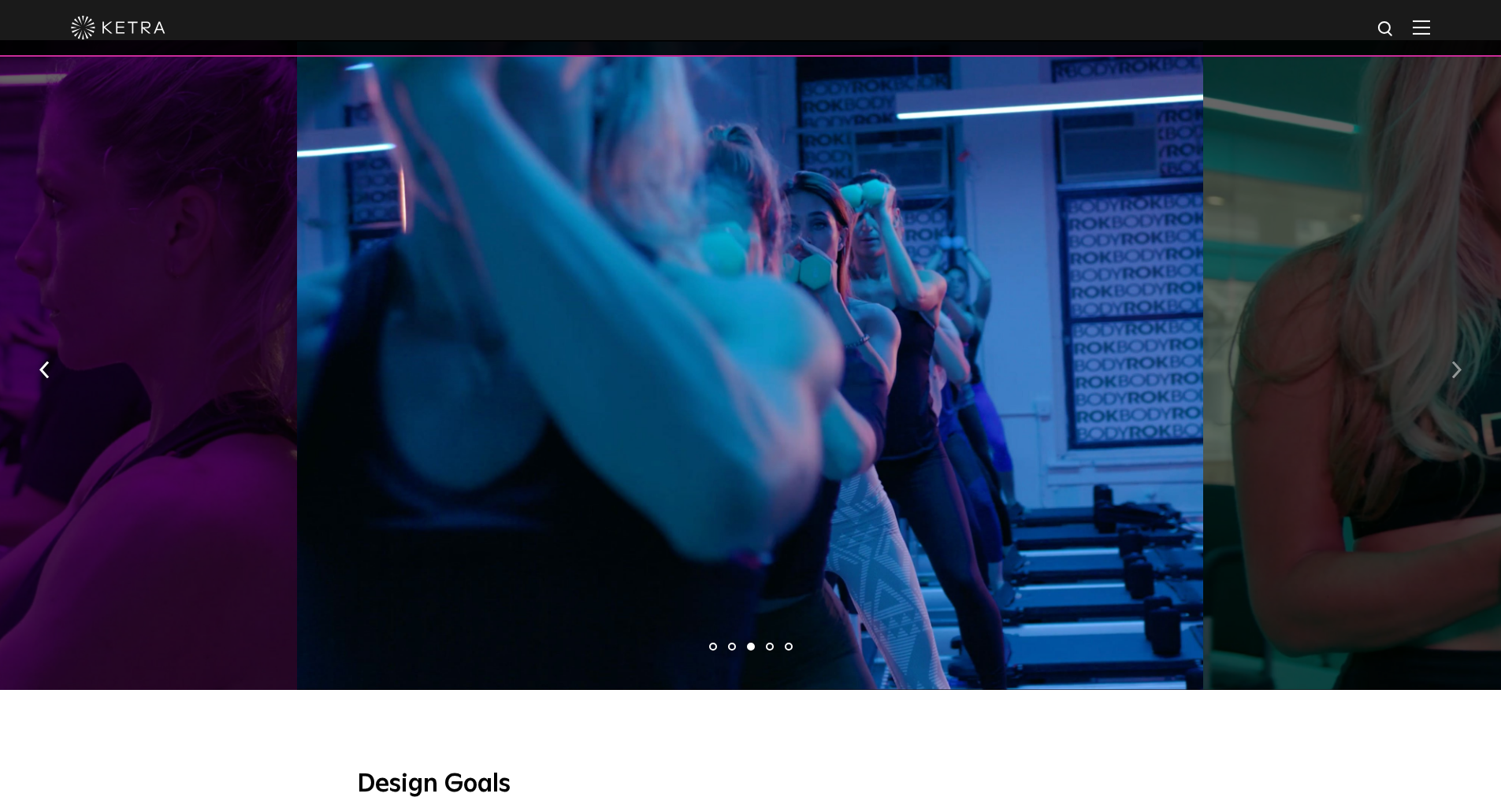
click at [1451, 359] on button "button" at bounding box center [1456, 369] width 34 height 54
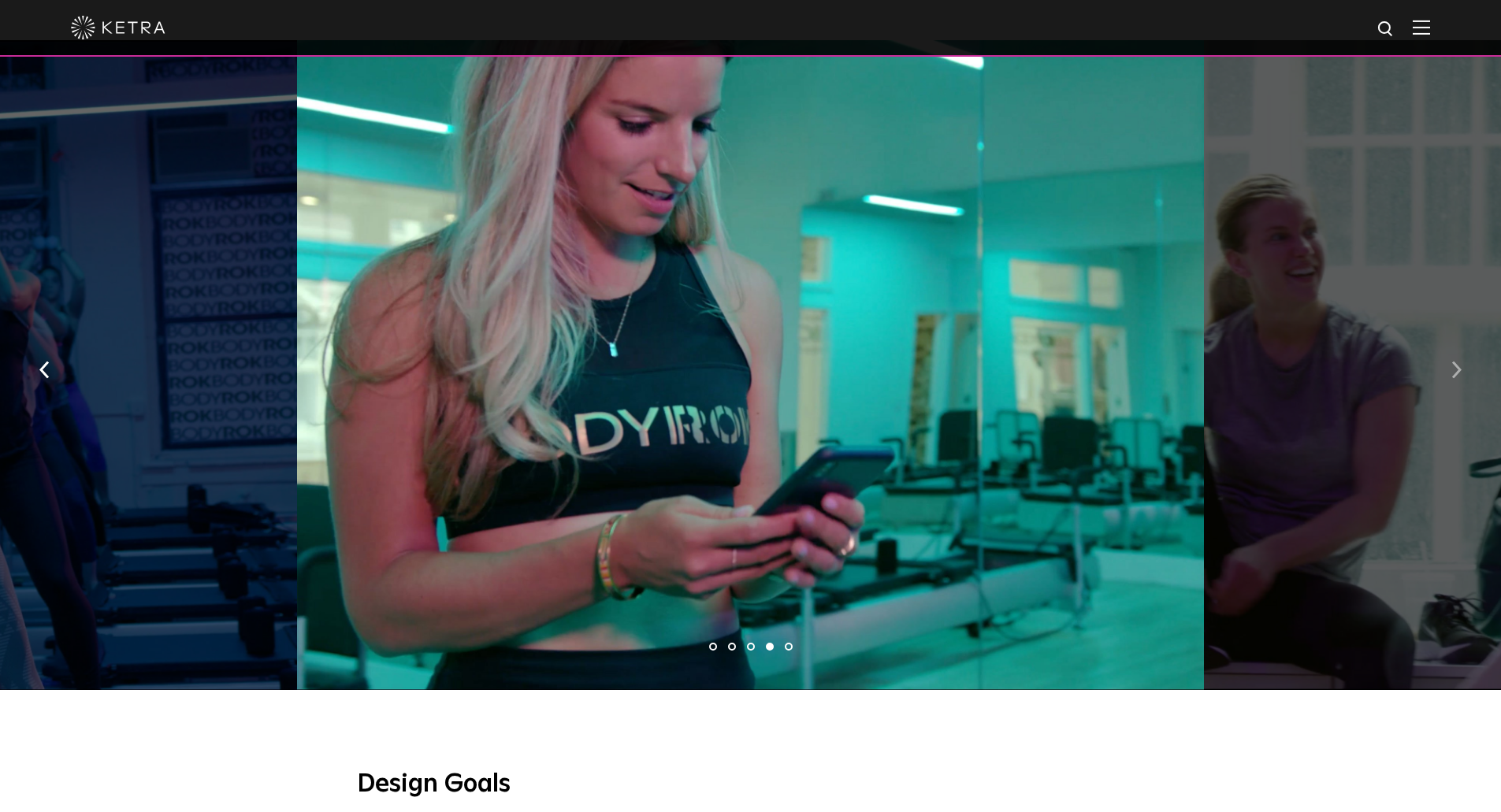
click at [1451, 359] on button "button" at bounding box center [1456, 369] width 34 height 54
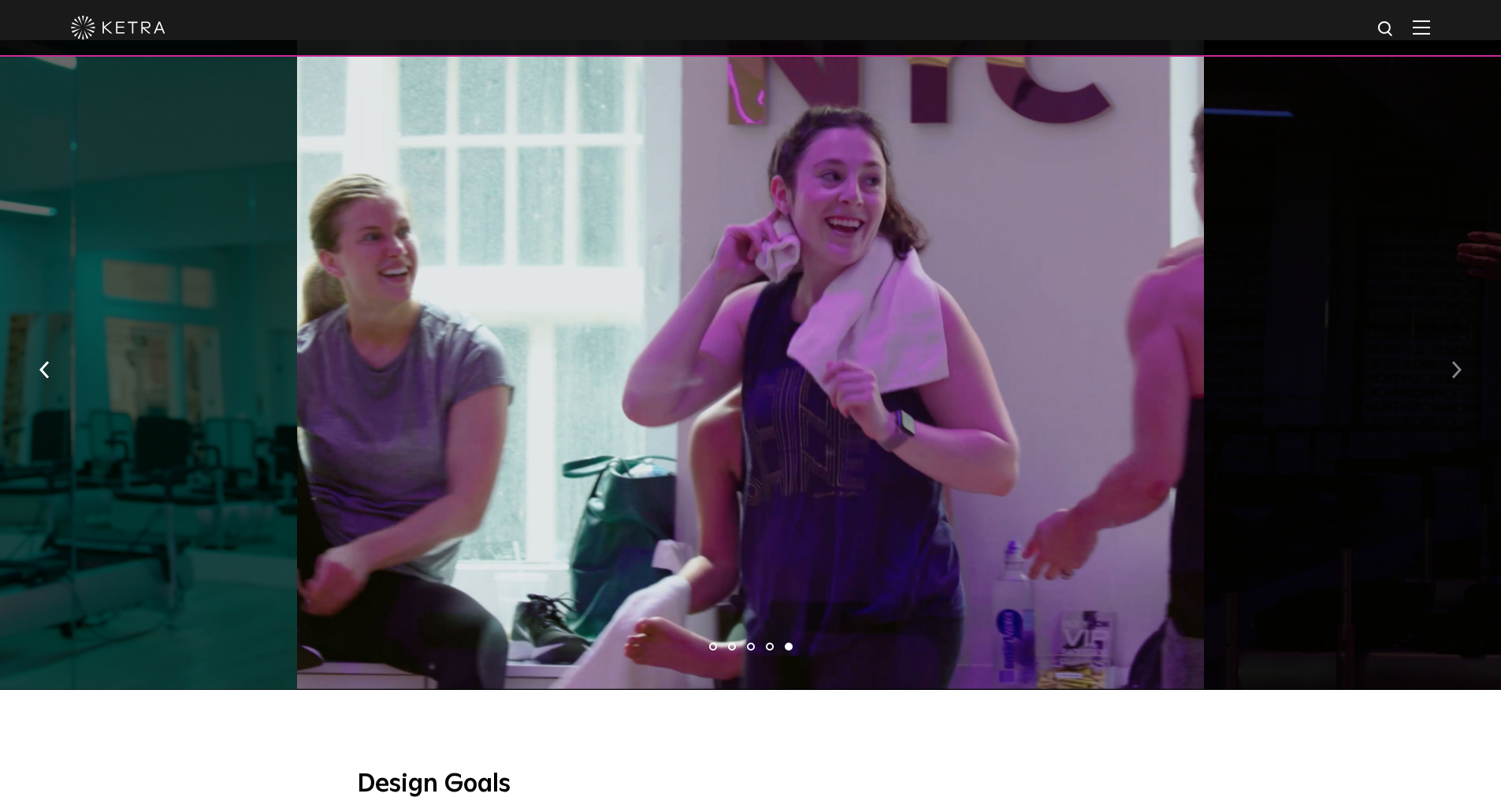
click at [1451, 359] on button "button" at bounding box center [1456, 369] width 34 height 54
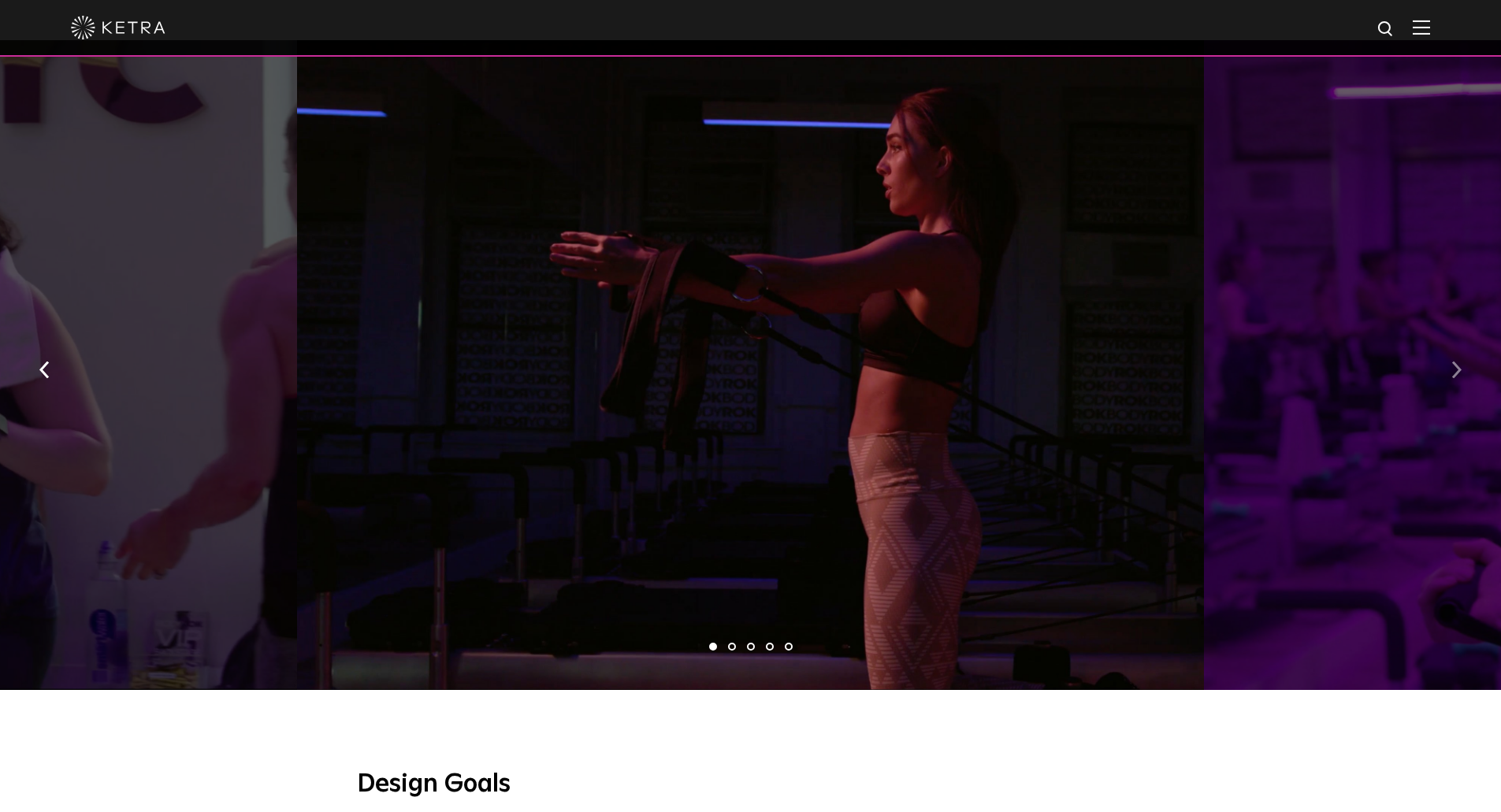
click at [1451, 359] on button "button" at bounding box center [1456, 369] width 34 height 54
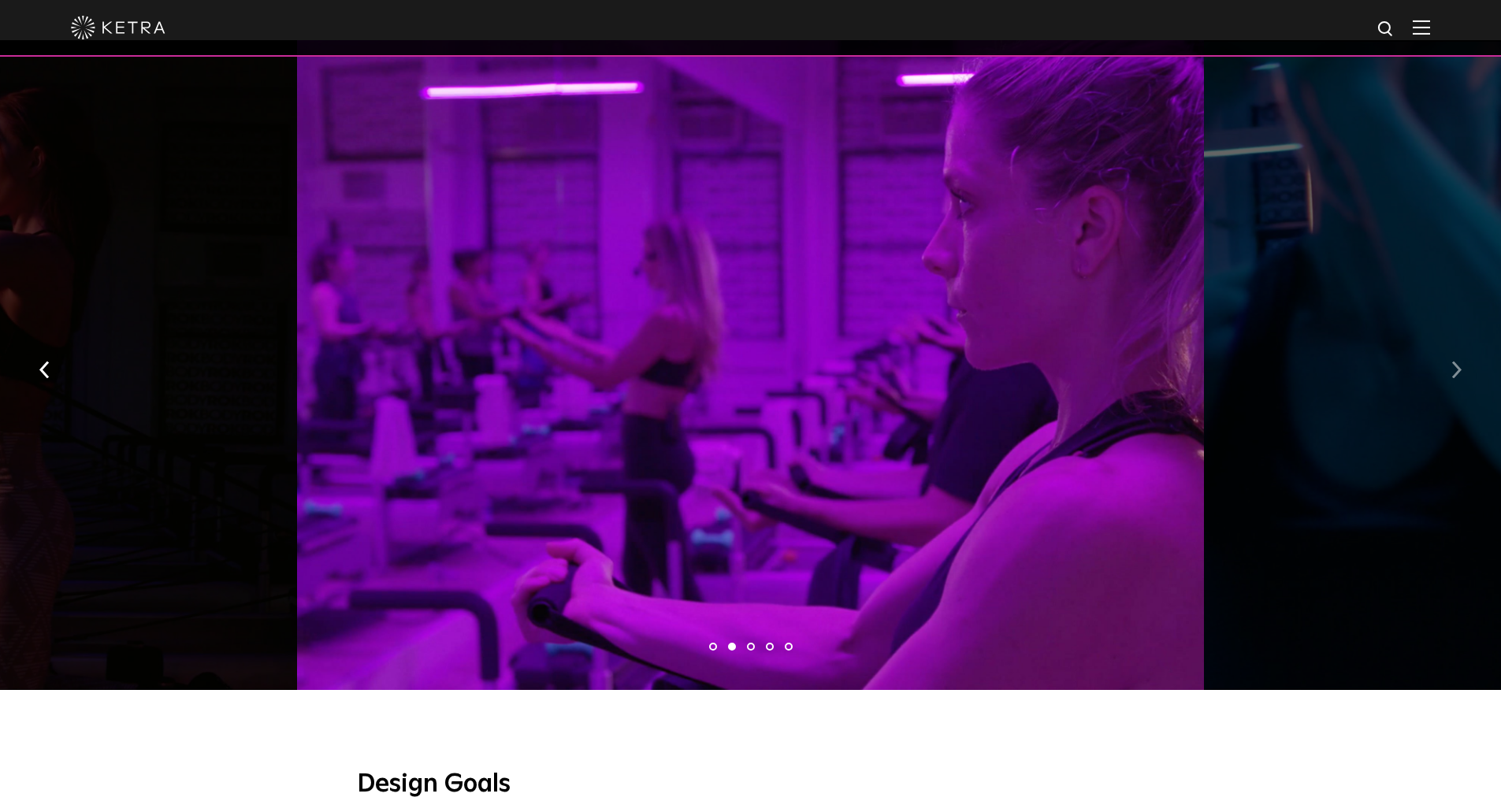
click at [1449, 356] on button "button" at bounding box center [1456, 369] width 34 height 54
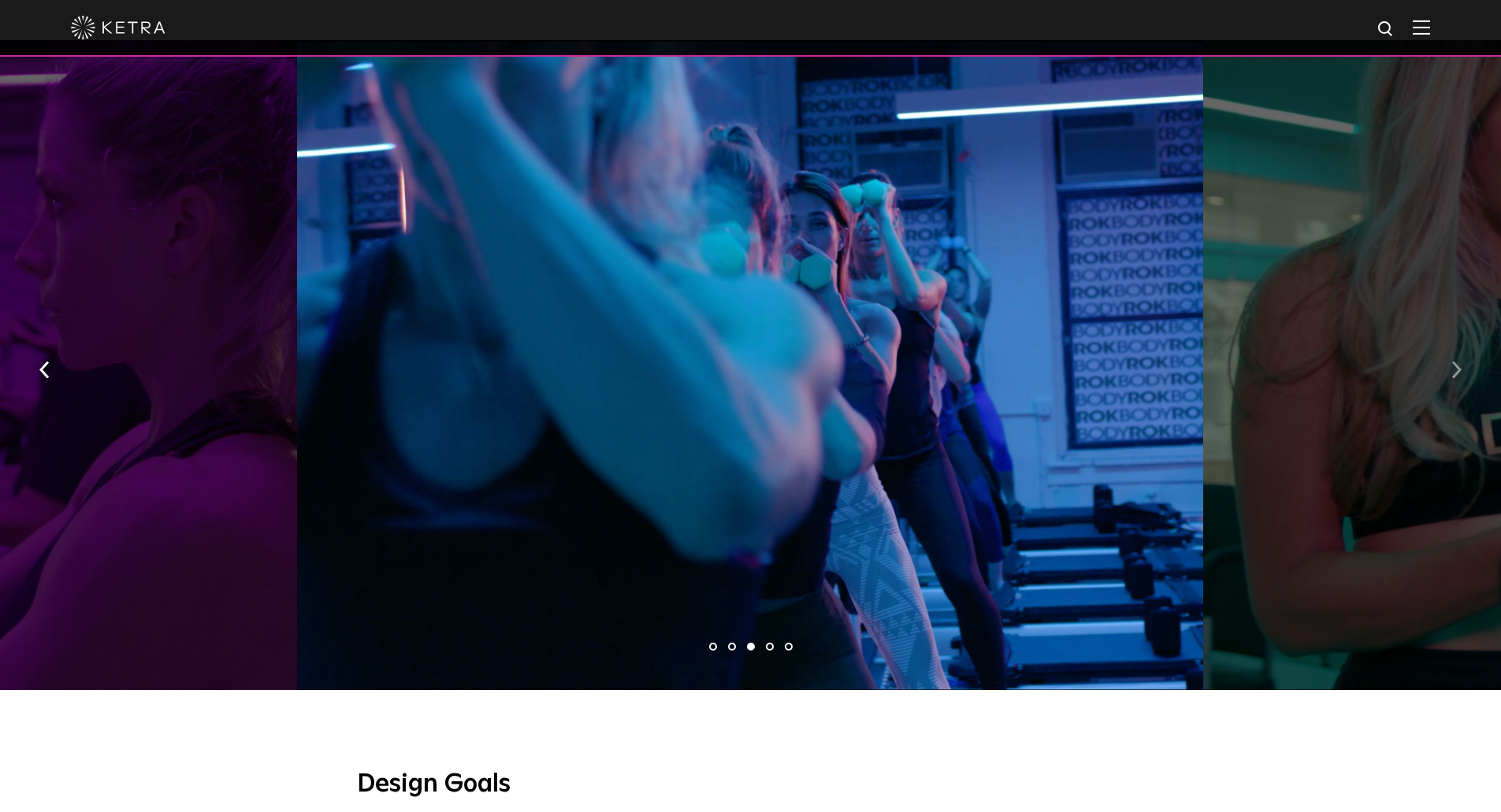
click at [1449, 356] on button "button" at bounding box center [1456, 369] width 34 height 54
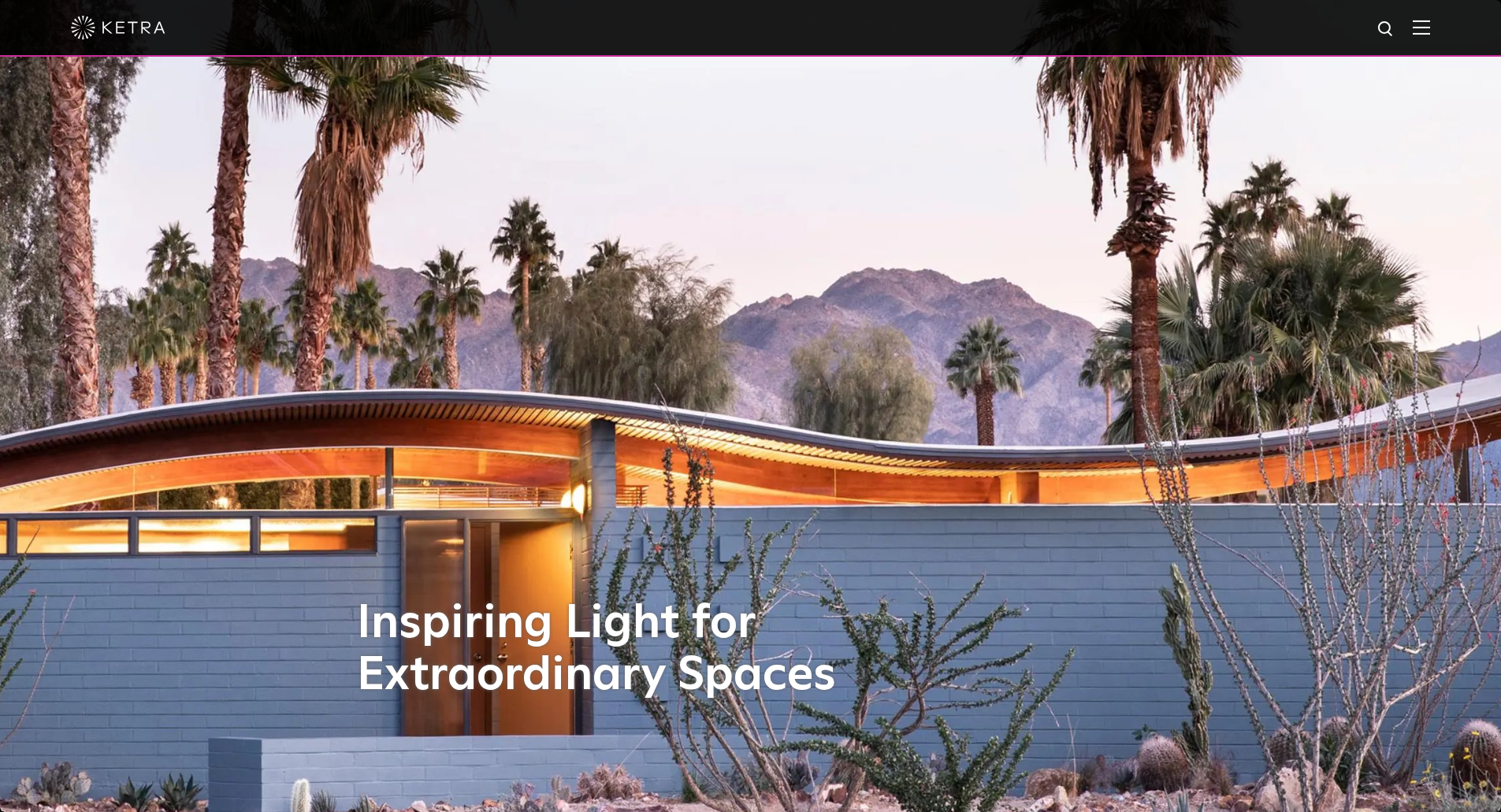
click at [1430, 30] on img at bounding box center [1421, 27] width 17 height 15
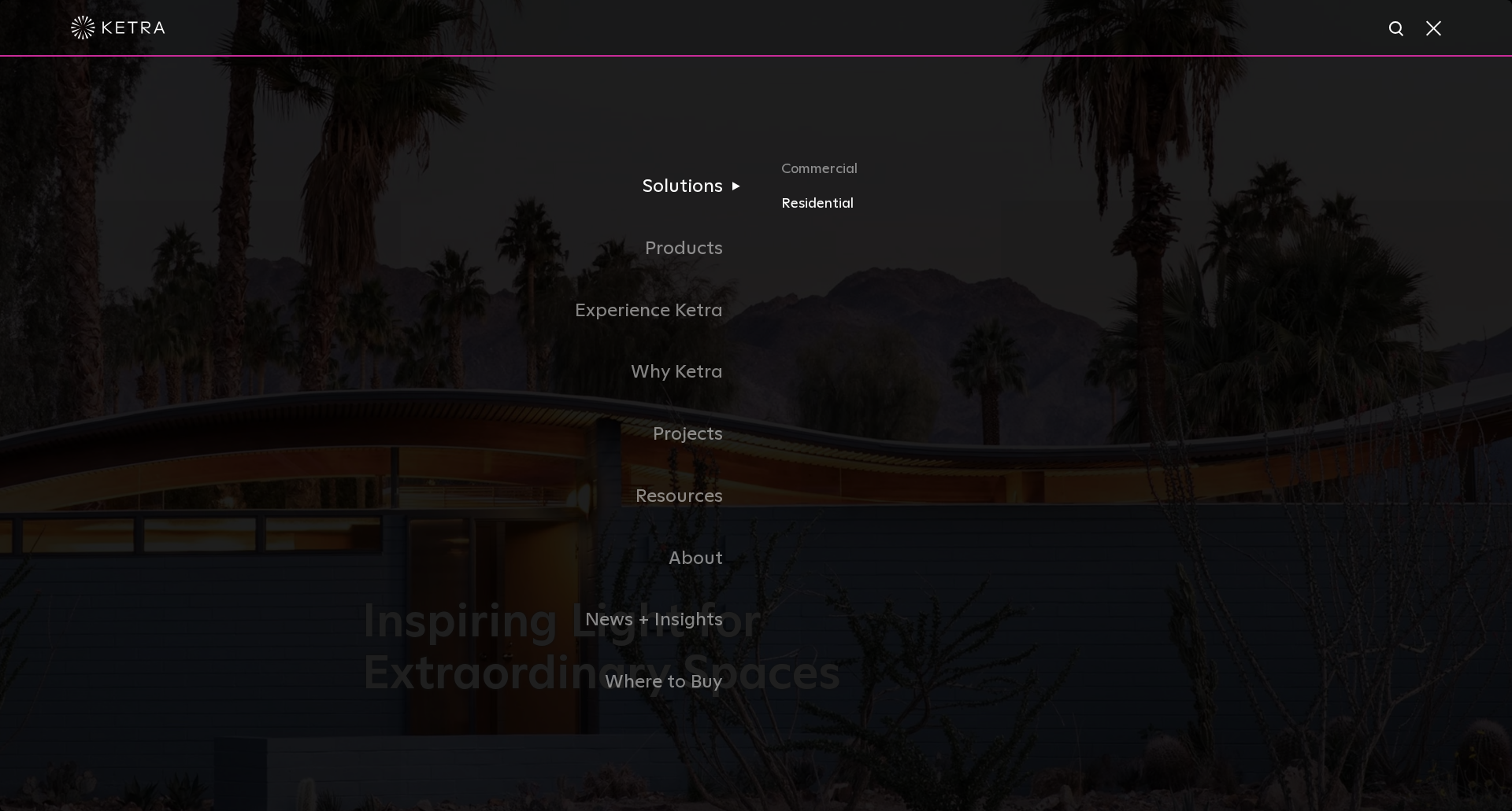
click at [829, 203] on link "Residential" at bounding box center [965, 204] width 369 height 23
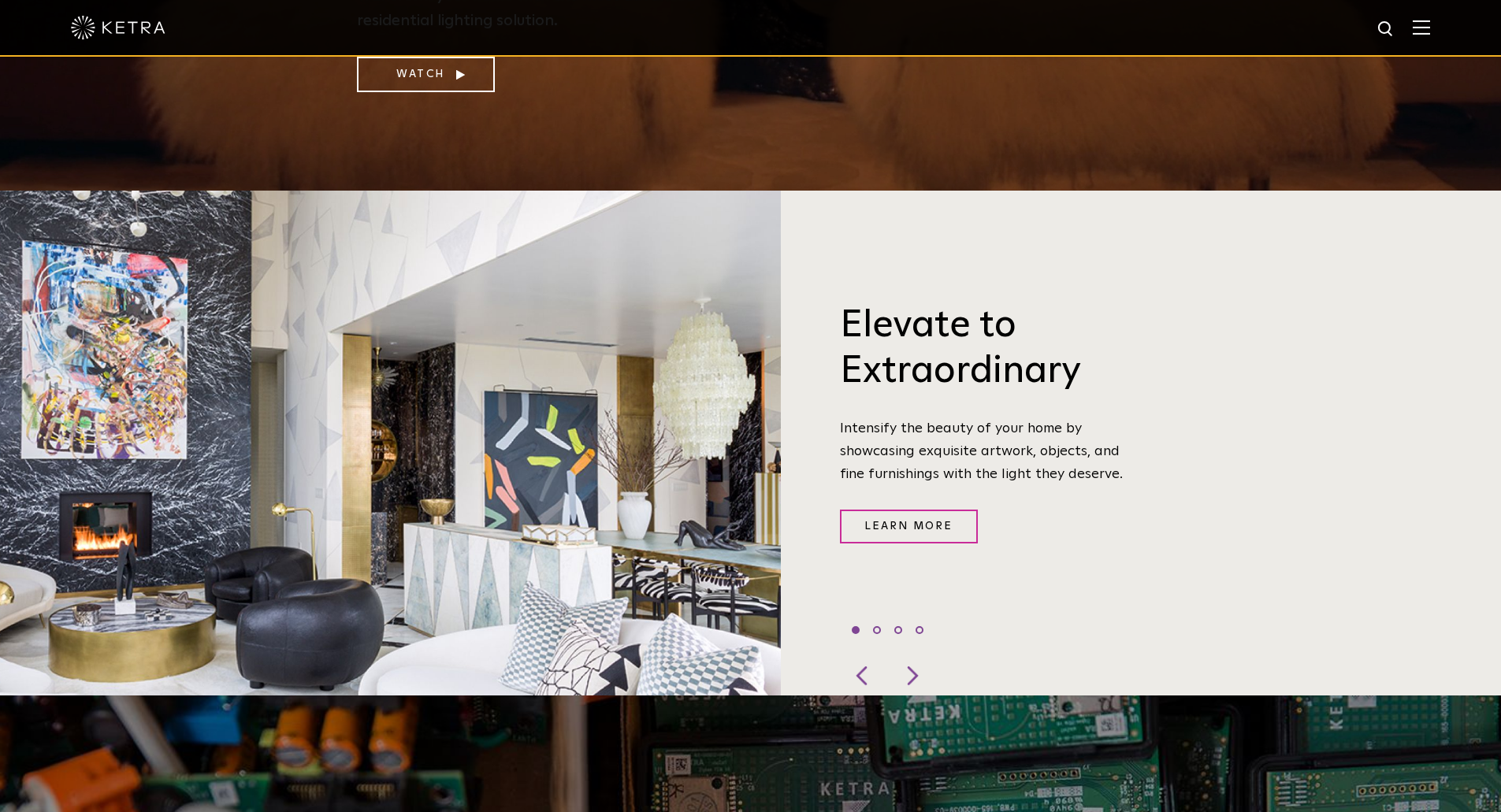
scroll to position [630, 0]
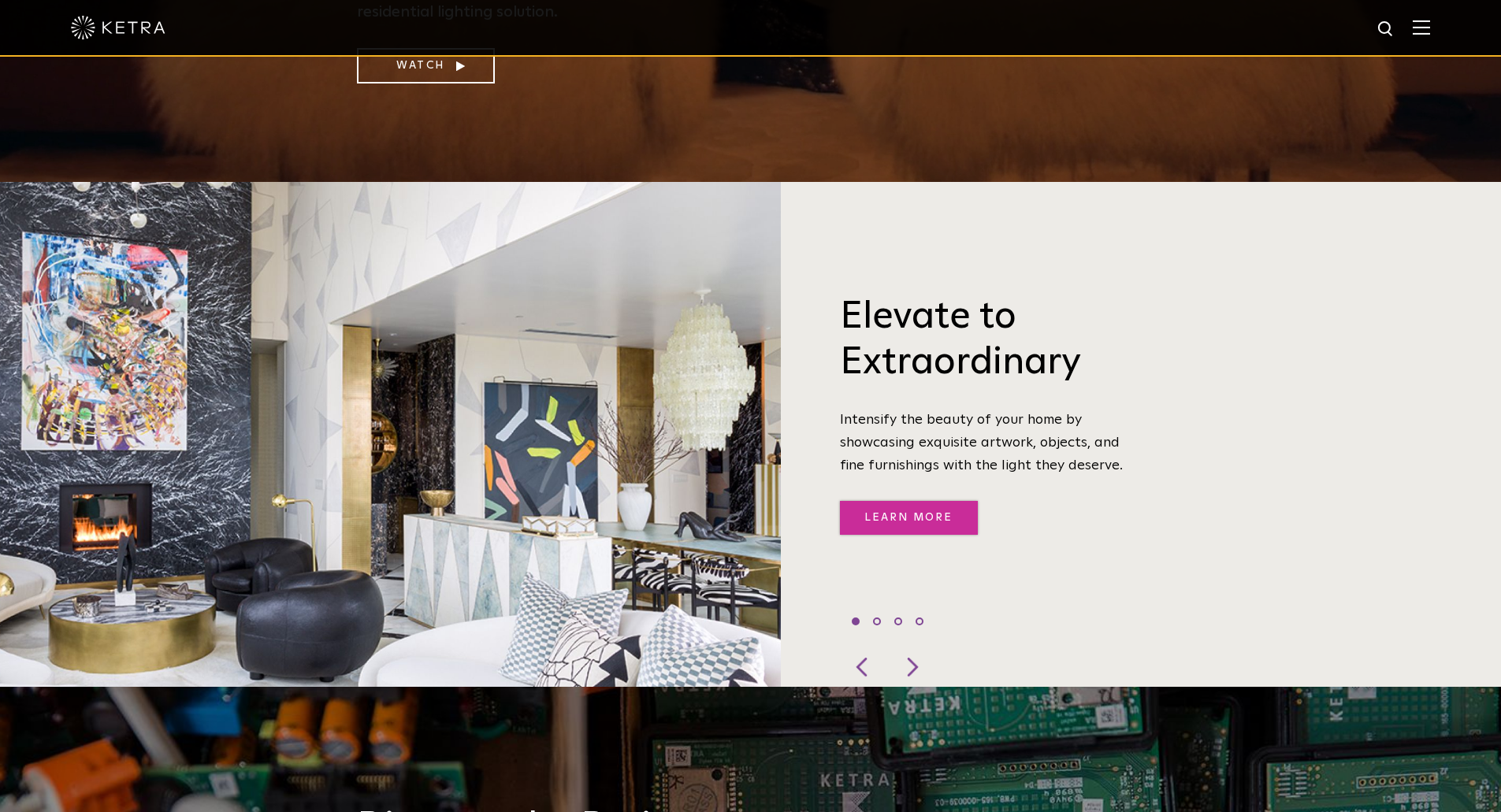
click at [931, 507] on link "Learn More" at bounding box center [909, 518] width 138 height 34
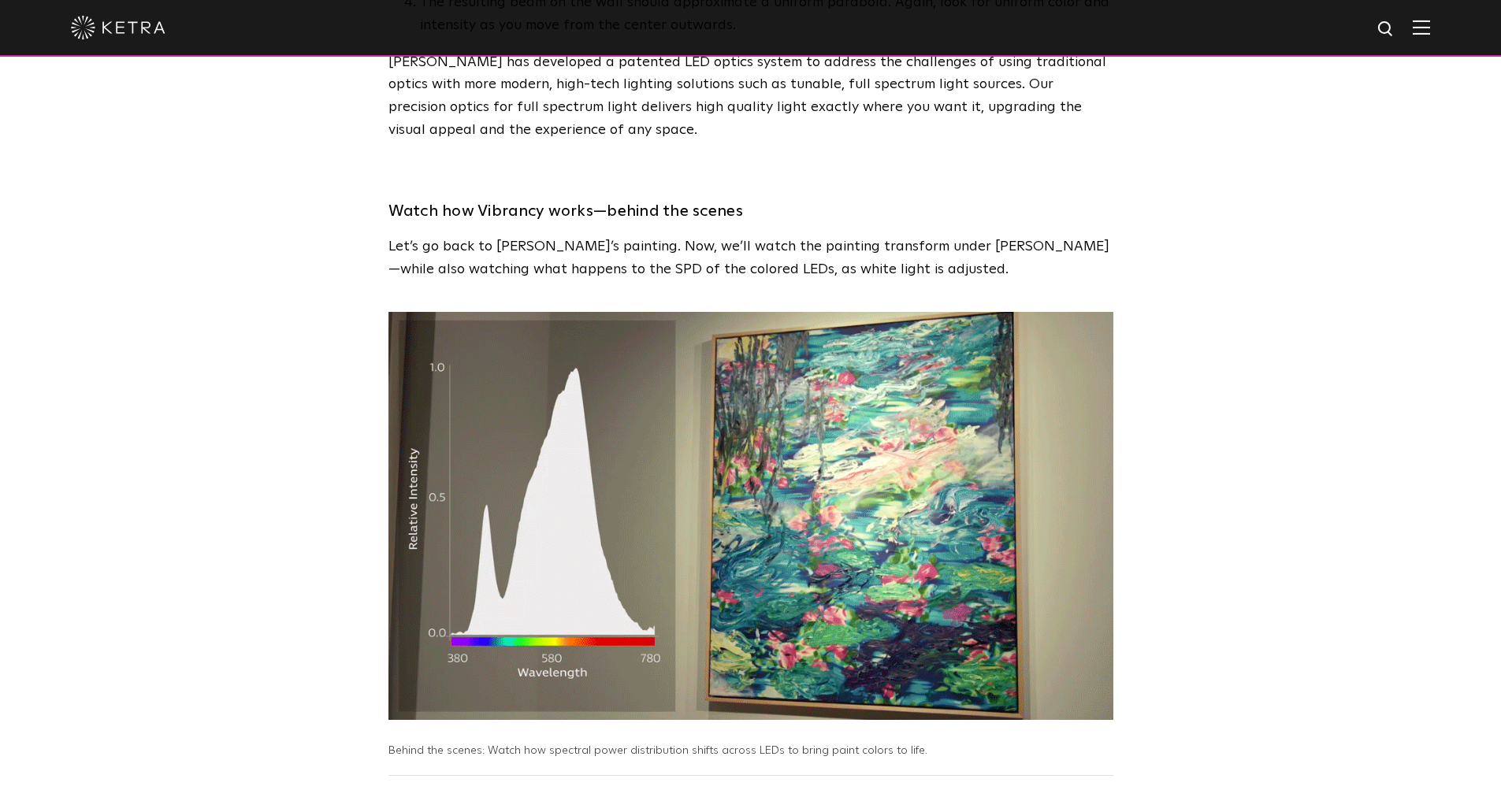
scroll to position [3860, 0]
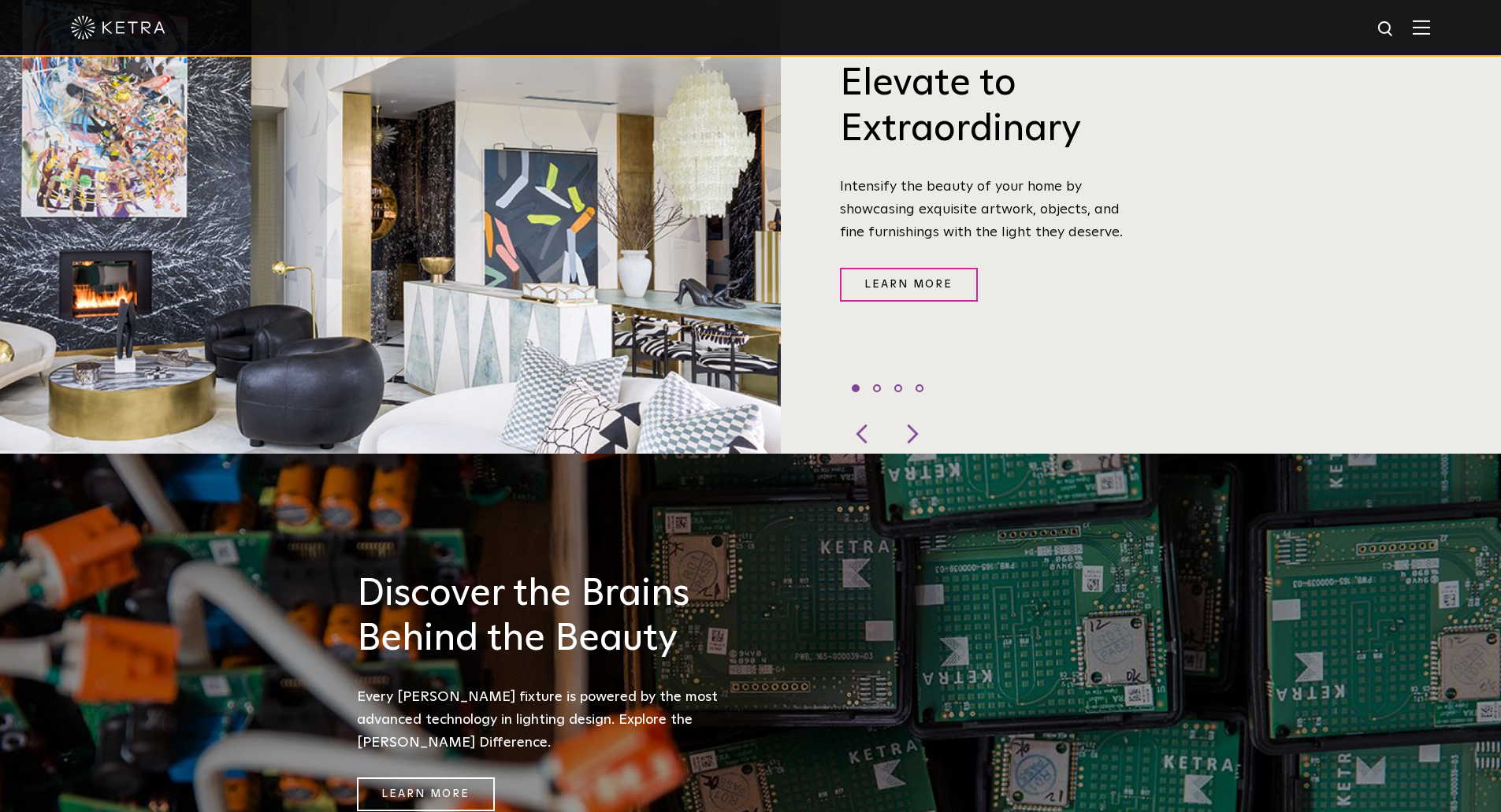
scroll to position [867, 0]
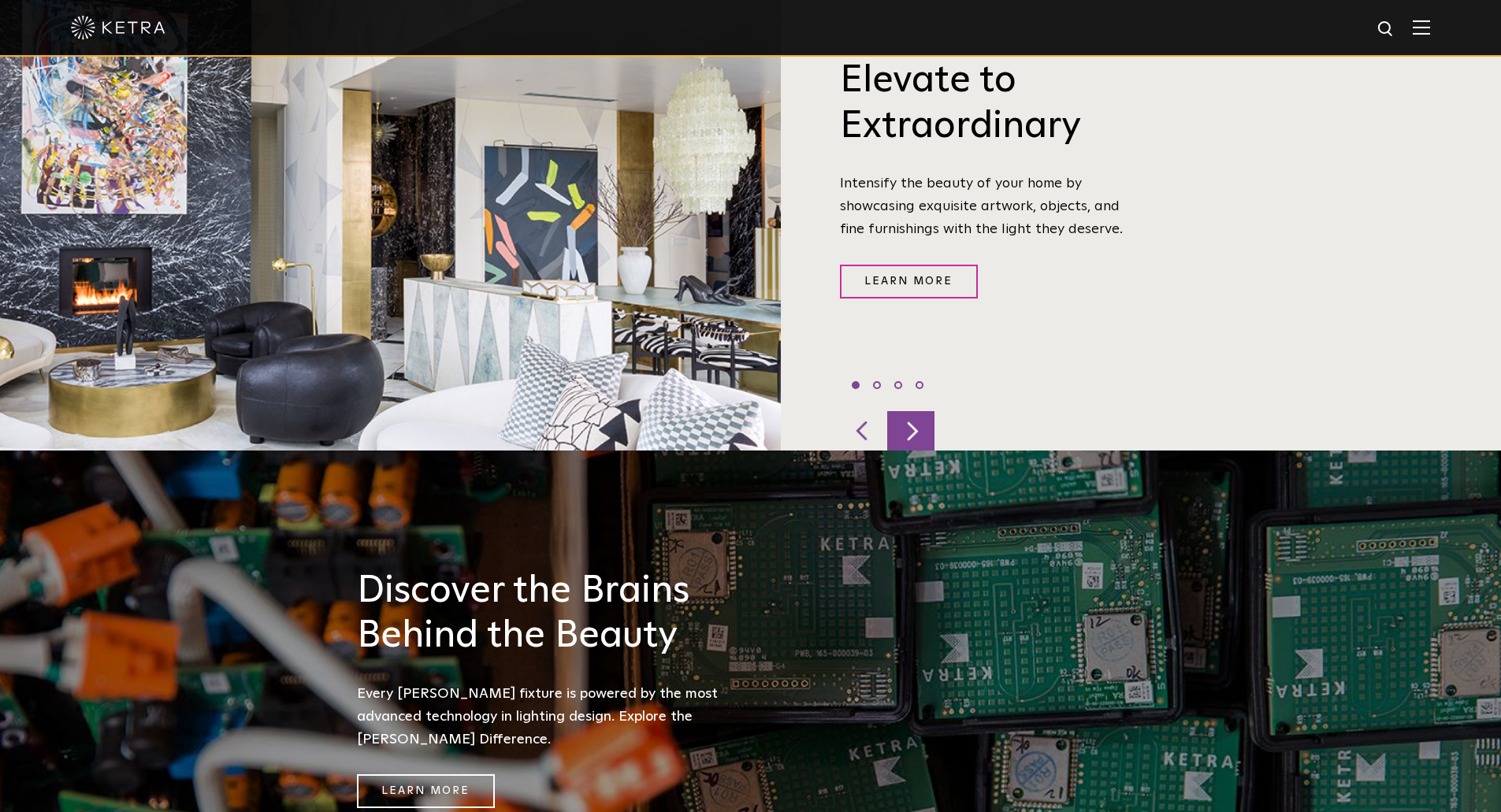
click at [911, 411] on div at bounding box center [911, 431] width 48 height 39
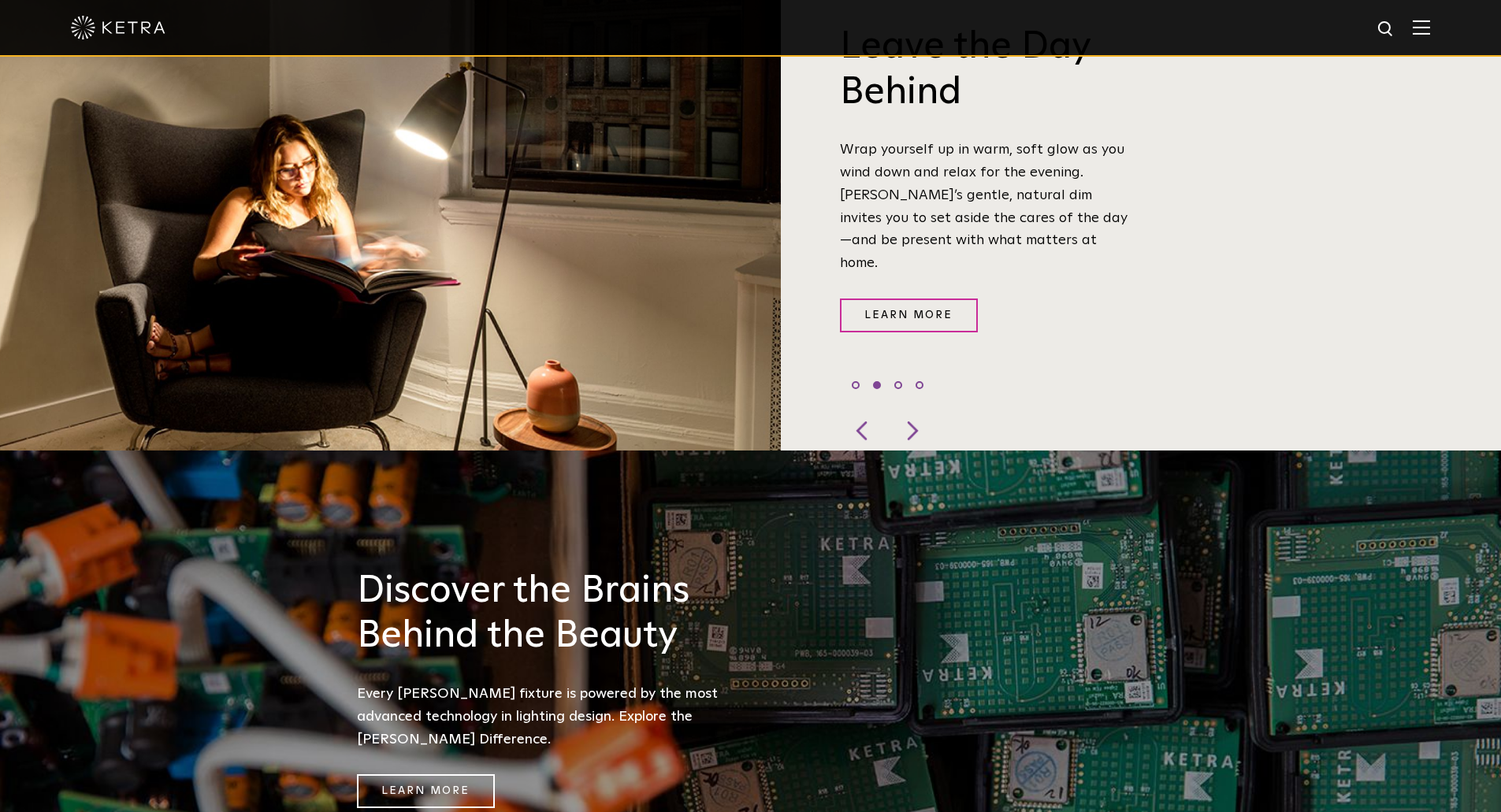
scroll to position [630, 0]
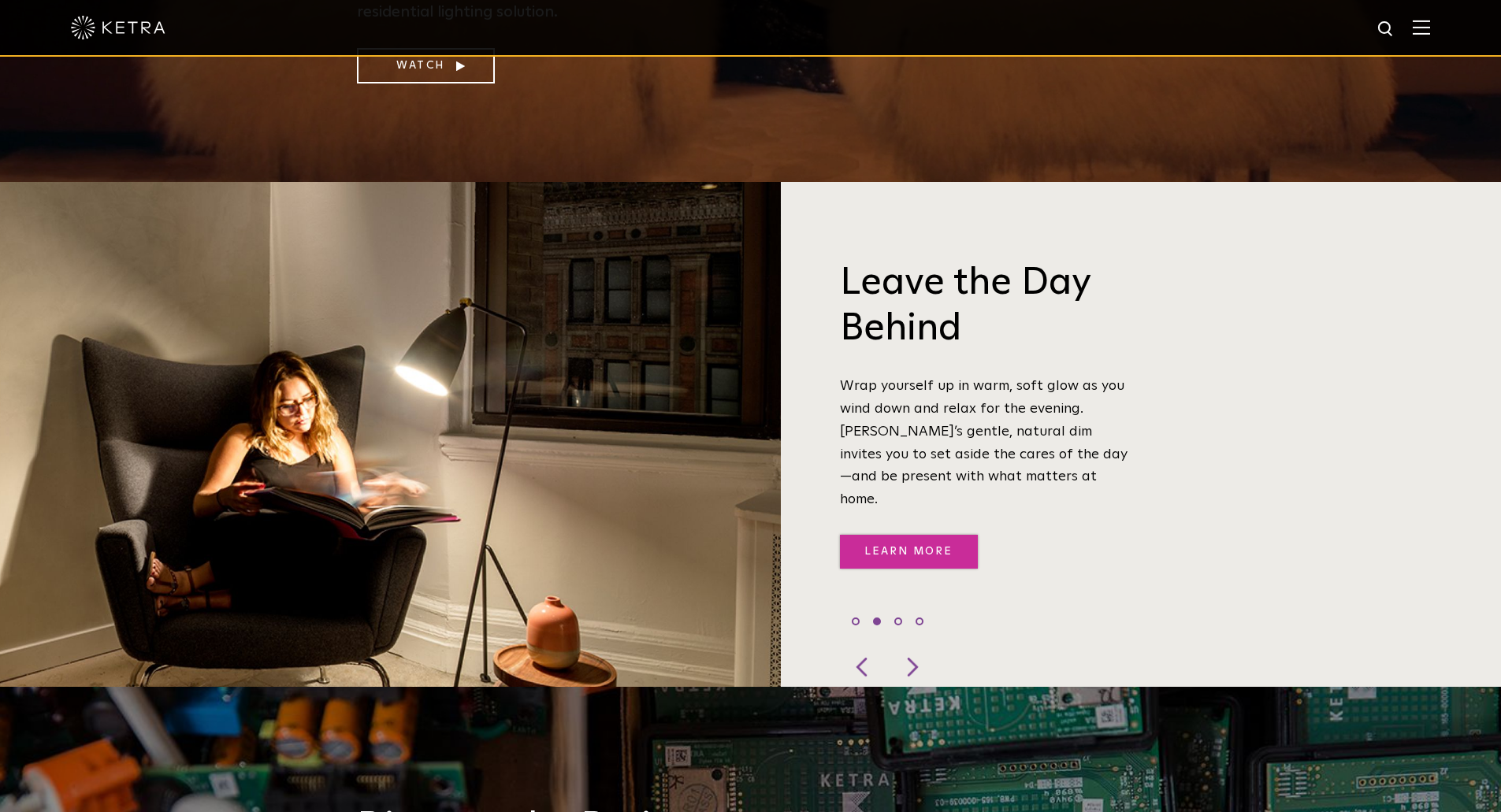
click at [917, 535] on link "Learn More" at bounding box center [909, 551] width 138 height 34
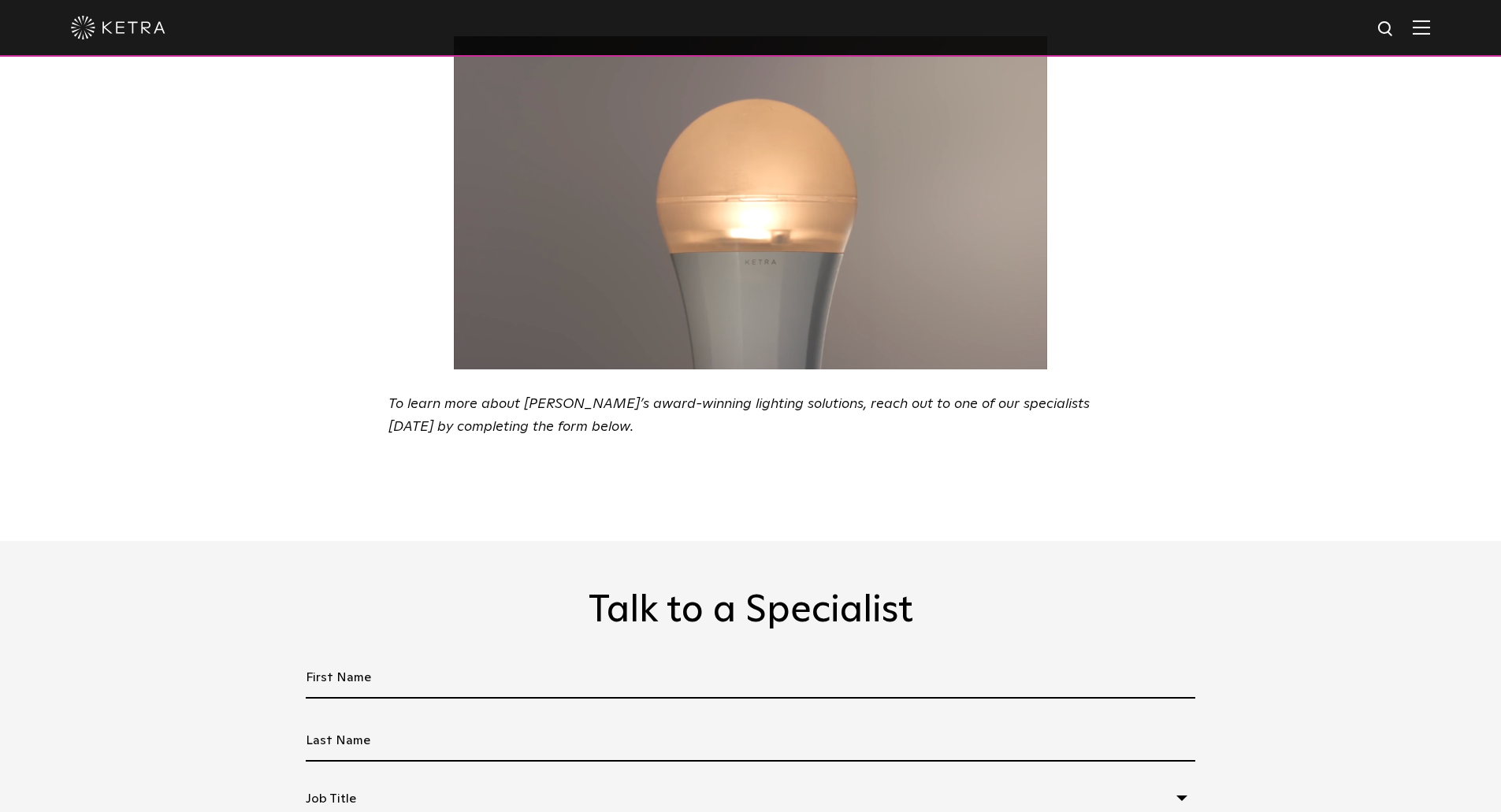
scroll to position [2521, 0]
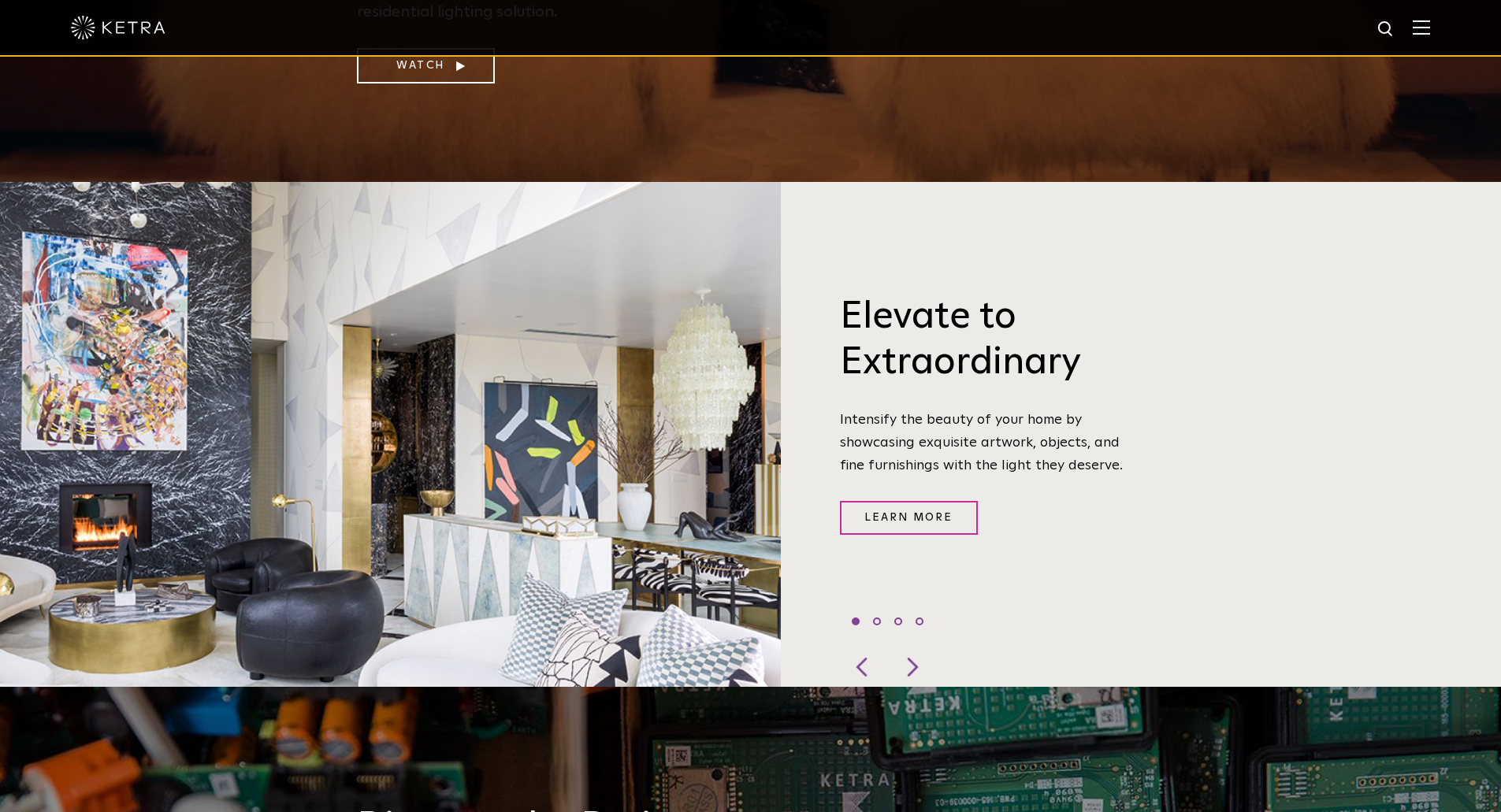
scroll to position [630, 0]
click at [914, 648] on div at bounding box center [911, 667] width 48 height 39
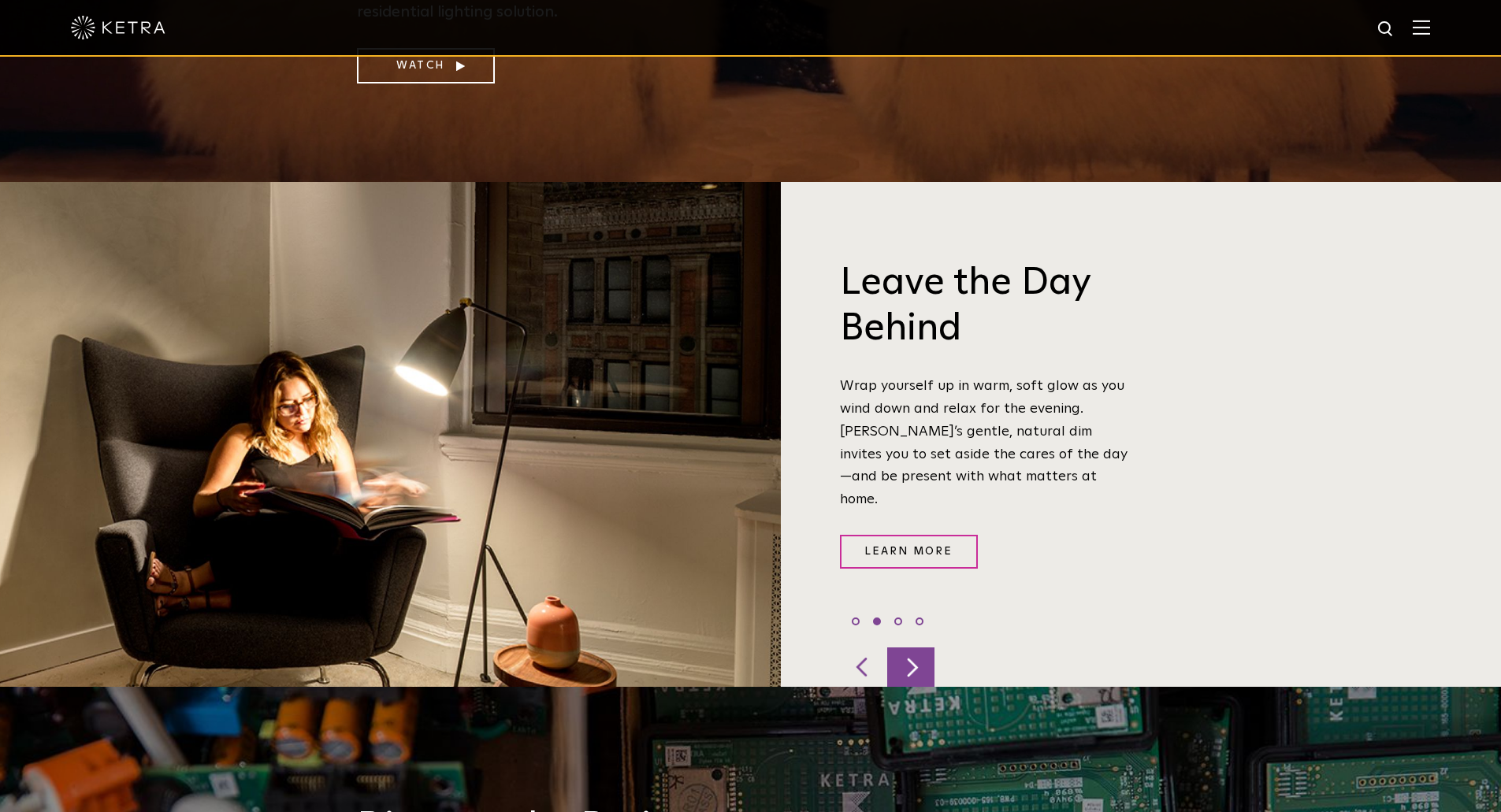
click at [924, 648] on div at bounding box center [911, 667] width 48 height 39
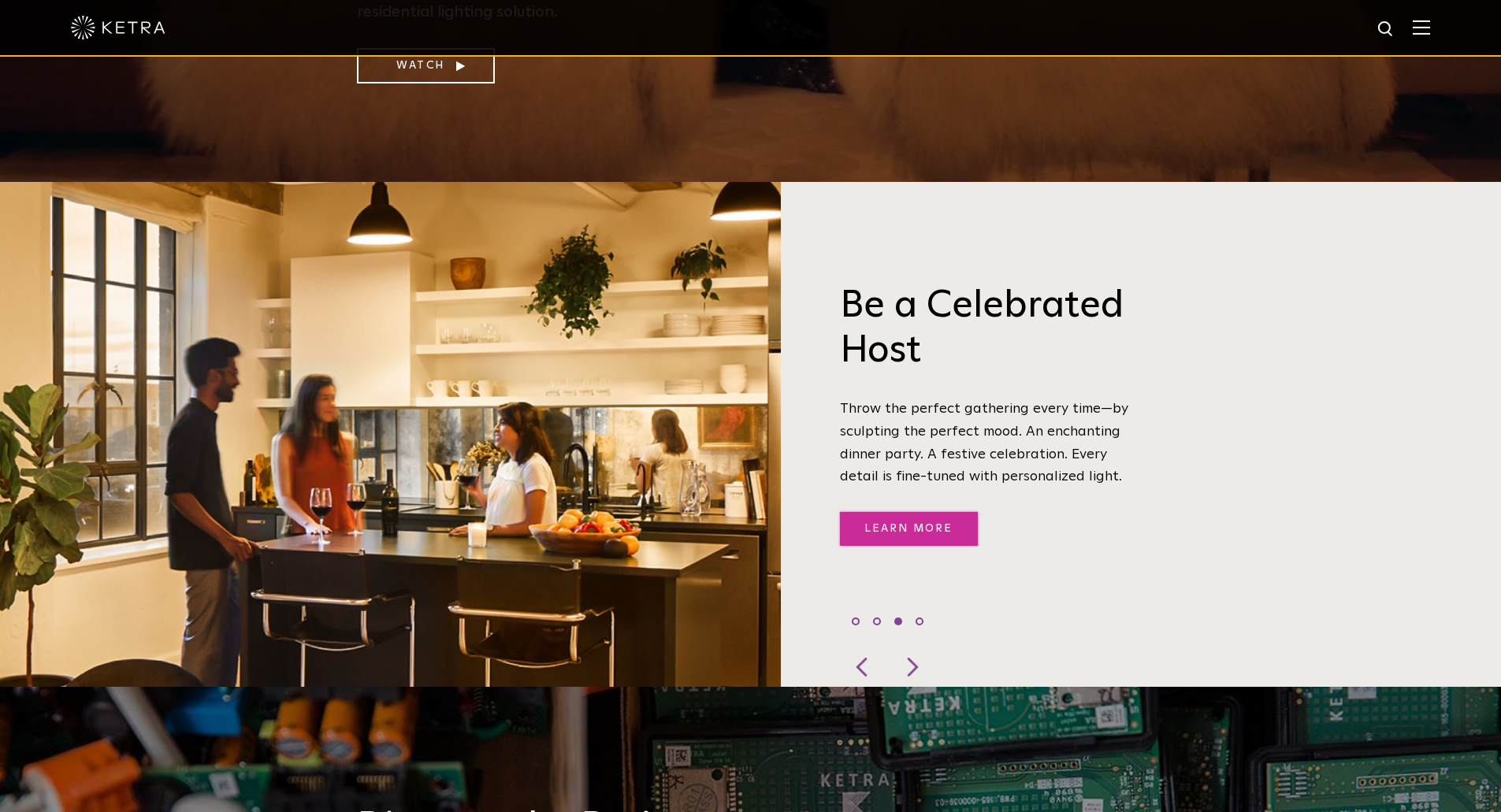
click at [927, 512] on link "Learn More" at bounding box center [909, 528] width 138 height 34
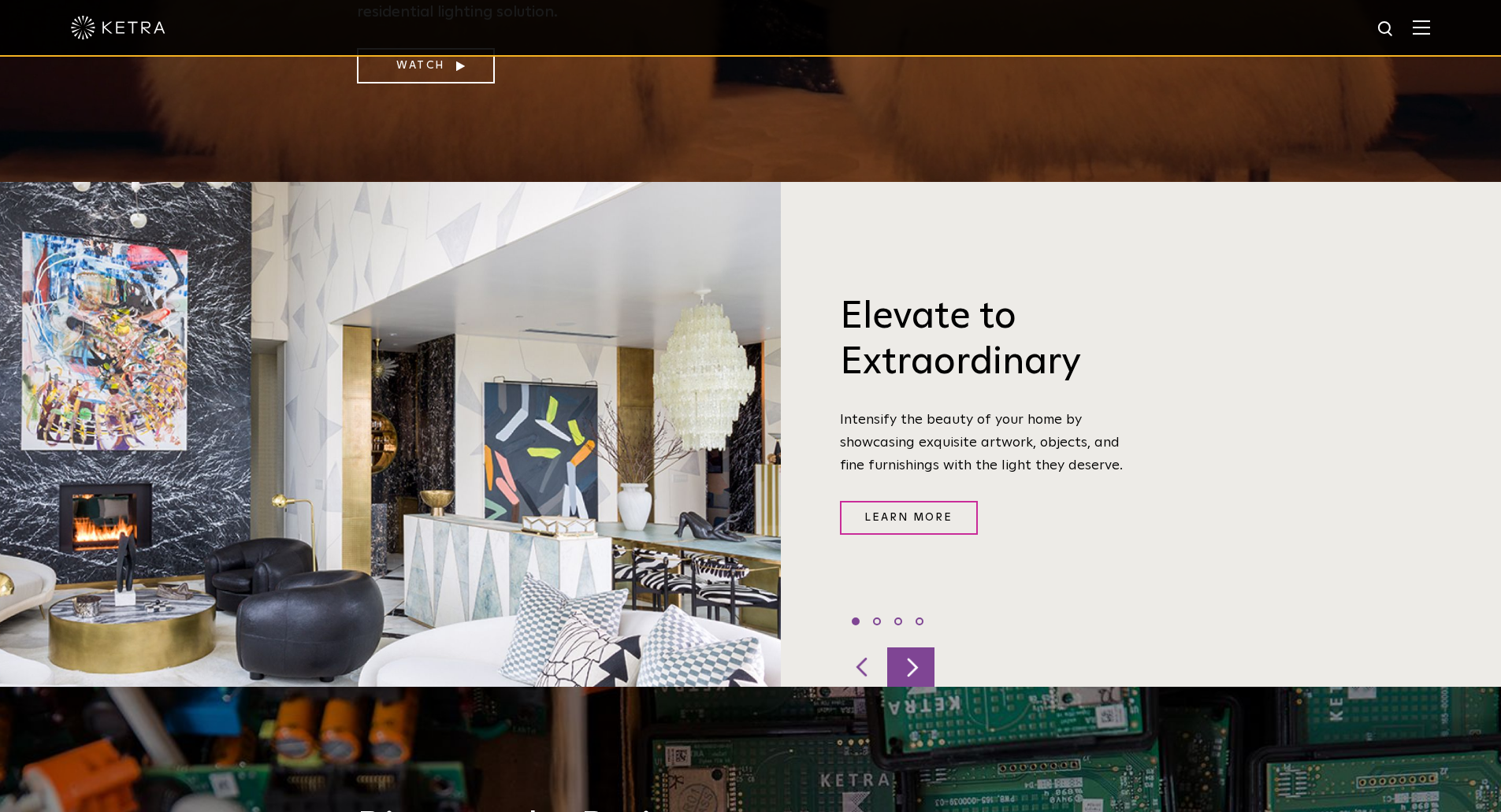
click at [919, 648] on div at bounding box center [911, 667] width 48 height 39
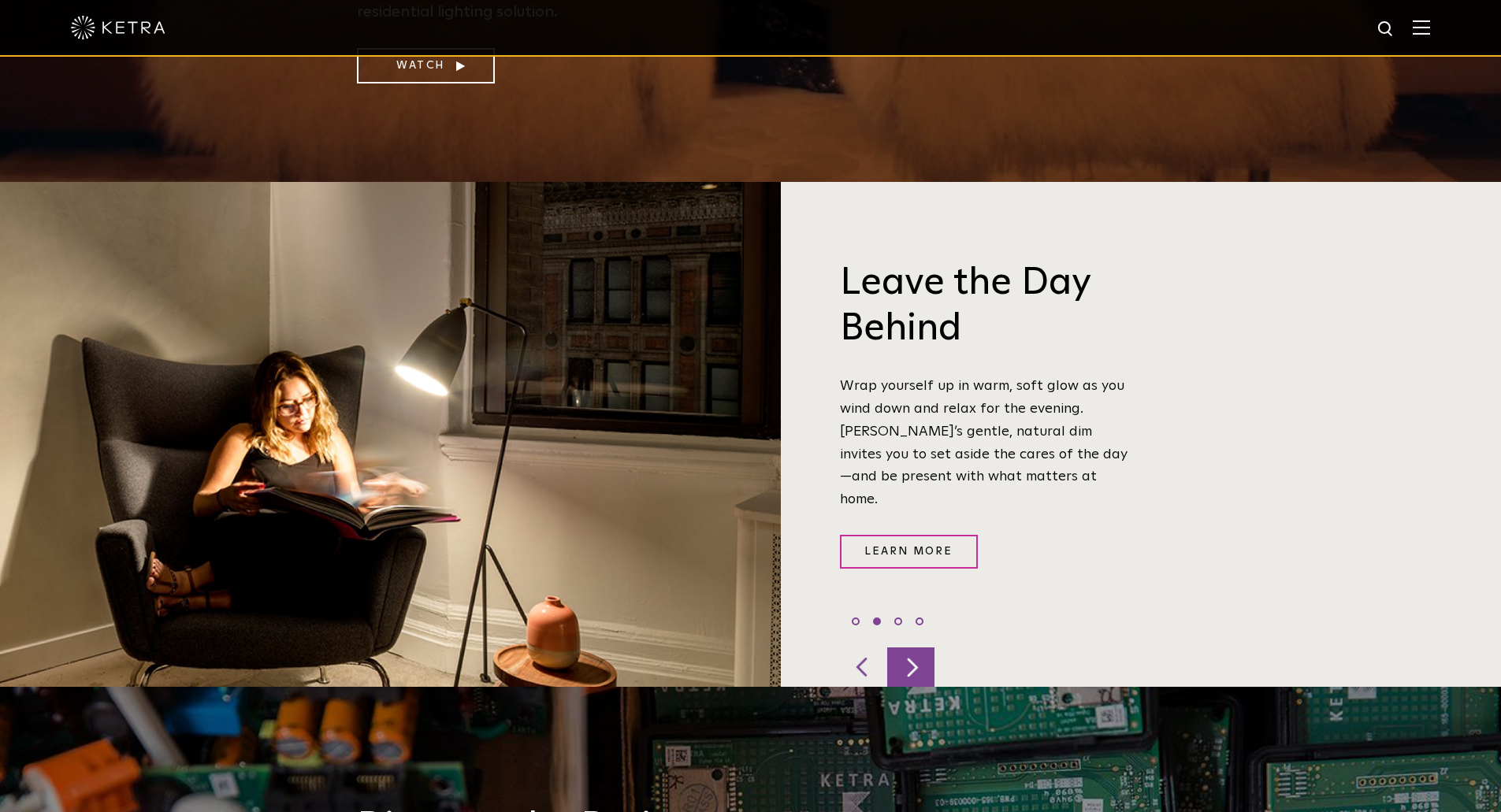
click at [919, 648] on div at bounding box center [911, 667] width 48 height 39
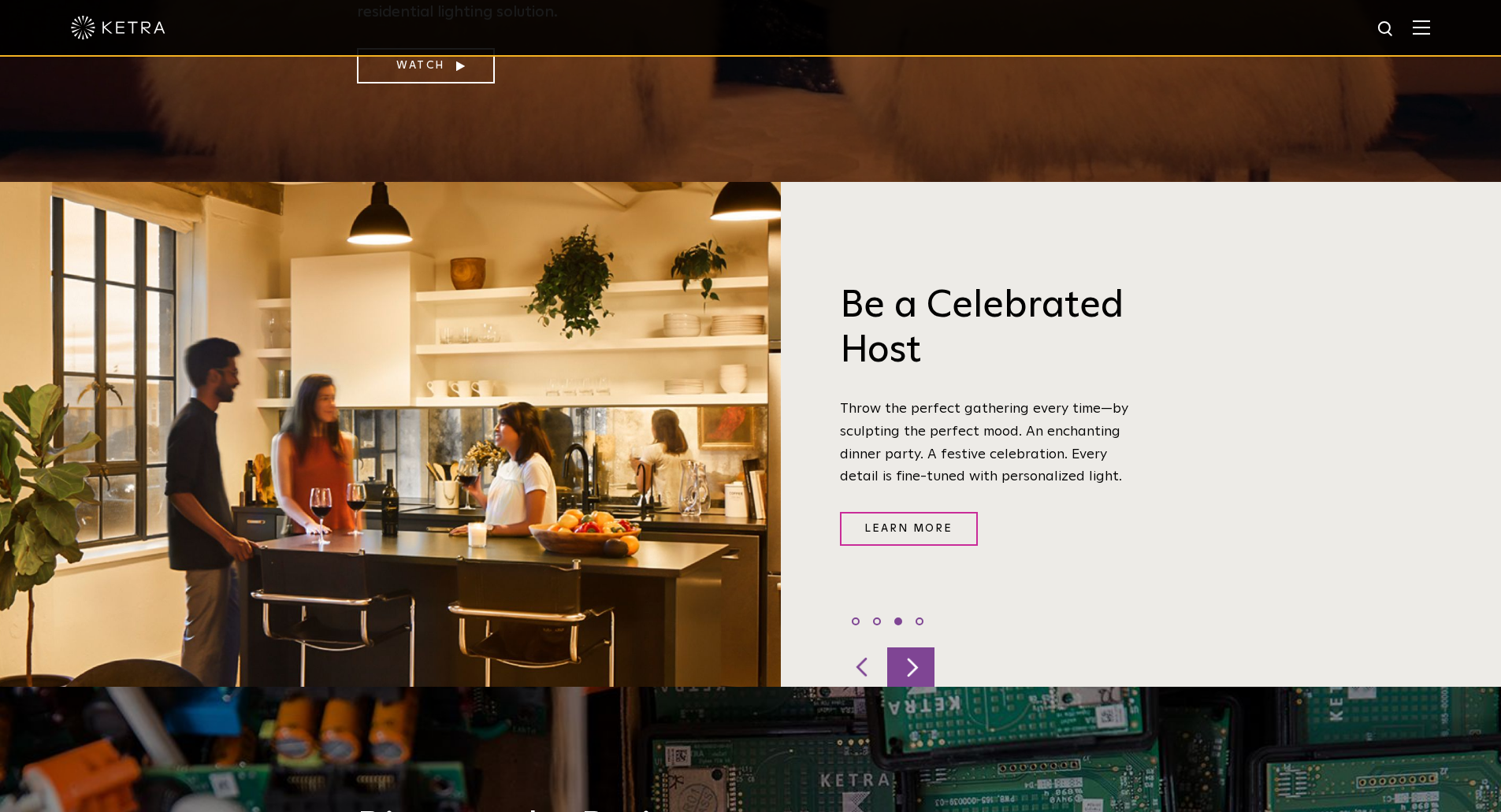
click at [919, 648] on div at bounding box center [911, 667] width 48 height 39
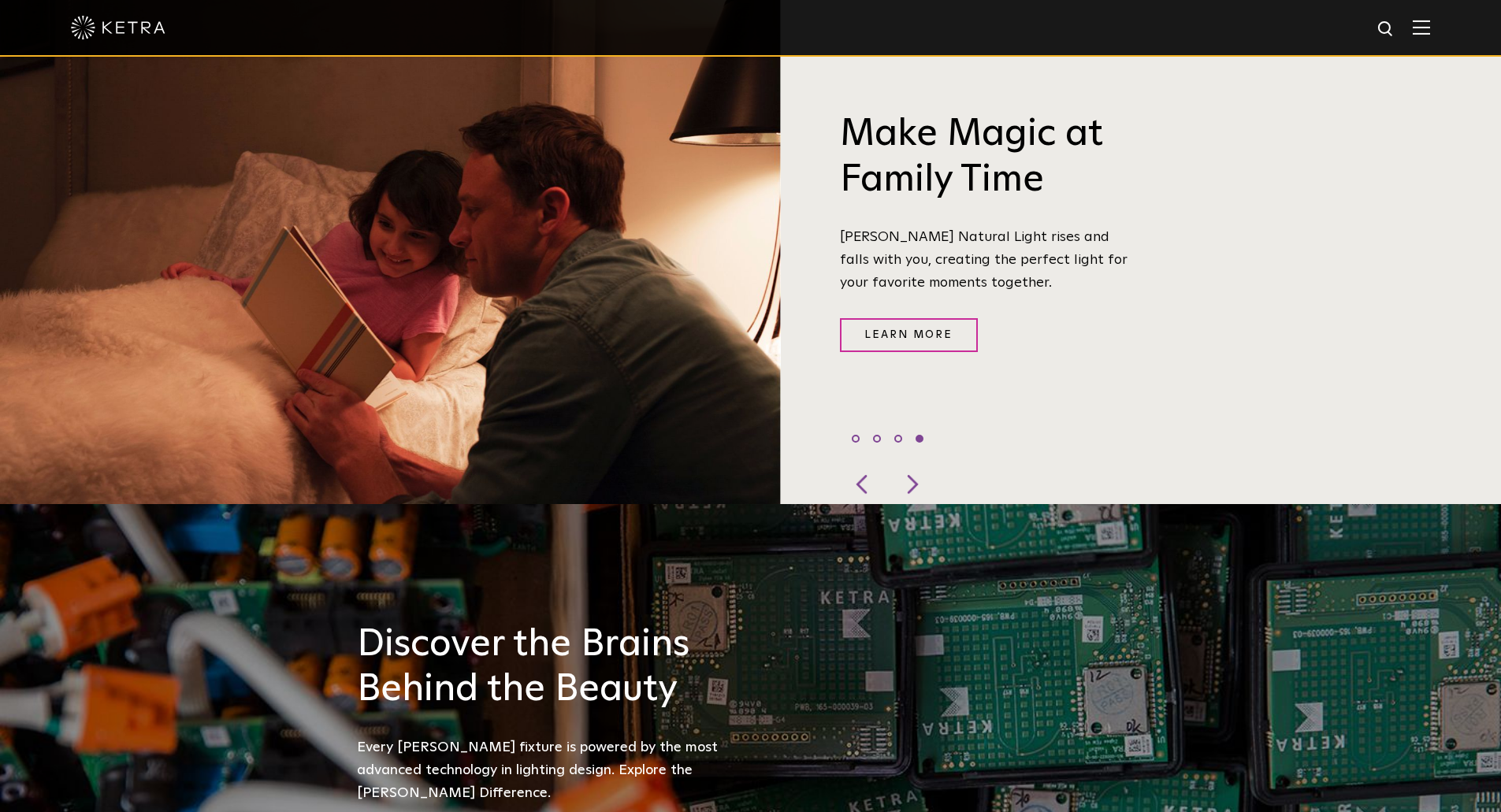
scroll to position [1182, 0]
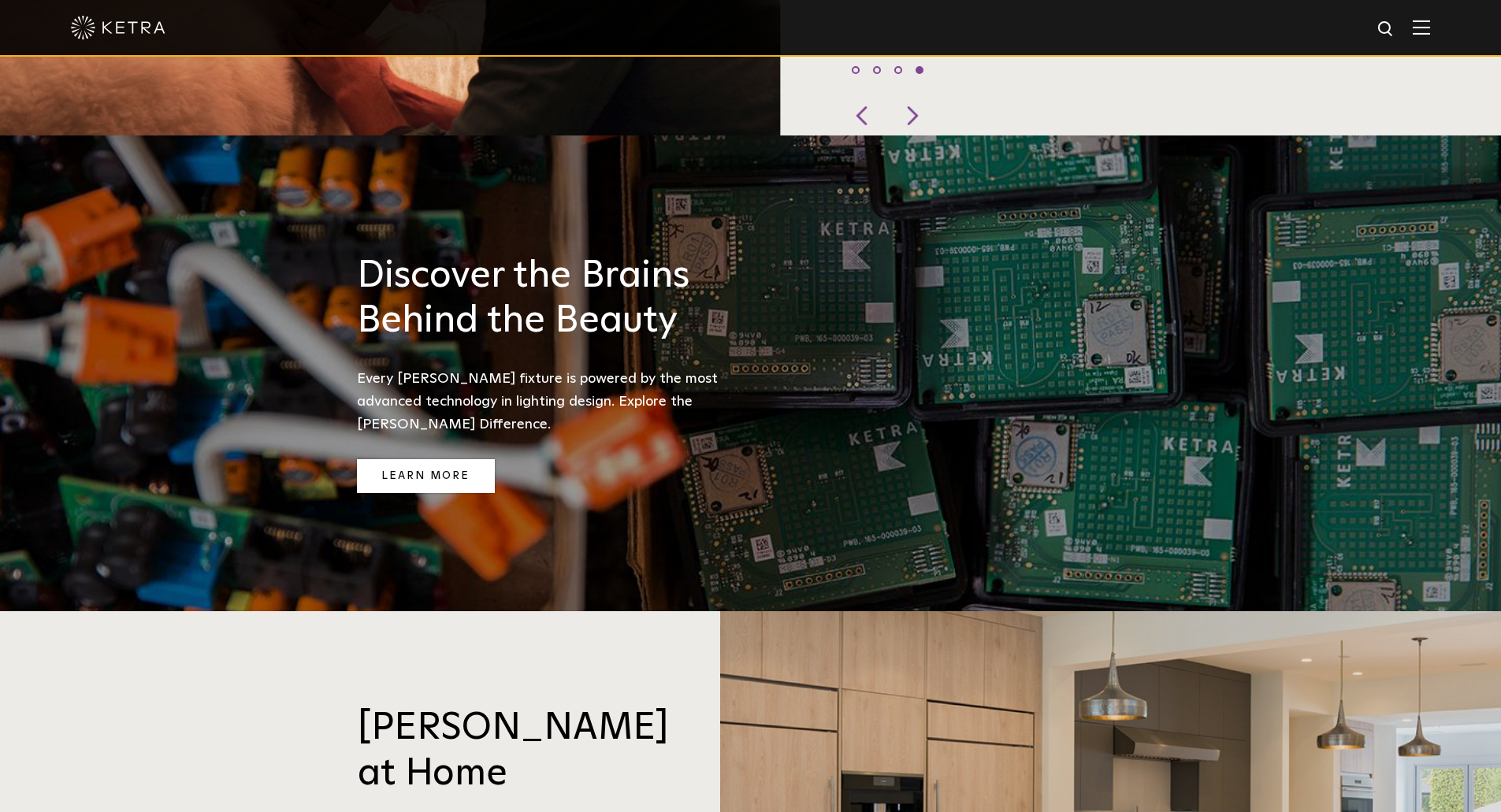
click at [413, 459] on link "Learn More" at bounding box center [426, 476] width 138 height 34
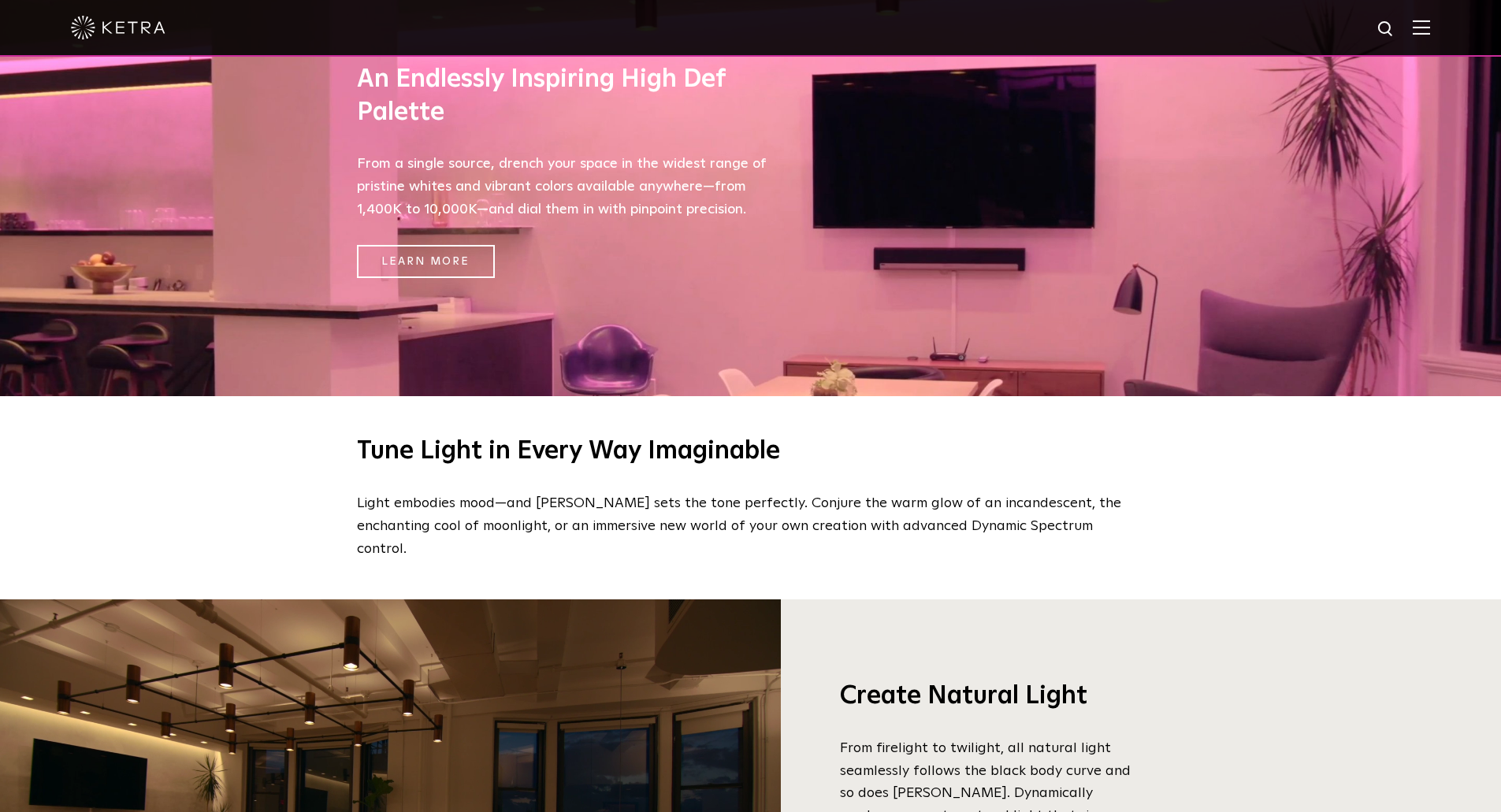
scroll to position [788, 0]
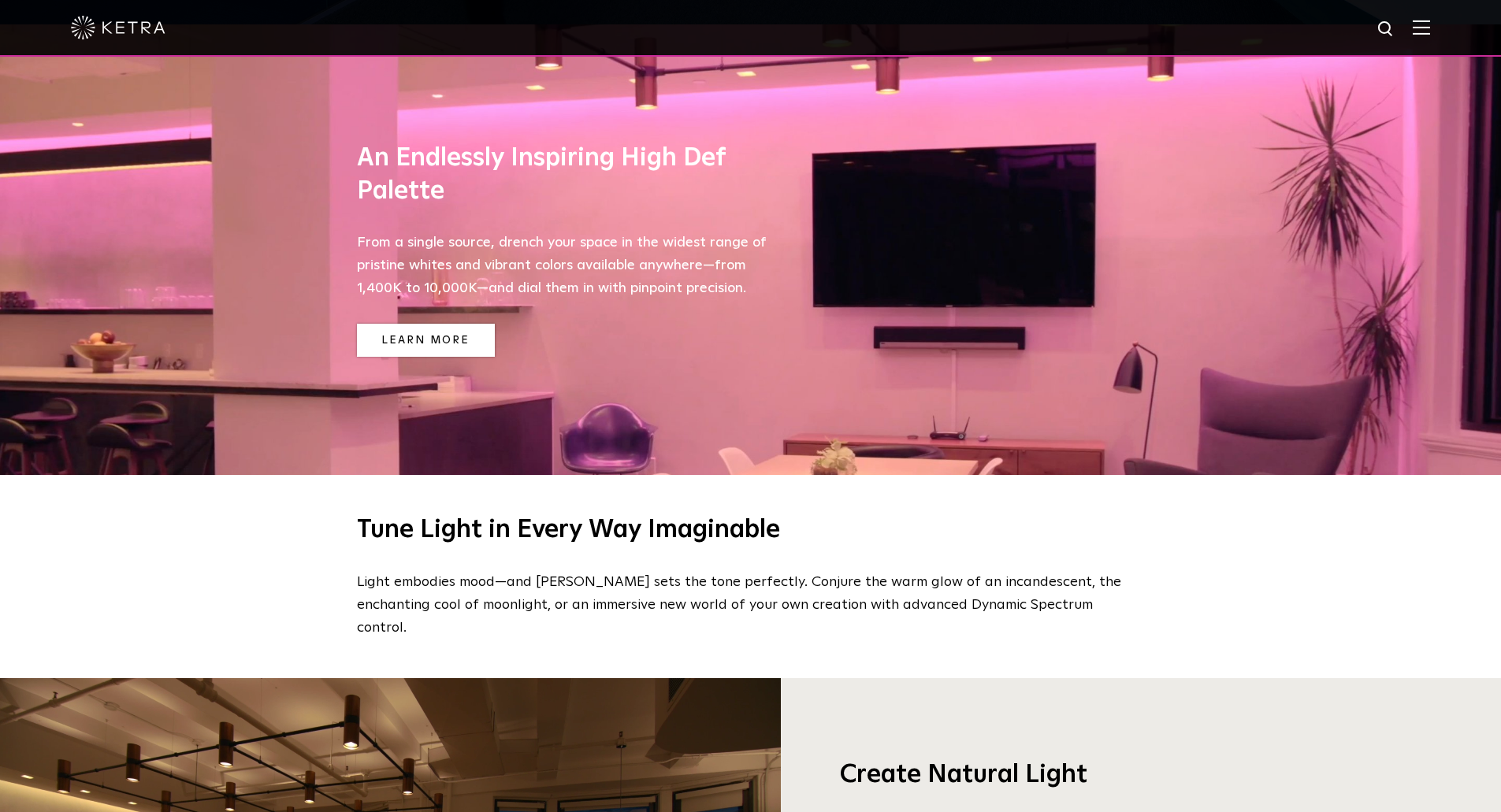
click at [429, 342] on link "Learn More" at bounding box center [426, 340] width 138 height 34
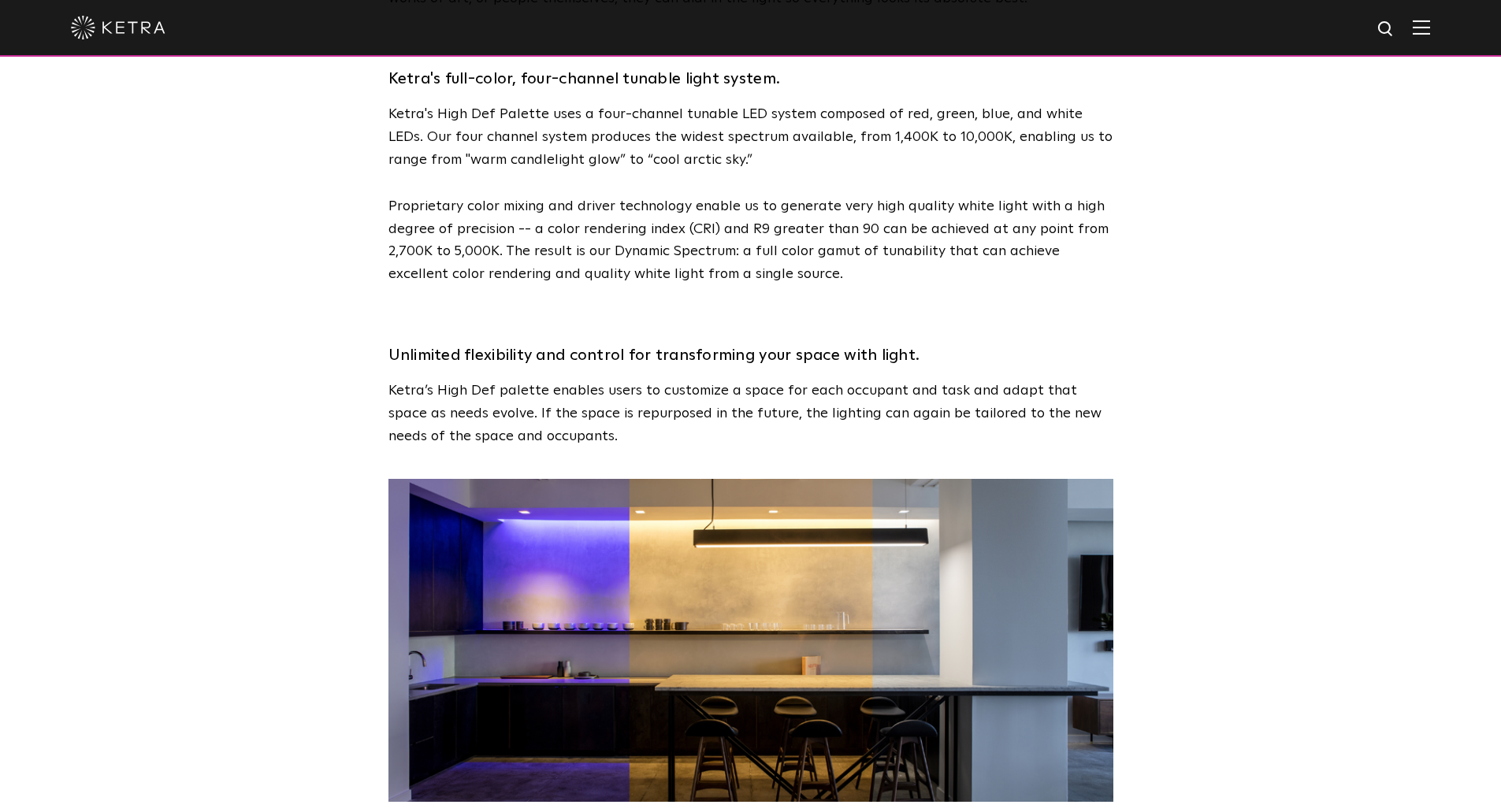
scroll to position [2127, 0]
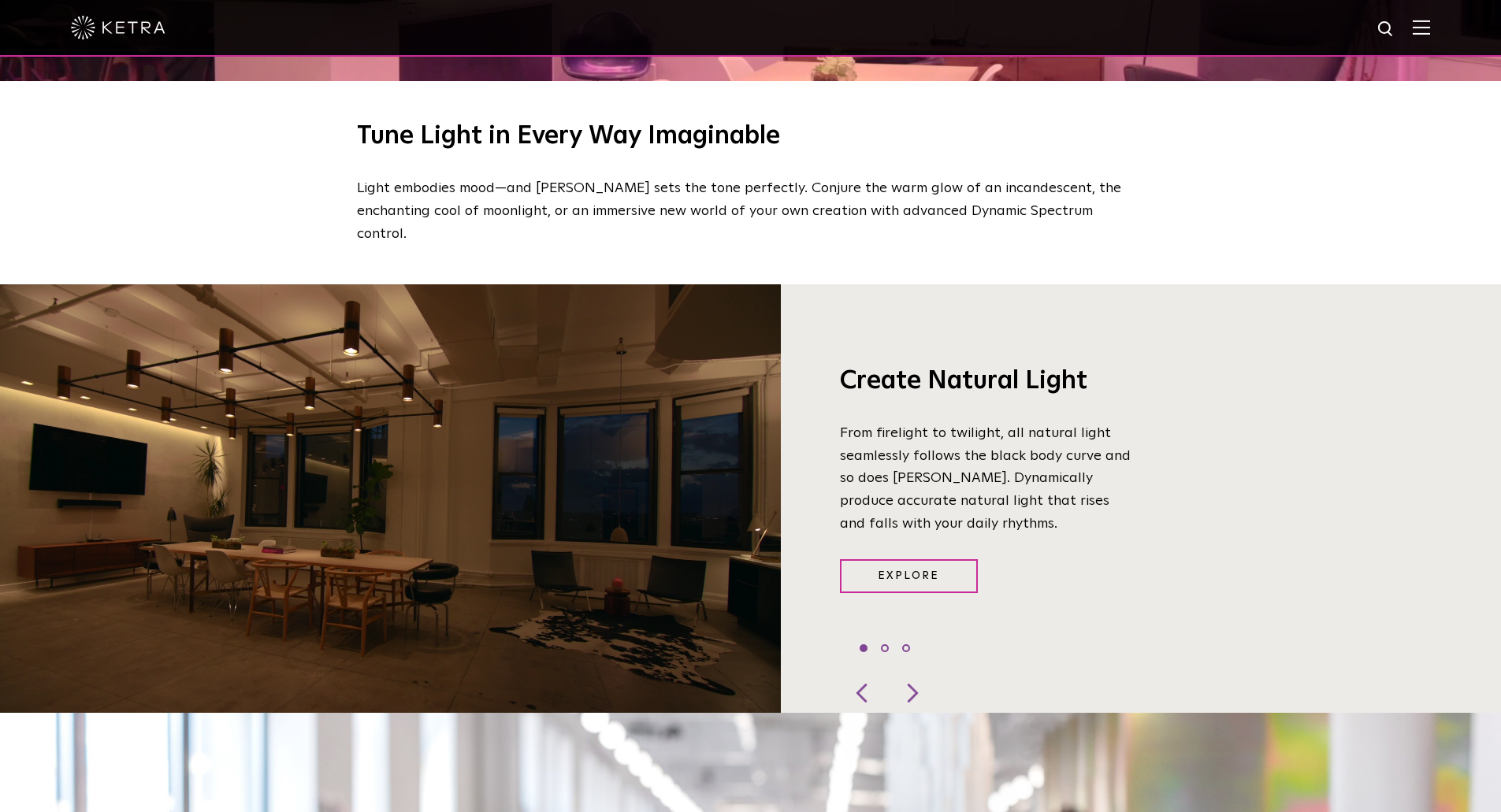
scroll to position [1419, 0]
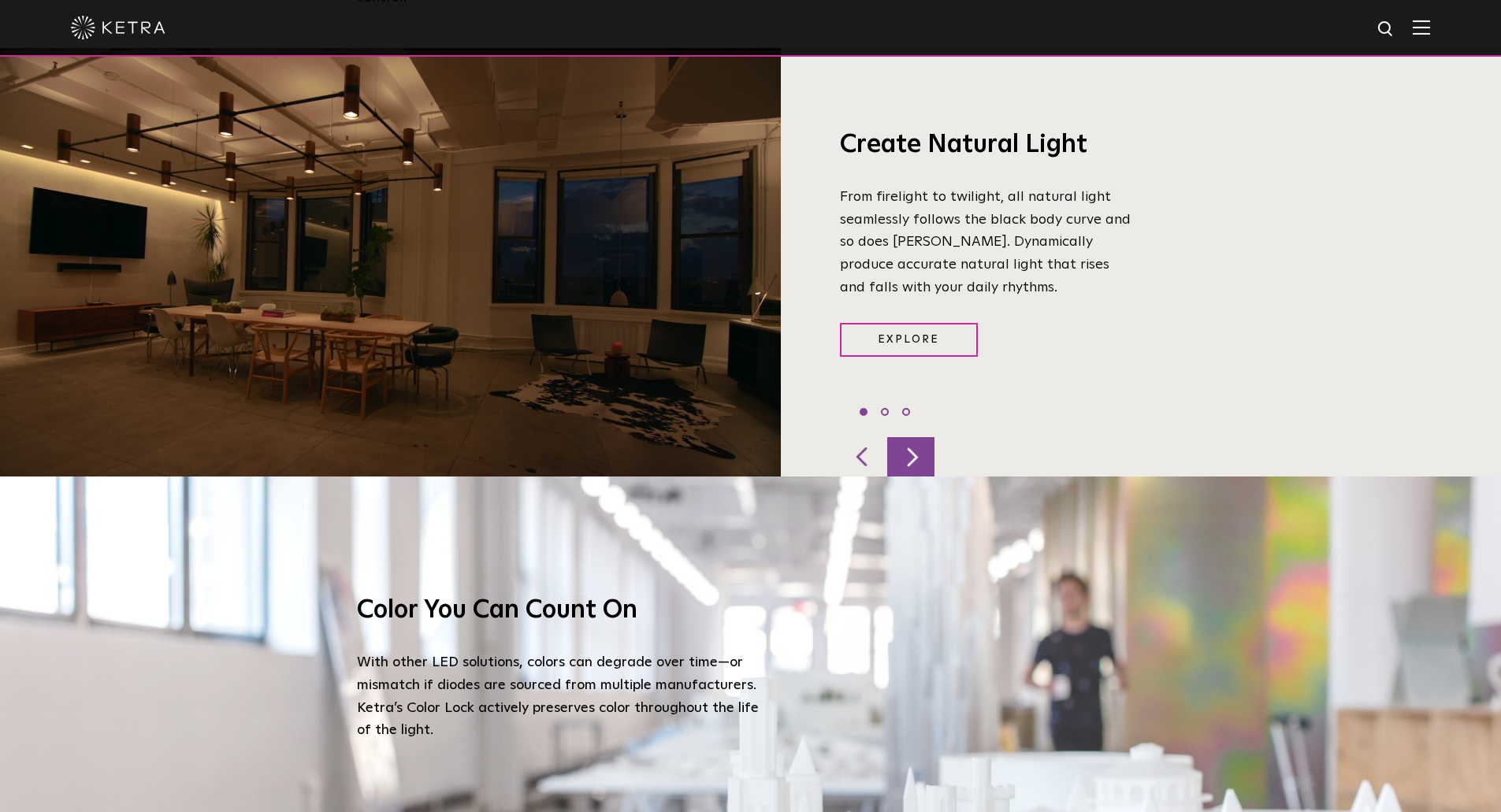
click at [913, 437] on div at bounding box center [911, 457] width 48 height 39
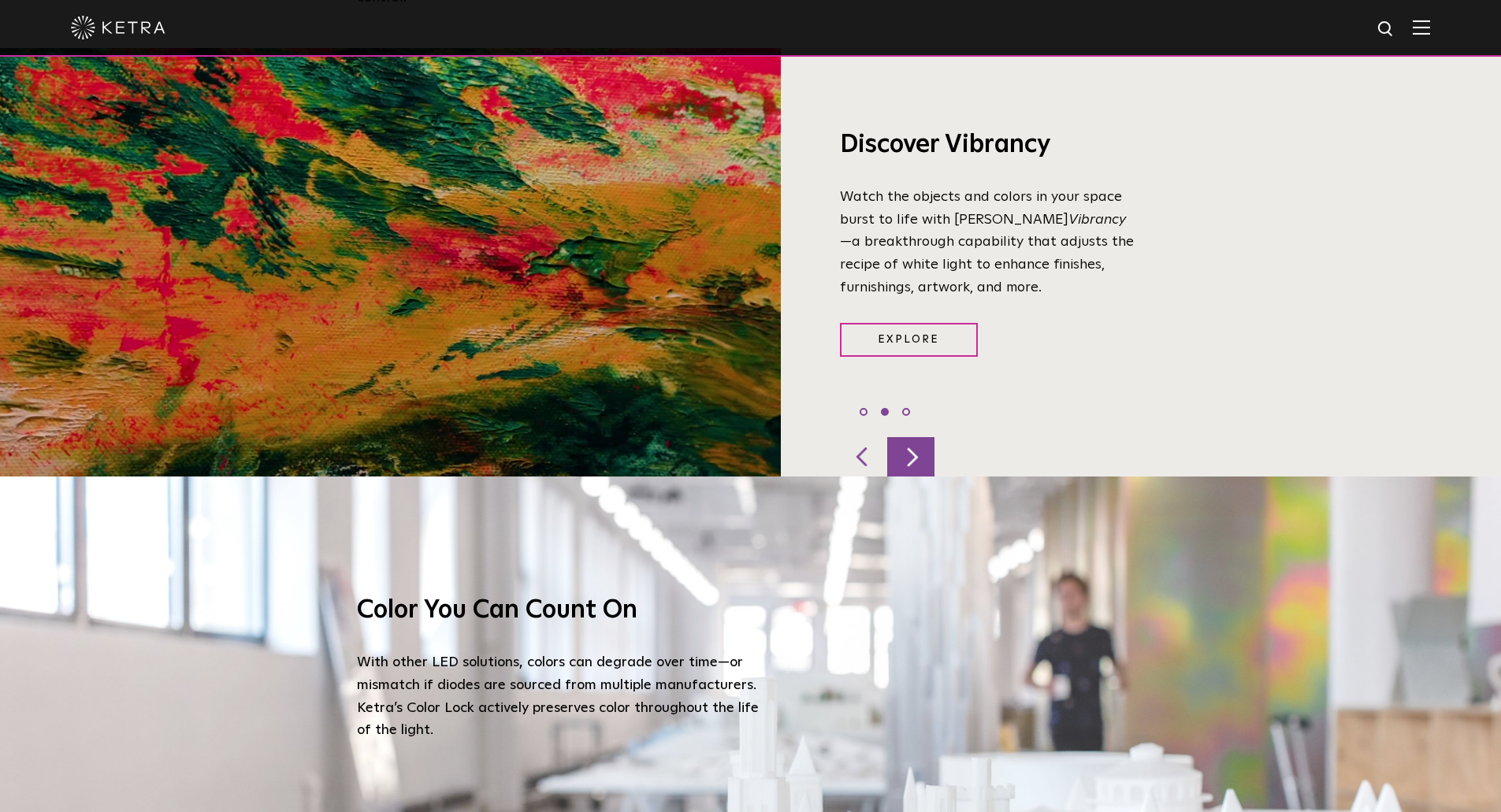
click at [913, 437] on div at bounding box center [911, 457] width 48 height 39
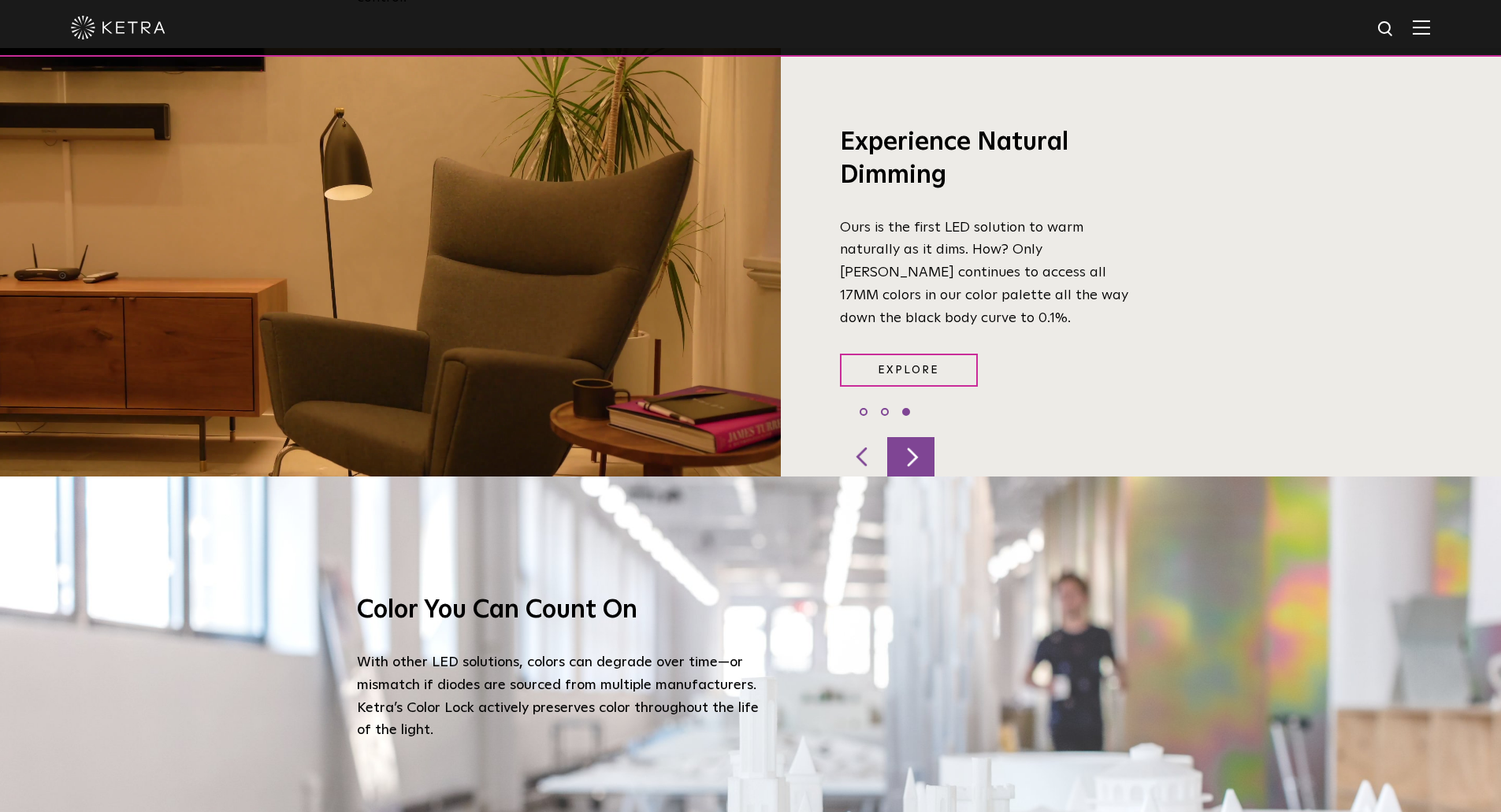
click at [913, 437] on div at bounding box center [911, 457] width 48 height 39
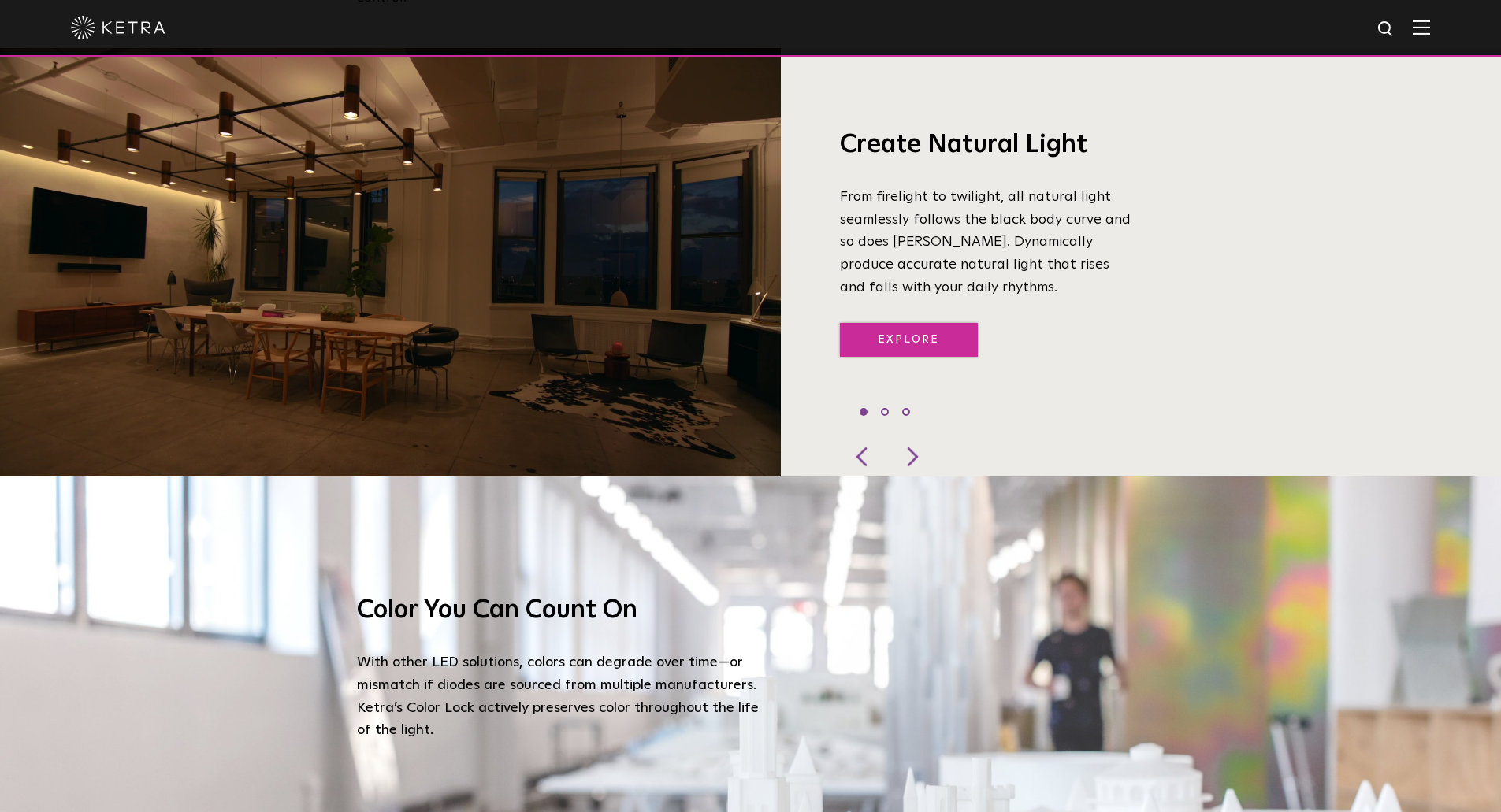
click at [940, 323] on link "Explore" at bounding box center [909, 339] width 138 height 34
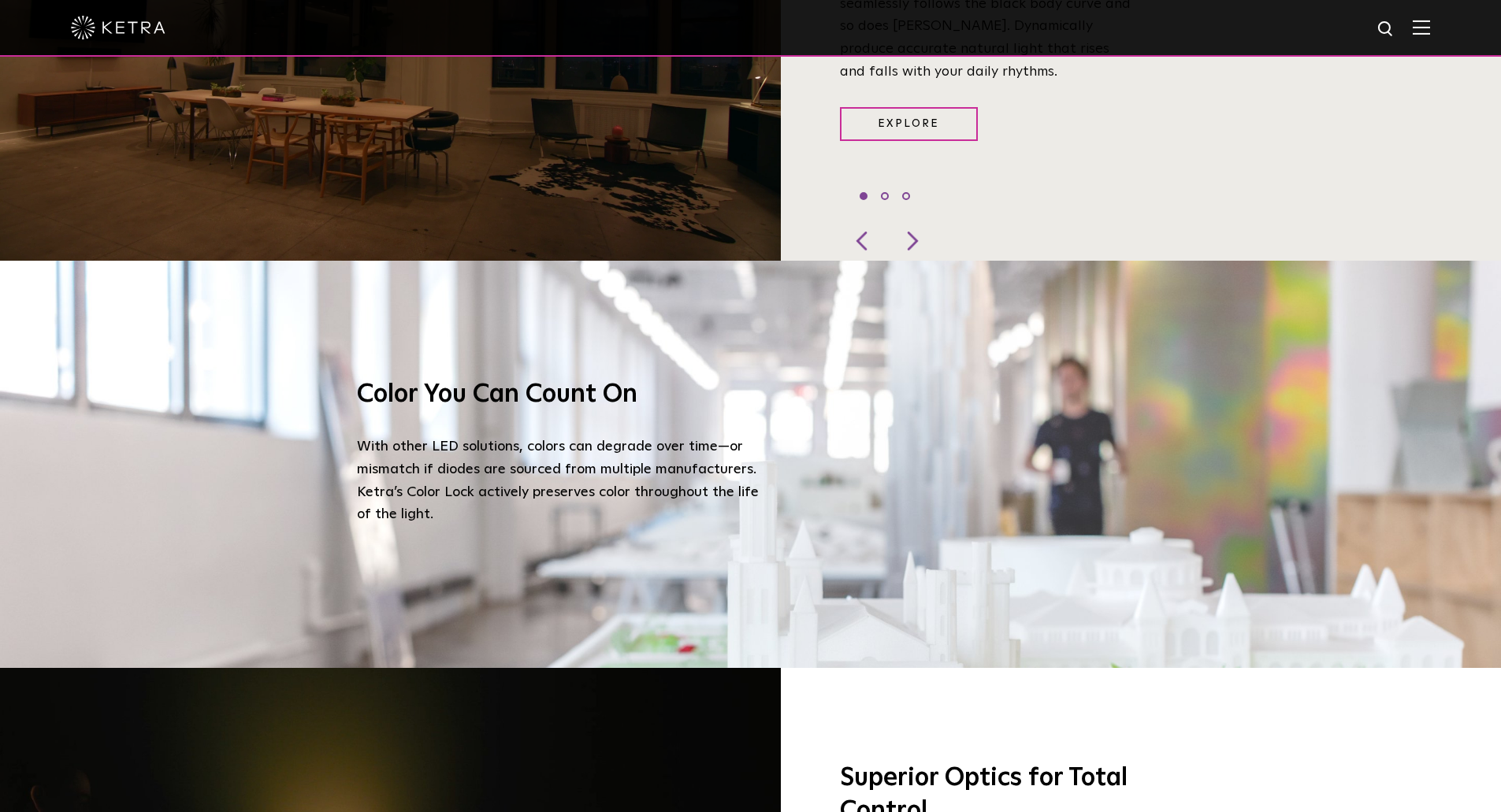
scroll to position [1474, 0]
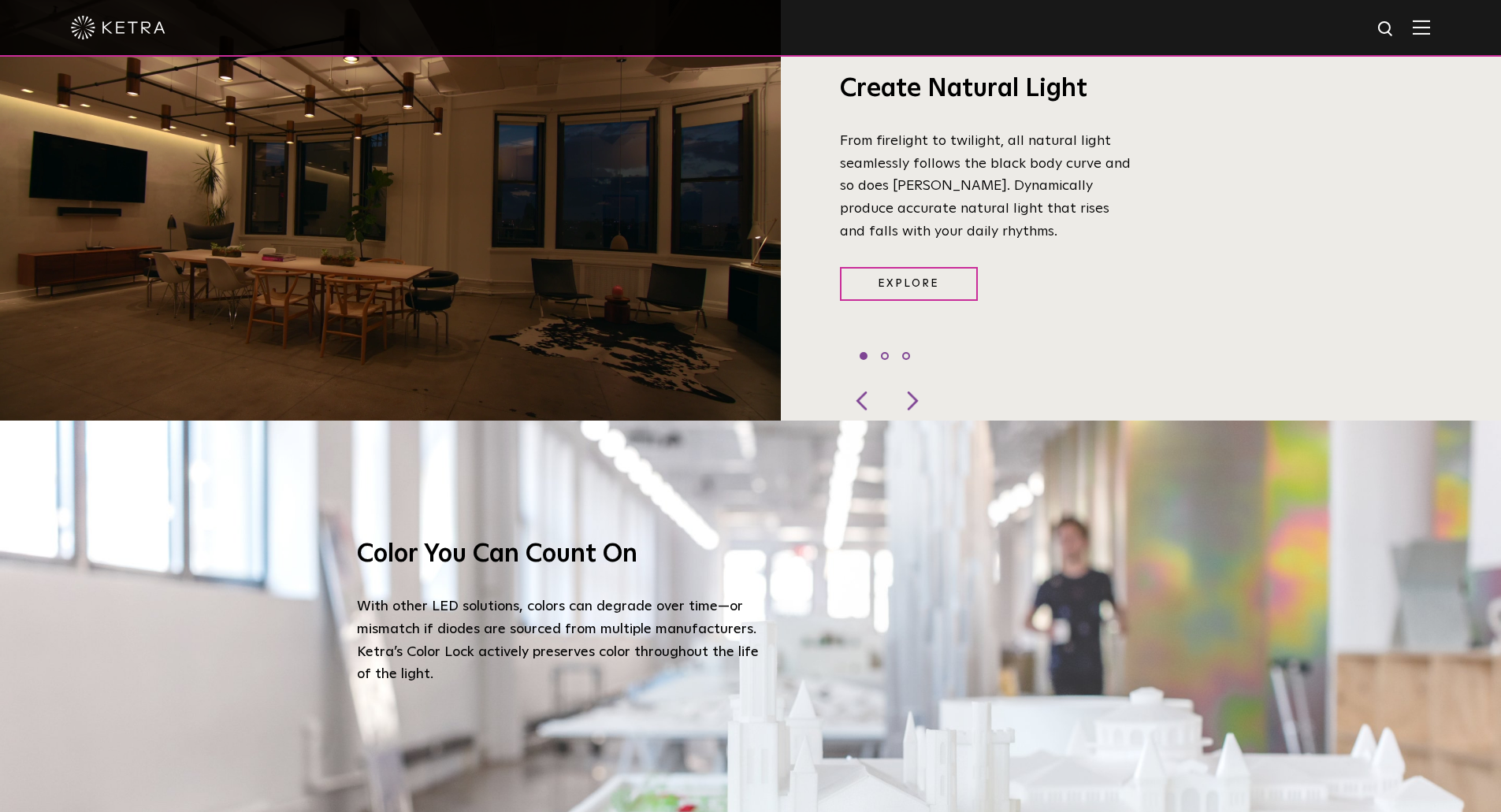
click at [1430, 31] on img at bounding box center [1421, 27] width 17 height 15
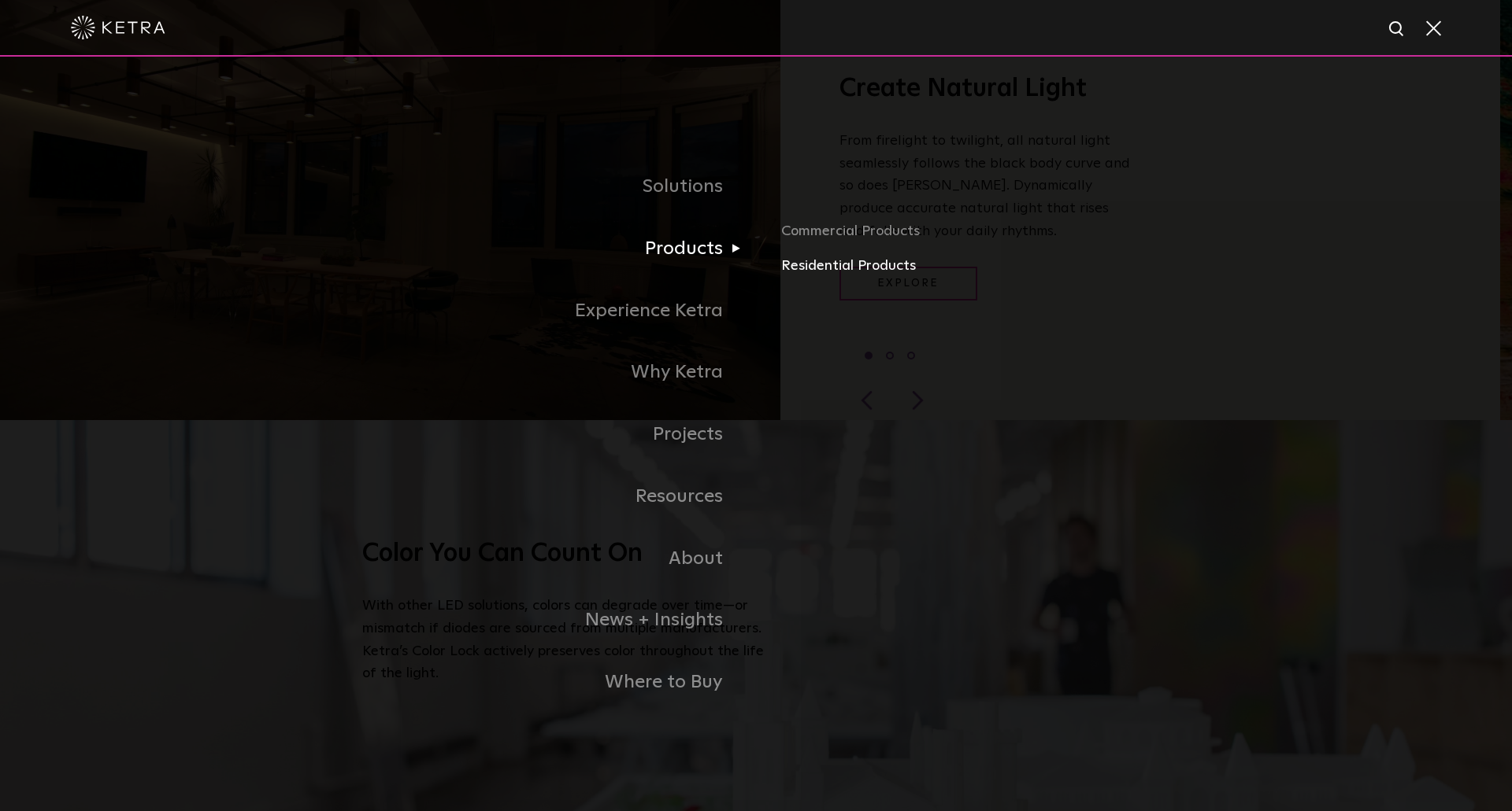
click at [828, 269] on link "Residential Products" at bounding box center [965, 267] width 369 height 23
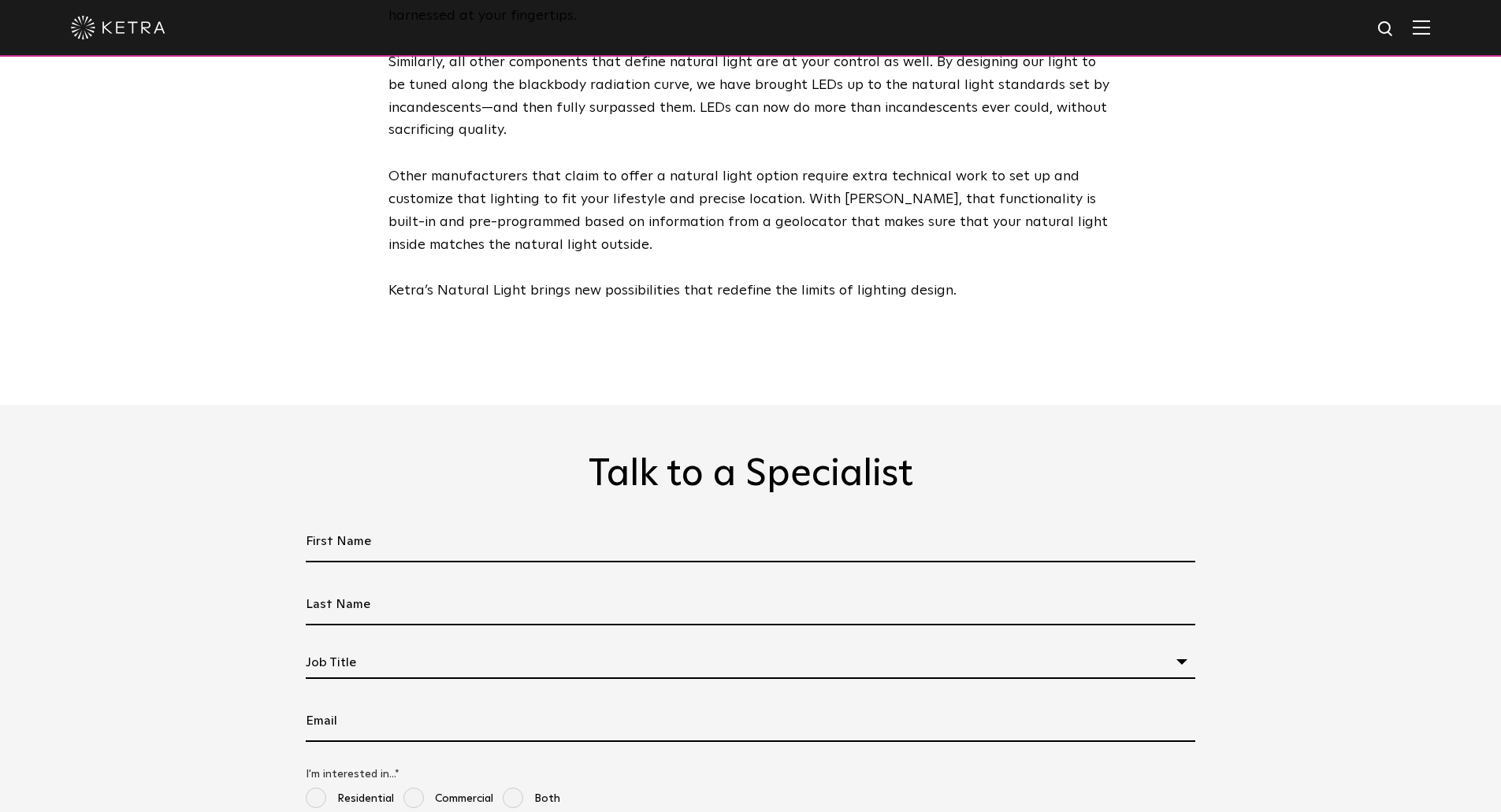
scroll to position [4255, 0]
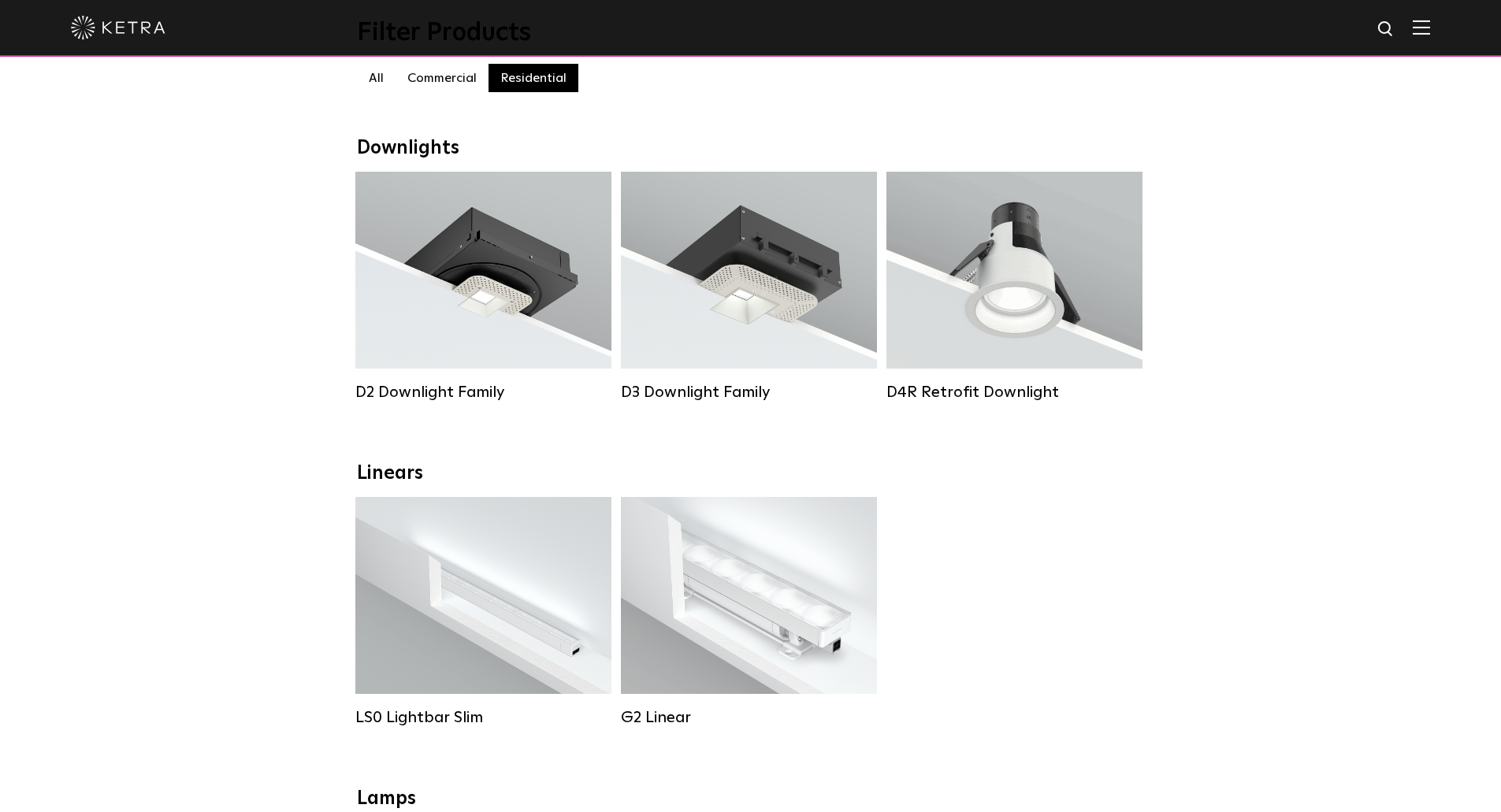
scroll to position [237, 0]
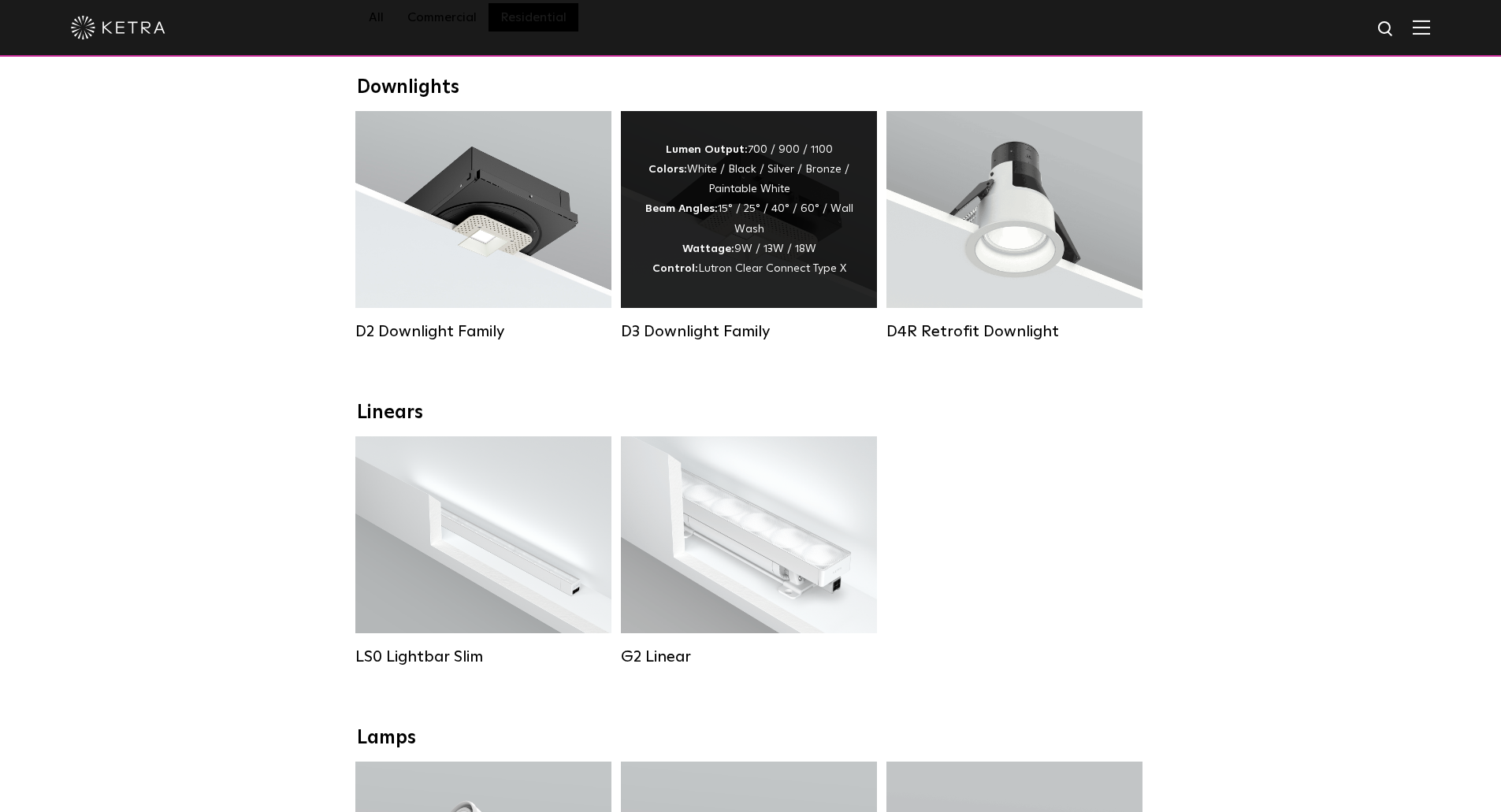
click at [788, 275] on span "Lutron Clear Connect Type X" at bounding box center [772, 268] width 148 height 11
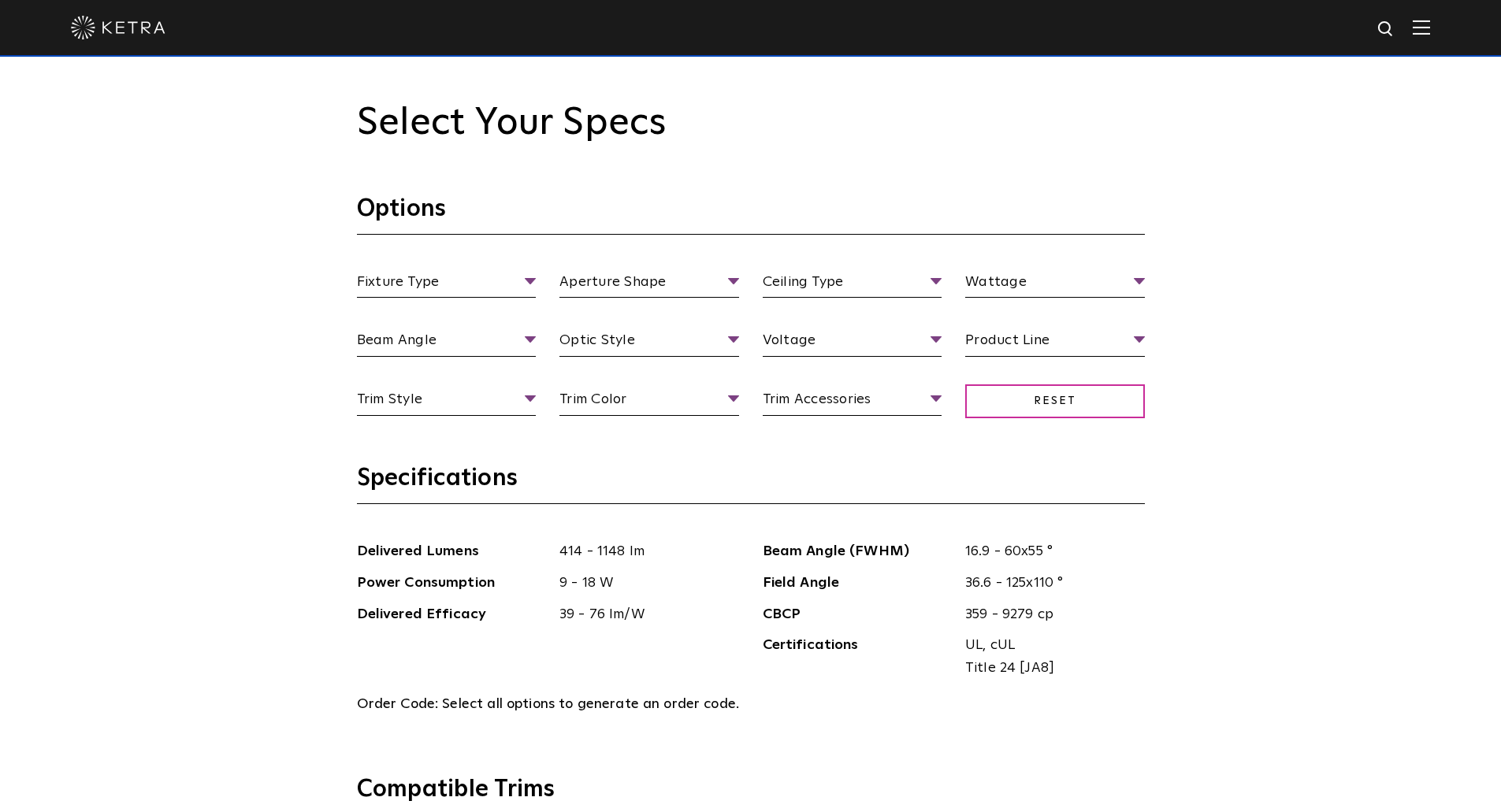
scroll to position [1576, 0]
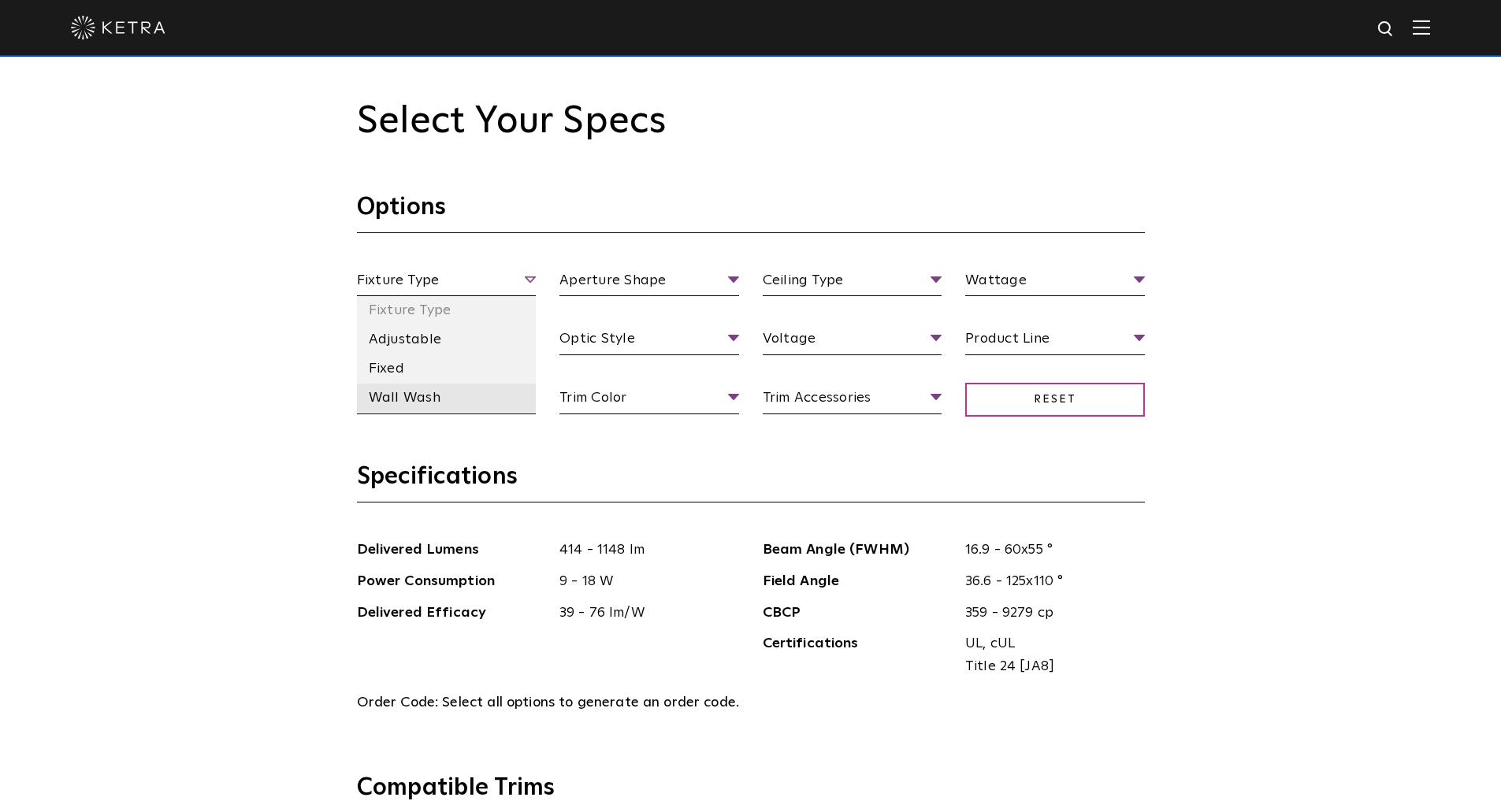
click at [422, 403] on li "Wall Wash" at bounding box center [446, 398] width 180 height 29
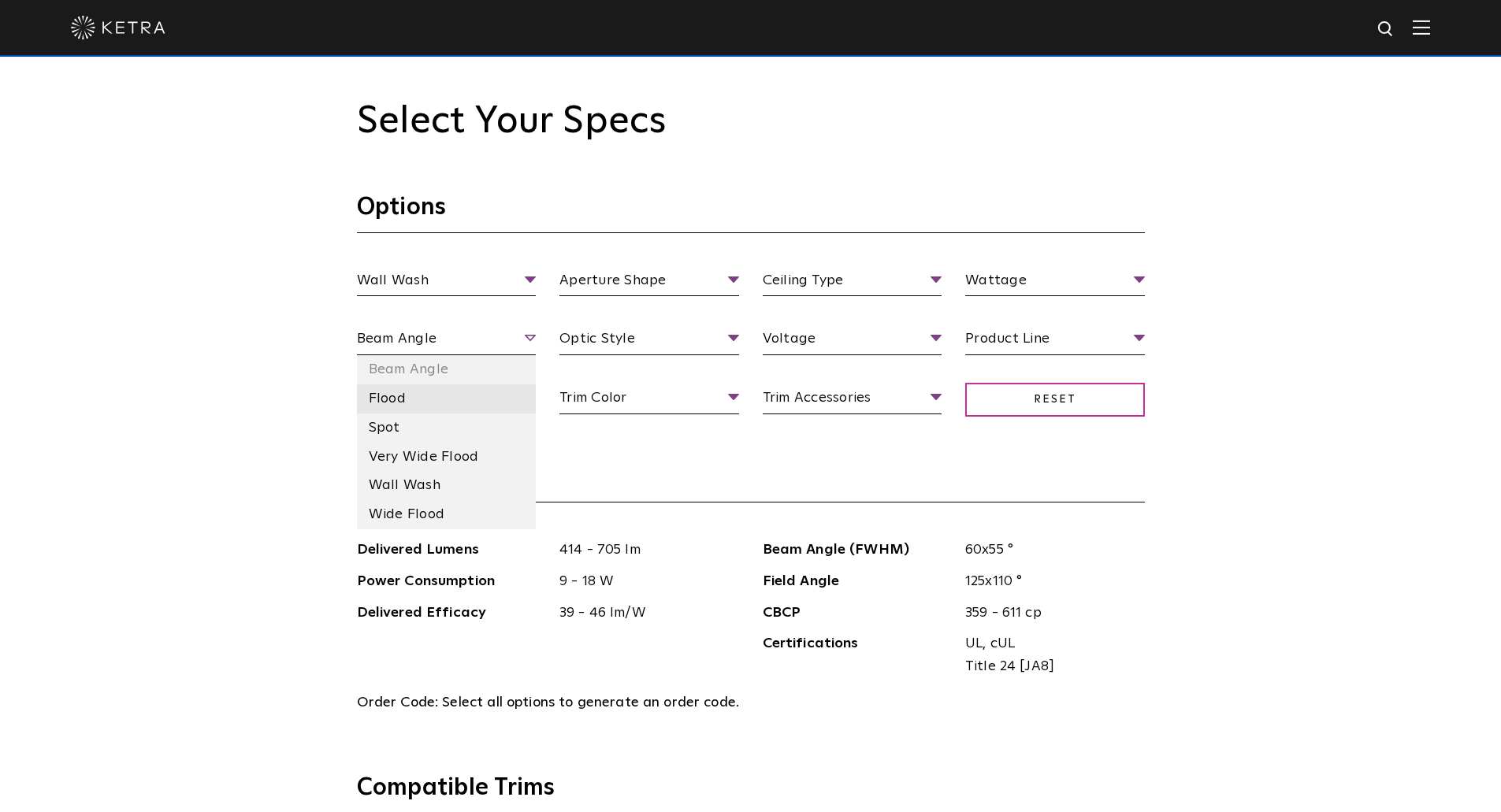
click at [399, 404] on li "Flood" at bounding box center [446, 399] width 180 height 29
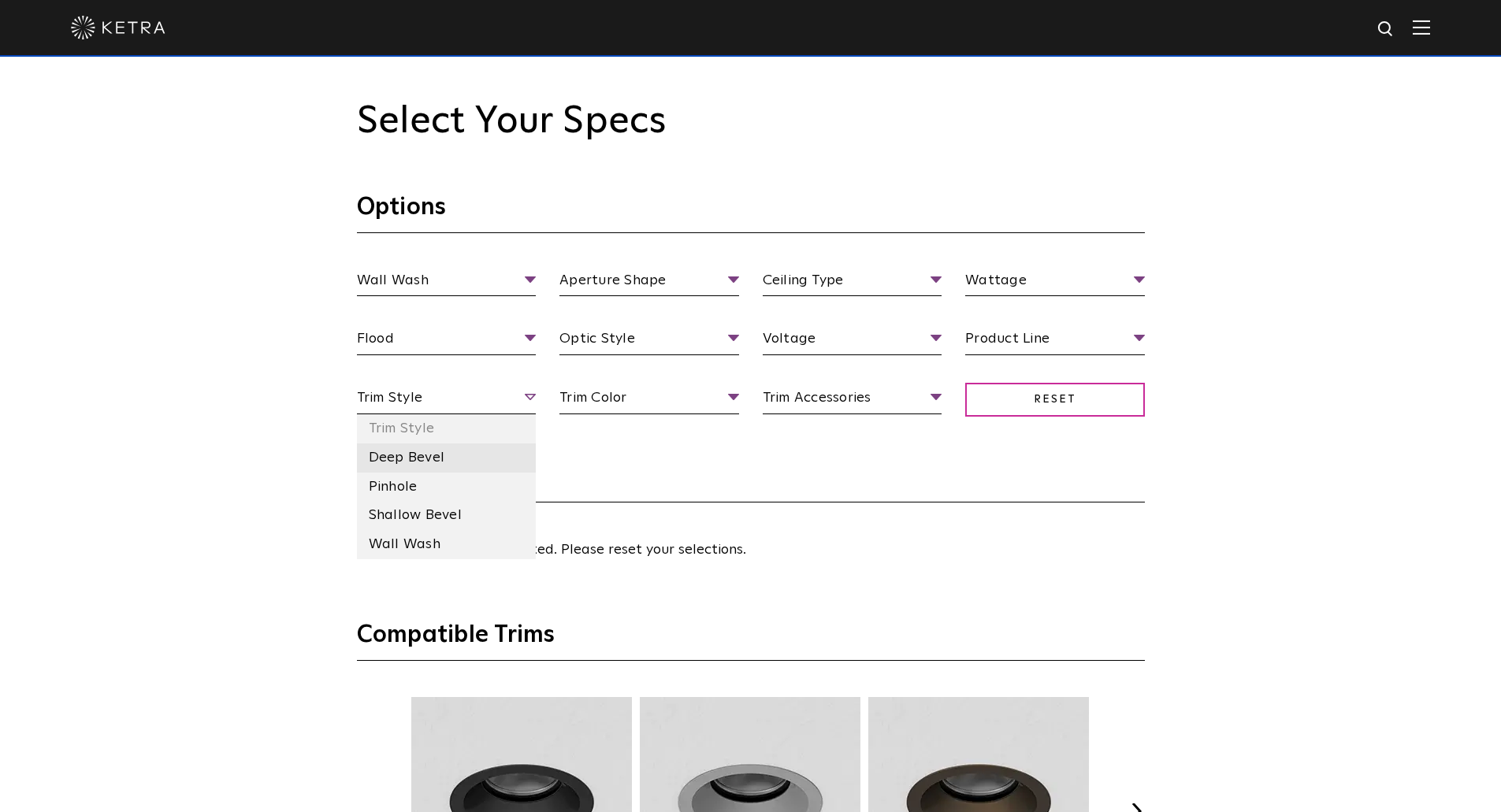
click at [459, 462] on li "Deep Bevel" at bounding box center [446, 458] width 180 height 29
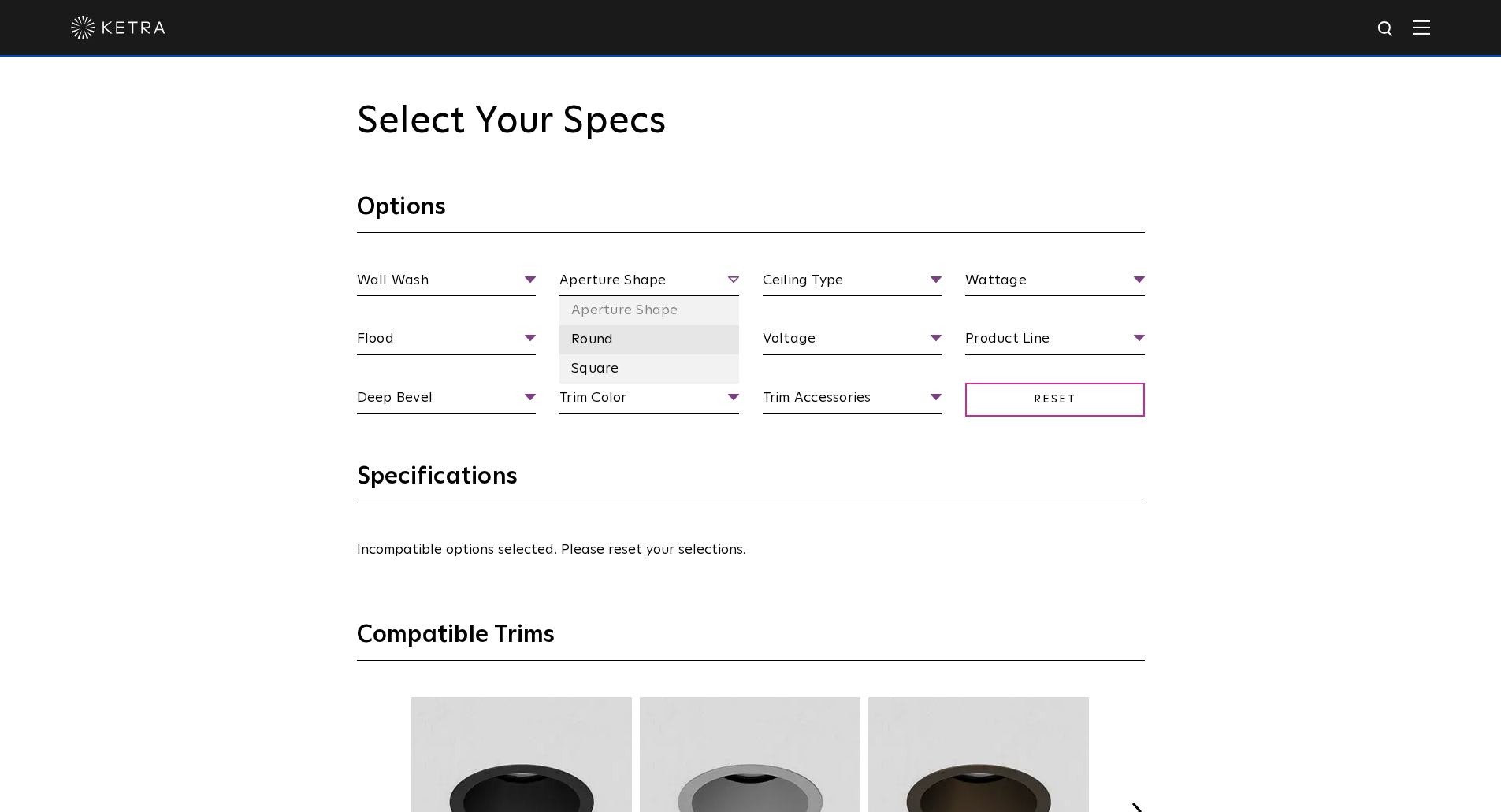
click at [589, 344] on li "Round" at bounding box center [649, 339] width 180 height 29
click at [600, 368] on li "Square" at bounding box center [649, 368] width 180 height 29
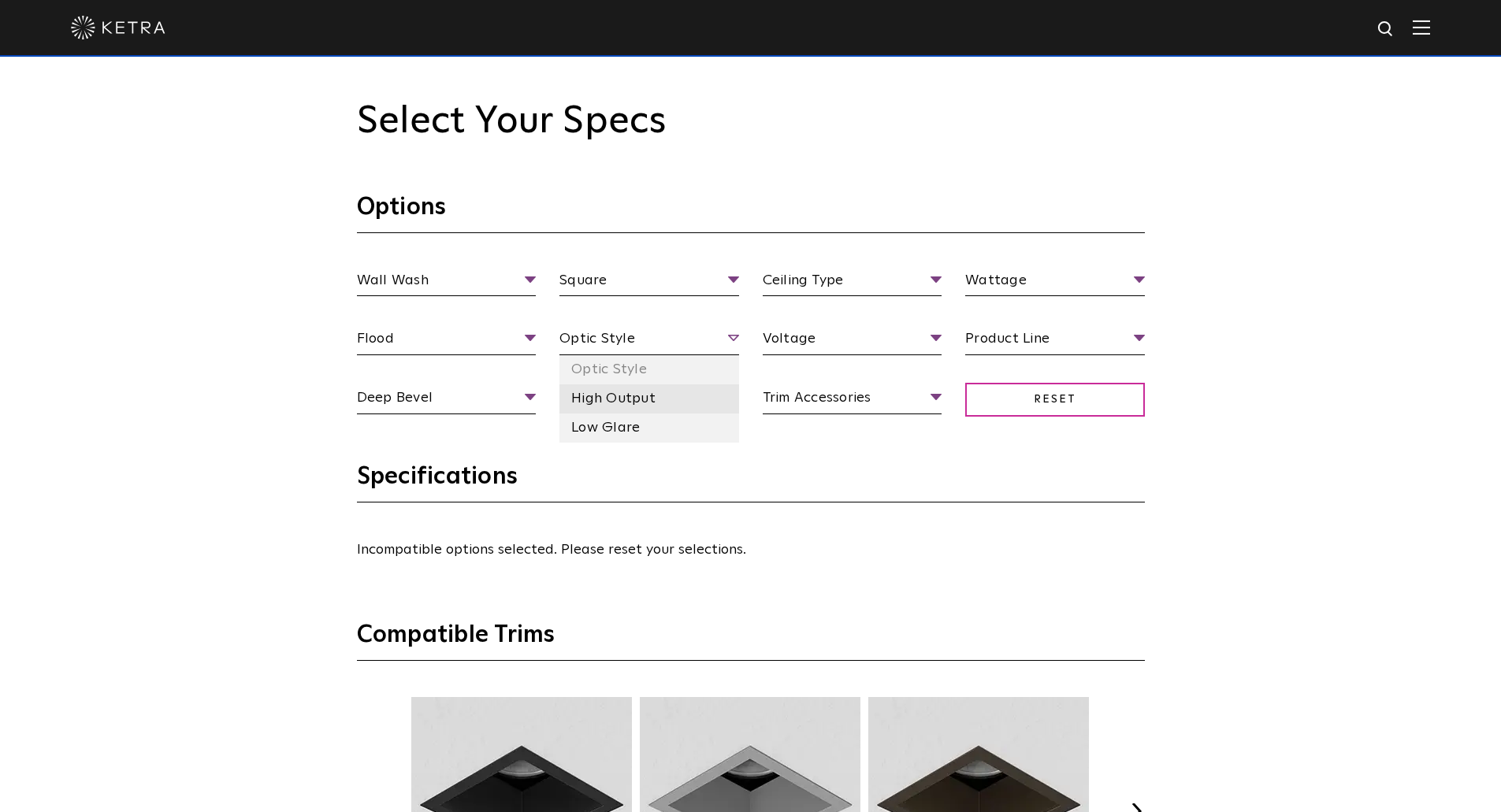
click at [640, 397] on li "High Output" at bounding box center [649, 399] width 180 height 29
click at [605, 434] on li "Low Glare" at bounding box center [649, 427] width 180 height 29
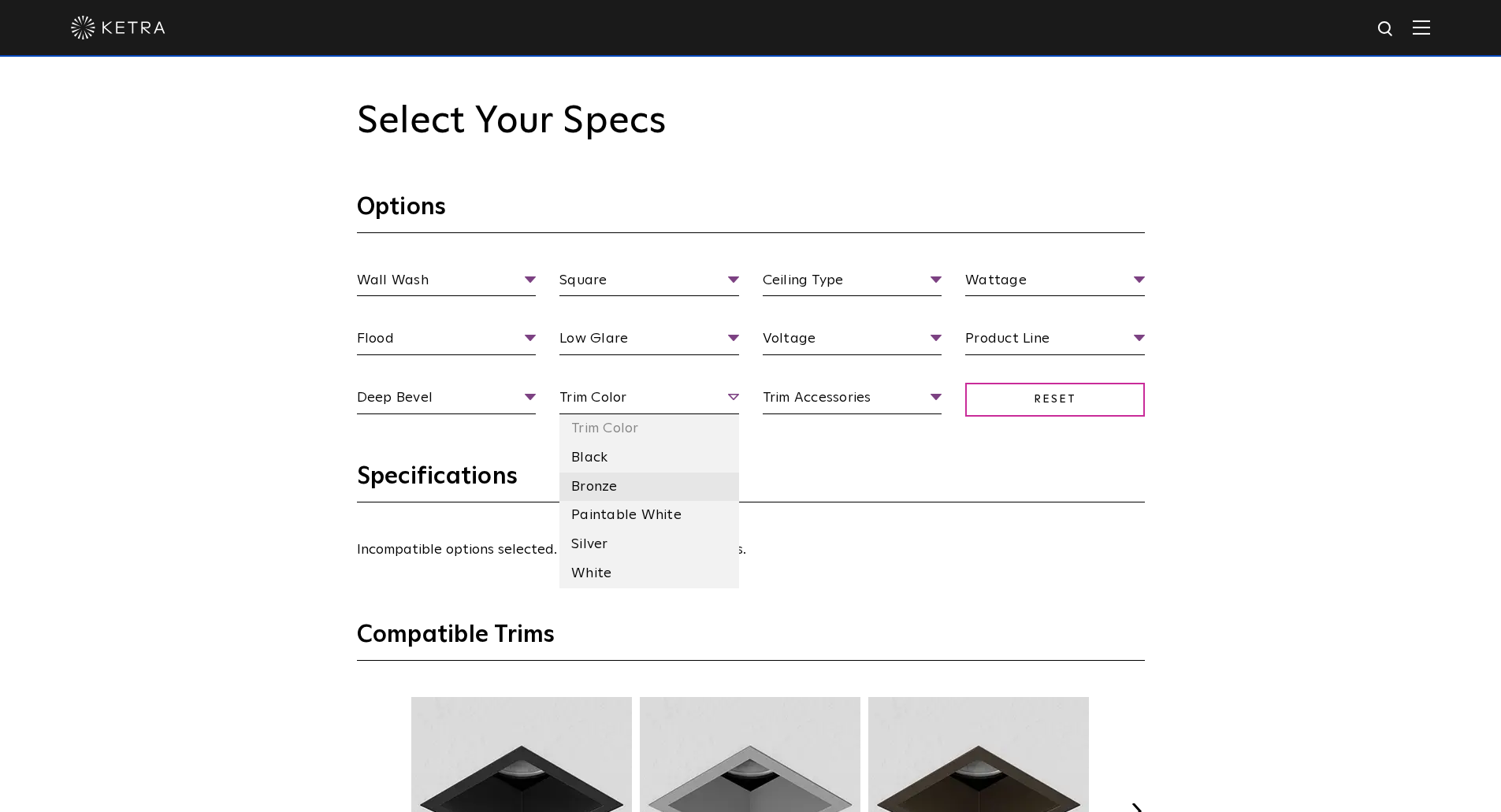
click at [614, 498] on li "Bronze" at bounding box center [649, 487] width 180 height 29
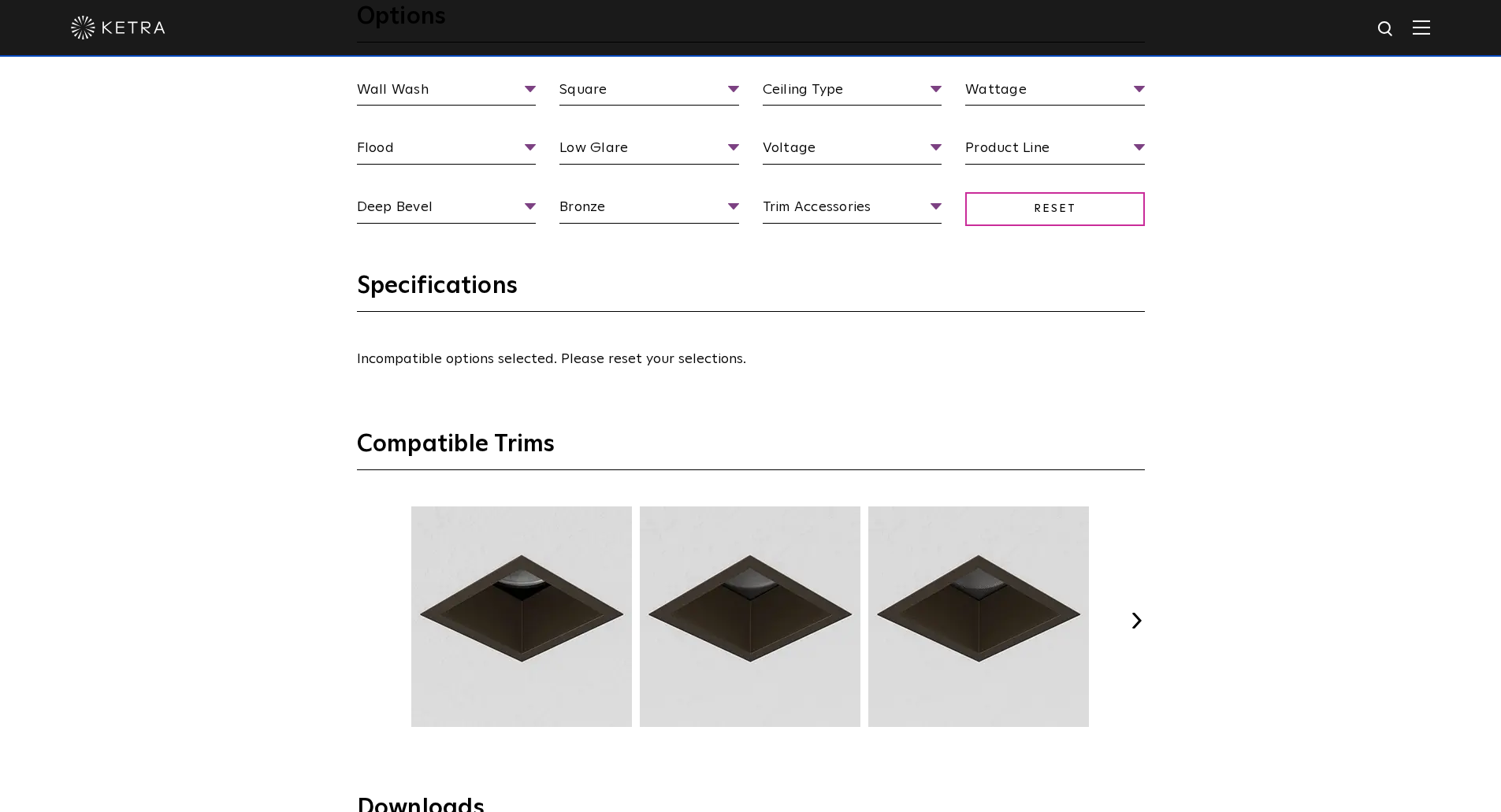
scroll to position [1812, 0]
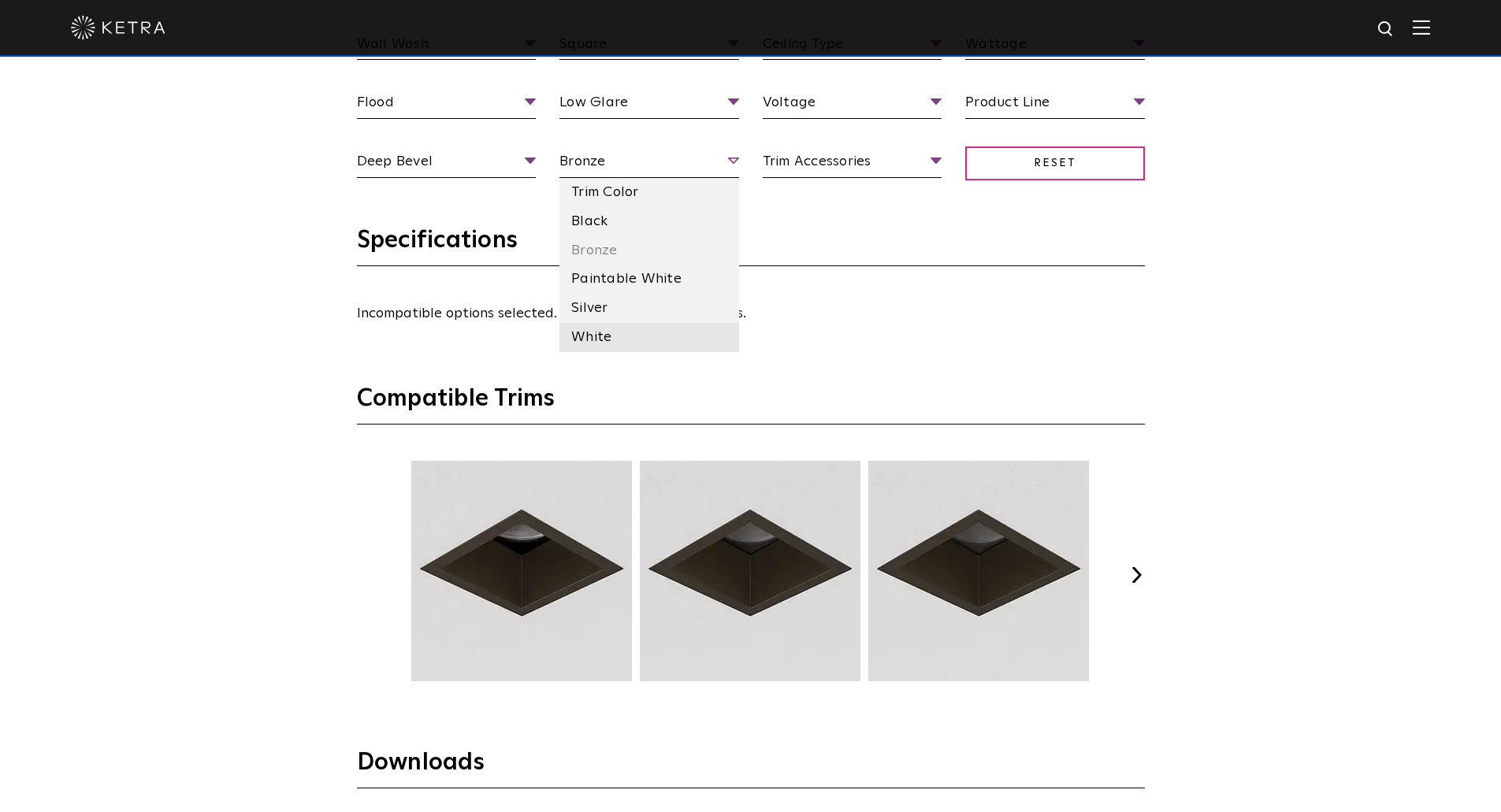
click at [607, 328] on li "White" at bounding box center [649, 337] width 180 height 29
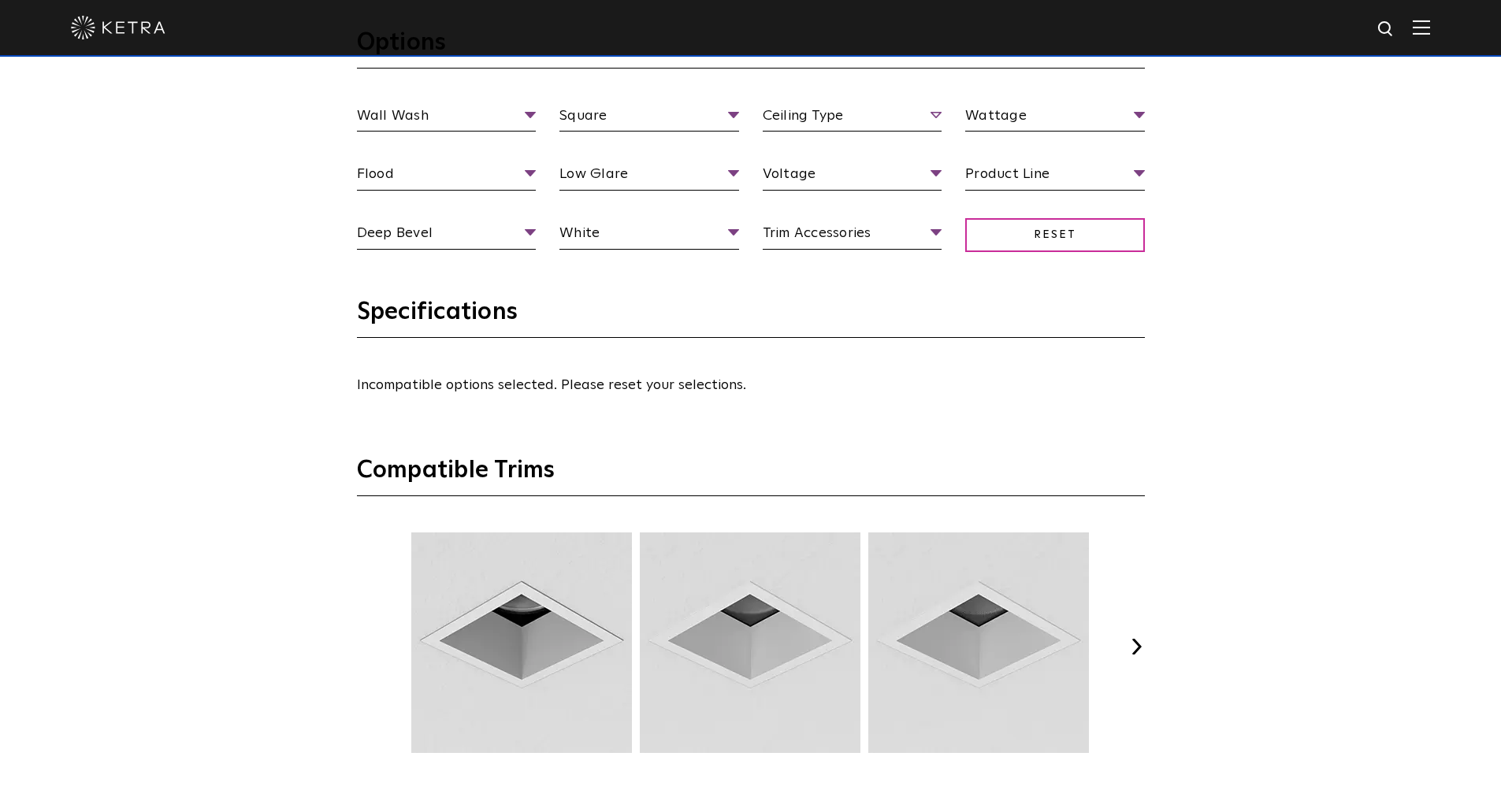
scroll to position [1576, 0]
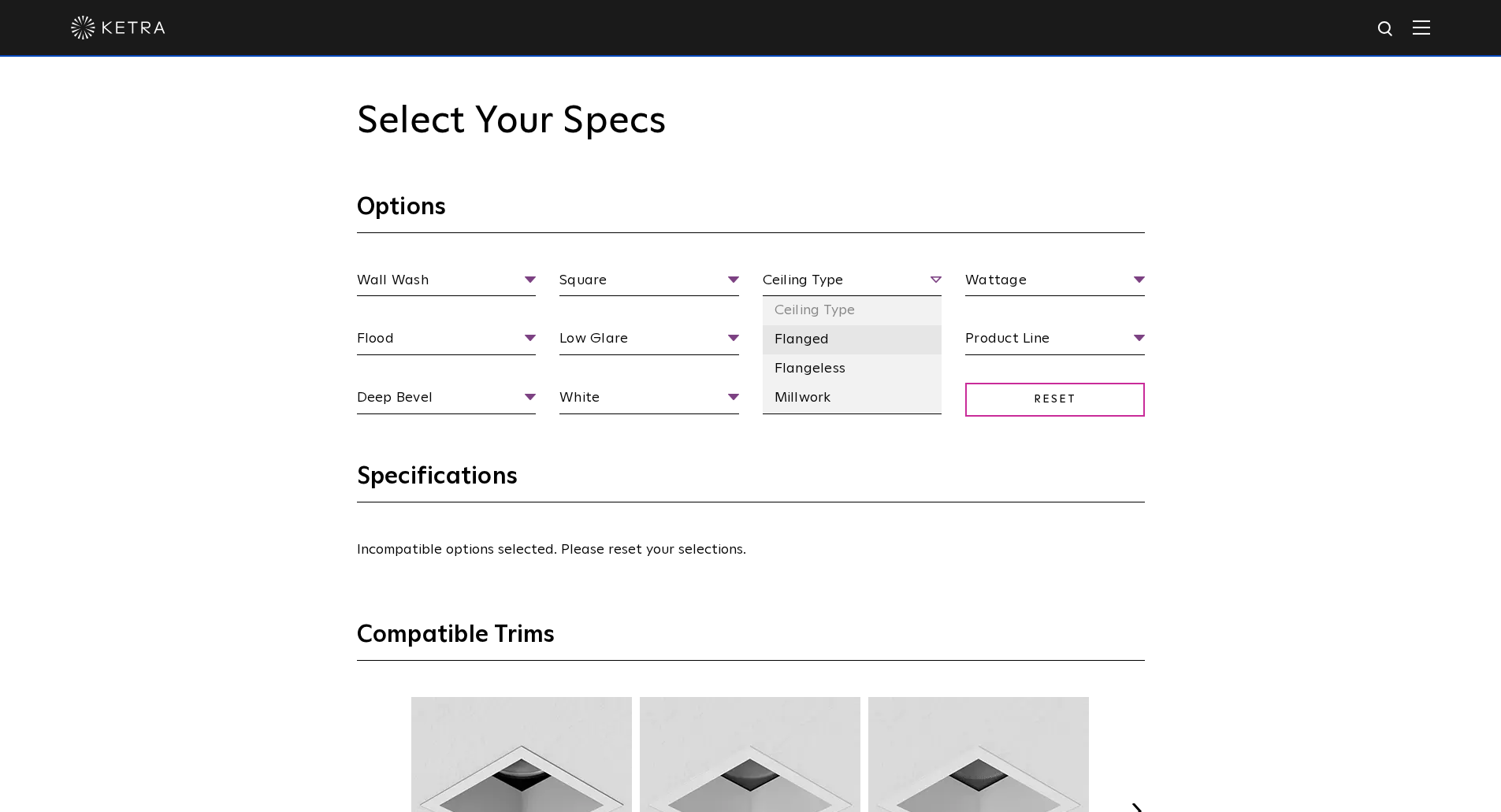
click at [839, 337] on li "Flanged" at bounding box center [852, 339] width 180 height 29
click at [797, 408] on li "120 V" at bounding box center [852, 399] width 180 height 29
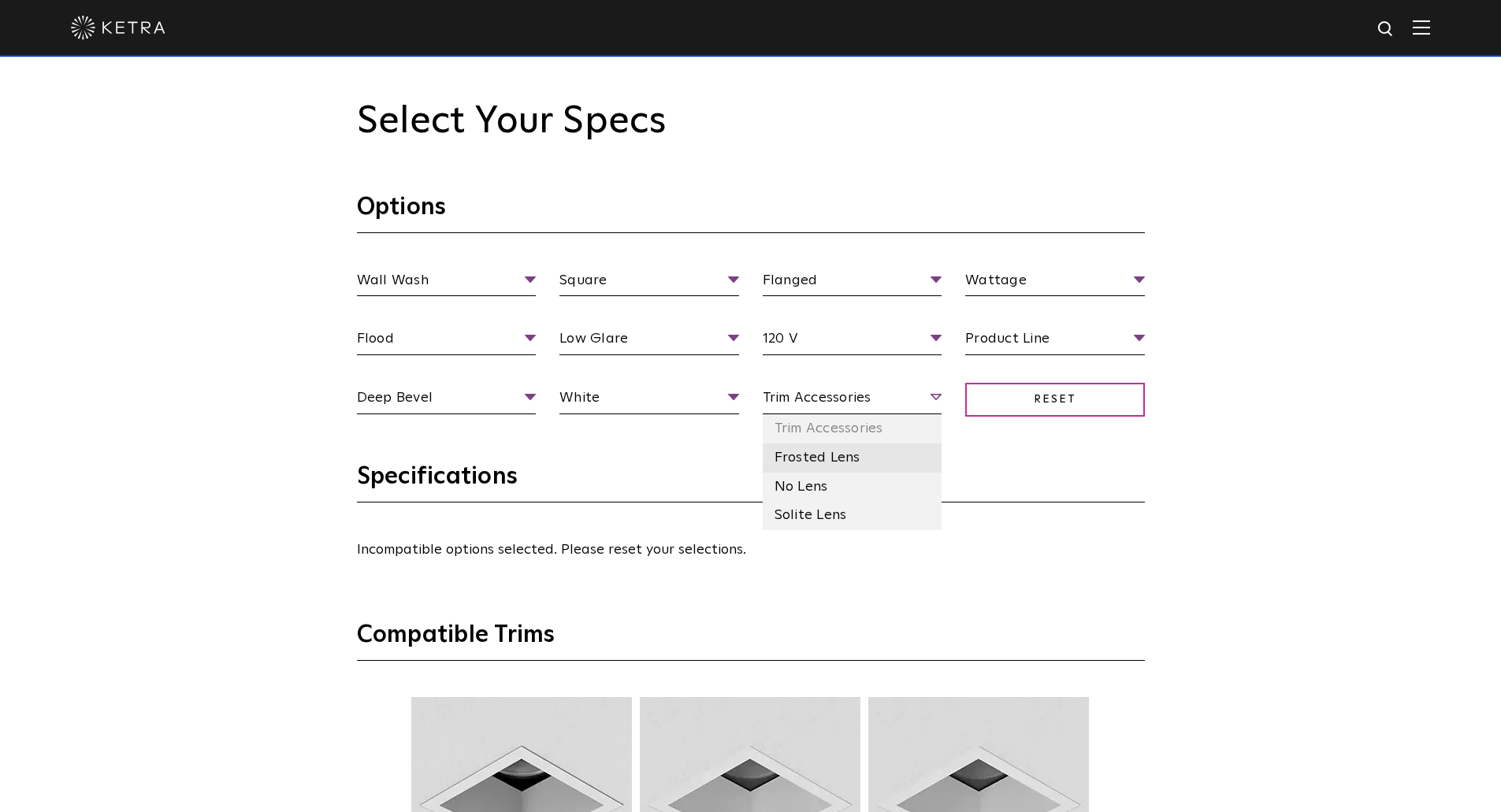
click at [856, 464] on li "Frosted Lens" at bounding box center [852, 458] width 180 height 29
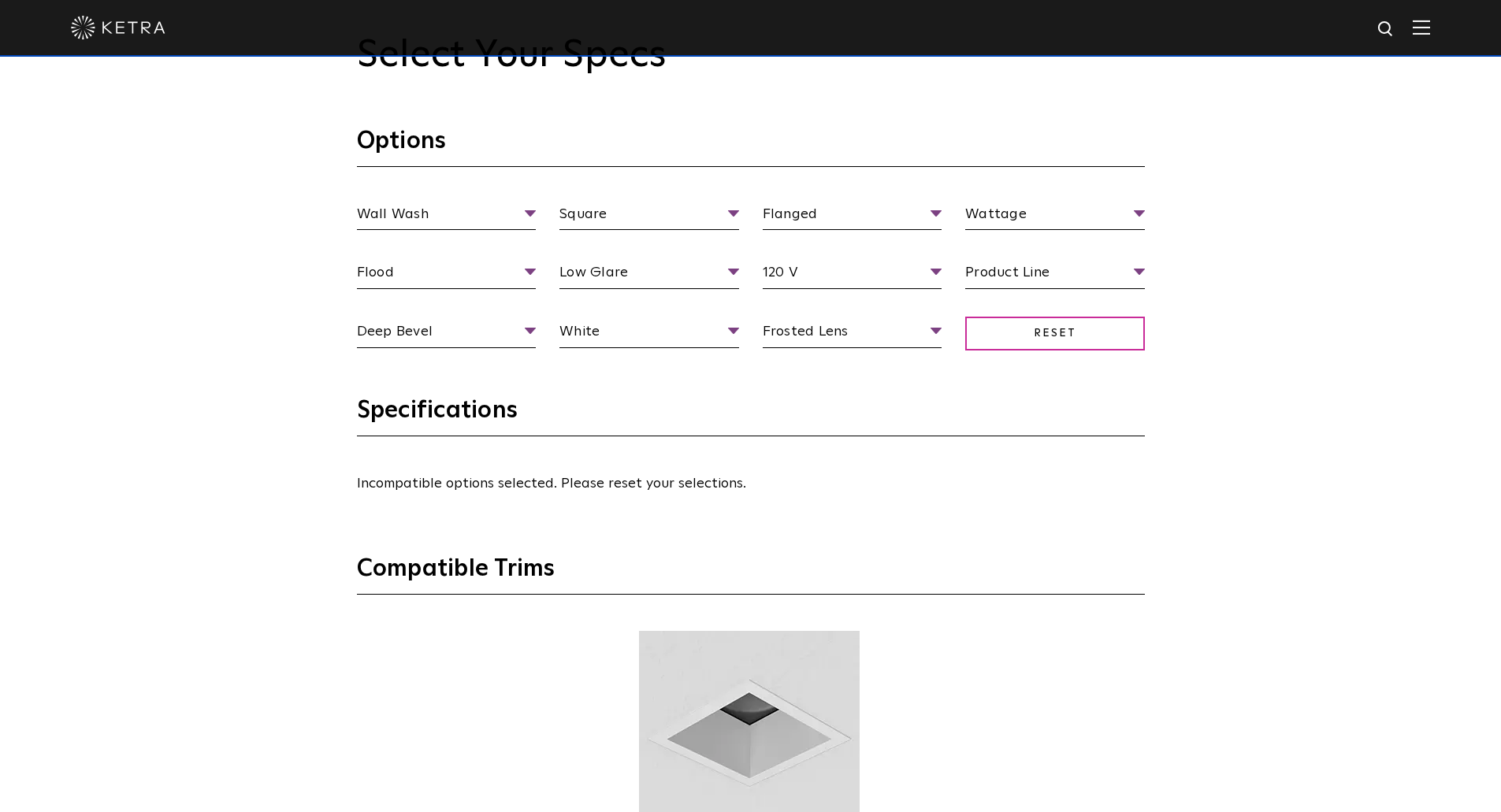
scroll to position [1733, 0]
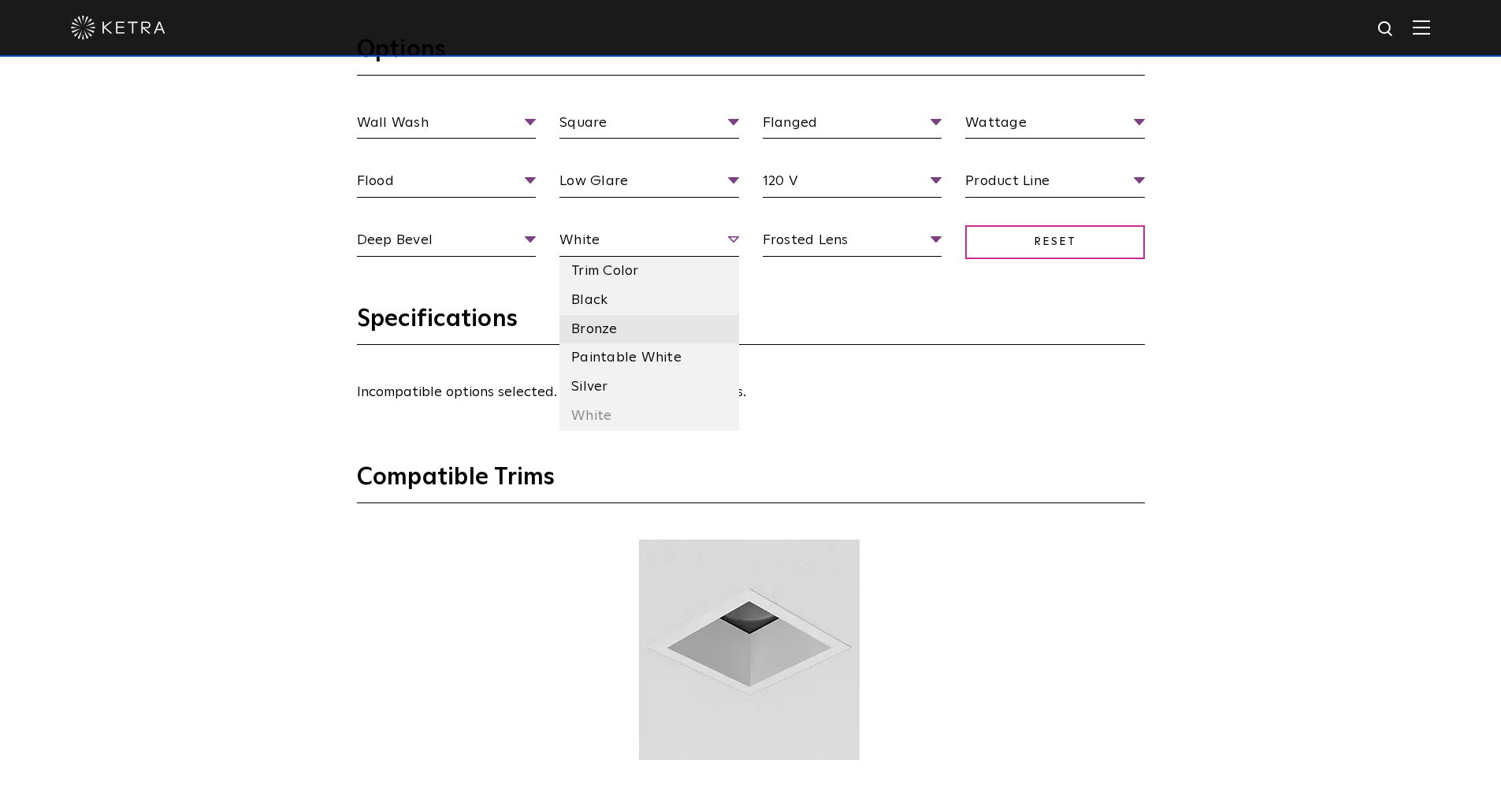
click at [600, 329] on li "Bronze" at bounding box center [649, 329] width 180 height 29
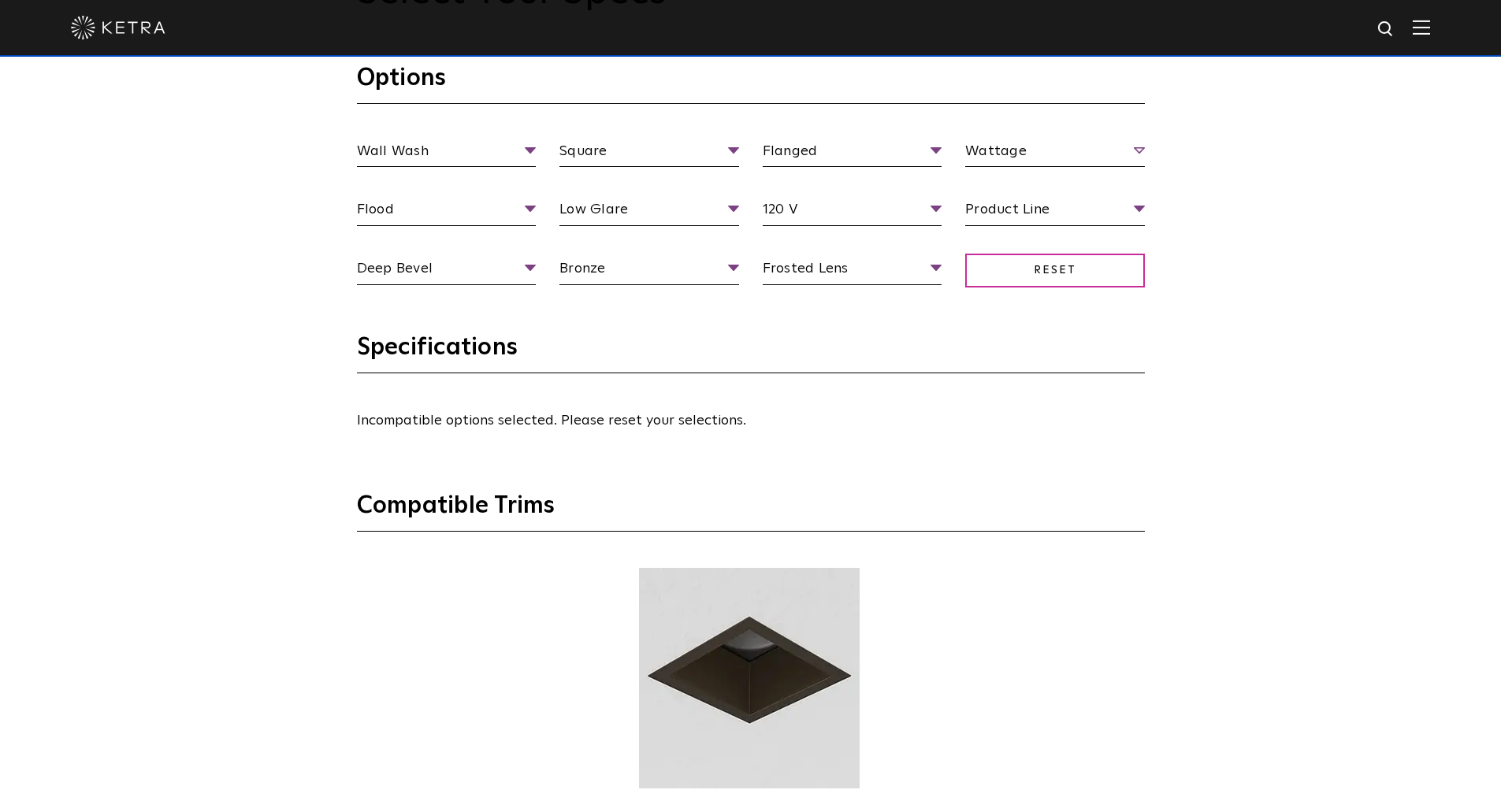
scroll to position [1654, 0]
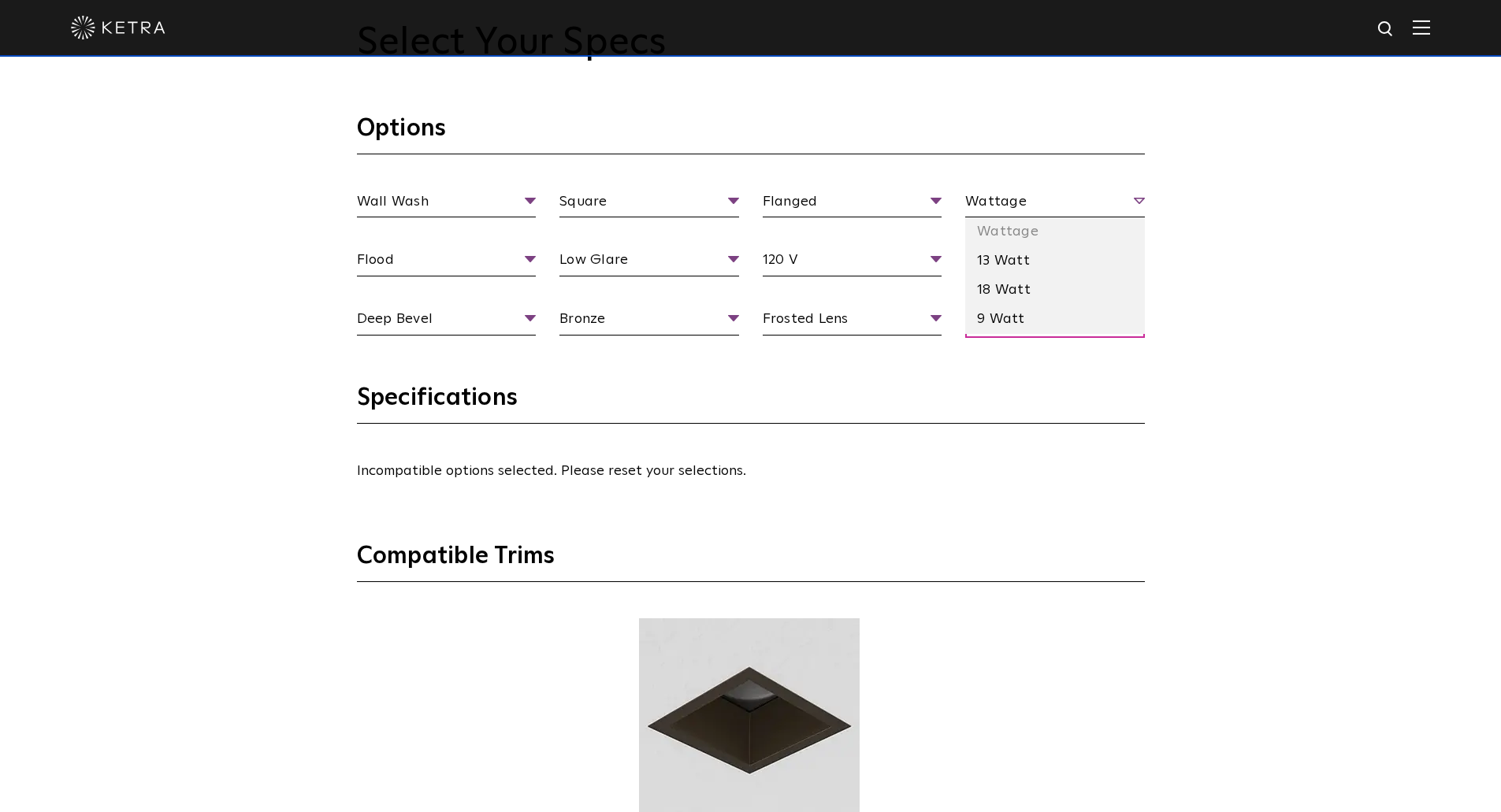
click at [1054, 194] on span "Wattage" at bounding box center [1055, 205] width 180 height 28
click at [1014, 302] on li "18 Watt" at bounding box center [1055, 290] width 180 height 29
click at [1083, 261] on span "Product Line" at bounding box center [1055, 263] width 180 height 28
click at [1037, 350] on li "Residential" at bounding box center [1055, 348] width 180 height 29
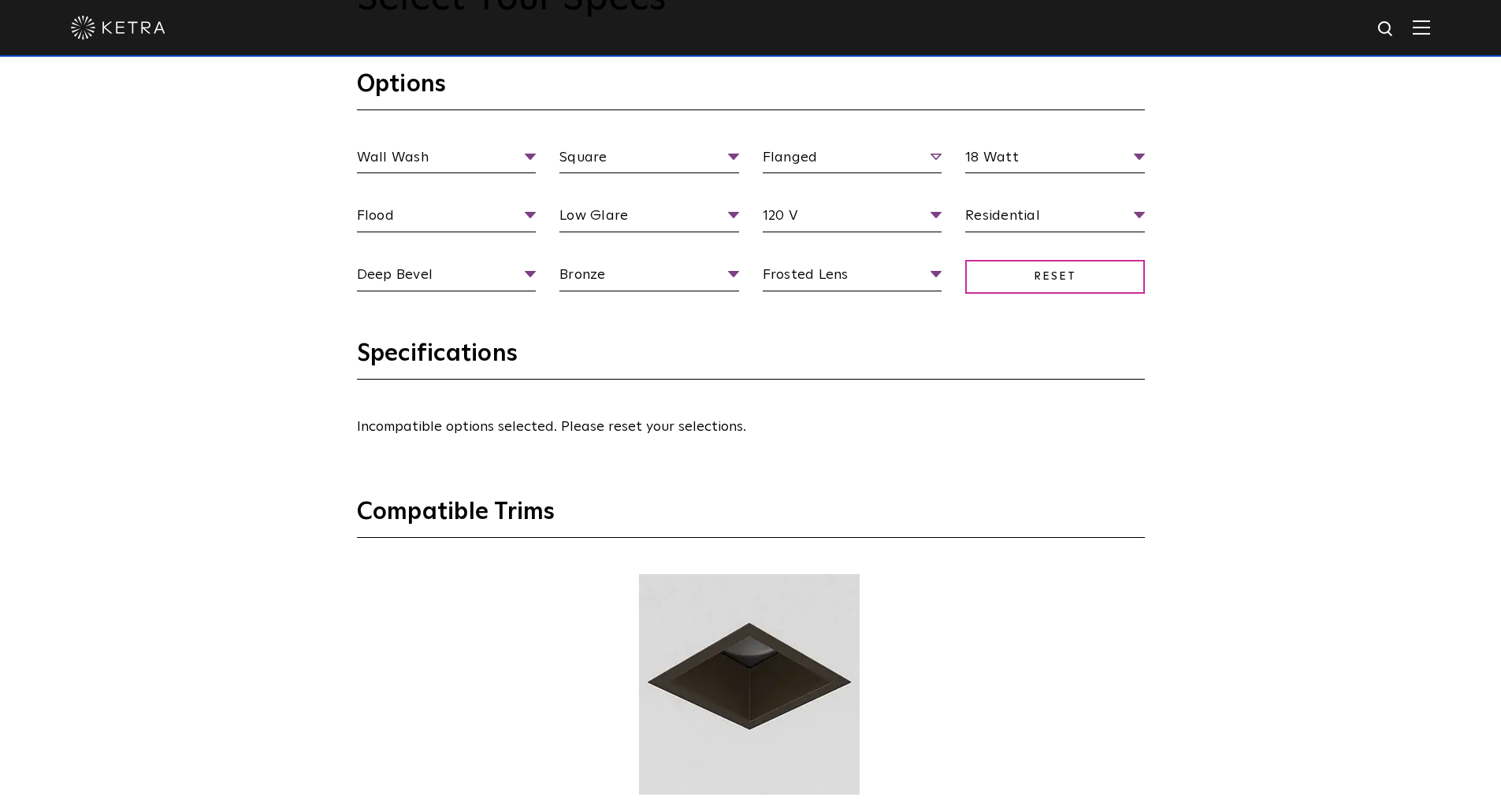
scroll to position [1497, 0]
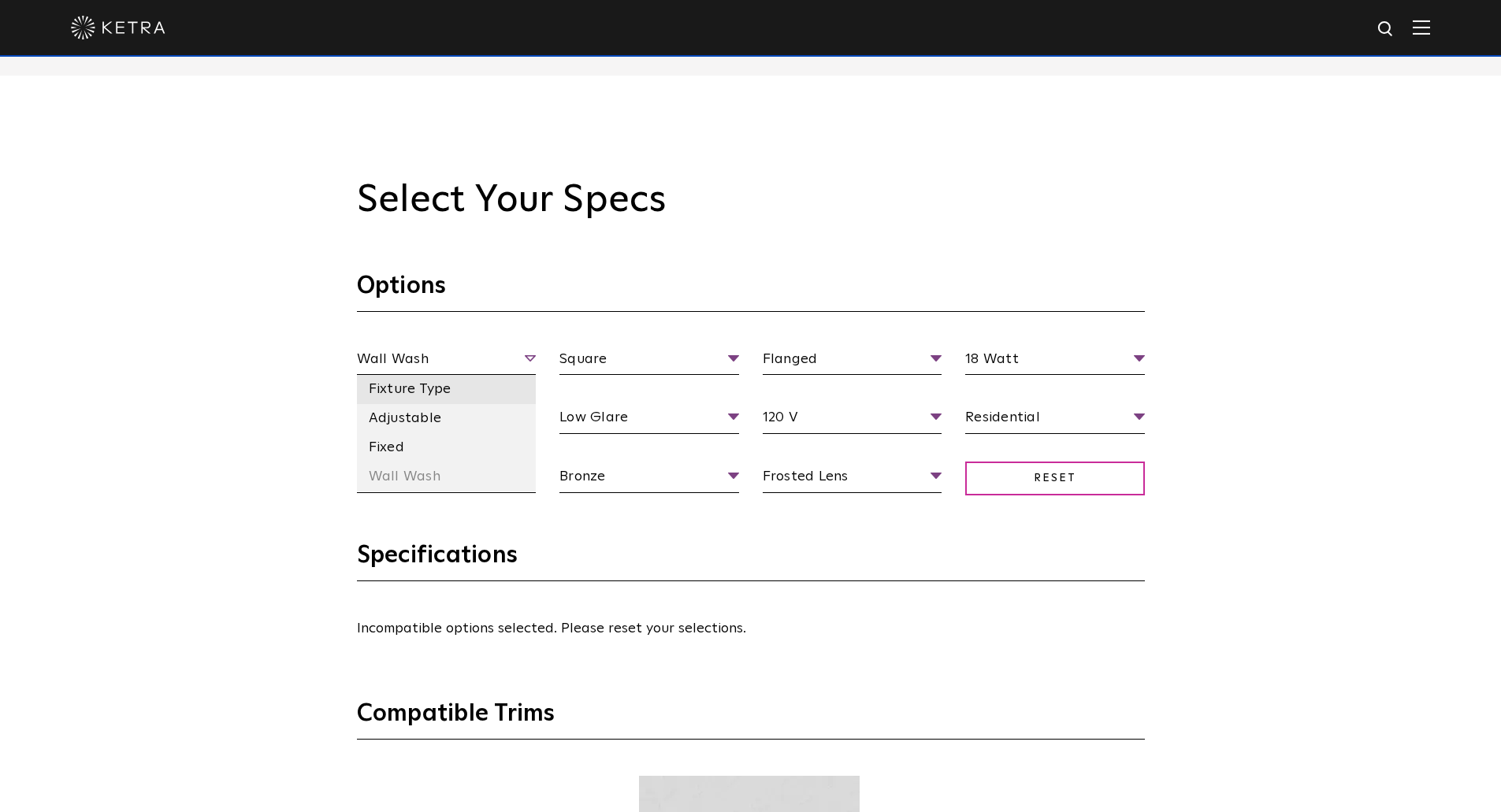
click at [408, 399] on li "Fixture Type" at bounding box center [446, 389] width 180 height 29
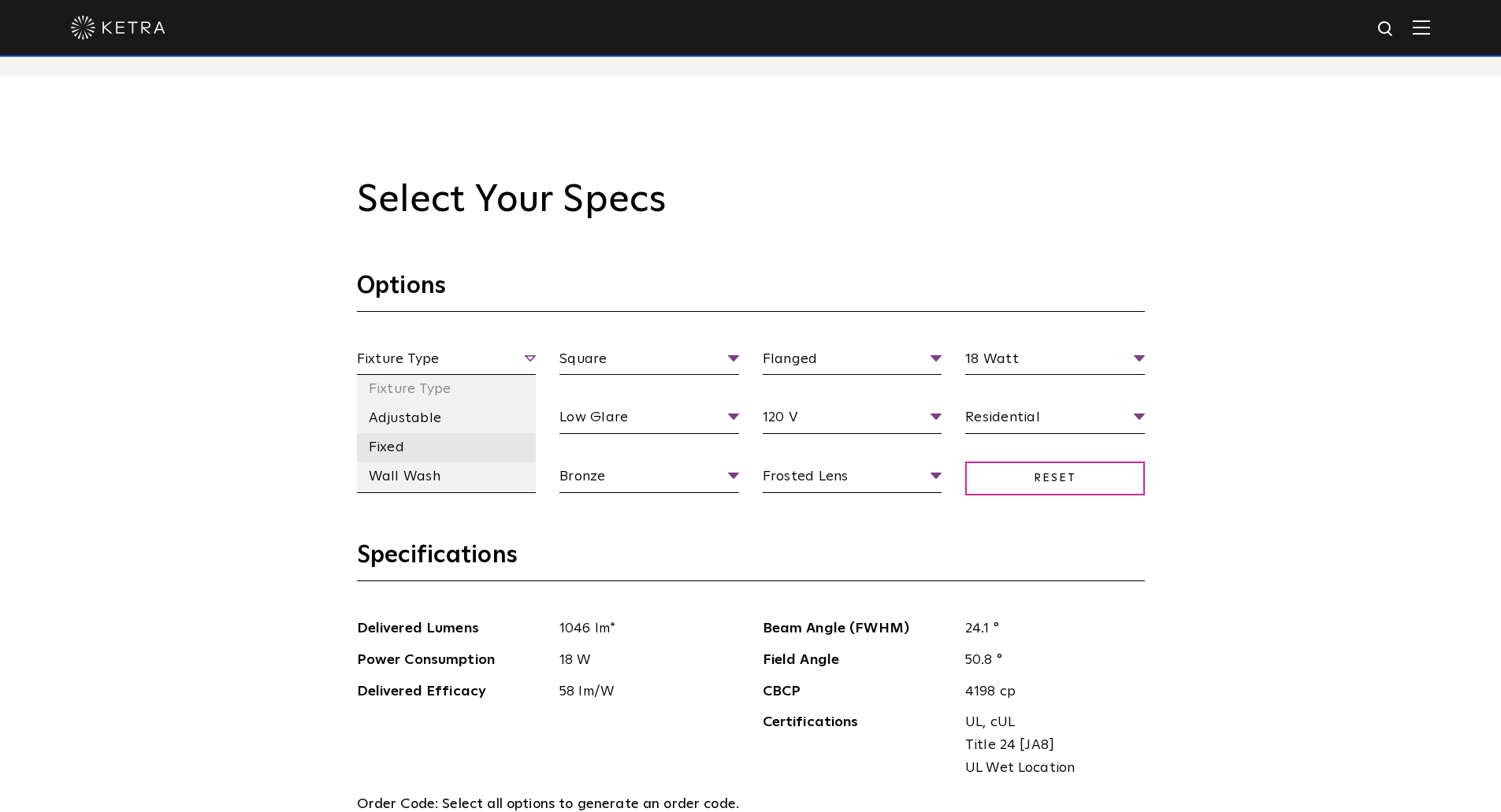
click at [391, 441] on li "Fixed" at bounding box center [446, 447] width 180 height 29
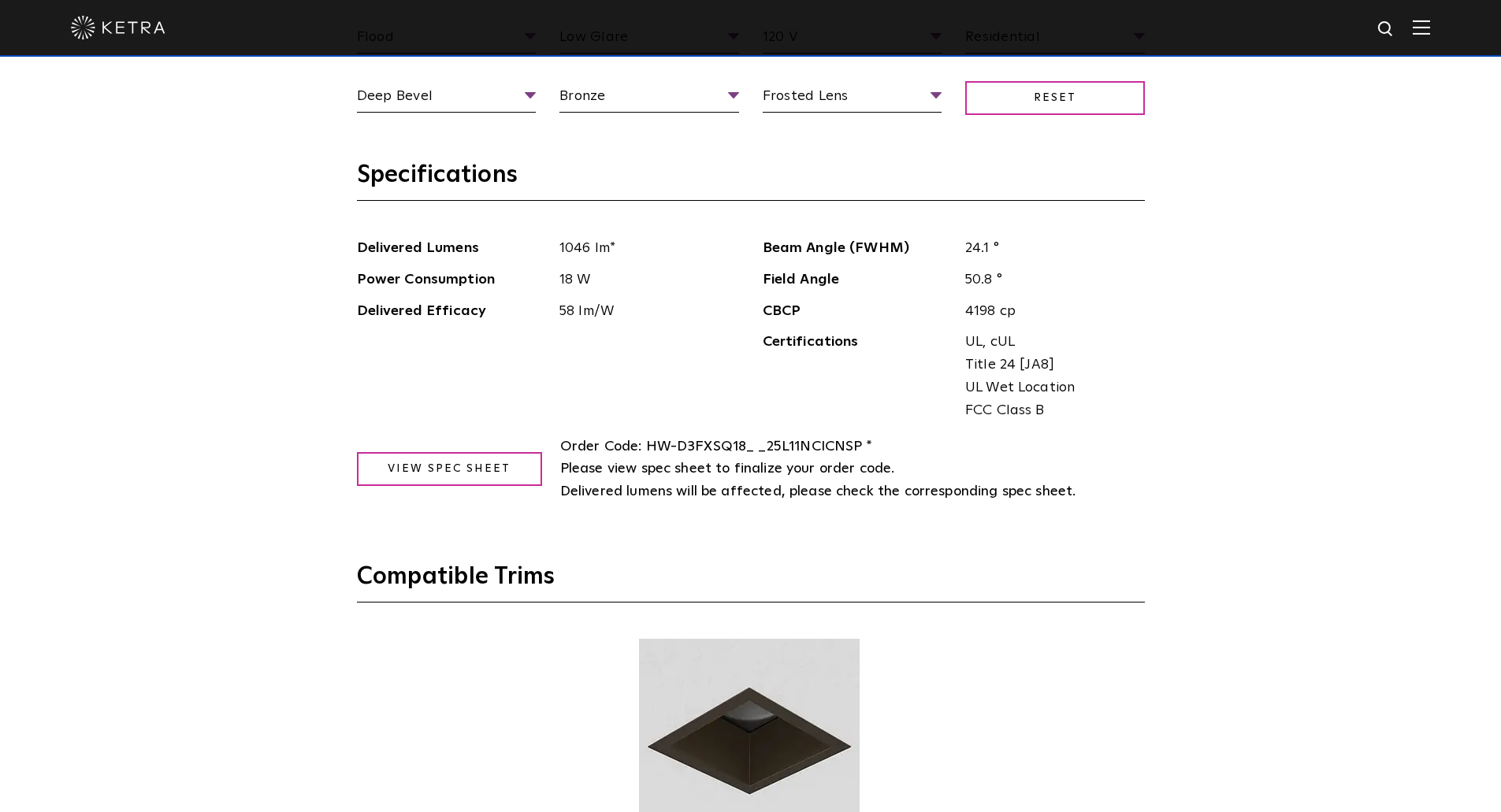
scroll to position [1733, 0]
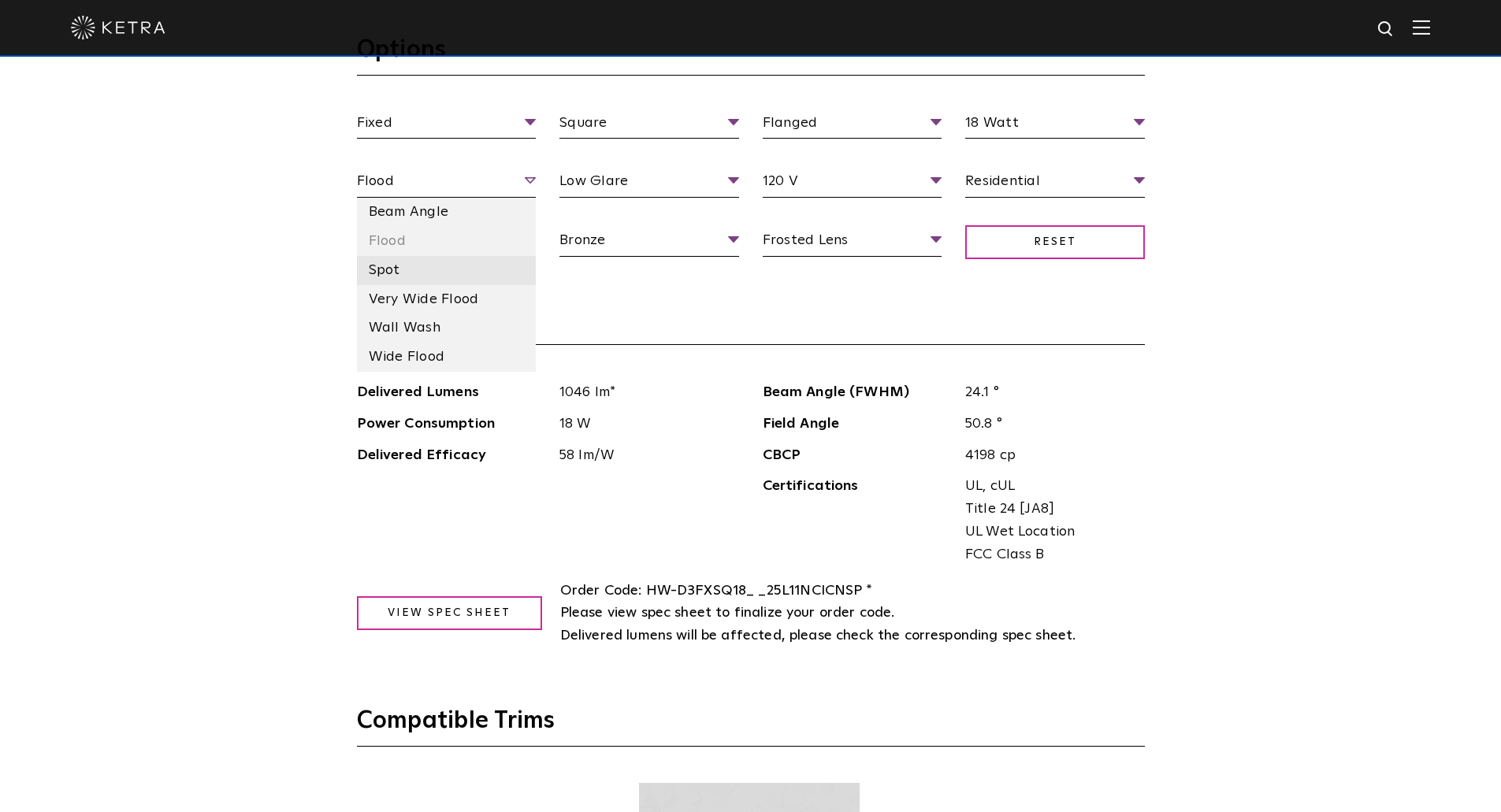
click at [386, 274] on li "Spot" at bounding box center [446, 270] width 180 height 29
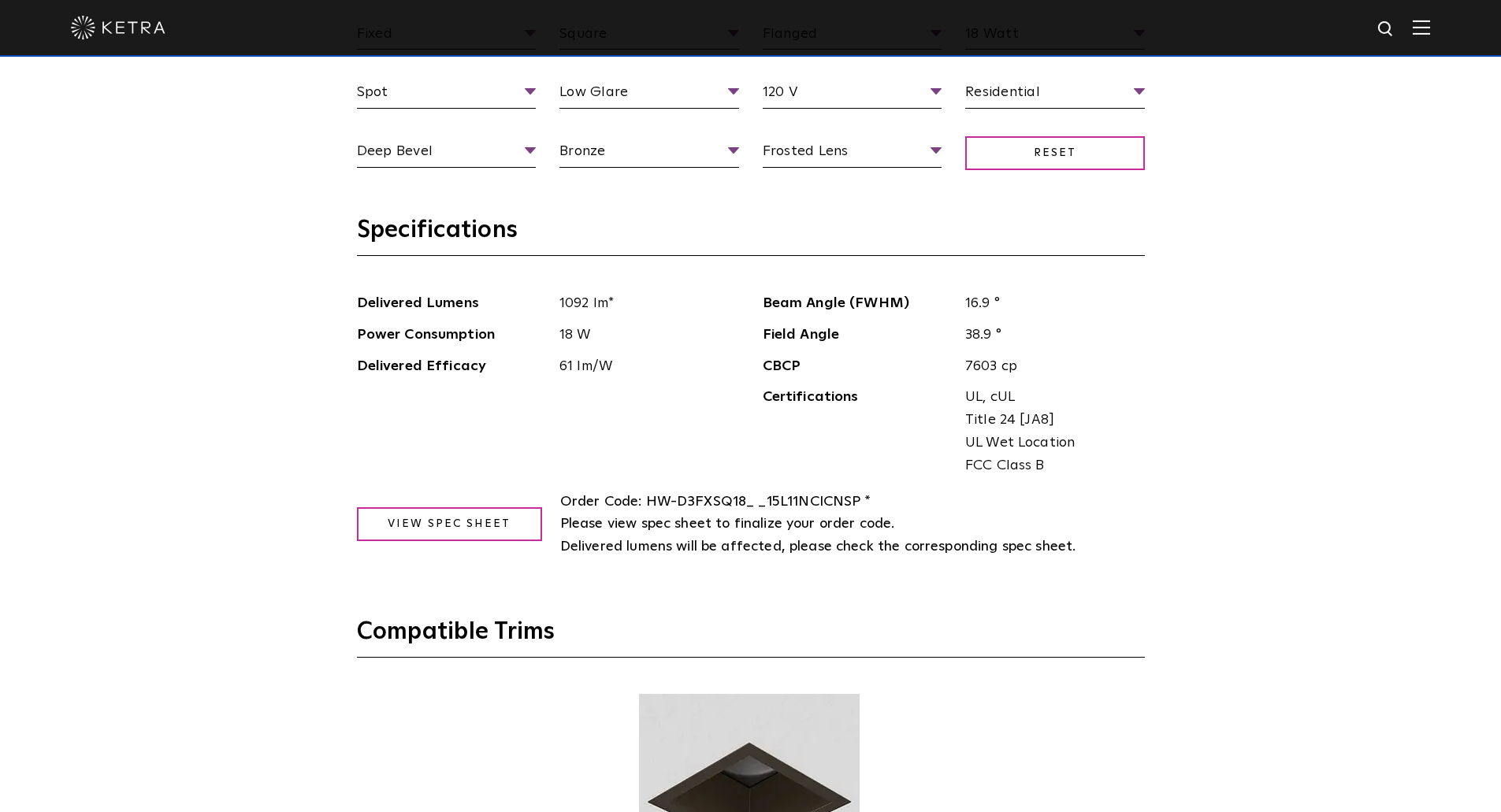
scroll to position [1576, 0]
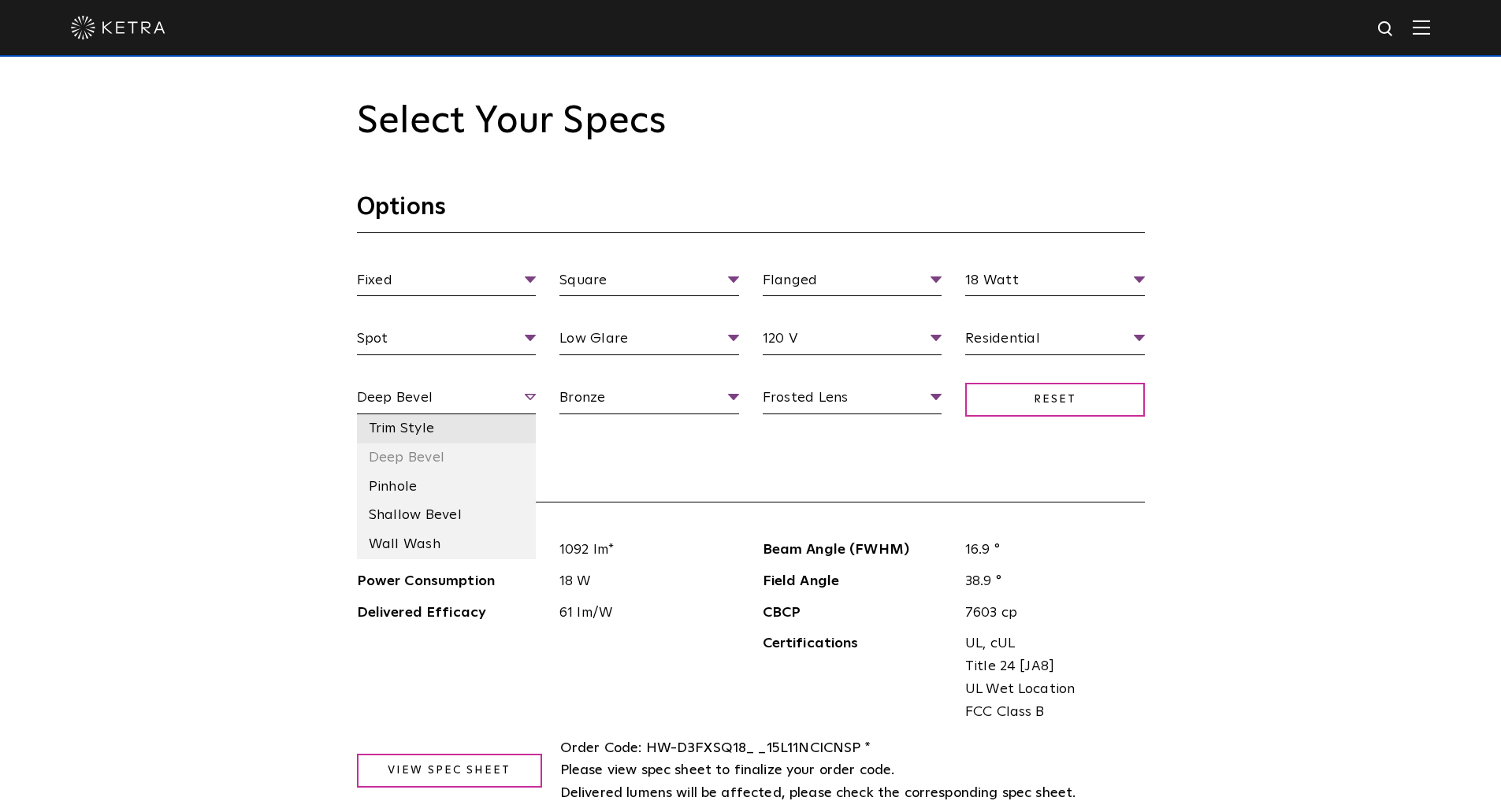
click at [421, 429] on li "Trim Style" at bounding box center [446, 428] width 180 height 29
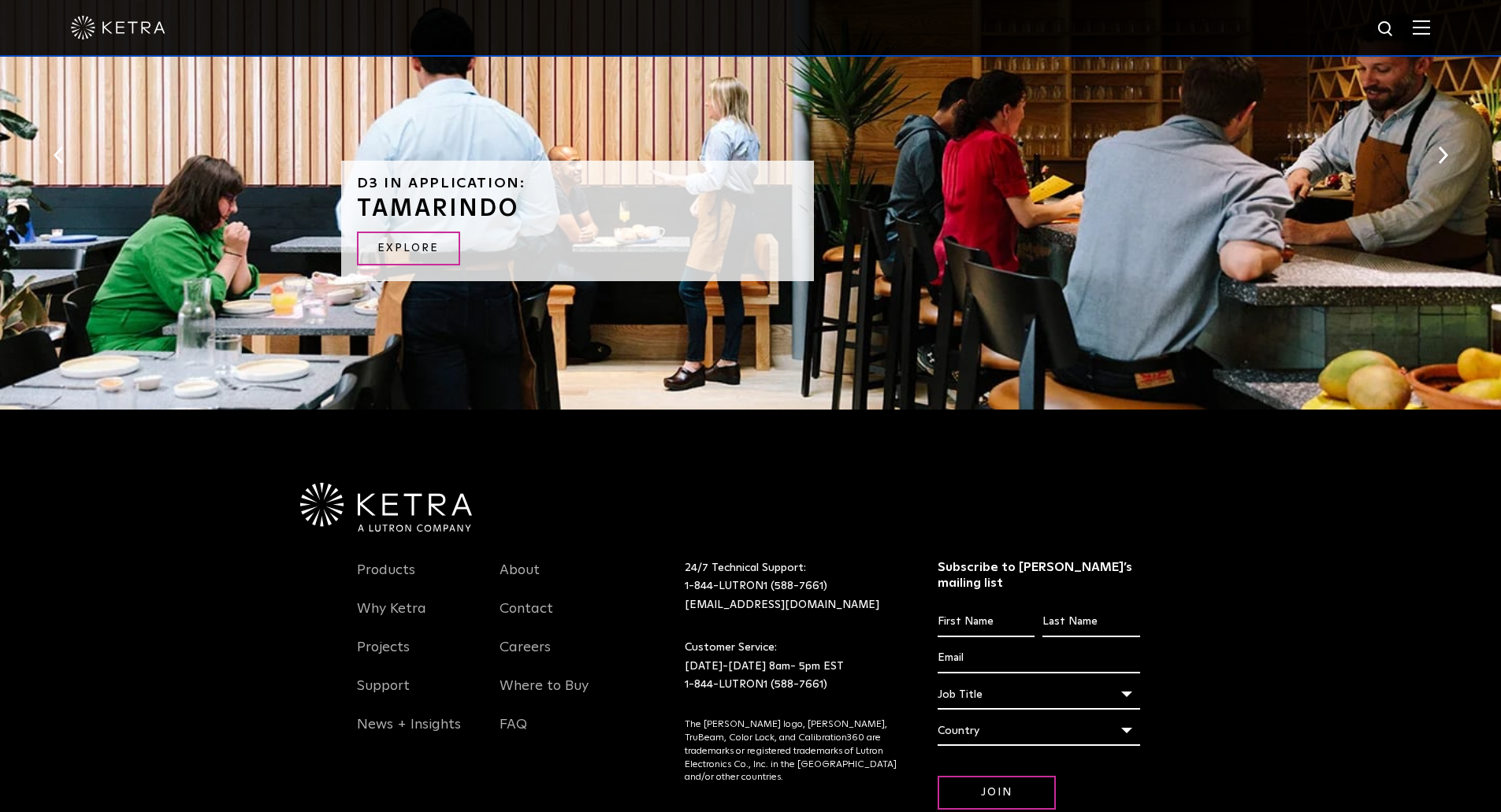
scroll to position [3468, 0]
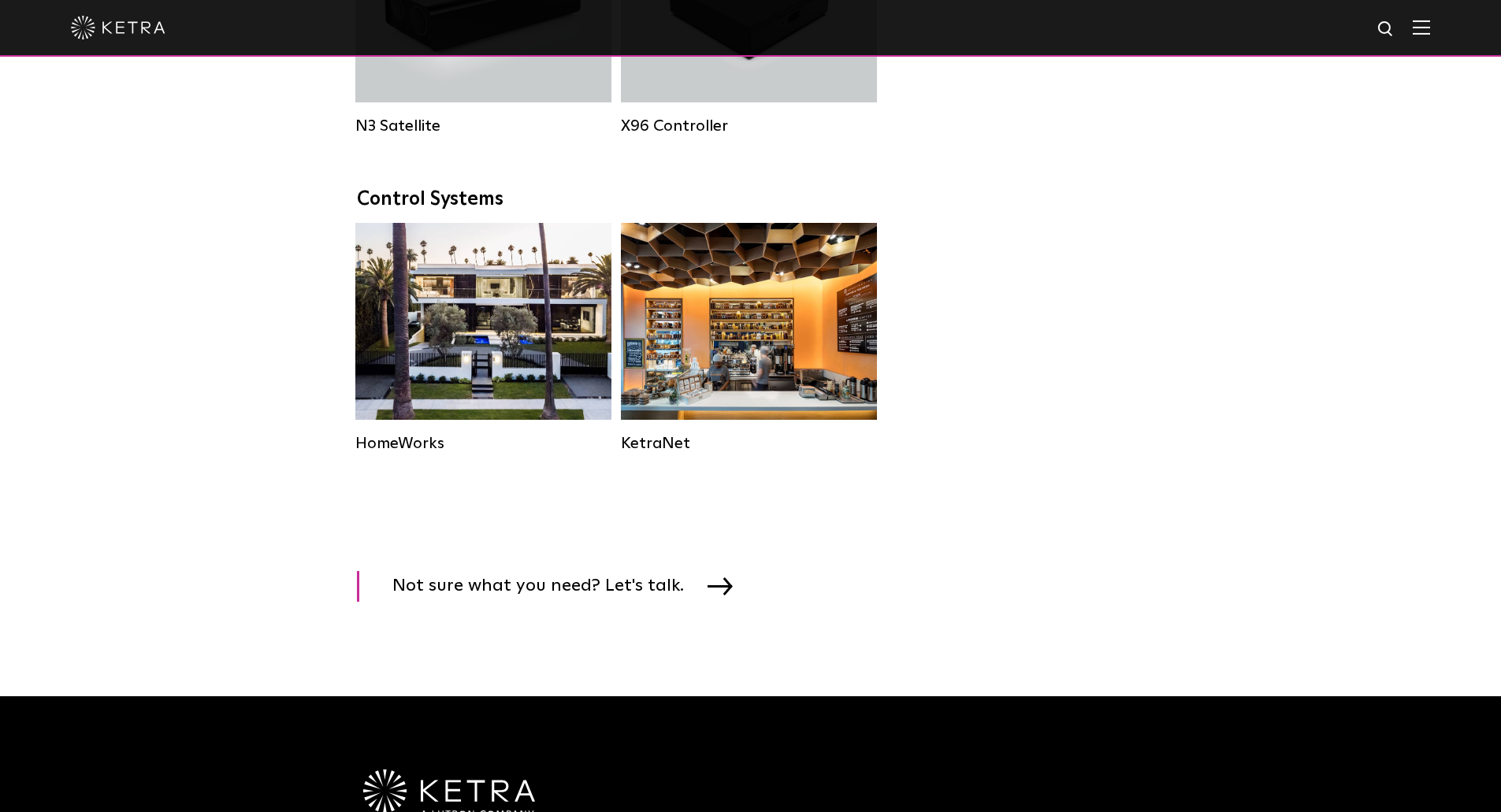
scroll to position [2127, 0]
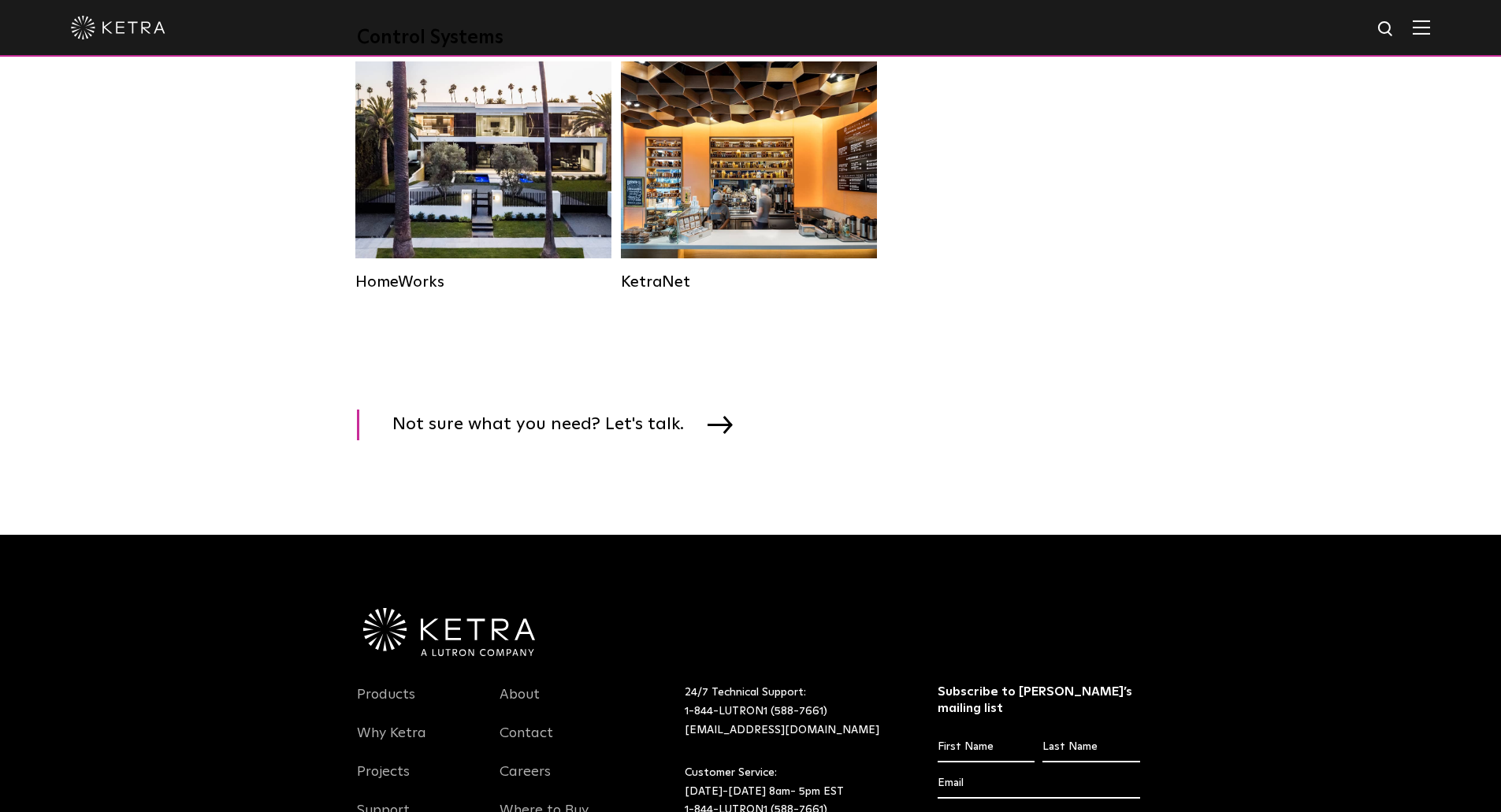
click at [1444, 31] on div at bounding box center [750, 28] width 1501 height 57
click at [1426, 28] on img at bounding box center [1421, 27] width 17 height 15
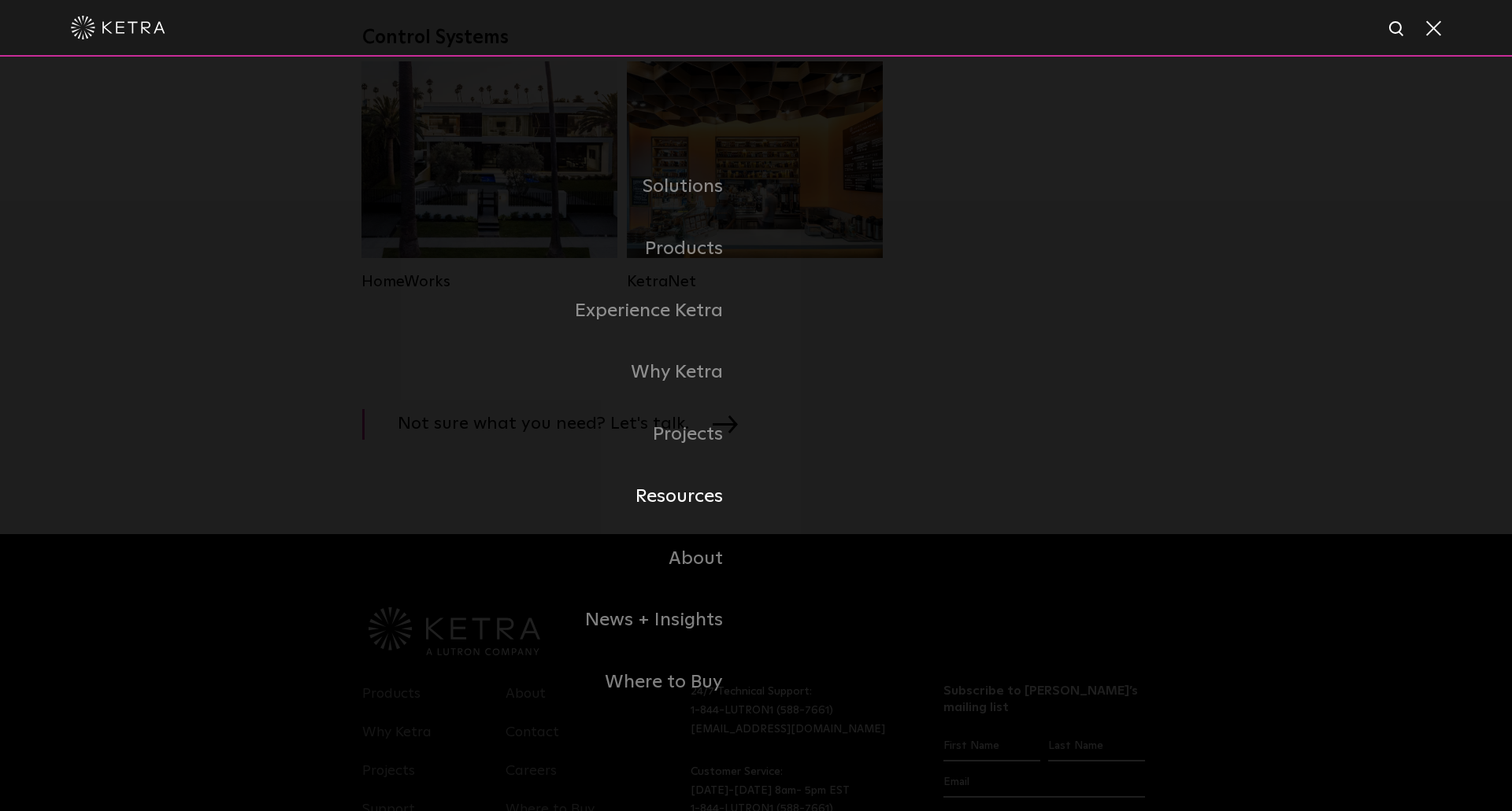
click at [702, 504] on link "Resources" at bounding box center [558, 497] width 393 height 62
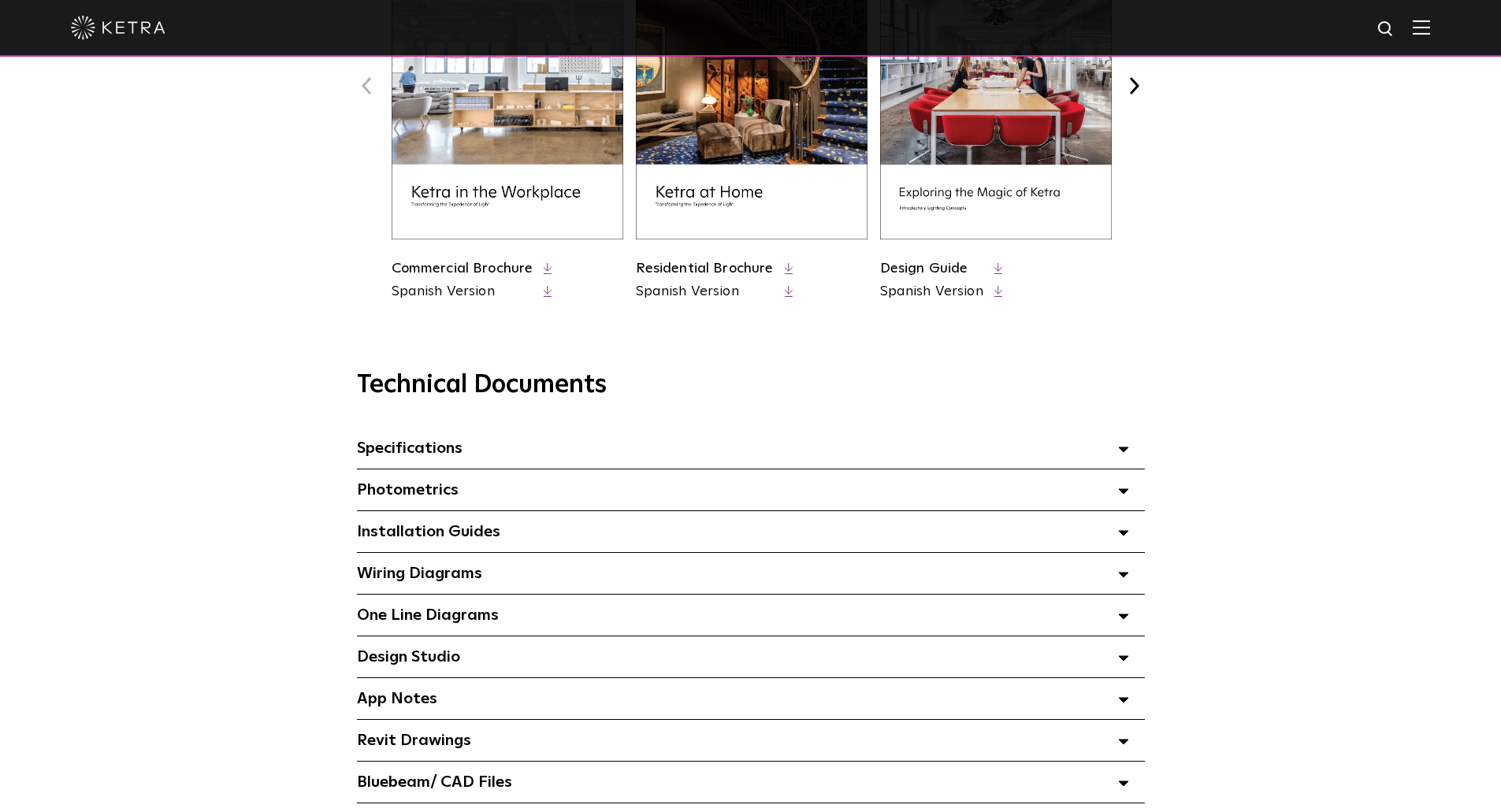
scroll to position [1024, 0]
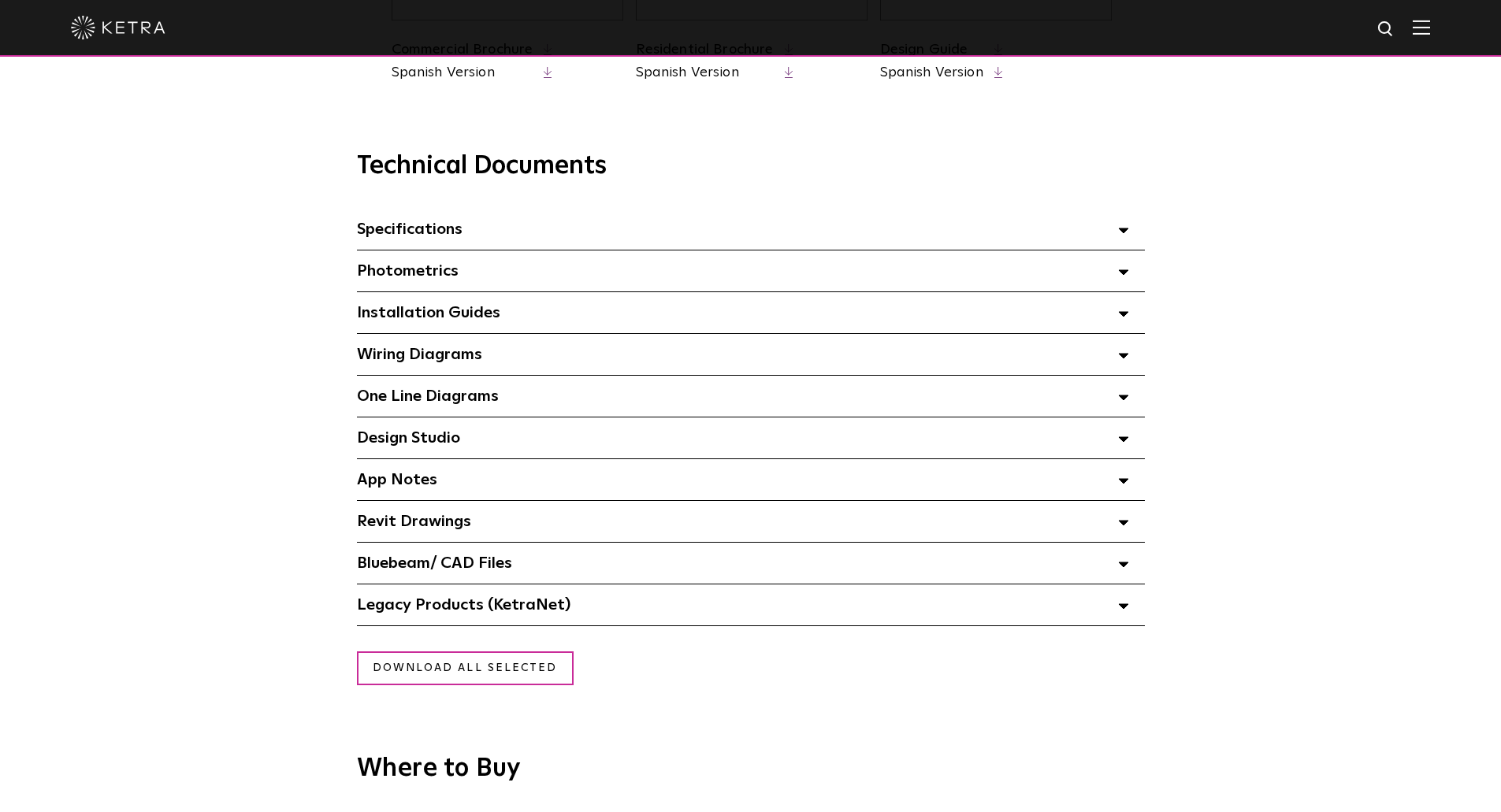
click at [1448, 32] on div at bounding box center [750, 28] width 1501 height 57
click at [1430, 26] on img at bounding box center [1421, 27] width 17 height 15
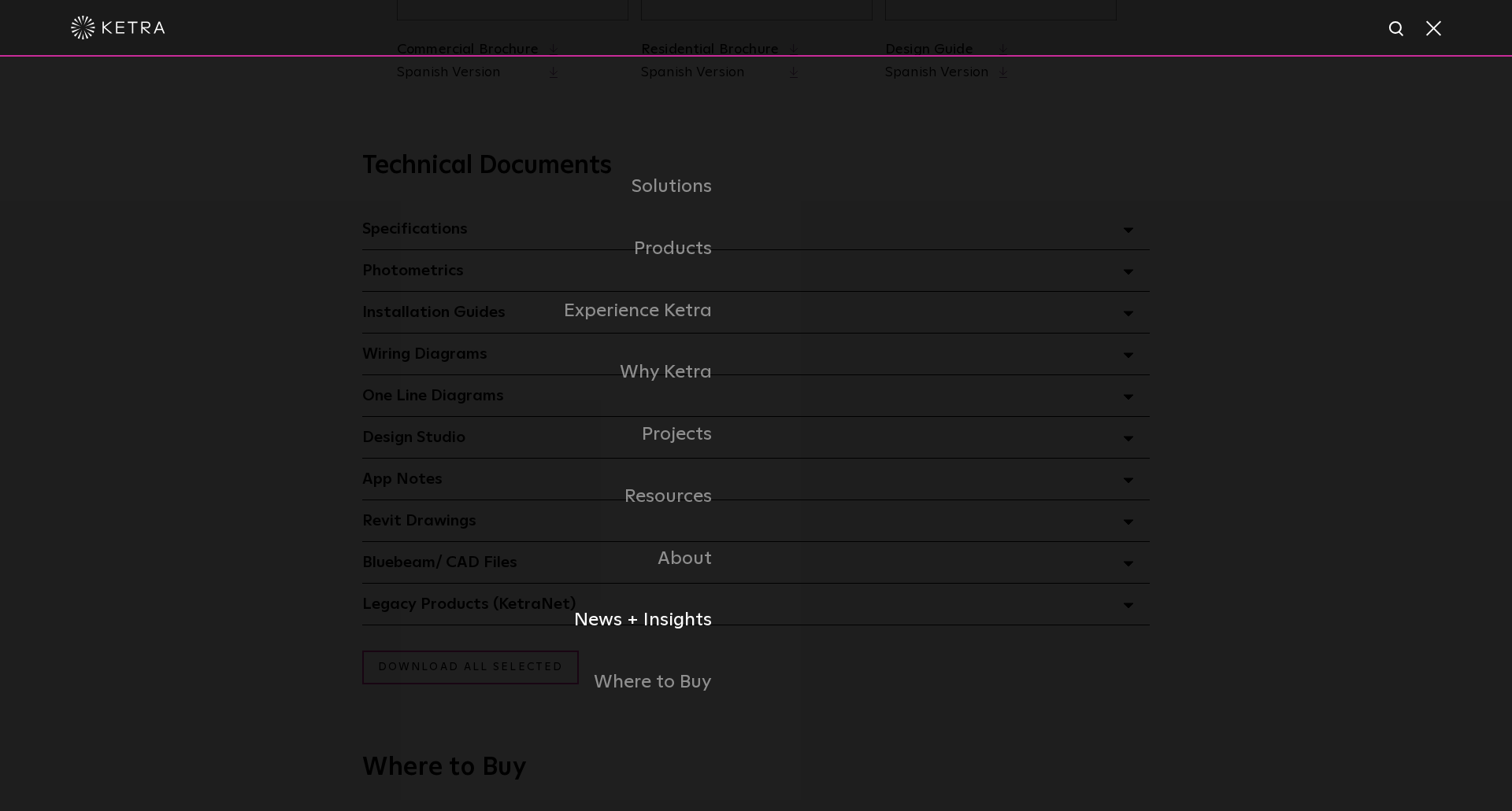
click at [635, 622] on link "News + Insights" at bounding box center [492, 621] width 527 height 62
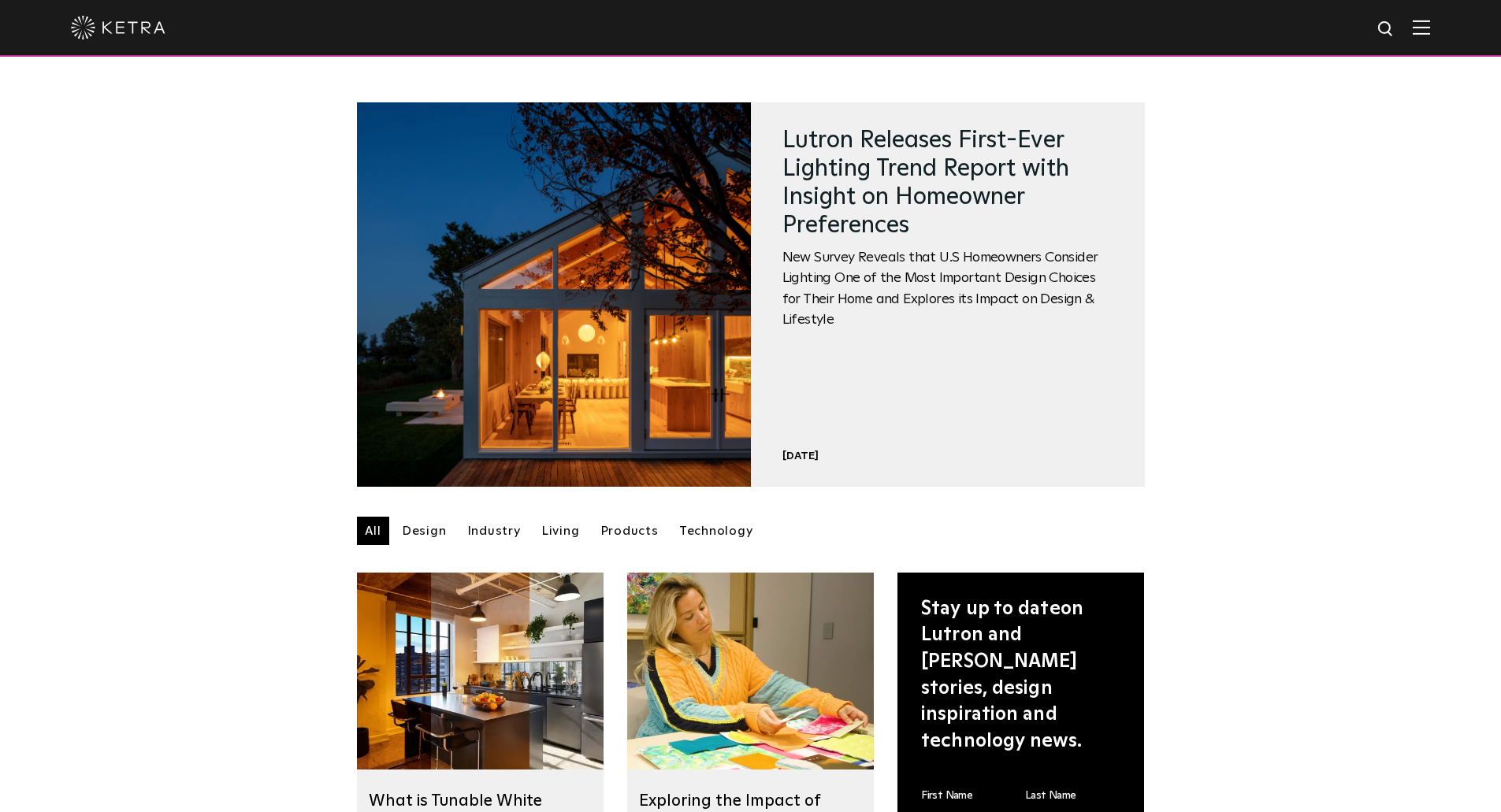
click at [413, 537] on link "Design" at bounding box center [424, 531] width 61 height 29
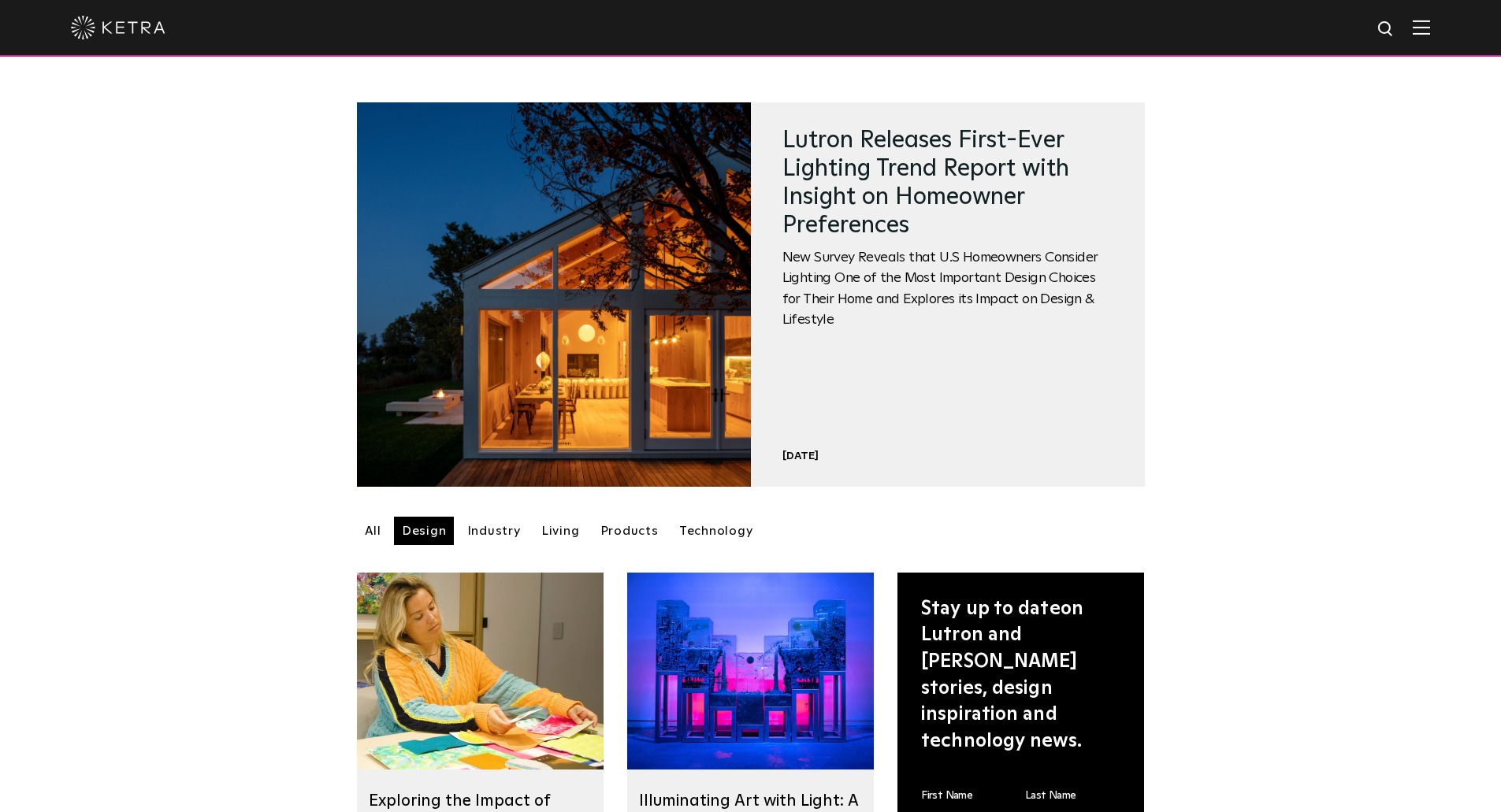
scroll to position [394, 0]
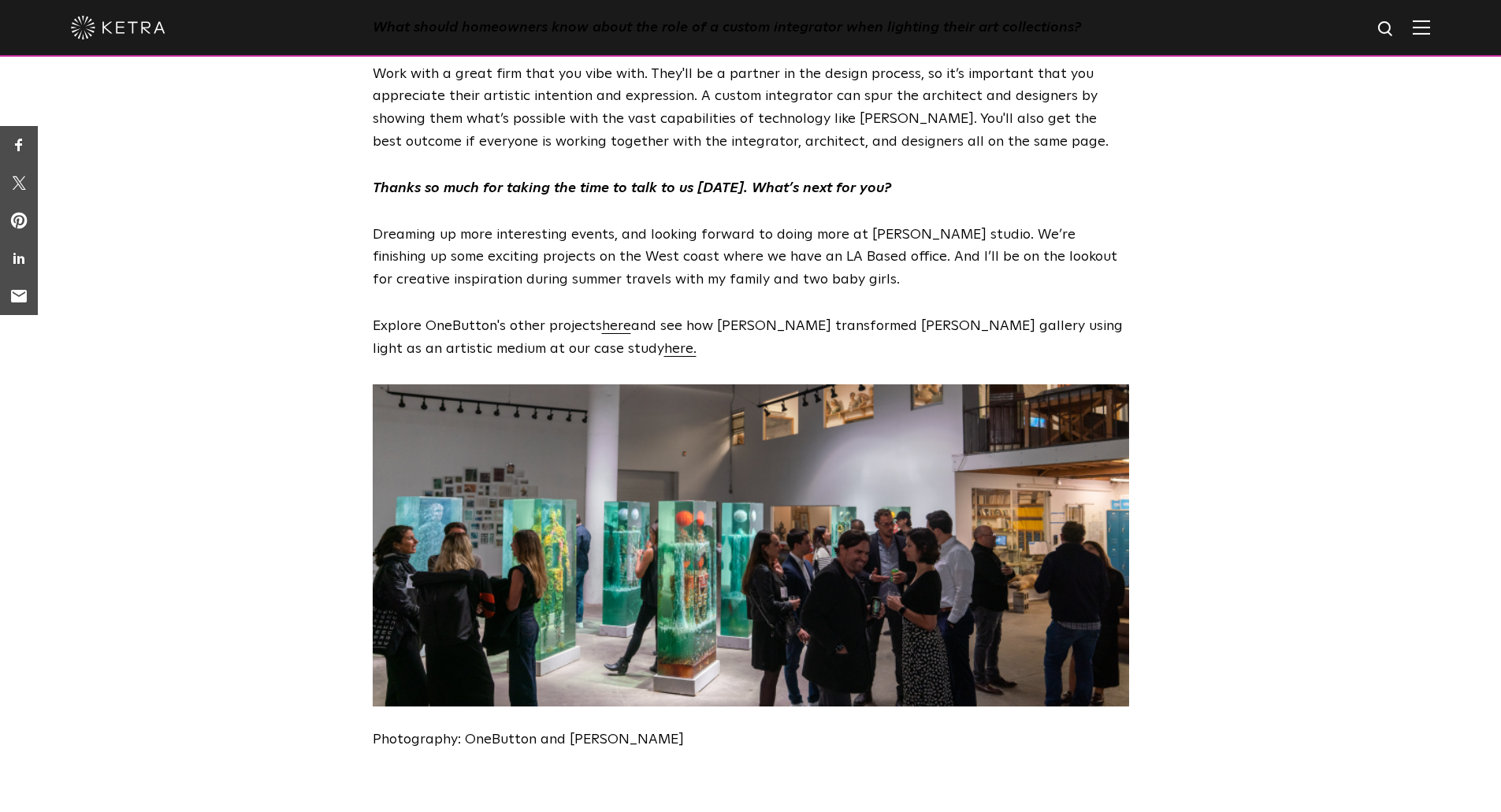
scroll to position [5121, 0]
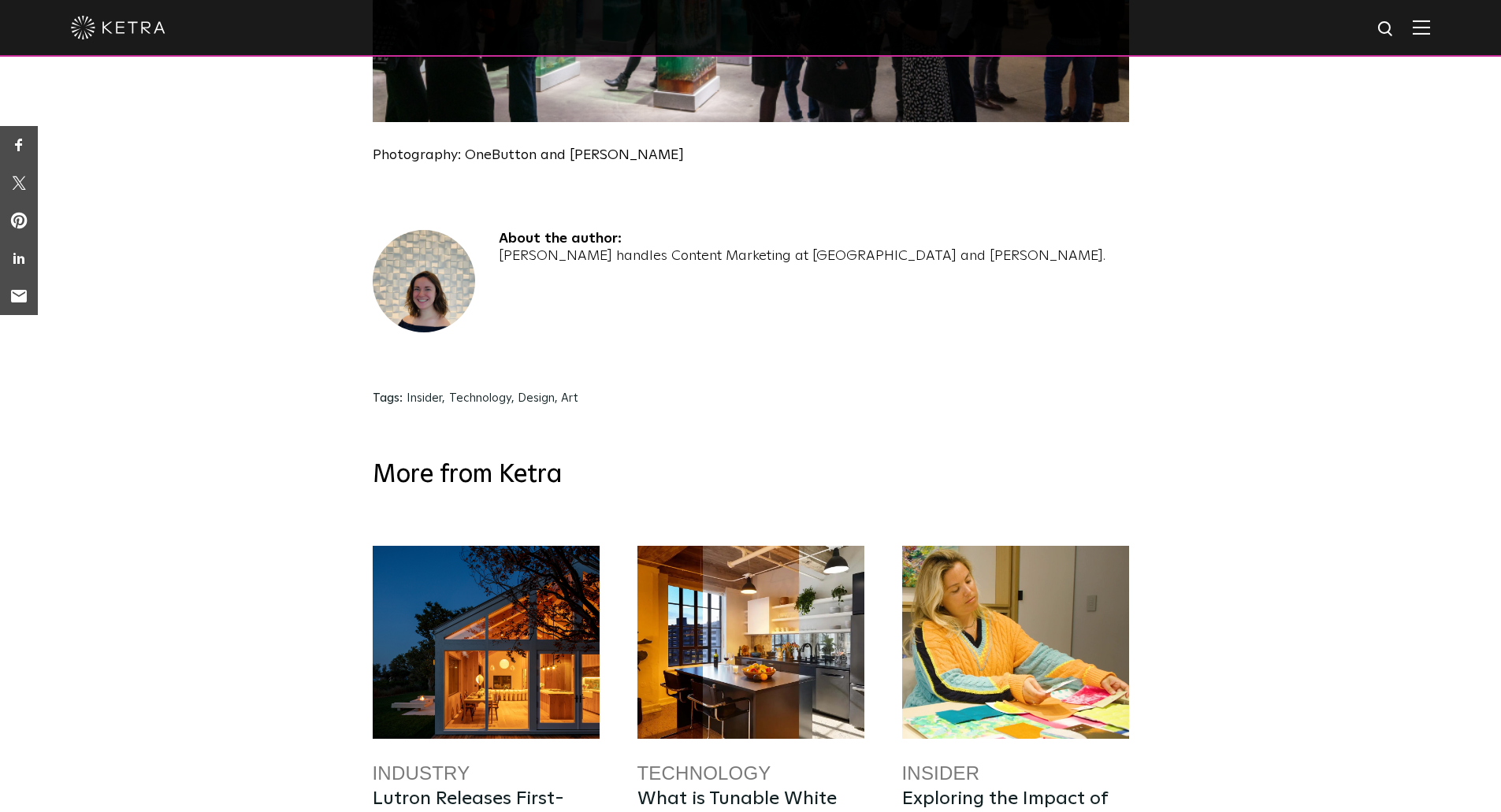
click at [1012, 546] on div at bounding box center [1016, 642] width 227 height 193
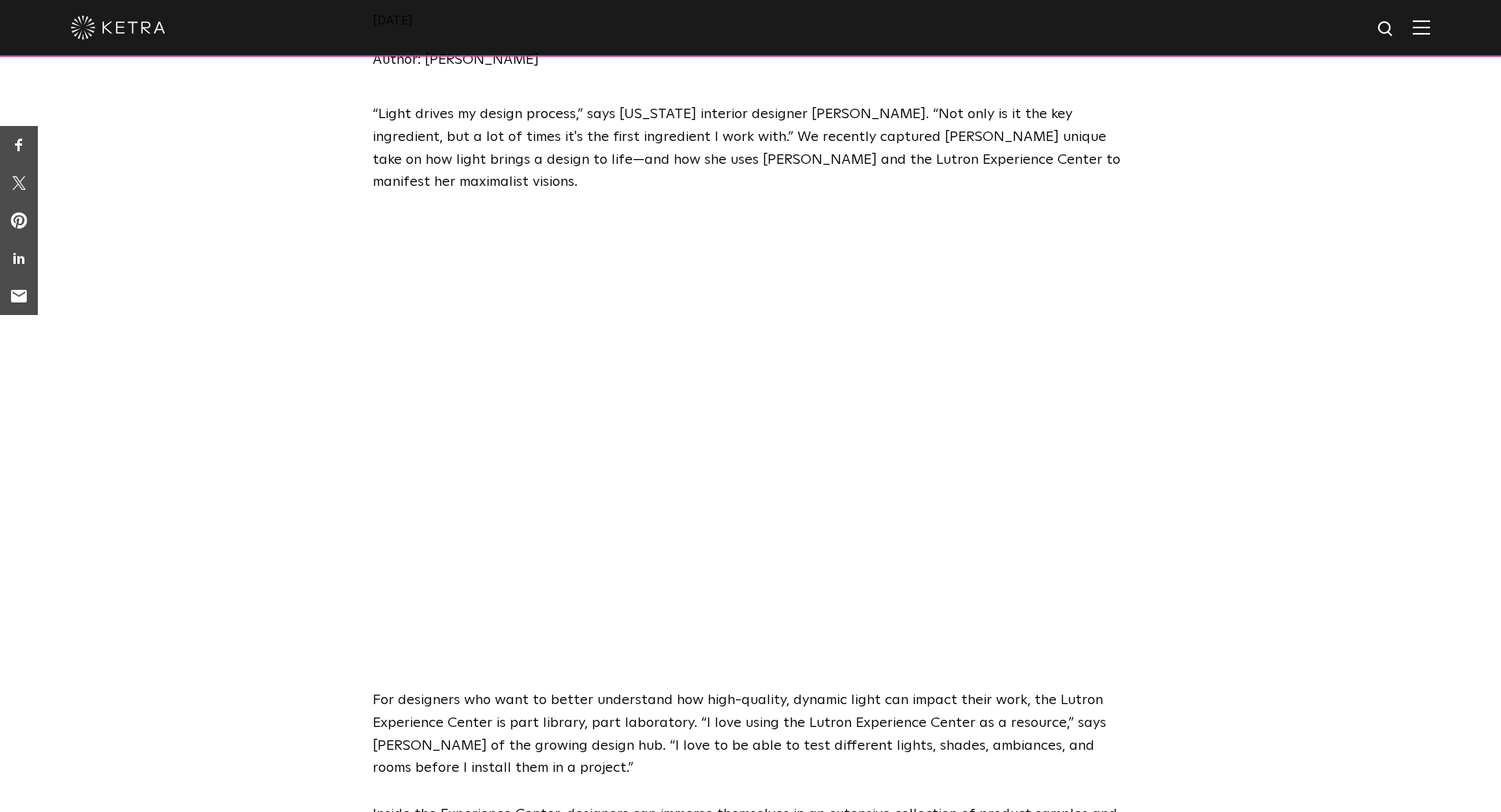
scroll to position [315, 0]
